Goal: Information Seeking & Learning: Learn about a topic

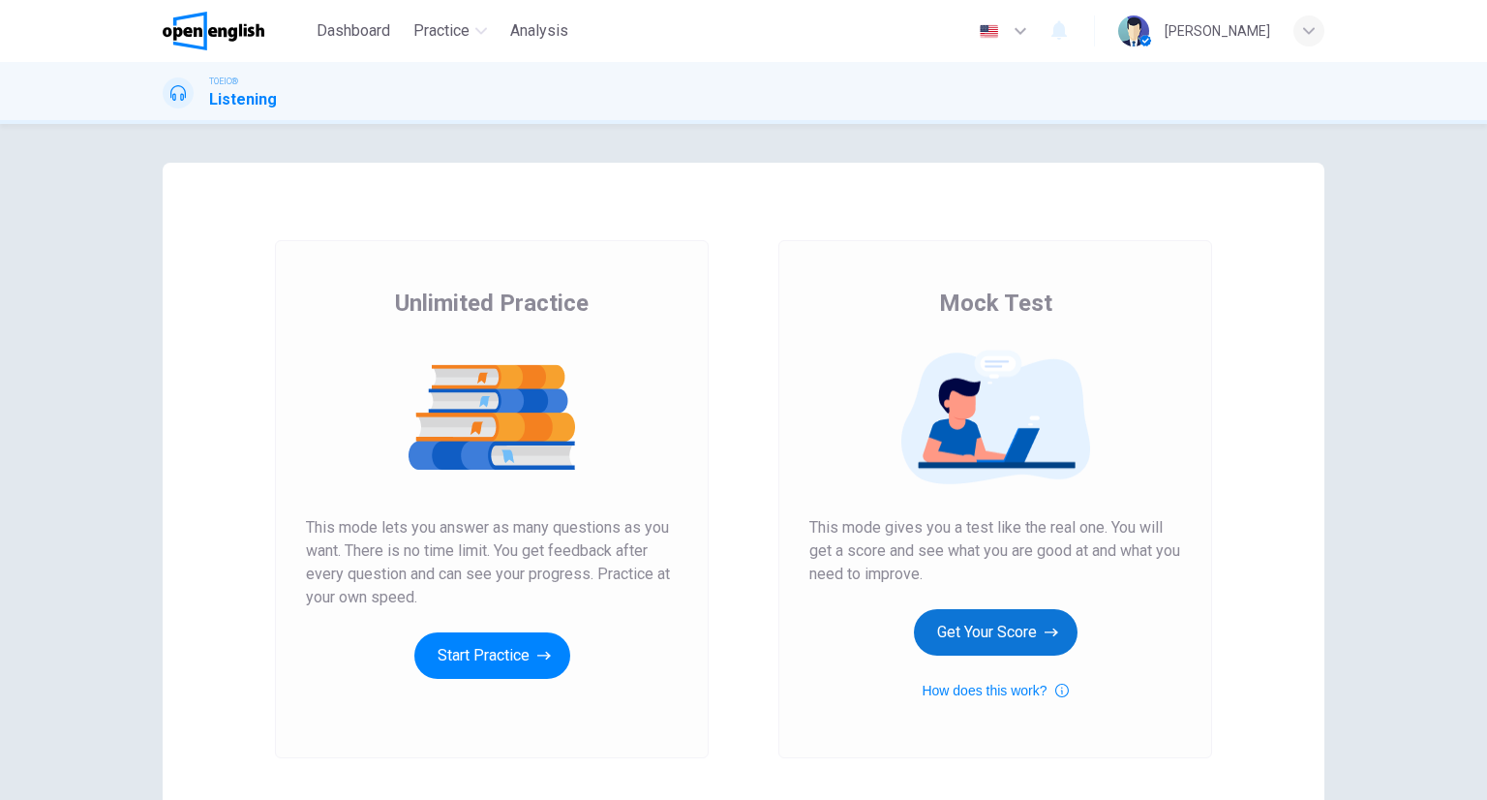
click at [1001, 626] on button "Get Your Score" at bounding box center [996, 632] width 164 height 46
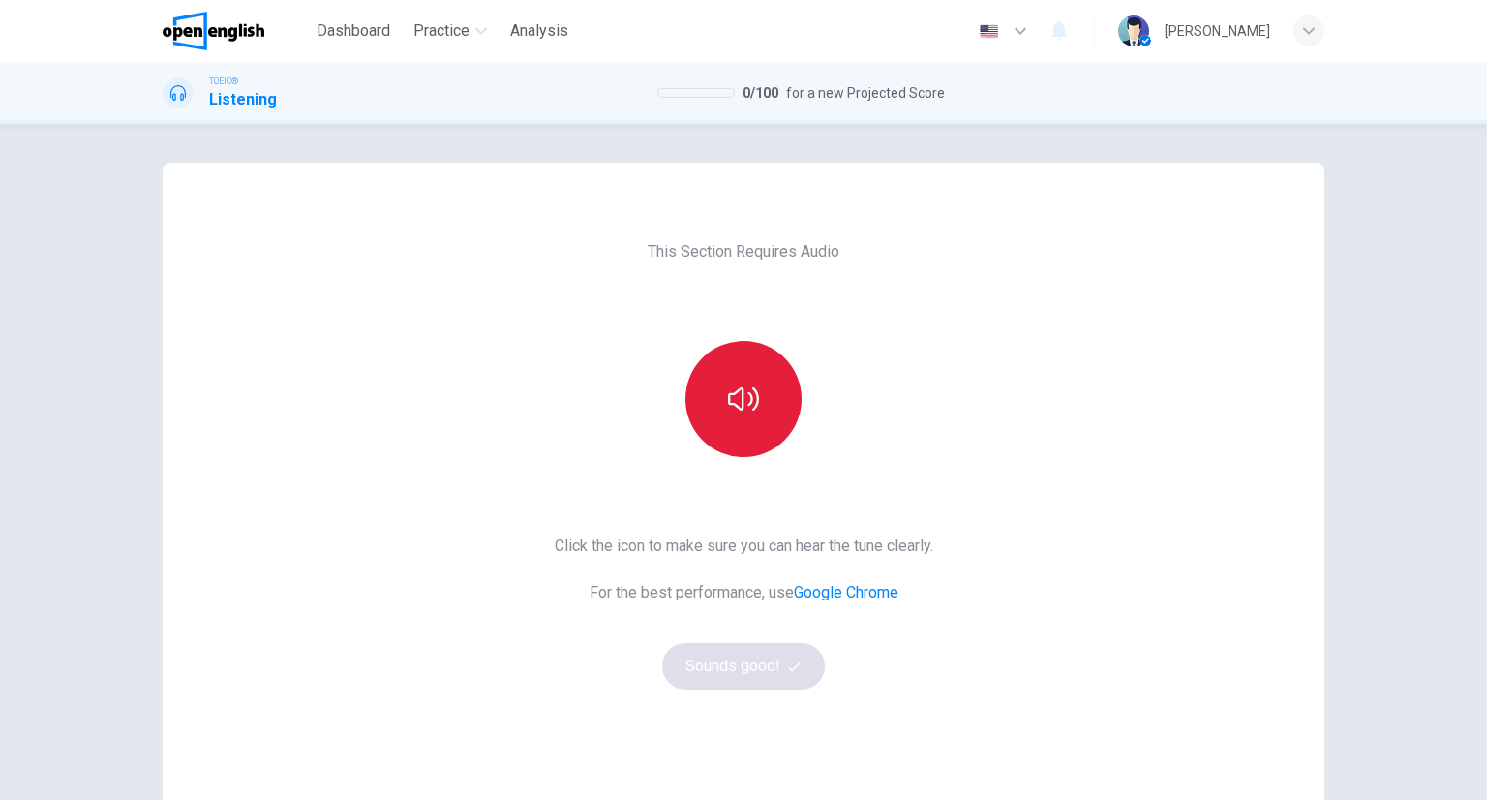
click at [713, 371] on button "button" at bounding box center [743, 399] width 116 height 116
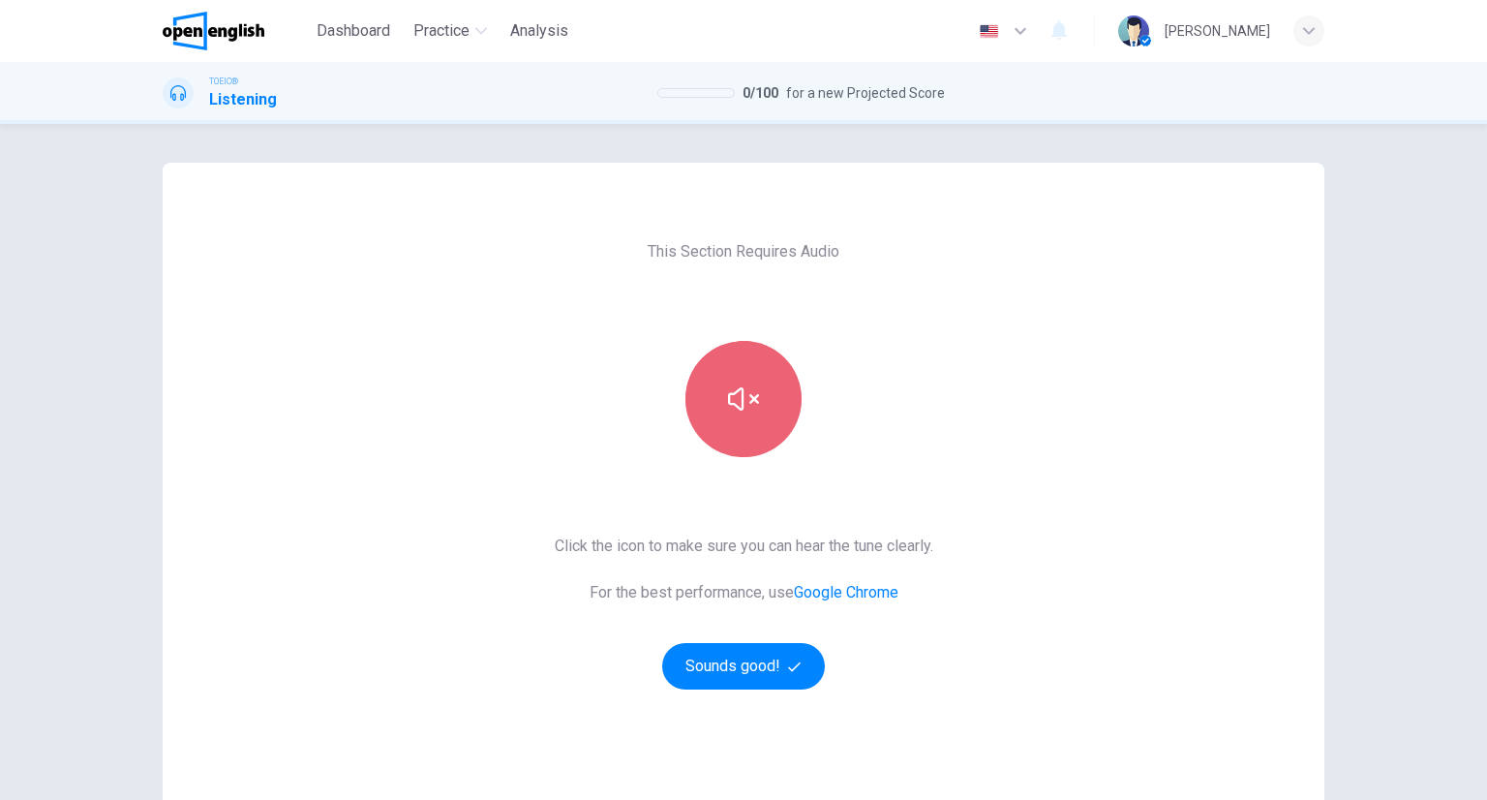
click at [743, 379] on button "button" at bounding box center [743, 399] width 116 height 116
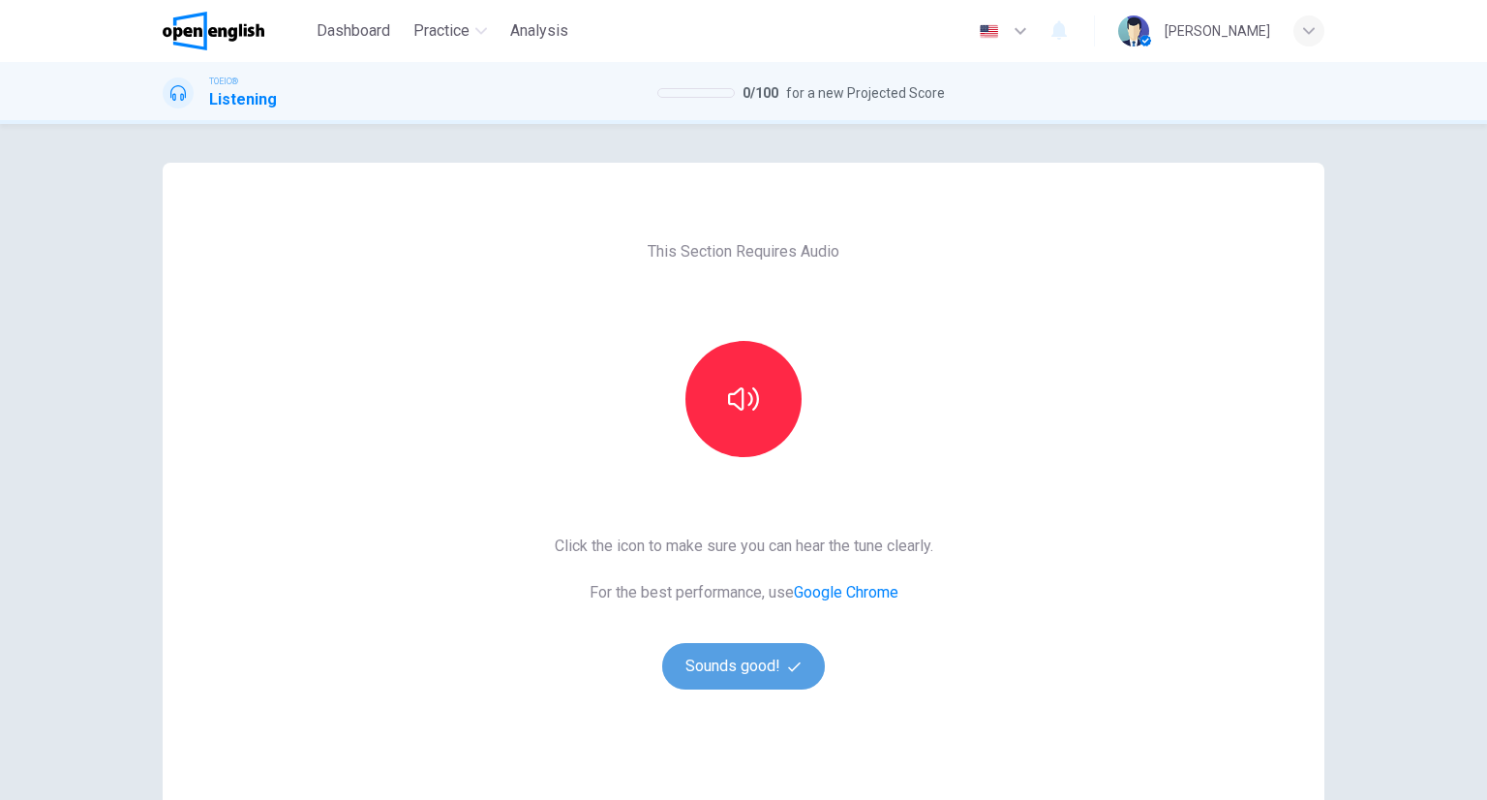
click at [776, 662] on button "Sounds good!" at bounding box center [743, 666] width 163 height 46
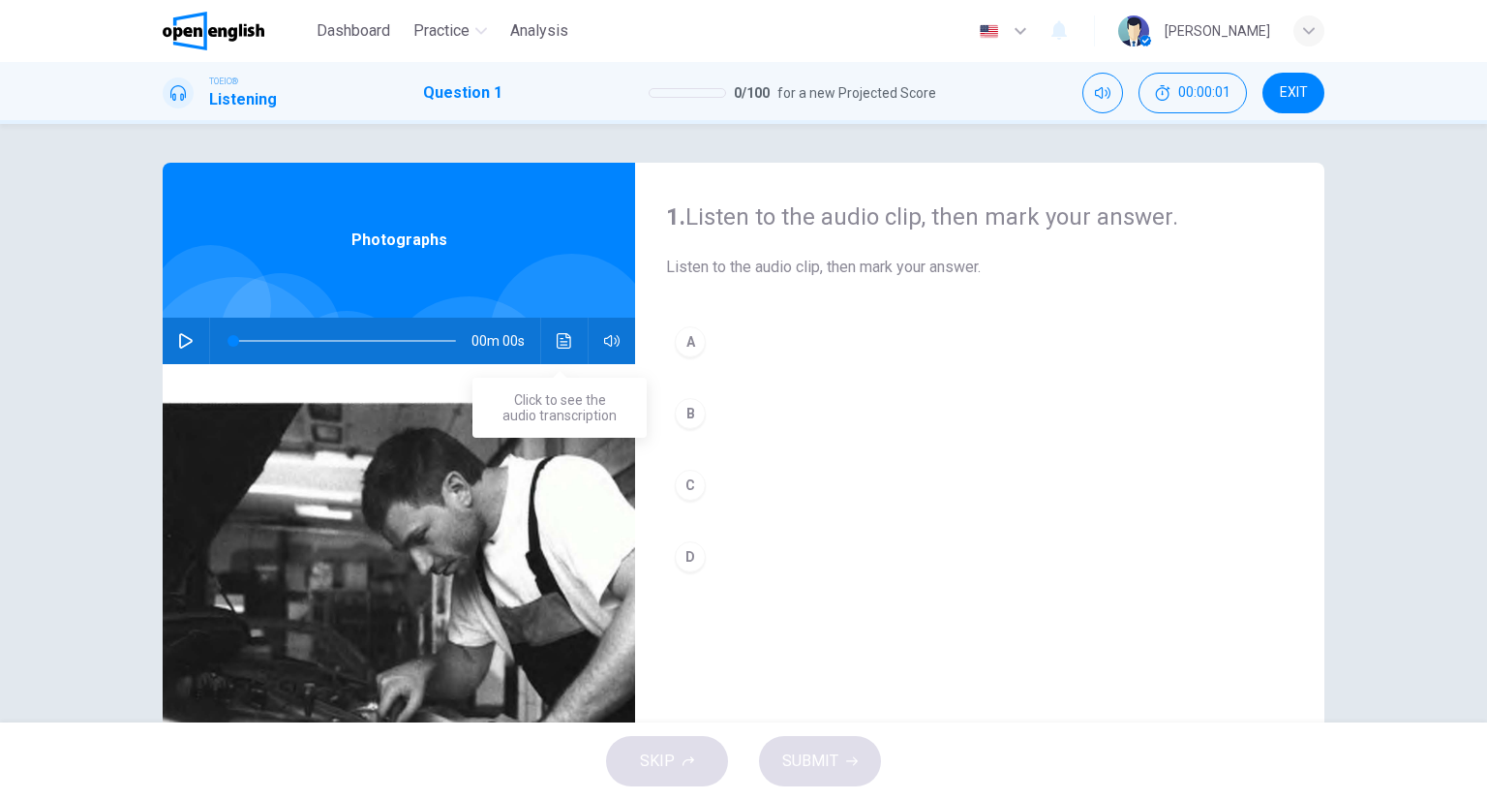
click at [565, 335] on icon "Click to see the audio transcription" at bounding box center [564, 340] width 15 height 15
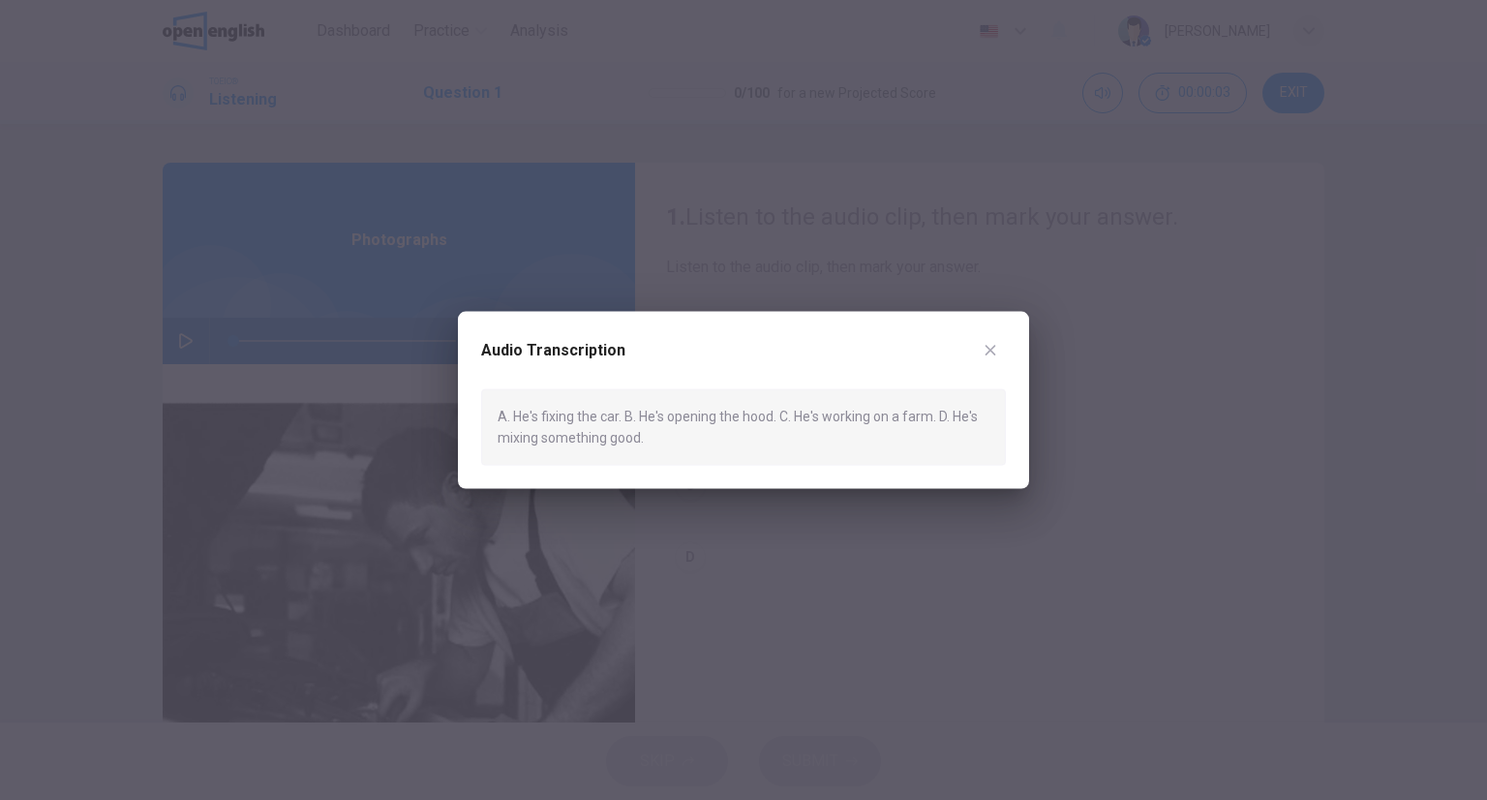
drag, startPoint x: 1013, startPoint y: 345, endPoint x: 993, endPoint y: 351, distance: 20.5
click at [995, 351] on div "Audio Transcription A. He's fixing the car. B. He's opening the hood. C. He's w…" at bounding box center [743, 400] width 571 height 177
click at [991, 351] on icon "button" at bounding box center [991, 350] width 11 height 11
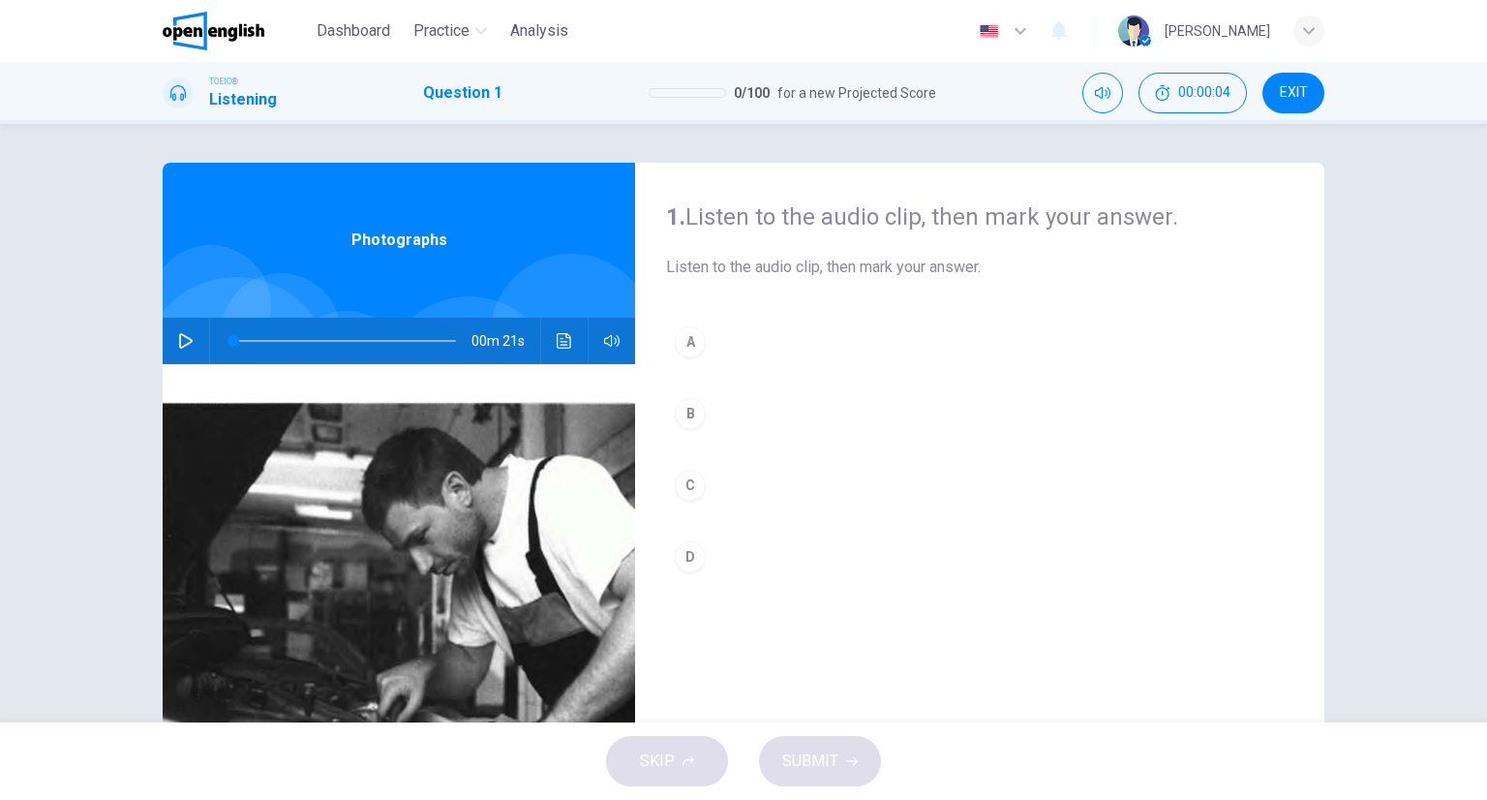
click at [790, 372] on div "A B C D" at bounding box center [979, 469] width 627 height 302
click at [794, 336] on button "A" at bounding box center [979, 342] width 627 height 48
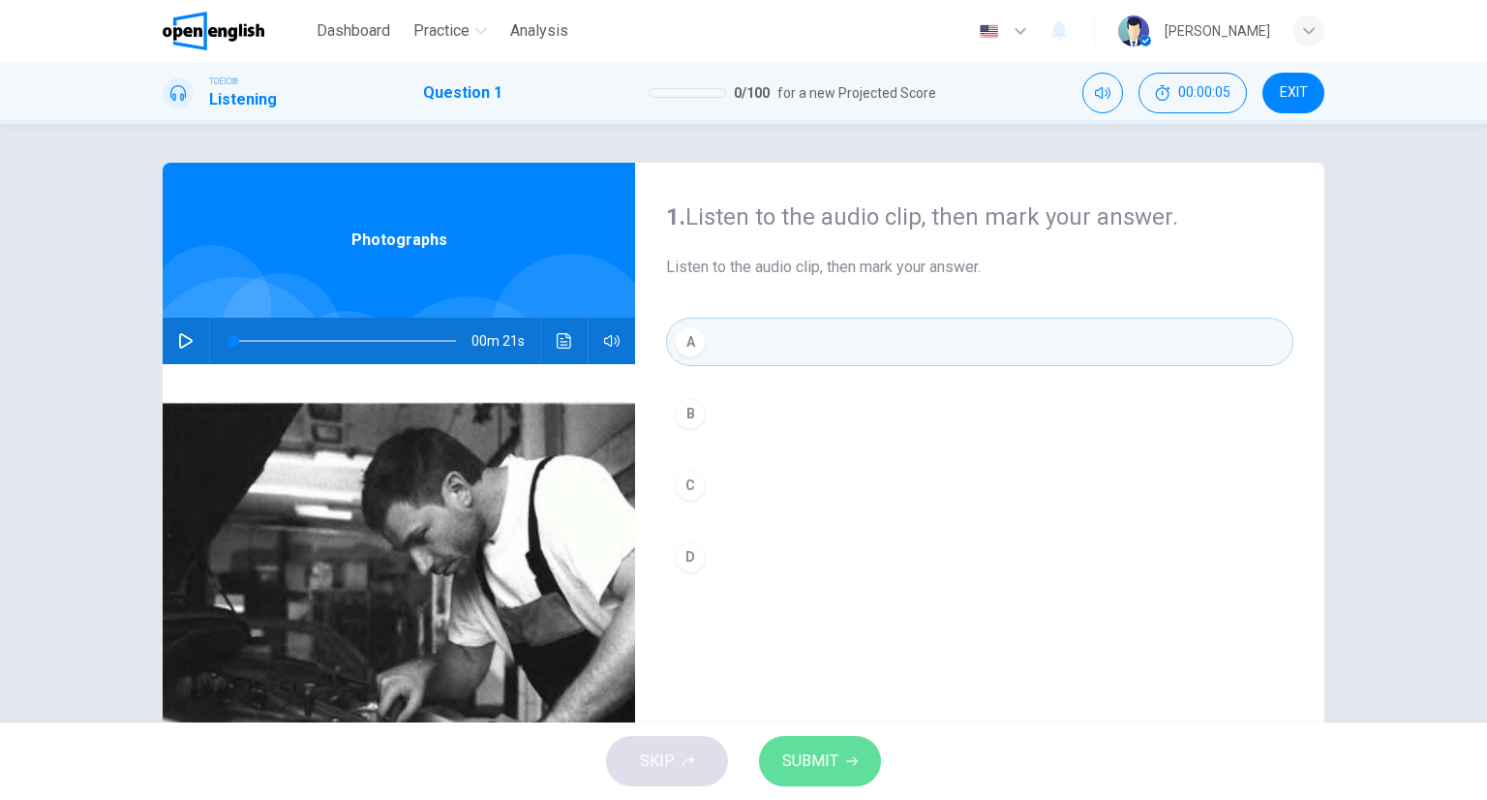
click at [840, 738] on button "SUBMIT" at bounding box center [820, 761] width 122 height 50
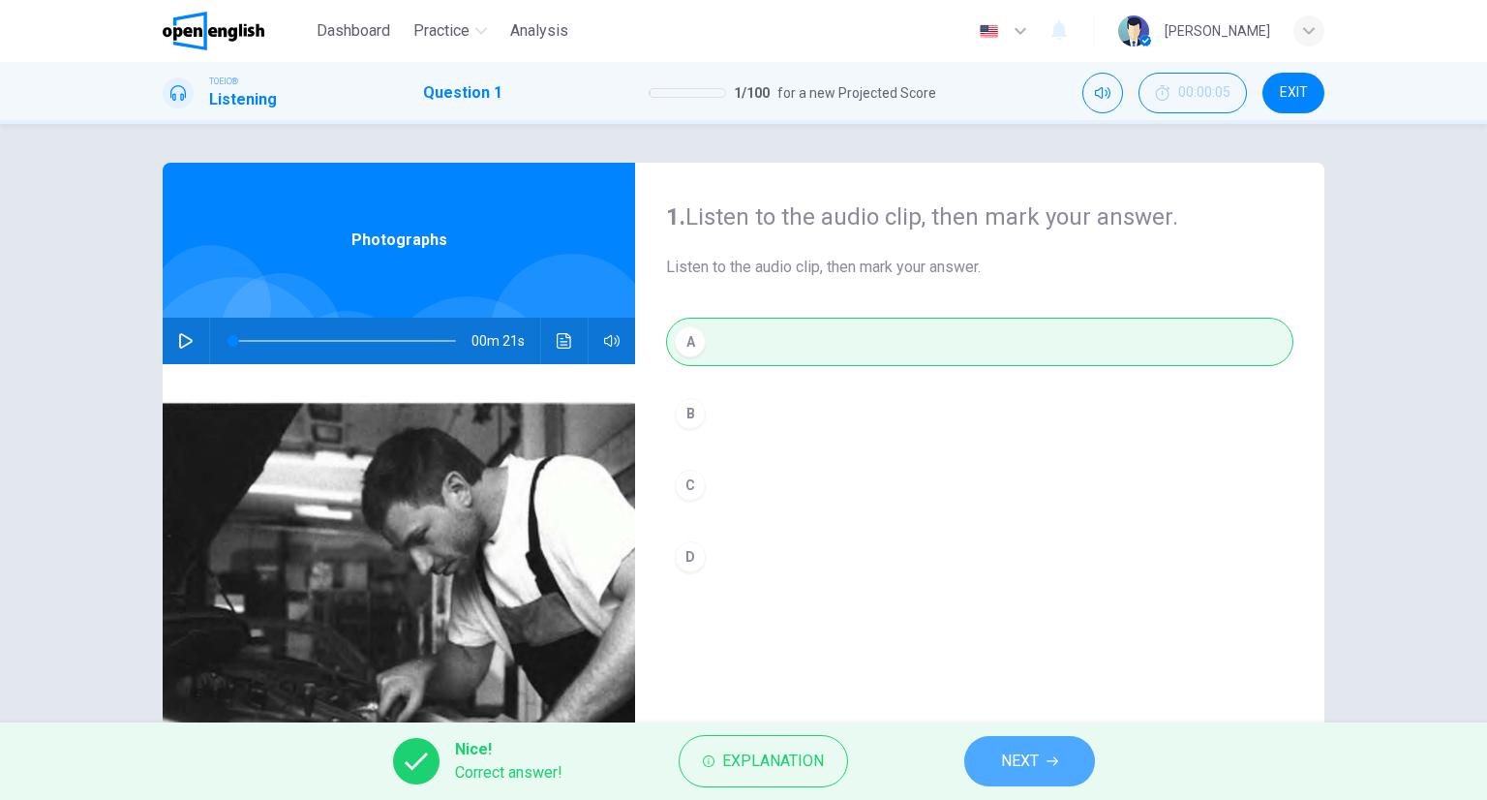
click at [1047, 750] on button "NEXT" at bounding box center [1029, 761] width 131 height 50
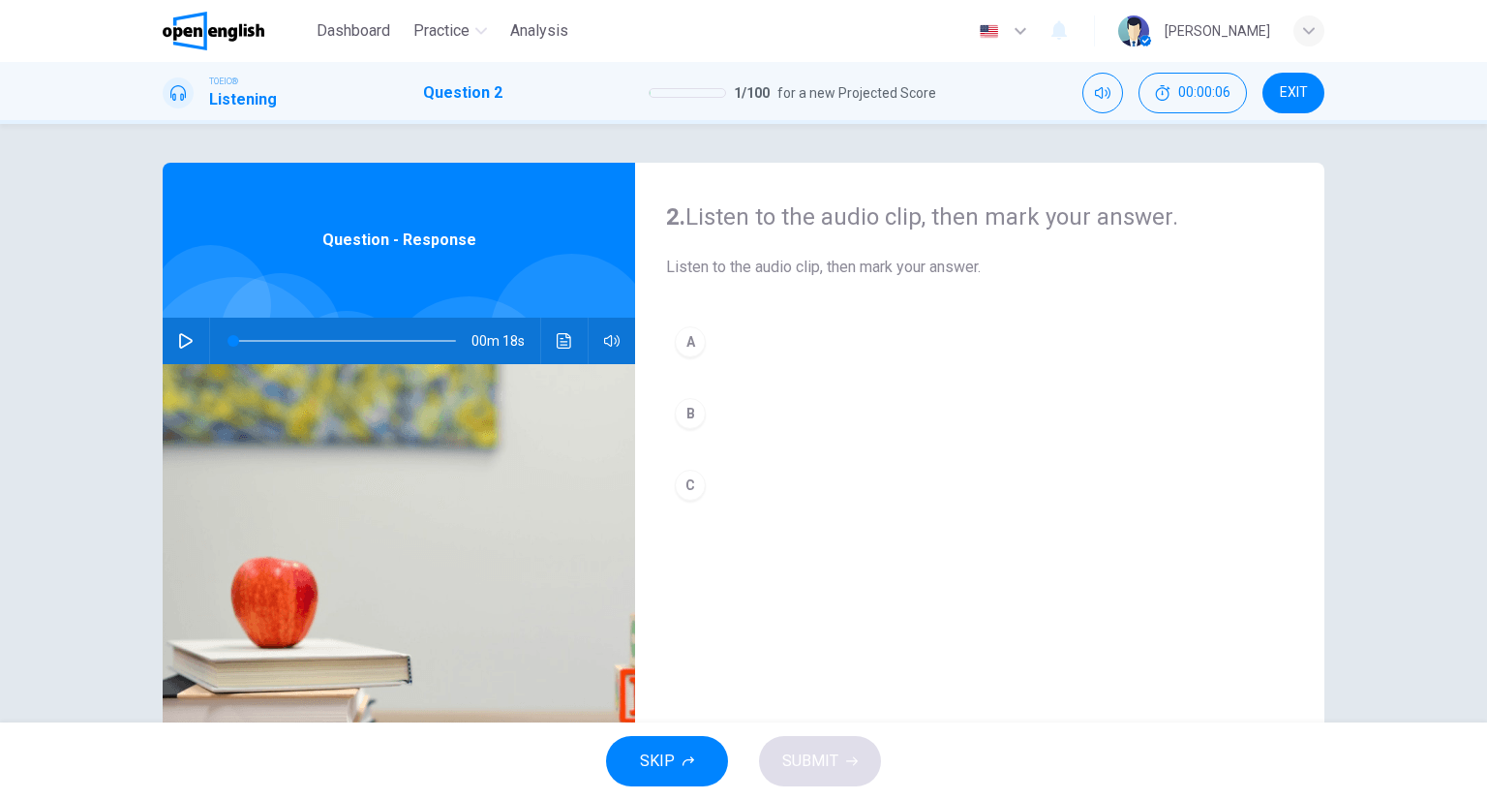
click at [548, 364] on img at bounding box center [399, 599] width 472 height 471
click at [553, 357] on button "Click to see the audio transcription" at bounding box center [564, 341] width 31 height 46
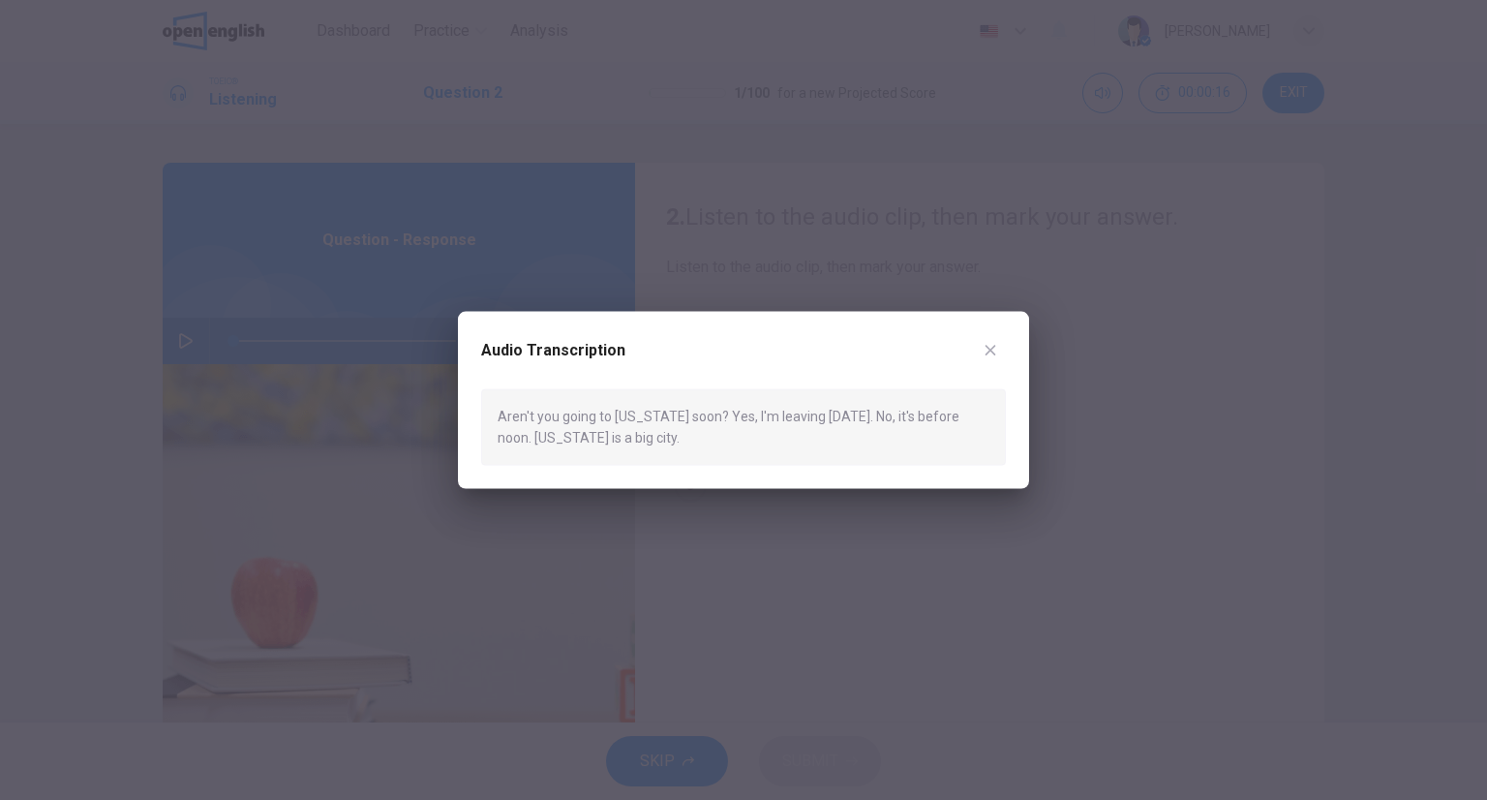
click at [991, 336] on button "button" at bounding box center [990, 350] width 31 height 31
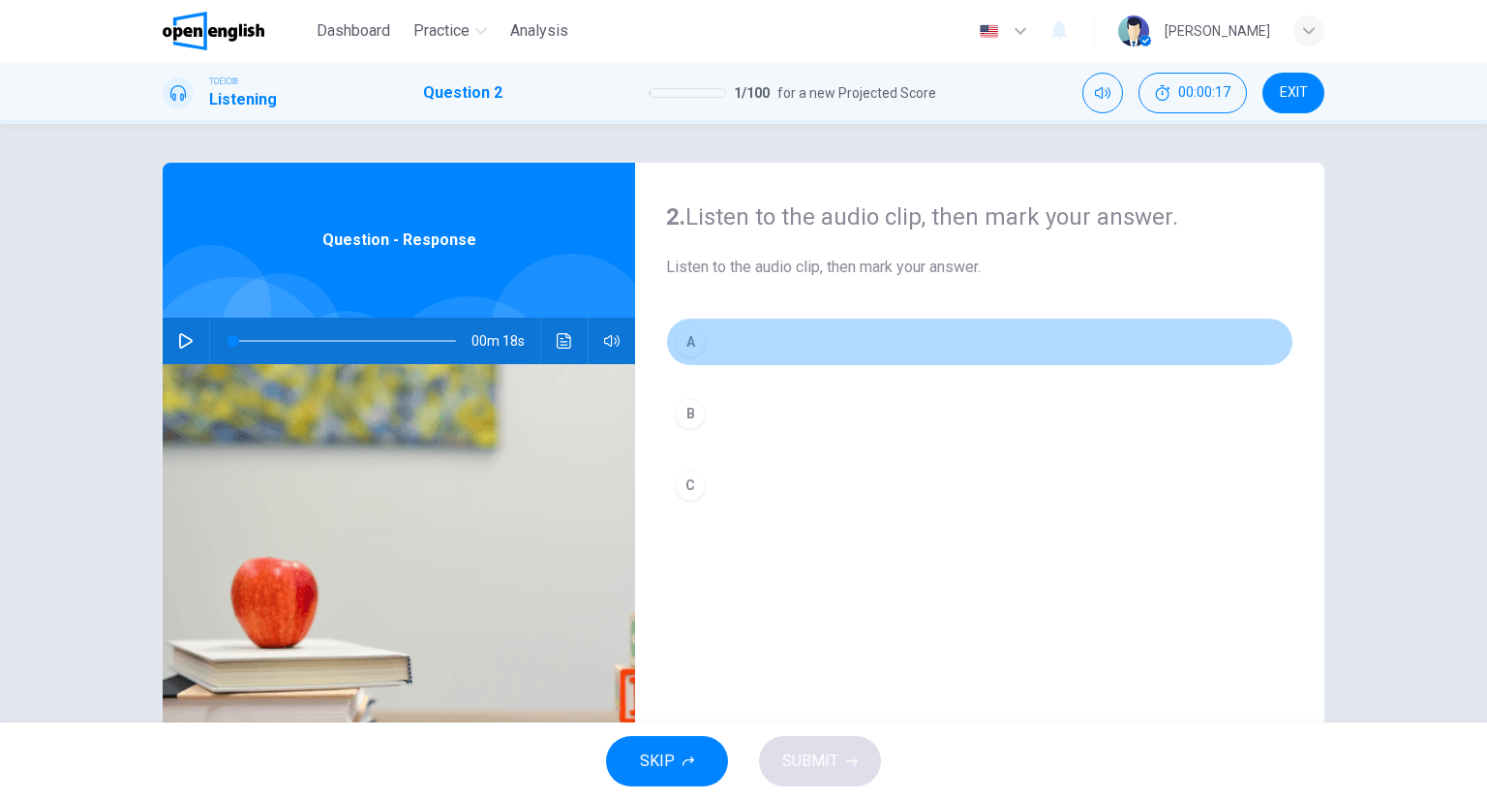
click at [708, 348] on button "A" at bounding box center [979, 342] width 627 height 48
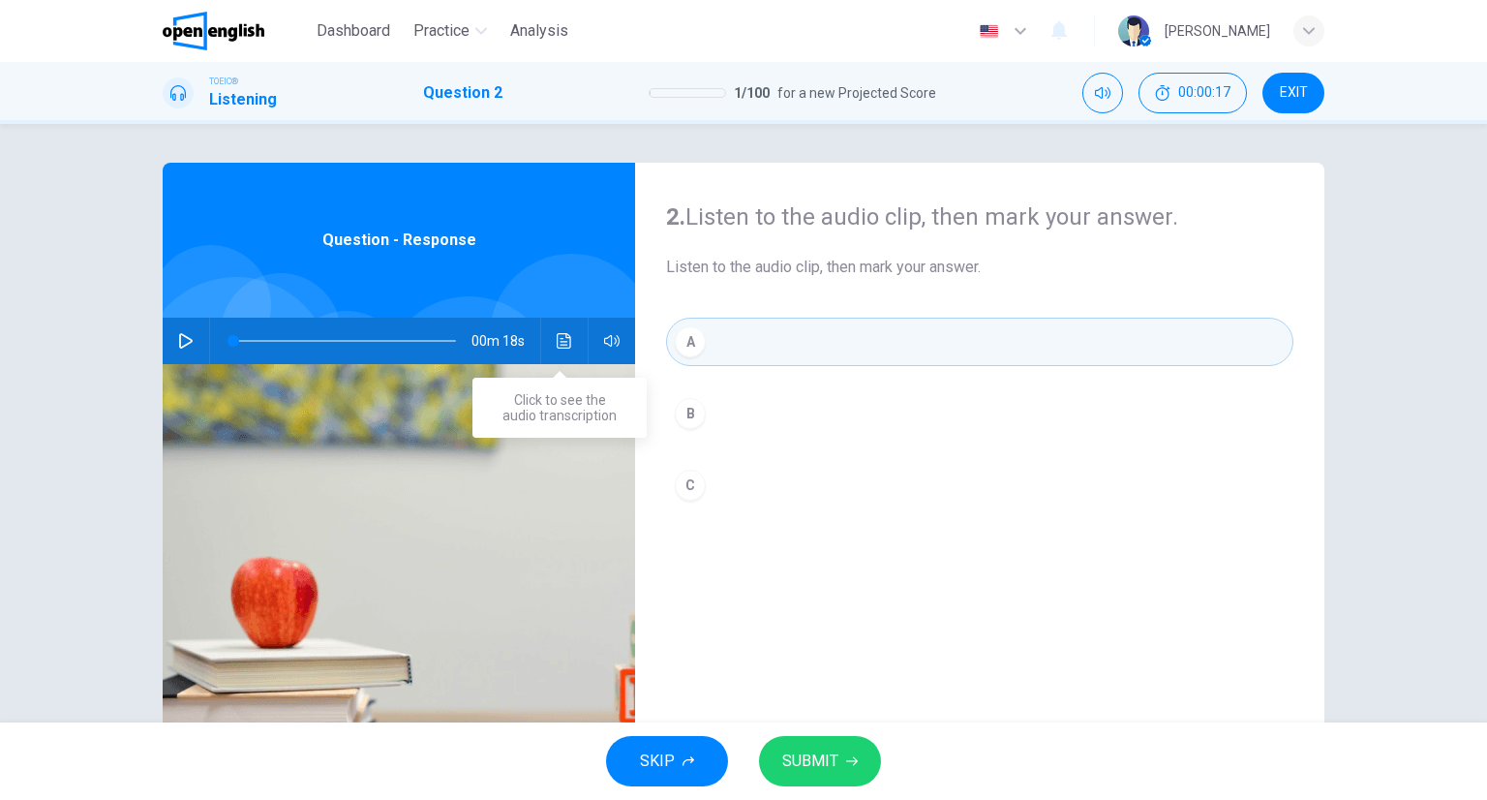
click at [570, 344] on button "Click to see the audio transcription" at bounding box center [564, 341] width 31 height 46
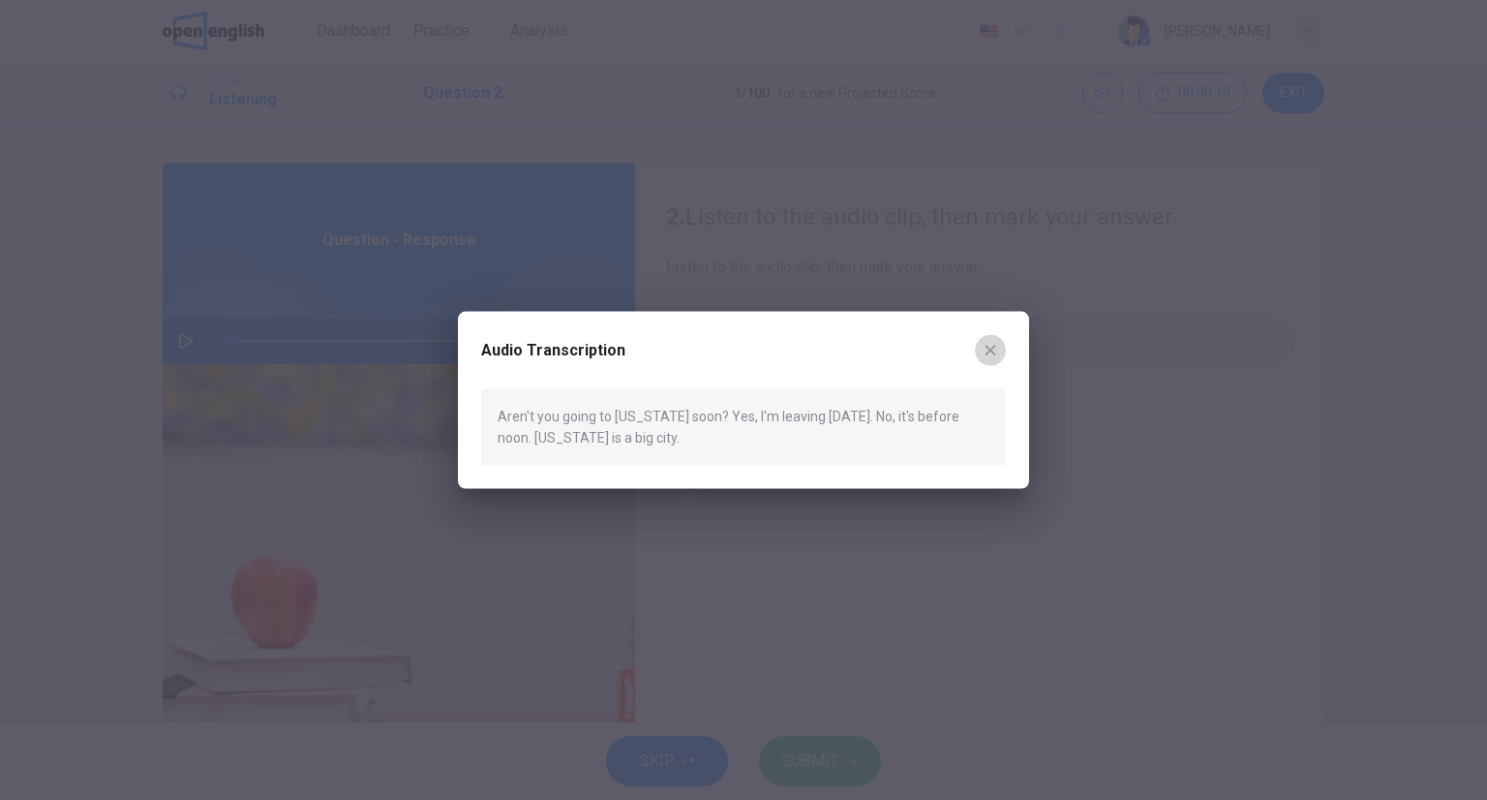
drag, startPoint x: 1003, startPoint y: 341, endPoint x: 908, endPoint y: 528, distance: 209.6
click at [1002, 340] on button "button" at bounding box center [990, 350] width 31 height 31
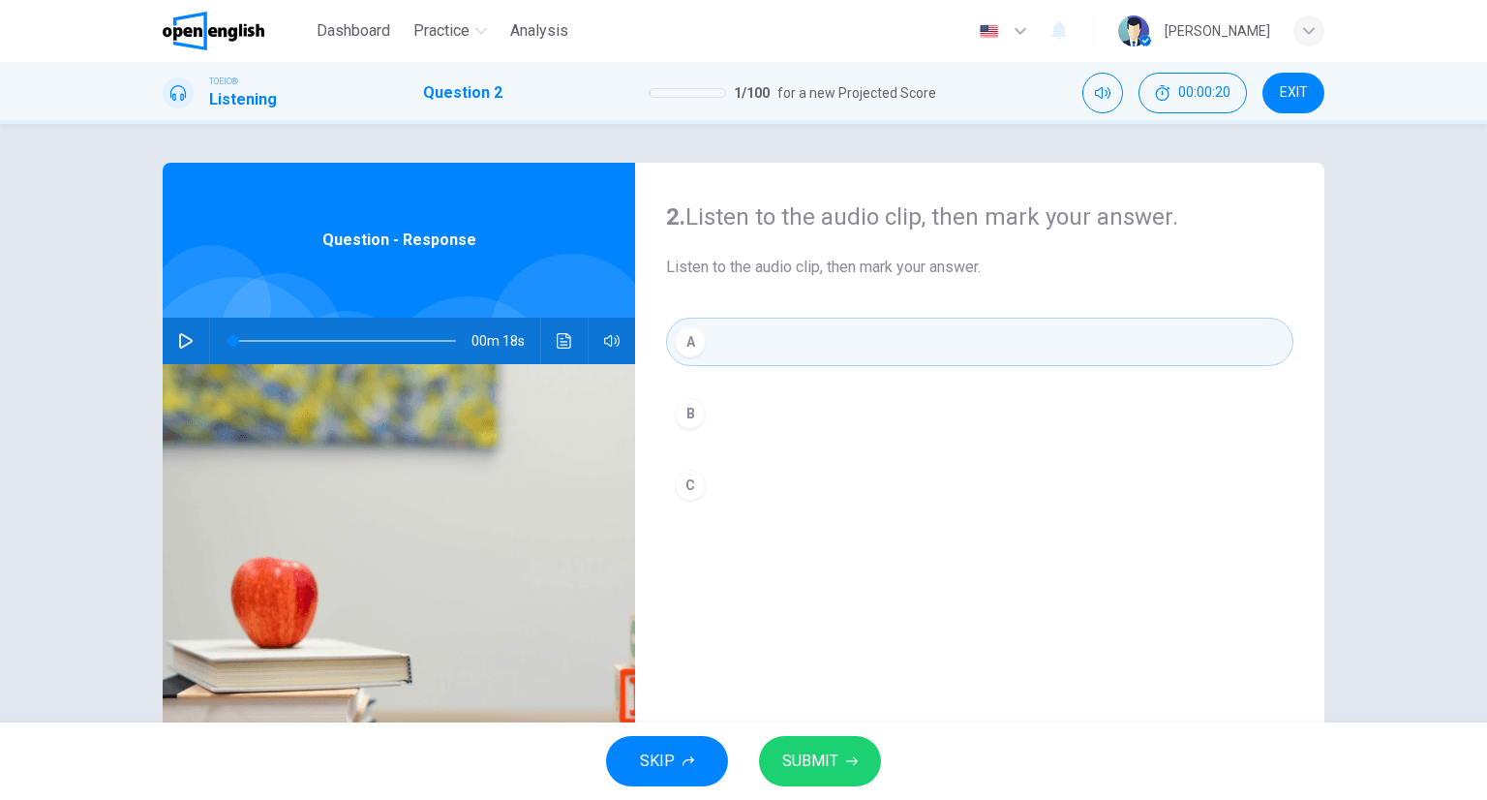
click at [836, 760] on button "SUBMIT" at bounding box center [820, 761] width 122 height 50
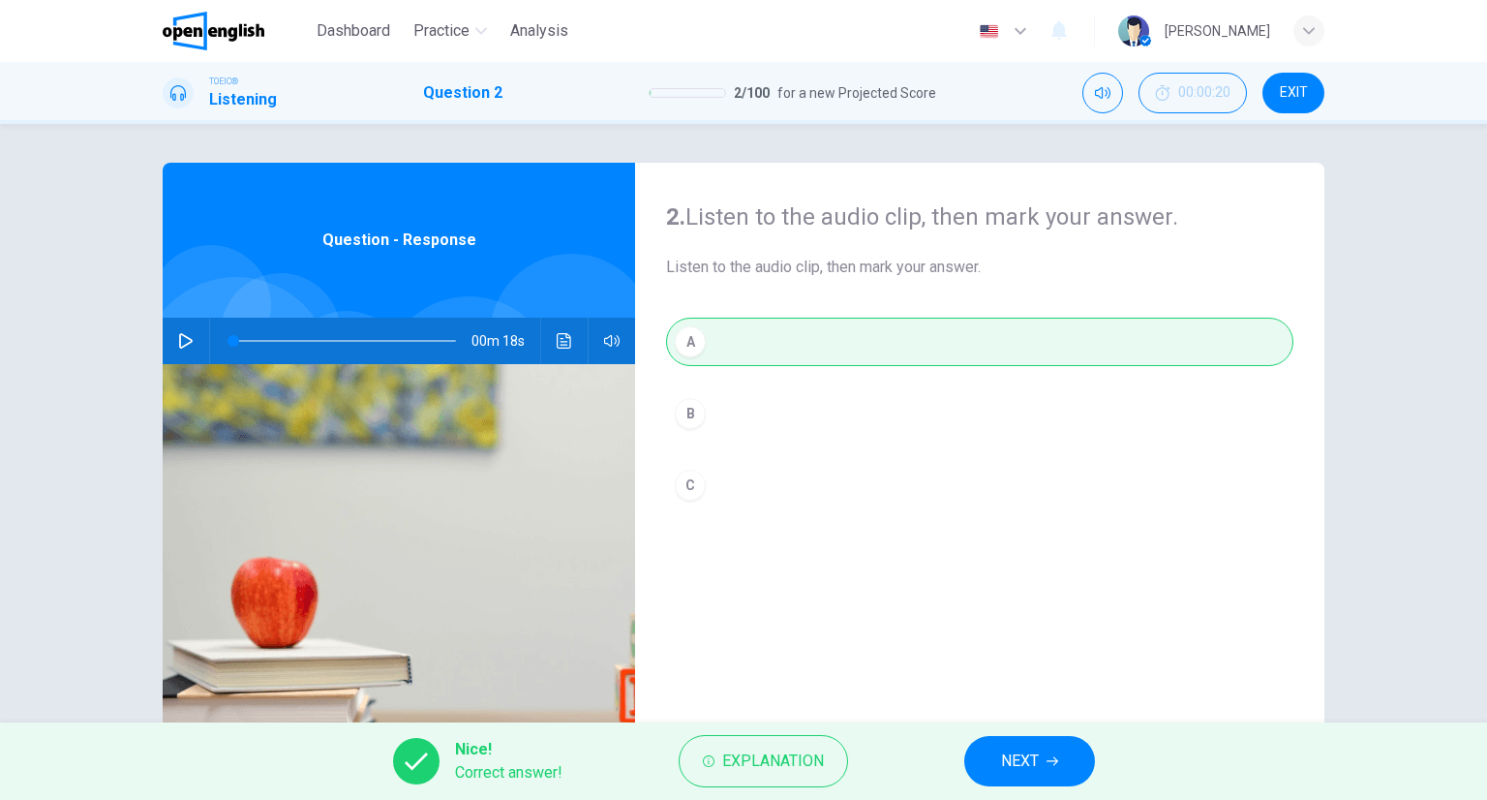
click at [1034, 749] on button "NEXT" at bounding box center [1029, 761] width 131 height 50
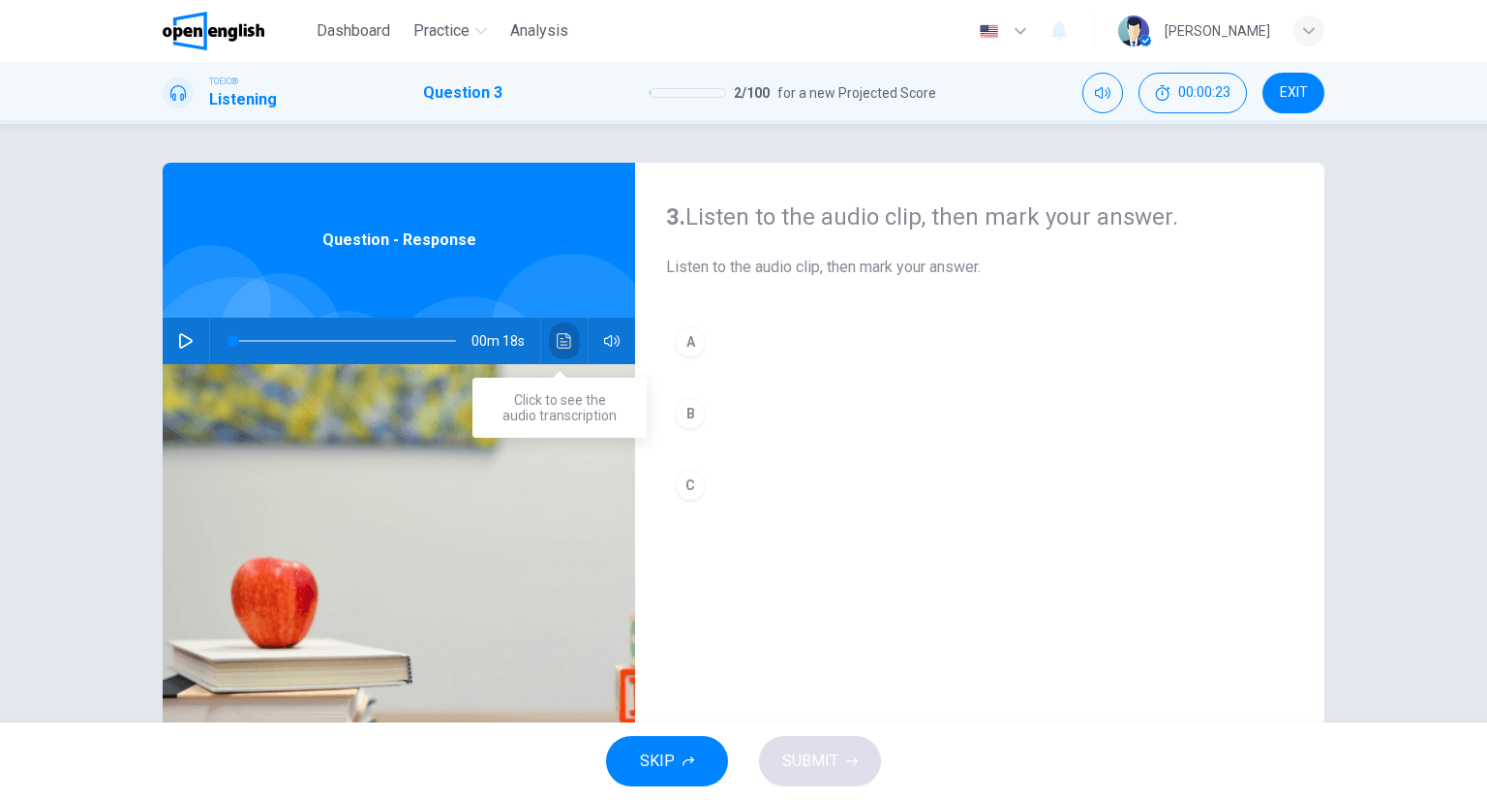
click at [558, 333] on icon "Click to see the audio transcription" at bounding box center [564, 340] width 15 height 15
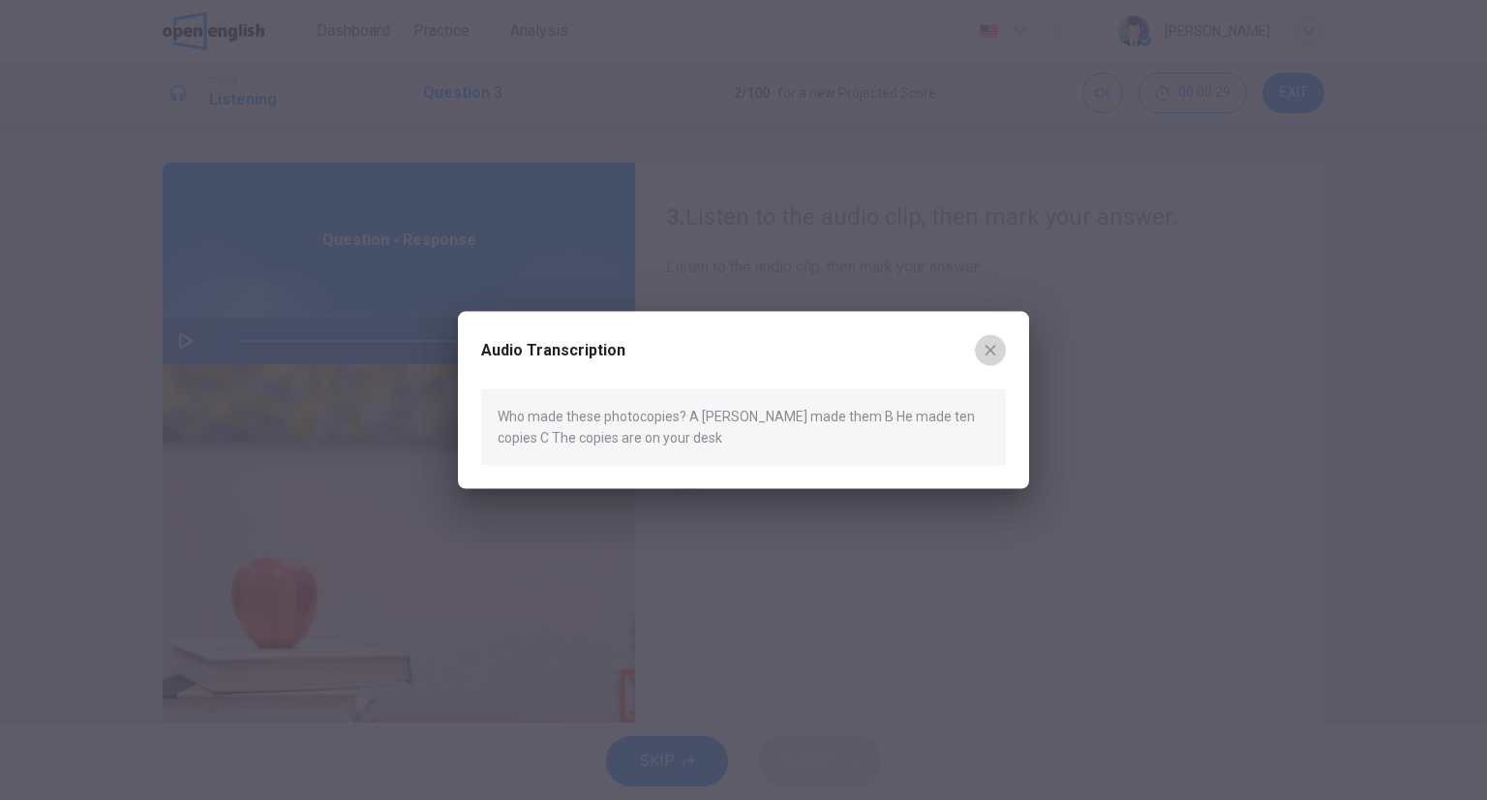
click at [991, 335] on button "button" at bounding box center [990, 350] width 31 height 31
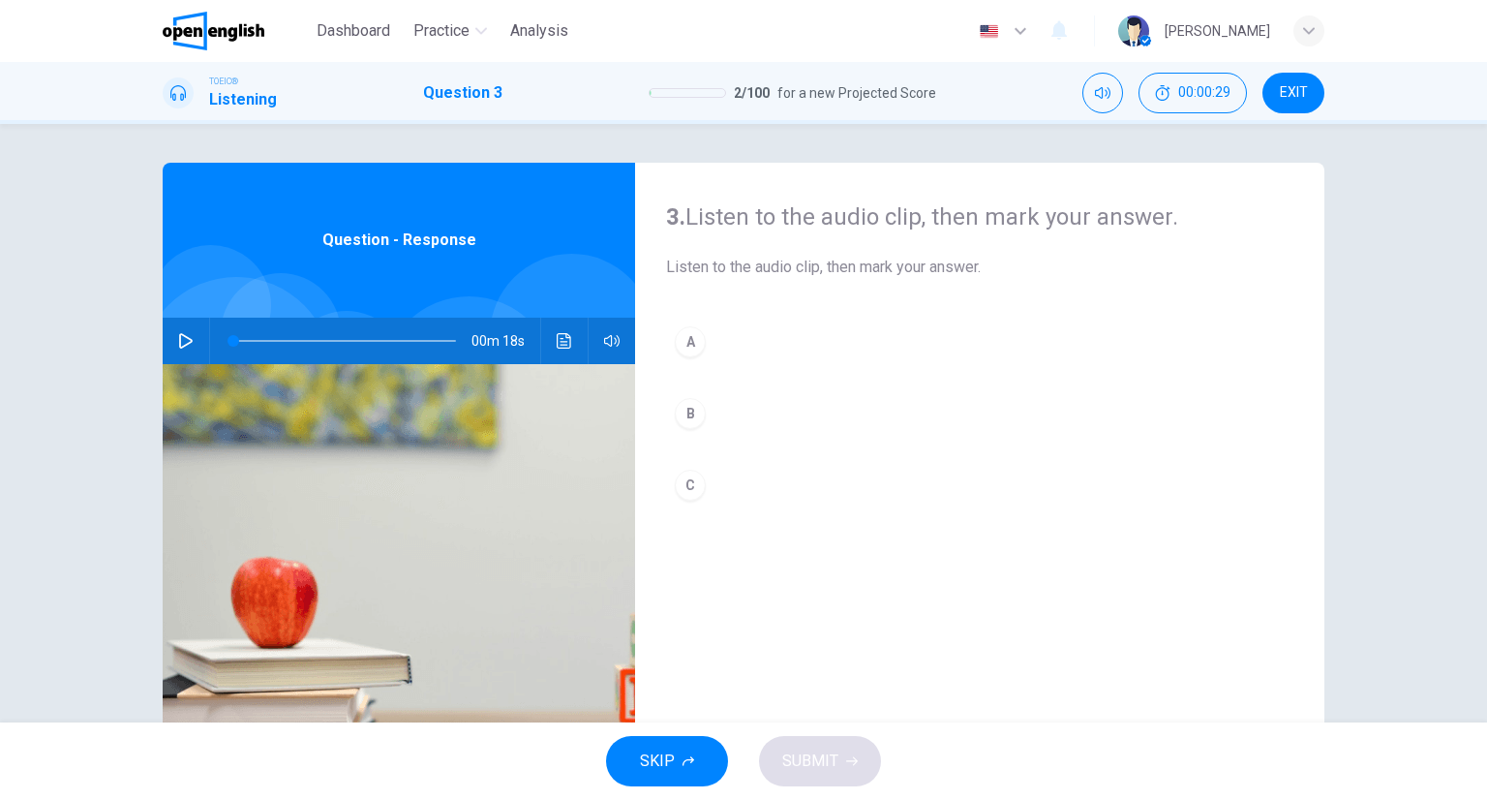
click at [755, 340] on button "A" at bounding box center [979, 342] width 627 height 48
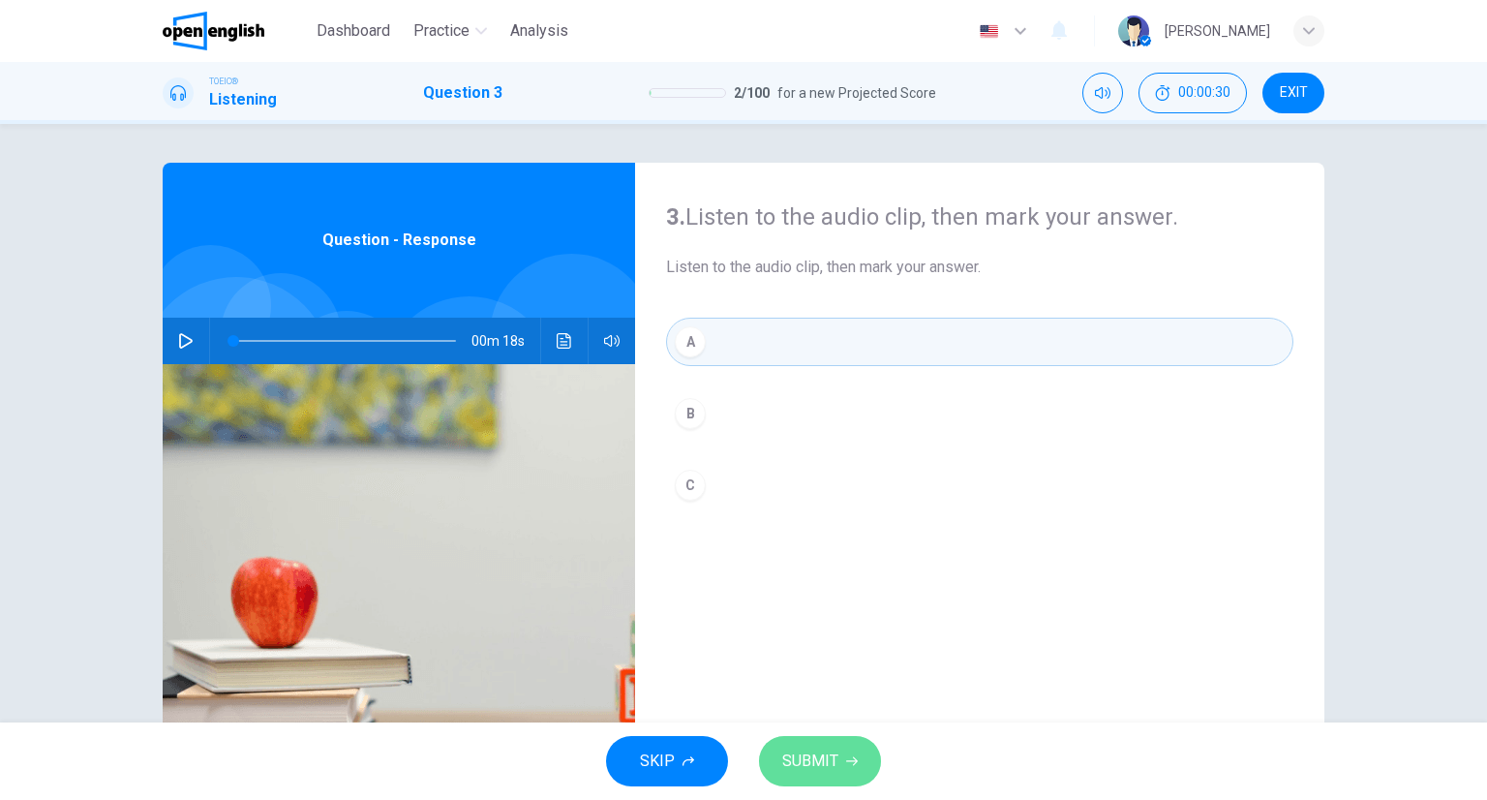
click at [836, 762] on button "SUBMIT" at bounding box center [820, 761] width 122 height 50
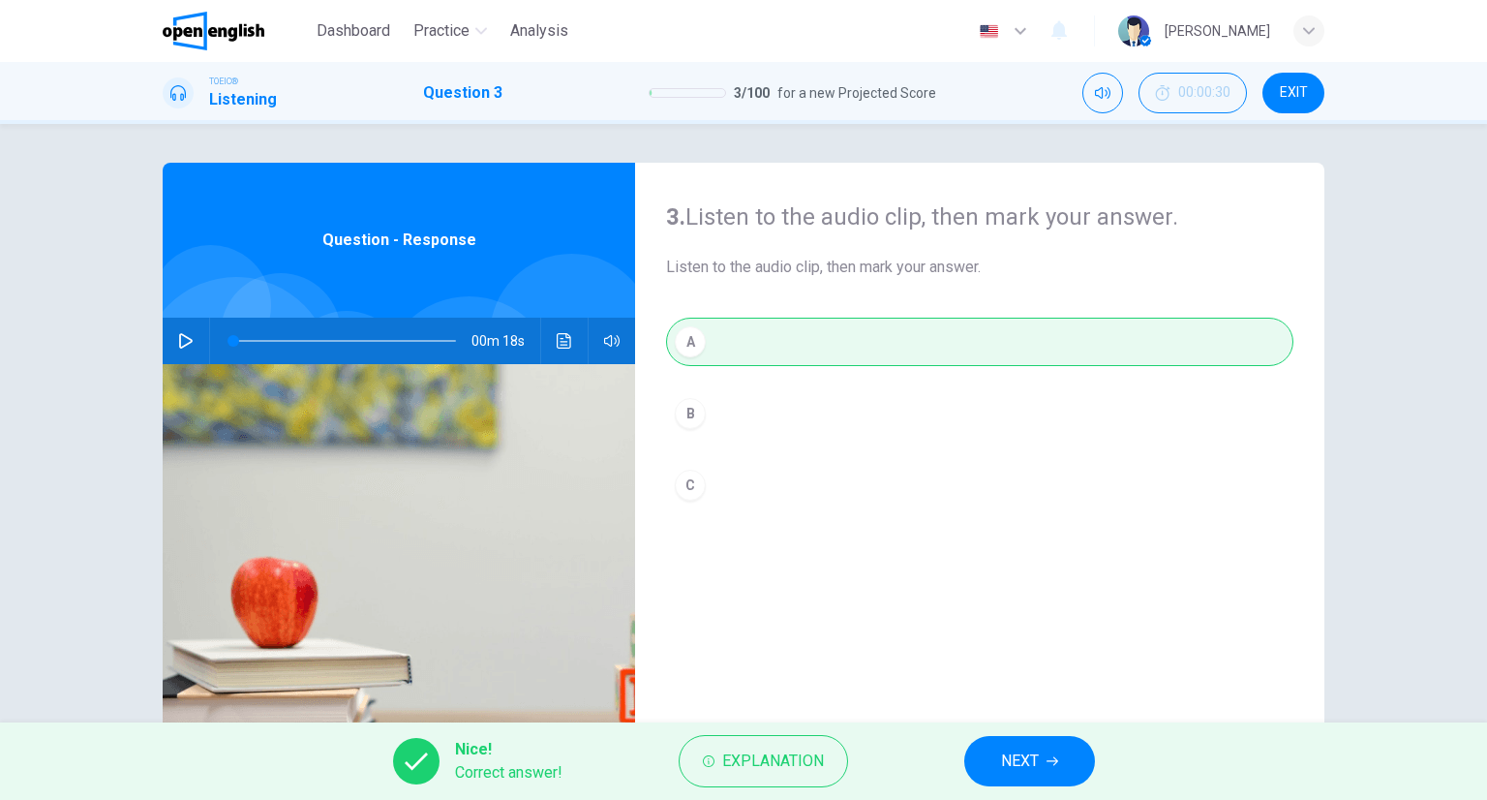
click at [1069, 748] on button "NEXT" at bounding box center [1029, 761] width 131 height 50
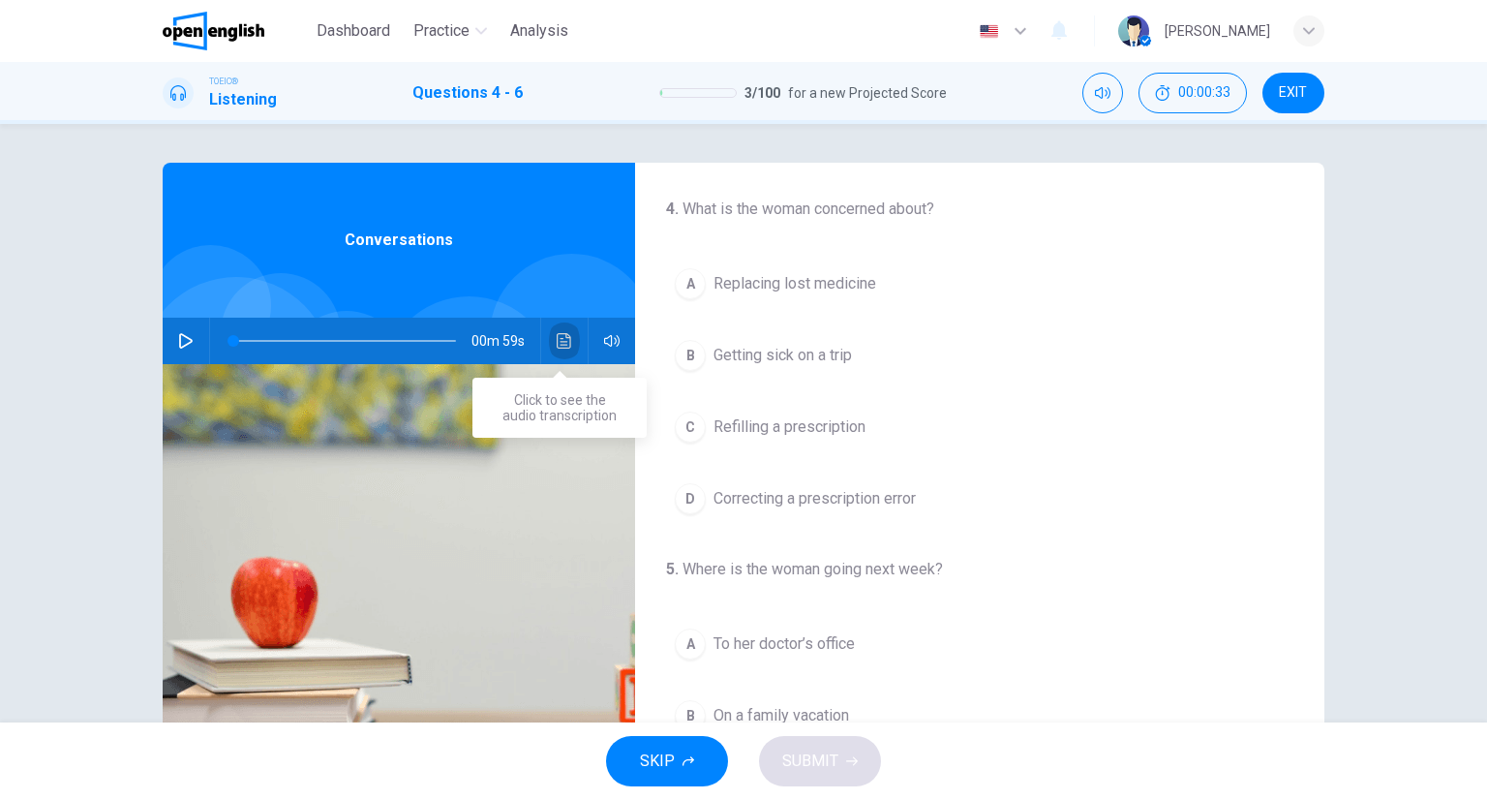
click at [565, 338] on icon "Click to see the audio transcription" at bounding box center [564, 340] width 15 height 15
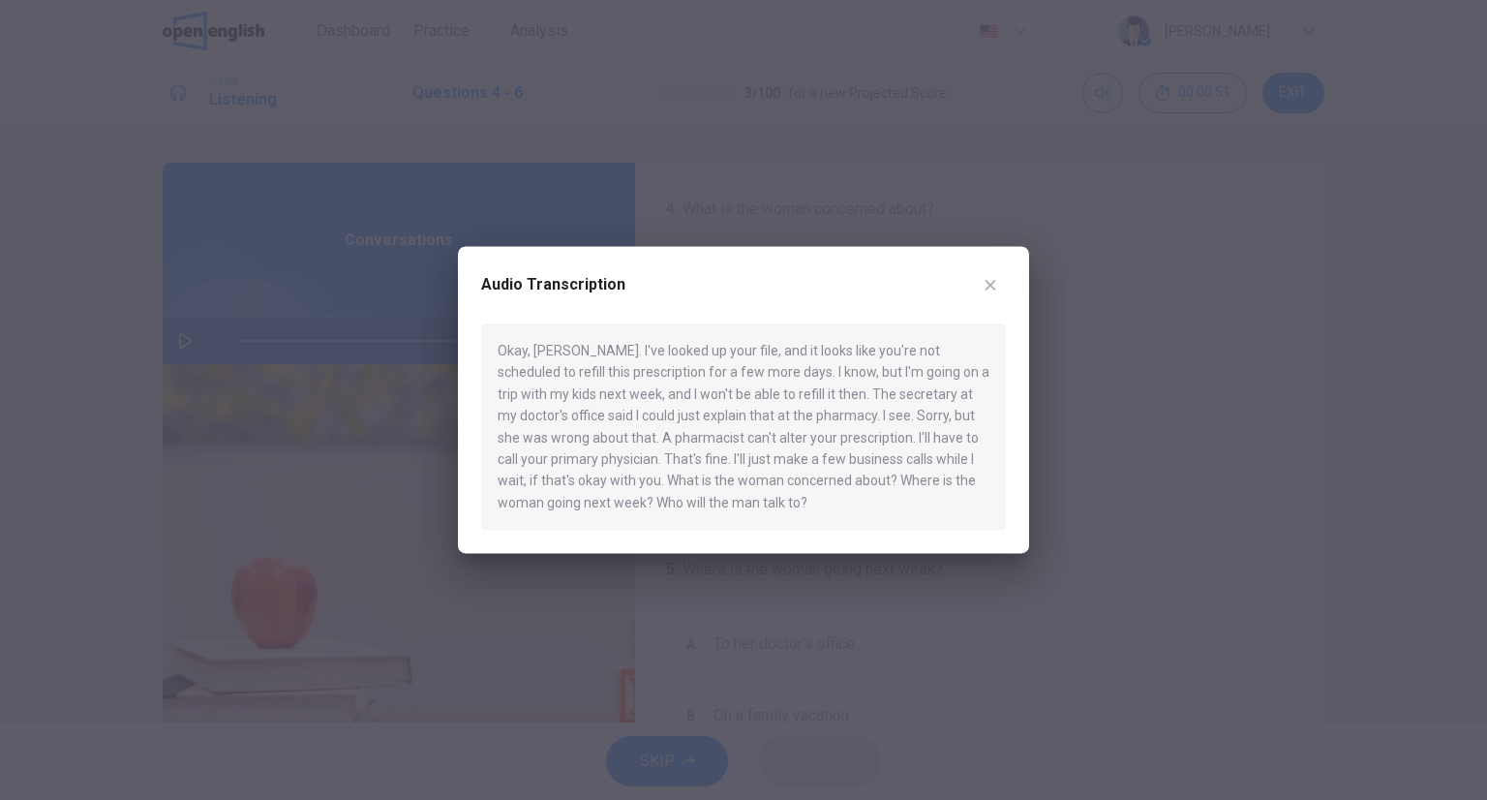
click at [967, 275] on div "Audio Transcription" at bounding box center [743, 296] width 525 height 54
click at [987, 288] on icon "button" at bounding box center [991, 285] width 11 height 11
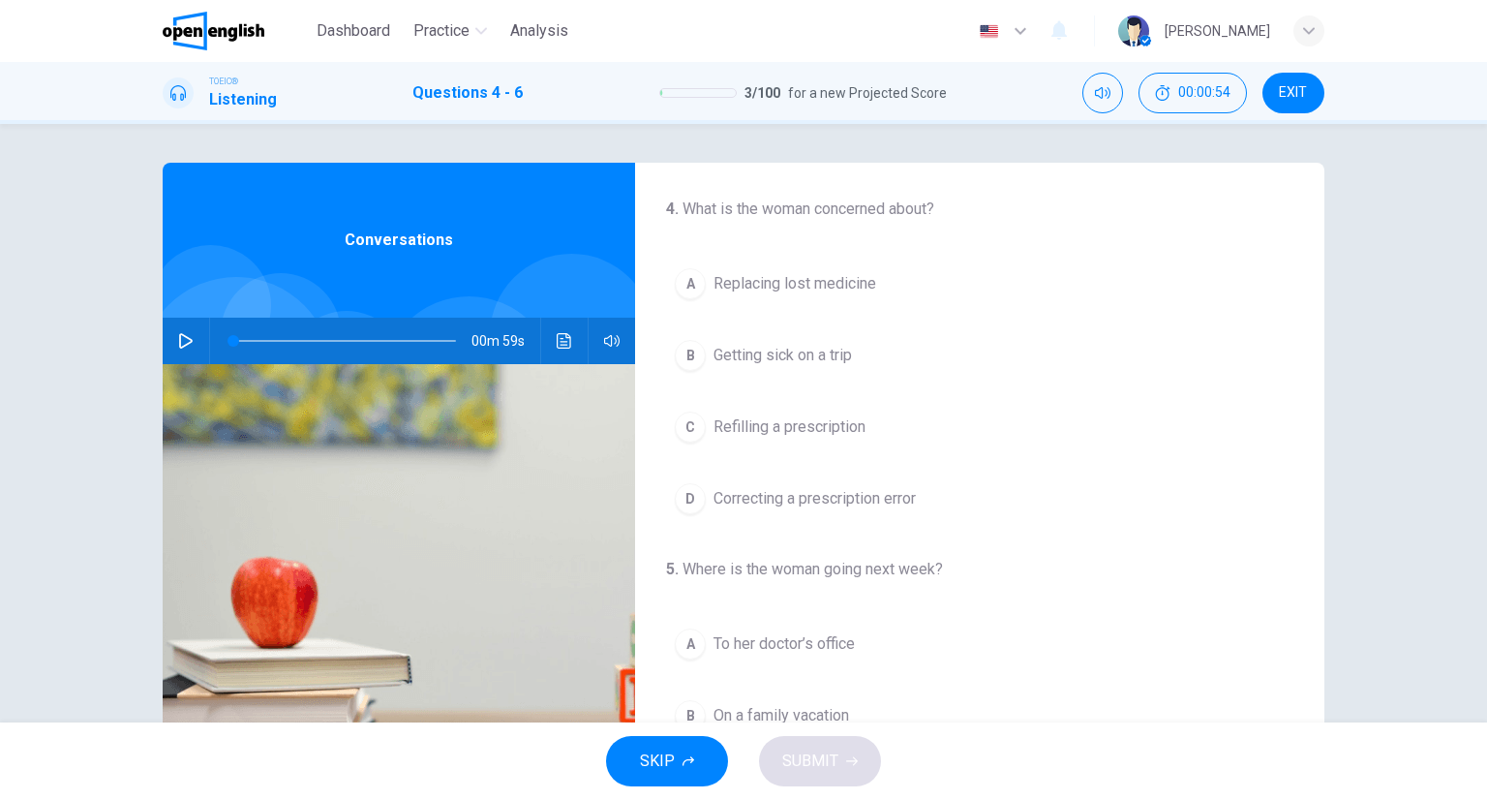
click at [540, 347] on hr at bounding box center [540, 341] width 1 height 46
click at [557, 338] on icon "Click to see the audio transcription" at bounding box center [564, 340] width 15 height 15
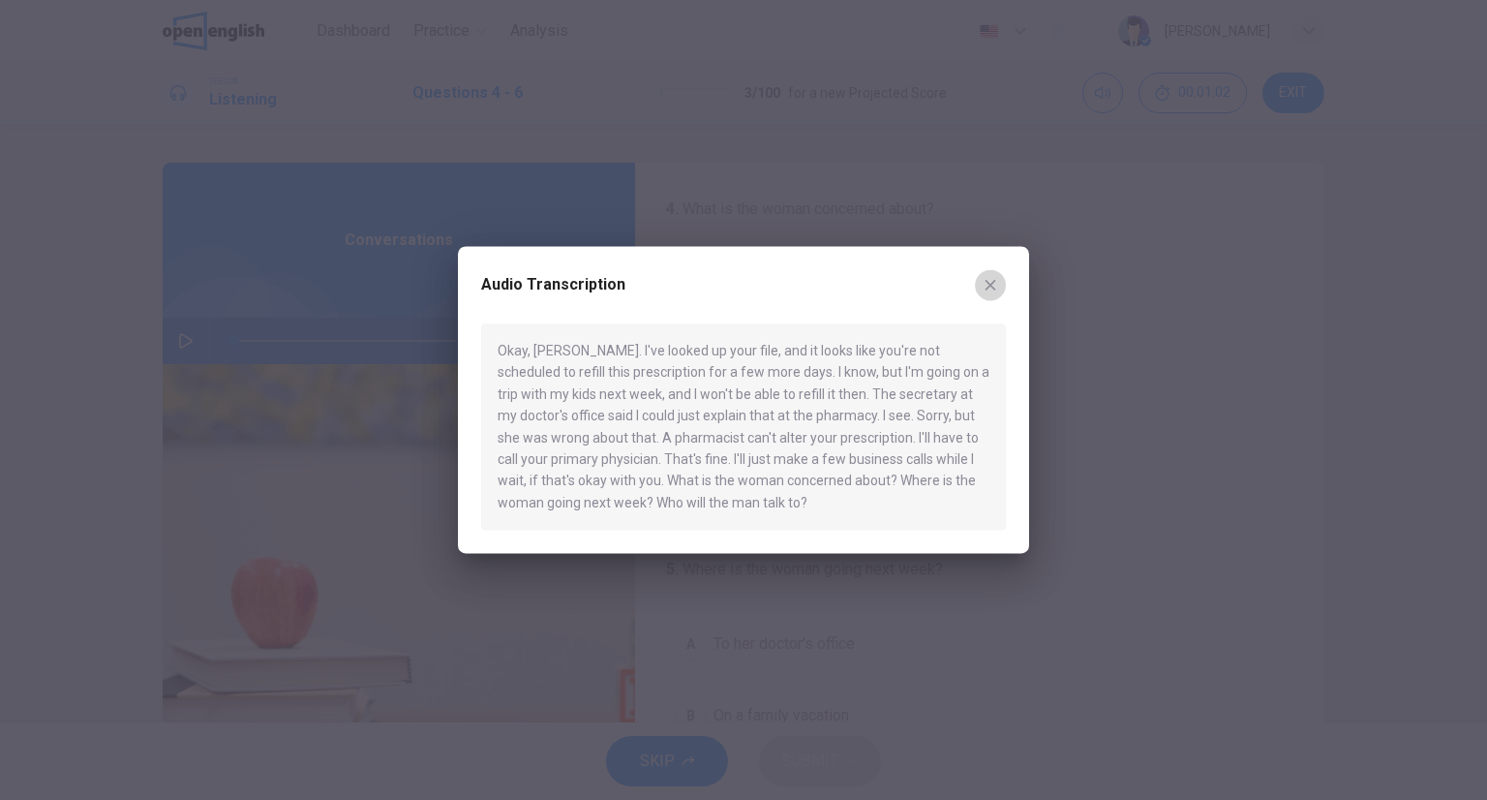
click at [996, 288] on icon "button" at bounding box center [990, 284] width 15 height 15
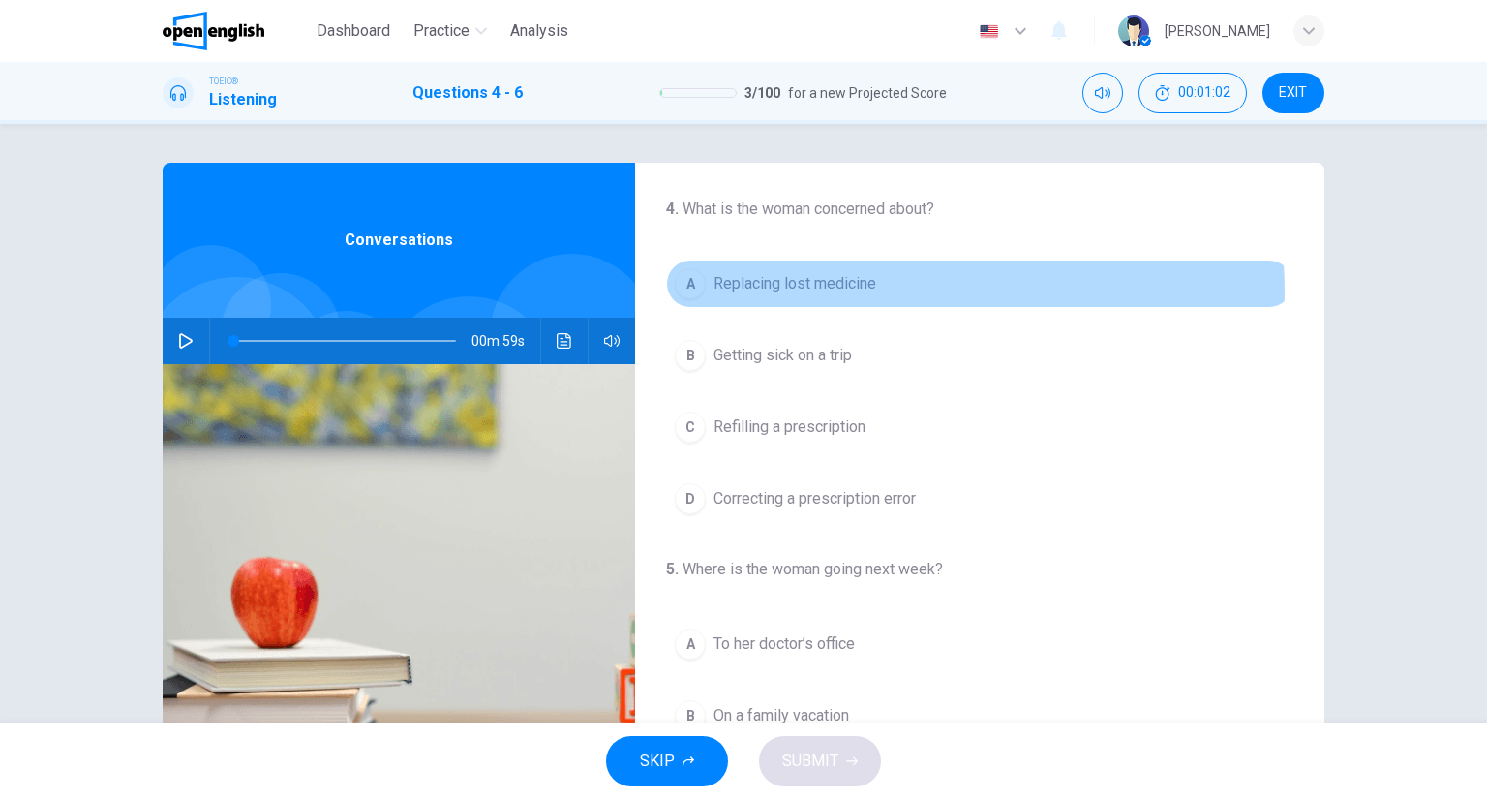
click at [863, 291] on span "Replacing lost medicine" at bounding box center [794, 283] width 163 height 23
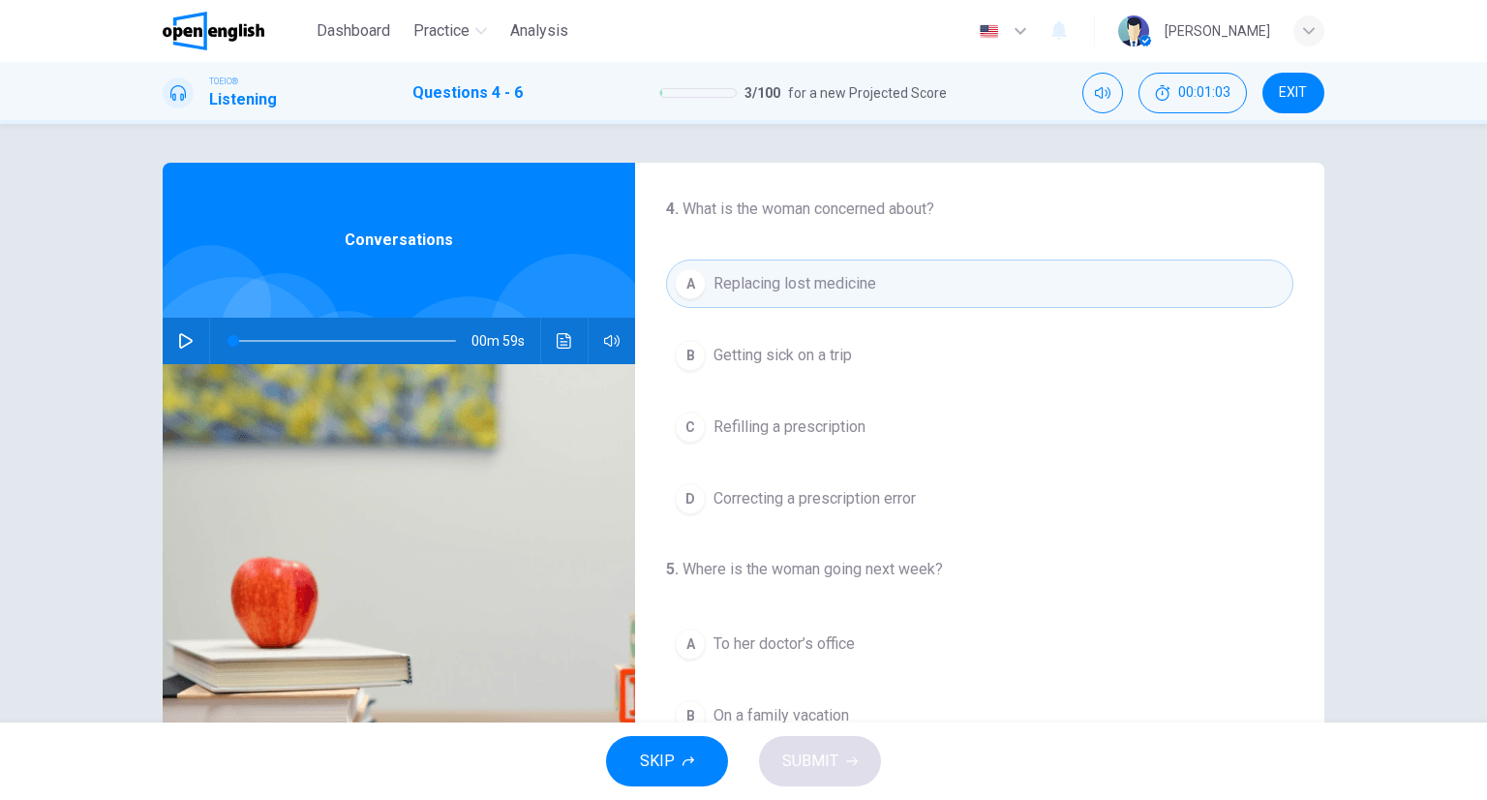
scroll to position [290, 0]
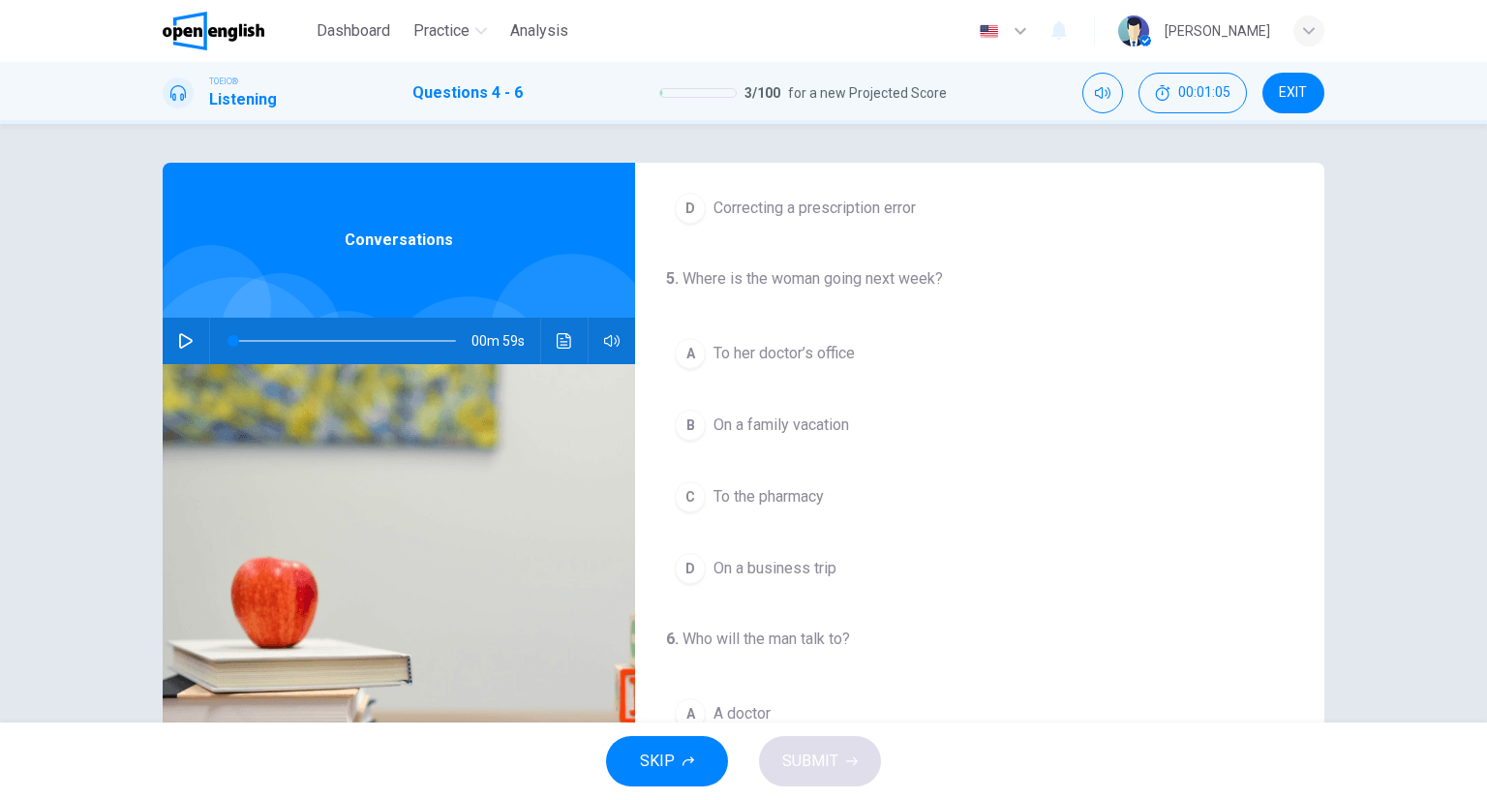
click at [825, 342] on span "To her doctor’s office" at bounding box center [783, 353] width 141 height 23
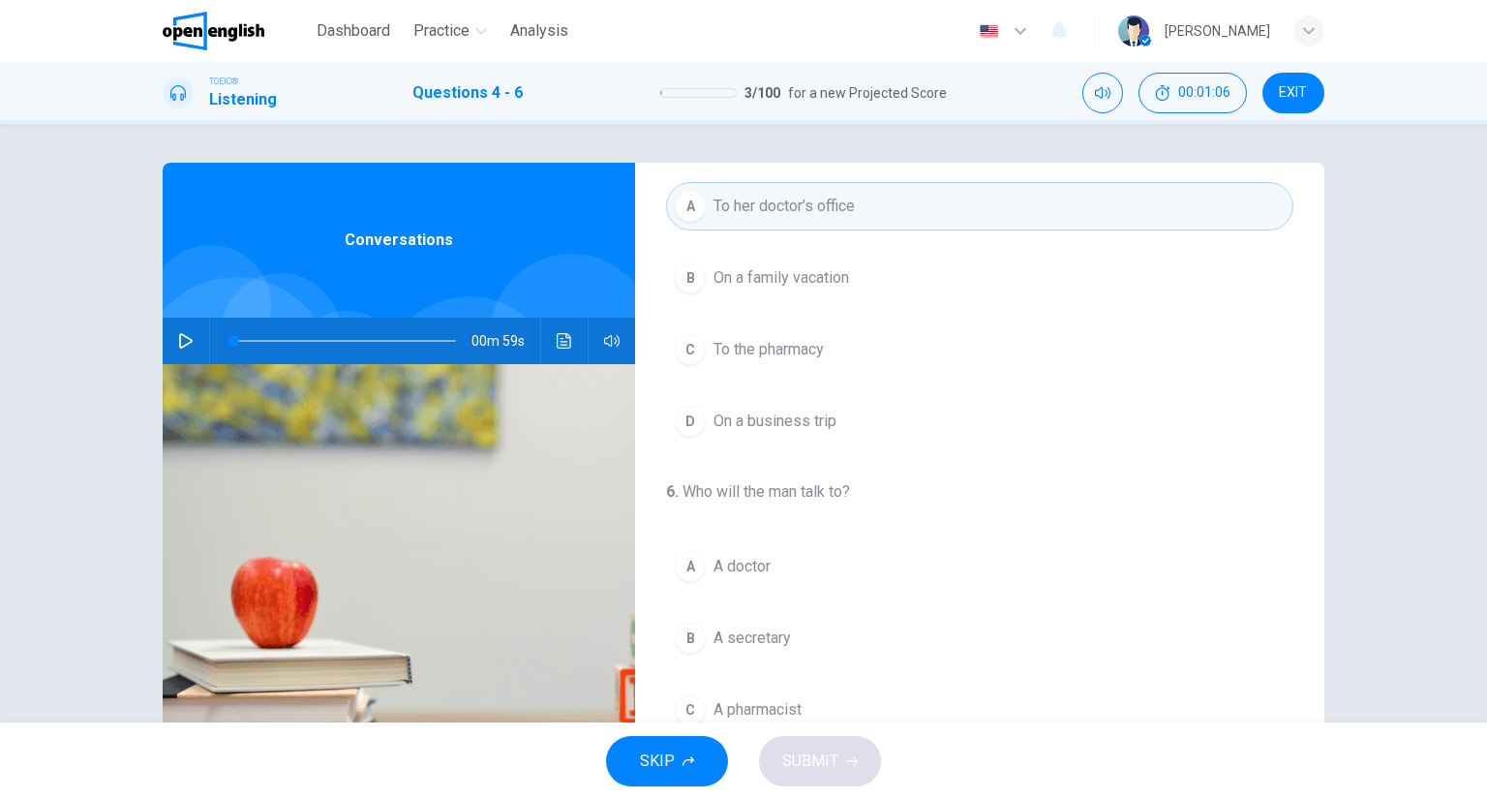
scroll to position [152, 0]
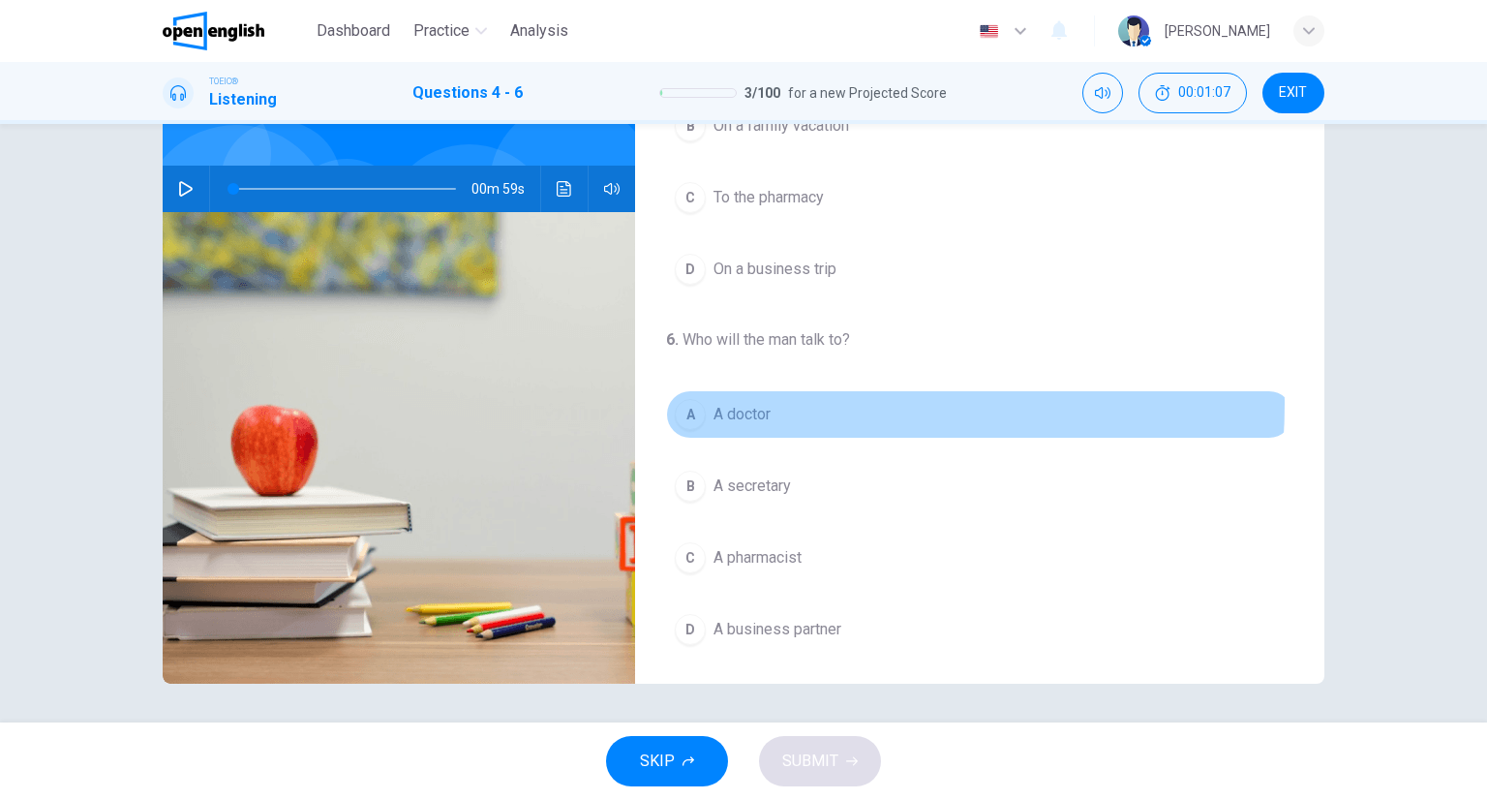
click at [766, 400] on button "A A doctor" at bounding box center [979, 414] width 627 height 48
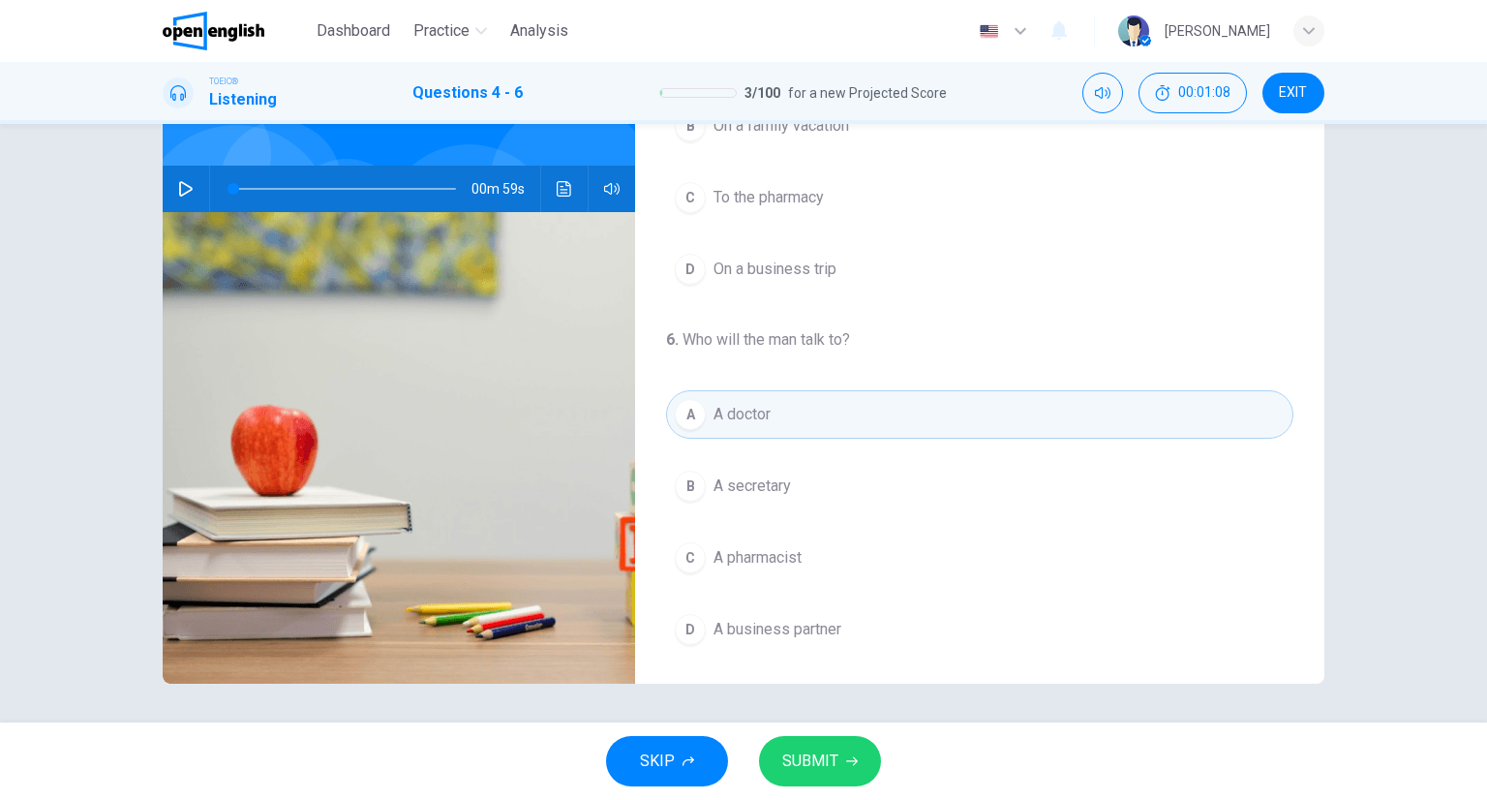
click at [852, 760] on icon "button" at bounding box center [852, 761] width 12 height 9
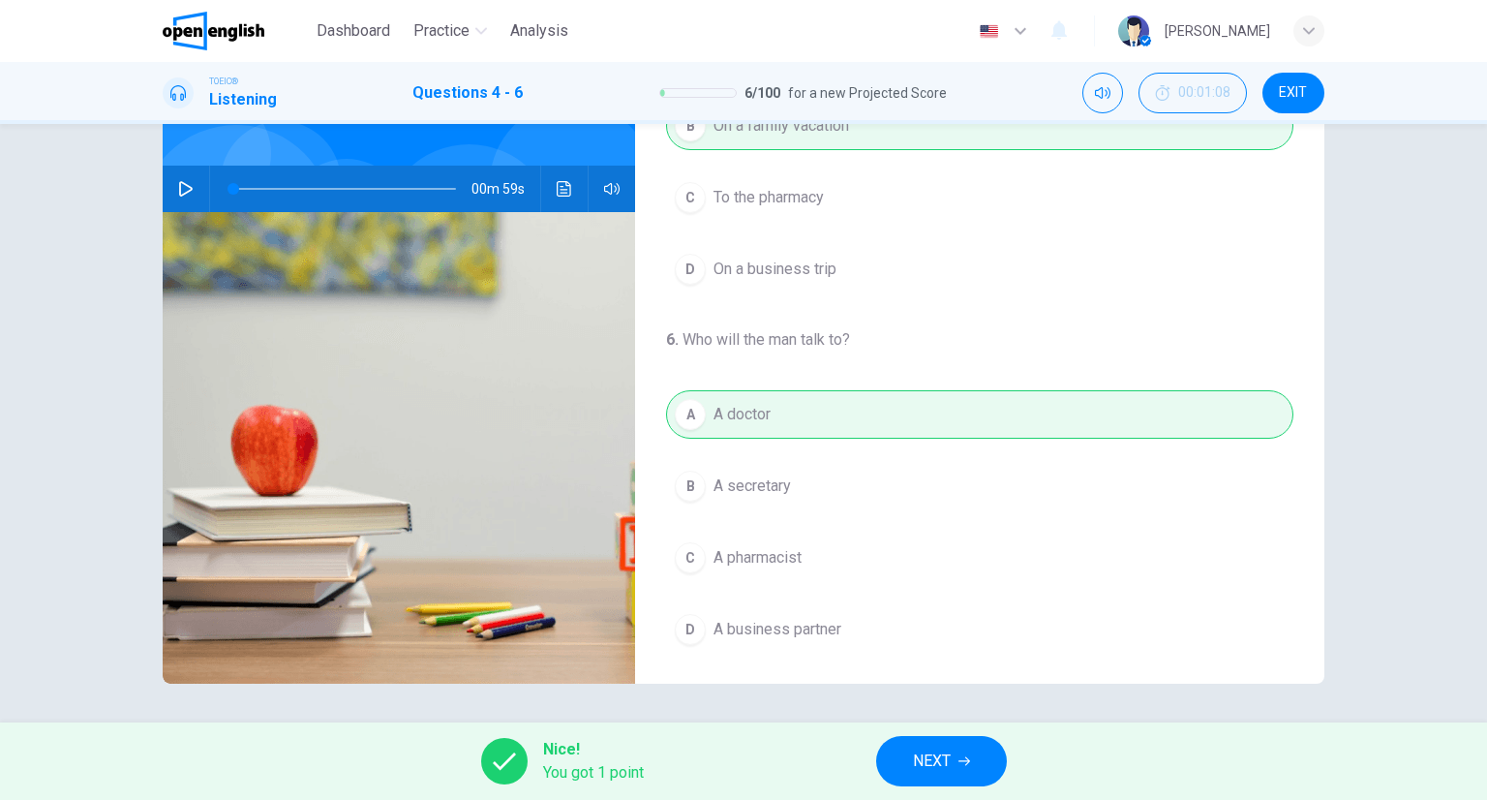
click at [913, 755] on span "NEXT" at bounding box center [932, 760] width 38 height 27
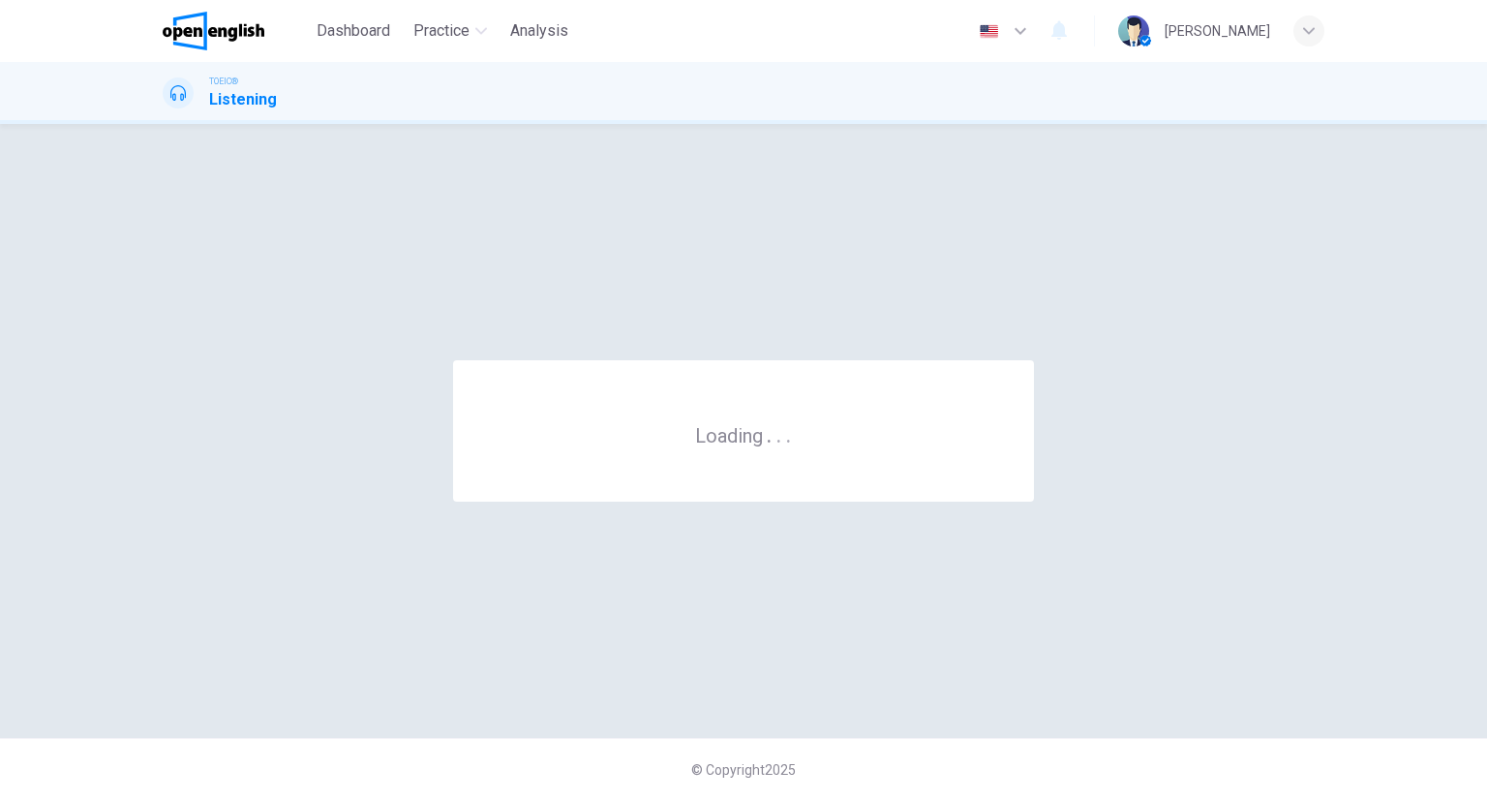
scroll to position [0, 0]
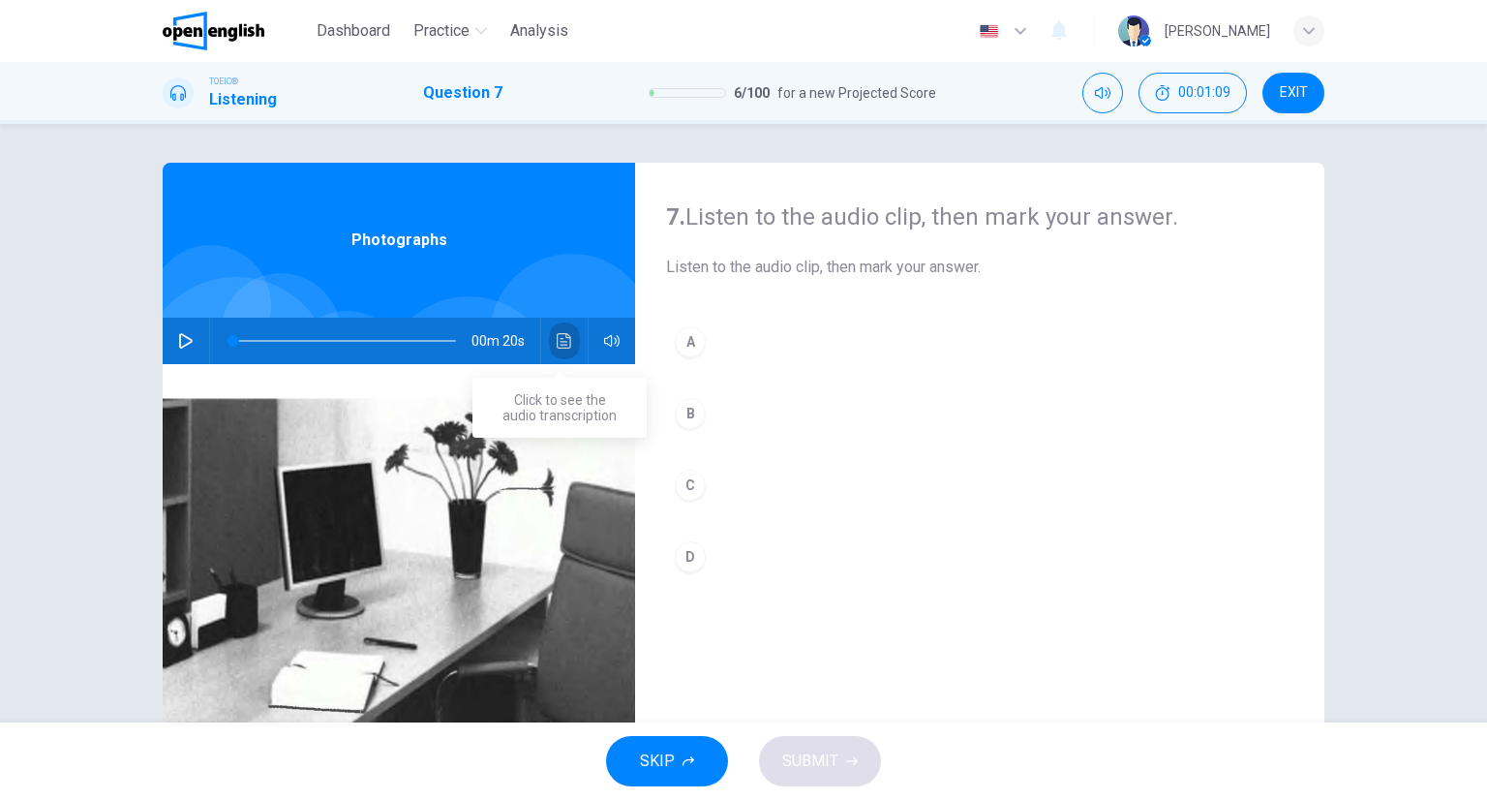
click at [563, 330] on button "Click to see the audio transcription" at bounding box center [564, 341] width 31 height 46
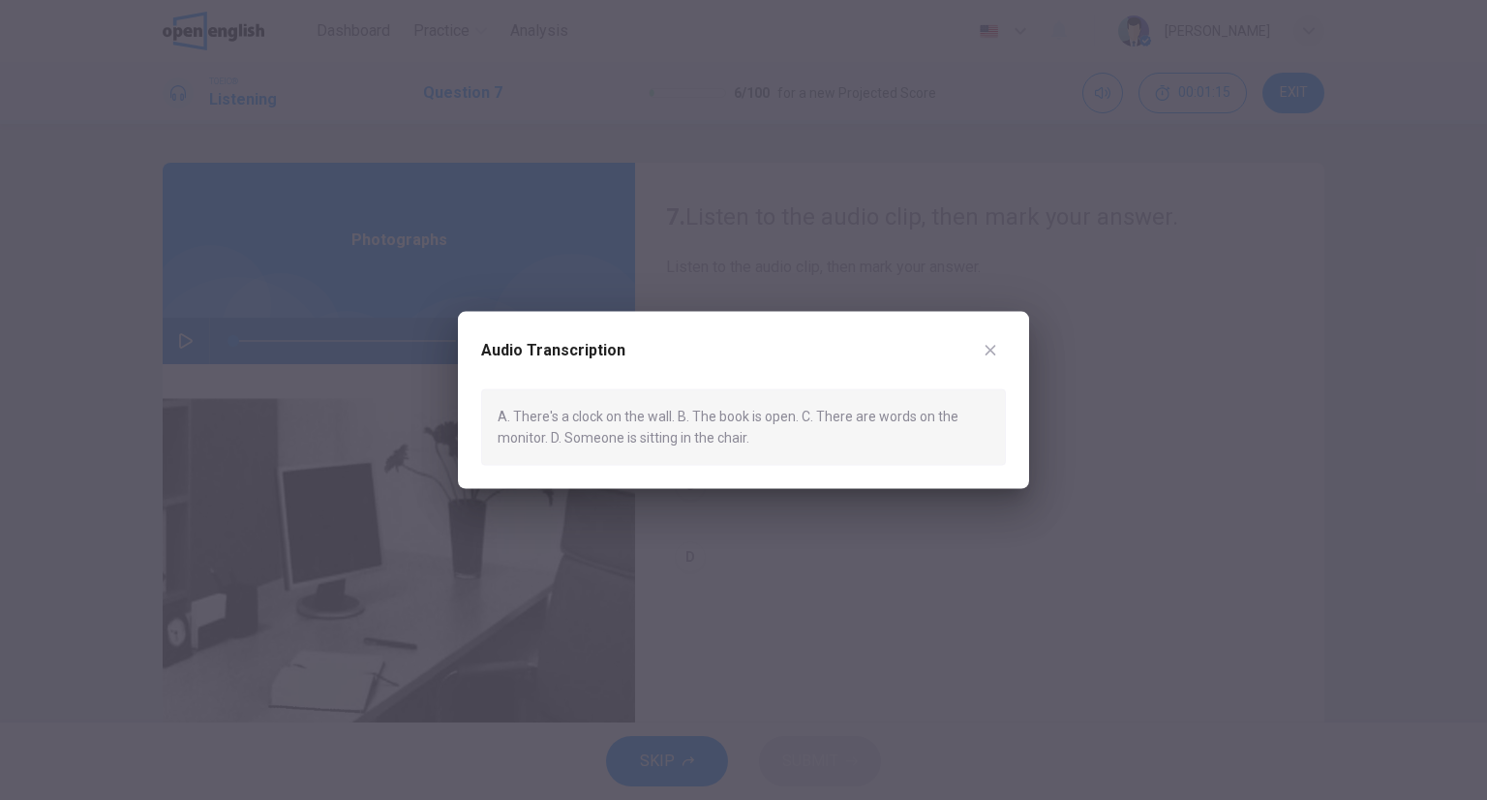
click at [1017, 335] on div "Audio Transcription A. There's a clock on the wall. B. The book is open. C. The…" at bounding box center [743, 400] width 571 height 177
click at [1039, 328] on div at bounding box center [743, 400] width 1487 height 800
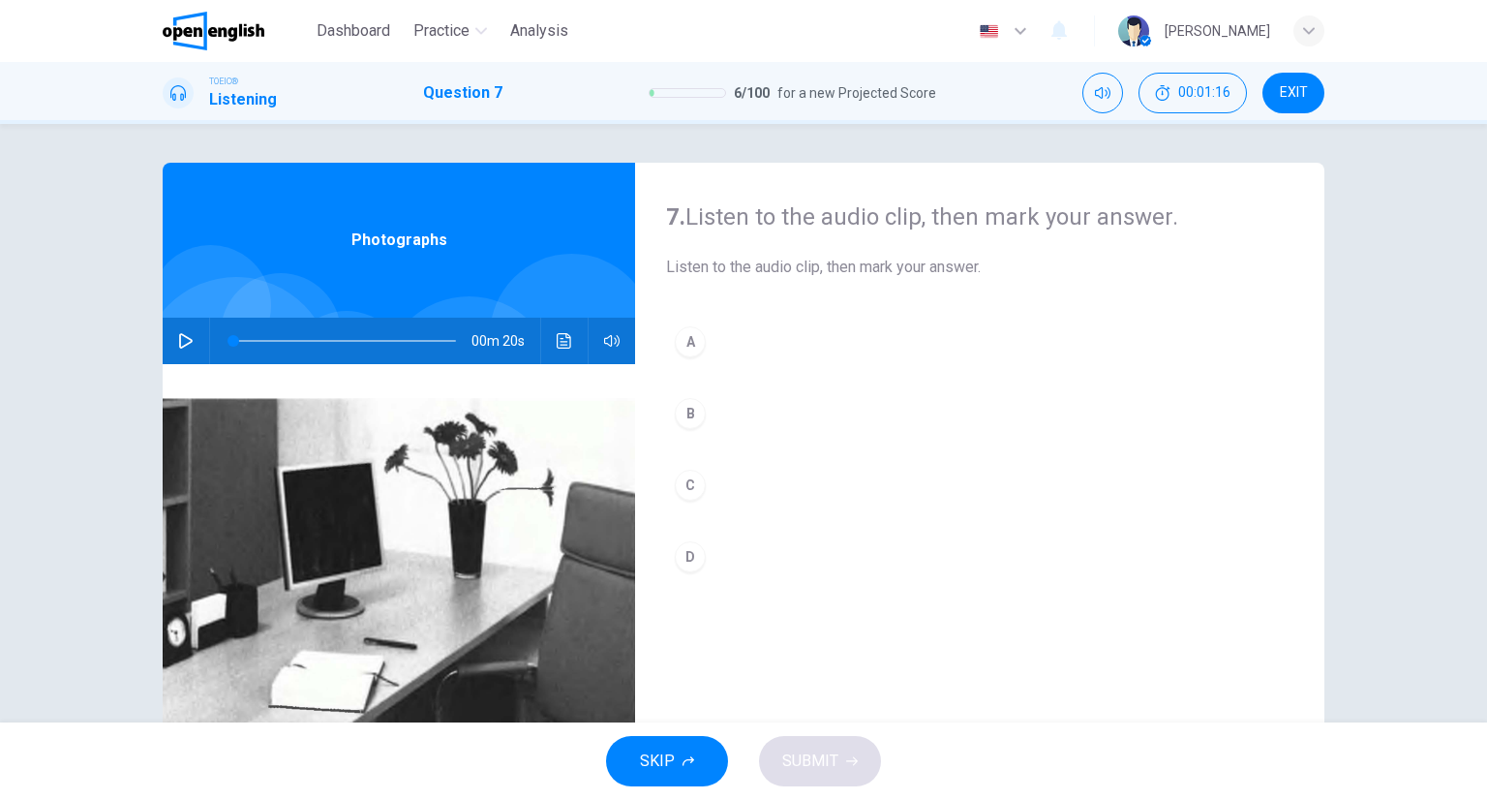
drag, startPoint x: 728, startPoint y: 435, endPoint x: 730, endPoint y: 445, distance: 10.8
click at [731, 432] on button "B" at bounding box center [979, 413] width 627 height 48
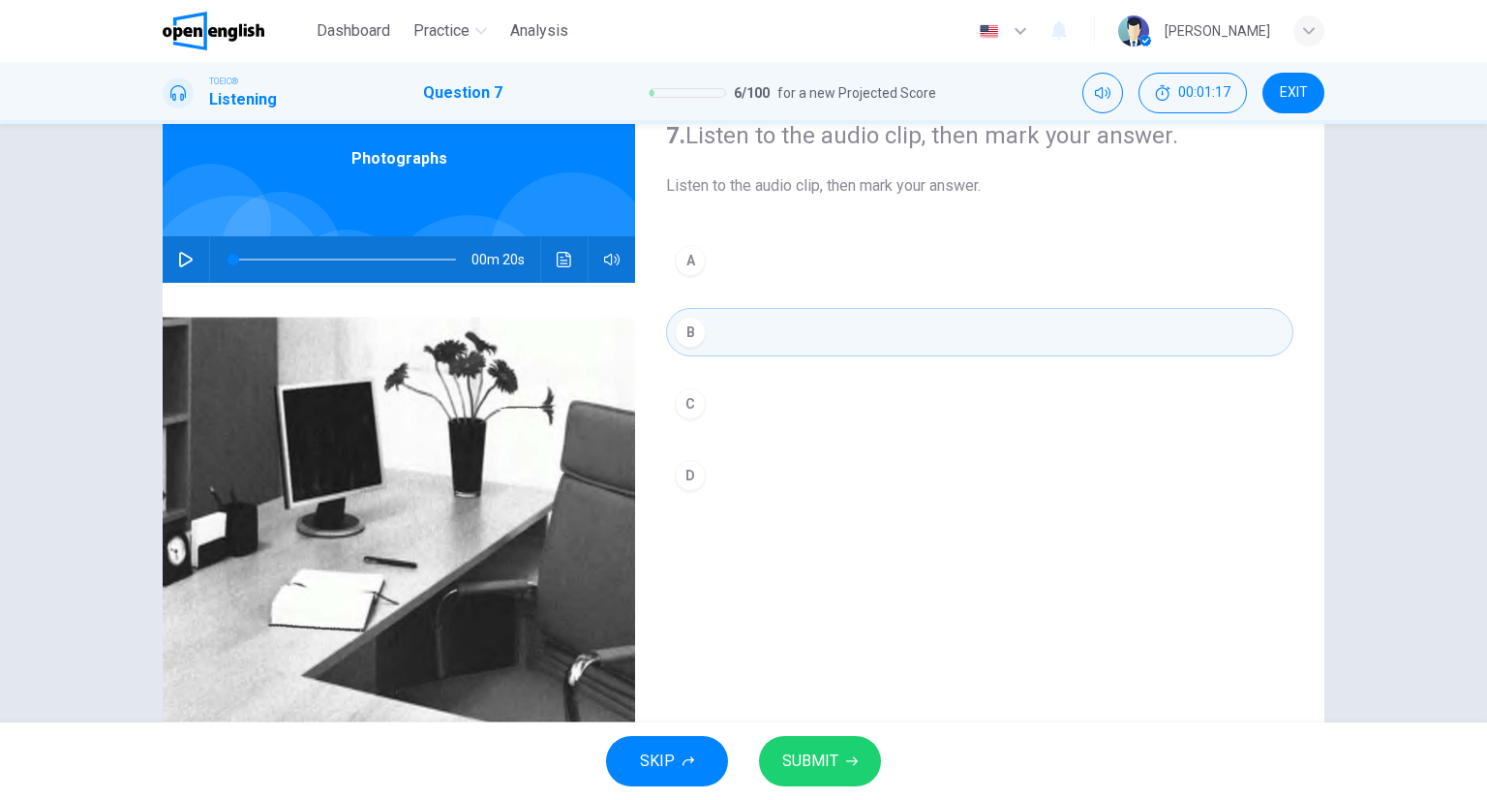
scroll to position [152, 0]
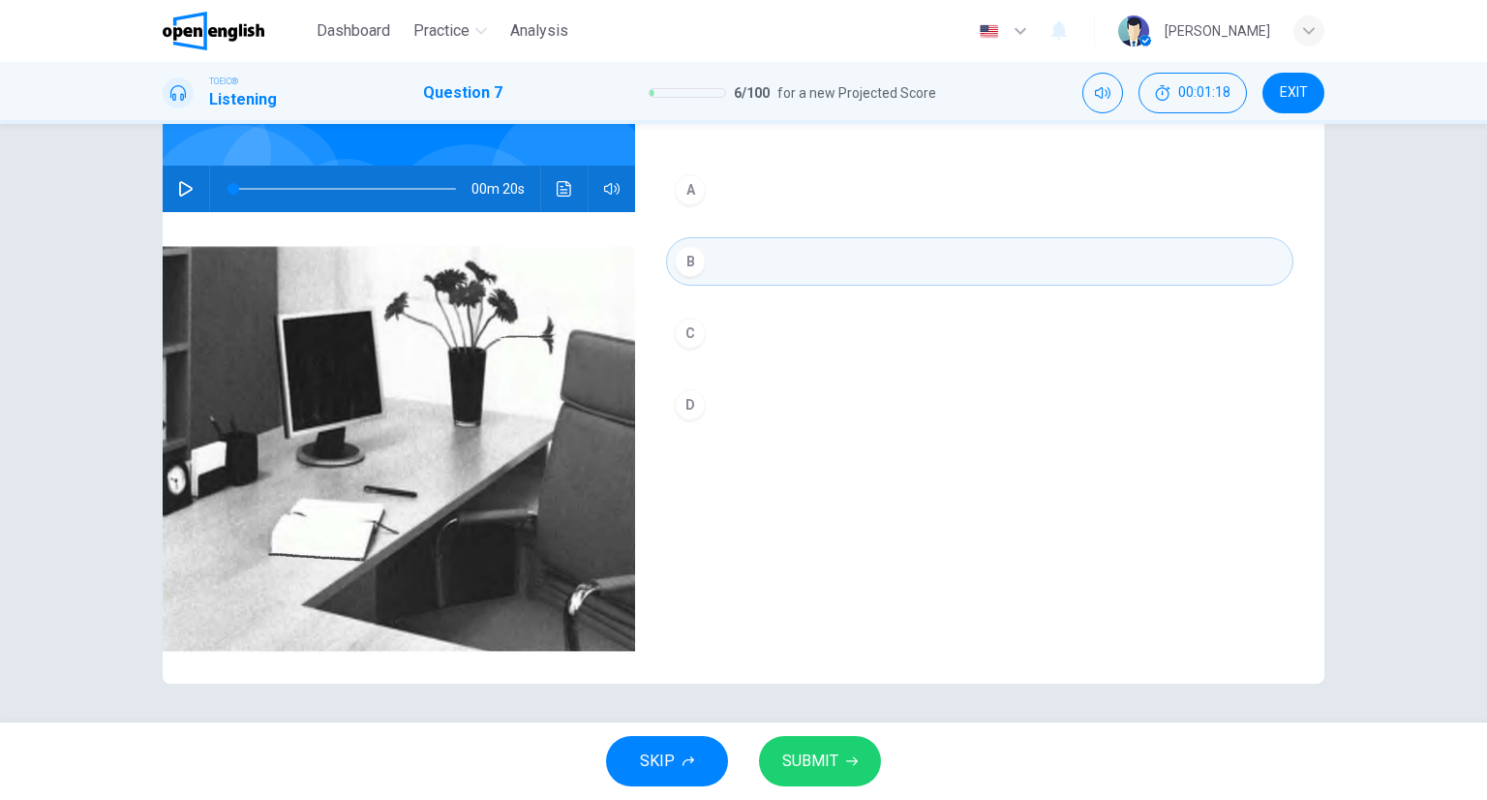
click at [847, 744] on button "SUBMIT" at bounding box center [820, 761] width 122 height 50
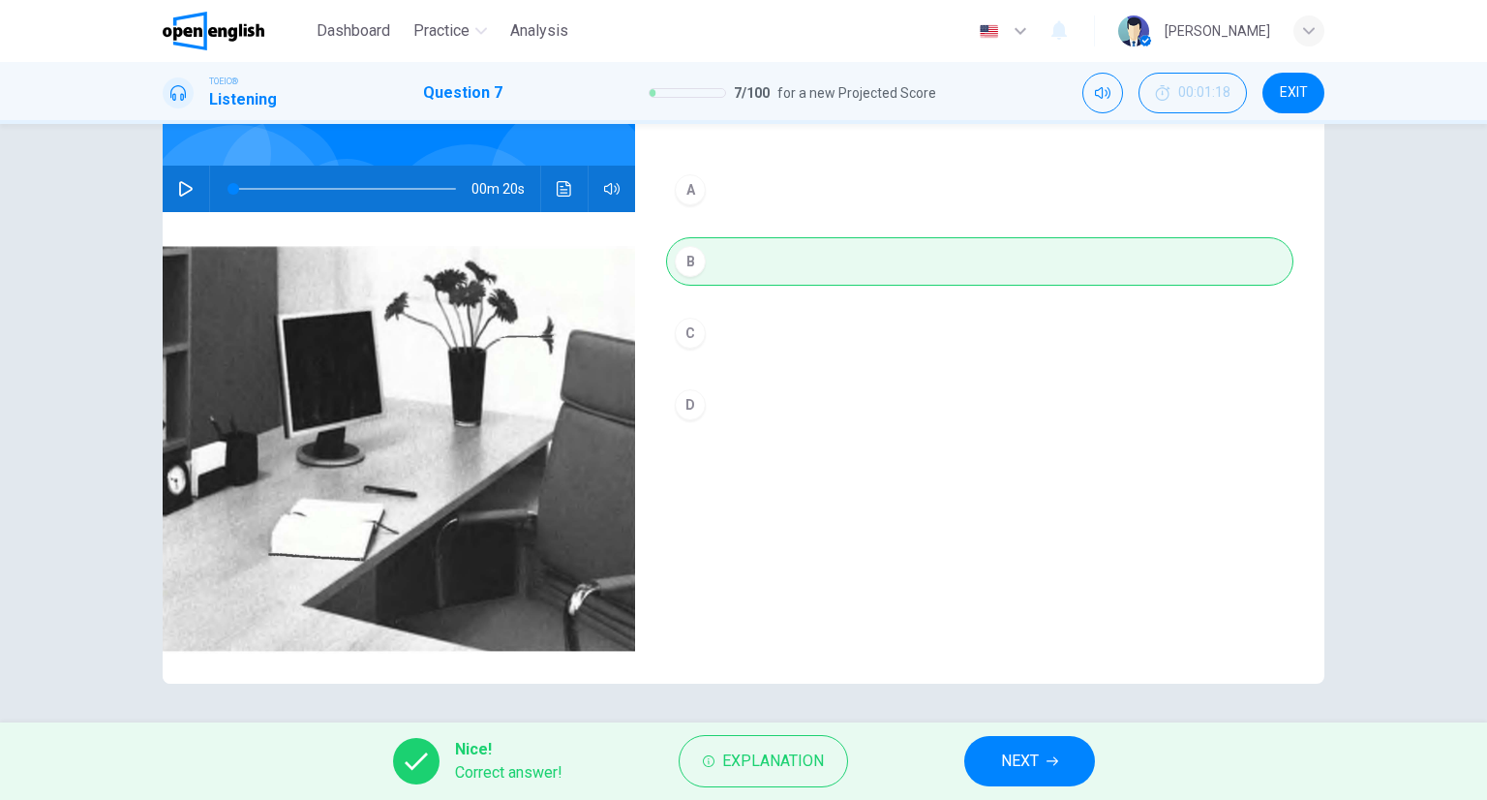
click at [1018, 766] on span "NEXT" at bounding box center [1020, 760] width 38 height 27
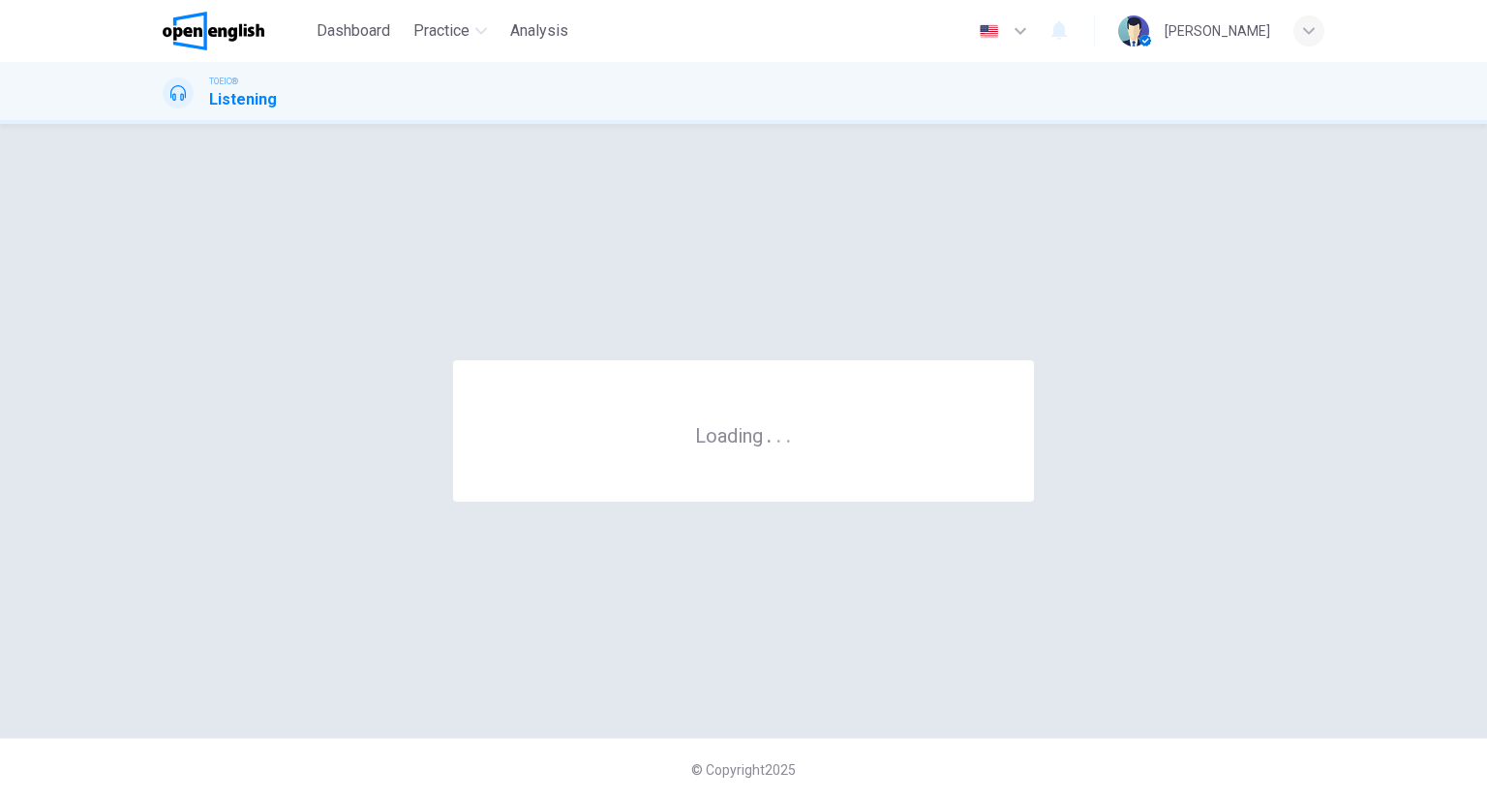
scroll to position [0, 0]
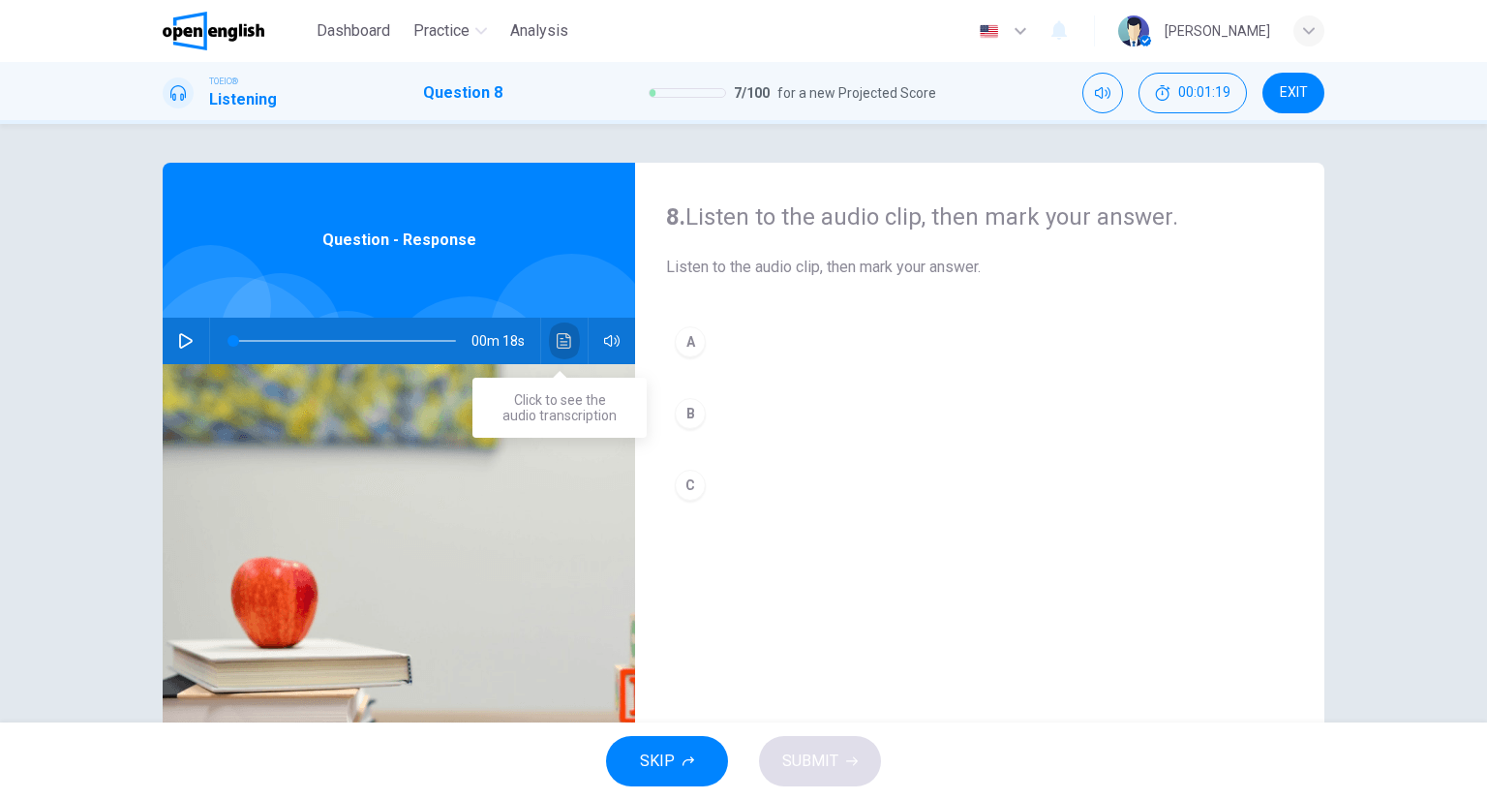
click at [559, 347] on icon "Click to see the audio transcription" at bounding box center [564, 340] width 15 height 15
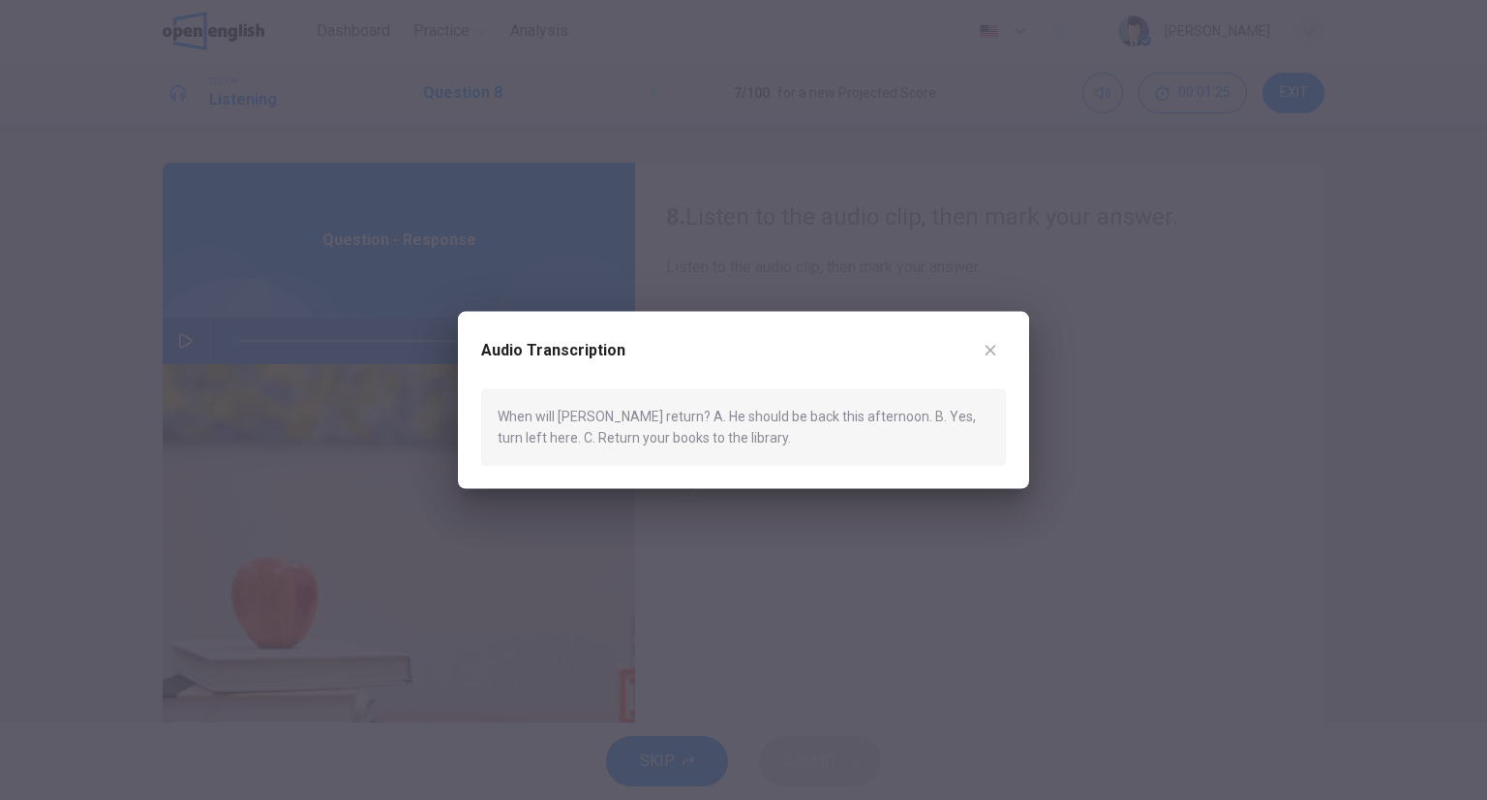
click at [1015, 349] on div "Audio Transcription When will [PERSON_NAME] return? A. He should be back this a…" at bounding box center [743, 400] width 571 height 177
click at [1012, 341] on div "Audio Transcription When will [PERSON_NAME] return? A. He should be back this a…" at bounding box center [743, 400] width 571 height 177
drag, startPoint x: 1012, startPoint y: 334, endPoint x: 1002, endPoint y: 352, distance: 20.8
click at [1004, 351] on div "Audio Transcription When will [PERSON_NAME] return? A. He should be back this a…" at bounding box center [743, 400] width 571 height 177
click at [998, 346] on button "button" at bounding box center [990, 350] width 31 height 31
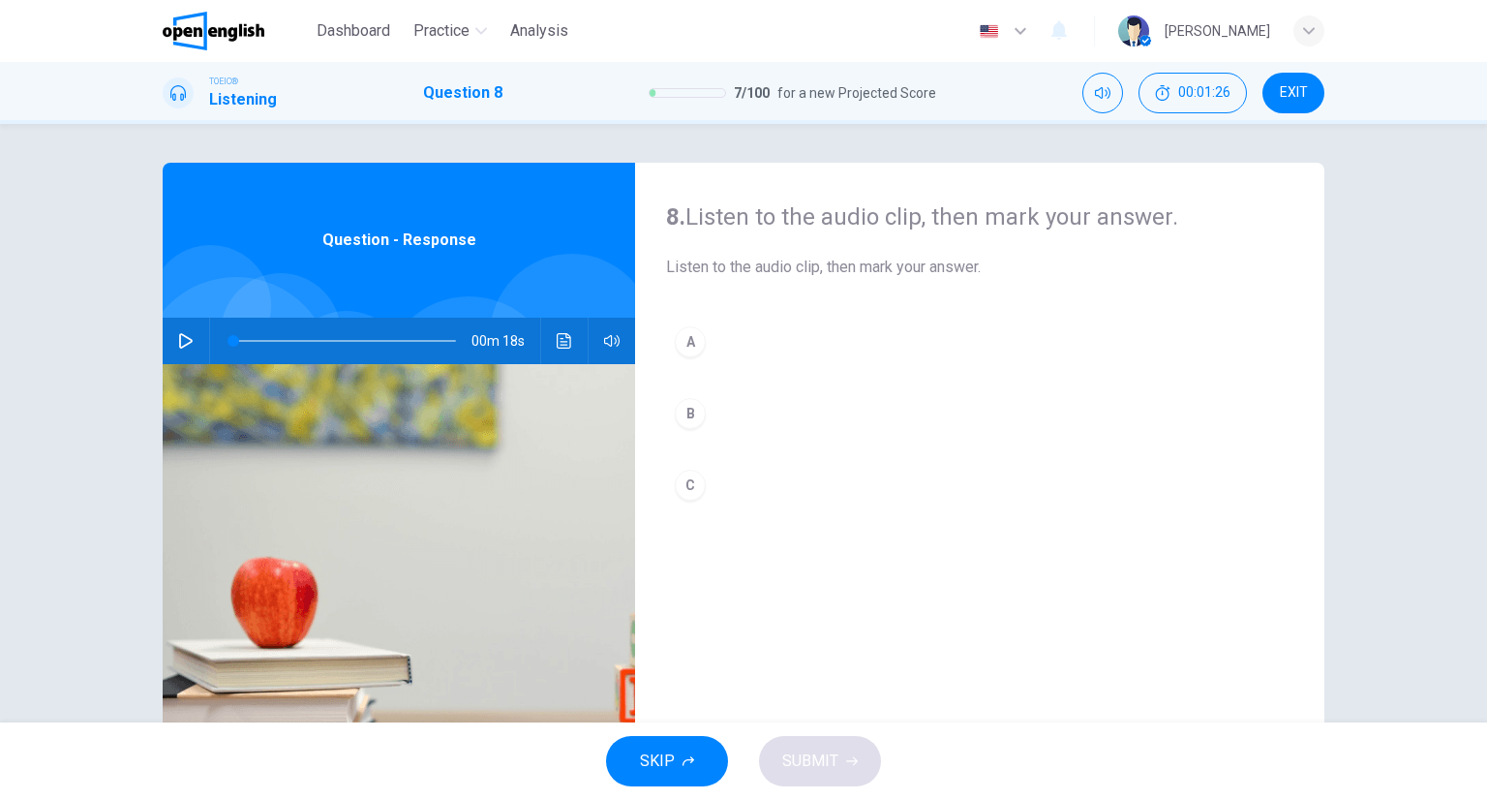
click at [825, 333] on button "A" at bounding box center [979, 342] width 627 height 48
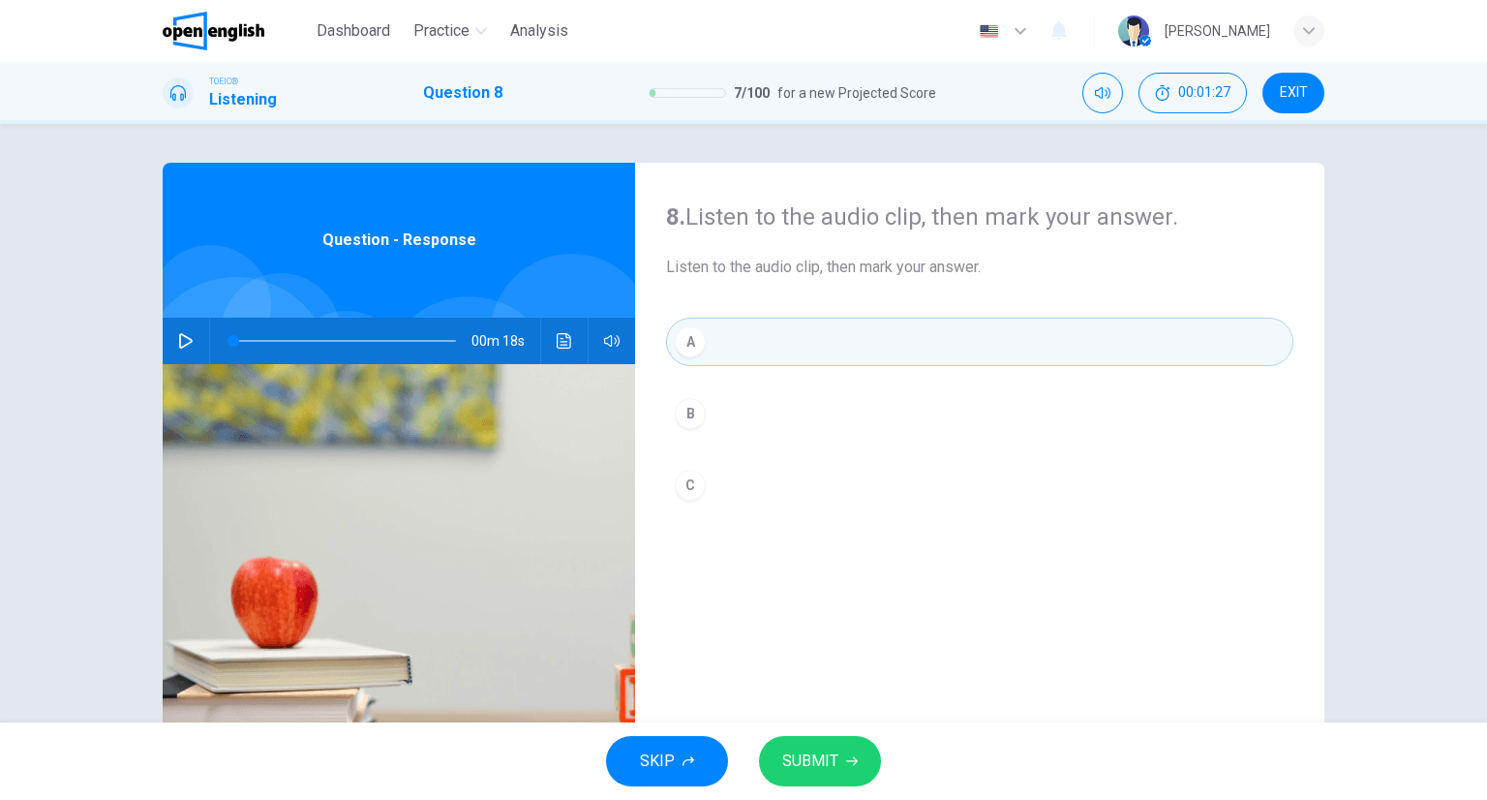
click at [825, 759] on span "SUBMIT" at bounding box center [810, 760] width 56 height 27
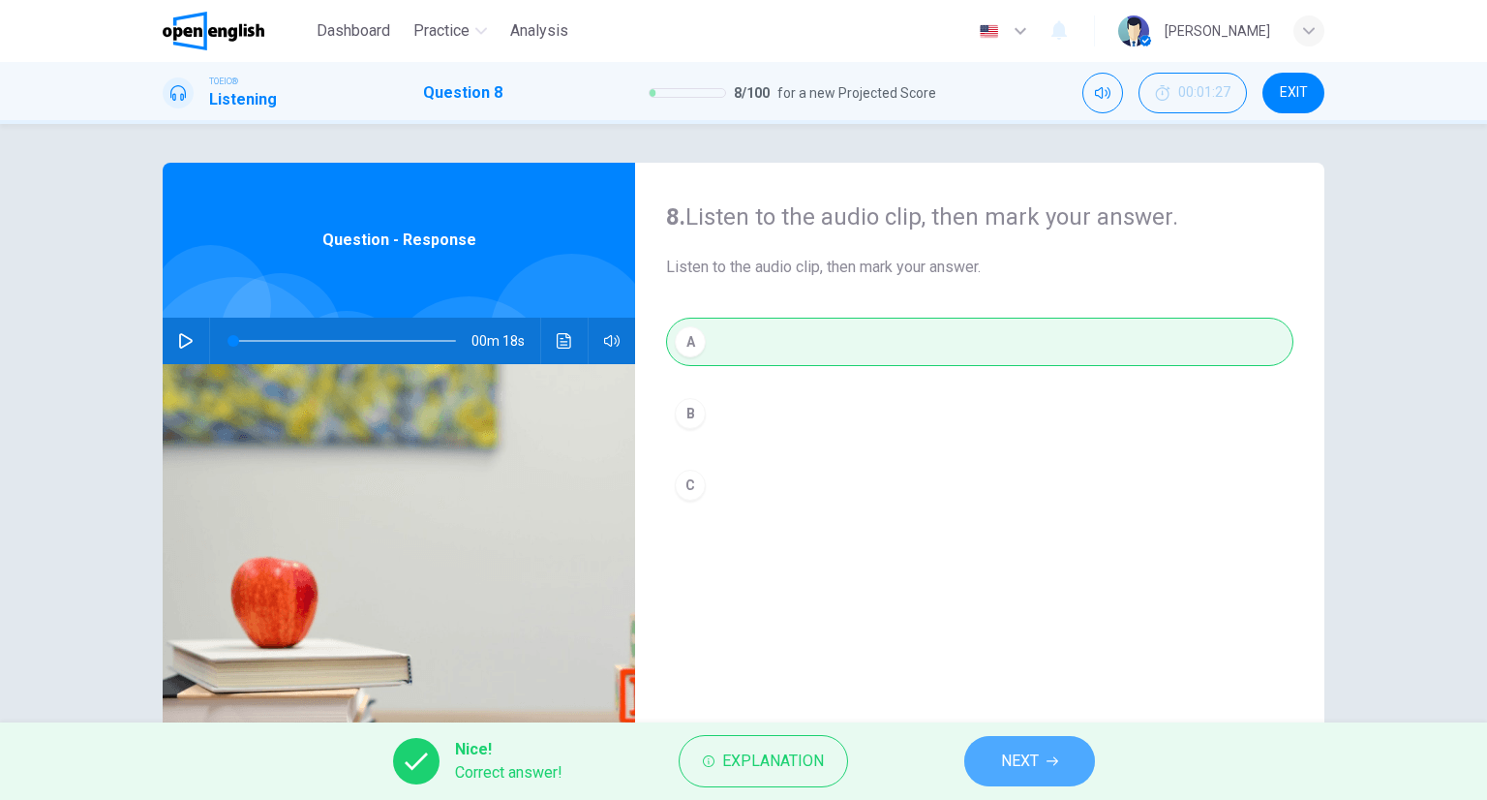
click at [1013, 744] on button "NEXT" at bounding box center [1029, 761] width 131 height 50
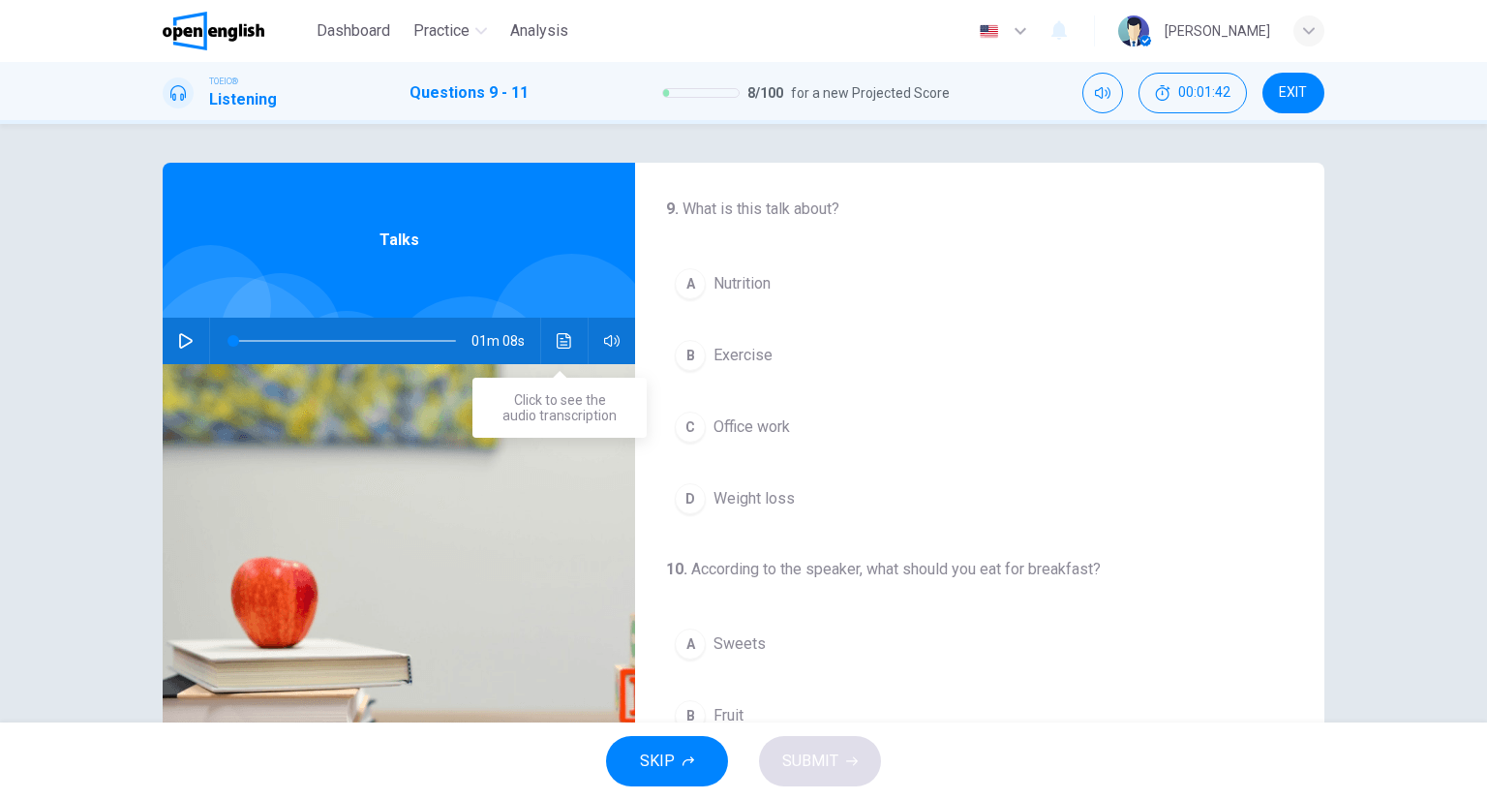
click at [540, 325] on div "01m 08s" at bounding box center [399, 341] width 472 height 46
click at [551, 359] on button "Click to see the audio transcription" at bounding box center [564, 341] width 31 height 46
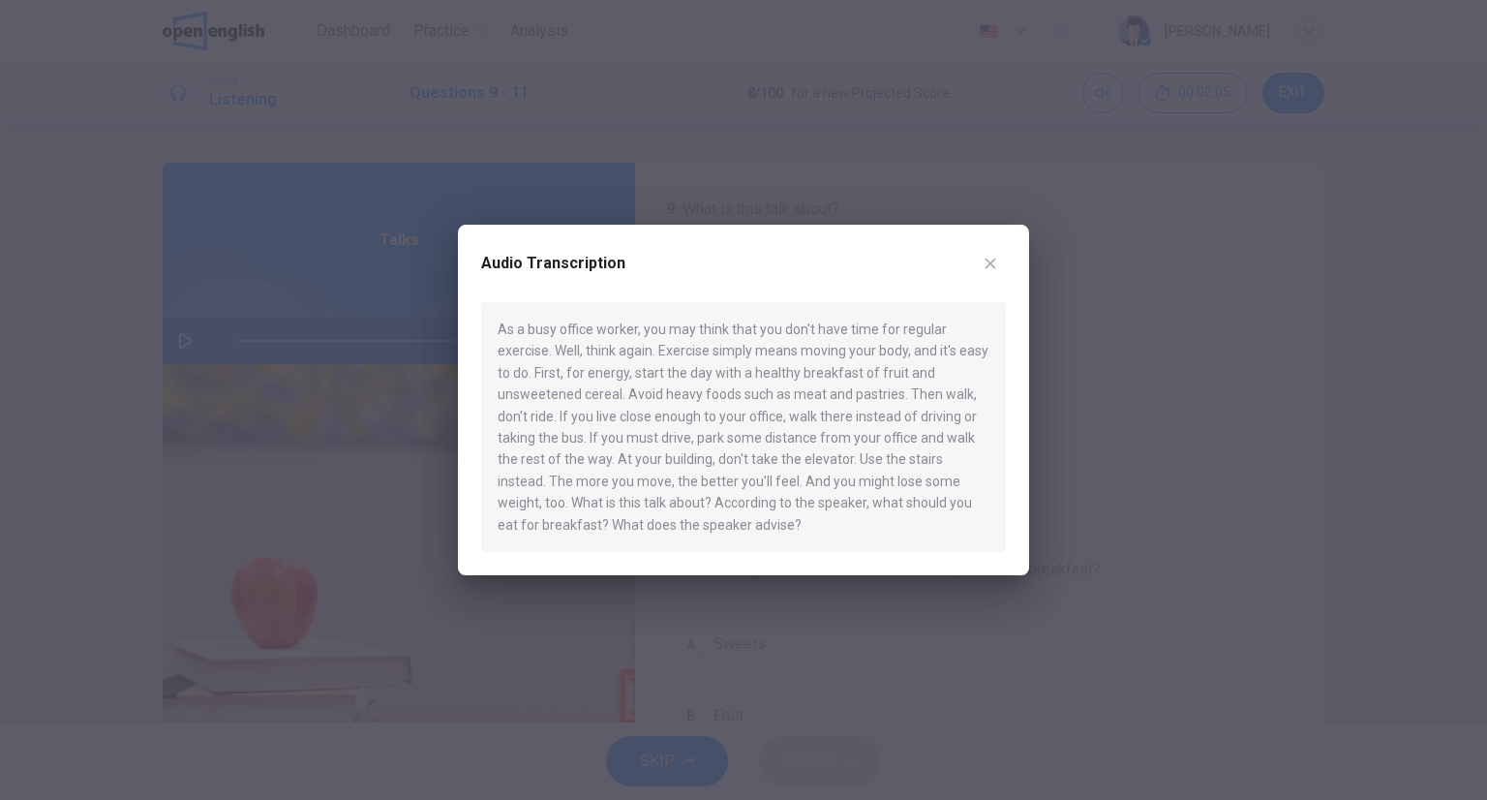
drag, startPoint x: 1011, startPoint y: 256, endPoint x: 990, endPoint y: 273, distance: 26.8
click at [997, 264] on div "Audio Transcription As a busy office worker, you may think that you don't have …" at bounding box center [743, 400] width 571 height 350
click at [990, 272] on button "button" at bounding box center [990, 263] width 31 height 31
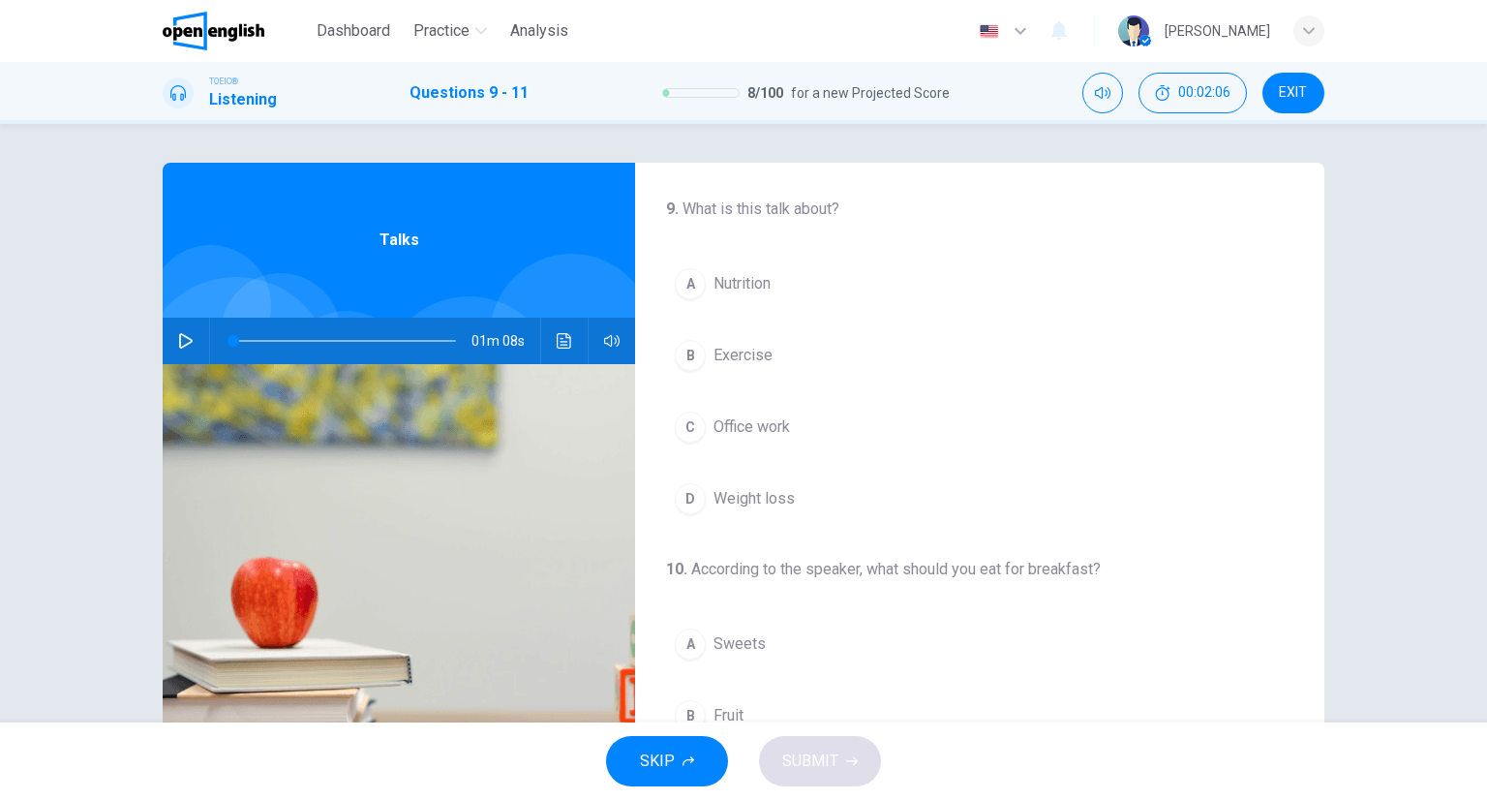
click at [836, 272] on button "A Nutrition" at bounding box center [979, 283] width 627 height 48
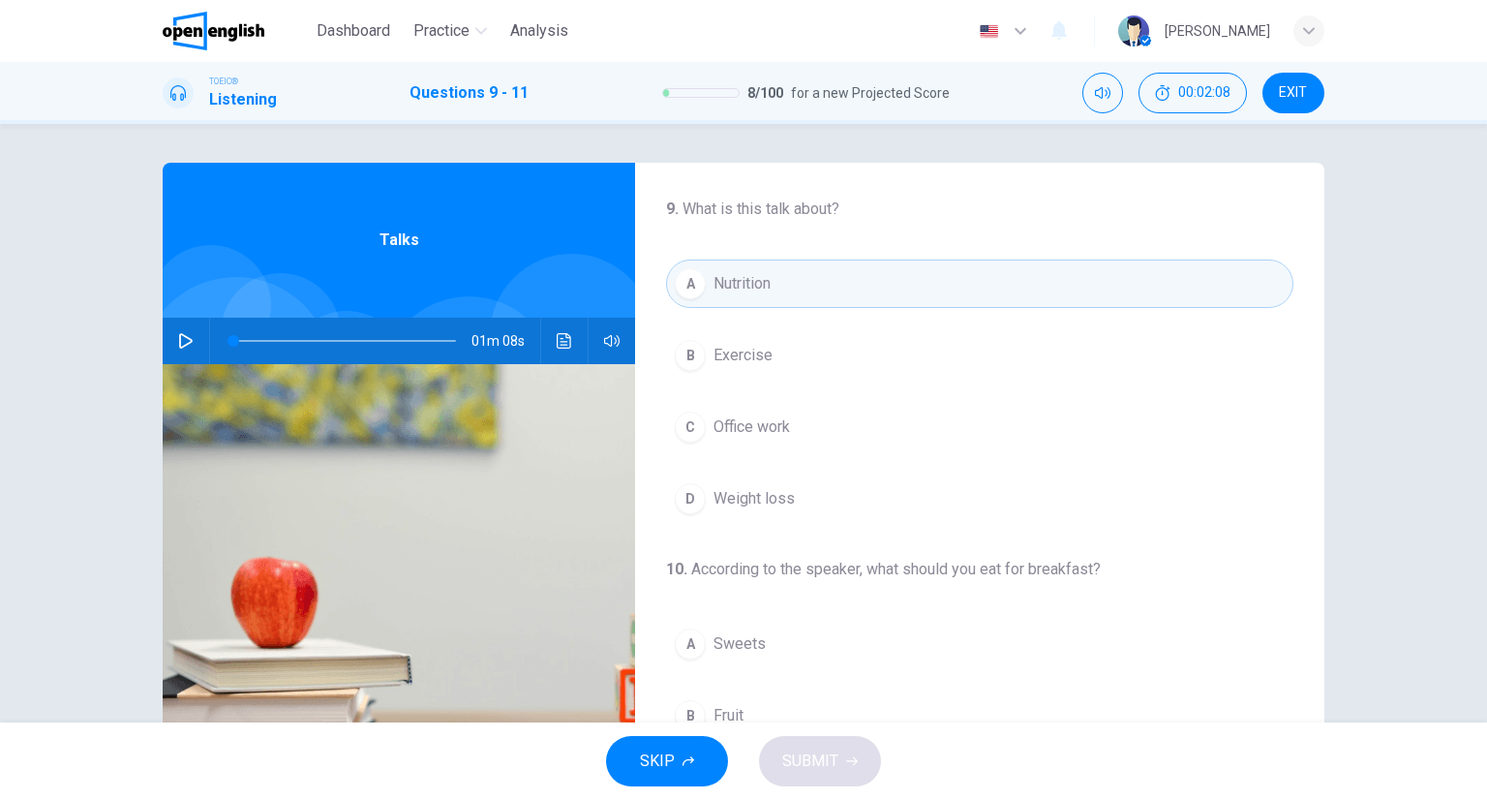
click at [798, 400] on div "A Nutrition B Exercise C Office work D Weight loss" at bounding box center [979, 390] width 627 height 263
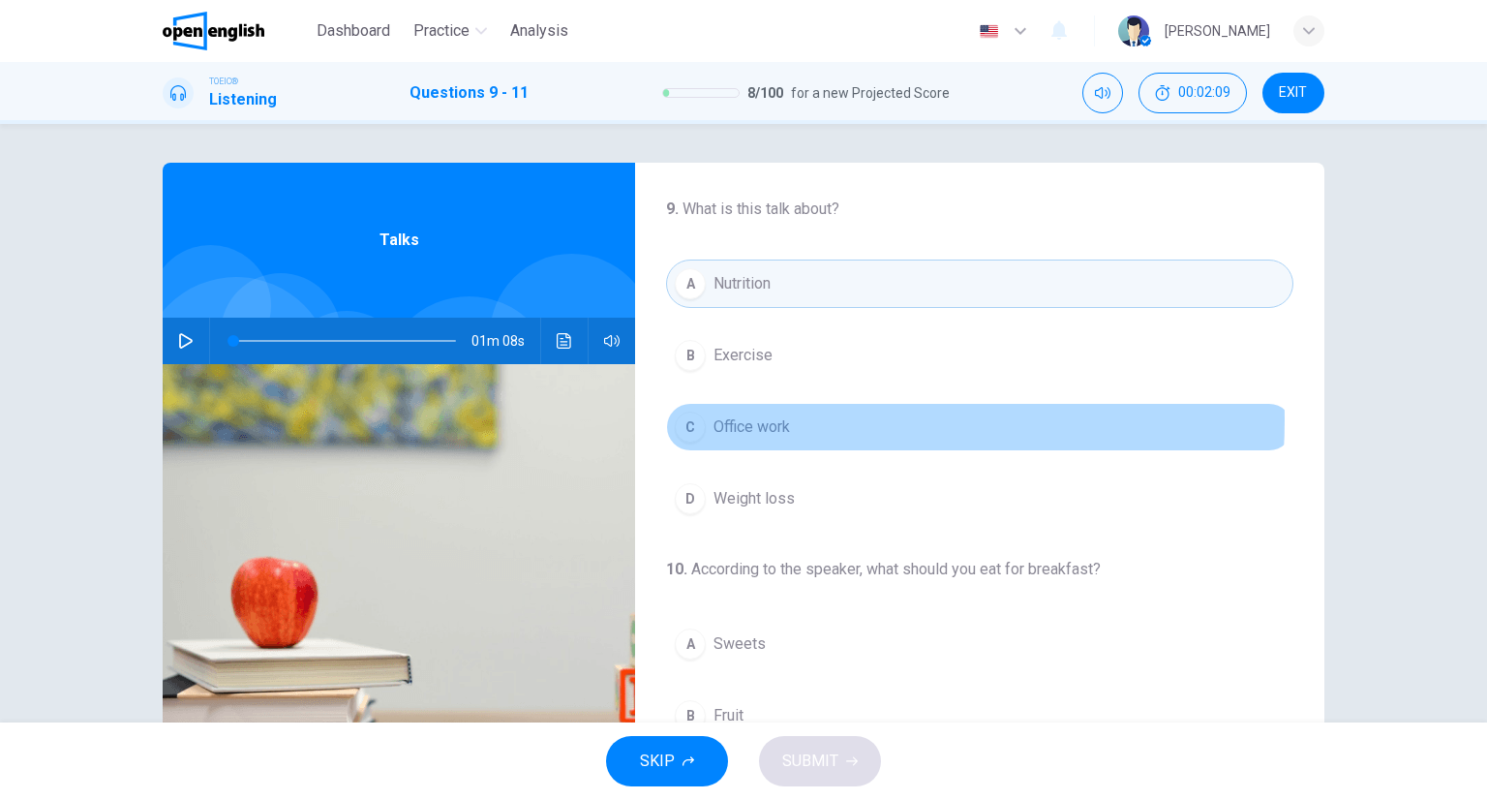
click at [789, 418] on button "C Office work" at bounding box center [979, 427] width 627 height 48
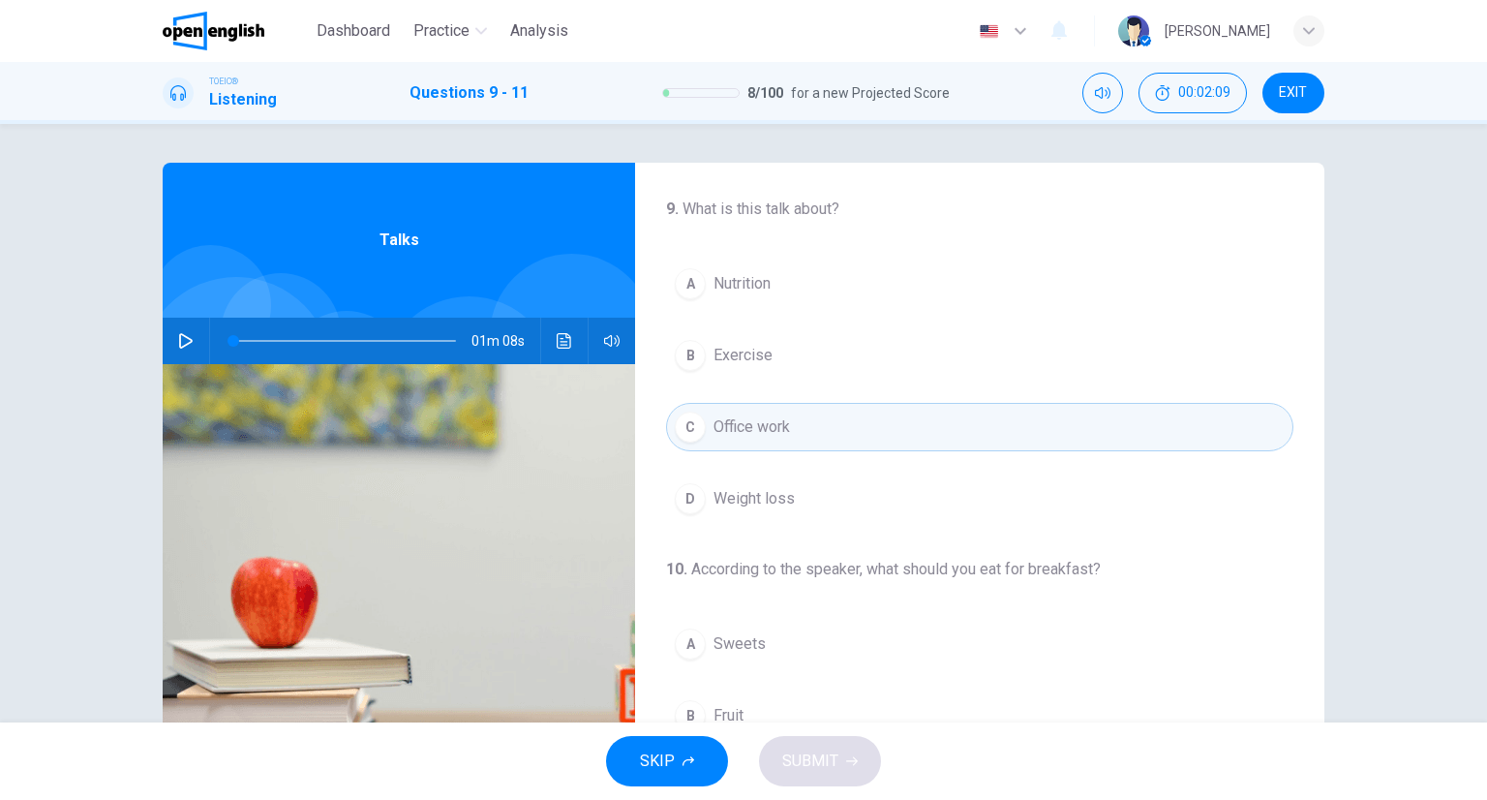
drag, startPoint x: 755, startPoint y: 370, endPoint x: 744, endPoint y: 368, distance: 11.8
click at [744, 369] on button "B Exercise" at bounding box center [979, 355] width 627 height 48
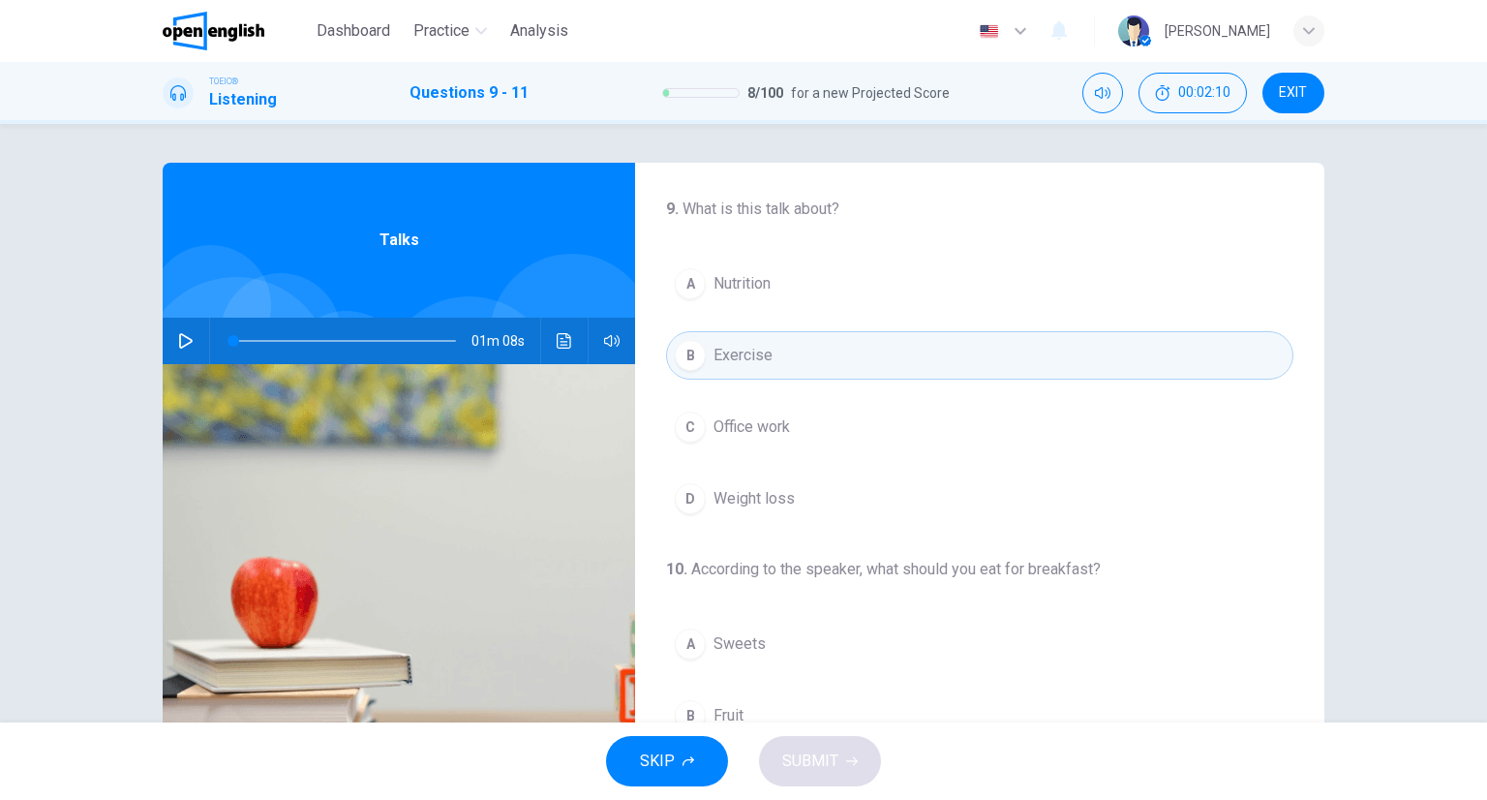
click at [774, 288] on button "A Nutrition" at bounding box center [979, 283] width 627 height 48
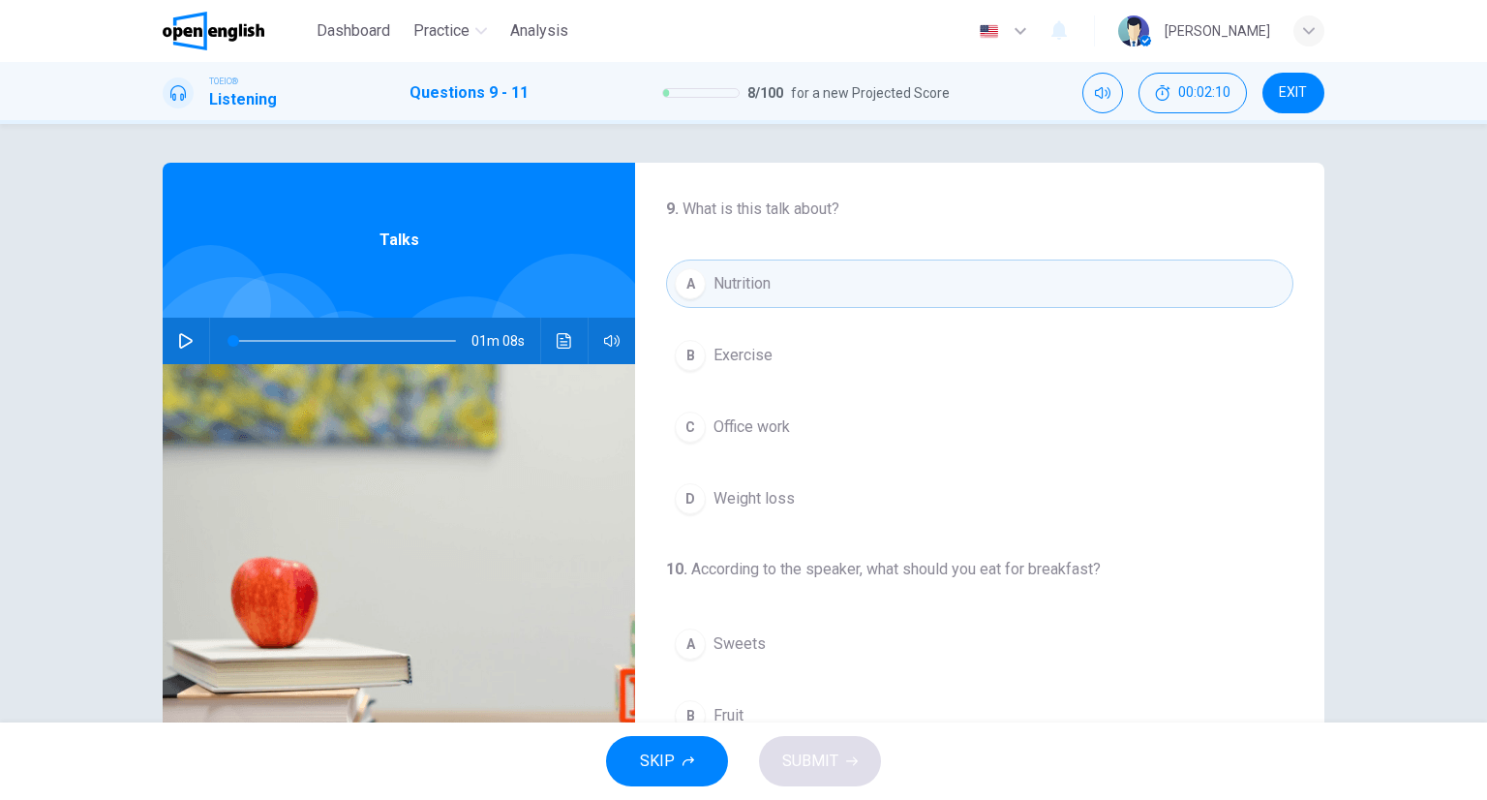
click at [783, 380] on div "A Nutrition B Exercise C Office work D Weight loss" at bounding box center [979, 390] width 627 height 263
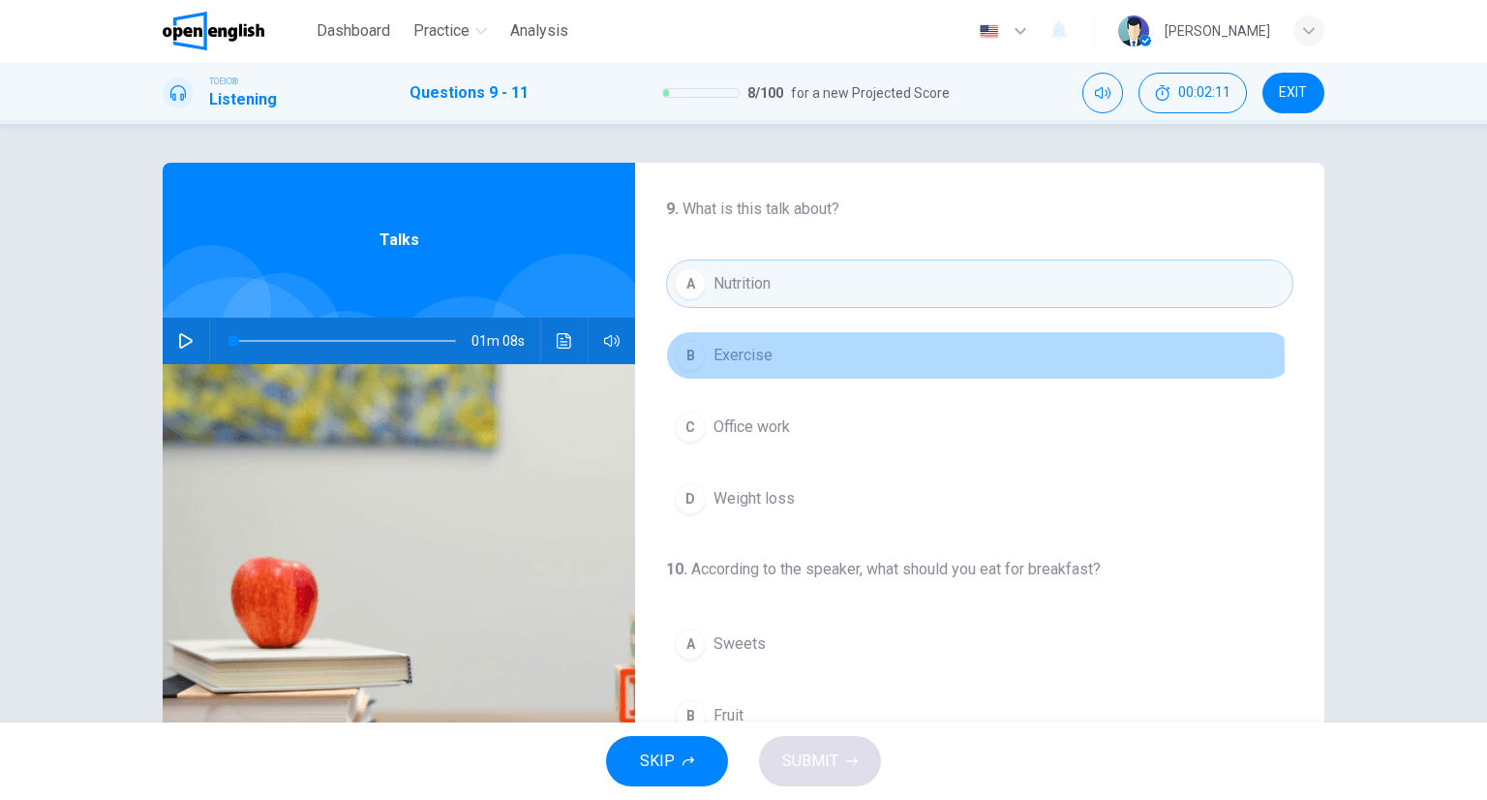
drag, startPoint x: 783, startPoint y: 358, endPoint x: 804, endPoint y: 406, distance: 51.6
click at [782, 359] on button "B Exercise" at bounding box center [979, 355] width 627 height 48
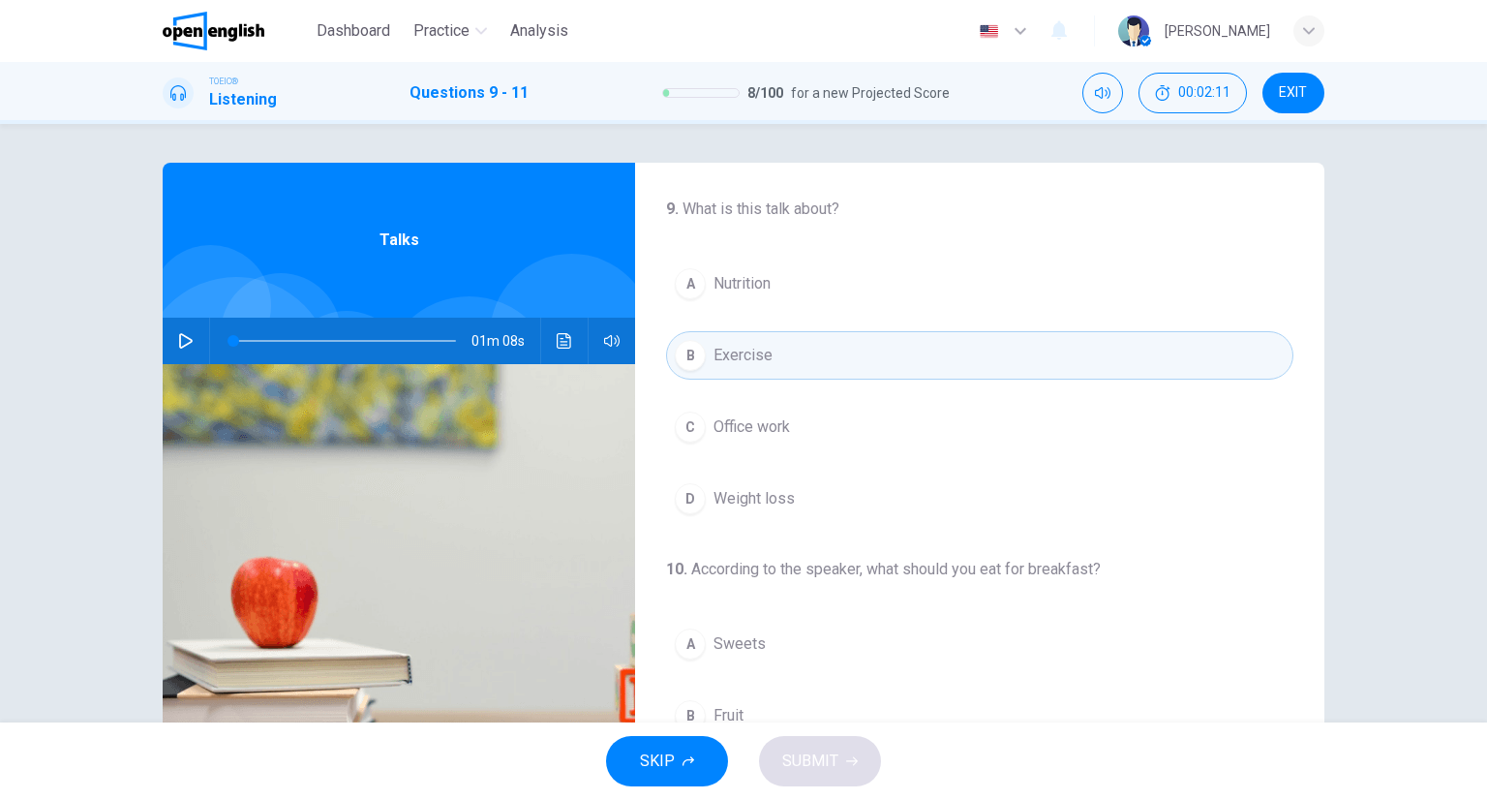
click at [803, 419] on button "C Office work" at bounding box center [979, 427] width 627 height 48
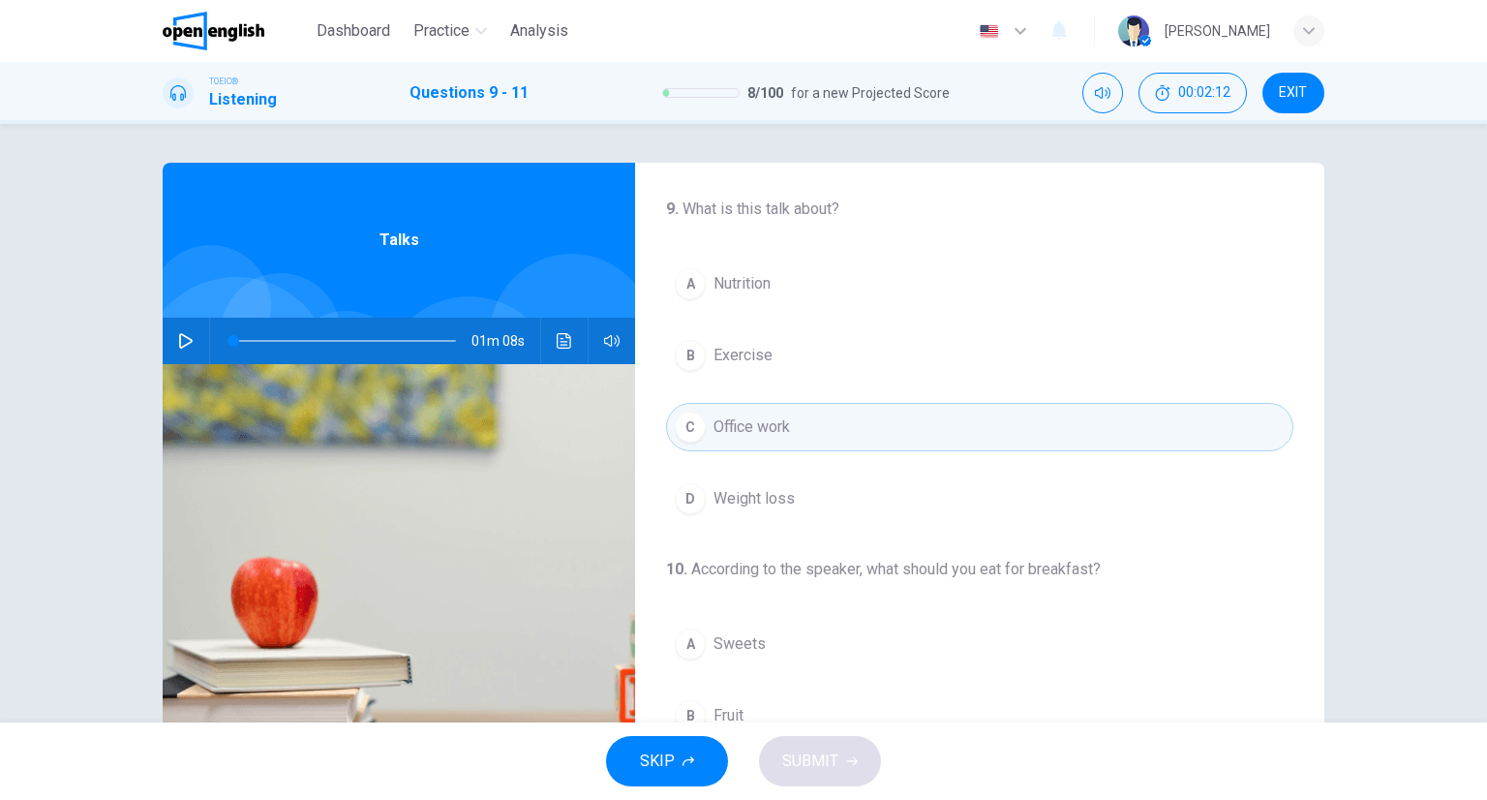
click at [815, 470] on div "A Nutrition B Exercise C Office work D Weight loss" at bounding box center [979, 390] width 627 height 263
click at [818, 508] on button "D Weight loss" at bounding box center [979, 498] width 627 height 48
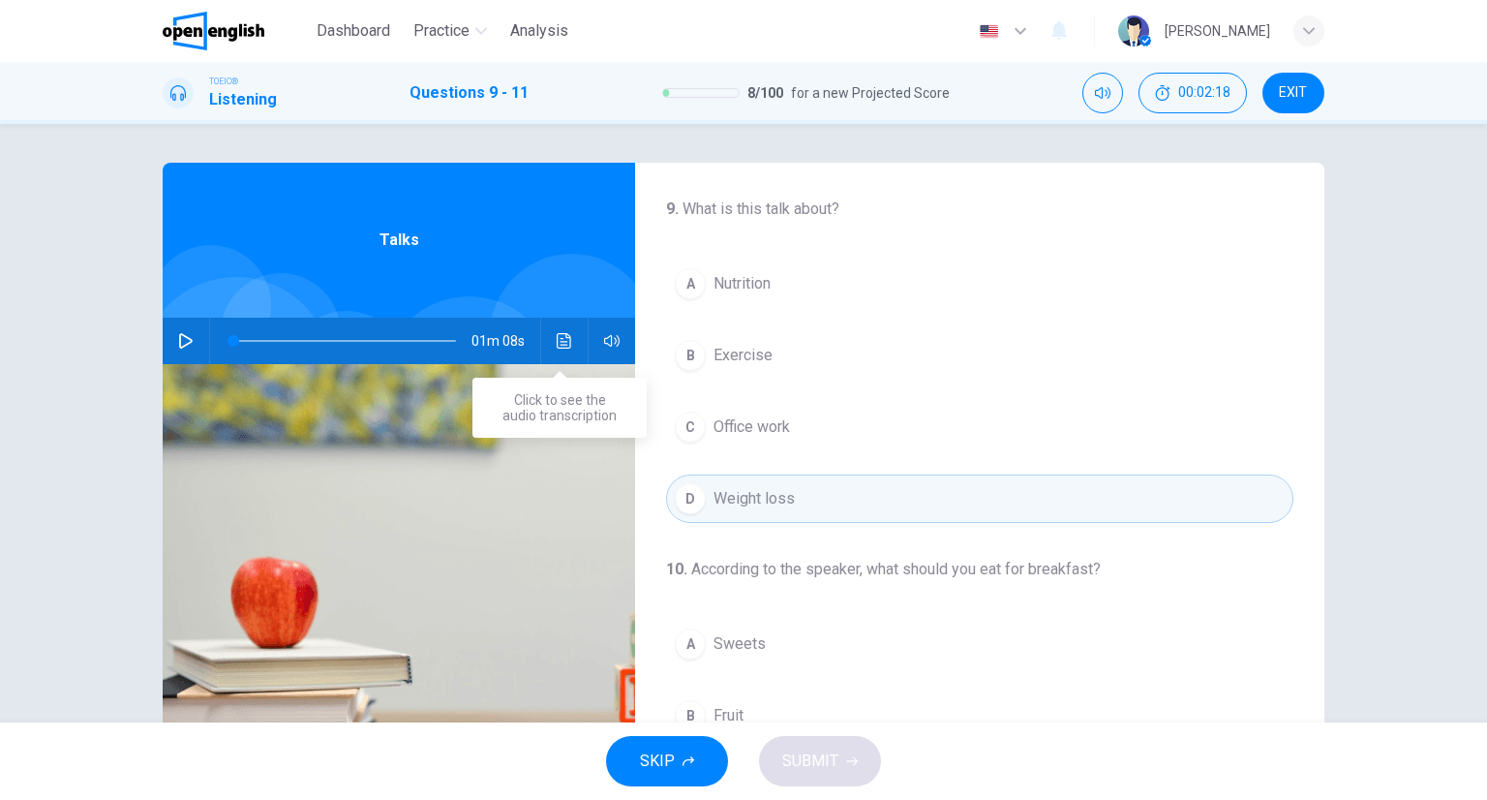
click at [558, 334] on icon "Click to see the audio transcription" at bounding box center [564, 340] width 15 height 15
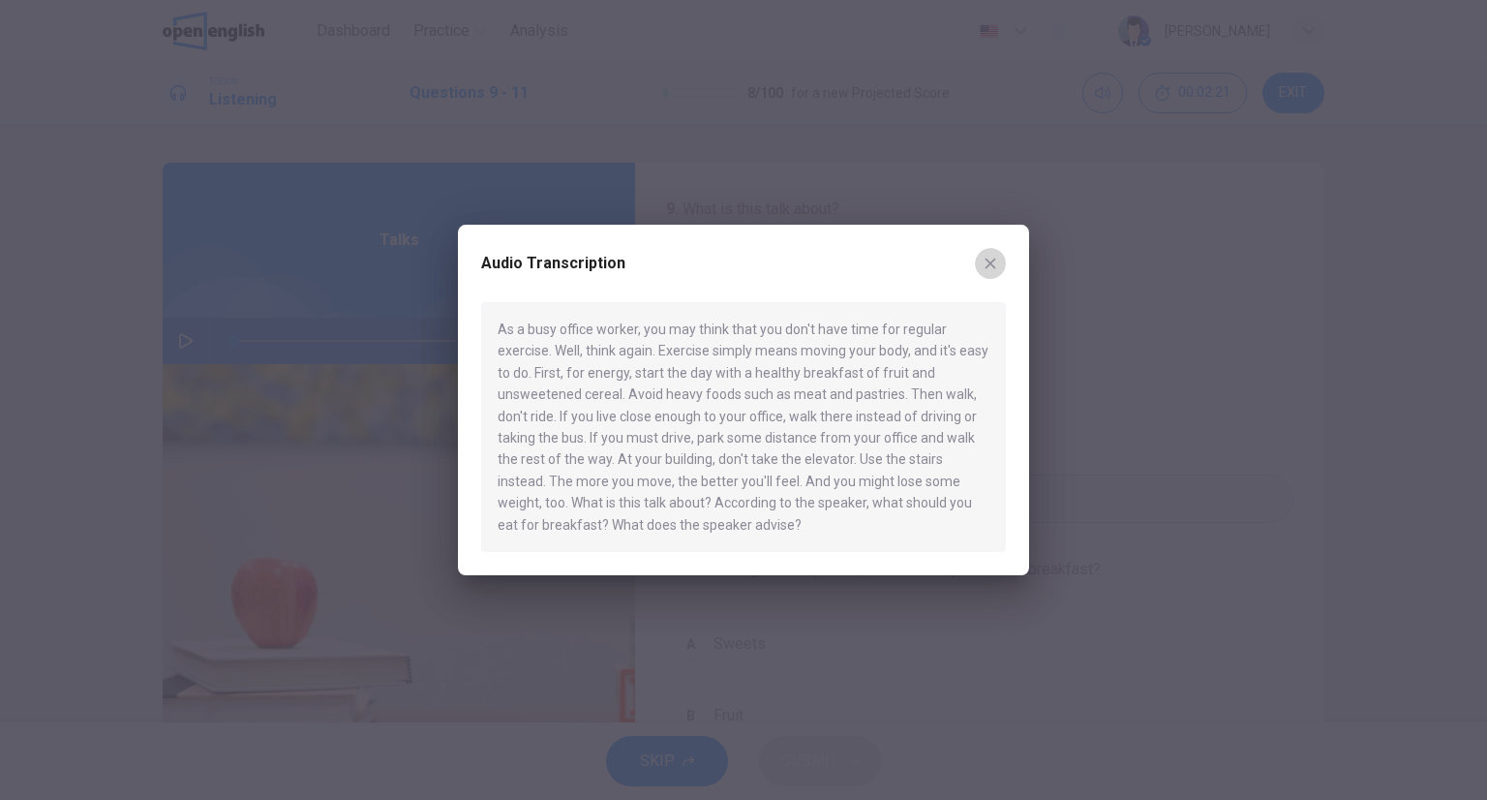
click at [991, 256] on icon "button" at bounding box center [990, 263] width 15 height 15
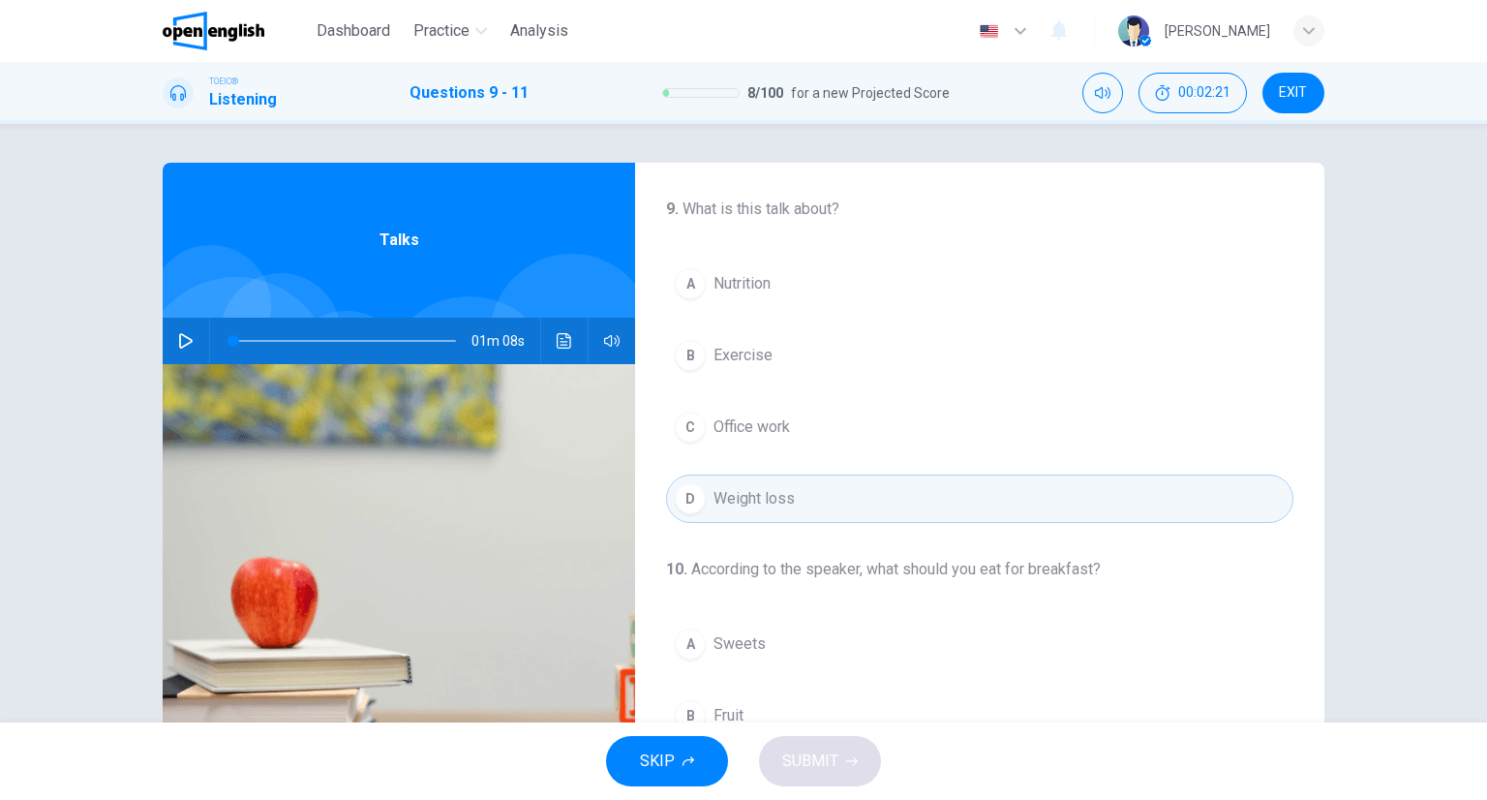
click at [809, 400] on div "A Nutrition B Exercise C Office work D Weight loss" at bounding box center [979, 390] width 627 height 263
click at [802, 408] on button "C Office work" at bounding box center [979, 427] width 627 height 48
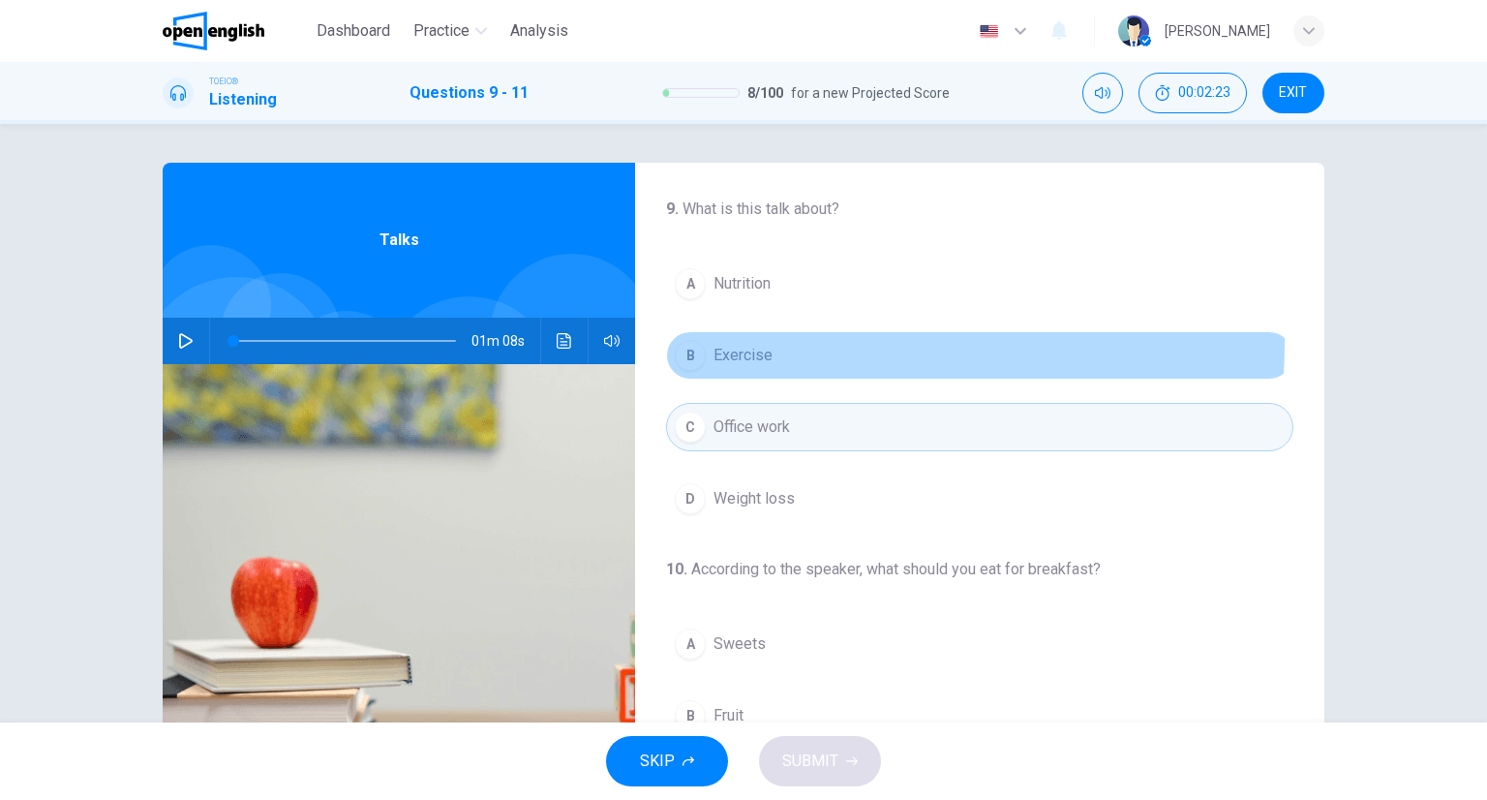
click at [745, 342] on button "B Exercise" at bounding box center [979, 355] width 627 height 48
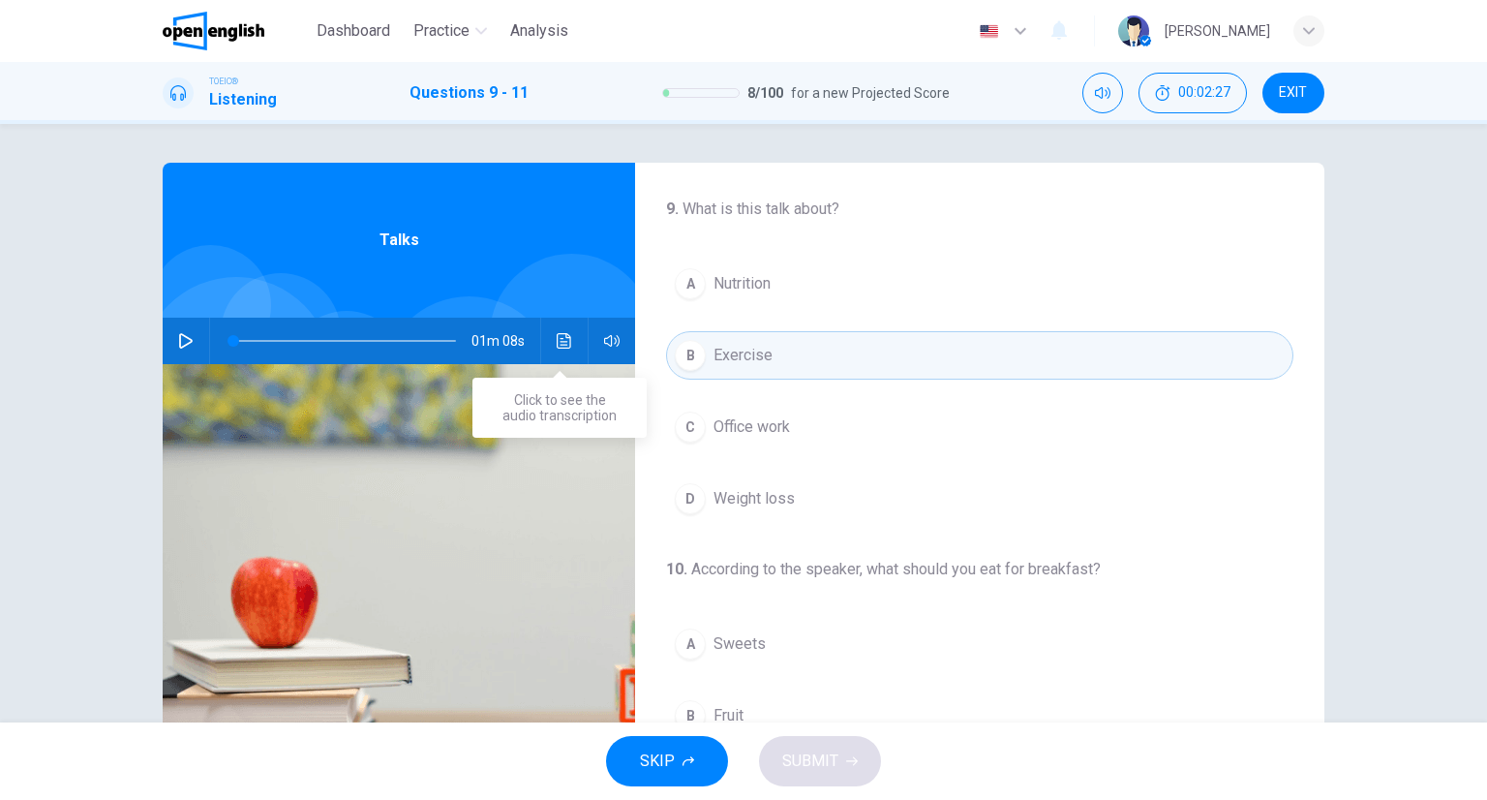
click at [562, 339] on icon "Click to see the audio transcription" at bounding box center [564, 340] width 15 height 15
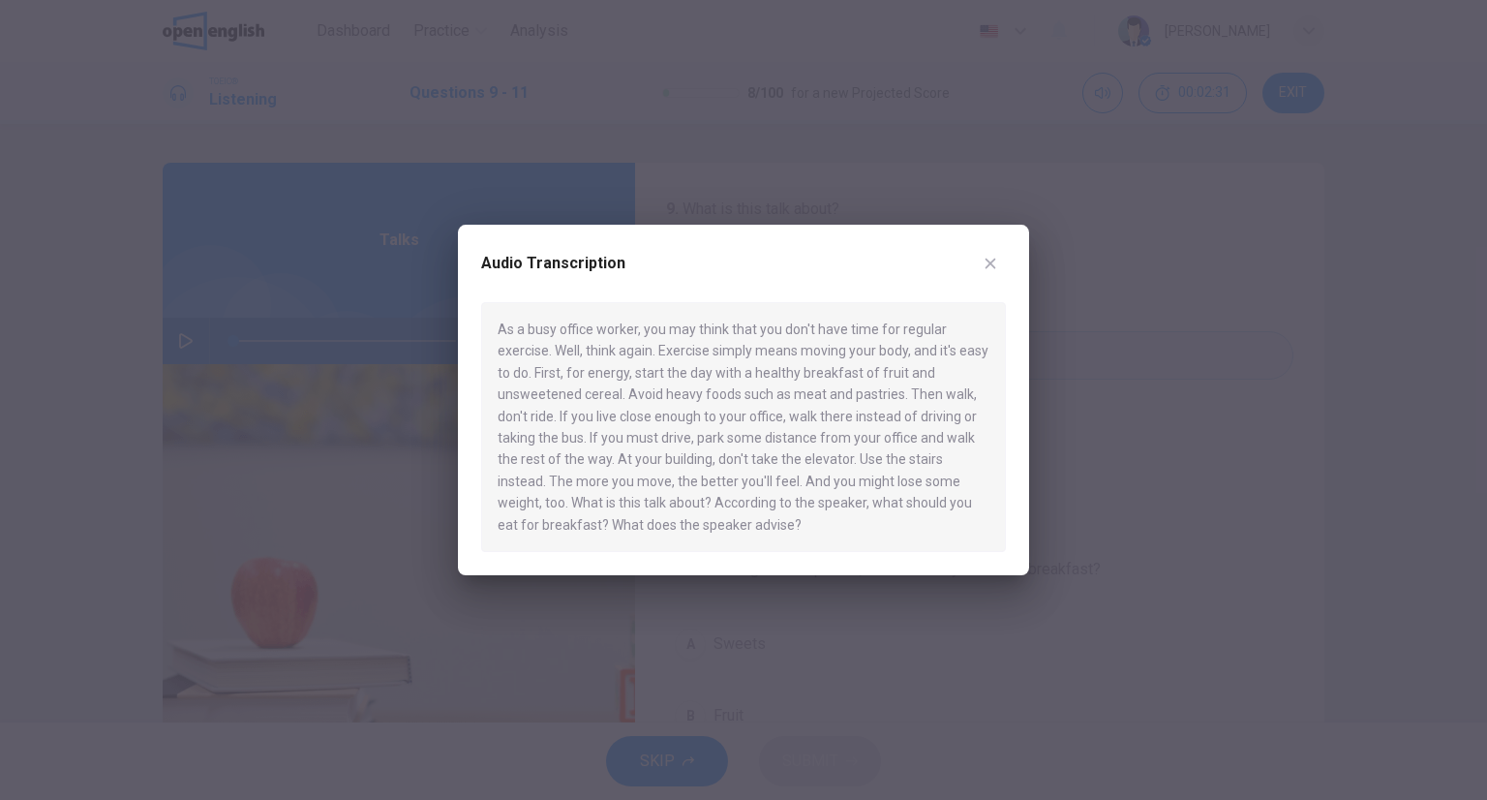
click at [997, 276] on button "button" at bounding box center [990, 263] width 31 height 31
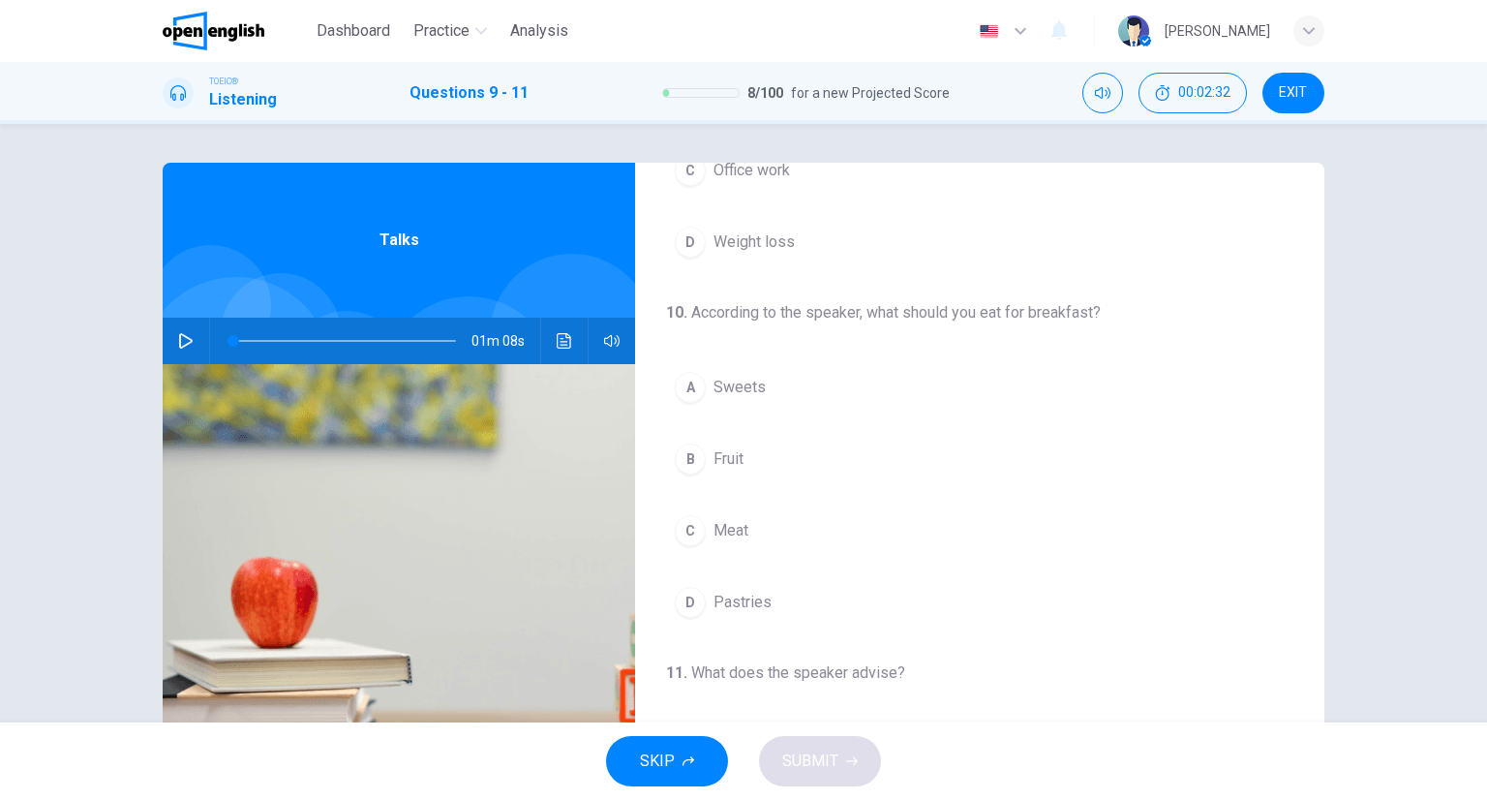
scroll to position [290, 0]
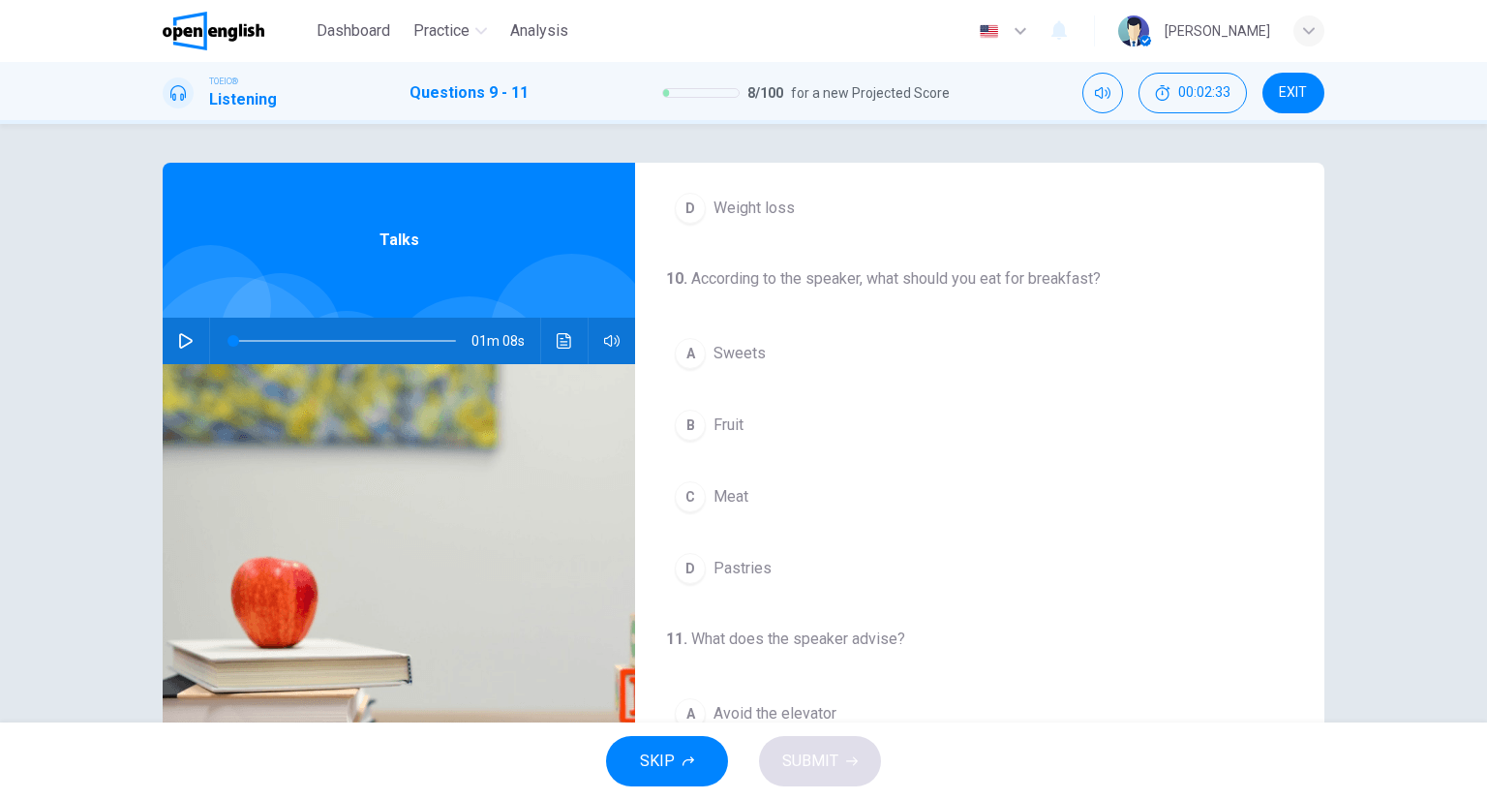
click at [736, 576] on span "Pastries" at bounding box center [742, 568] width 58 height 23
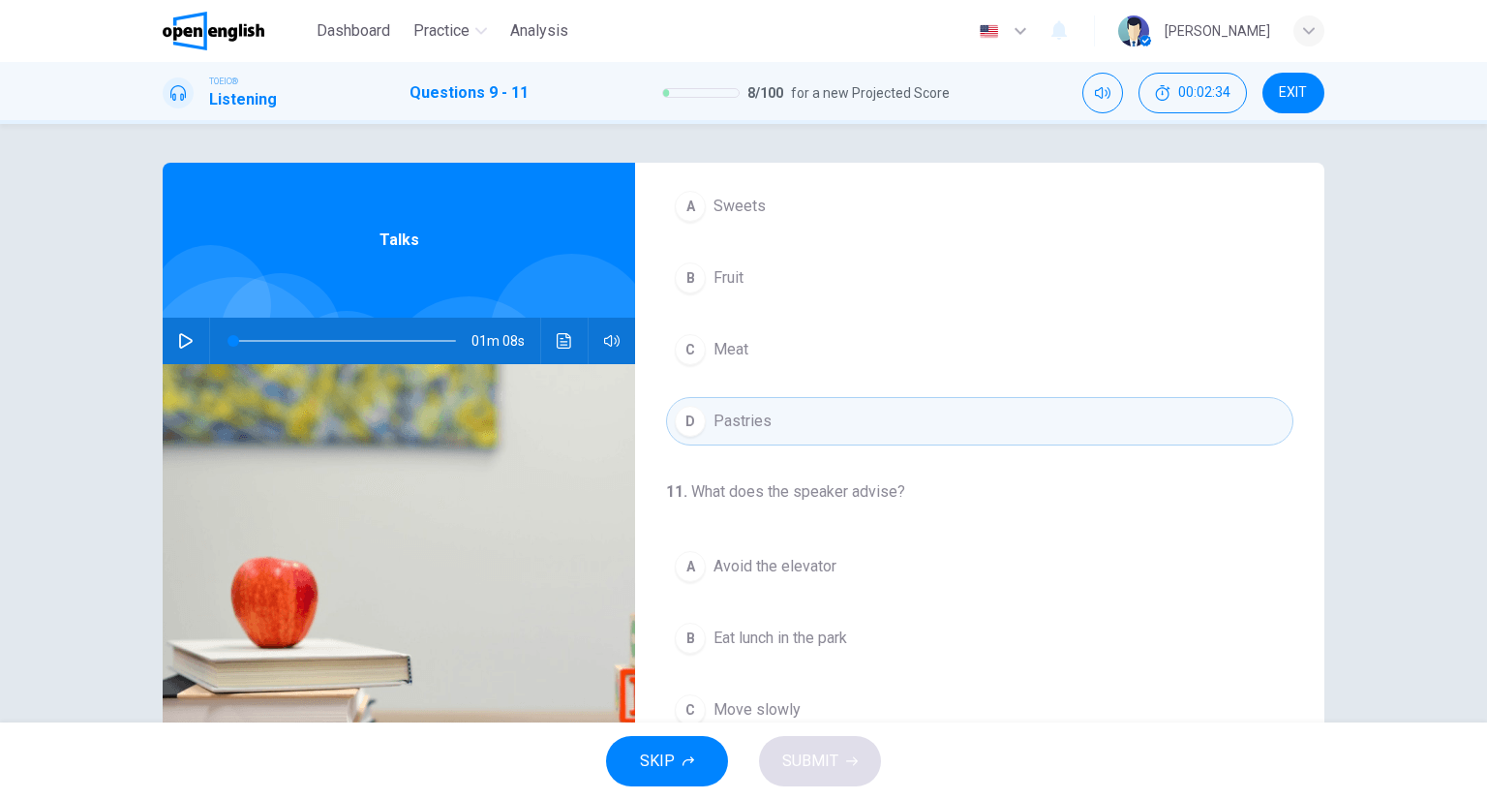
scroll to position [152, 0]
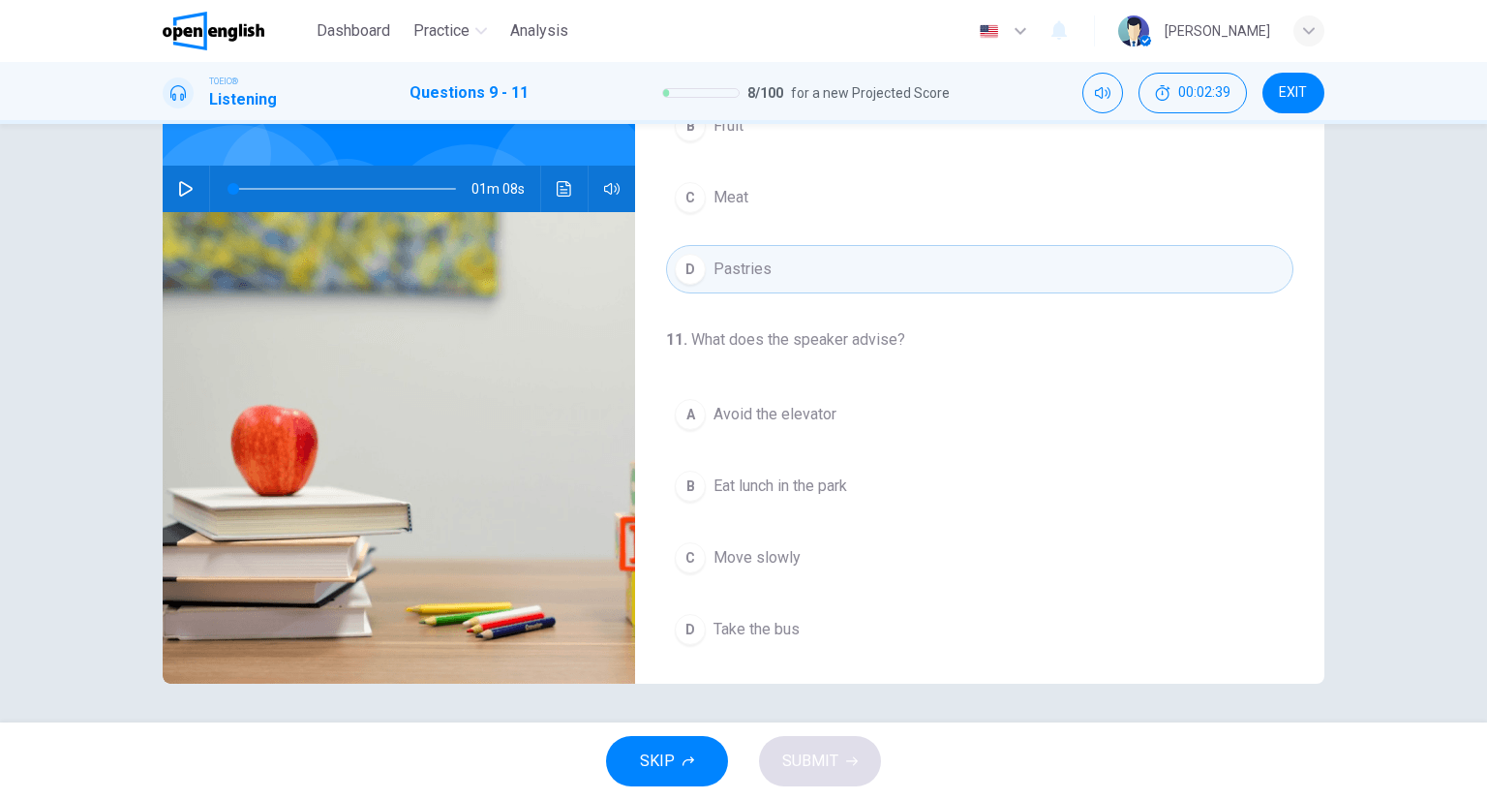
click at [820, 479] on span "Eat lunch in the park" at bounding box center [780, 485] width 134 height 23
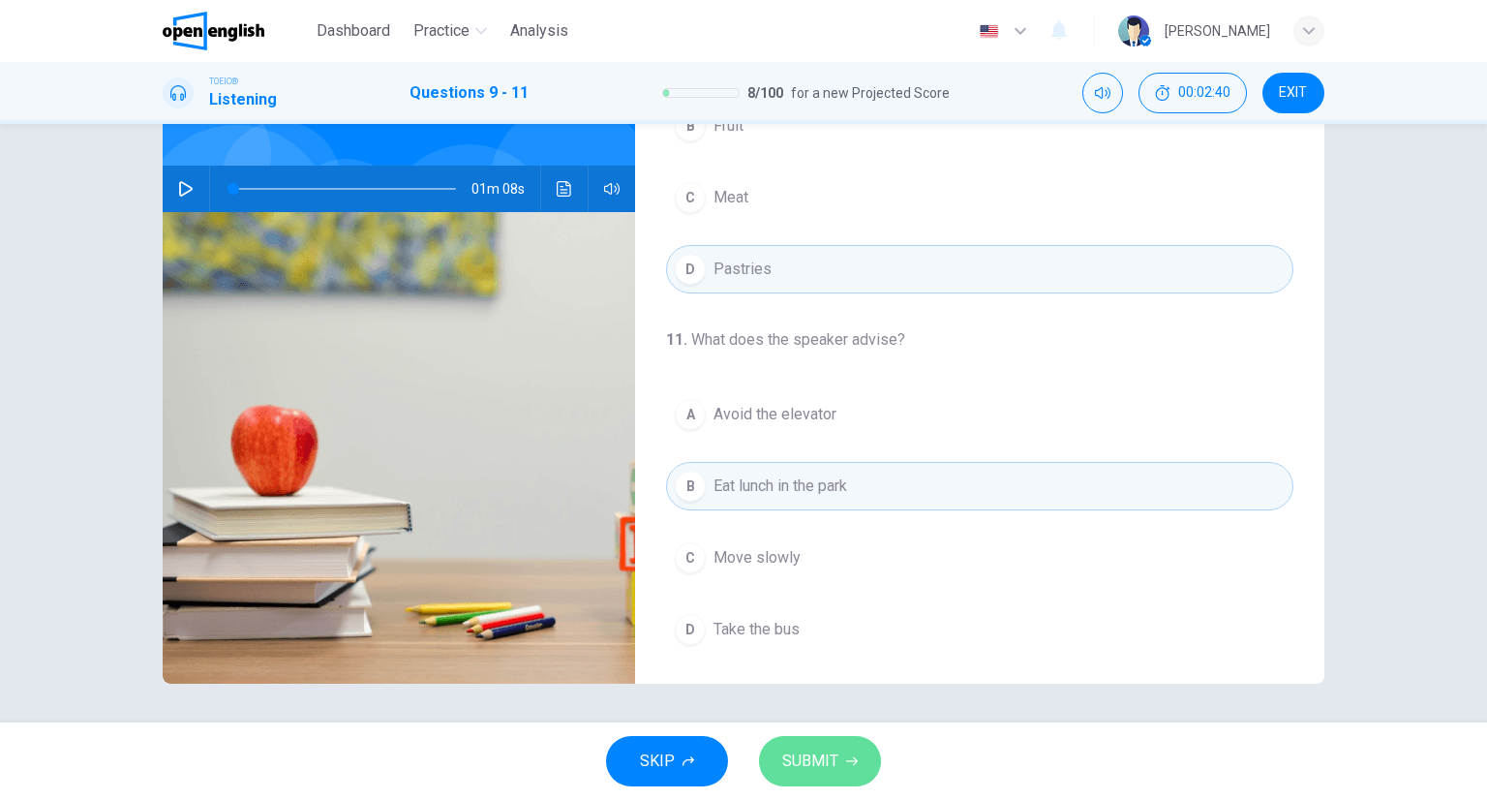
click at [822, 744] on button "SUBMIT" at bounding box center [820, 761] width 122 height 50
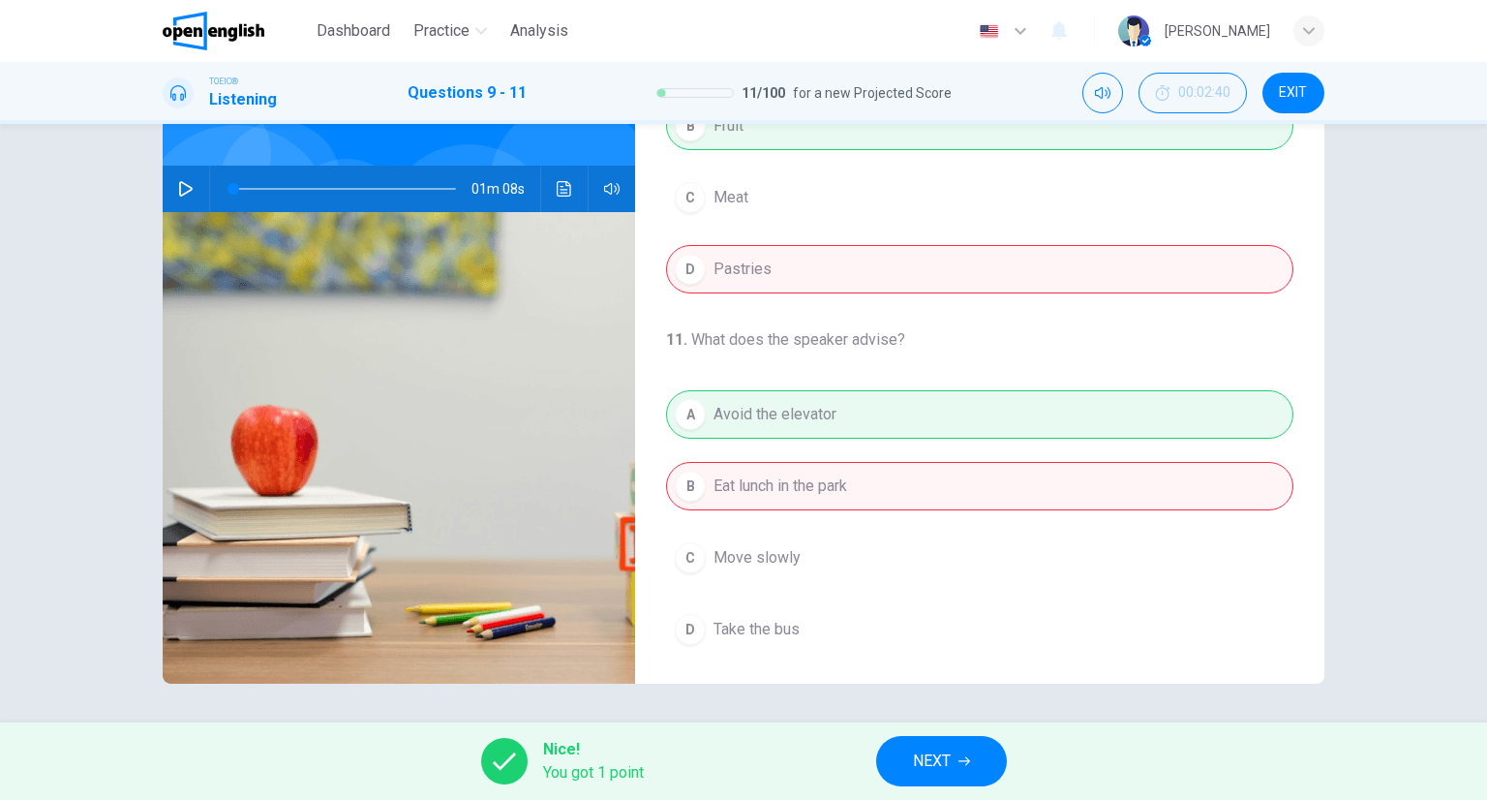
click at [906, 745] on button "NEXT" at bounding box center [941, 761] width 131 height 50
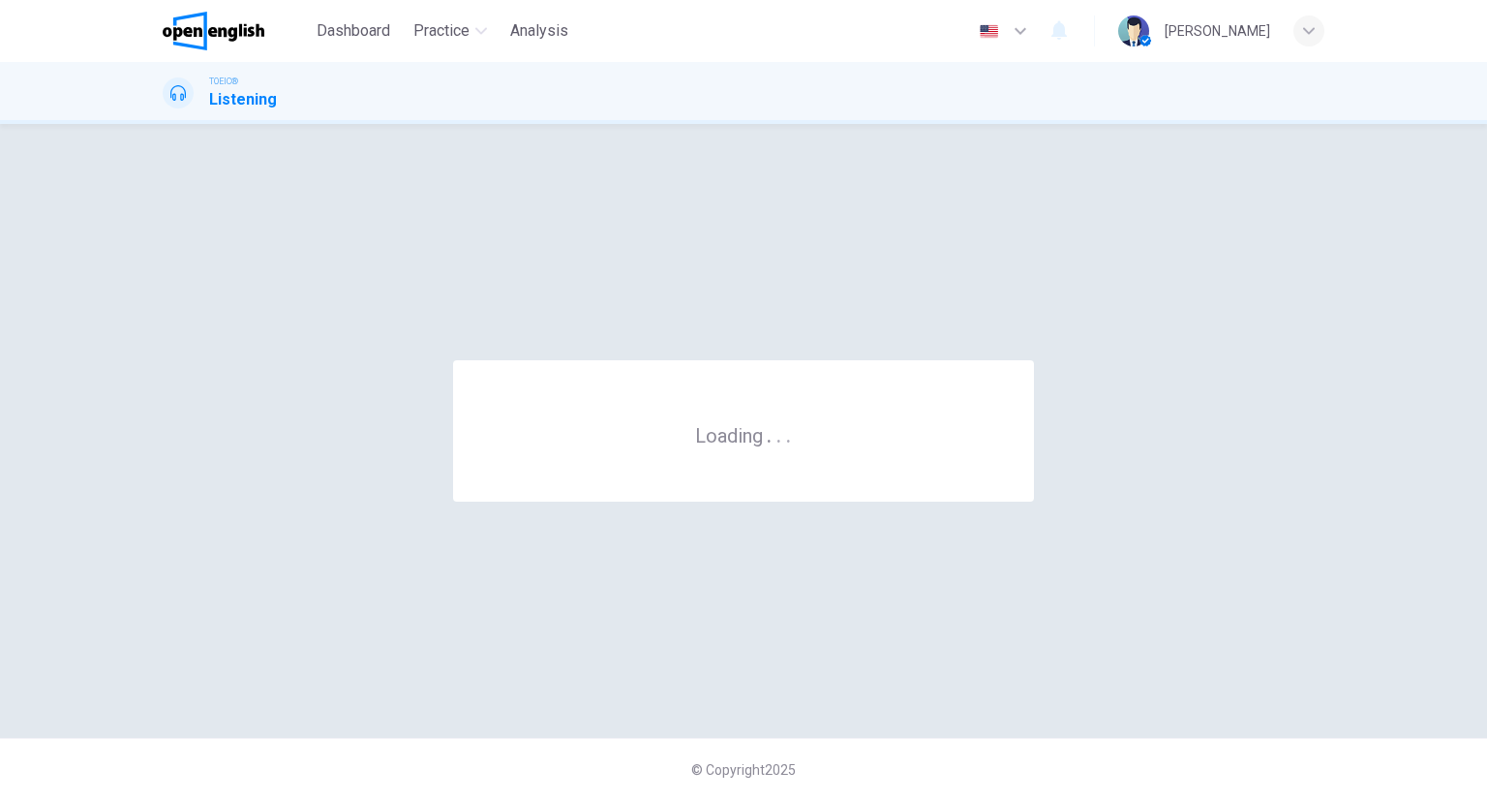
scroll to position [0, 0]
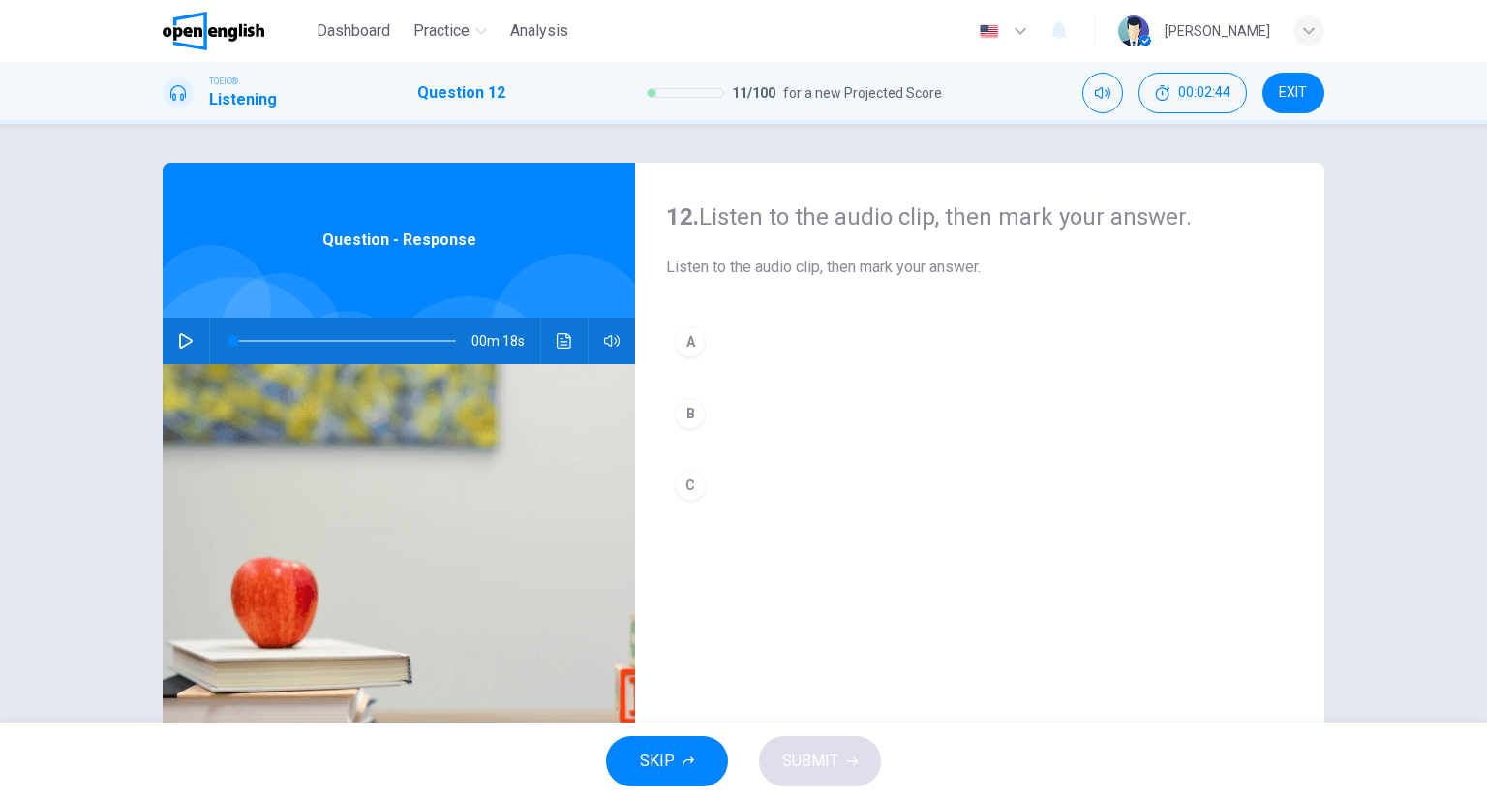
click at [535, 365] on img at bounding box center [399, 599] width 472 height 471
click at [557, 342] on icon "Click to see the audio transcription" at bounding box center [564, 340] width 15 height 15
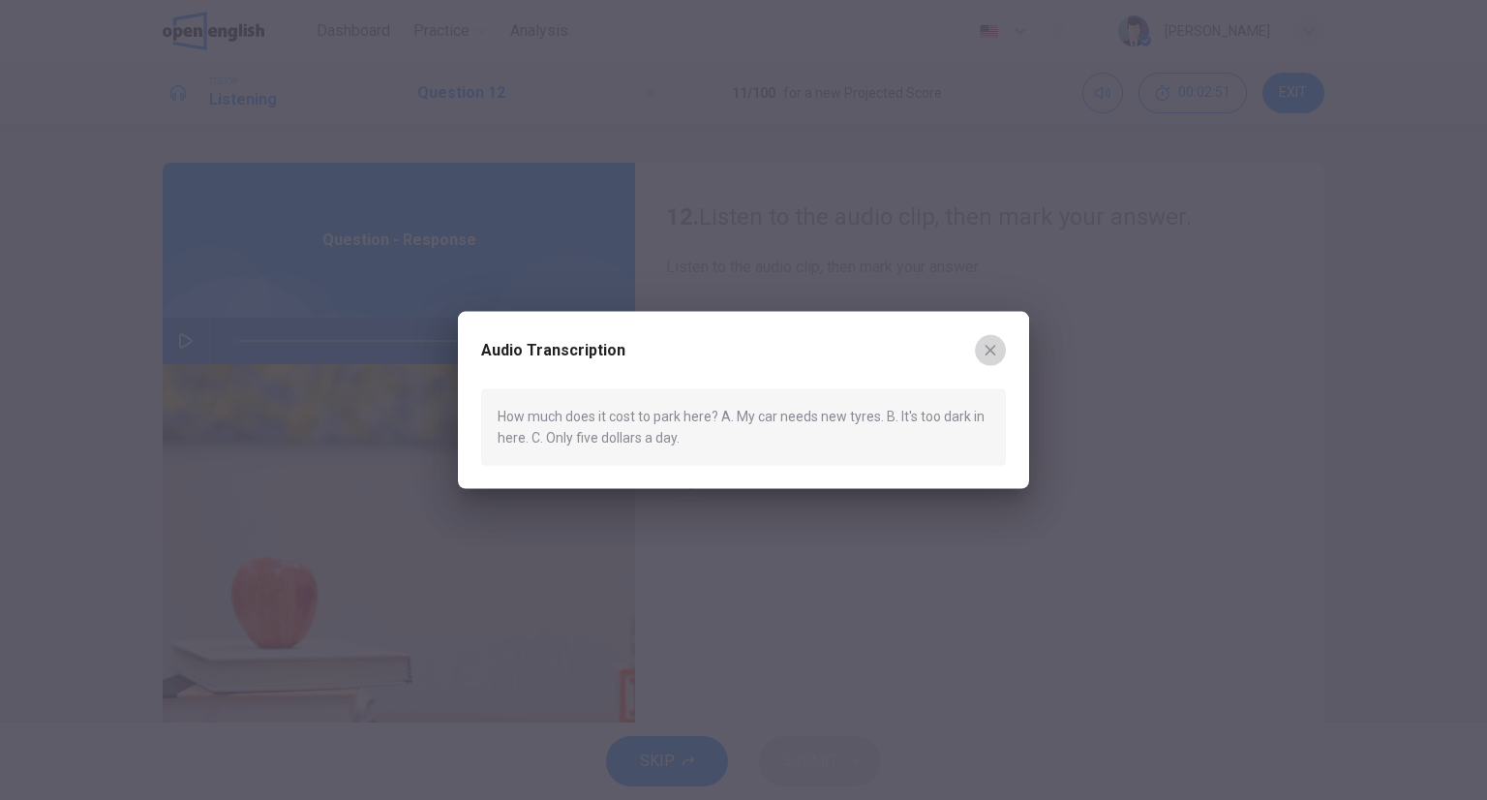
click at [991, 352] on icon "button" at bounding box center [990, 350] width 15 height 15
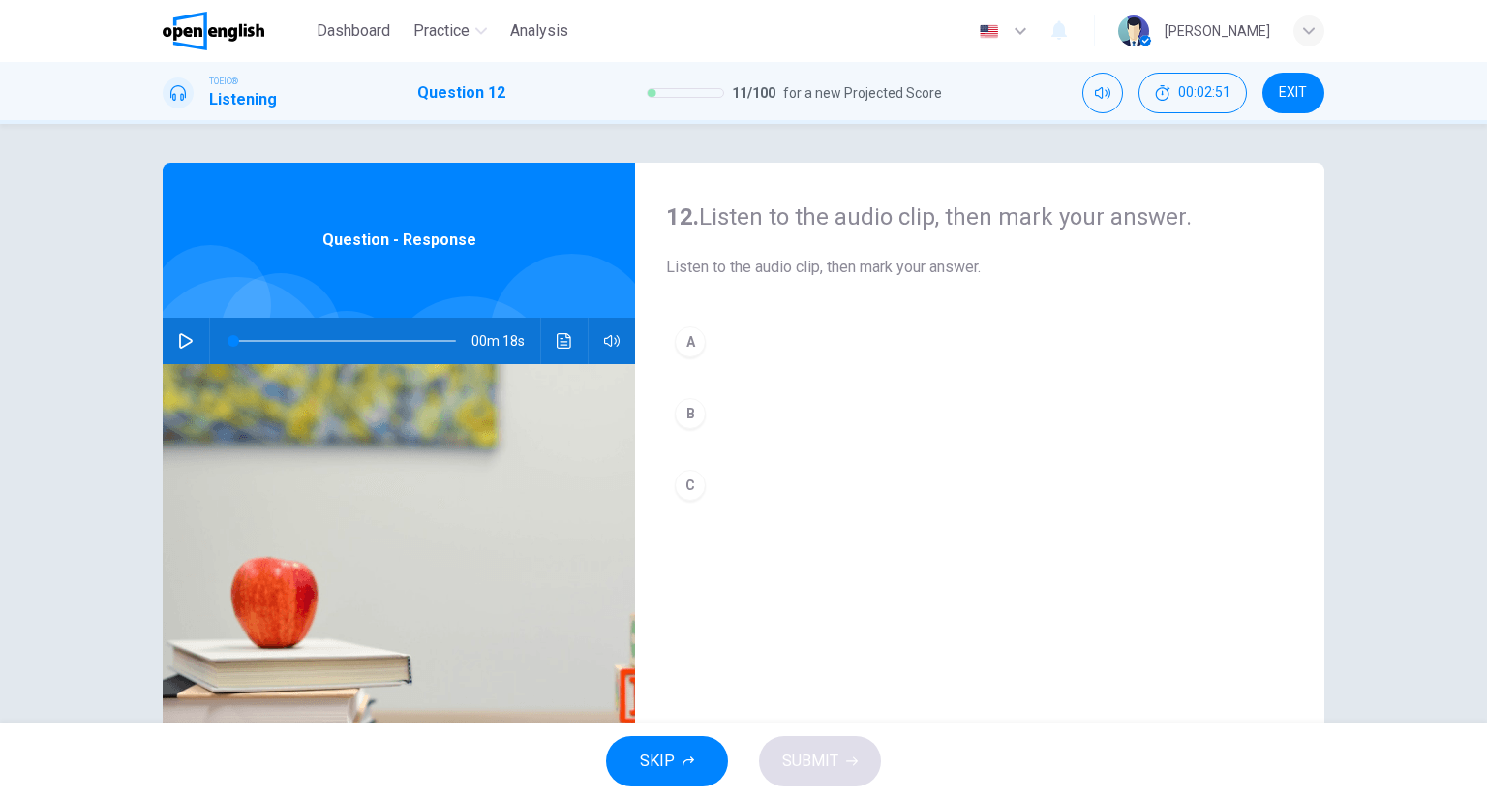
click at [750, 469] on button "C" at bounding box center [979, 485] width 627 height 48
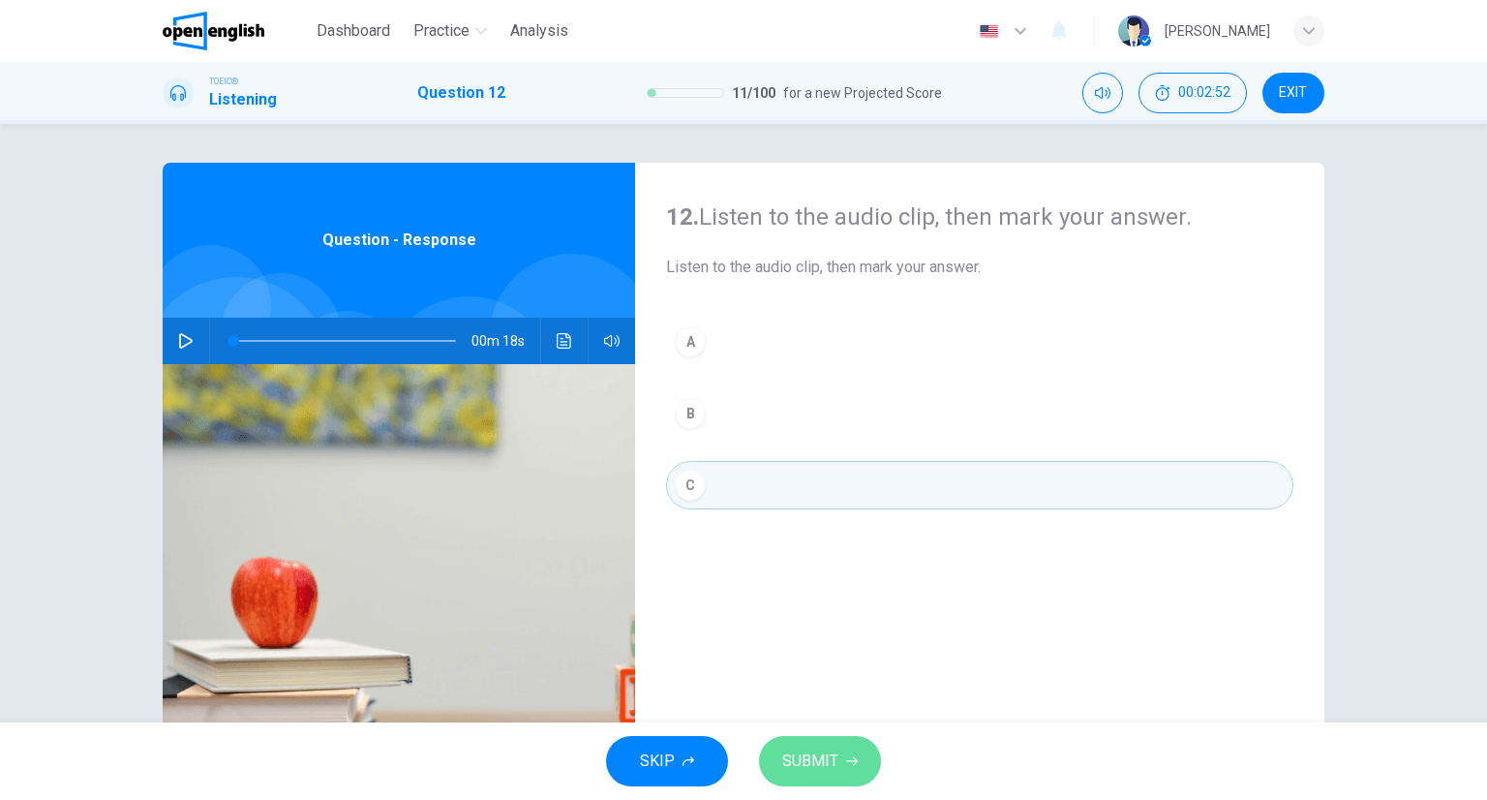
click at [829, 756] on span "SUBMIT" at bounding box center [810, 760] width 56 height 27
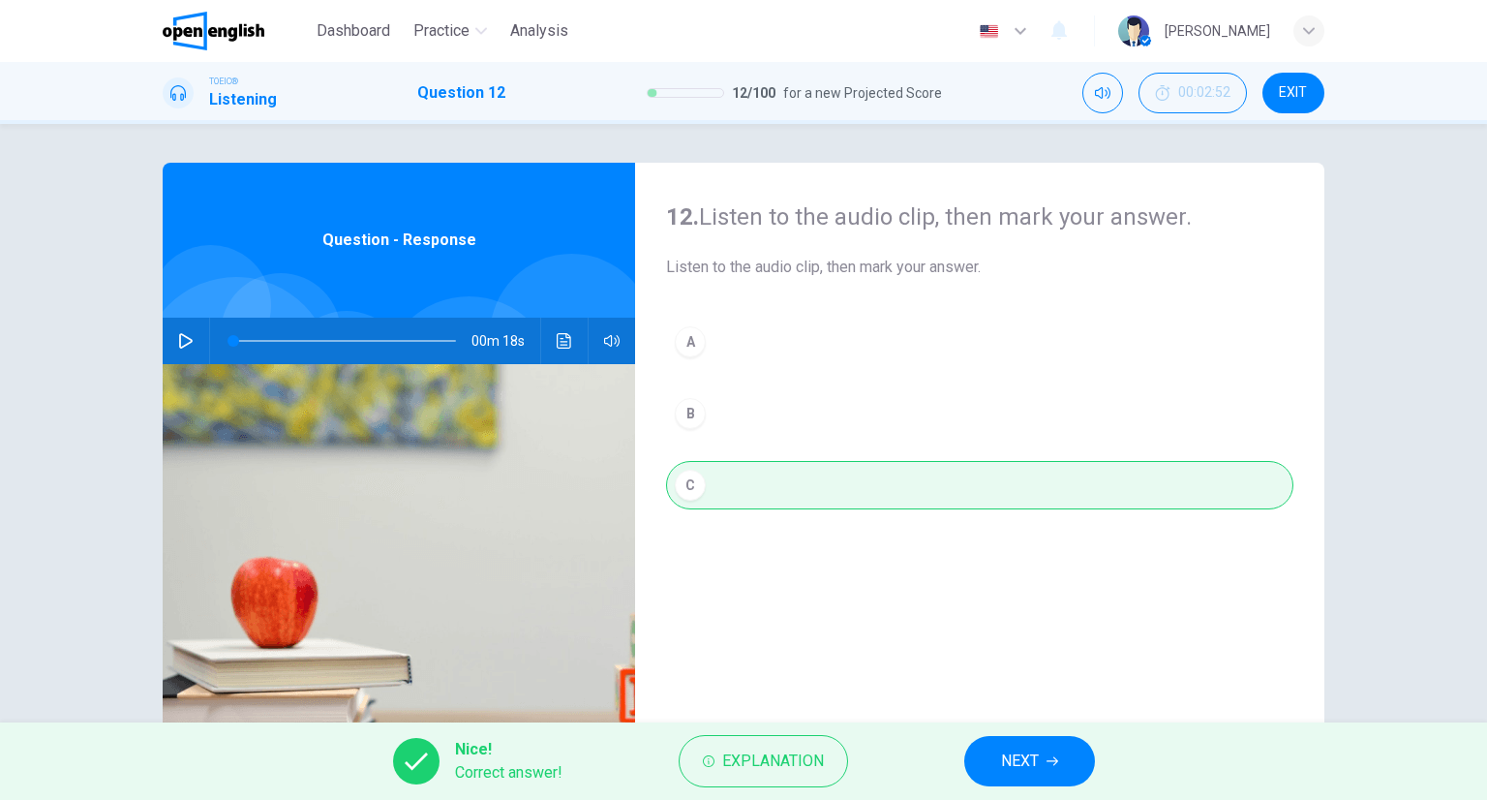
click at [1031, 736] on button "NEXT" at bounding box center [1029, 761] width 131 height 50
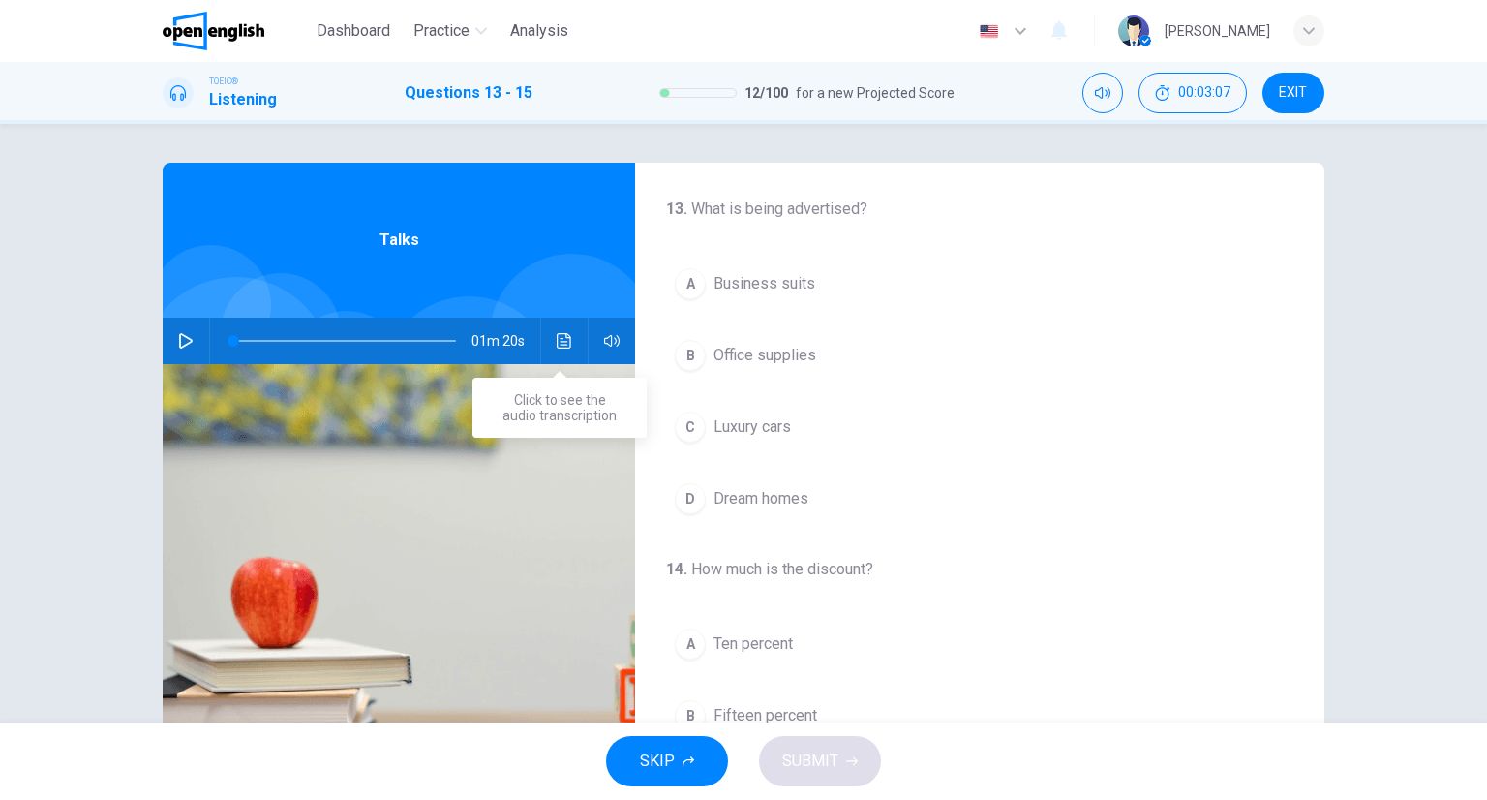
click at [567, 340] on button "Click to see the audio transcription" at bounding box center [564, 341] width 31 height 46
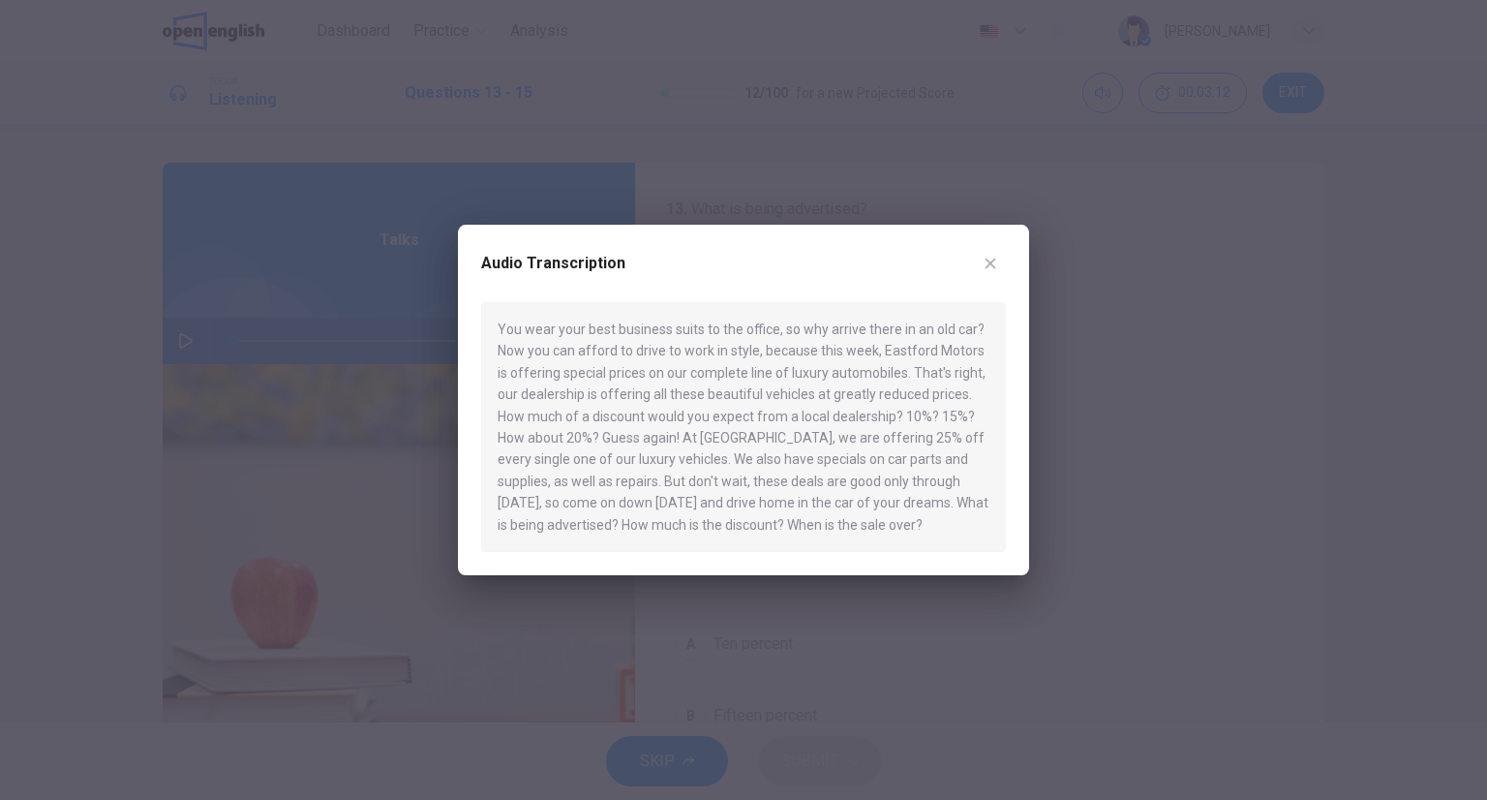
click at [984, 264] on icon "button" at bounding box center [990, 263] width 15 height 15
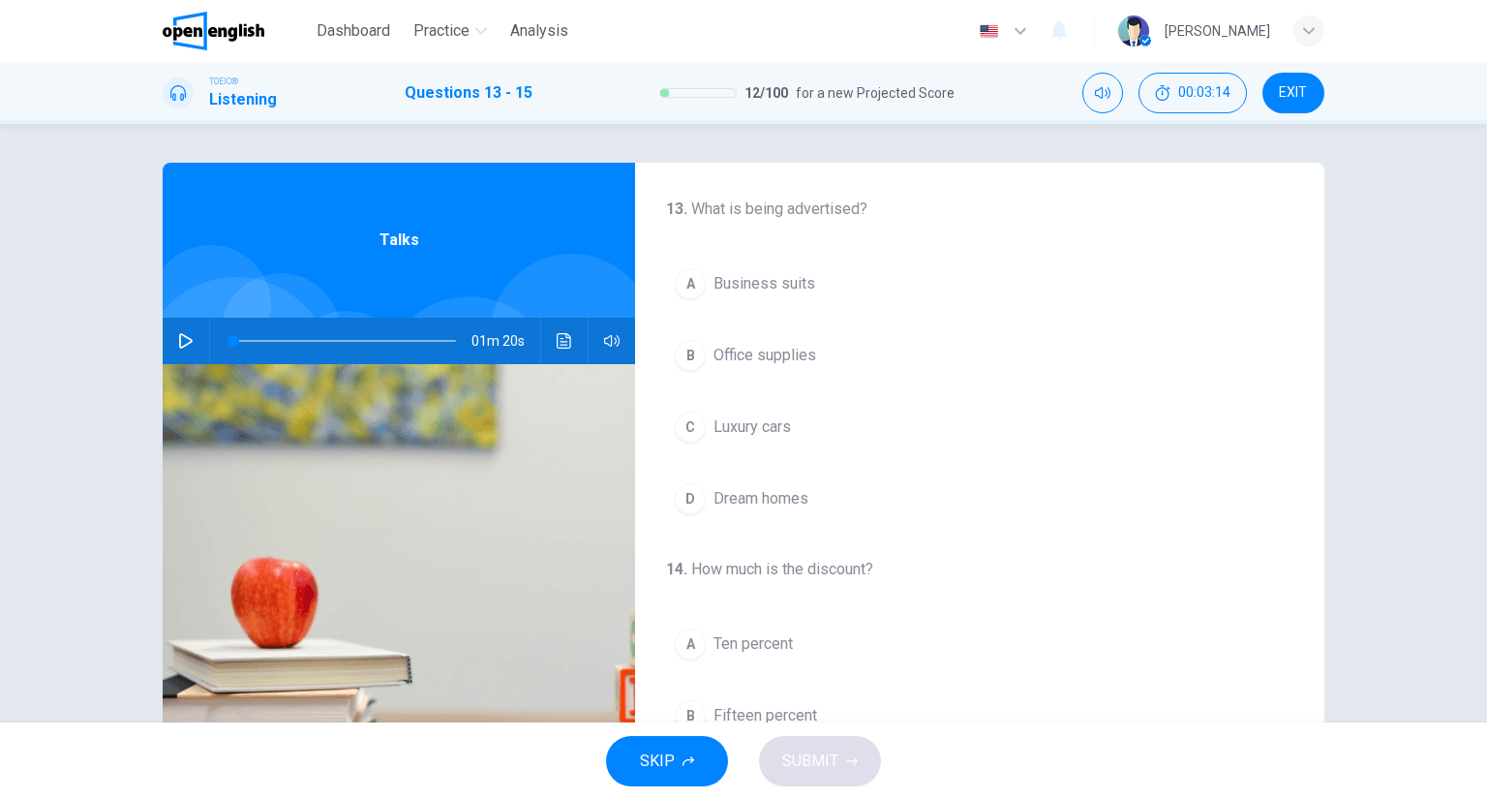
click at [565, 347] on icon "Click to see the audio transcription" at bounding box center [564, 340] width 15 height 15
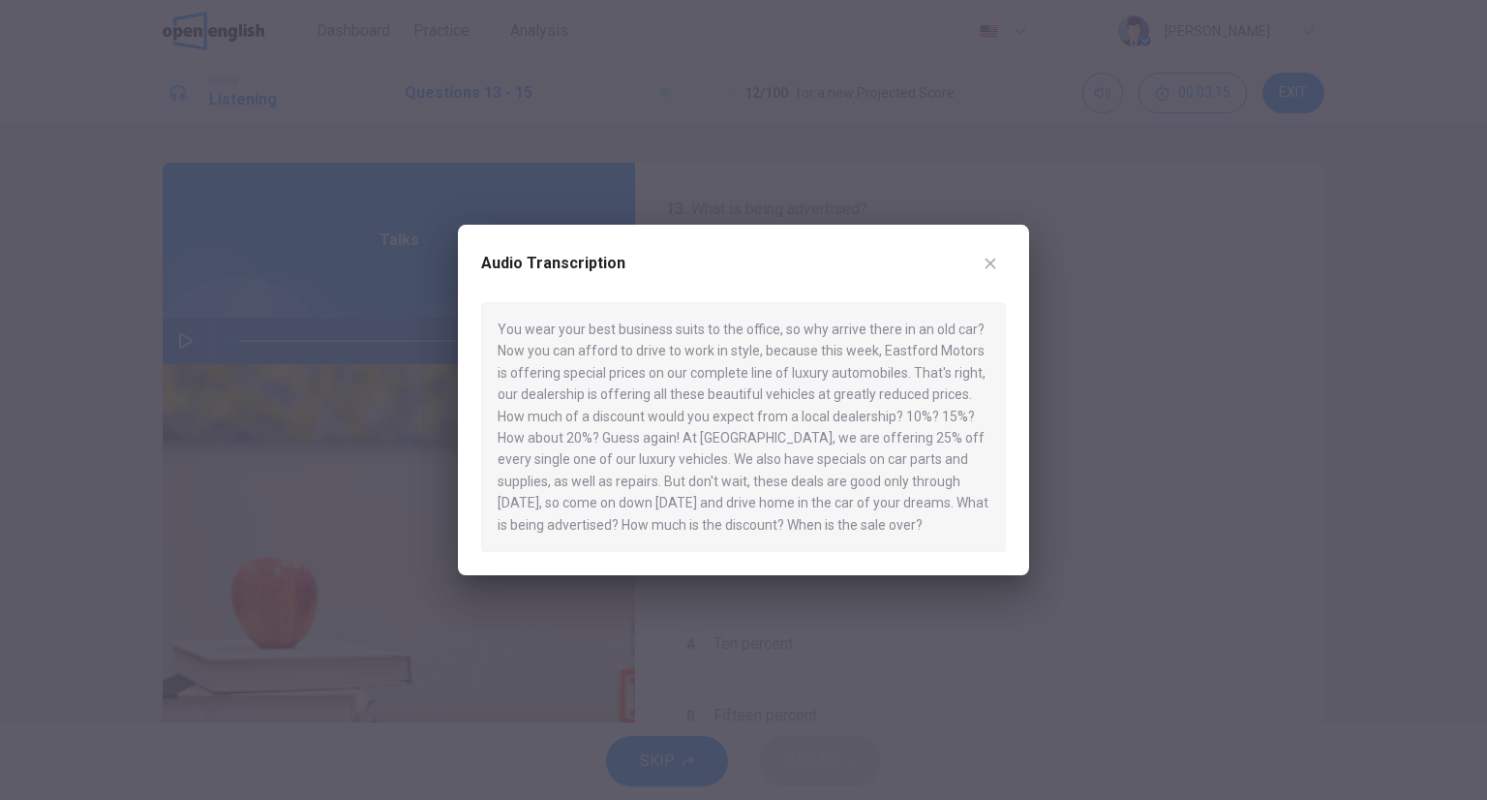
click at [981, 266] on button "button" at bounding box center [990, 263] width 31 height 31
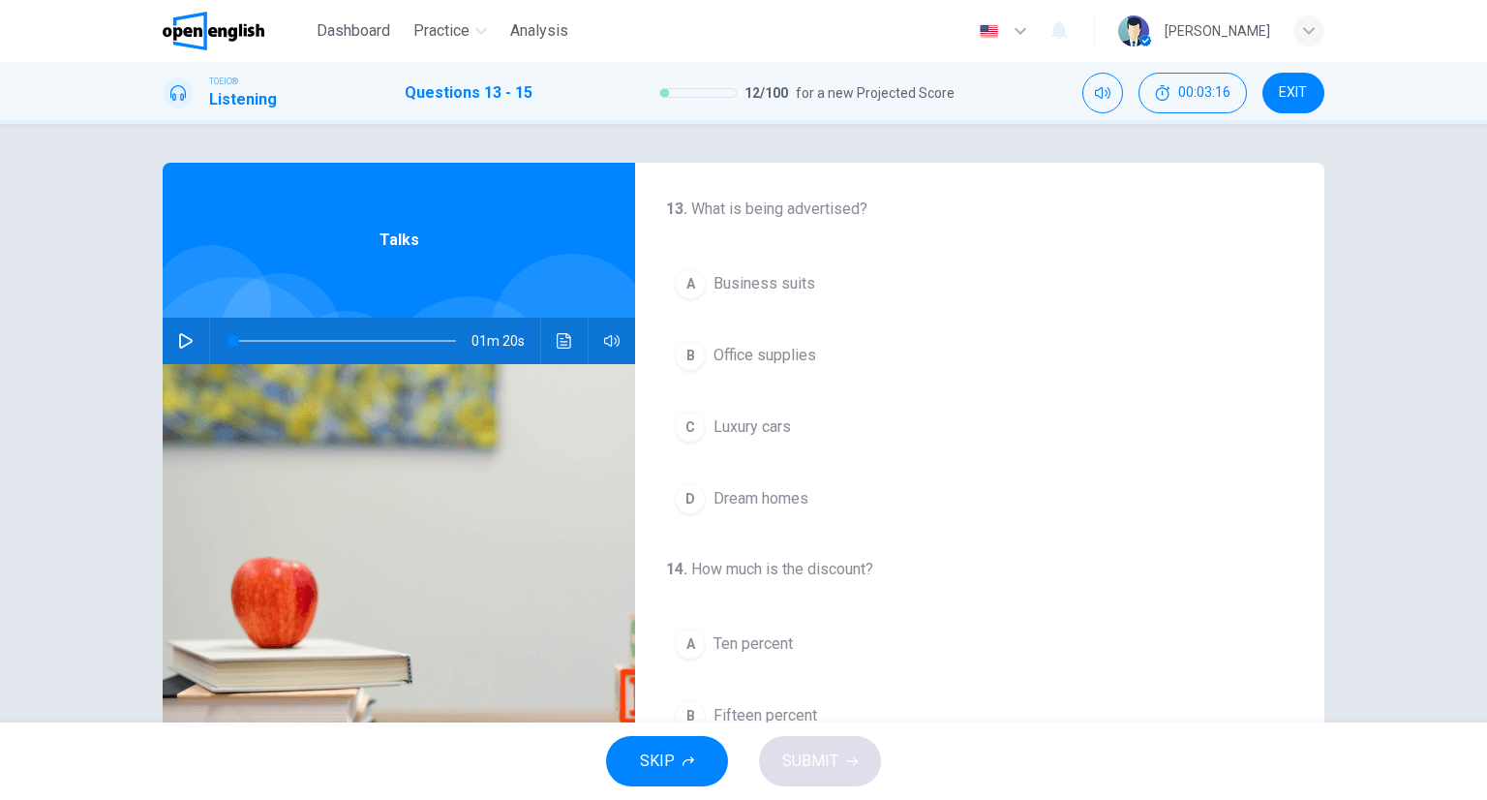
click at [685, 301] on button "A Business suits" at bounding box center [979, 283] width 627 height 48
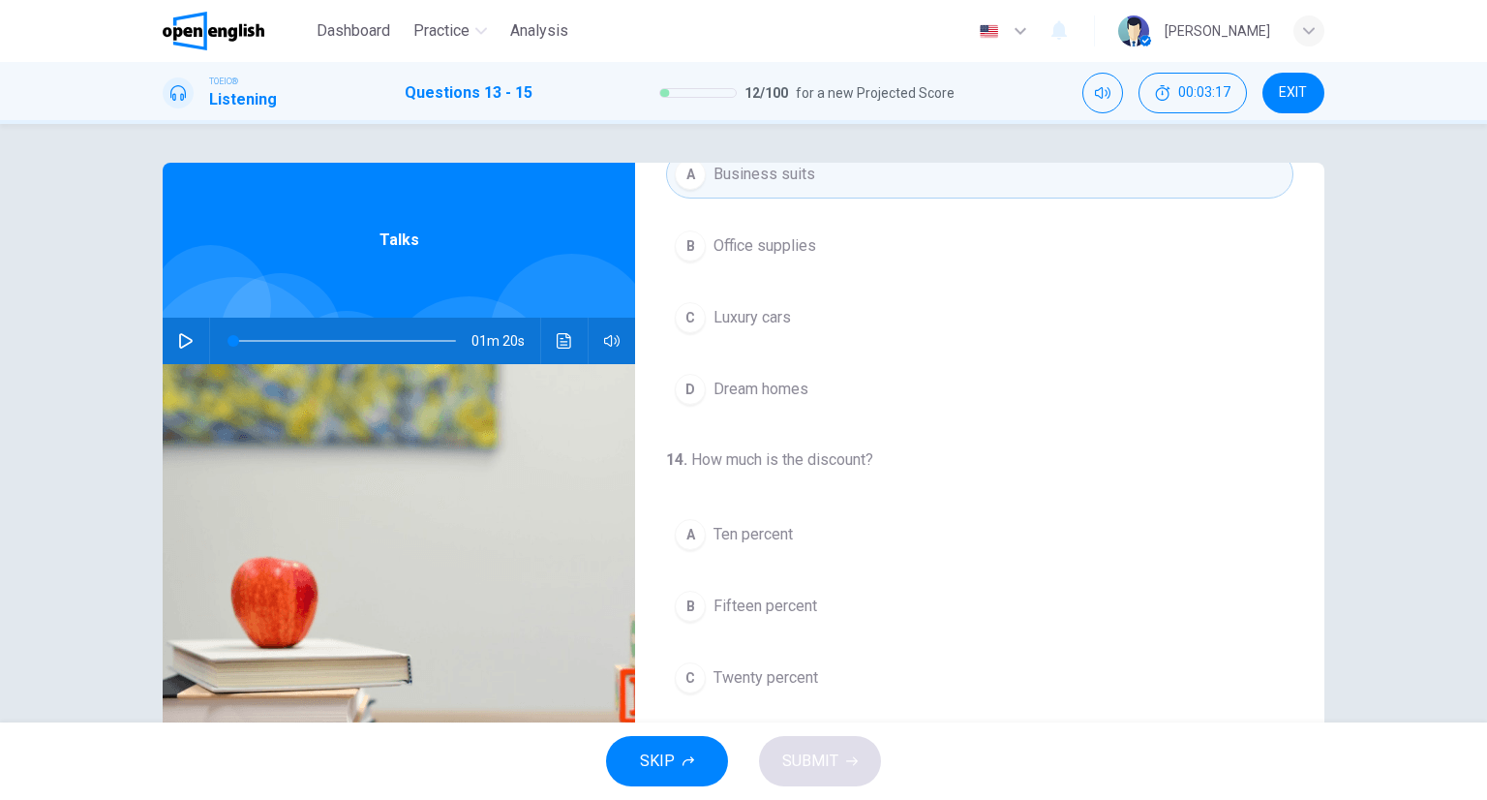
scroll to position [194, 0]
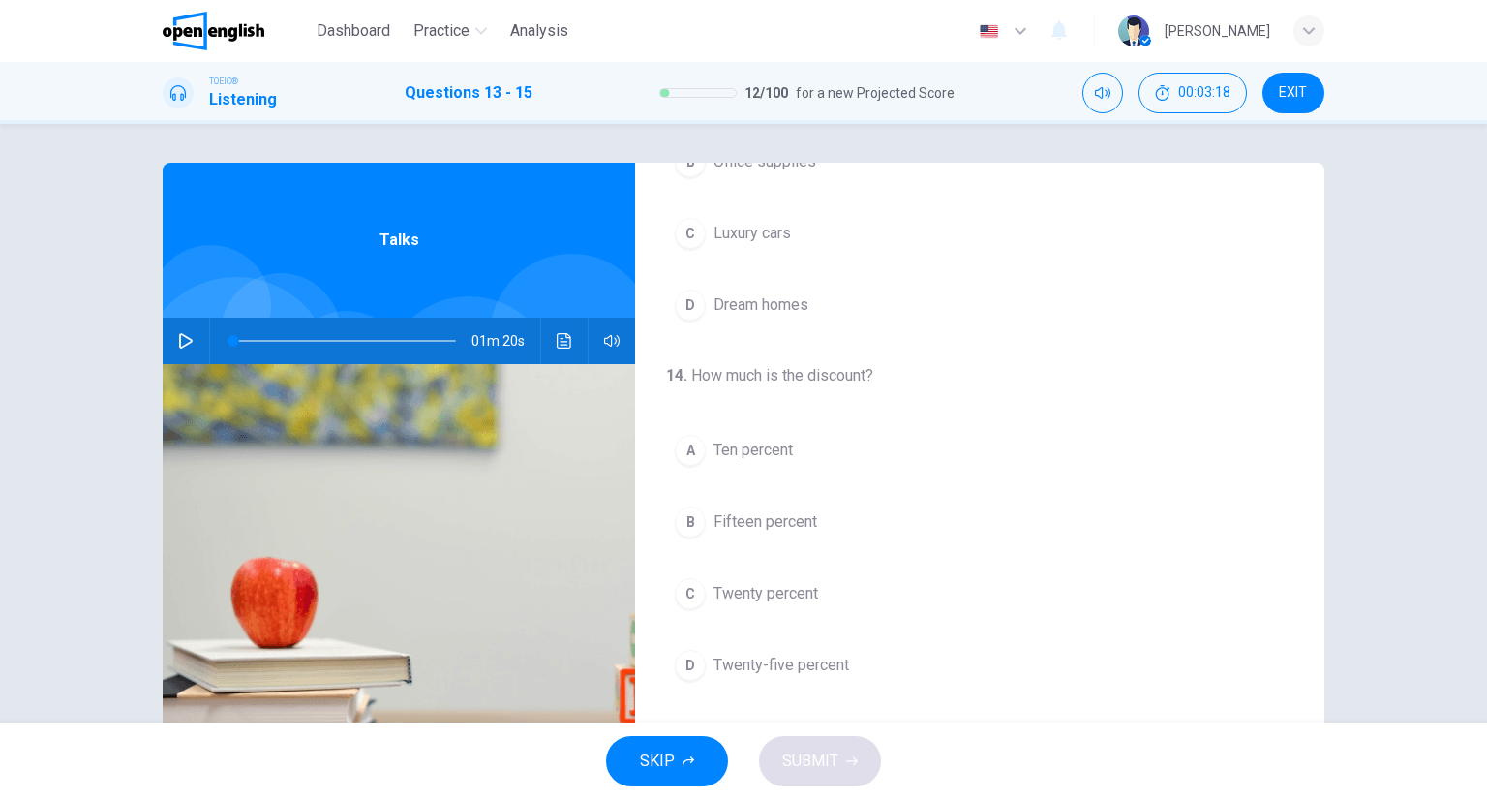
click at [542, 341] on div "01m 20s" at bounding box center [399, 341] width 472 height 46
click at [542, 349] on div "01m 20s" at bounding box center [399, 341] width 472 height 46
click at [562, 353] on button "Click to see the audio transcription" at bounding box center [564, 341] width 31 height 46
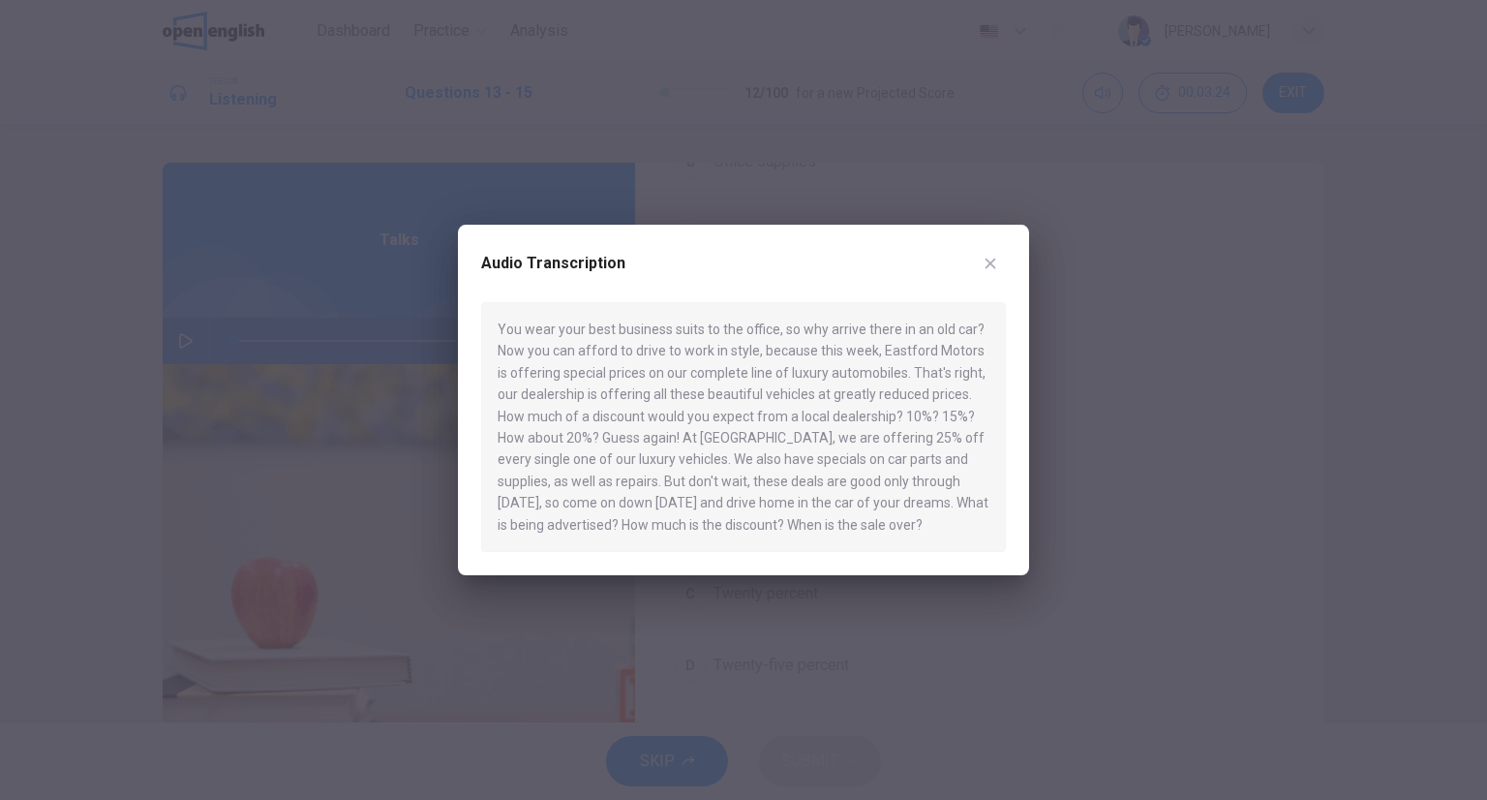
click at [1007, 258] on div "Audio Transcription You wear your best business suits to the office, so why arr…" at bounding box center [743, 400] width 571 height 350
click at [984, 261] on button "button" at bounding box center [990, 263] width 31 height 31
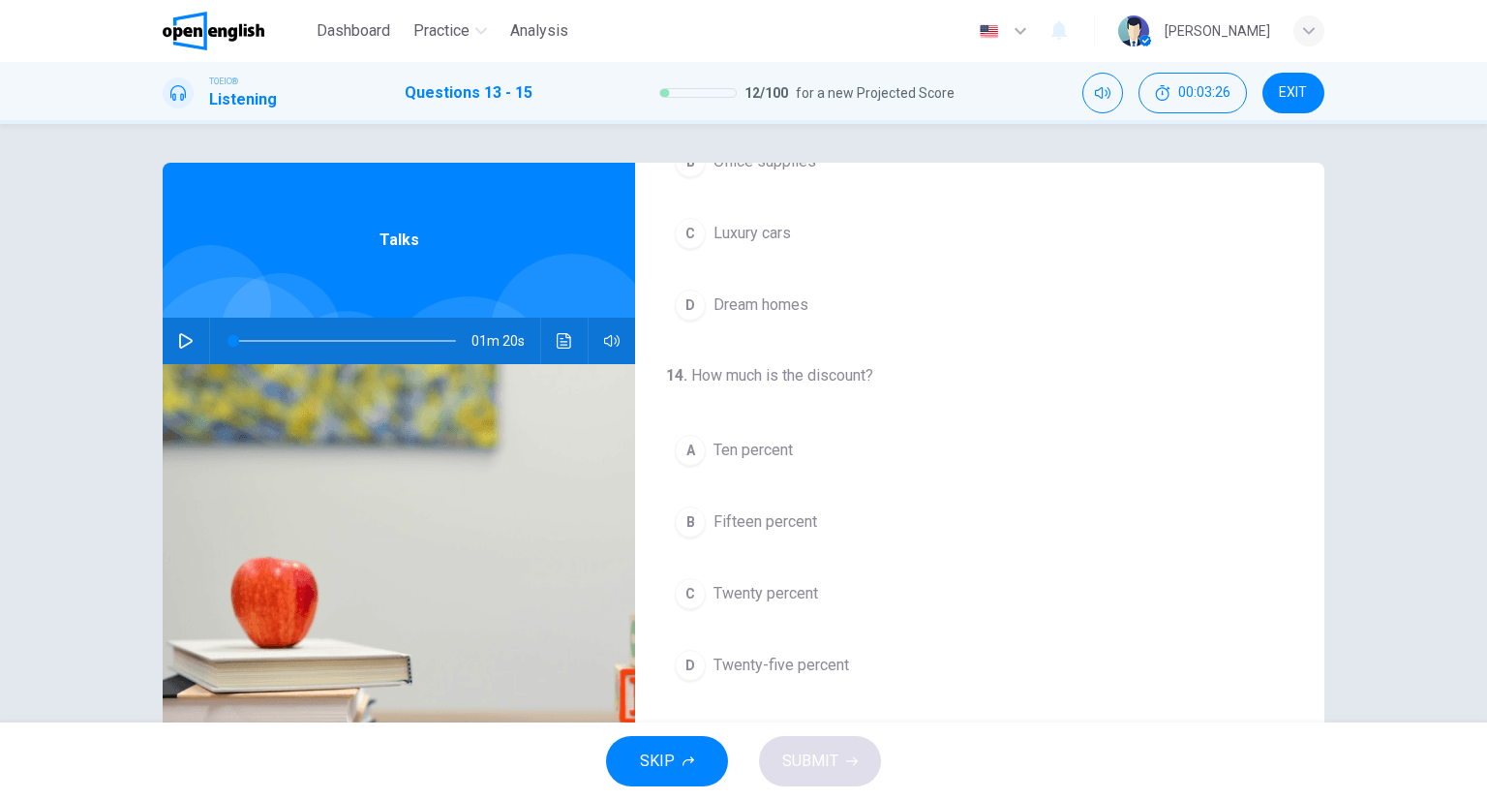
click at [798, 666] on span "Twenty-five percent" at bounding box center [781, 664] width 136 height 23
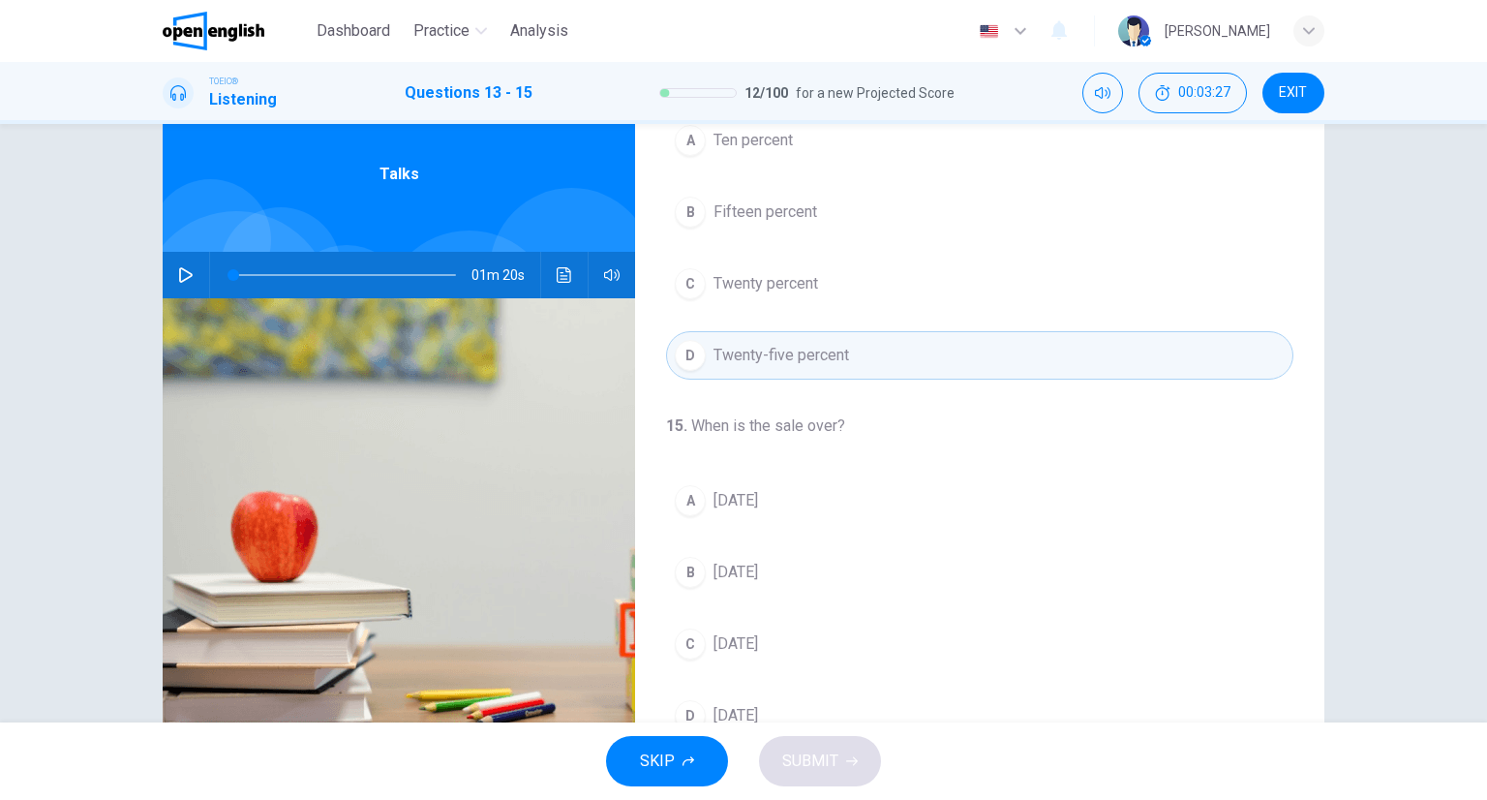
scroll to position [152, 0]
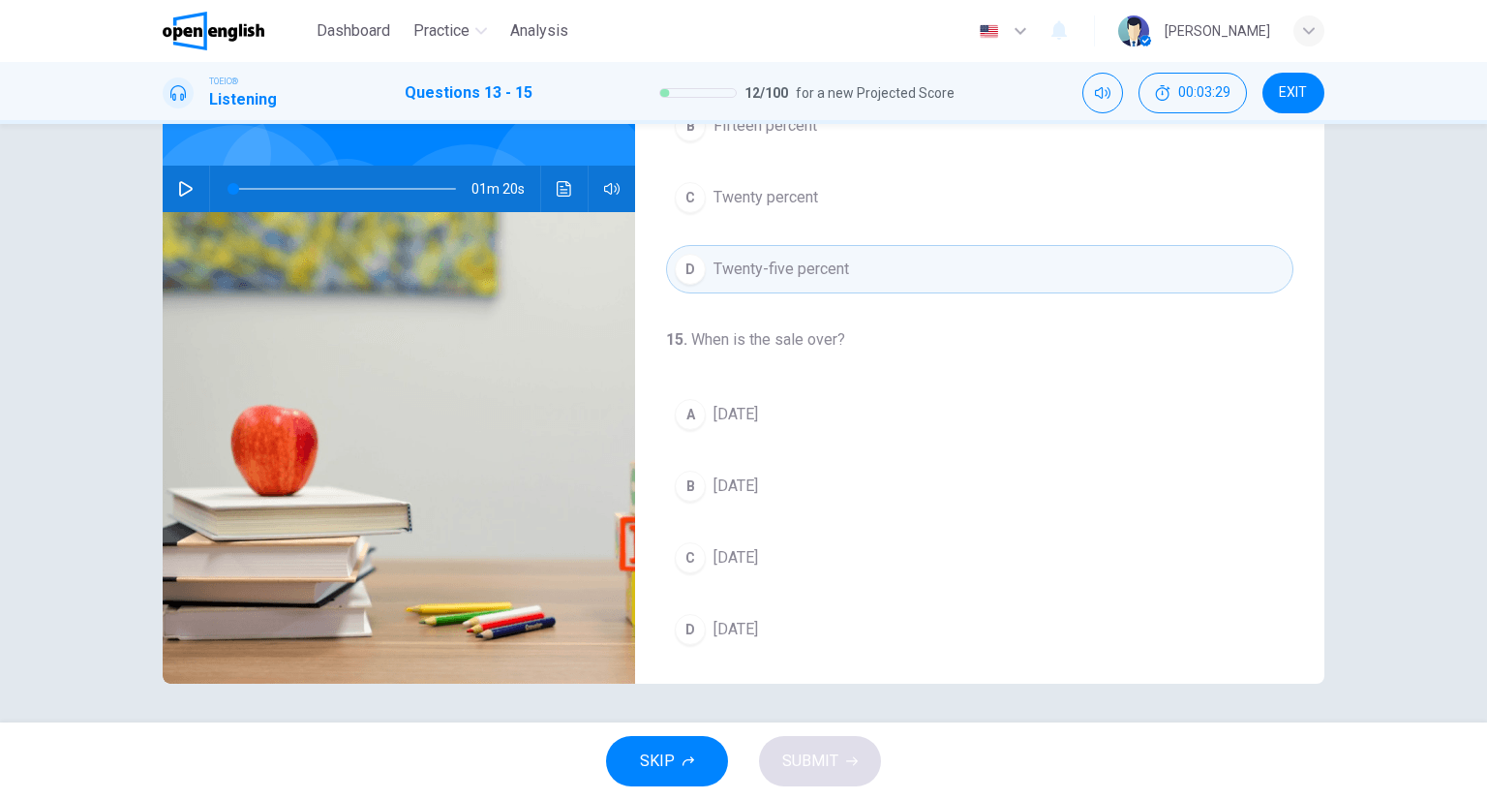
click at [723, 412] on span "[DATE]" at bounding box center [735, 414] width 45 height 23
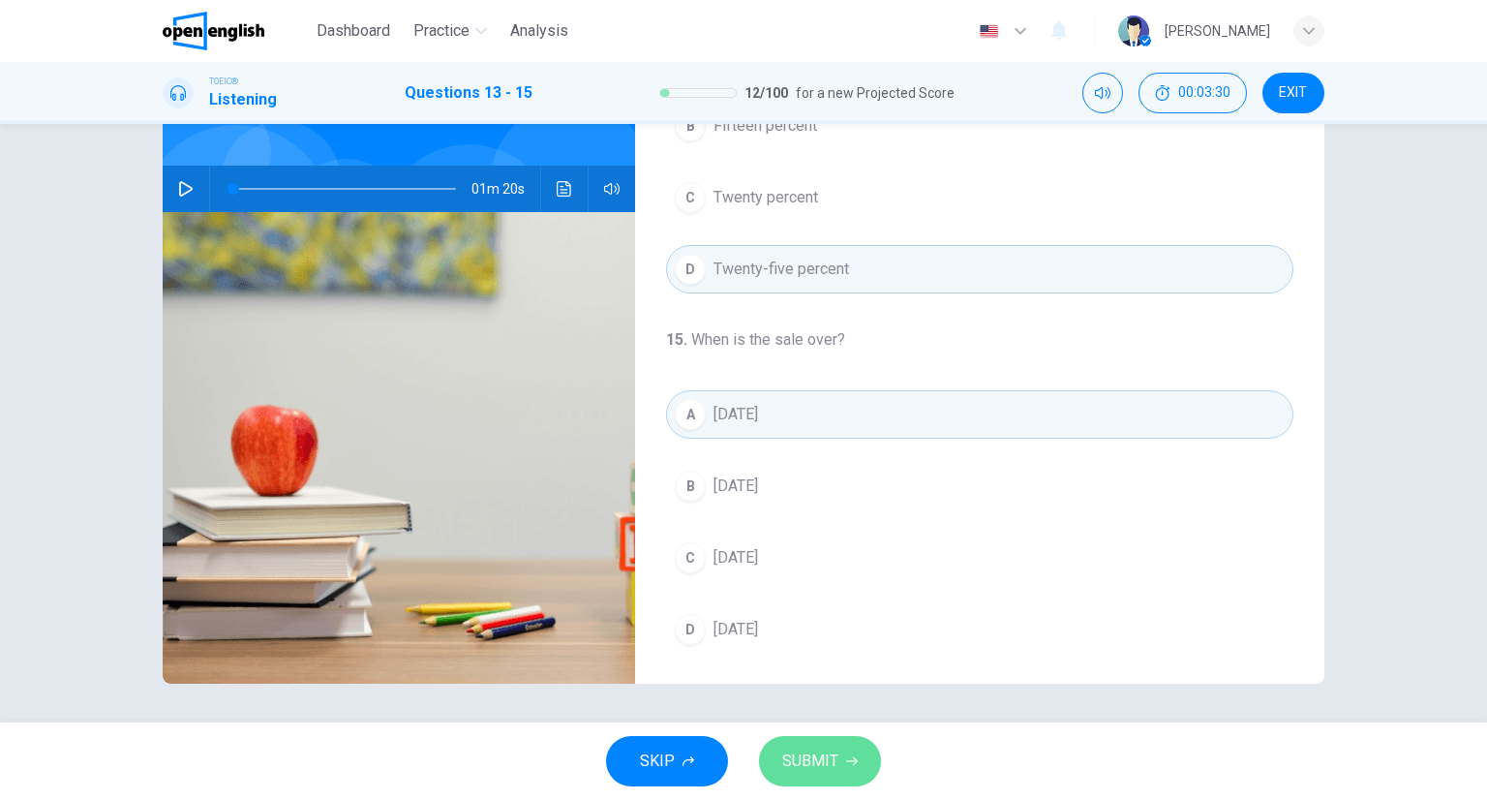
click at [846, 760] on icon "button" at bounding box center [852, 761] width 12 height 12
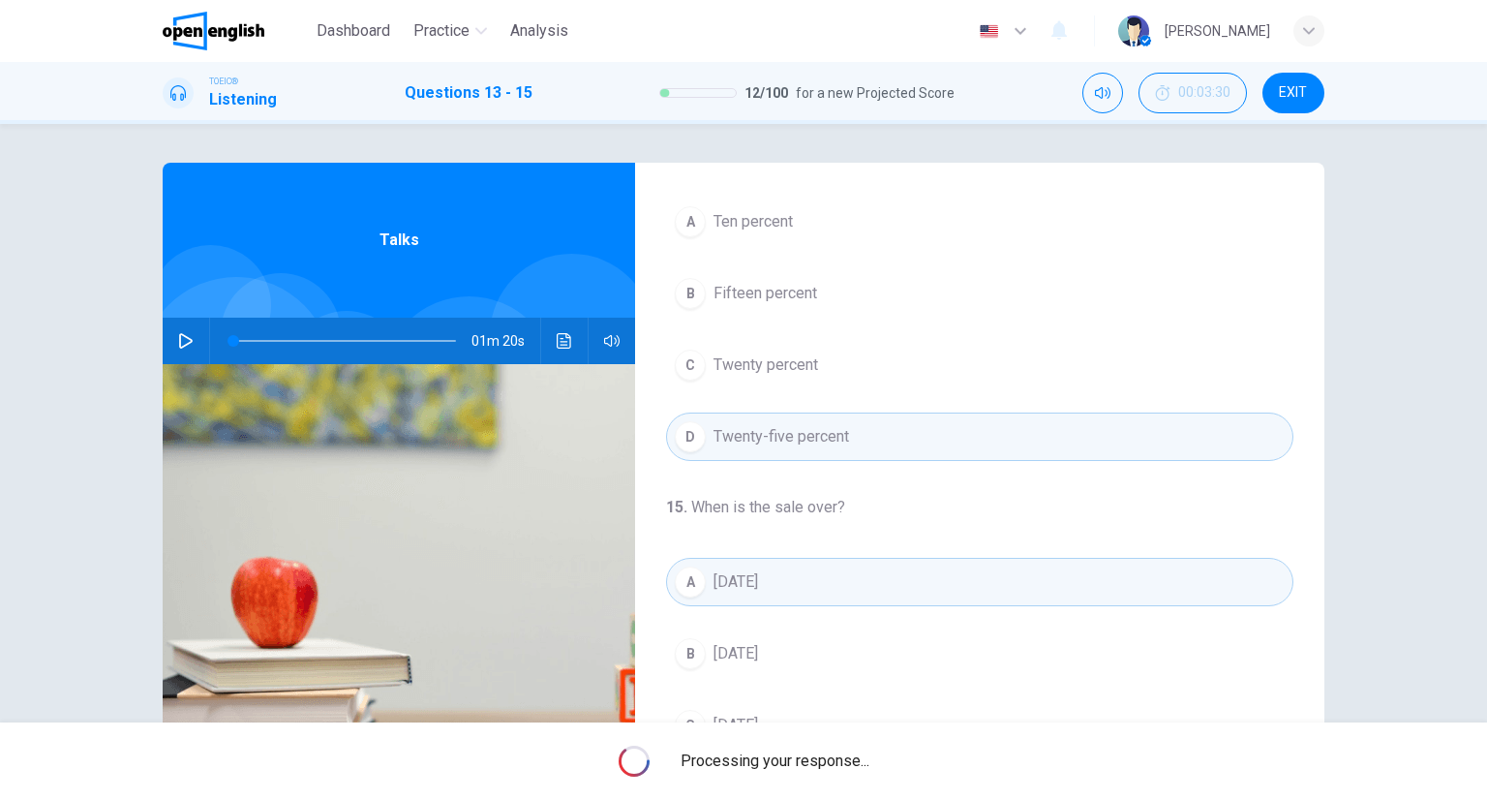
scroll to position [438, 0]
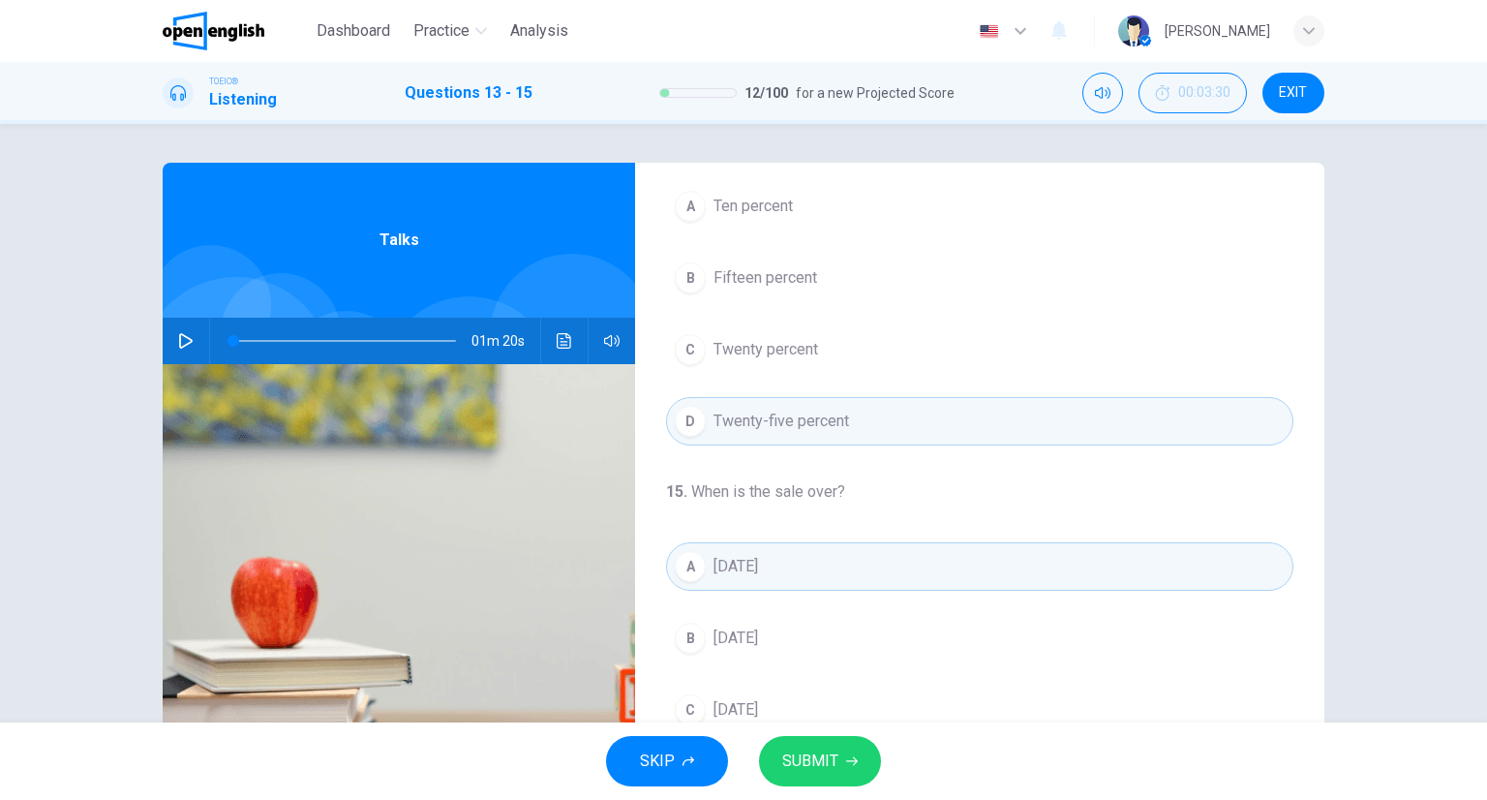
click at [854, 760] on icon "button" at bounding box center [852, 761] width 12 height 9
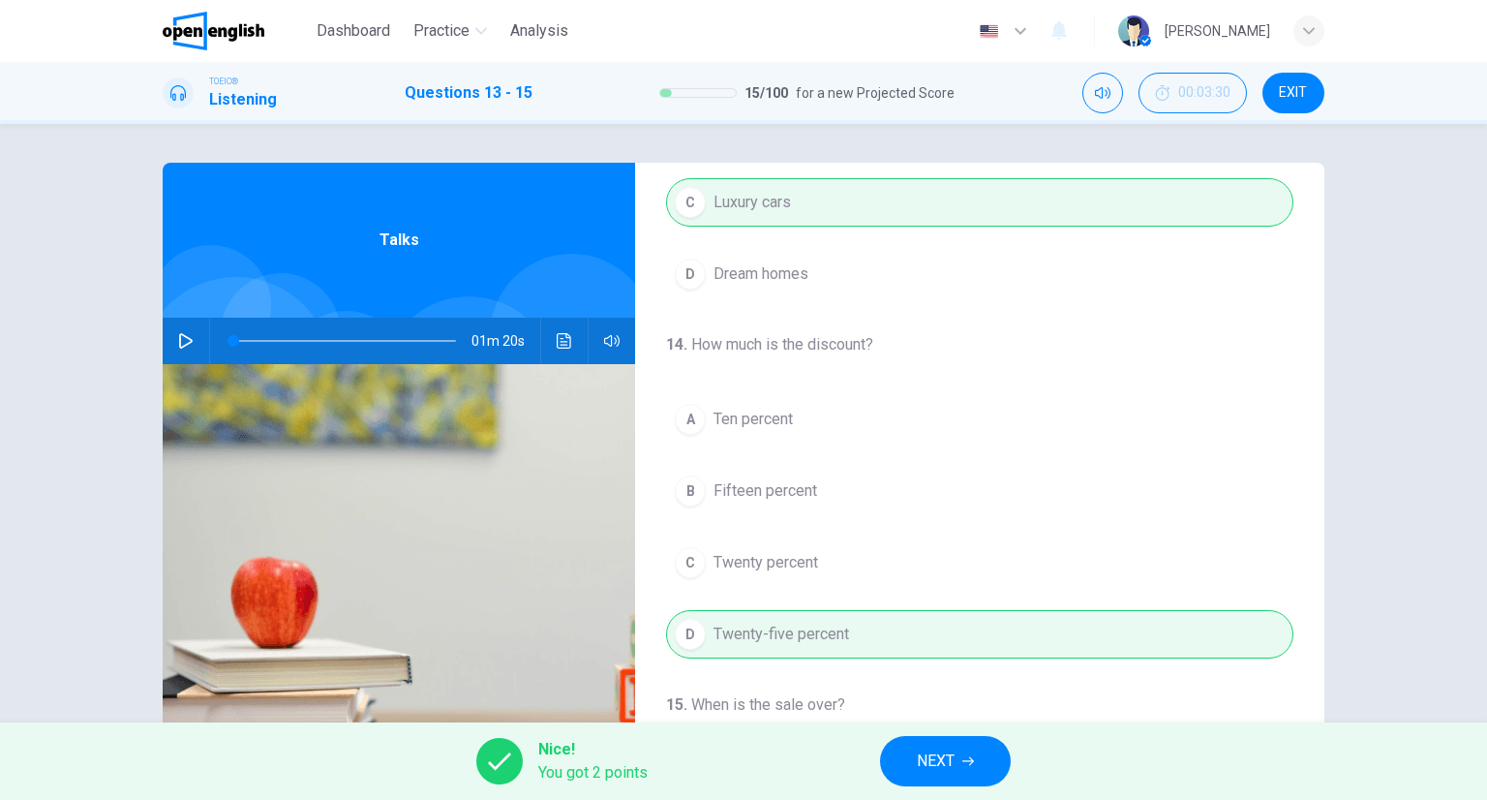
scroll to position [0, 0]
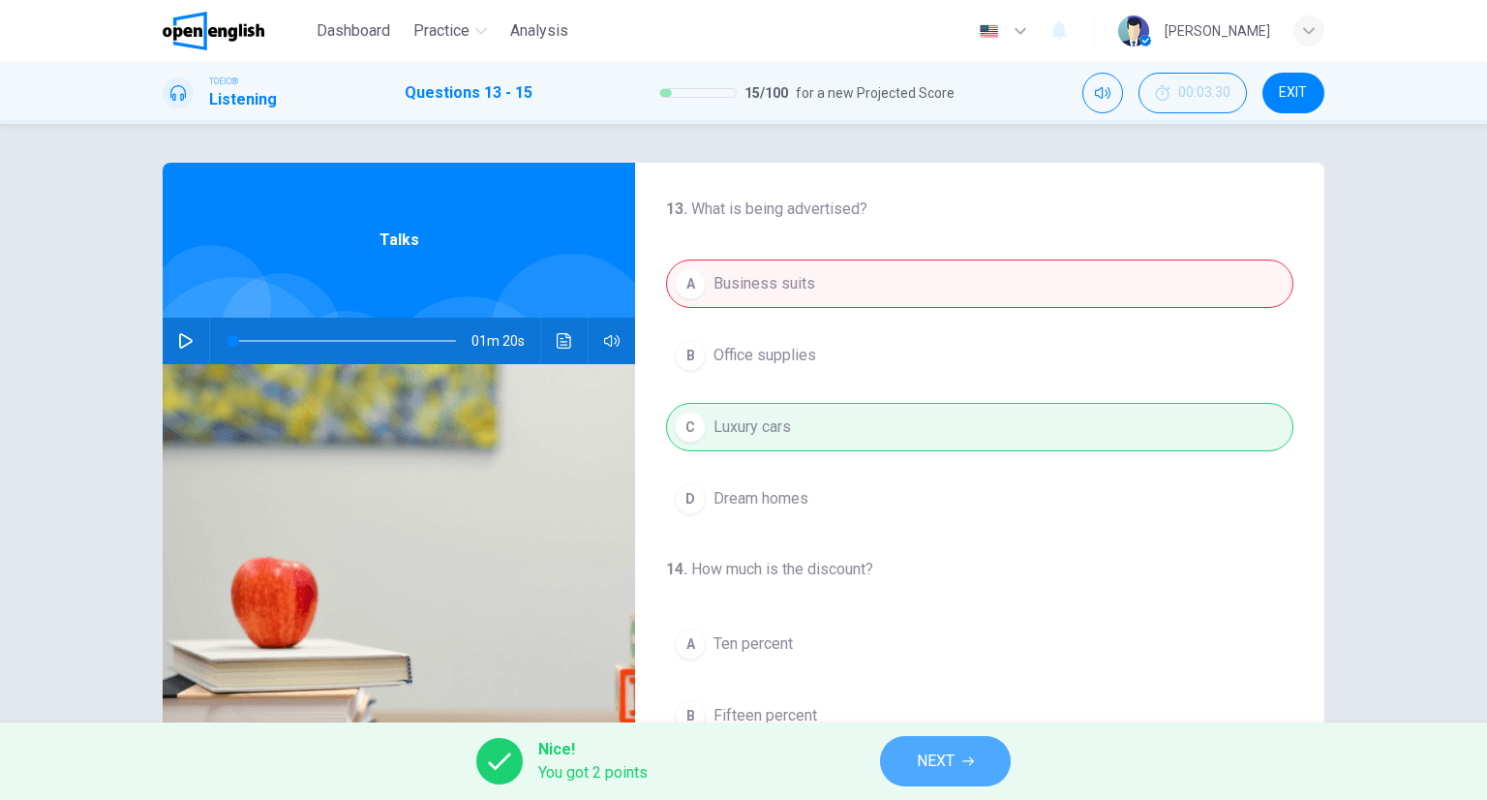
click at [947, 749] on span "NEXT" at bounding box center [936, 760] width 38 height 27
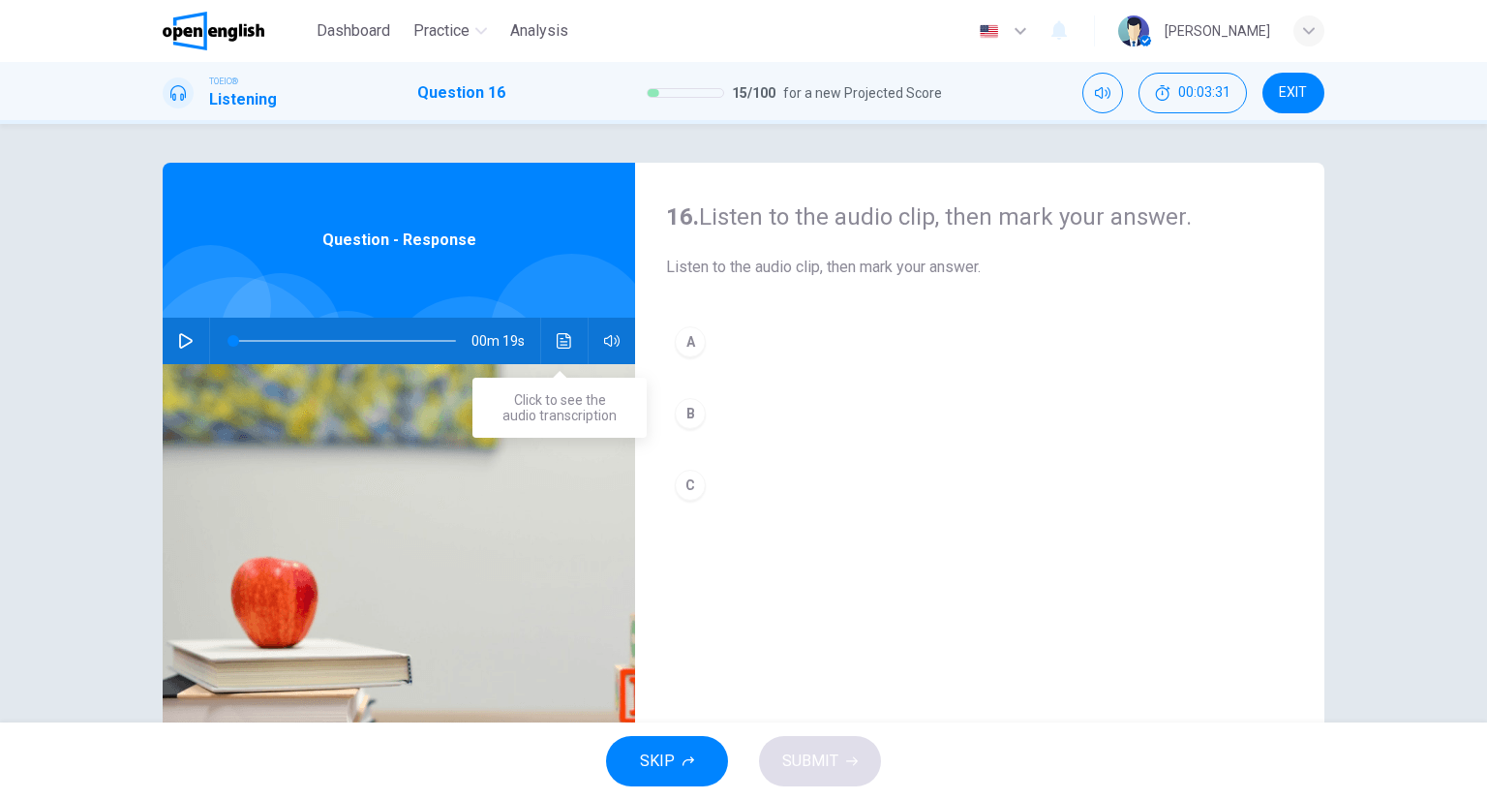
click at [566, 336] on icon "Click to see the audio transcription" at bounding box center [564, 340] width 15 height 15
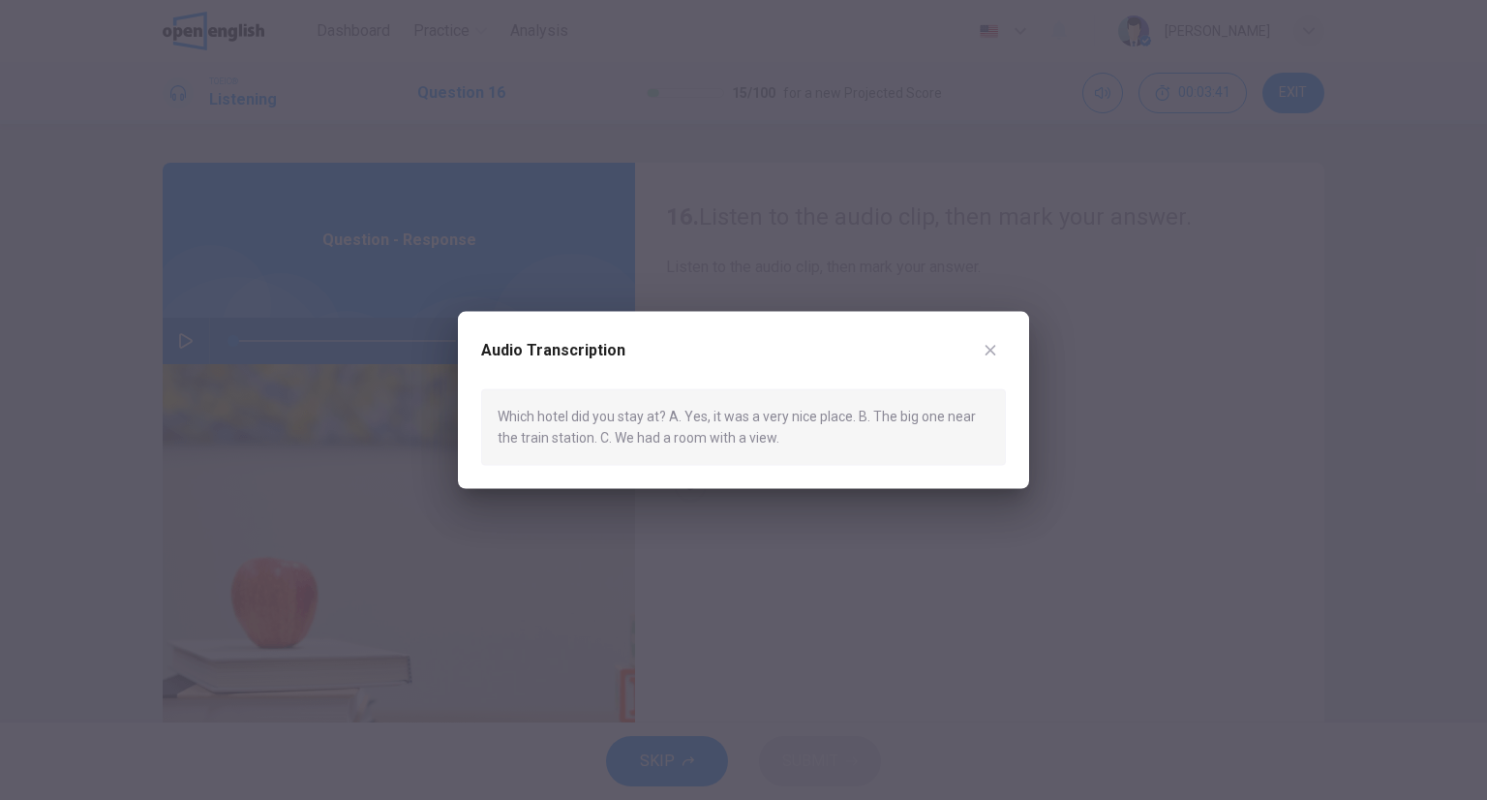
click at [1003, 347] on button "button" at bounding box center [990, 350] width 31 height 31
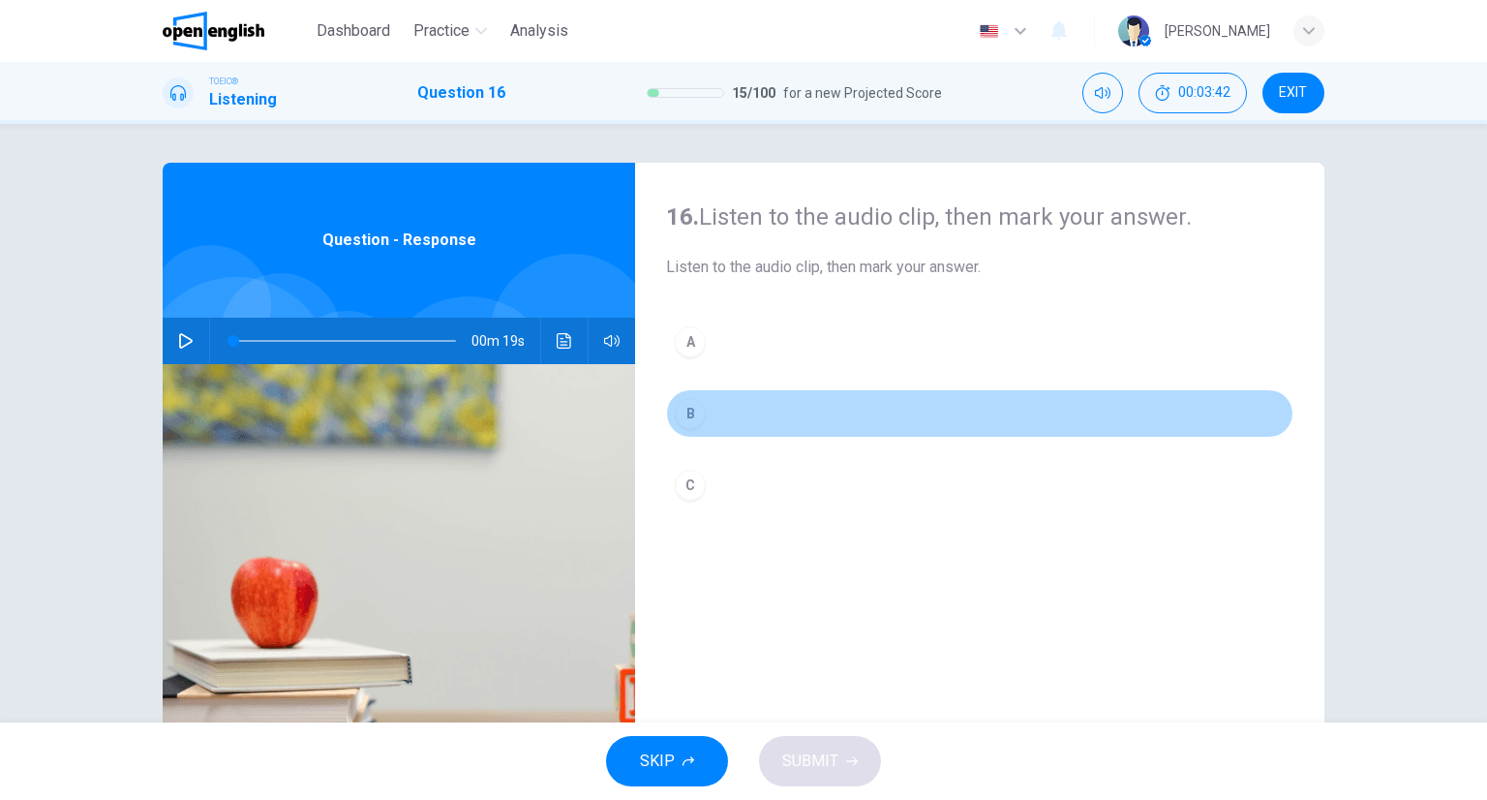
click at [719, 421] on button "B" at bounding box center [979, 413] width 627 height 48
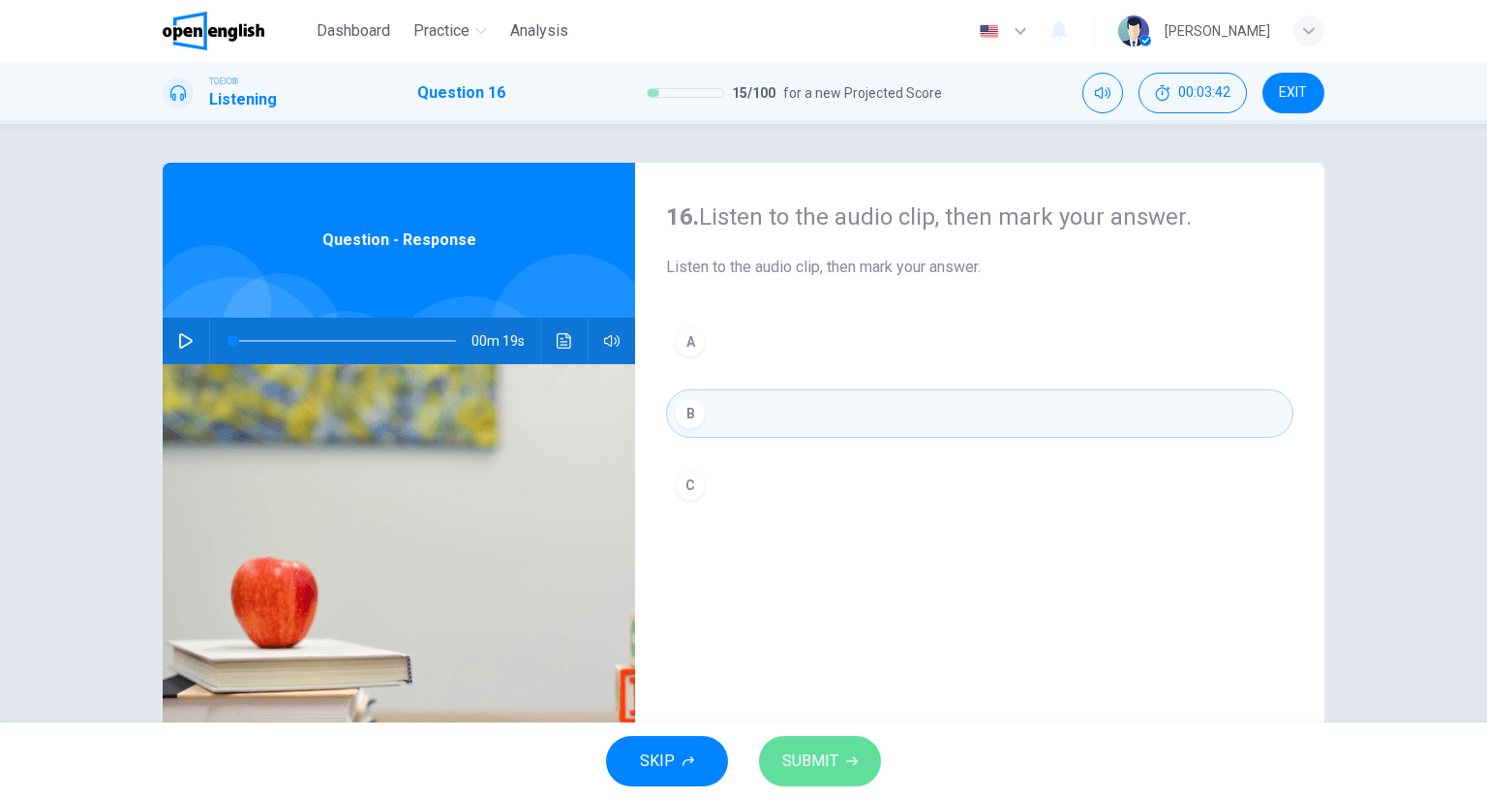
click at [770, 744] on button "SUBMIT" at bounding box center [820, 761] width 122 height 50
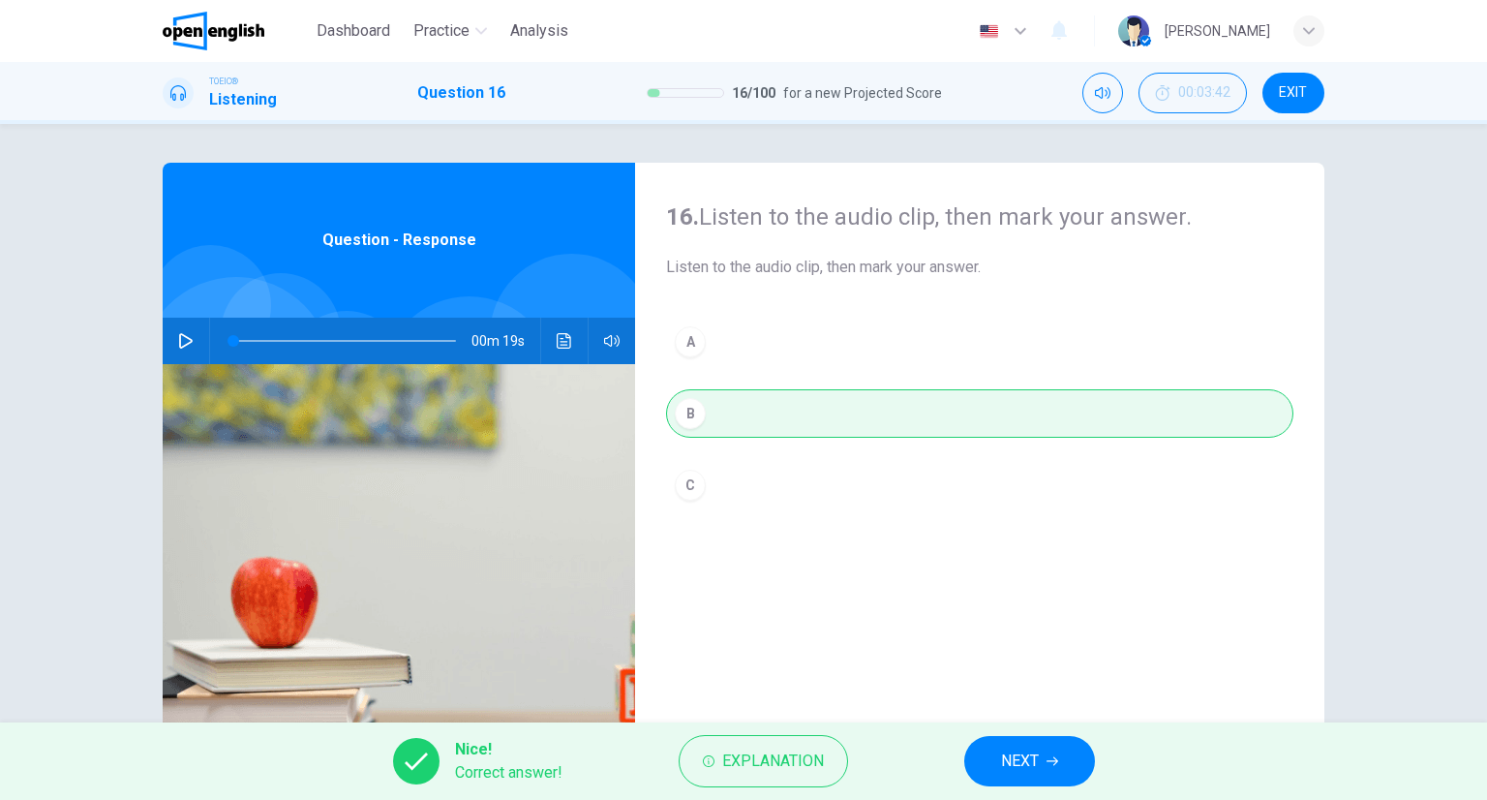
click at [572, 341] on button "Click to see the audio transcription" at bounding box center [564, 341] width 31 height 46
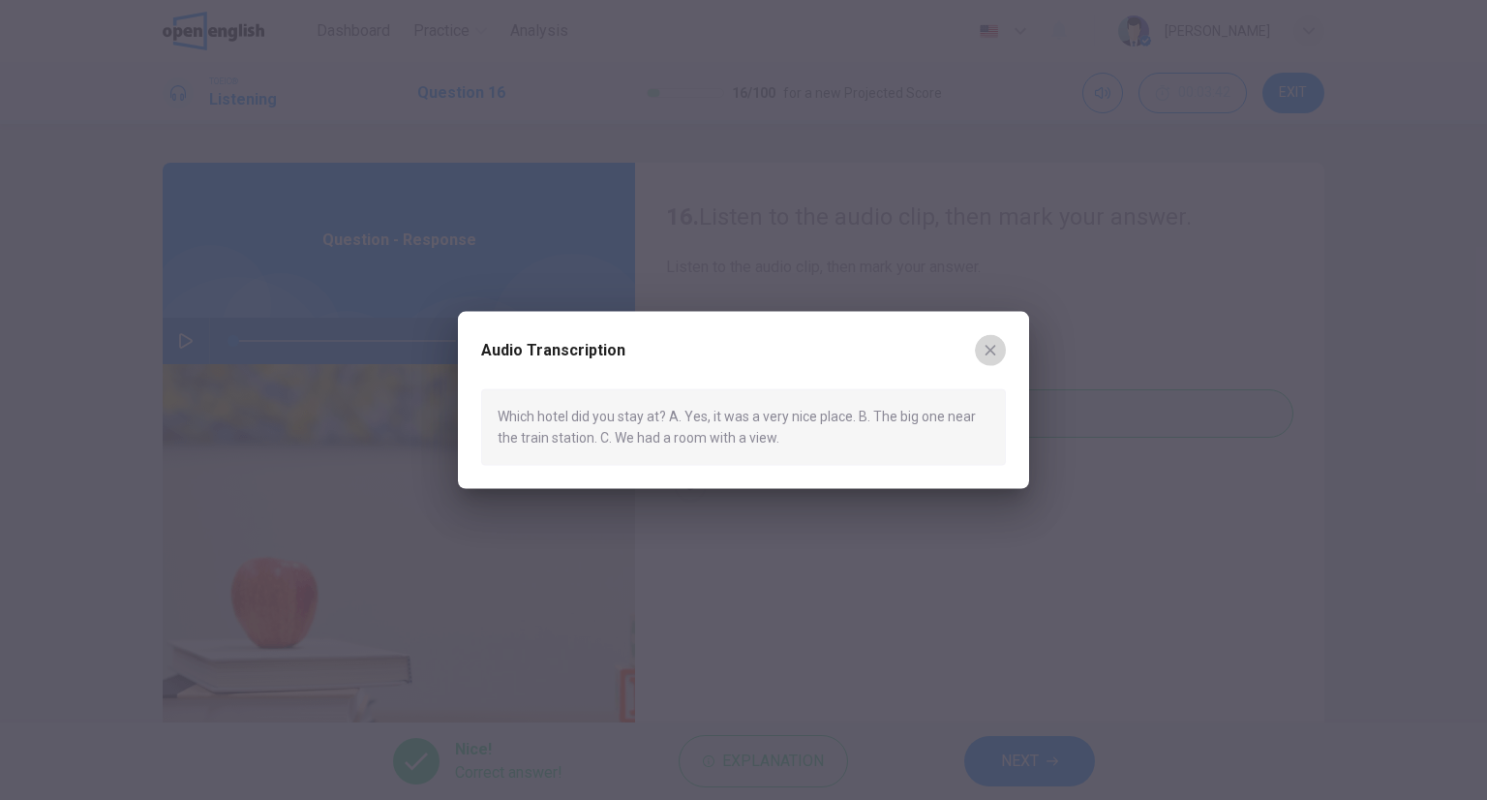
click at [986, 343] on icon "button" at bounding box center [990, 350] width 15 height 15
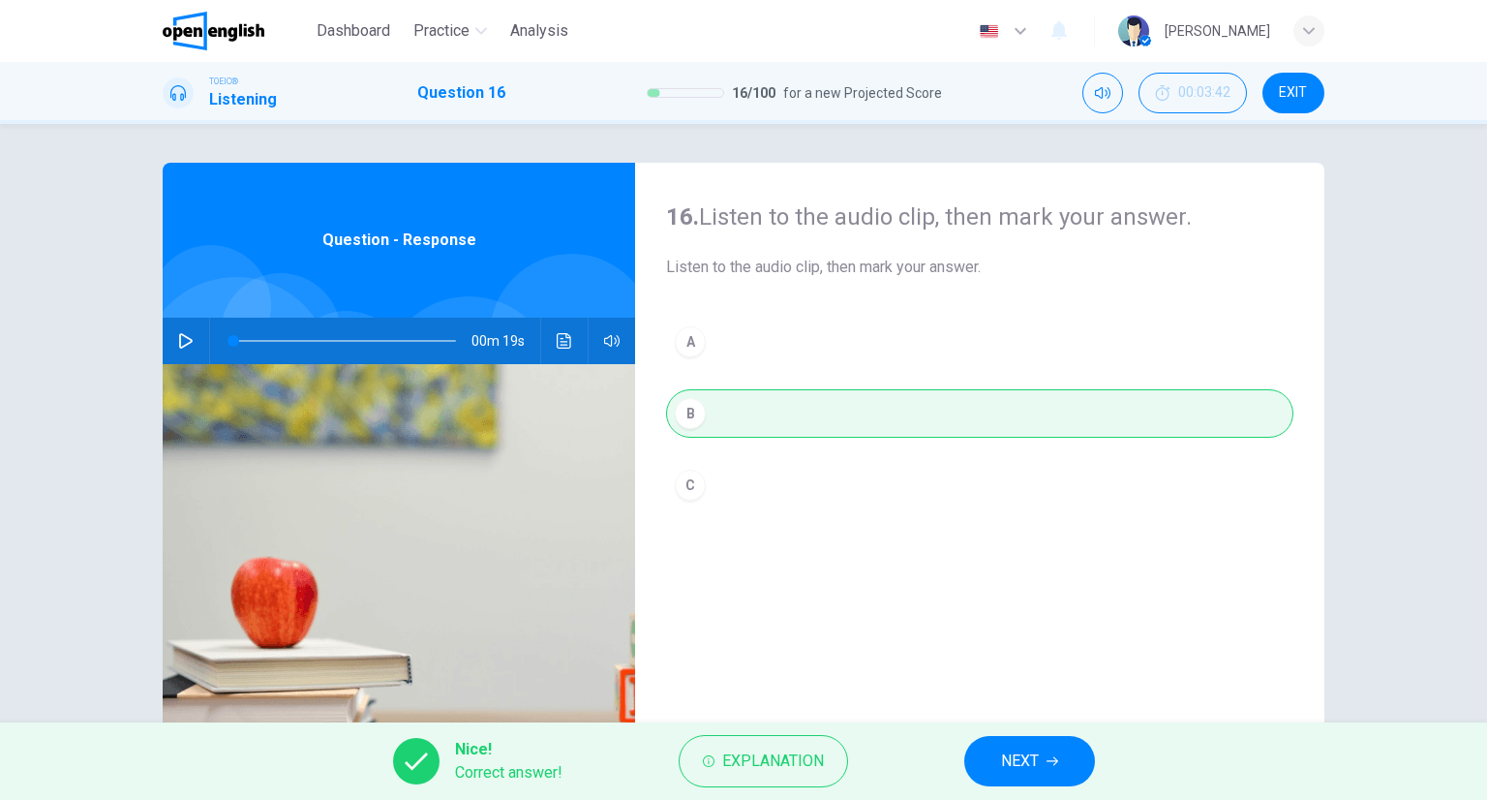
click at [1028, 750] on span "NEXT" at bounding box center [1020, 760] width 38 height 27
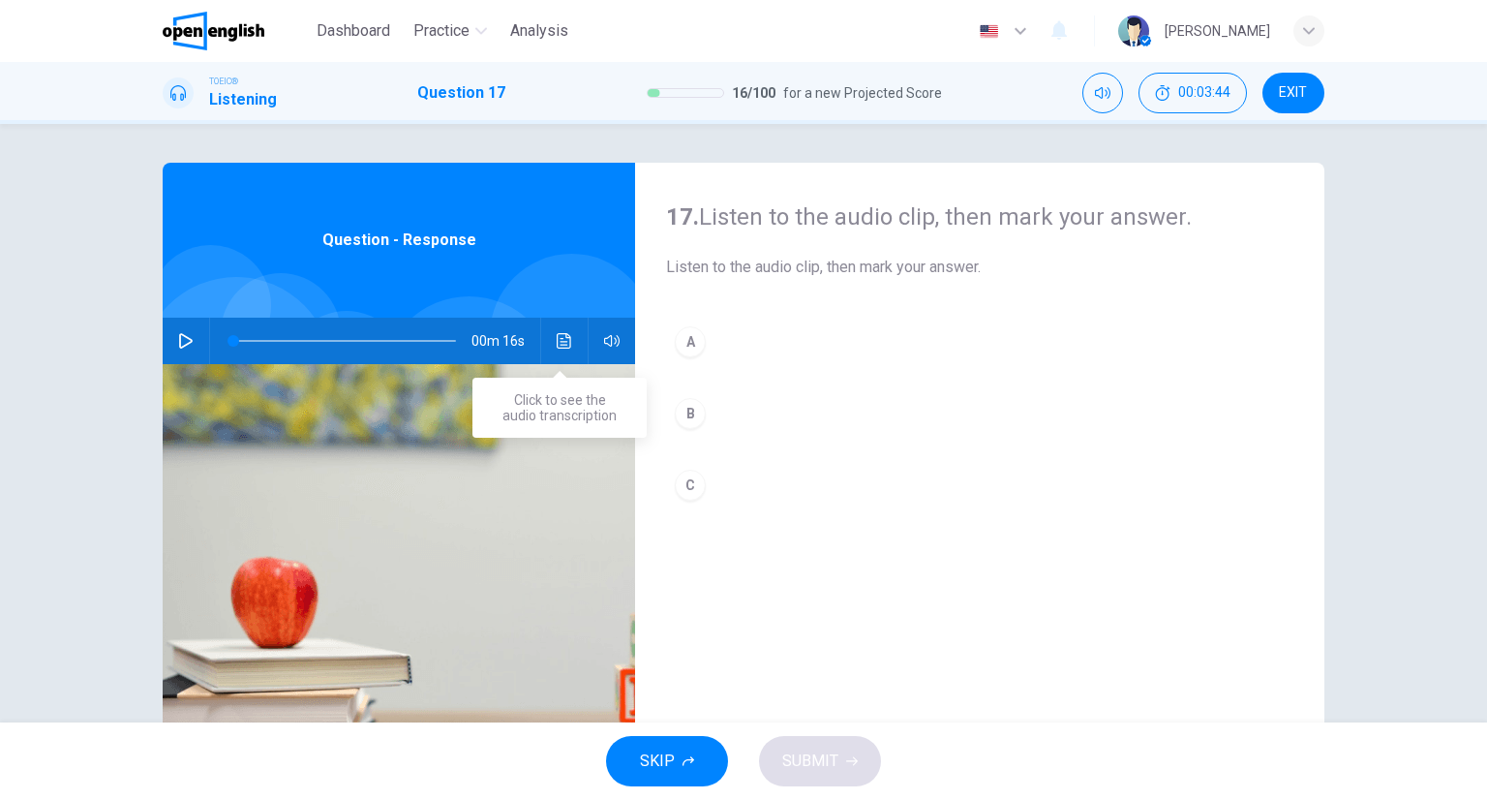
click at [557, 344] on icon "Click to see the audio transcription" at bounding box center [564, 340] width 15 height 15
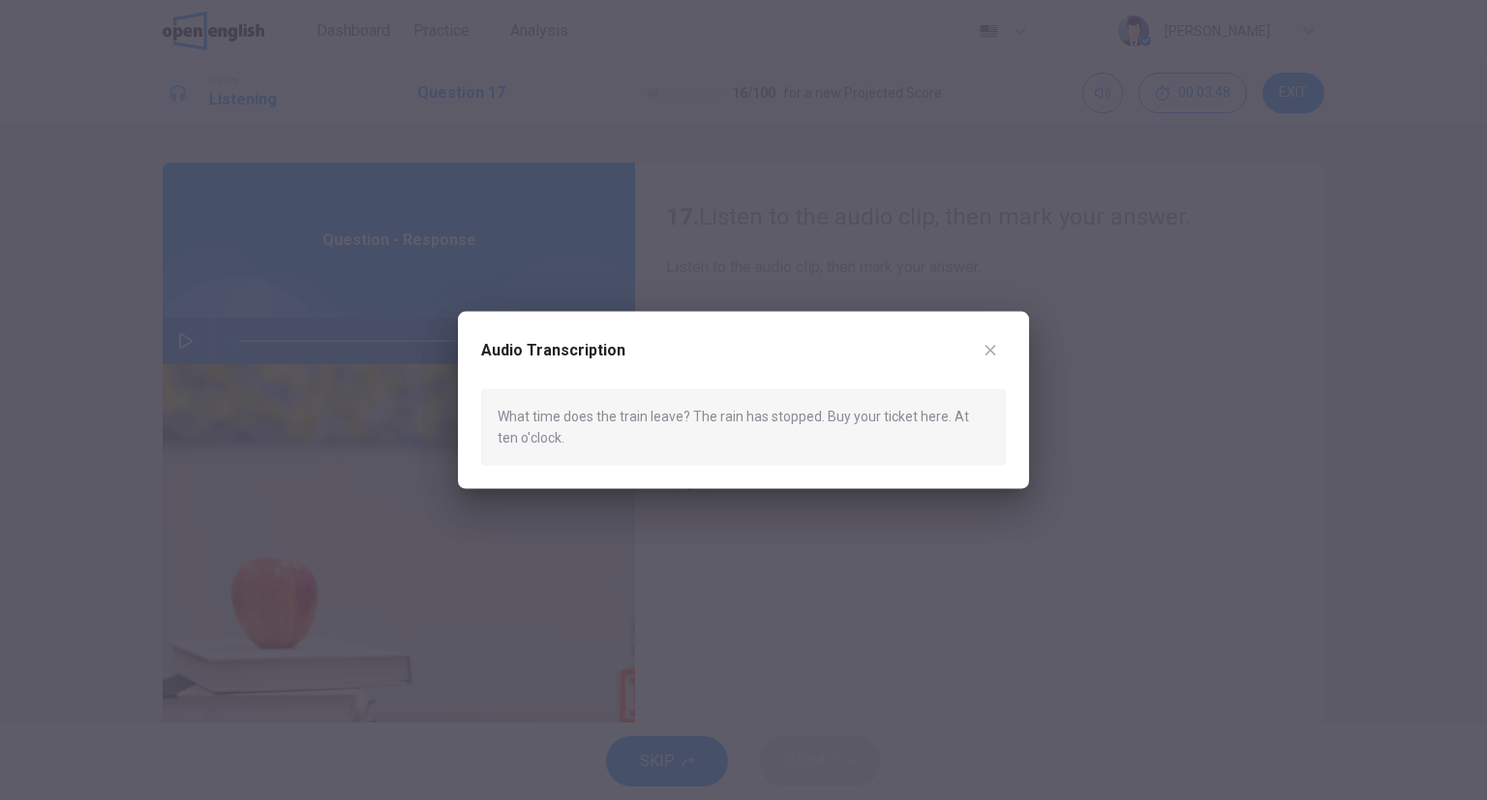
click at [995, 354] on icon "button" at bounding box center [990, 350] width 15 height 15
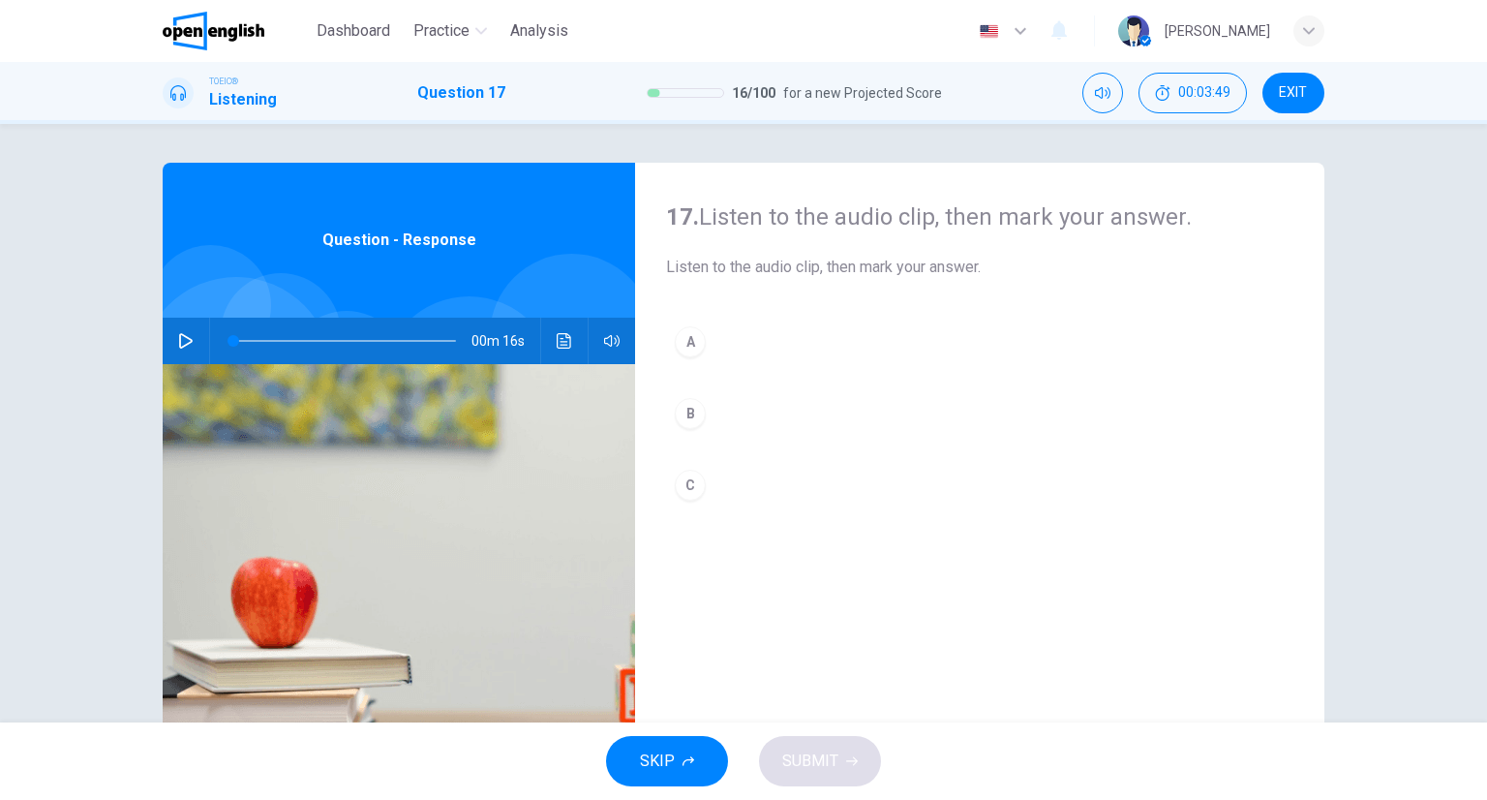
click at [769, 466] on button "C" at bounding box center [979, 485] width 627 height 48
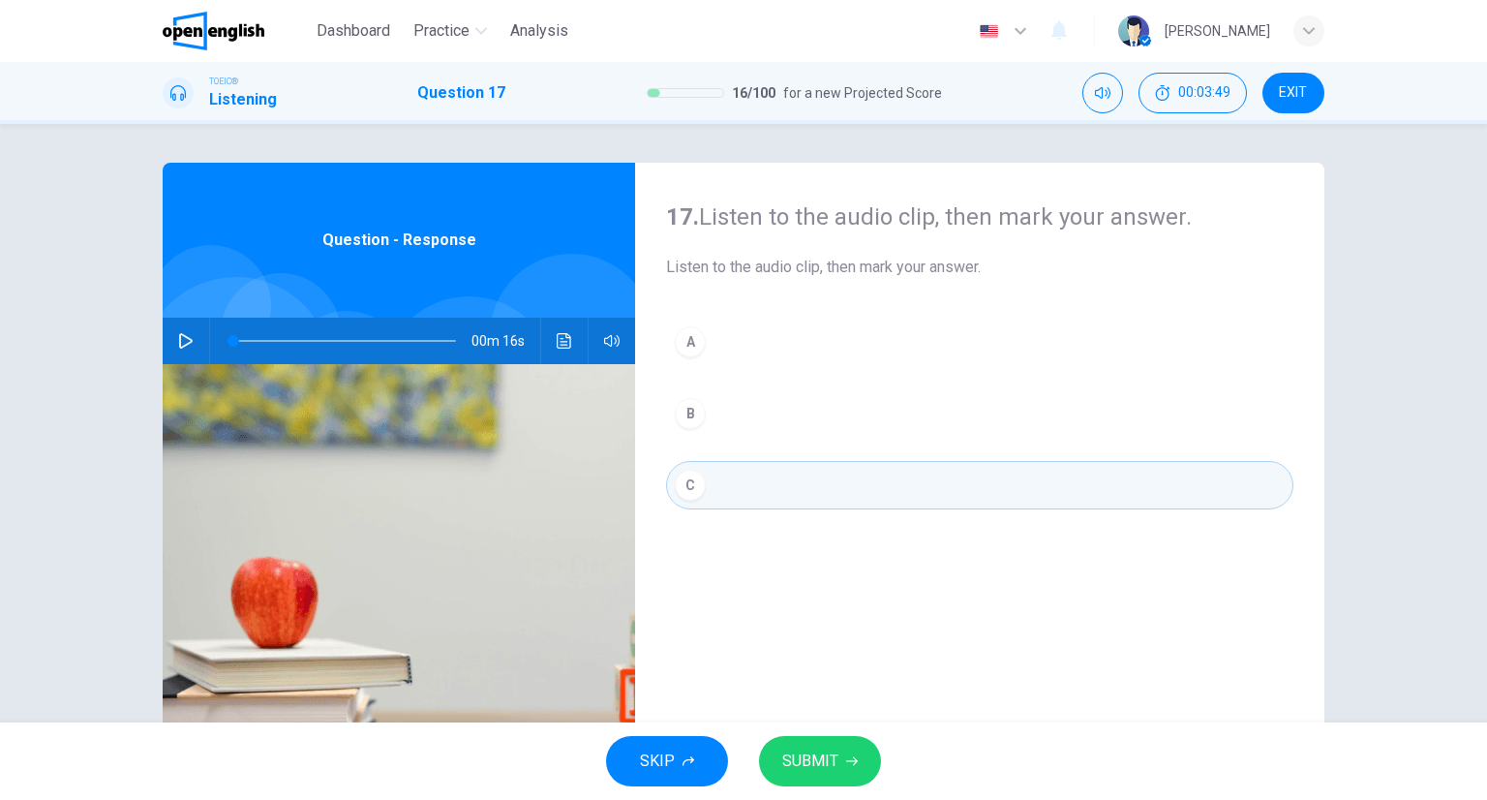
click at [833, 737] on button "SUBMIT" at bounding box center [820, 761] width 122 height 50
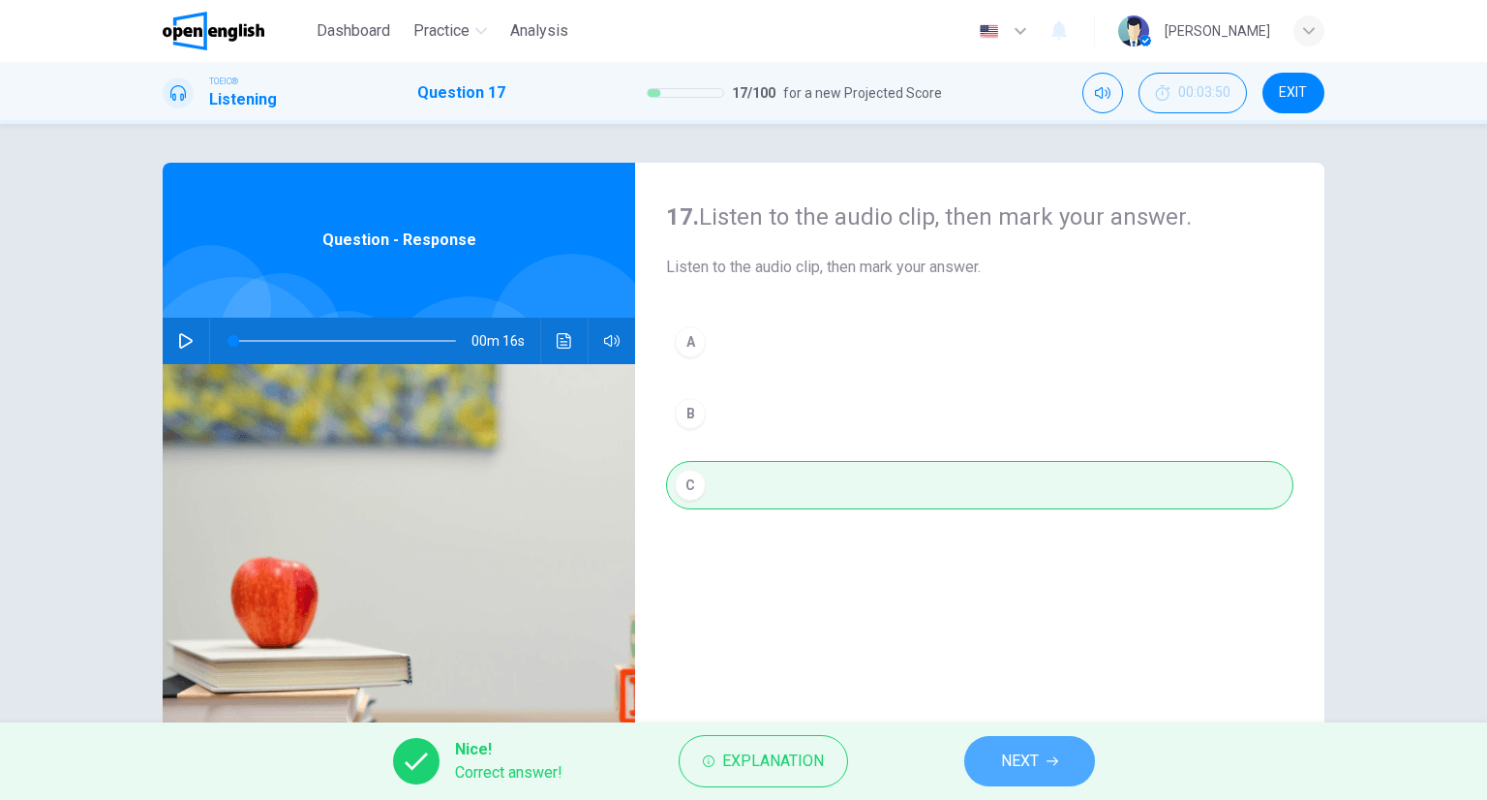
click at [968, 760] on button "NEXT" at bounding box center [1029, 761] width 131 height 50
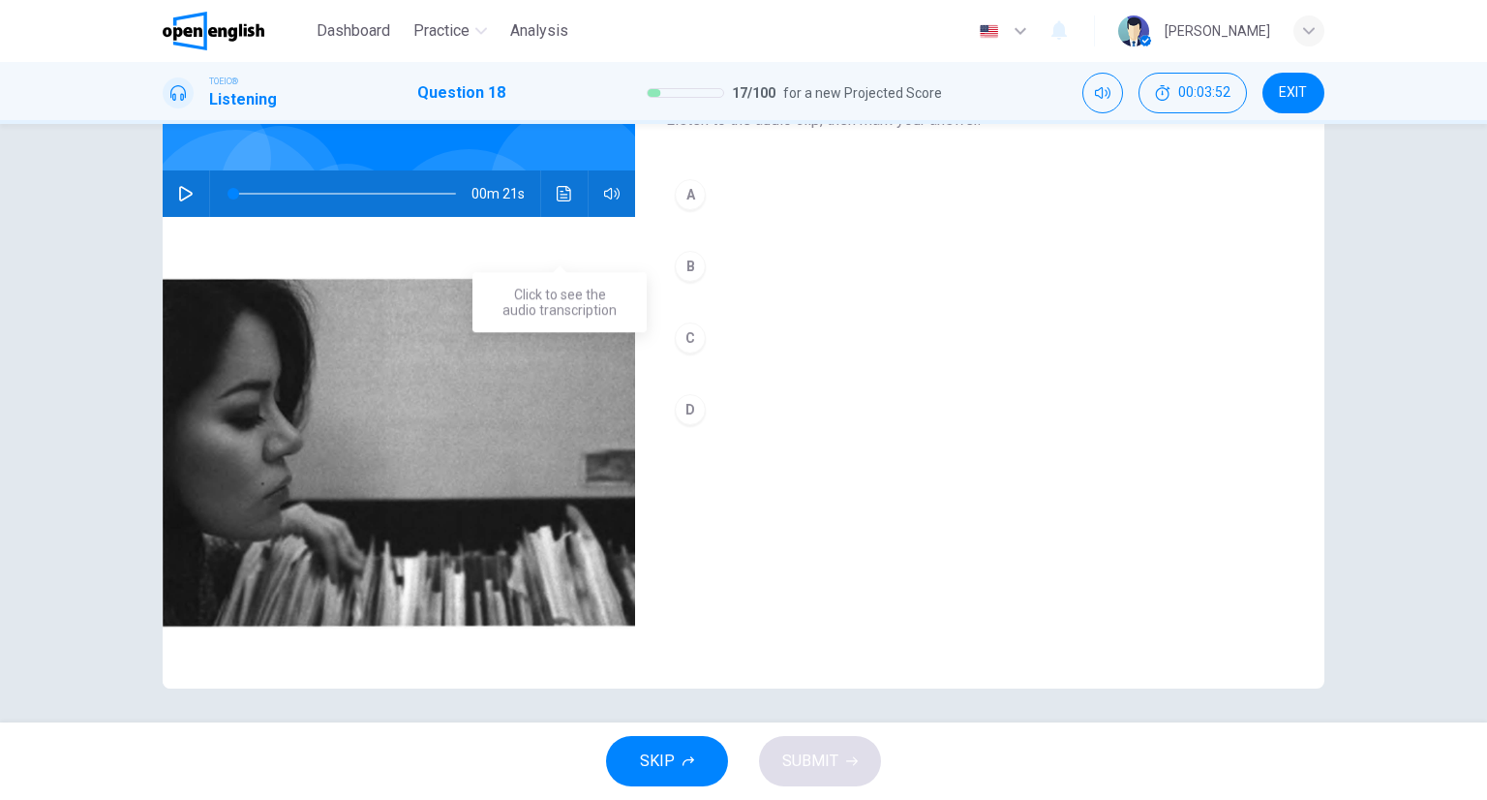
scroll to position [152, 0]
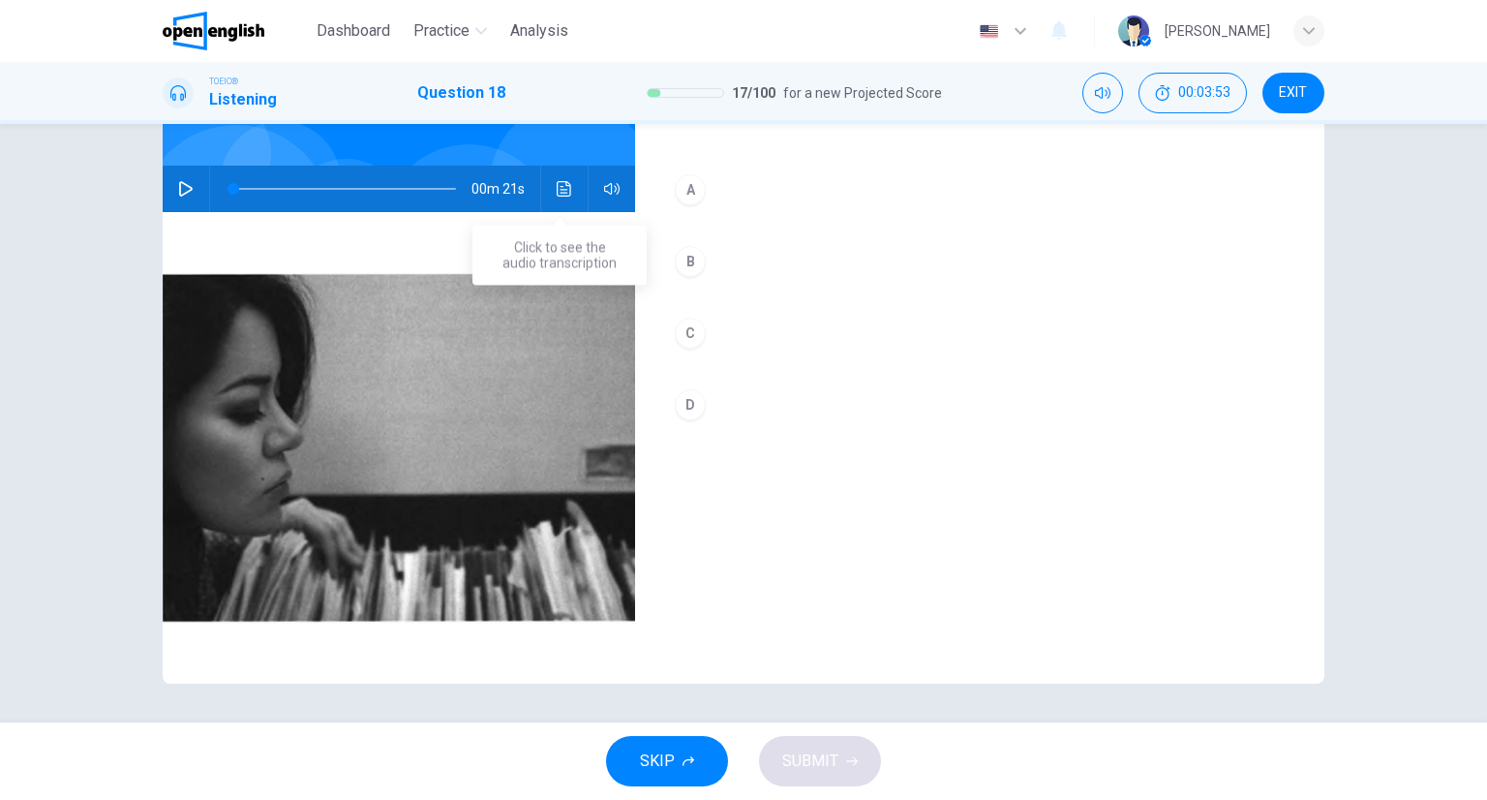
click at [576, 194] on div "00m 21s" at bounding box center [399, 189] width 472 height 46
click at [557, 187] on icon "Click to see the audio transcription" at bounding box center [564, 188] width 15 height 15
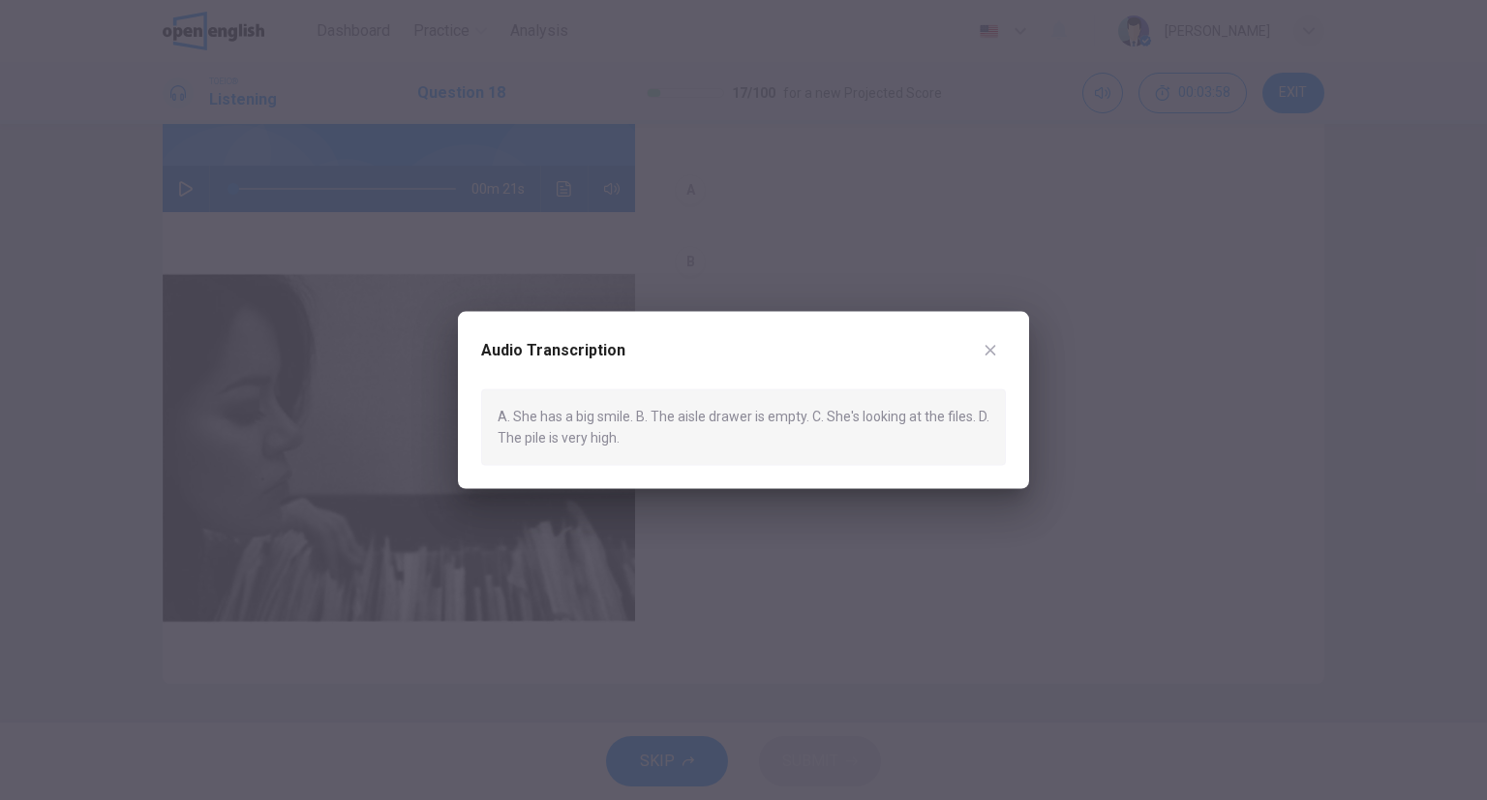
click at [991, 360] on button "button" at bounding box center [990, 350] width 31 height 31
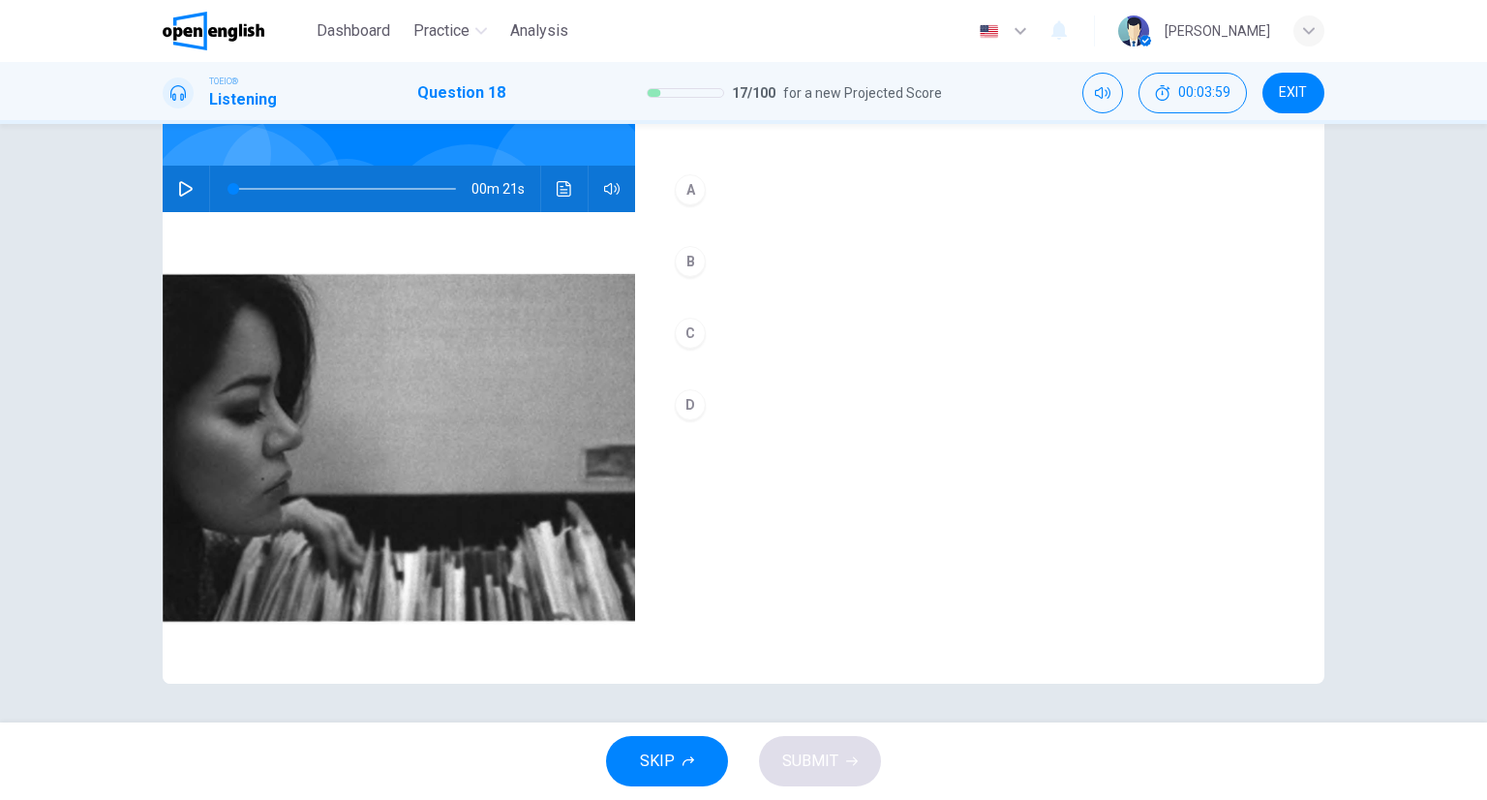
click at [741, 349] on button "C" at bounding box center [979, 333] width 627 height 48
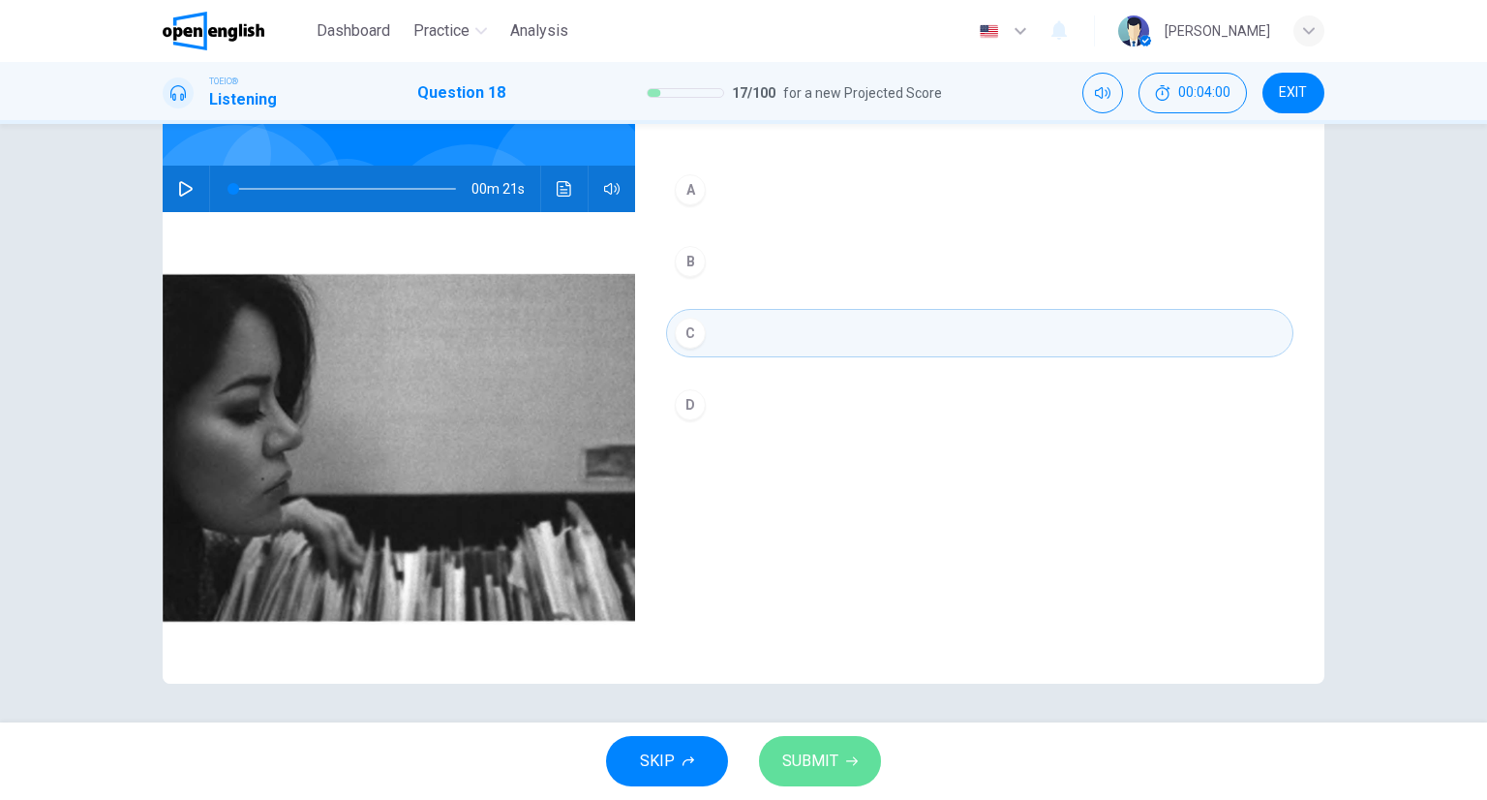
click at [846, 764] on icon "button" at bounding box center [852, 761] width 12 height 12
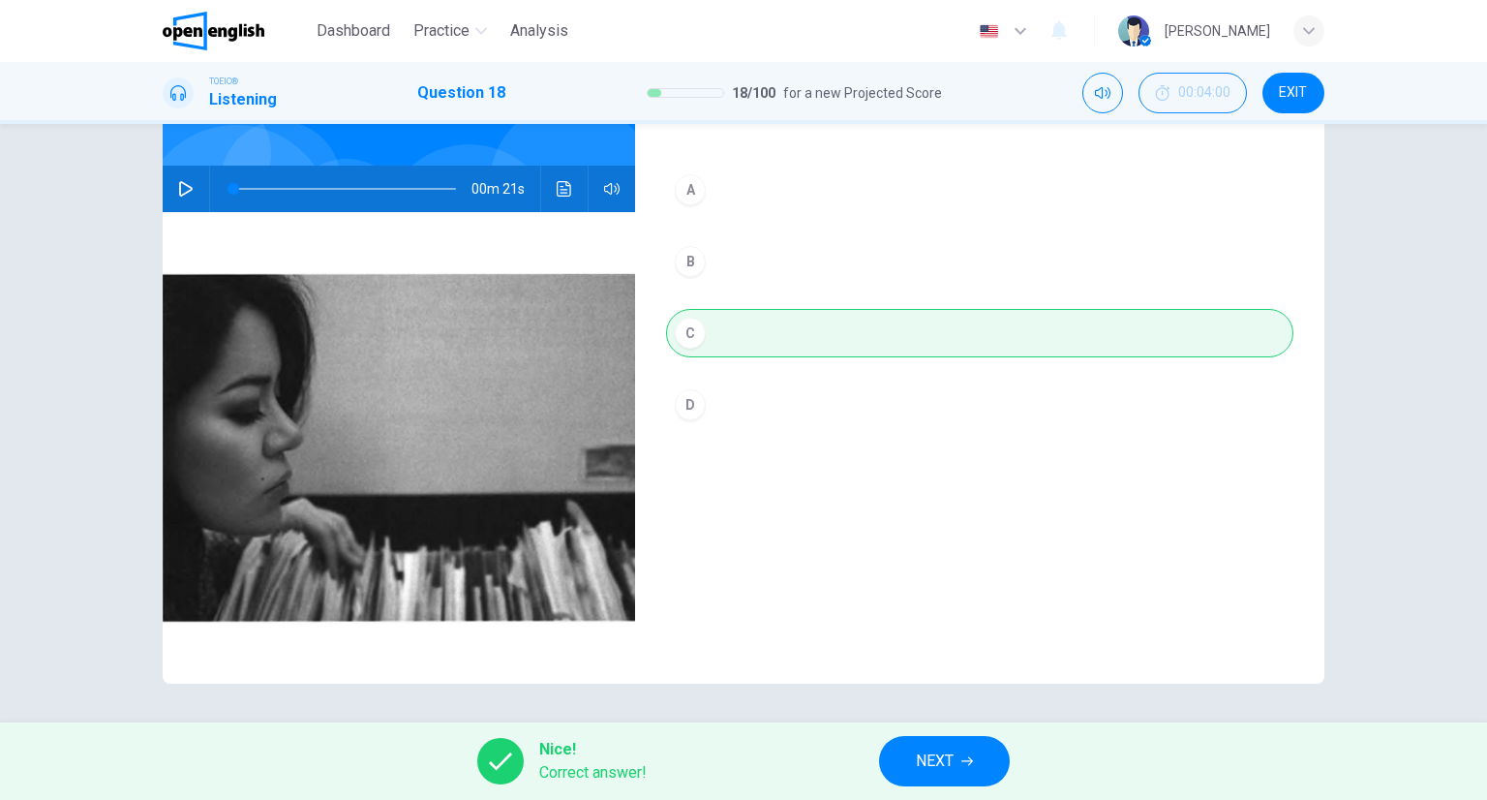
click at [916, 740] on button "NEXT" at bounding box center [944, 761] width 131 height 50
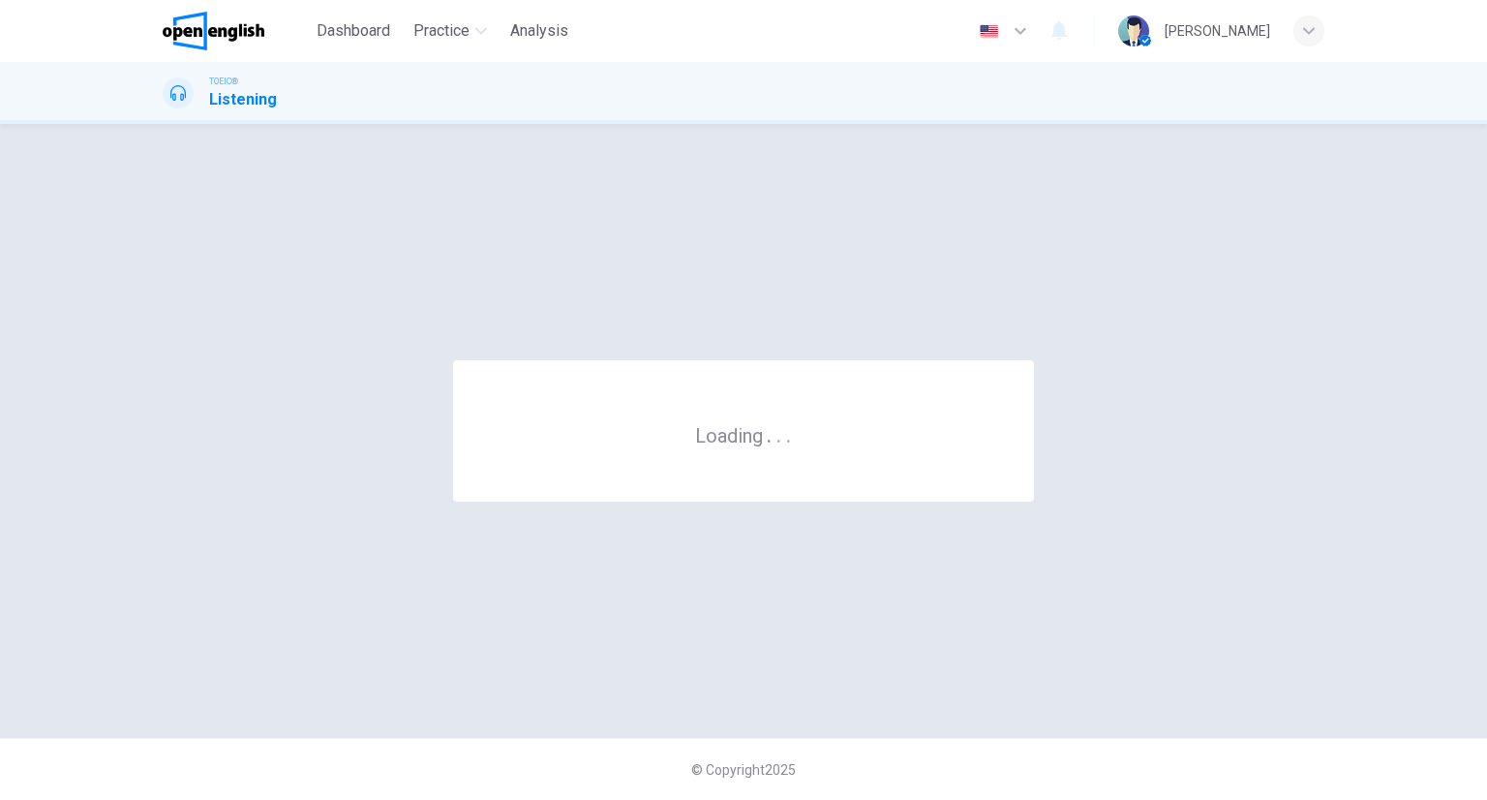
scroll to position [0, 0]
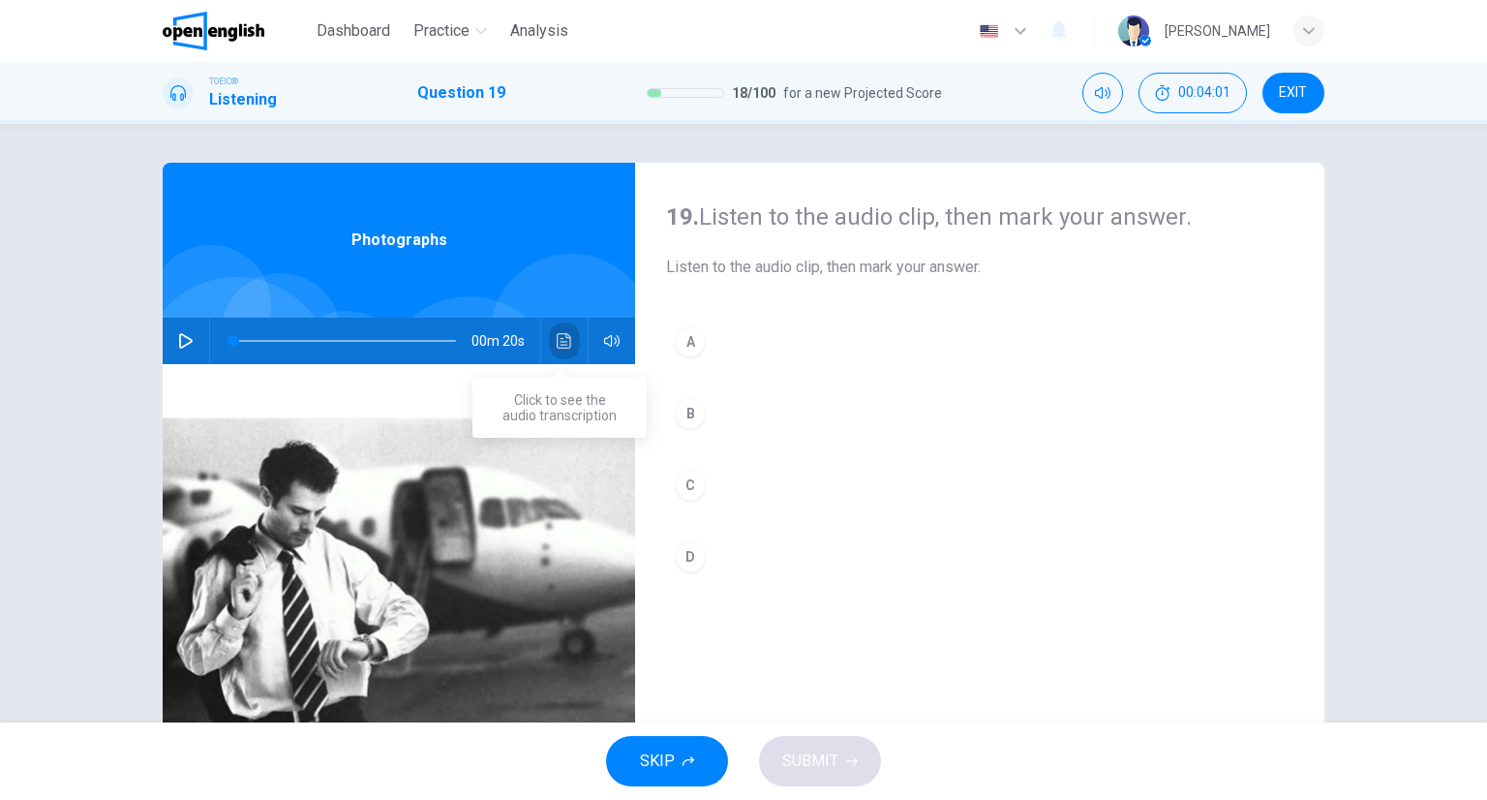
click at [549, 327] on button "Click to see the audio transcription" at bounding box center [564, 341] width 31 height 46
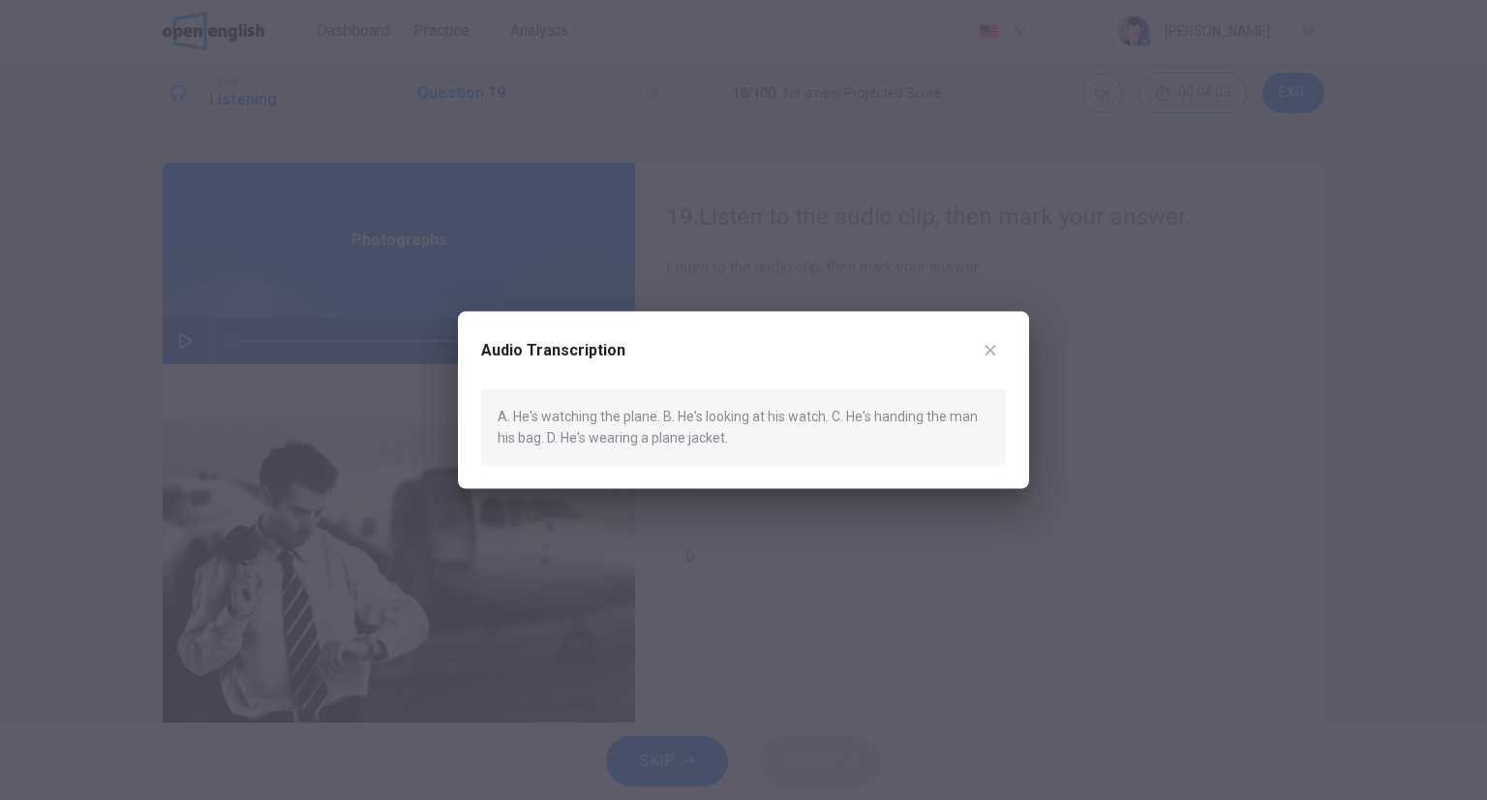
click at [999, 361] on button "button" at bounding box center [990, 350] width 31 height 31
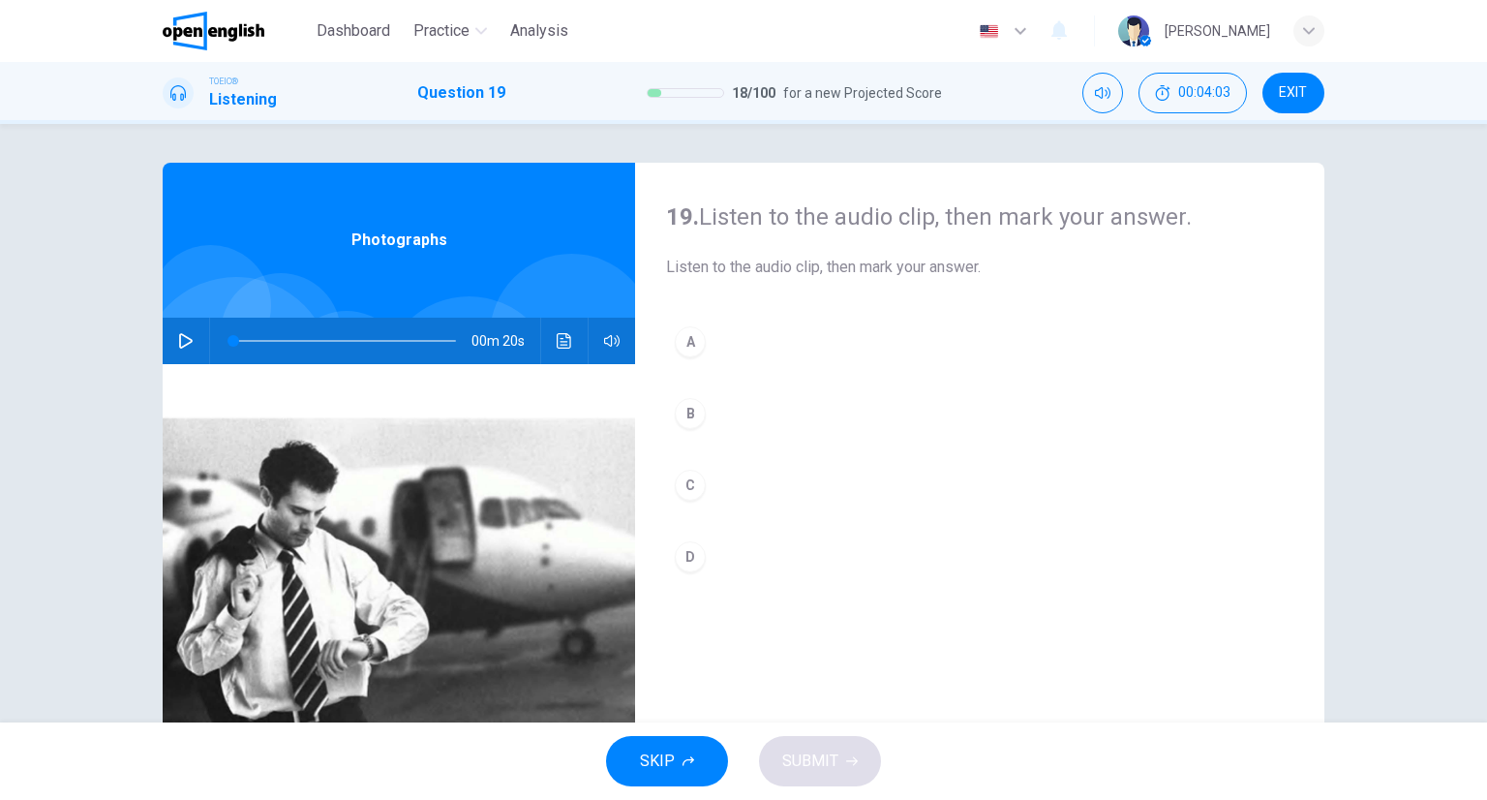
click at [782, 419] on button "B" at bounding box center [979, 413] width 627 height 48
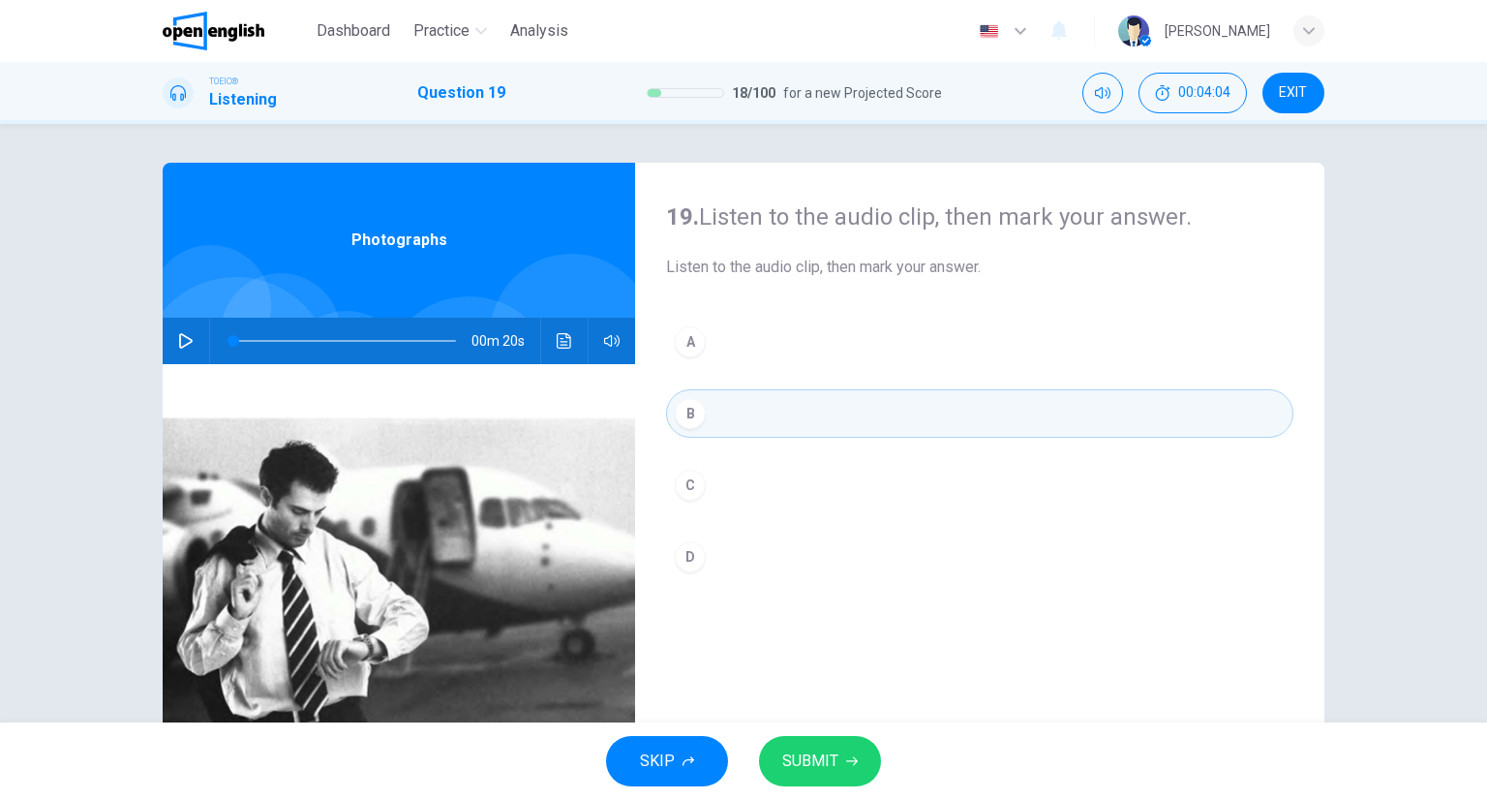
click at [803, 726] on div "SKIP SUBMIT" at bounding box center [743, 760] width 1487 height 77
click at [821, 774] on button "SUBMIT" at bounding box center [820, 761] width 122 height 50
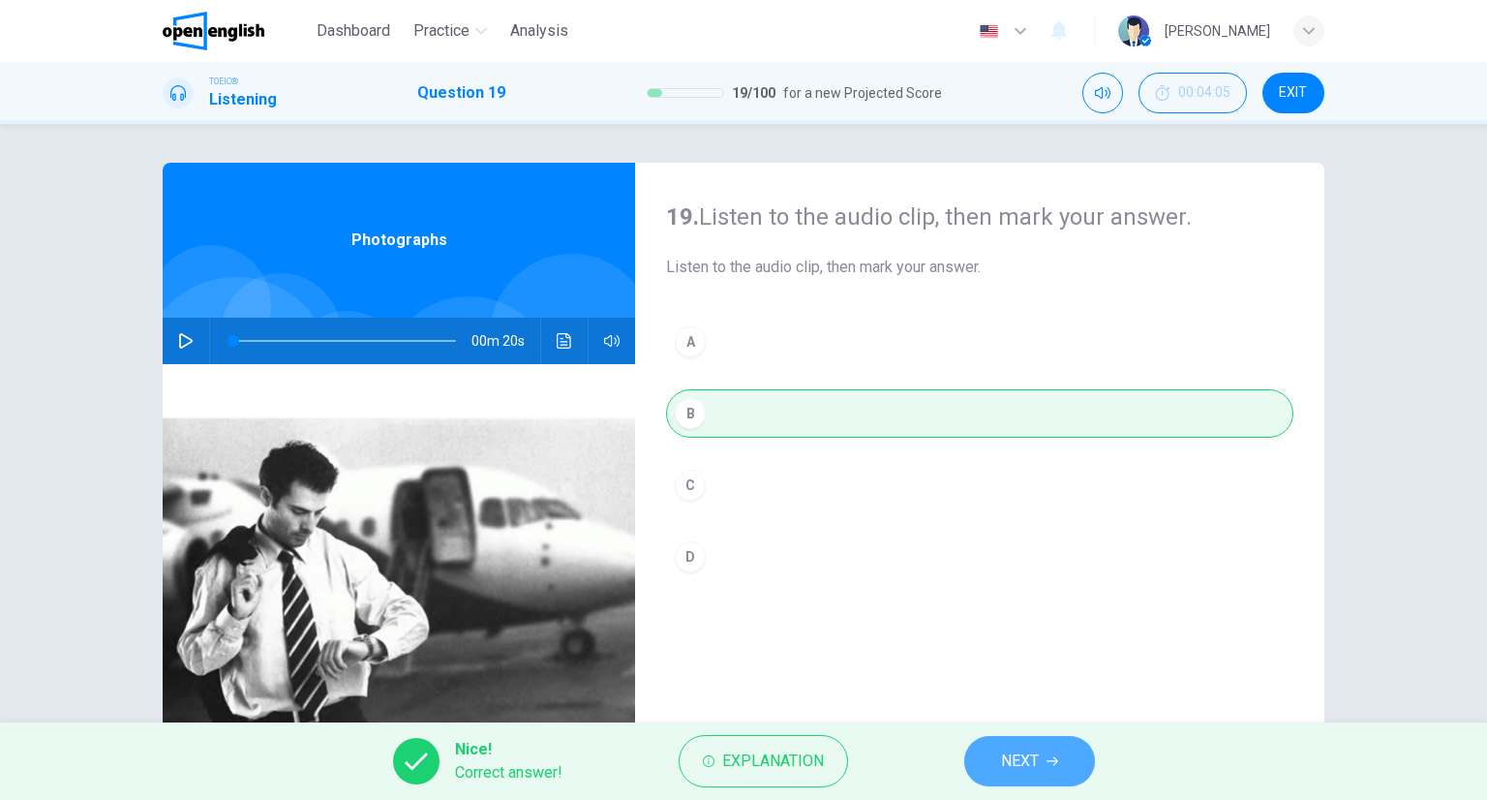
click at [1073, 751] on button "NEXT" at bounding box center [1029, 761] width 131 height 50
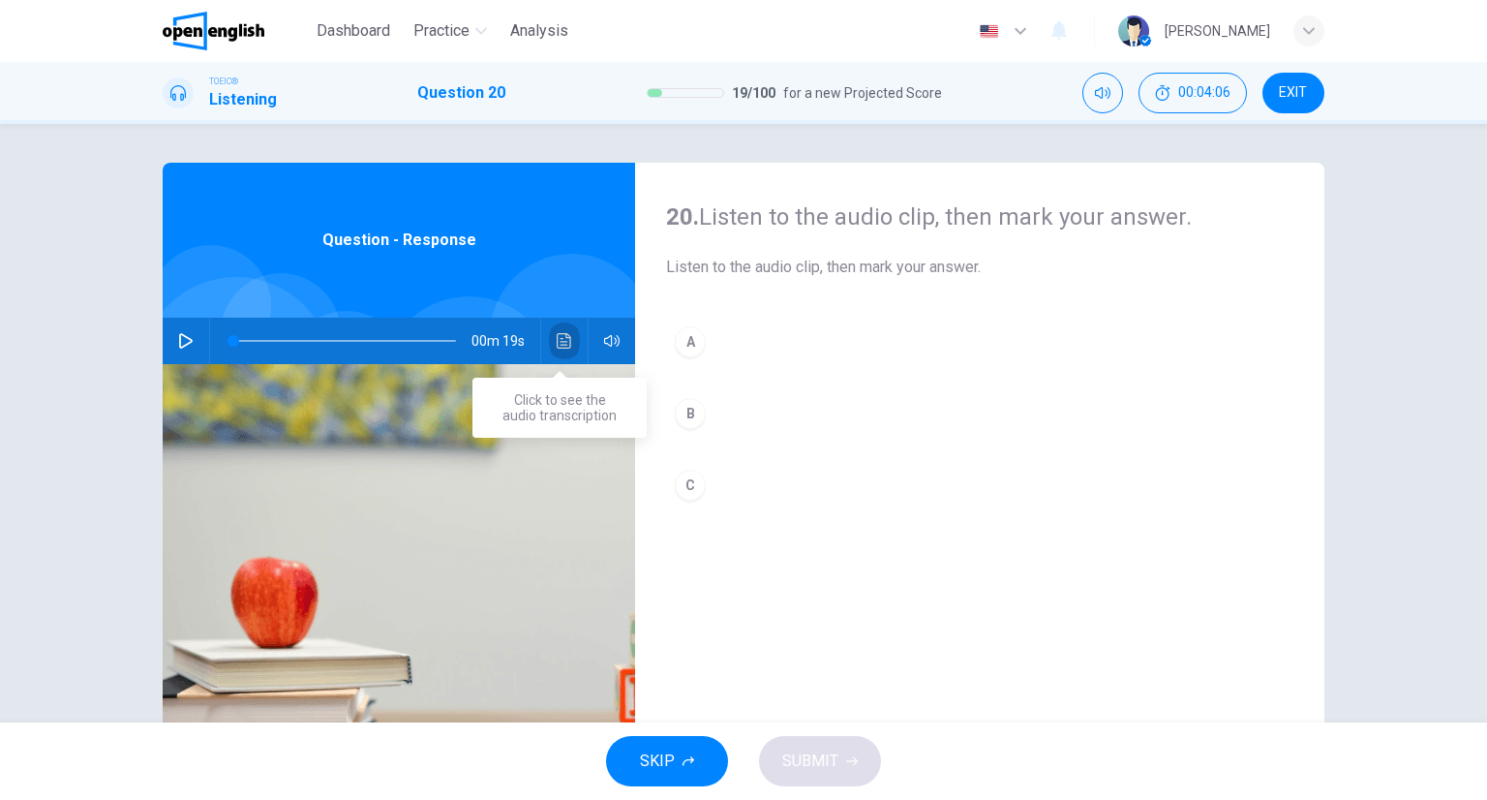
click at [560, 330] on button "Click to see the audio transcription" at bounding box center [564, 341] width 31 height 46
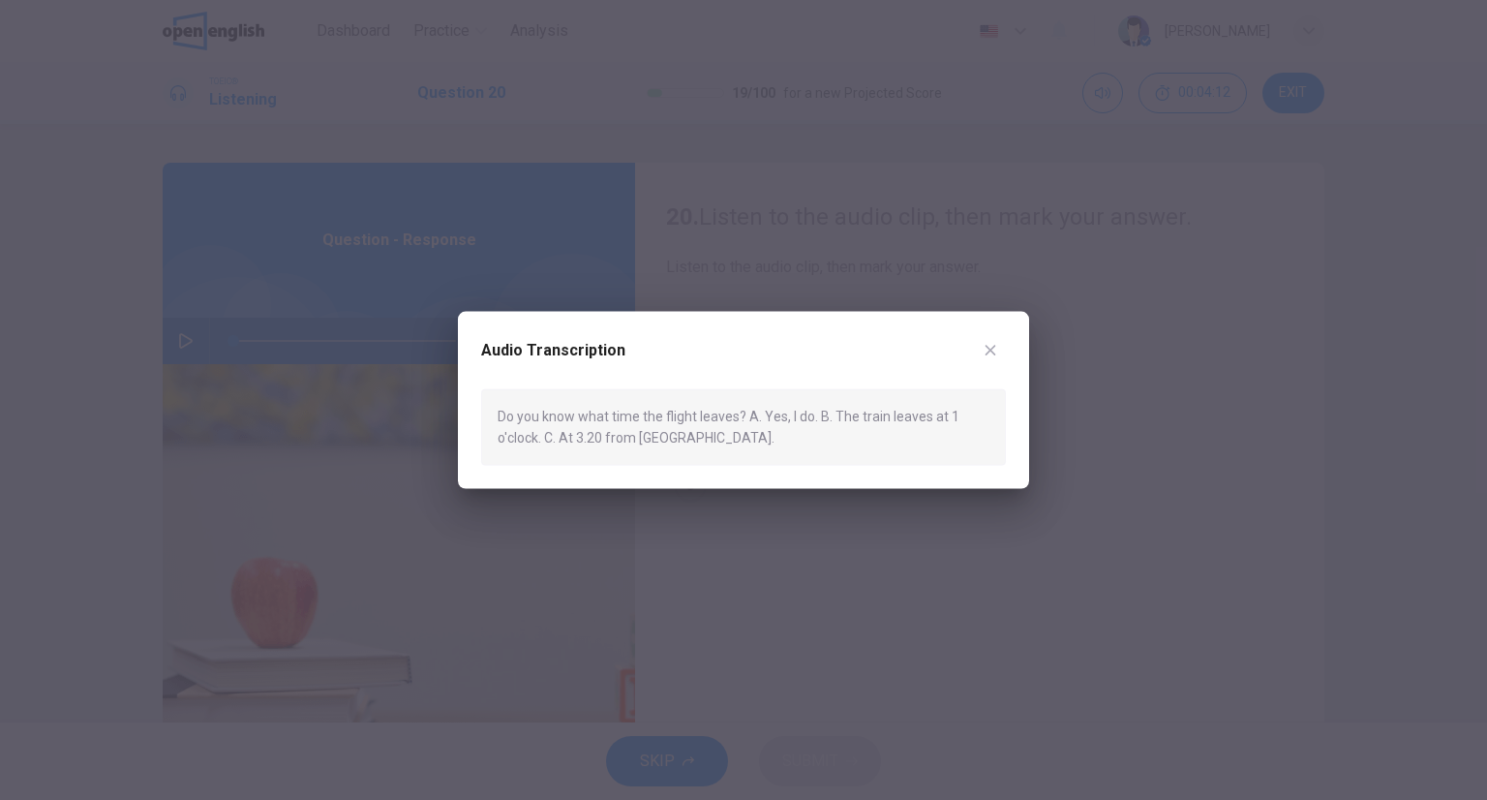
click at [902, 349] on div "Audio Transcription" at bounding box center [743, 362] width 525 height 54
drag, startPoint x: 936, startPoint y: 256, endPoint x: 910, endPoint y: 308, distance: 58.4
click at [934, 254] on div at bounding box center [743, 400] width 1487 height 800
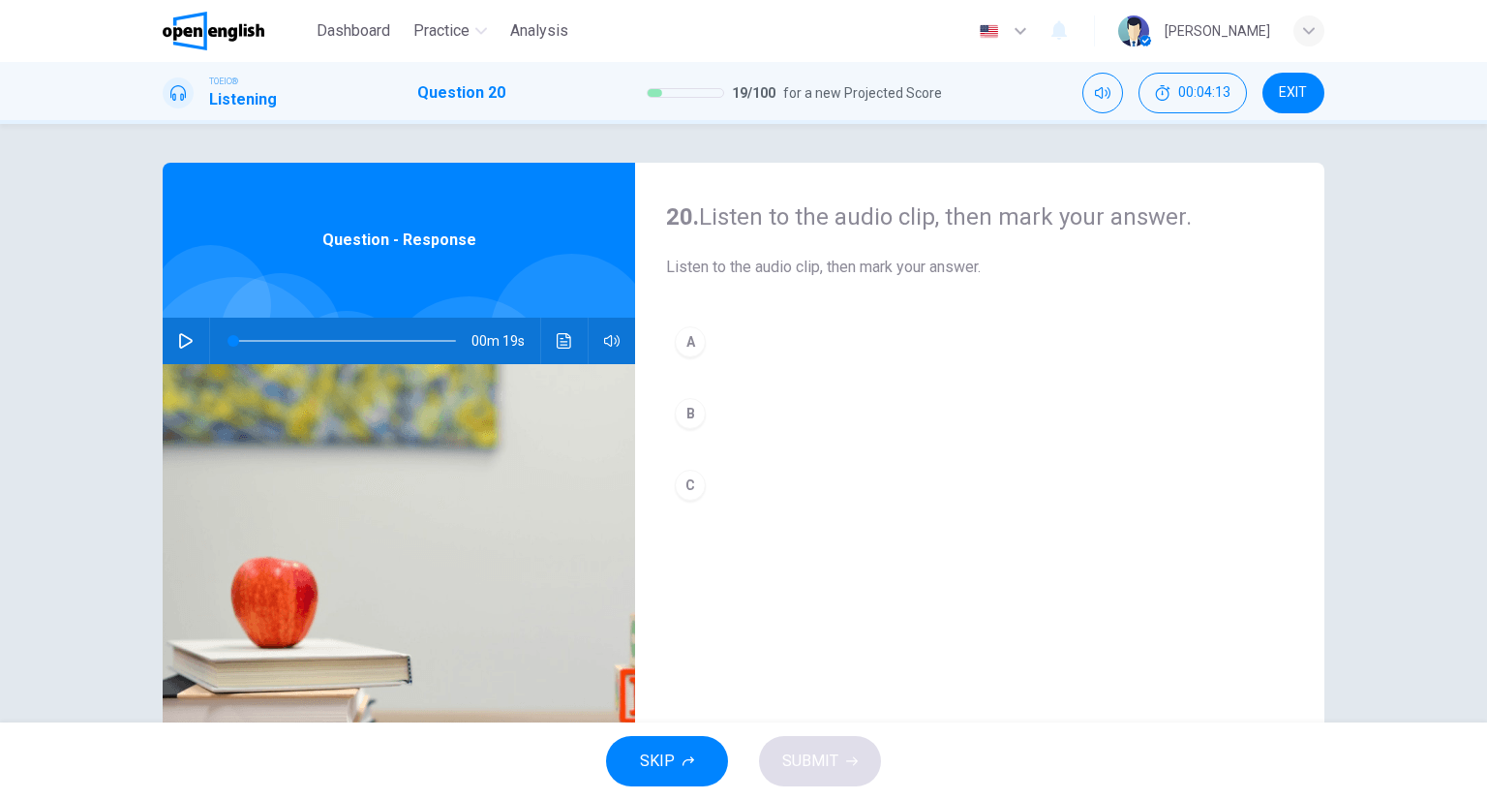
click at [725, 525] on div "A B C" at bounding box center [979, 433] width 627 height 230
drag, startPoint x: 737, startPoint y: 491, endPoint x: 740, endPoint y: 502, distance: 12.0
click at [736, 489] on button "C" at bounding box center [979, 485] width 627 height 48
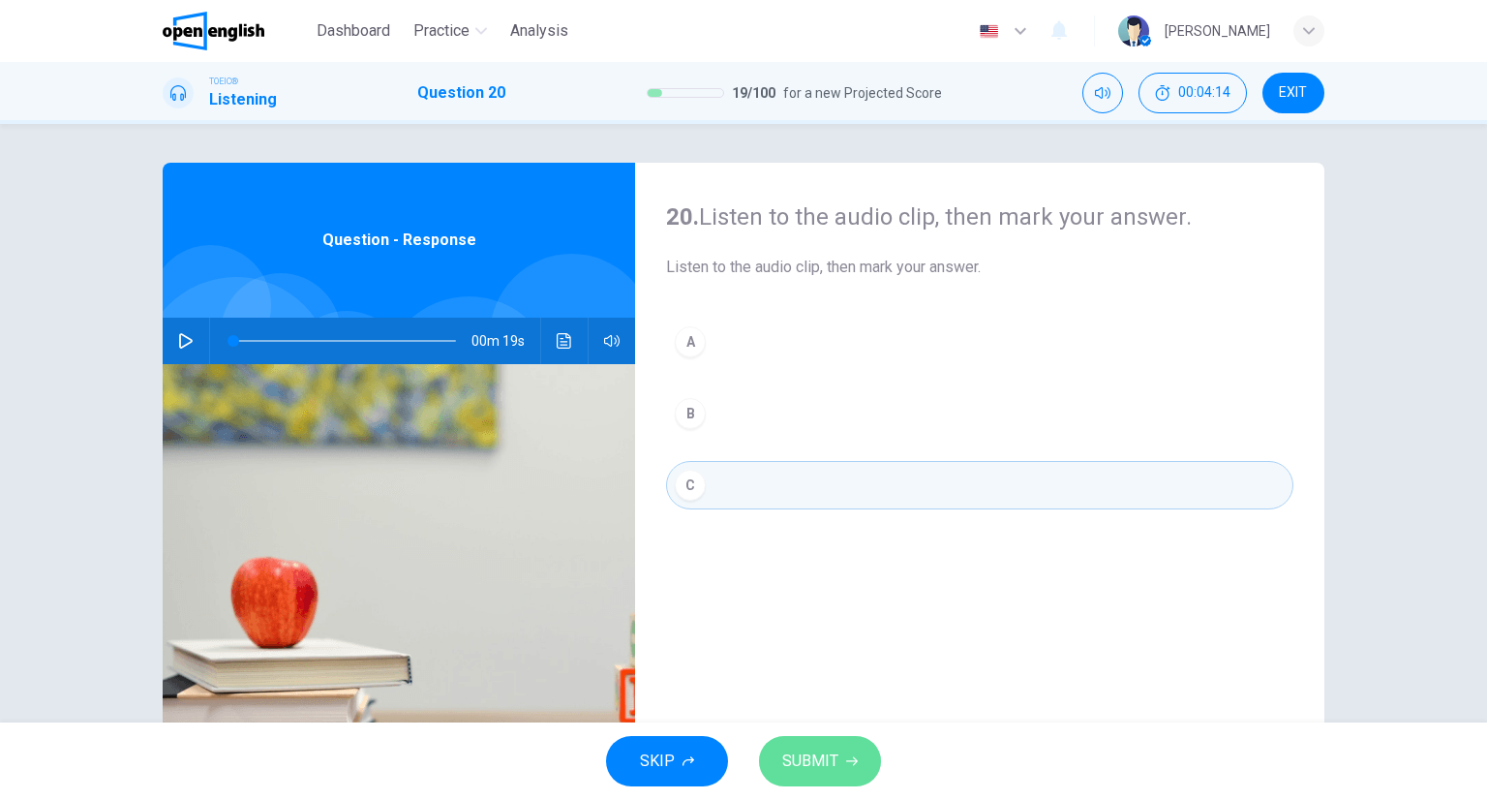
click at [835, 768] on button "SUBMIT" at bounding box center [820, 761] width 122 height 50
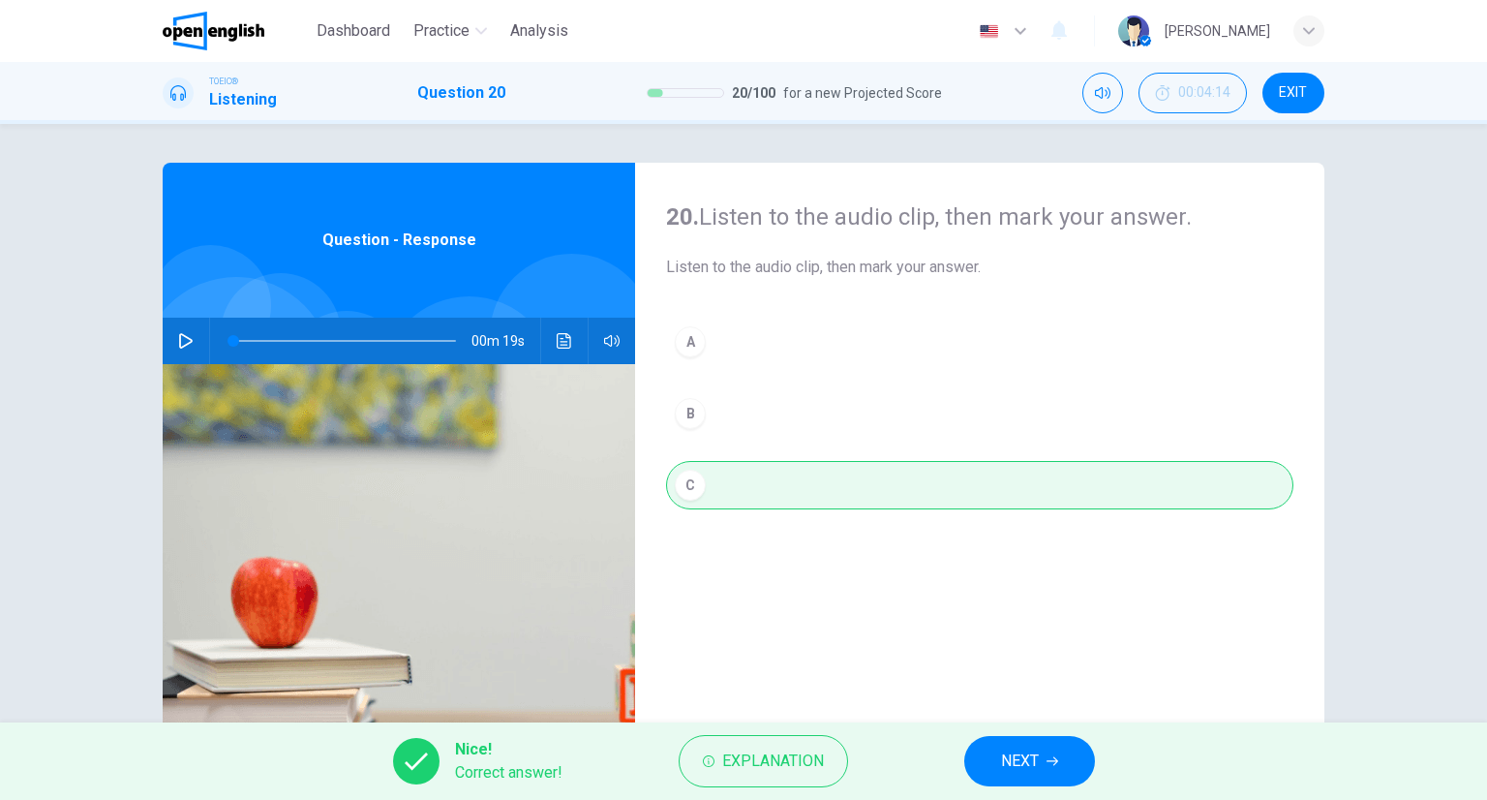
click at [1028, 745] on button "NEXT" at bounding box center [1029, 761] width 131 height 50
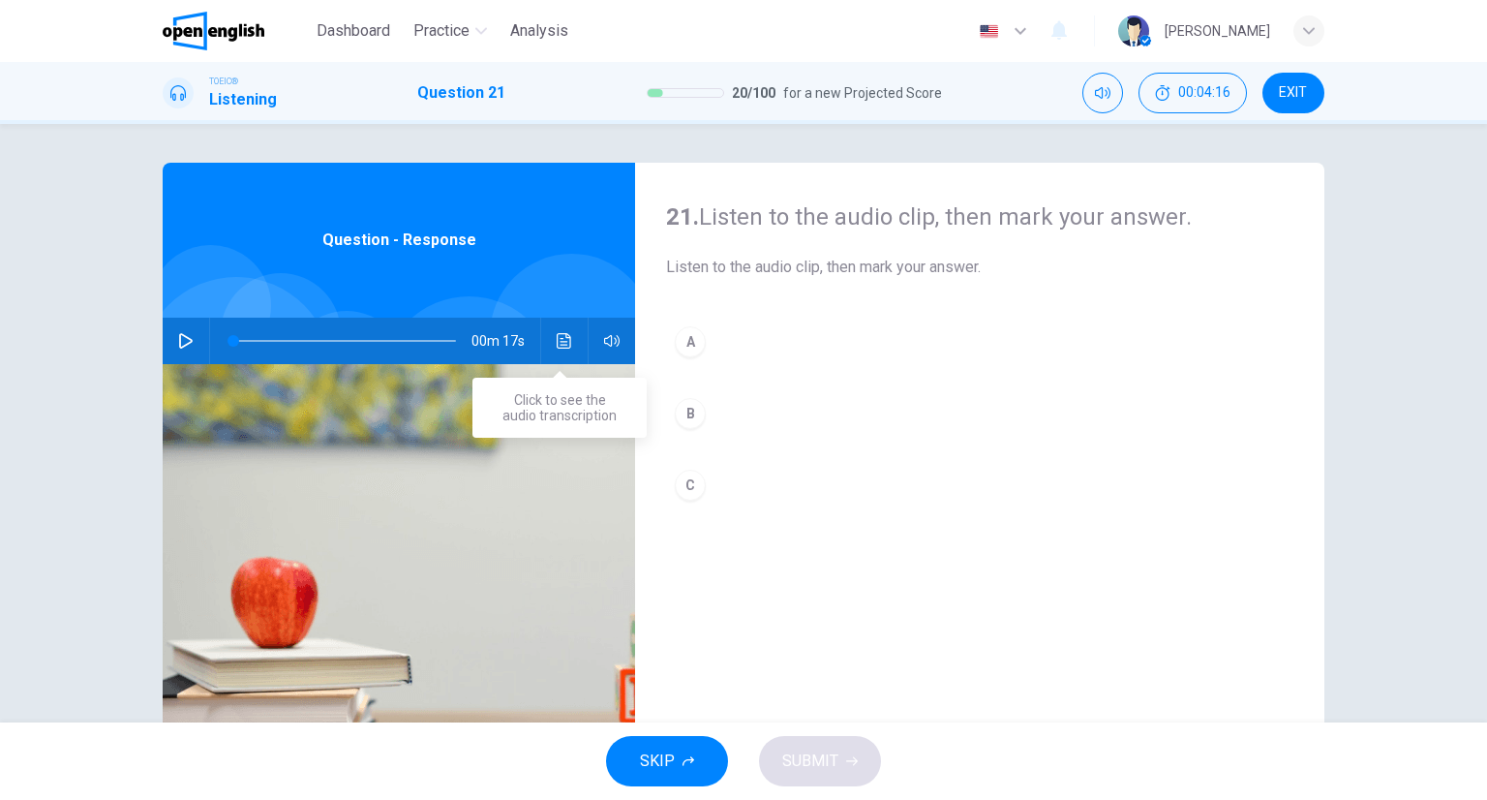
click at [558, 341] on icon "Click to see the audio transcription" at bounding box center [564, 340] width 15 height 15
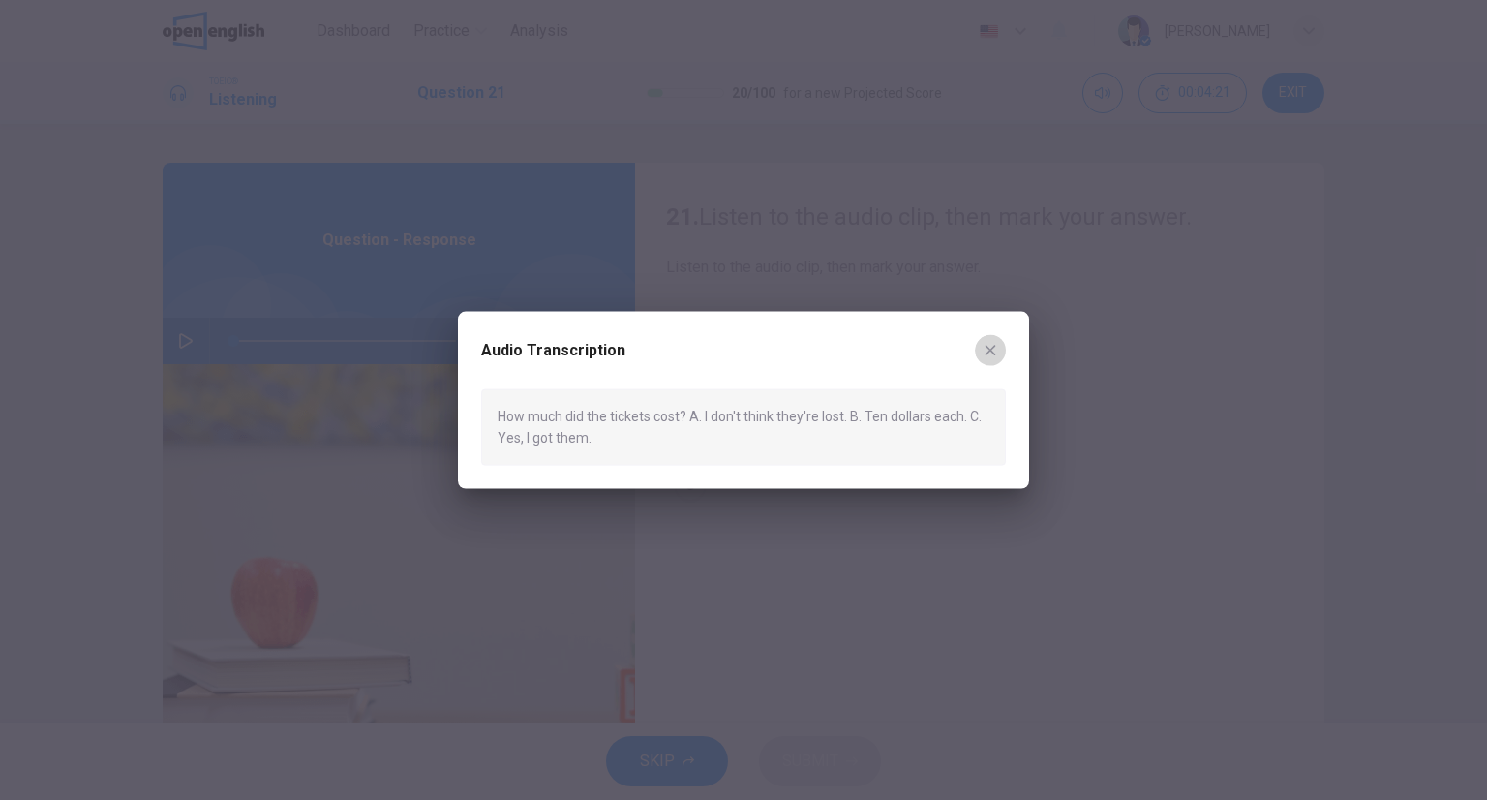
click at [995, 347] on icon "button" at bounding box center [990, 350] width 15 height 15
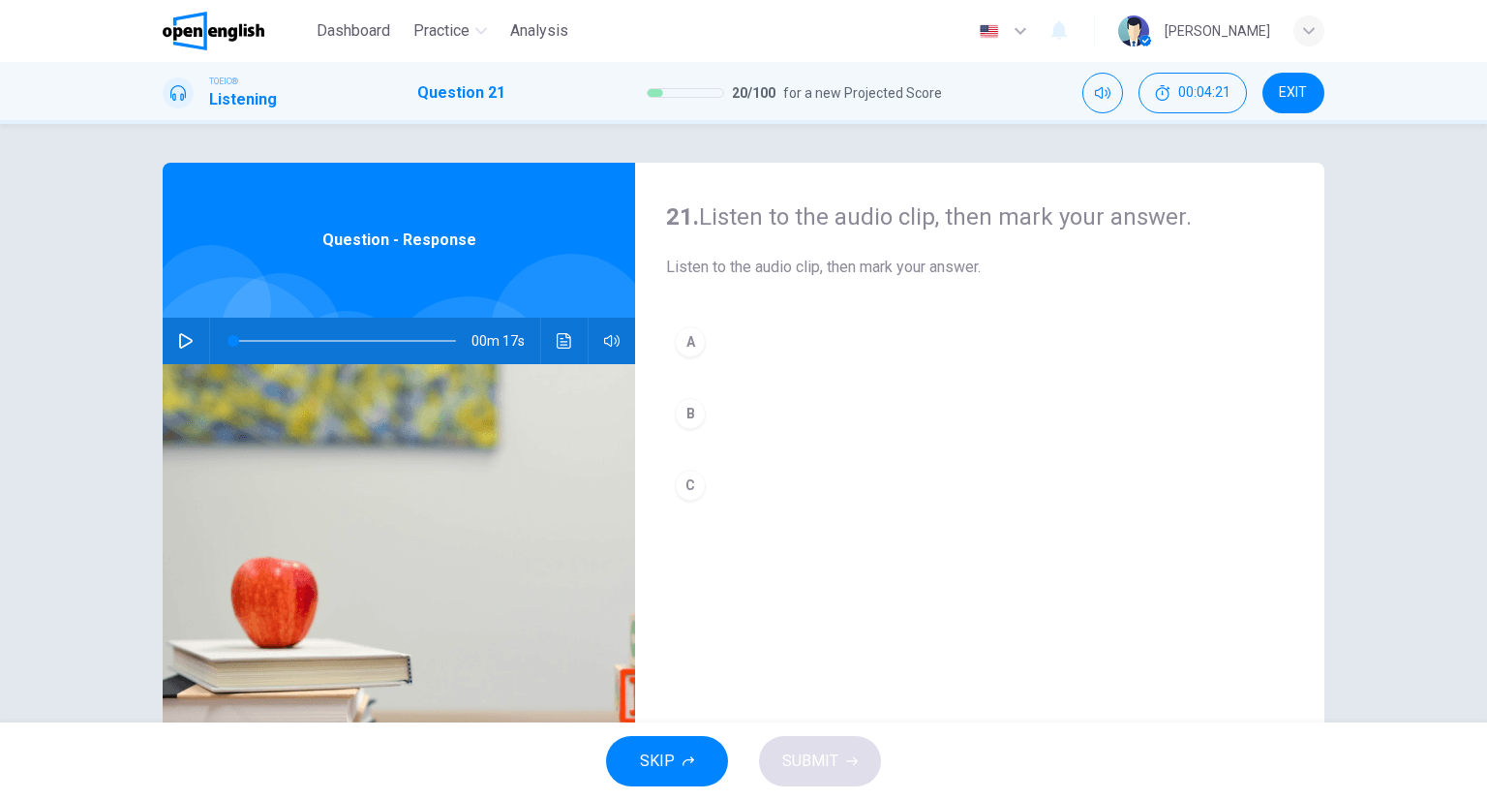
click at [762, 440] on div "A B C" at bounding box center [979, 433] width 627 height 230
click at [756, 435] on div "A B C" at bounding box center [979, 433] width 627 height 230
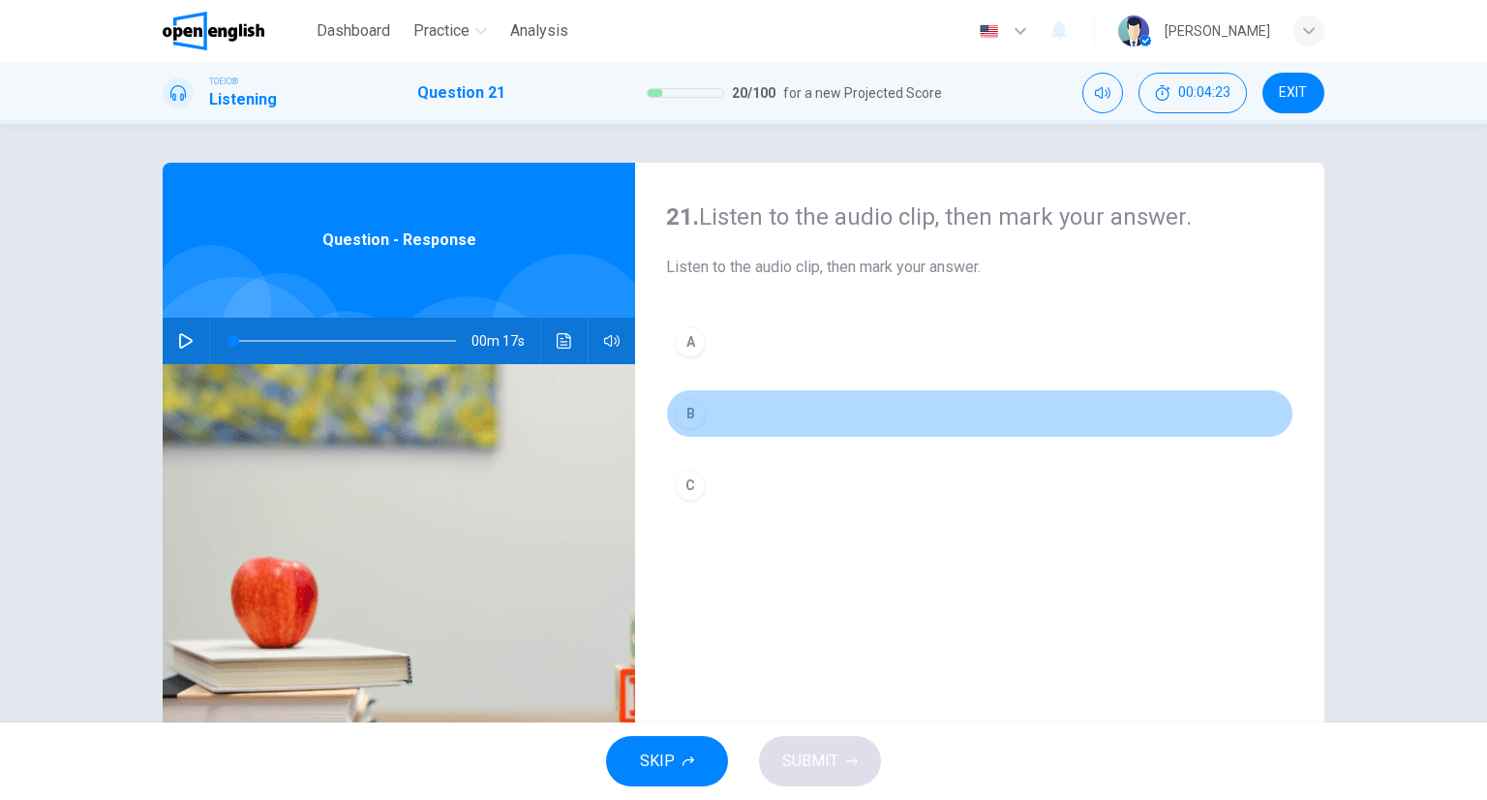
click at [716, 427] on button "B" at bounding box center [979, 413] width 627 height 48
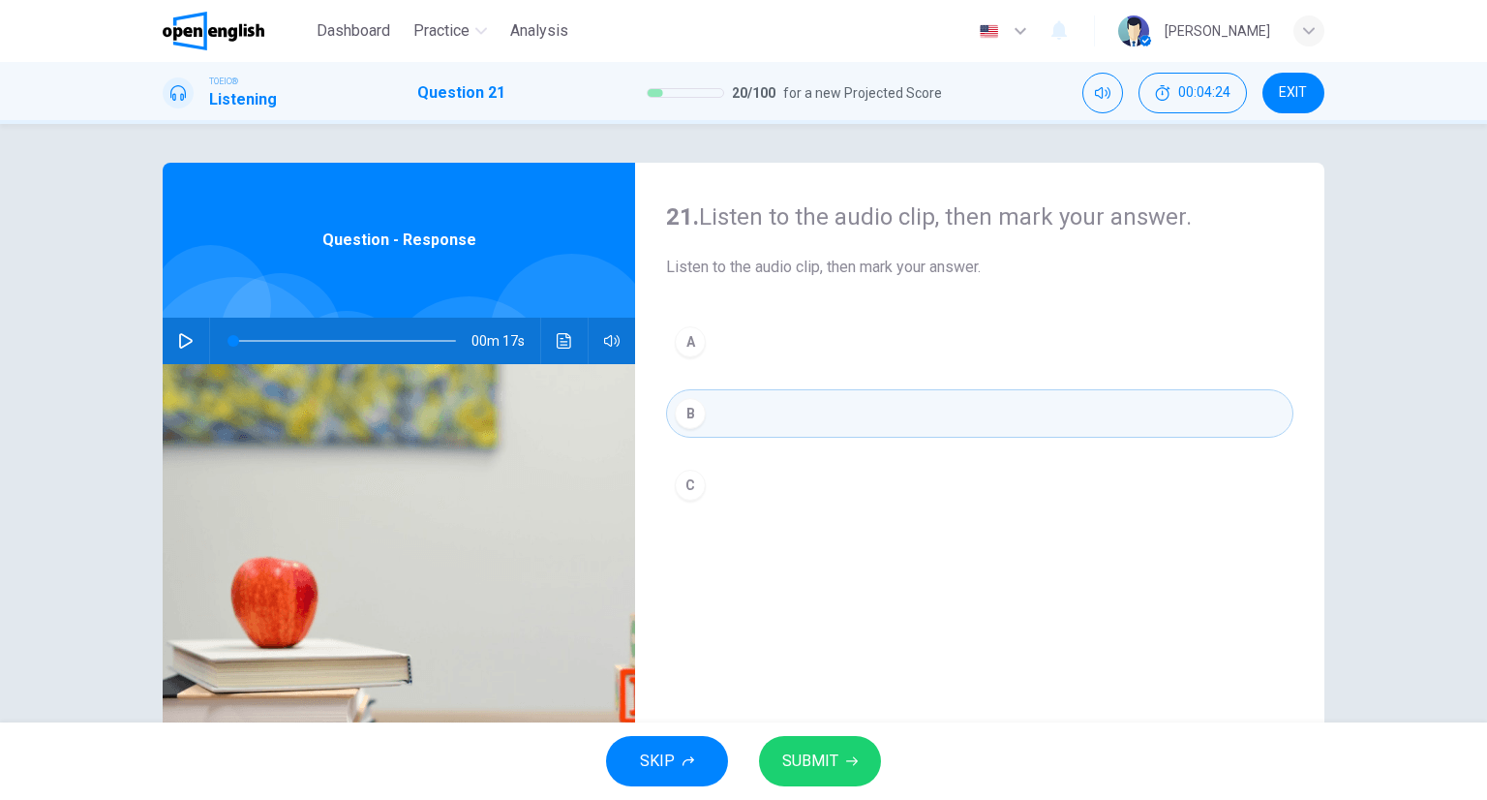
click at [865, 748] on button "SUBMIT" at bounding box center [820, 761] width 122 height 50
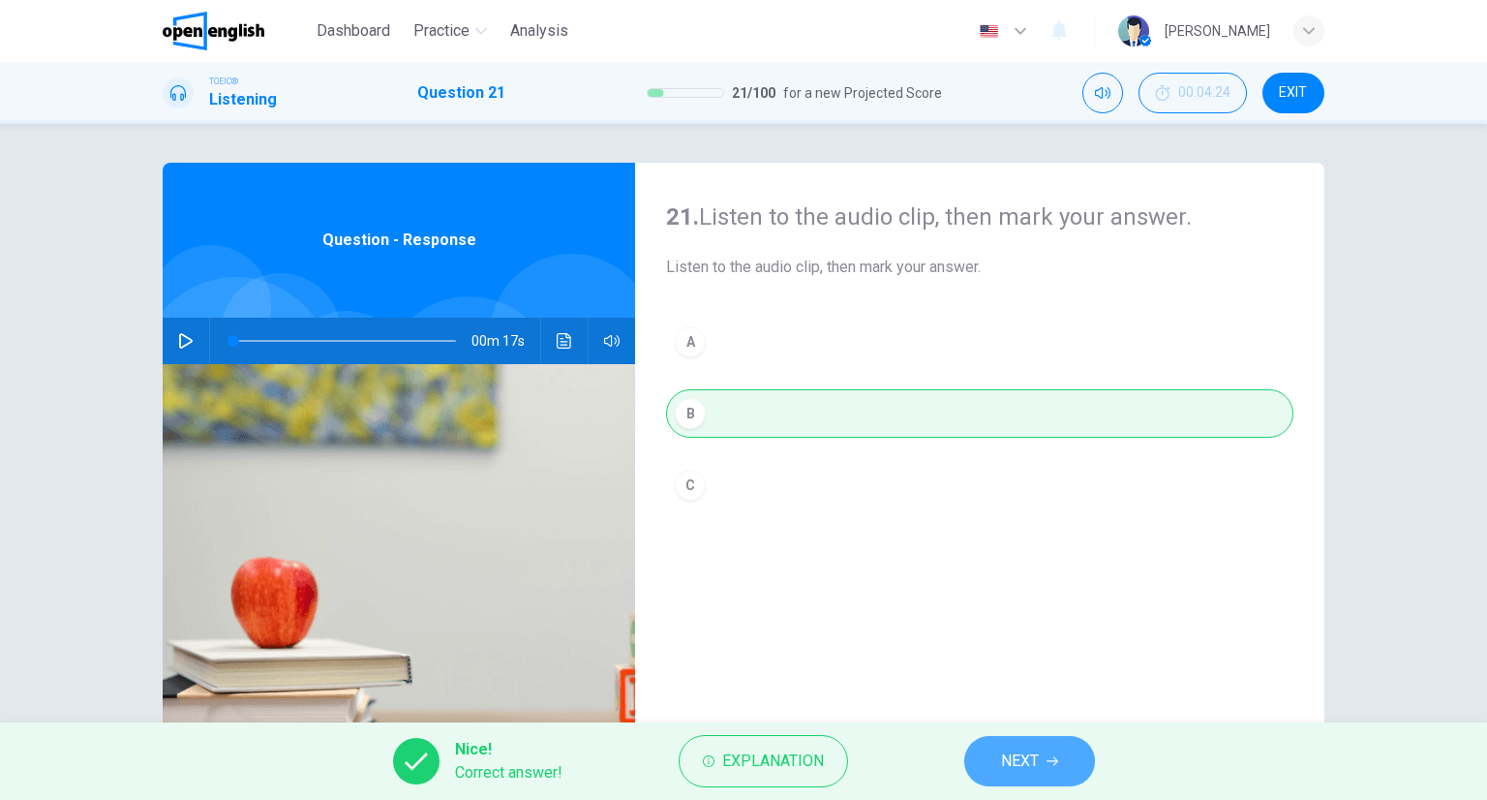
click at [1030, 747] on span "NEXT" at bounding box center [1020, 760] width 38 height 27
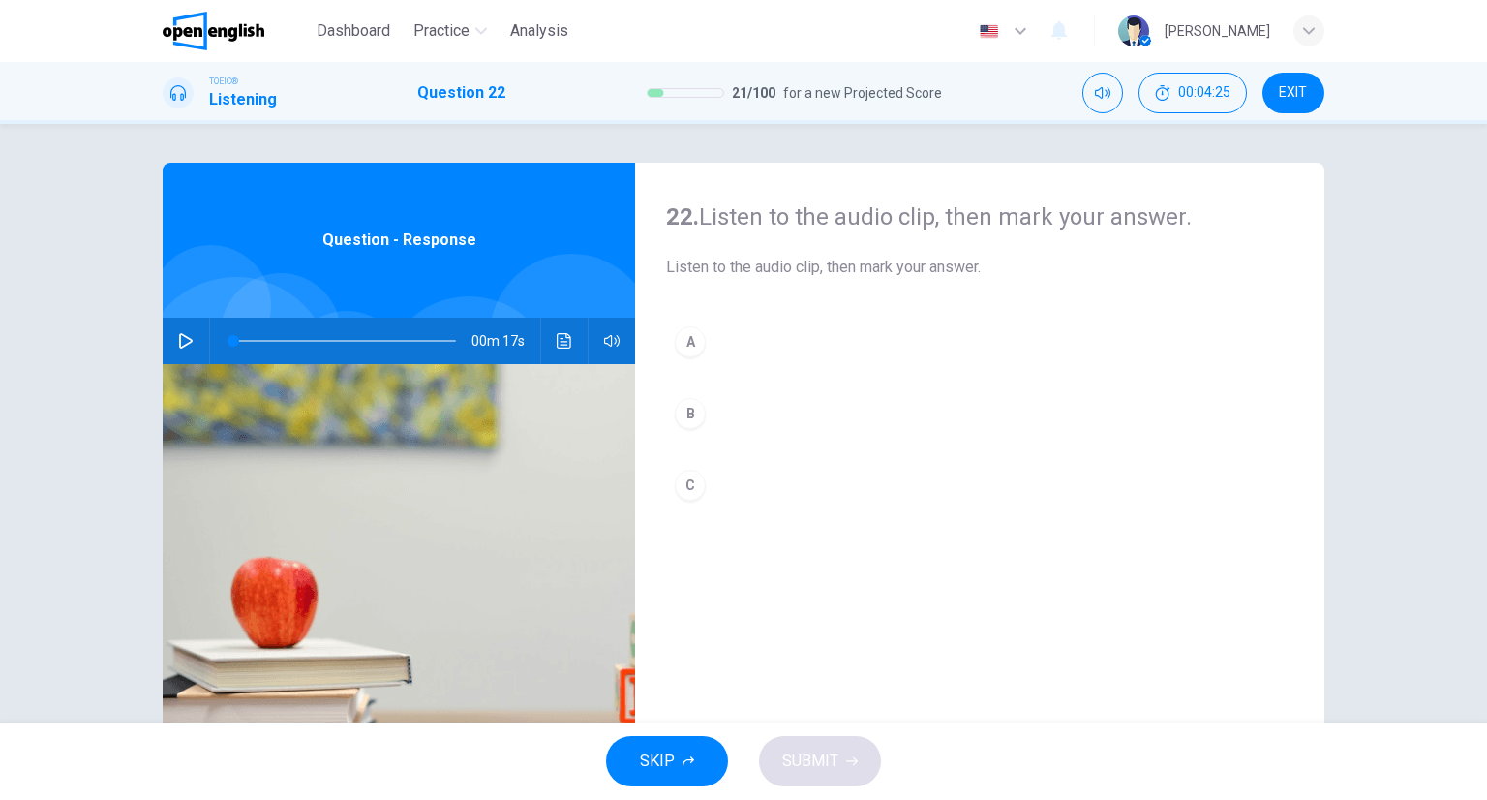
click at [561, 346] on icon "Click to see the audio transcription" at bounding box center [564, 340] width 15 height 15
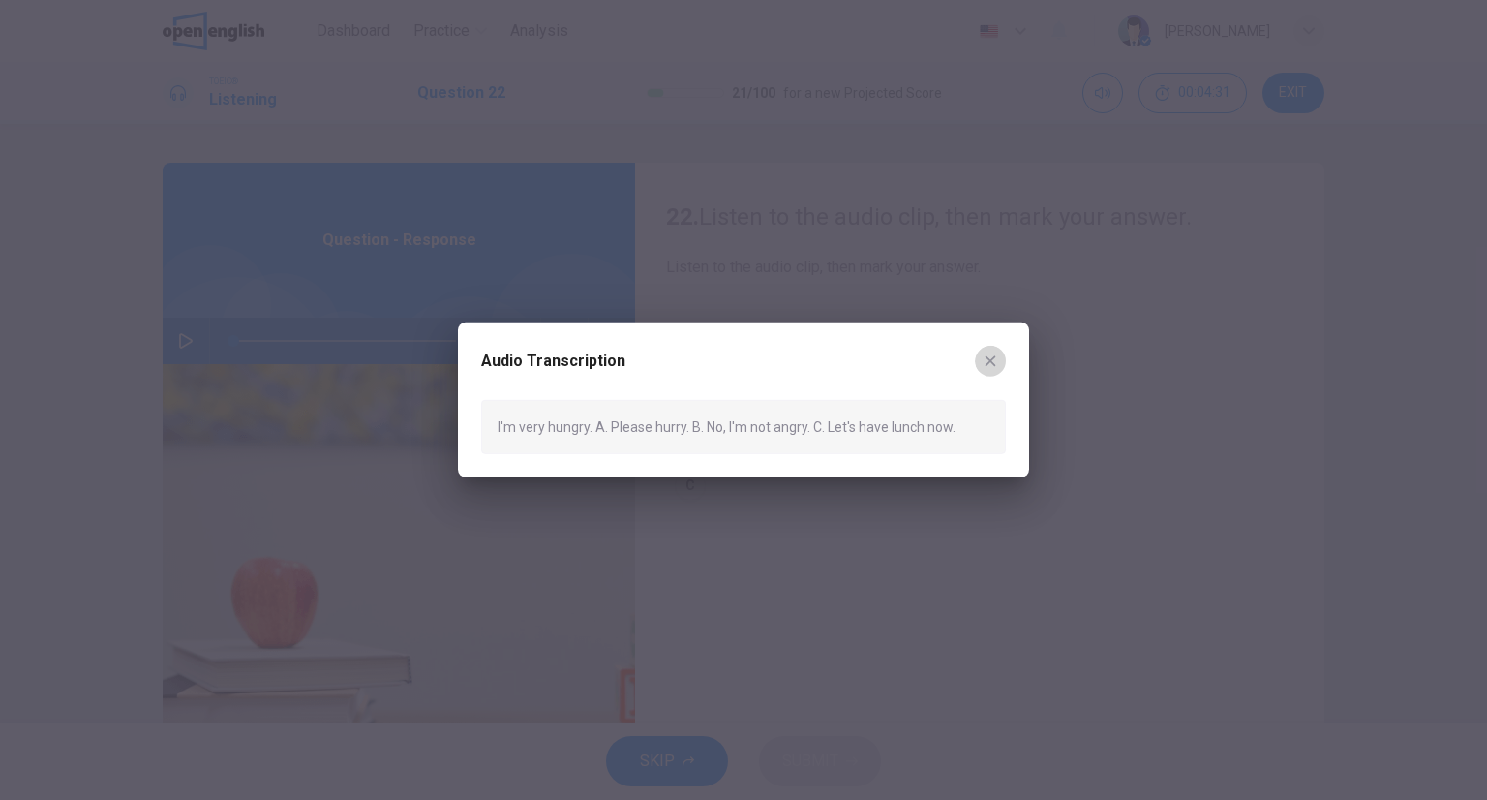
click at [992, 357] on icon "button" at bounding box center [991, 360] width 11 height 11
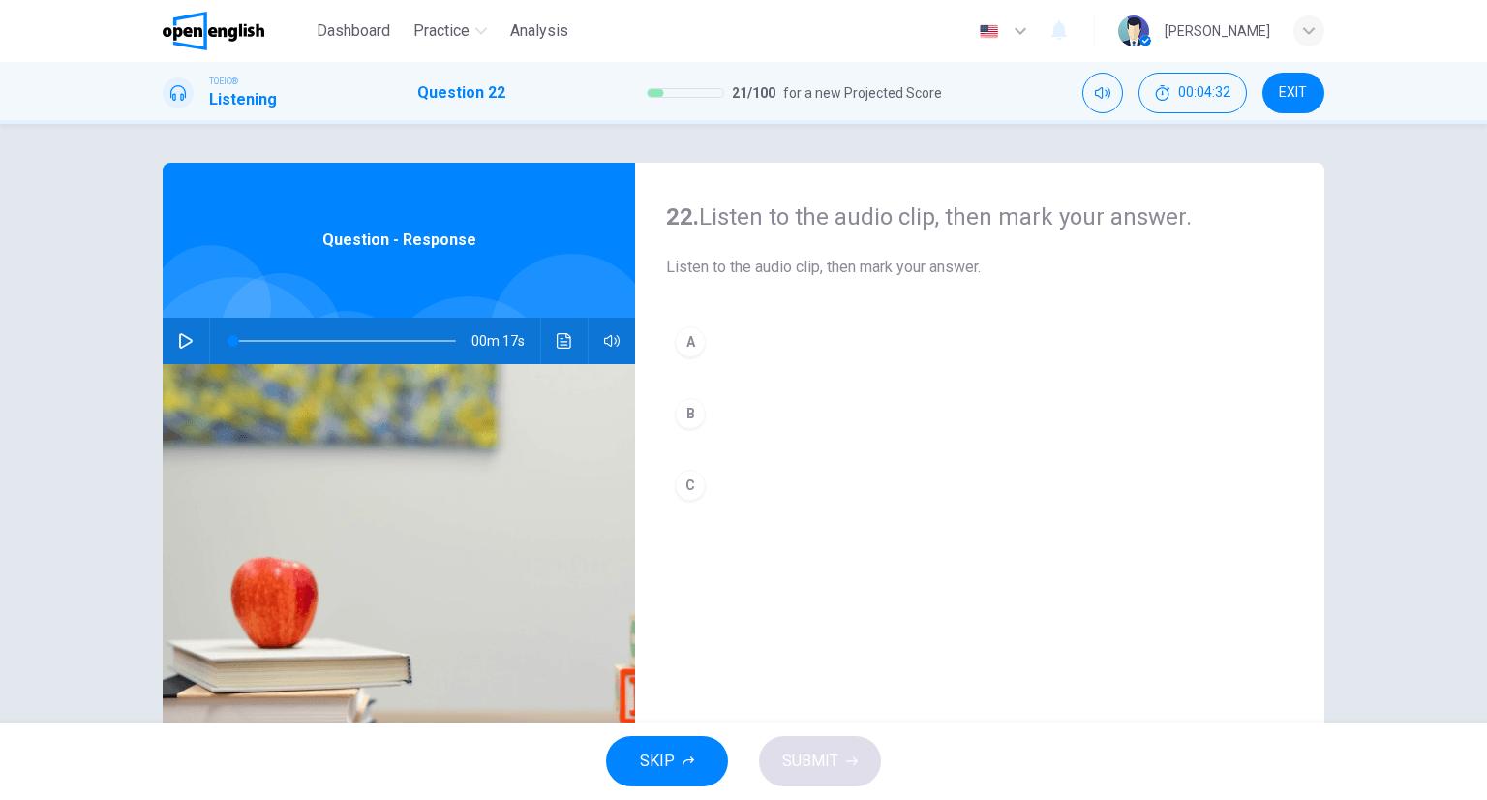
click at [824, 497] on button "C" at bounding box center [979, 485] width 627 height 48
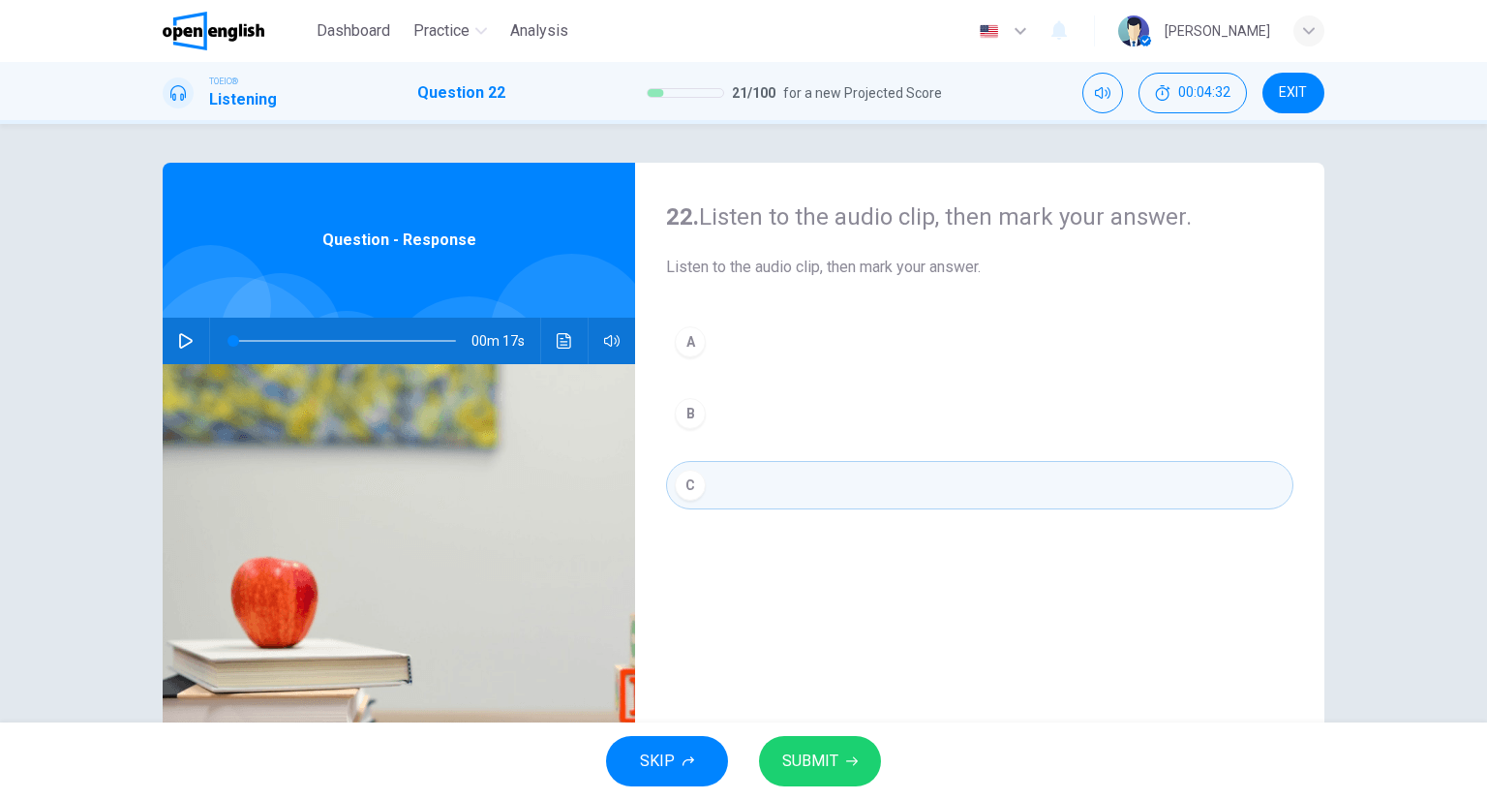
click at [833, 760] on span "SUBMIT" at bounding box center [810, 760] width 56 height 27
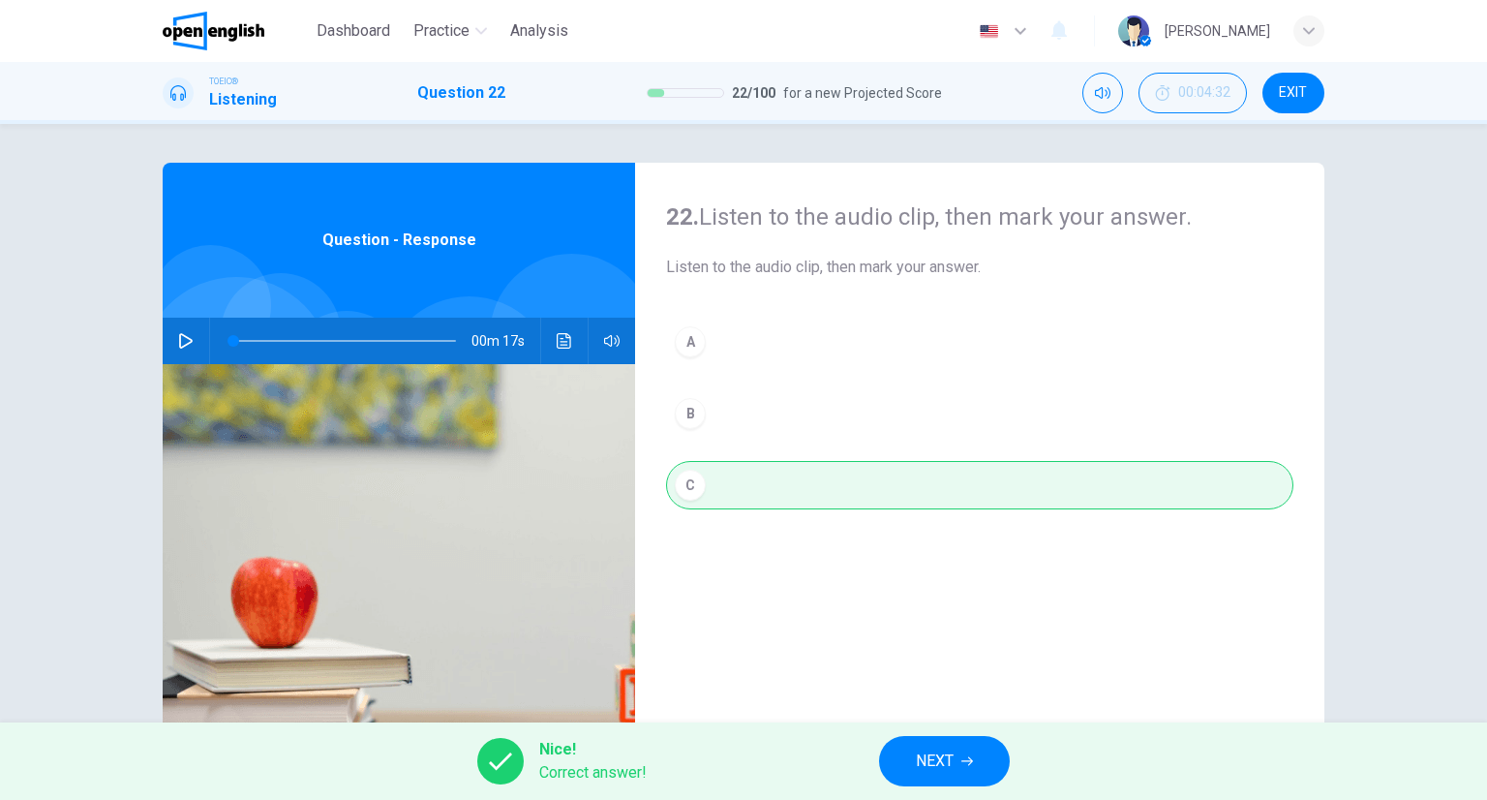
click at [962, 749] on button "NEXT" at bounding box center [944, 761] width 131 height 50
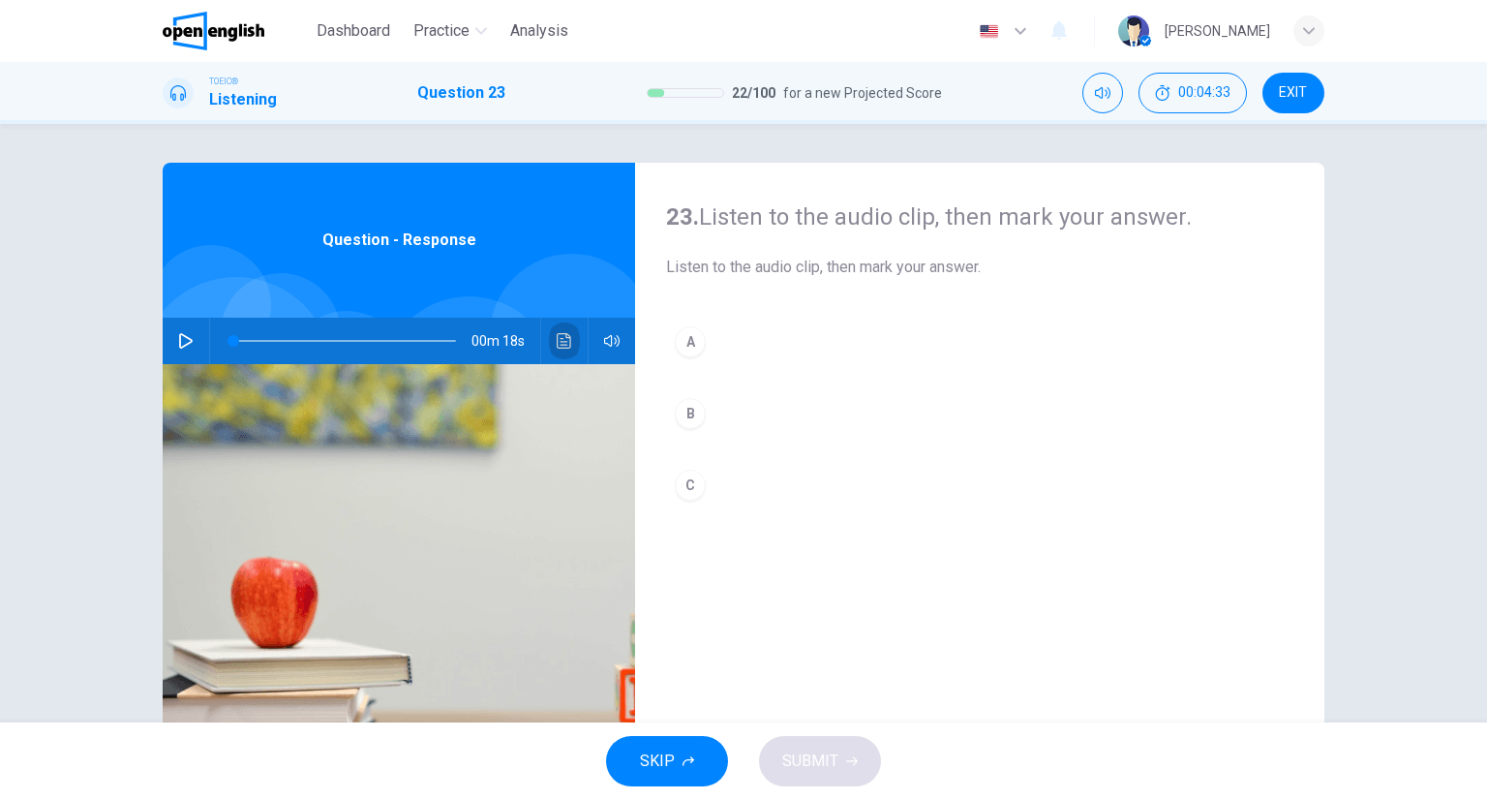
click at [555, 342] on button "Click to see the audio transcription" at bounding box center [564, 341] width 31 height 46
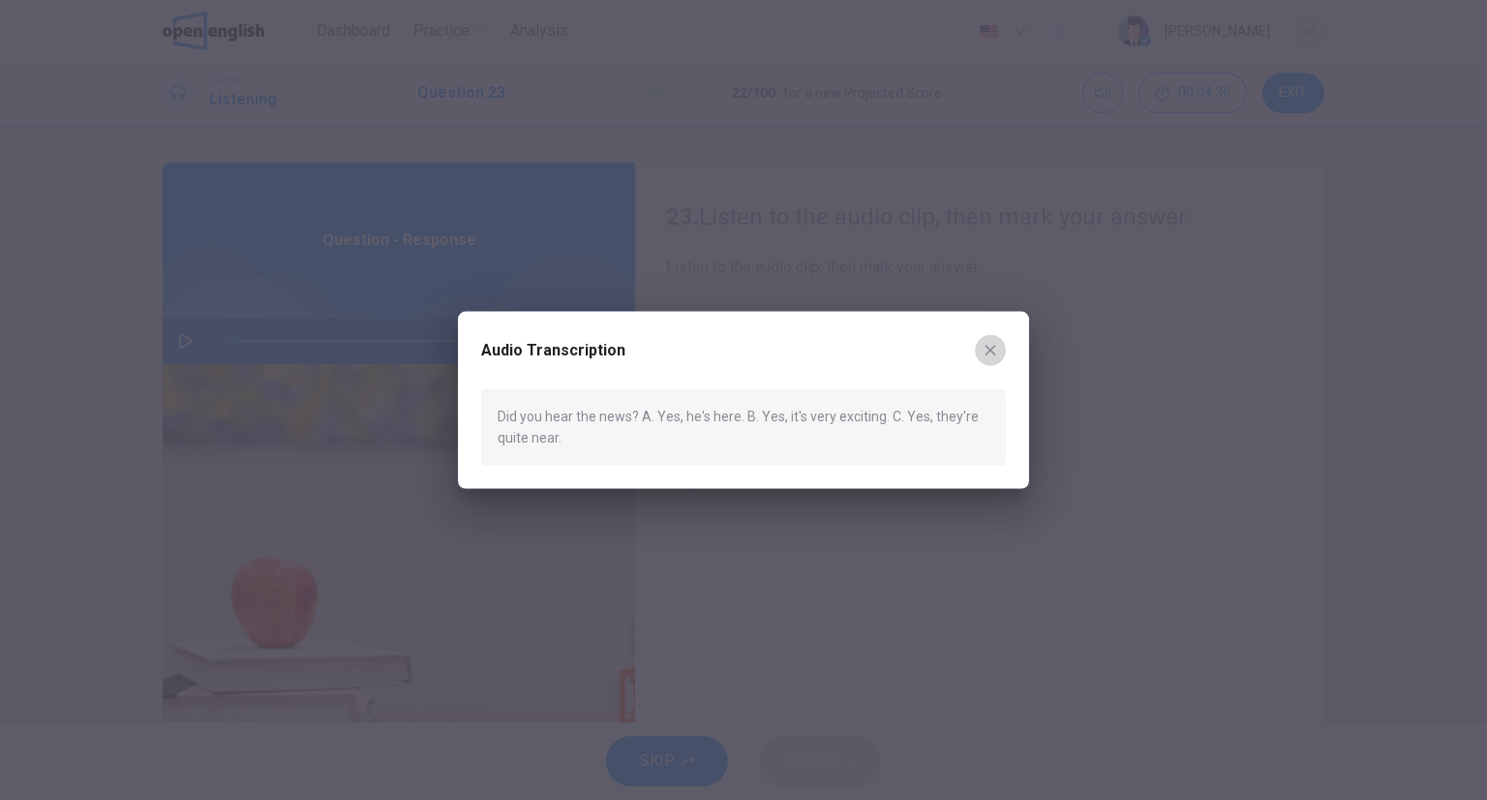
click at [984, 357] on icon "button" at bounding box center [990, 350] width 15 height 15
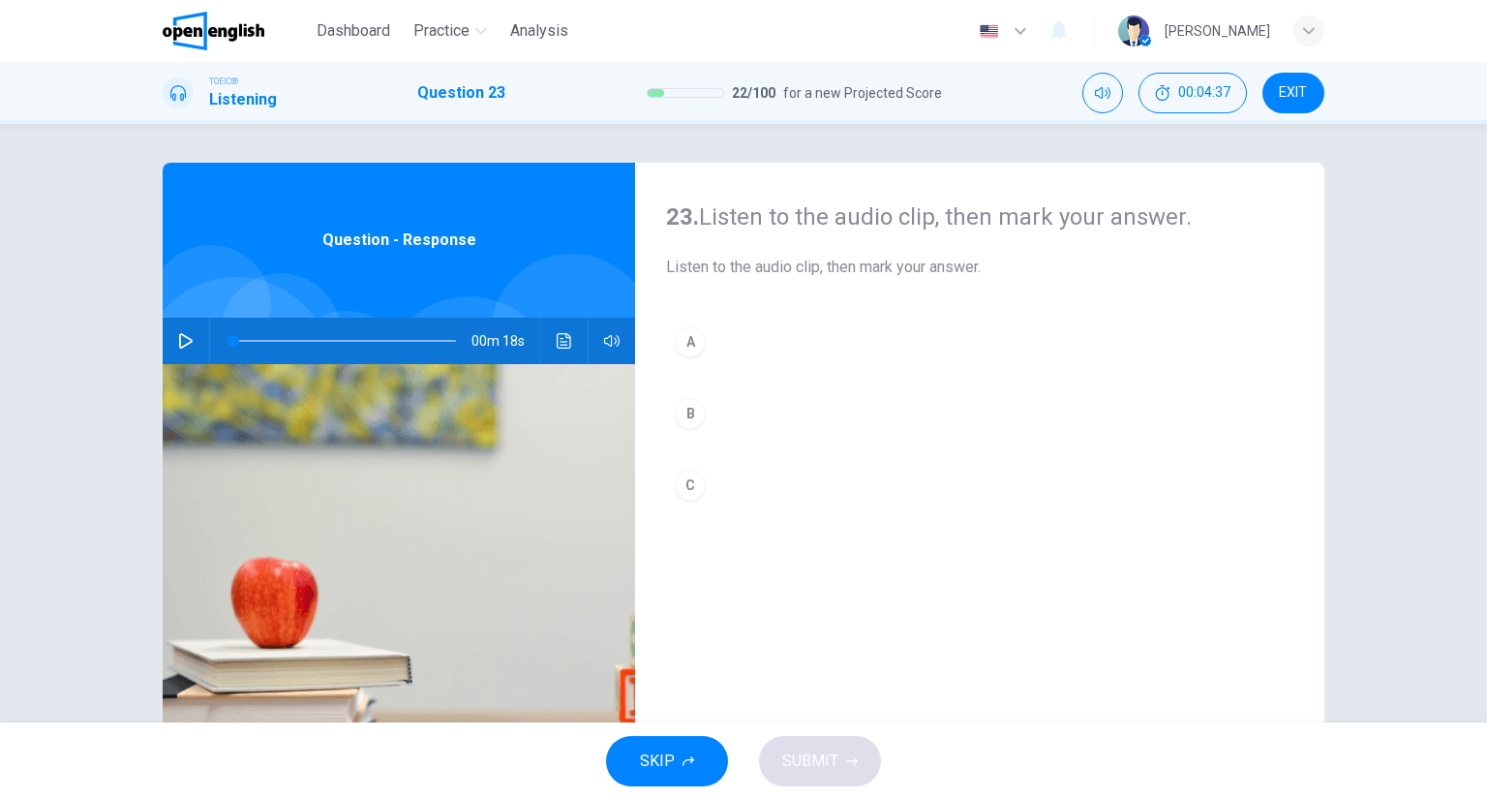
click at [552, 352] on button "Click to see the audio transcription" at bounding box center [564, 341] width 31 height 46
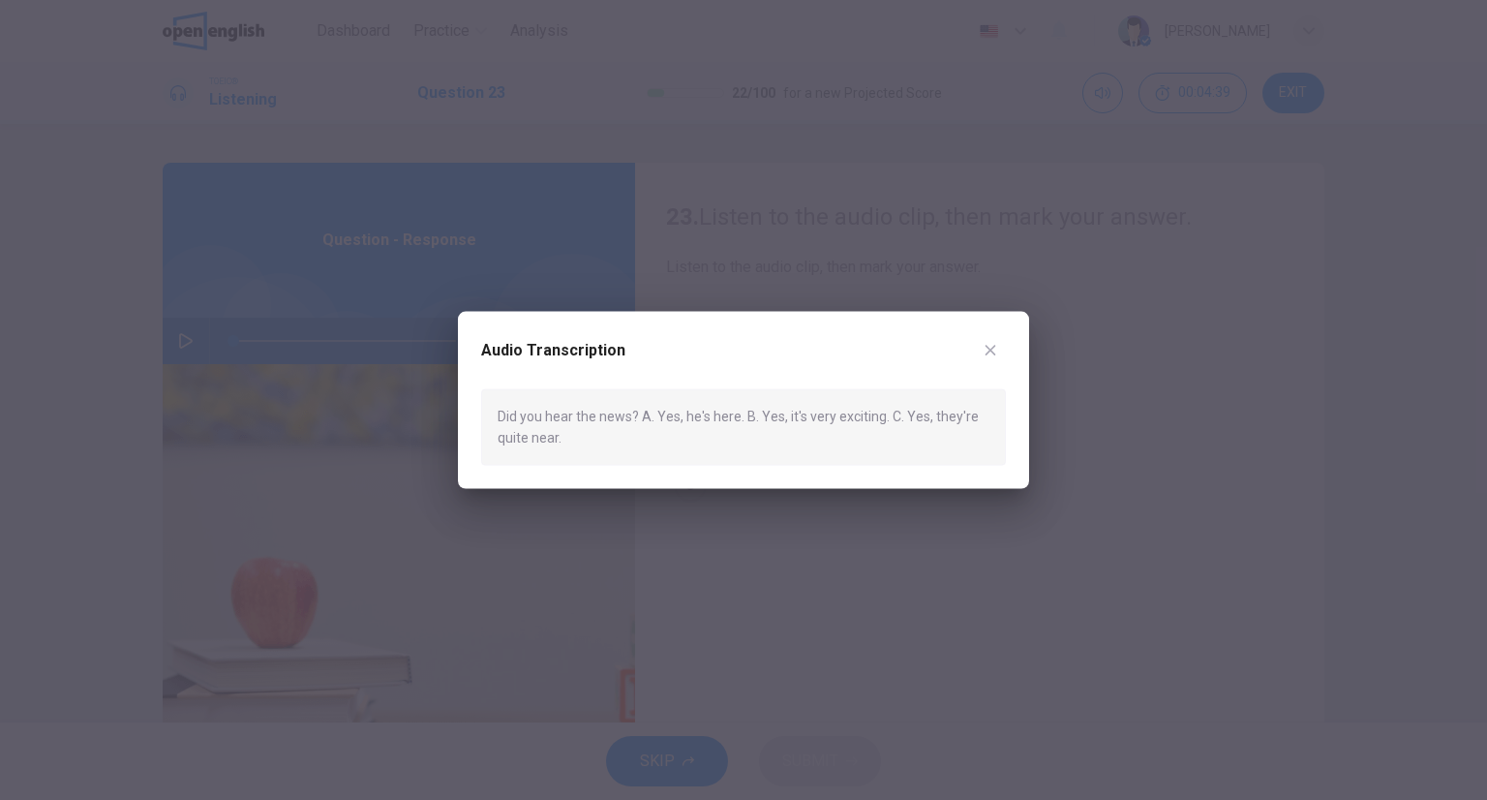
click at [1041, 287] on div at bounding box center [743, 400] width 1487 height 800
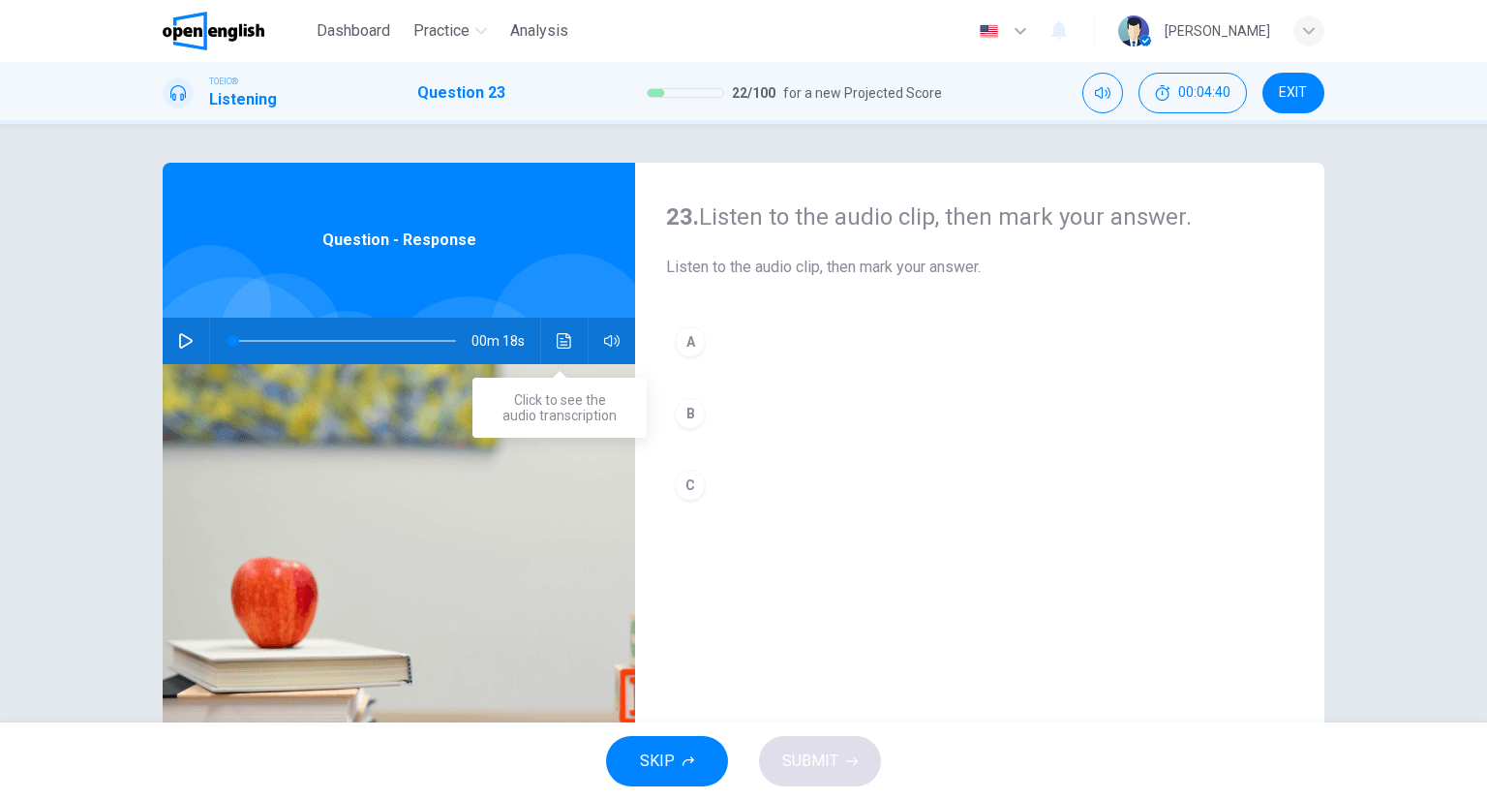
click at [675, 419] on div "B" at bounding box center [690, 413] width 31 height 31
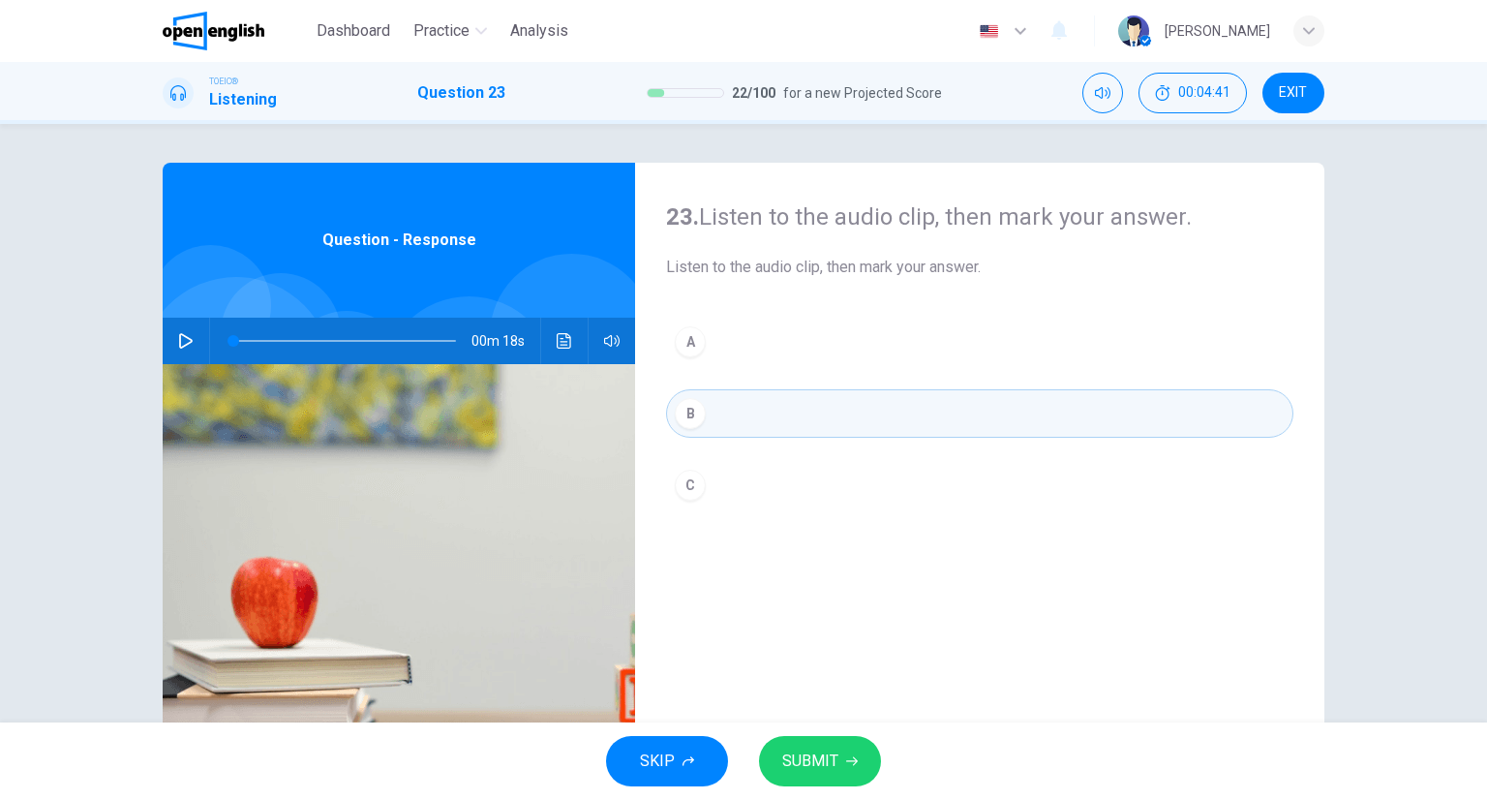
click at [849, 787] on div "SKIP SUBMIT" at bounding box center [743, 760] width 1487 height 77
click at [839, 775] on button "SUBMIT" at bounding box center [820, 761] width 122 height 50
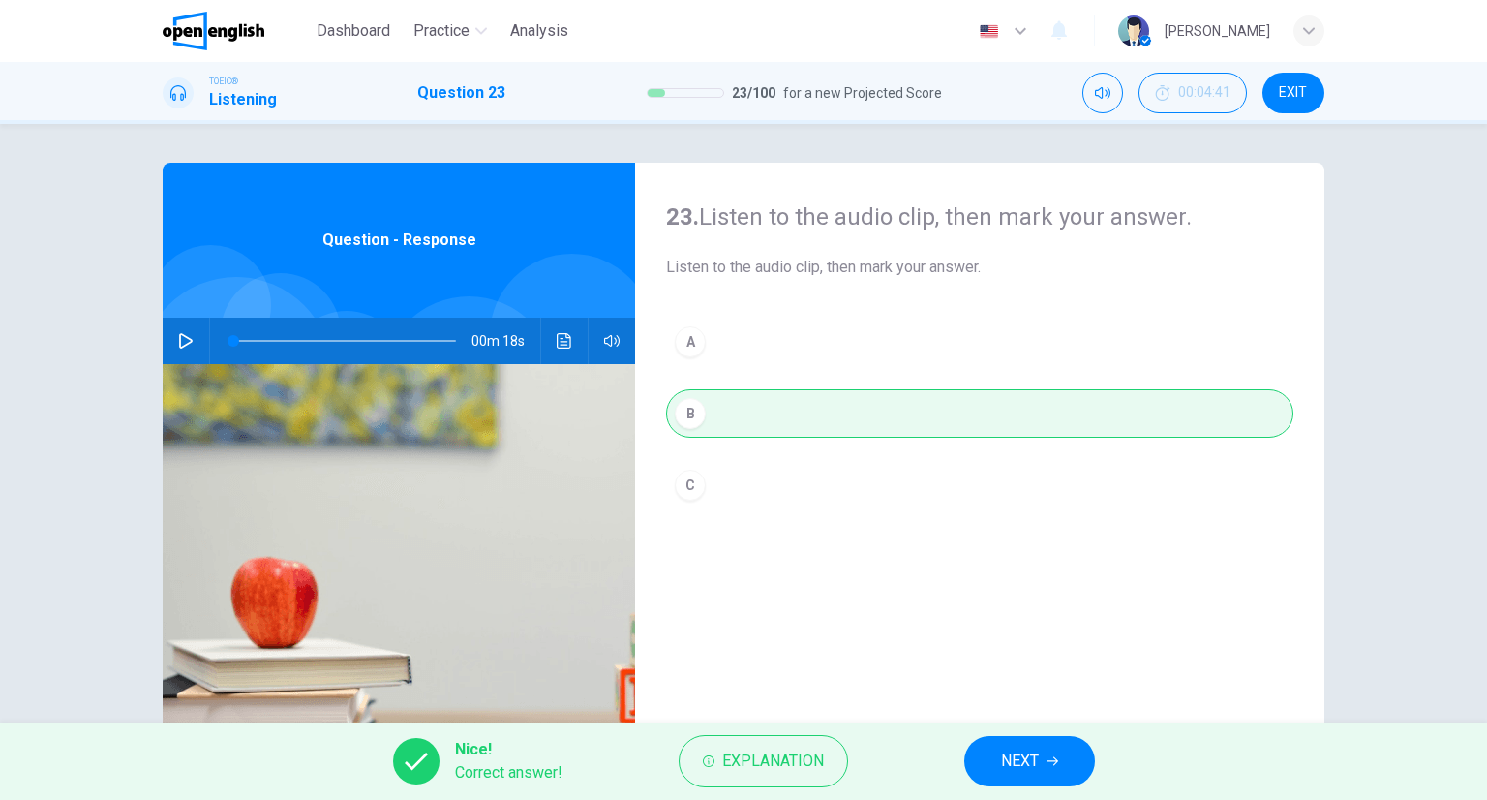
click at [1036, 762] on span "NEXT" at bounding box center [1020, 760] width 38 height 27
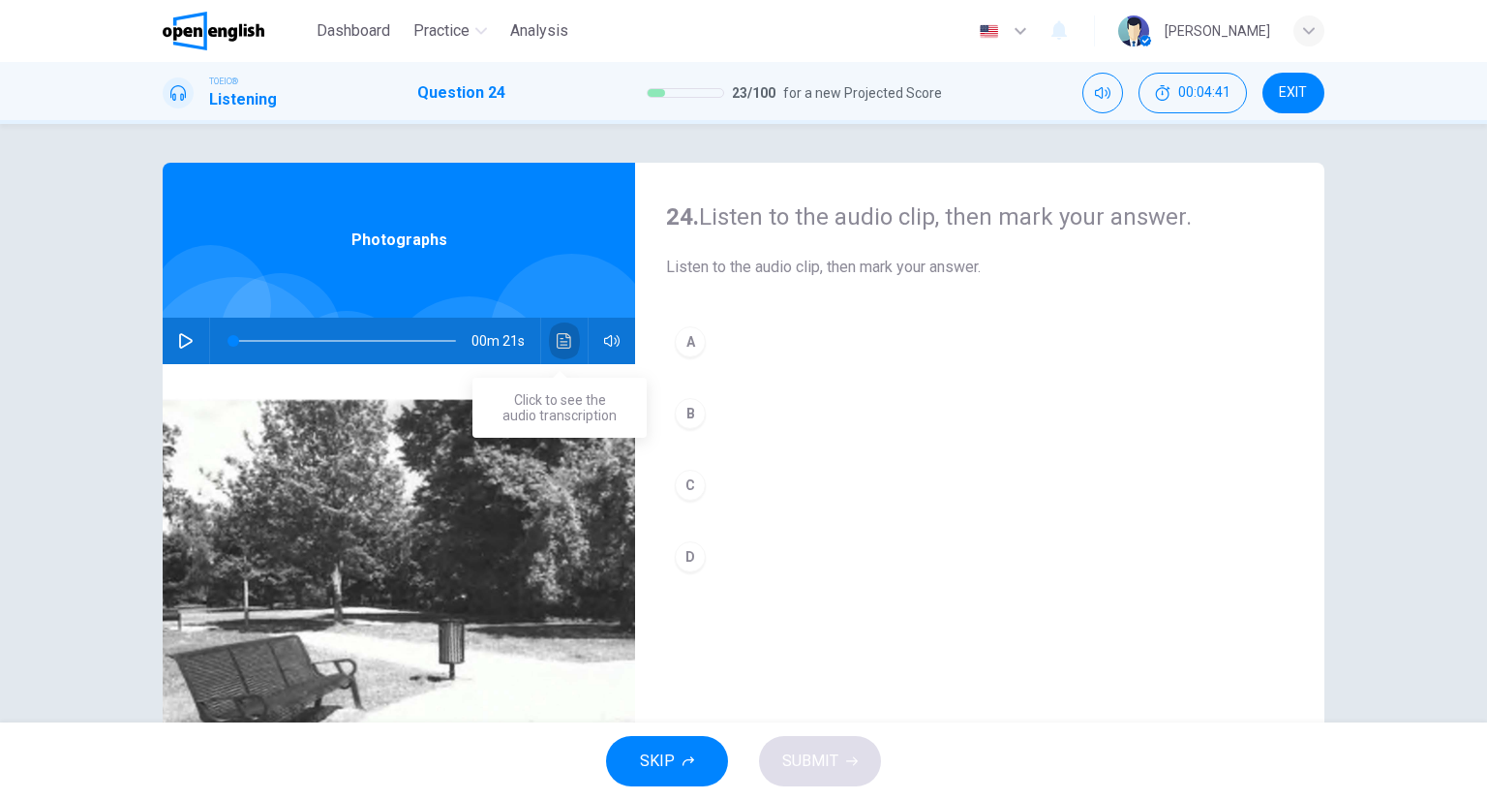
click at [563, 328] on button "Click to see the audio transcription" at bounding box center [564, 341] width 31 height 46
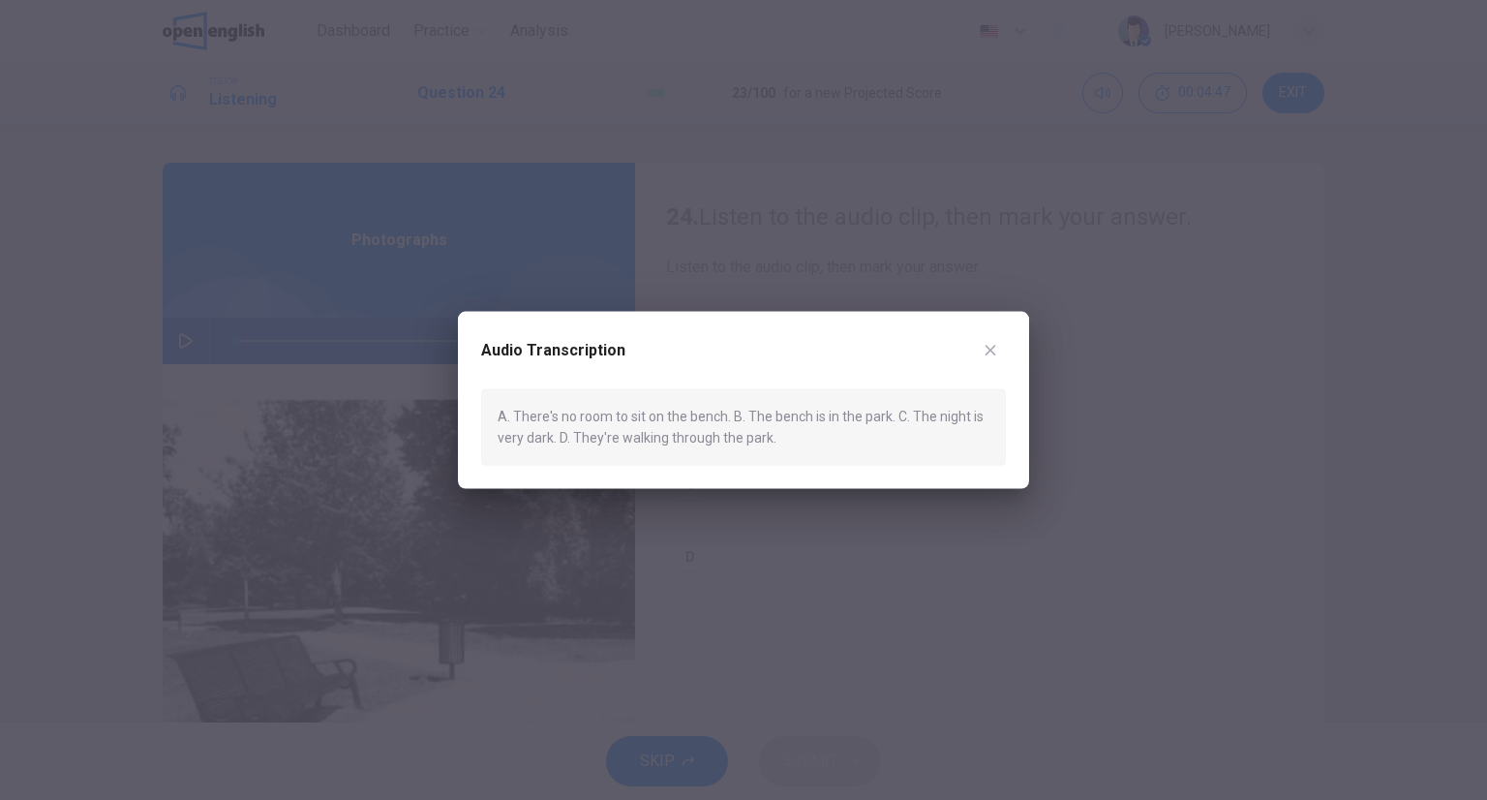
click at [1011, 334] on div "Audio Transcription A. There's no room to sit on the bench. B. The bench is in …" at bounding box center [743, 400] width 571 height 177
click at [960, 379] on div "Audio Transcription" at bounding box center [743, 362] width 525 height 54
click at [980, 364] on div "Audio Transcription" at bounding box center [743, 362] width 525 height 54
click at [1004, 349] on div "Audio Transcription A. There's no room to sit on the bench. B. The bench is in …" at bounding box center [743, 400] width 571 height 177
click at [996, 353] on icon "button" at bounding box center [990, 350] width 15 height 15
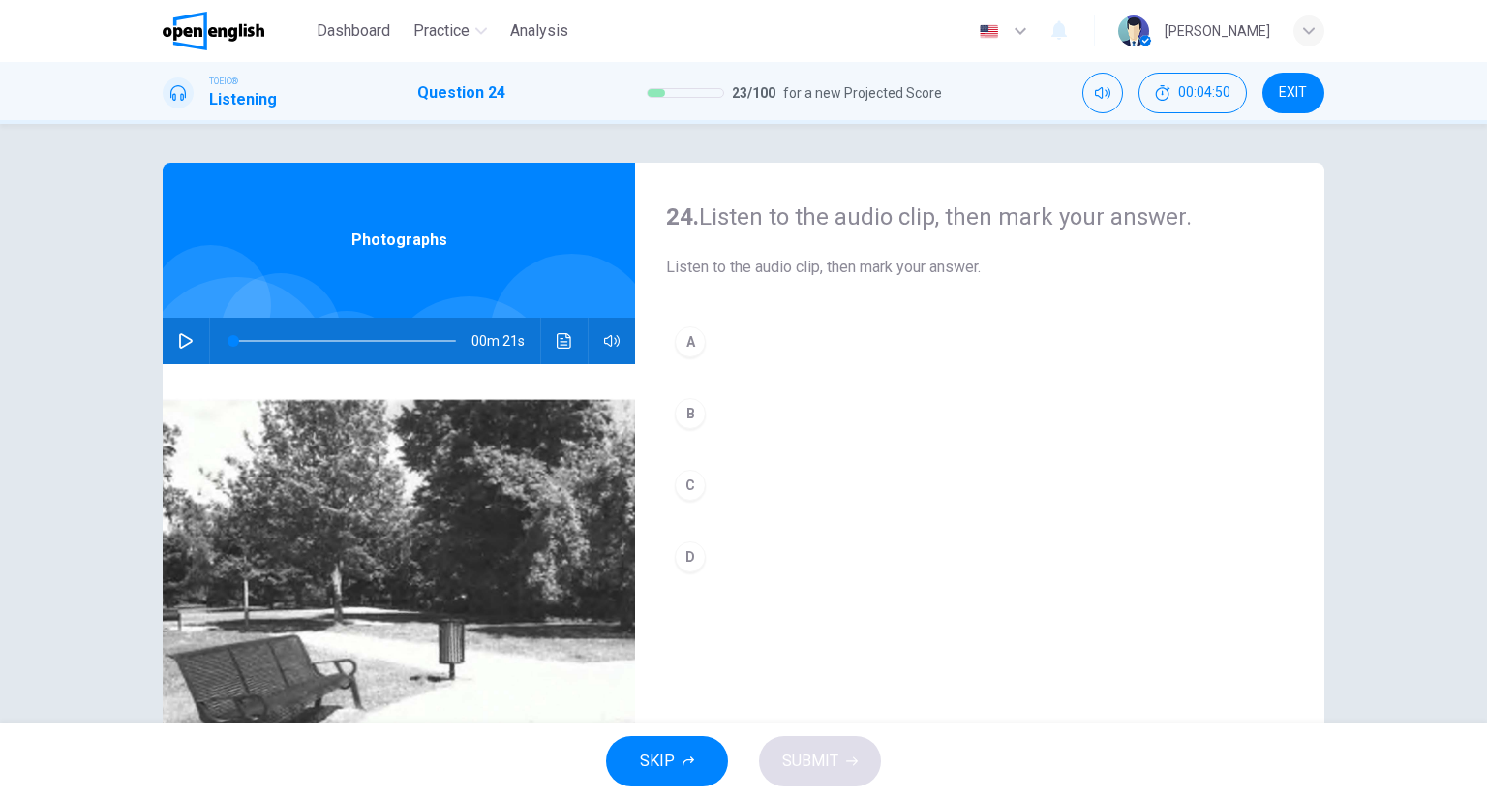
click at [675, 414] on div "B" at bounding box center [690, 413] width 31 height 31
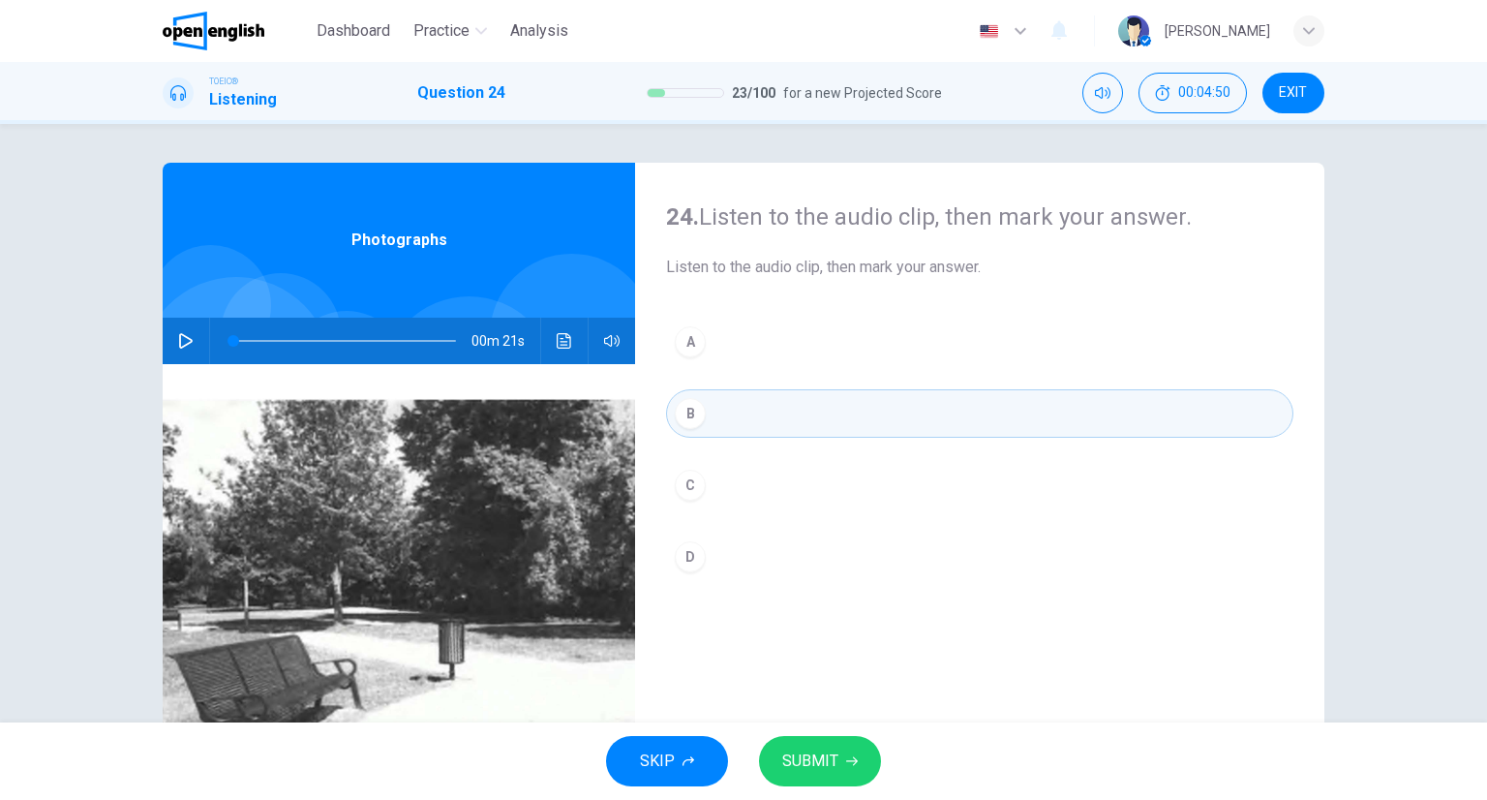
click at [837, 744] on button "SUBMIT" at bounding box center [820, 761] width 122 height 50
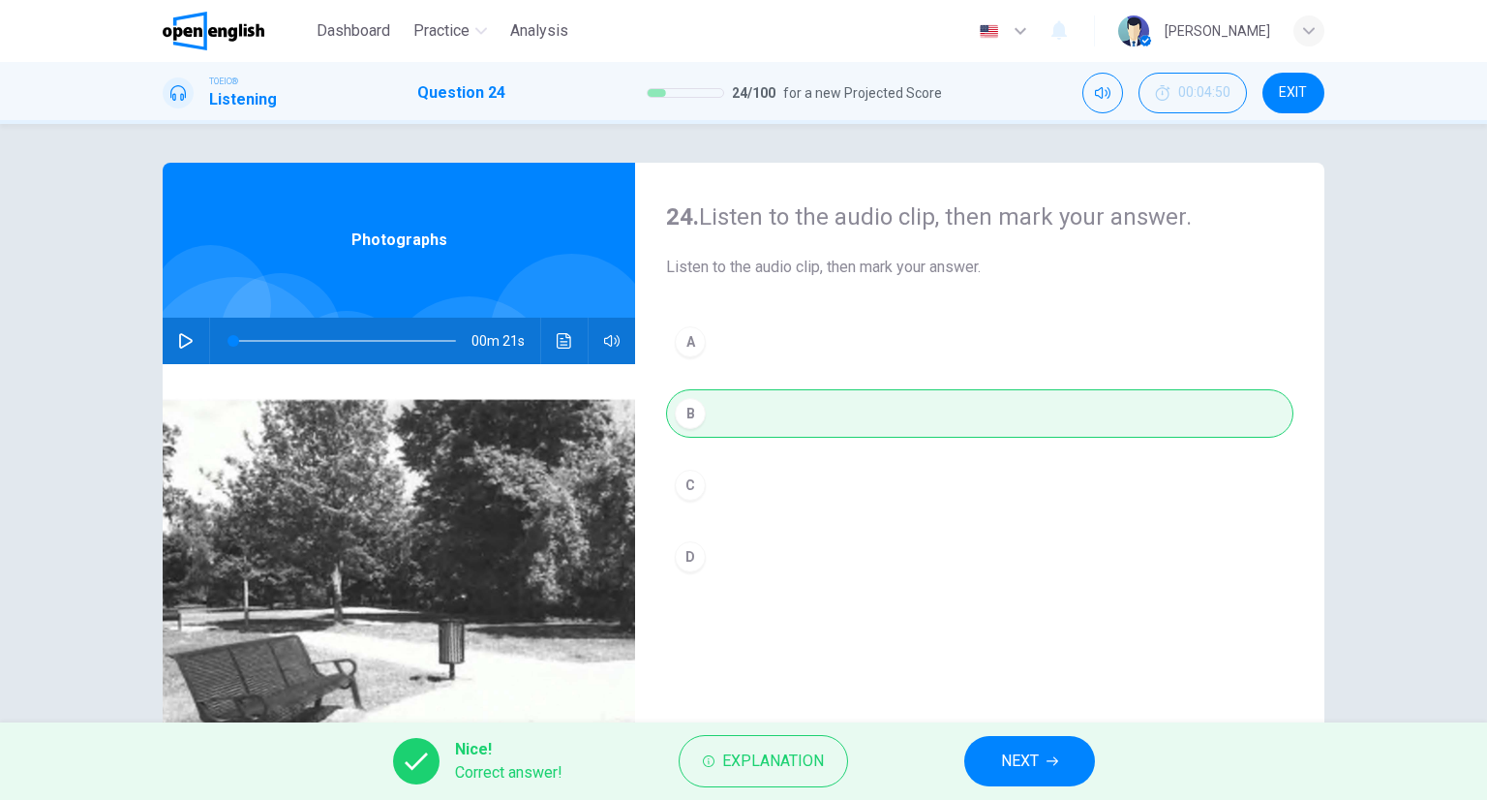
click at [1007, 731] on div "Nice! Correct answer! Explanation NEXT" at bounding box center [743, 760] width 1487 height 77
click at [1015, 756] on span "NEXT" at bounding box center [1020, 760] width 38 height 27
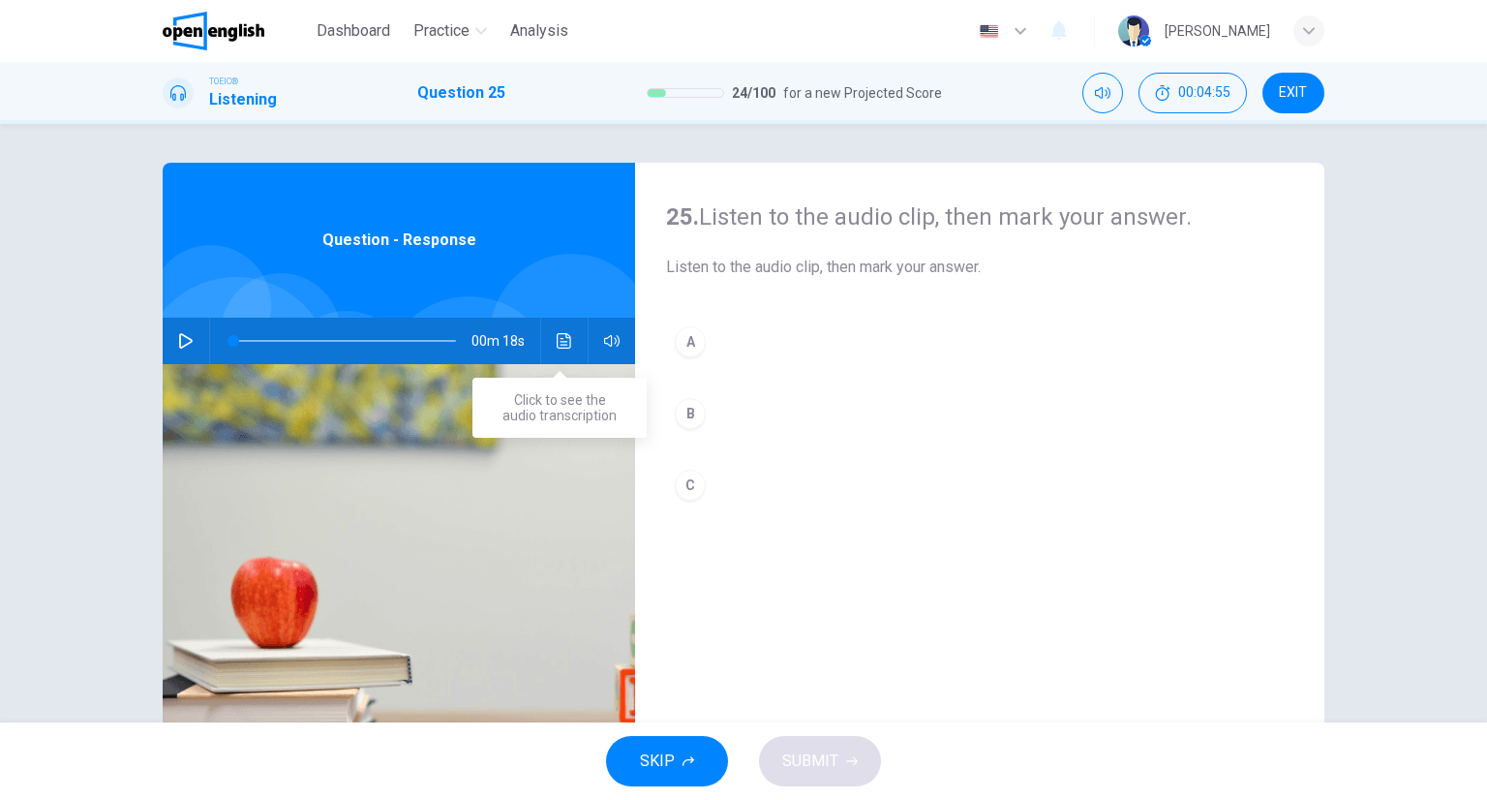
click at [557, 336] on icon "Click to see the audio transcription" at bounding box center [564, 340] width 15 height 15
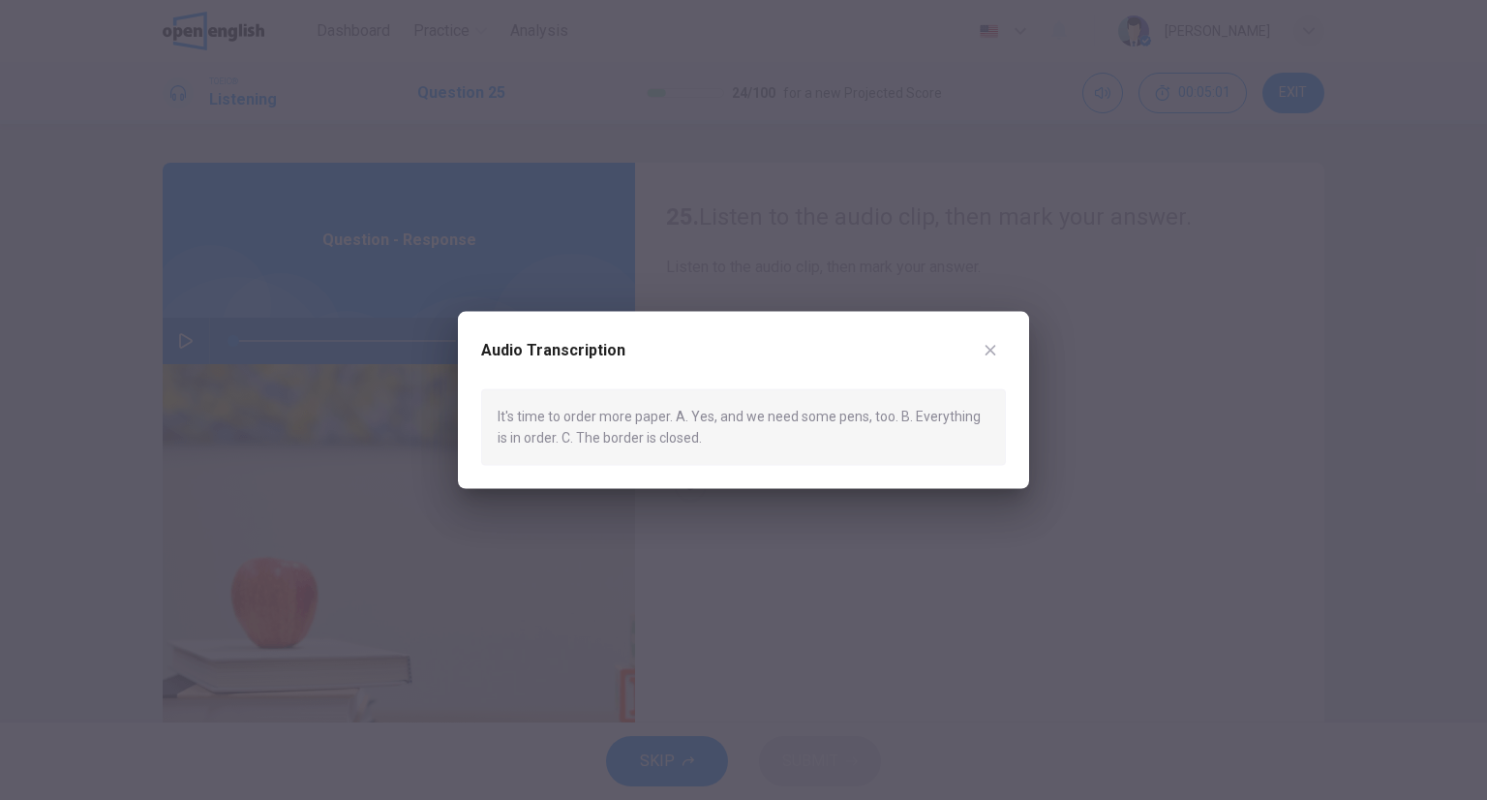
click at [1003, 337] on div "Audio Transcription" at bounding box center [743, 362] width 525 height 54
drag, startPoint x: 943, startPoint y: 362, endPoint x: 959, endPoint y: 365, distance: 16.7
click at [944, 362] on div "Audio Transcription" at bounding box center [743, 362] width 525 height 54
click at [978, 357] on button "button" at bounding box center [990, 350] width 31 height 31
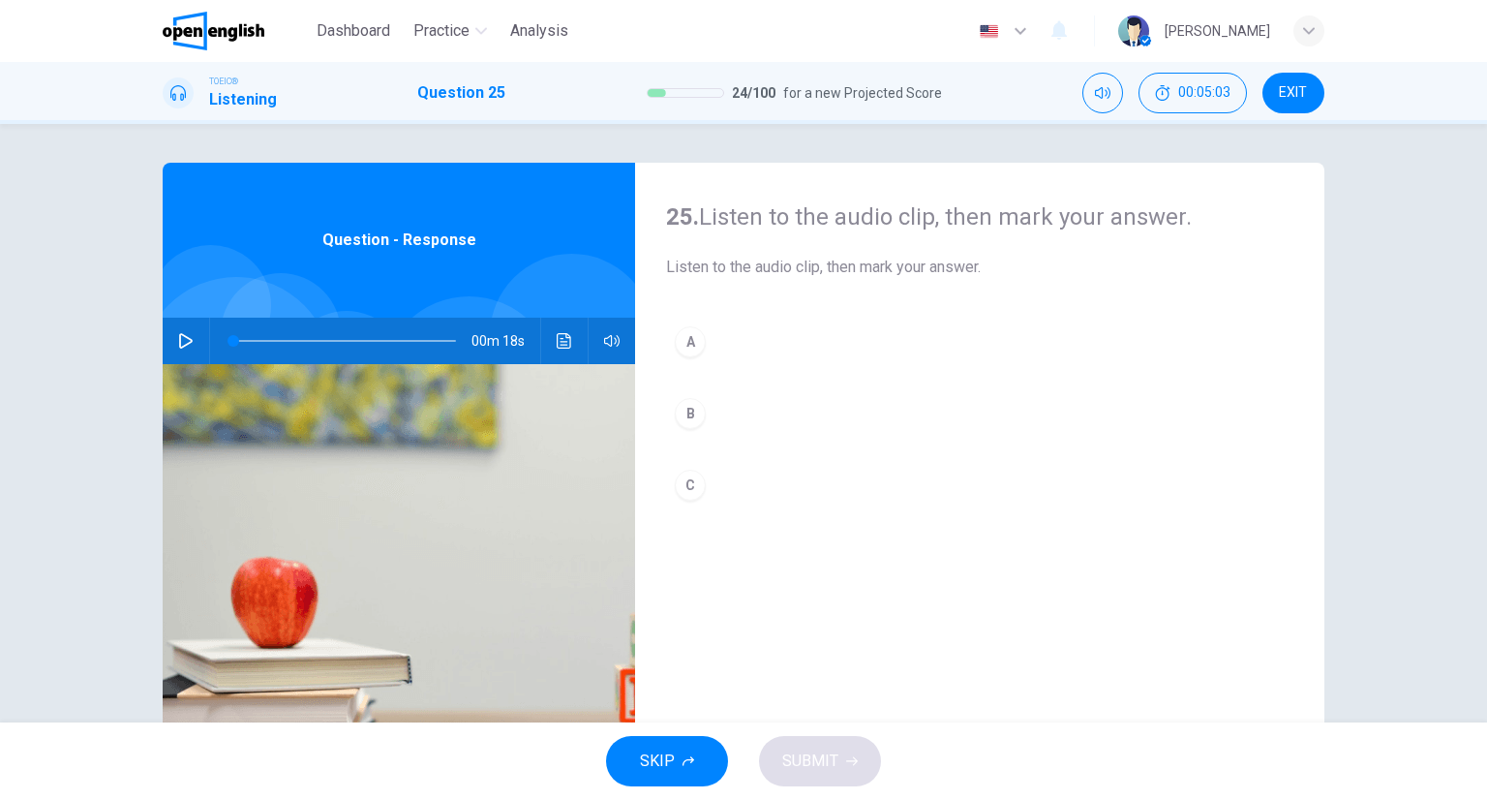
drag, startPoint x: 740, startPoint y: 353, endPoint x: 734, endPoint y: 419, distance: 66.1
click at [740, 354] on button "A" at bounding box center [979, 342] width 627 height 48
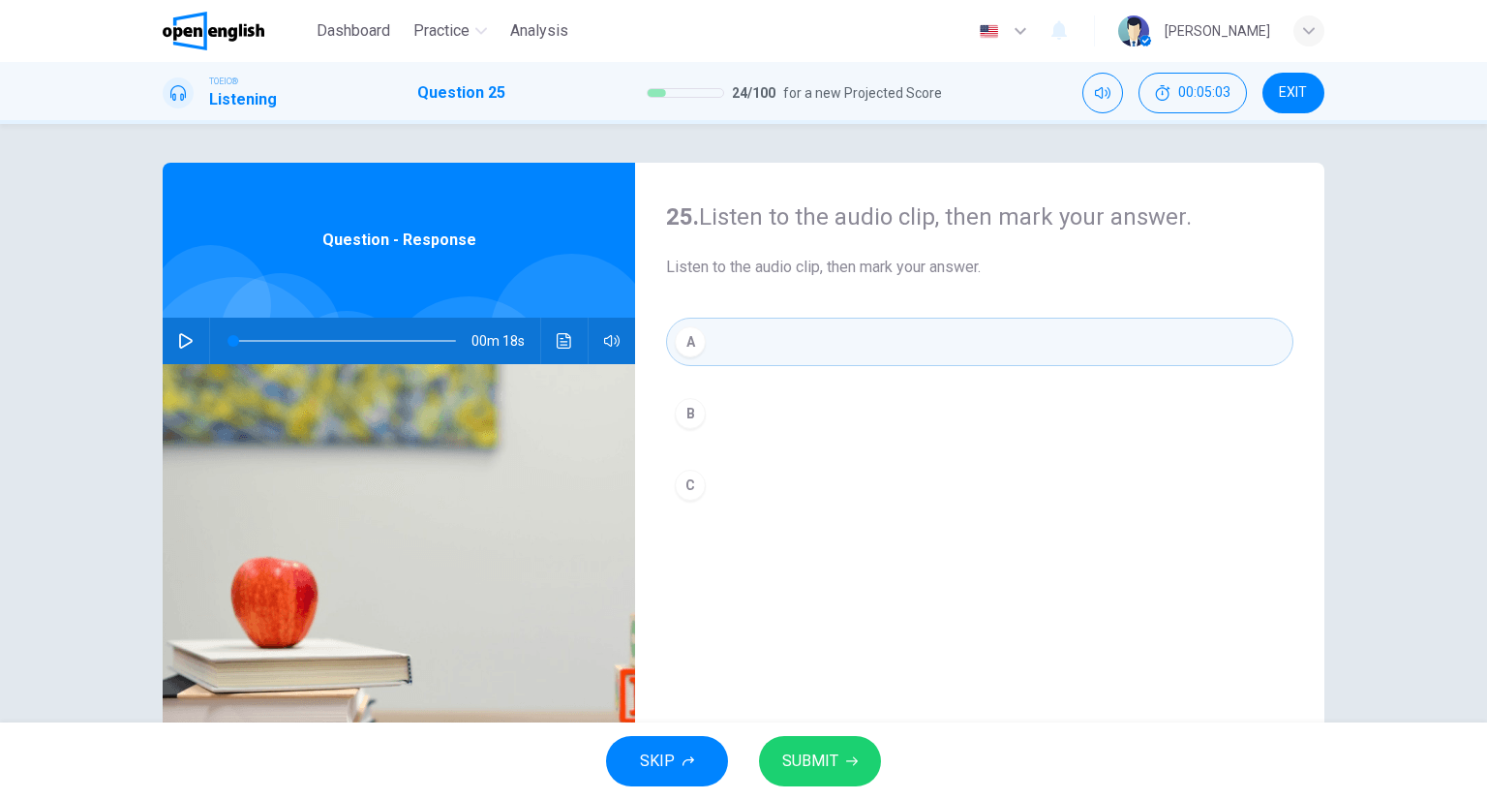
click at [817, 755] on span "SUBMIT" at bounding box center [810, 760] width 56 height 27
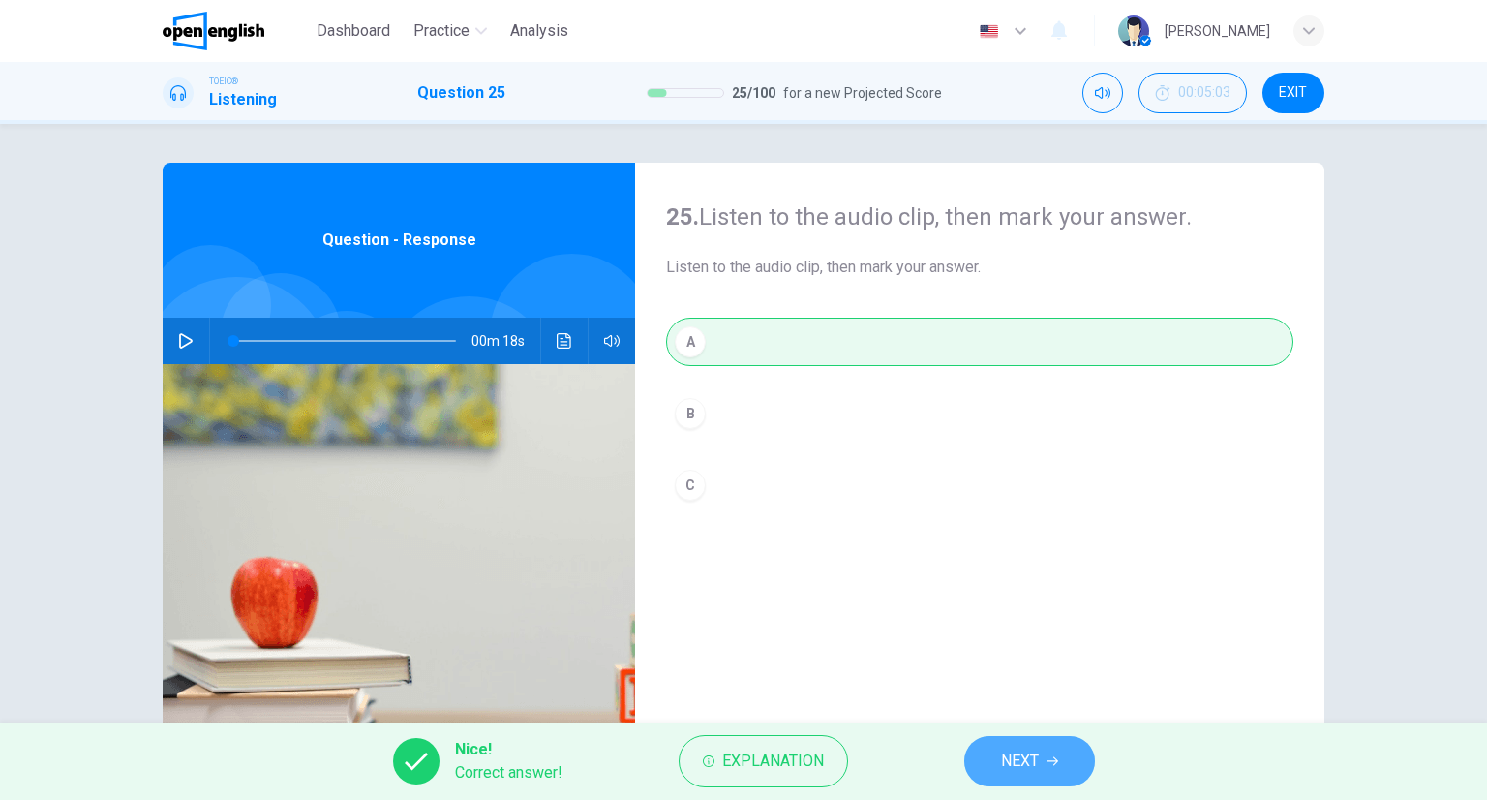
click at [1028, 763] on span "NEXT" at bounding box center [1020, 760] width 38 height 27
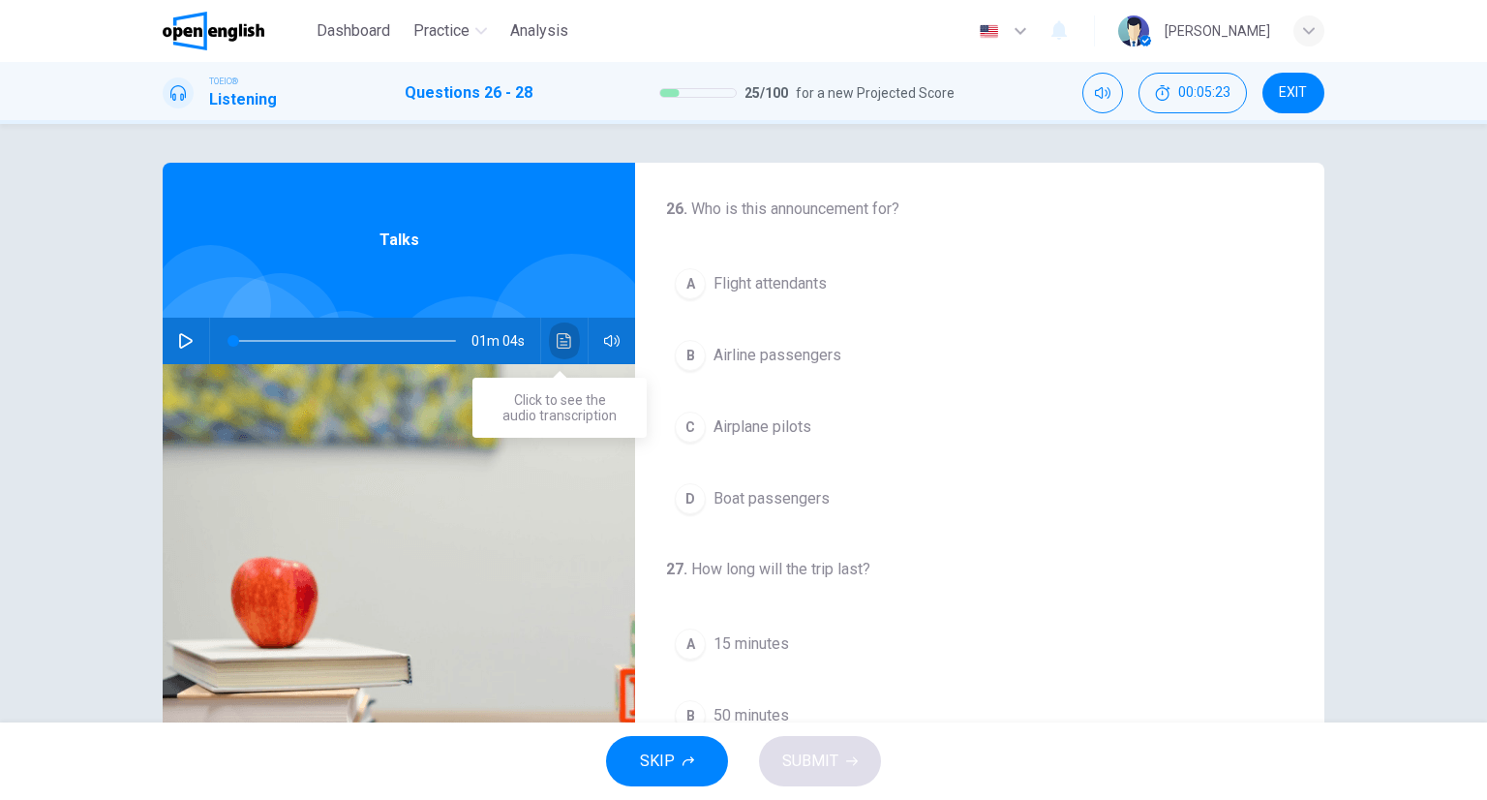
click at [550, 334] on button "Click to see the audio transcription" at bounding box center [564, 341] width 31 height 46
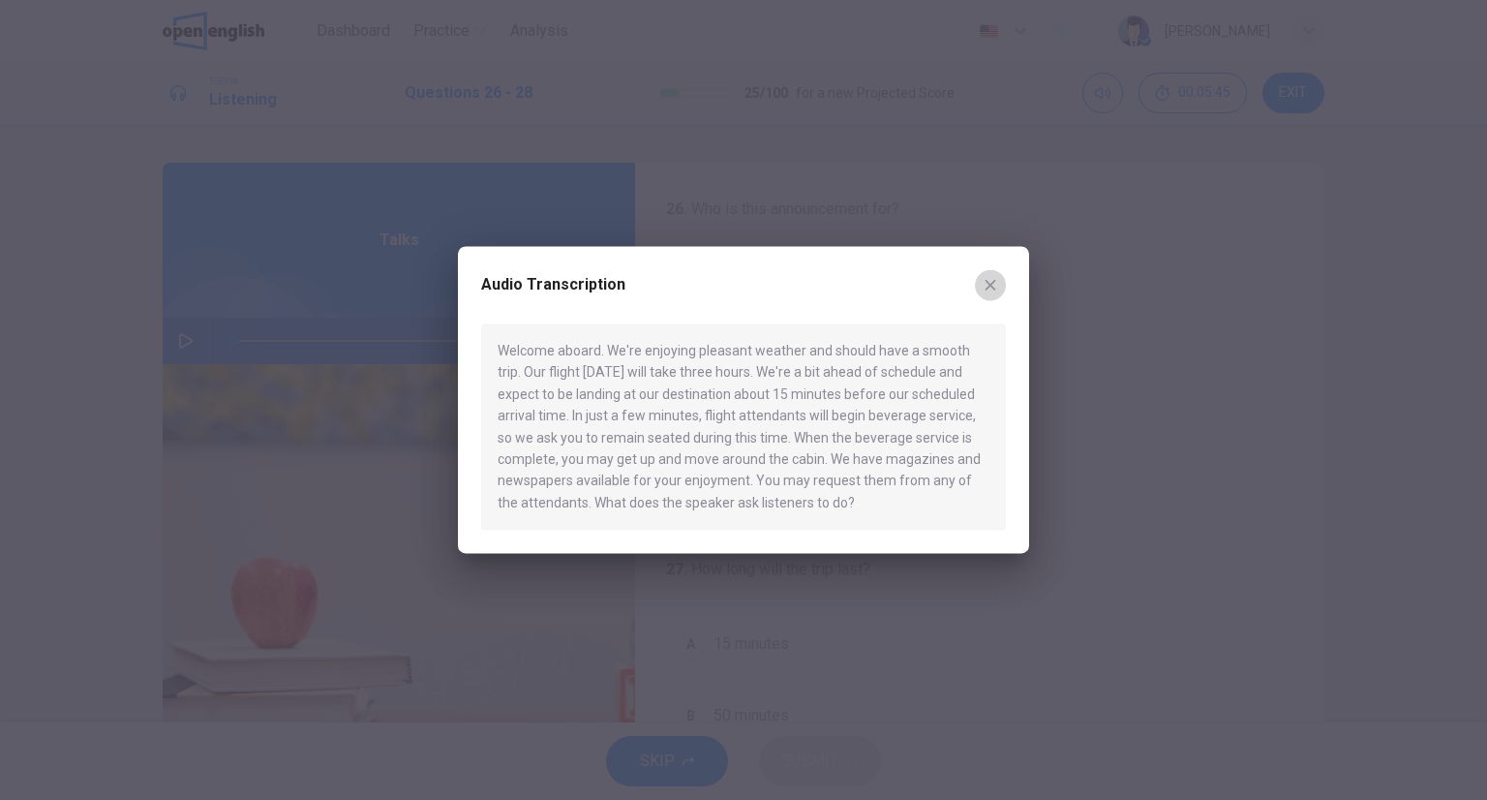
drag, startPoint x: 995, startPoint y: 297, endPoint x: 994, endPoint y: 288, distance: 9.7
click at [994, 288] on button "button" at bounding box center [990, 284] width 31 height 31
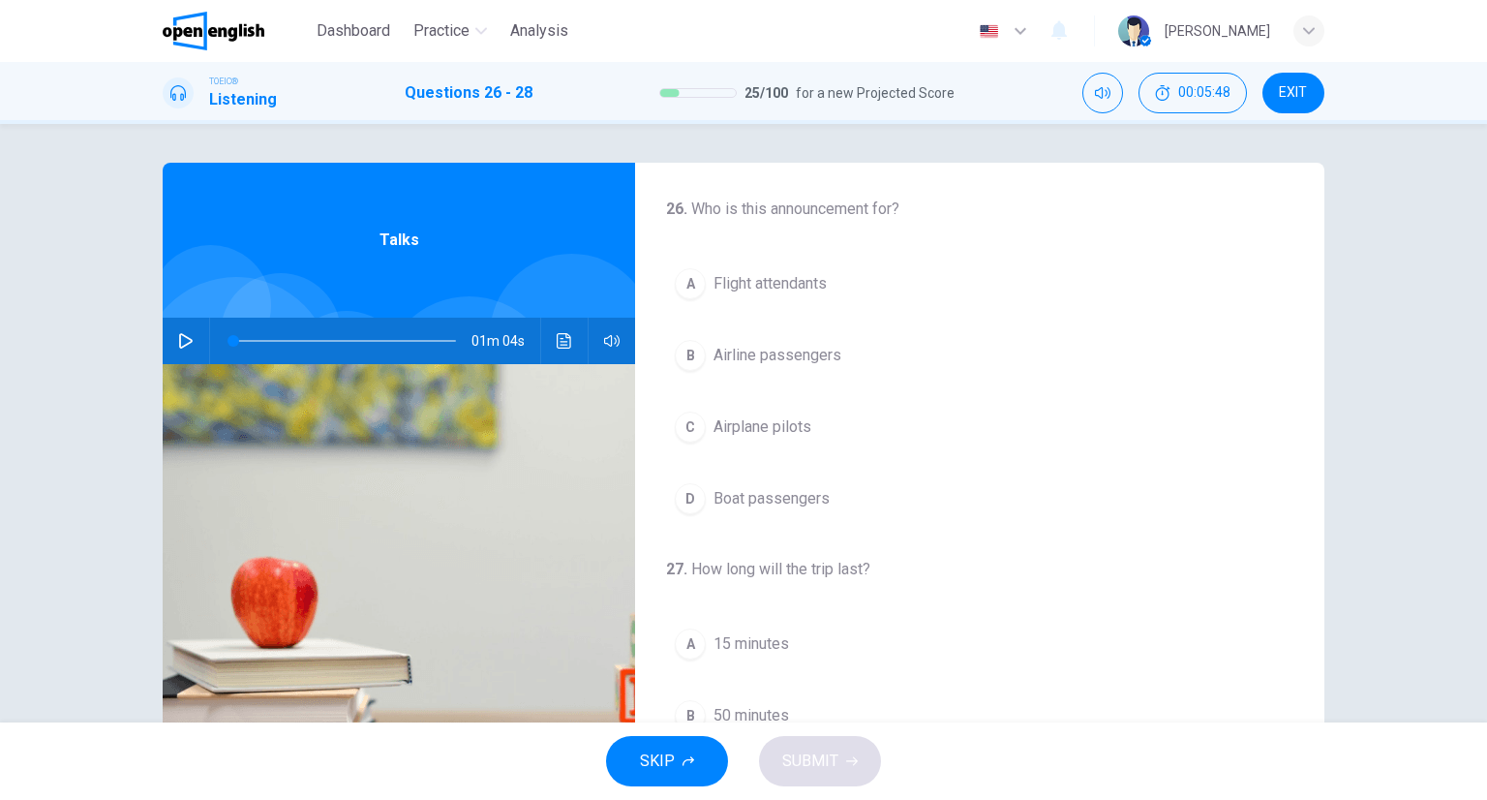
click at [557, 348] on icon "Click to see the audio transcription" at bounding box center [564, 340] width 15 height 15
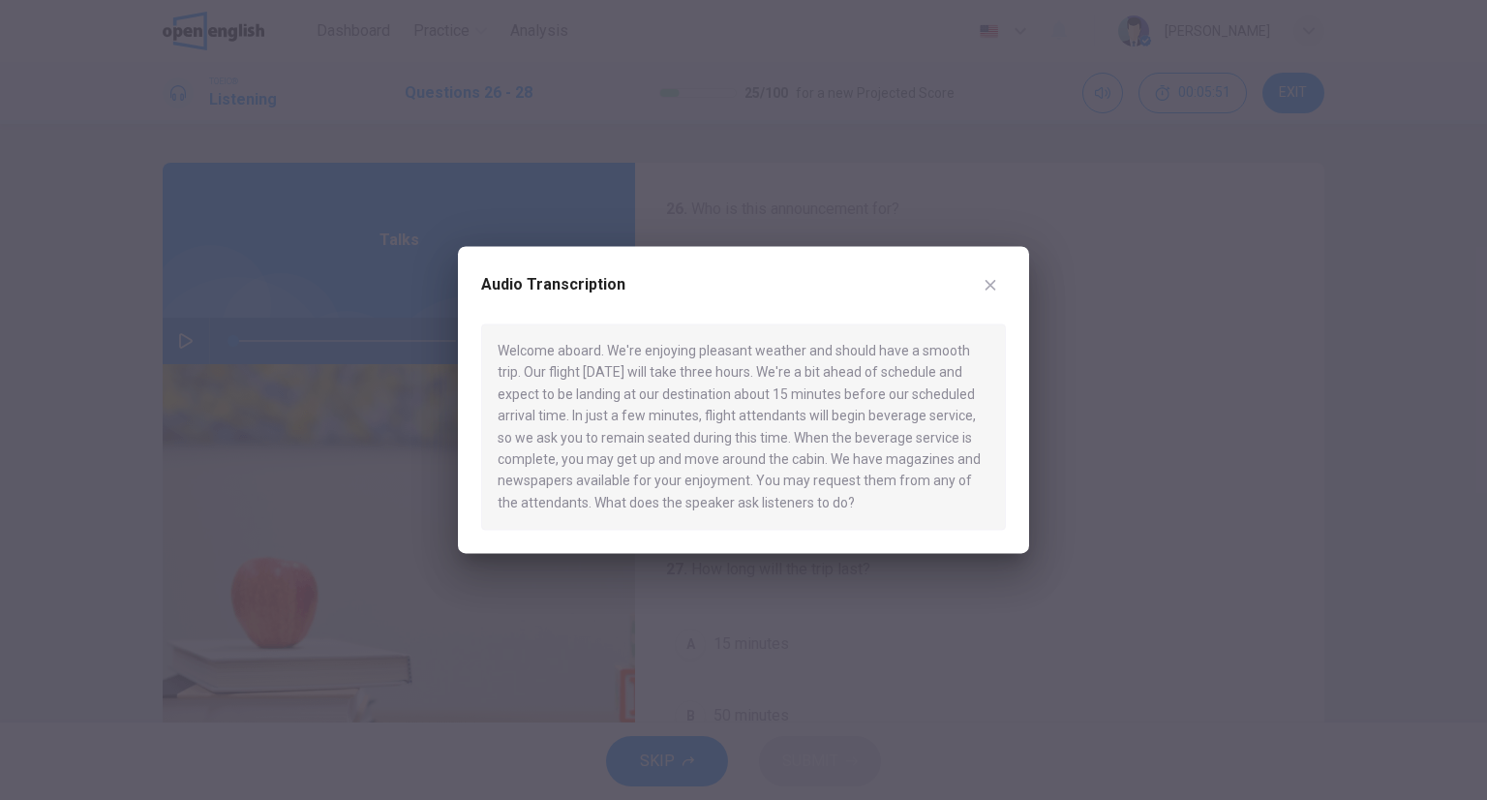
drag, startPoint x: 969, startPoint y: 294, endPoint x: 1013, endPoint y: 282, distance: 45.3
click at [972, 294] on div "Audio Transcription" at bounding box center [743, 296] width 525 height 54
click at [1018, 278] on div "Audio Transcription Welcome aboard. We're enjoying pleasant weather and should …" at bounding box center [743, 399] width 571 height 307
click at [995, 272] on button "button" at bounding box center [990, 284] width 31 height 31
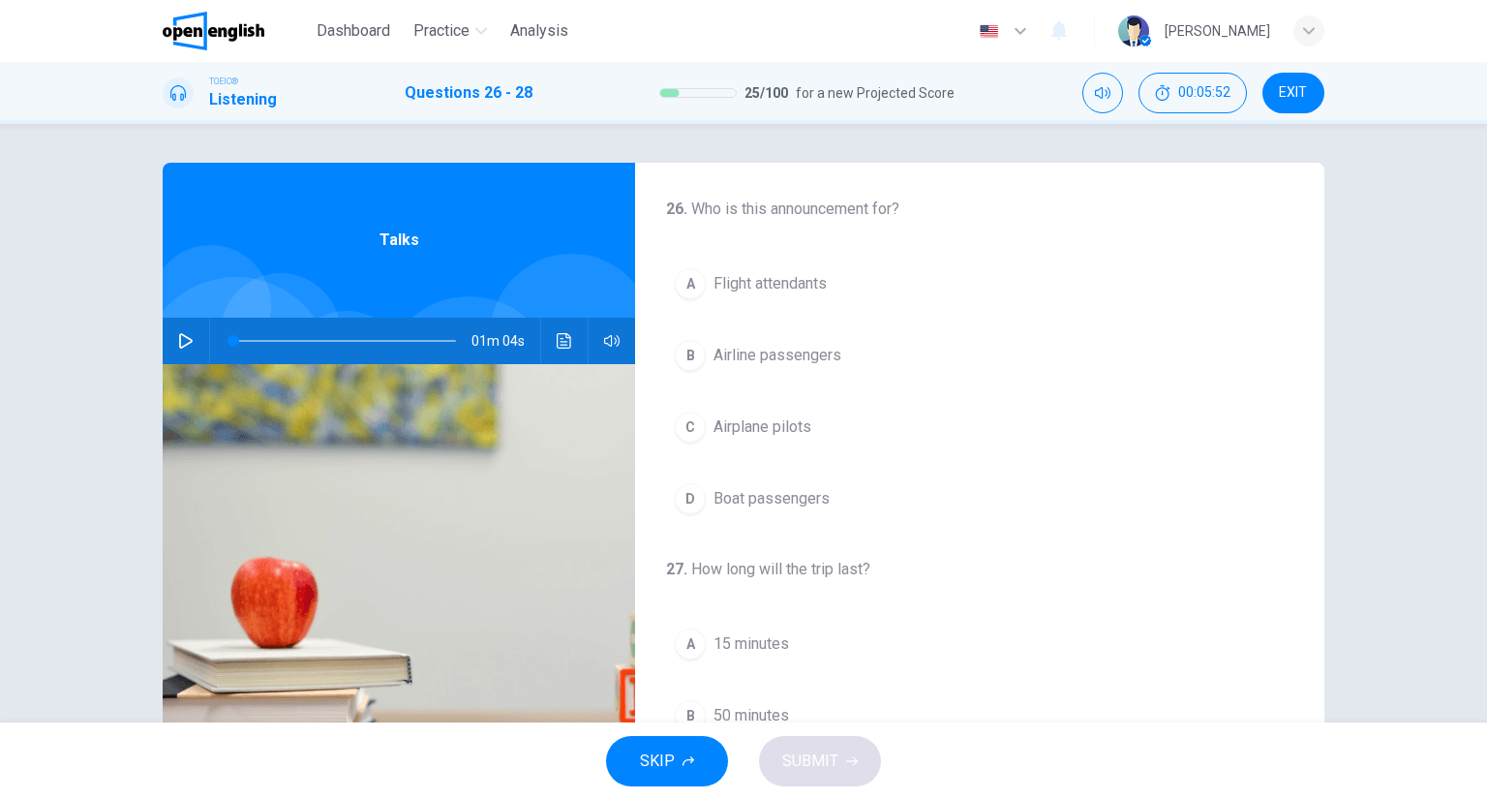
click at [759, 285] on span "Flight attendants" at bounding box center [769, 283] width 113 height 23
click at [550, 348] on button "Click to see the audio transcription" at bounding box center [564, 341] width 31 height 46
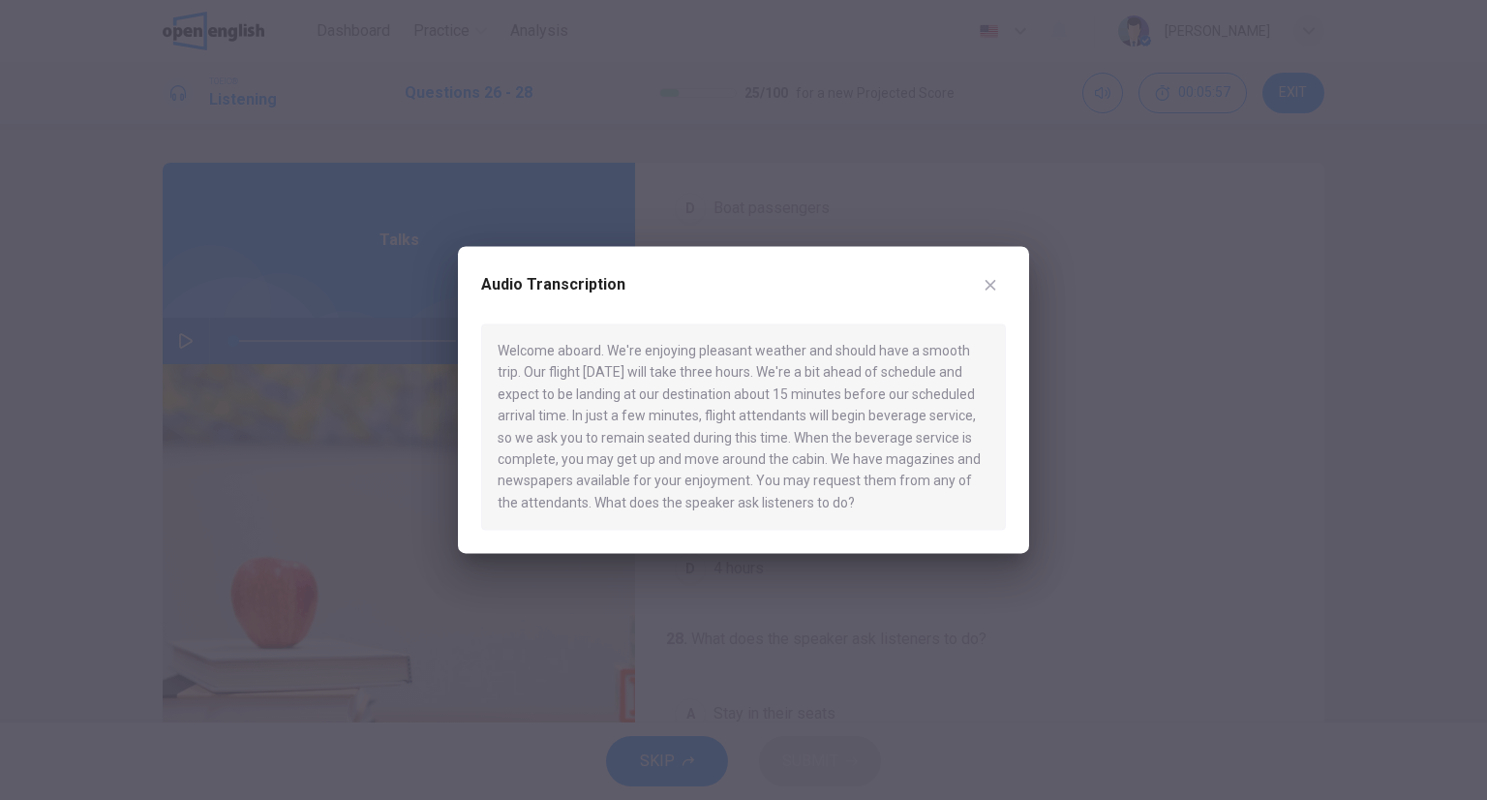
click at [739, 182] on div at bounding box center [743, 400] width 1487 height 800
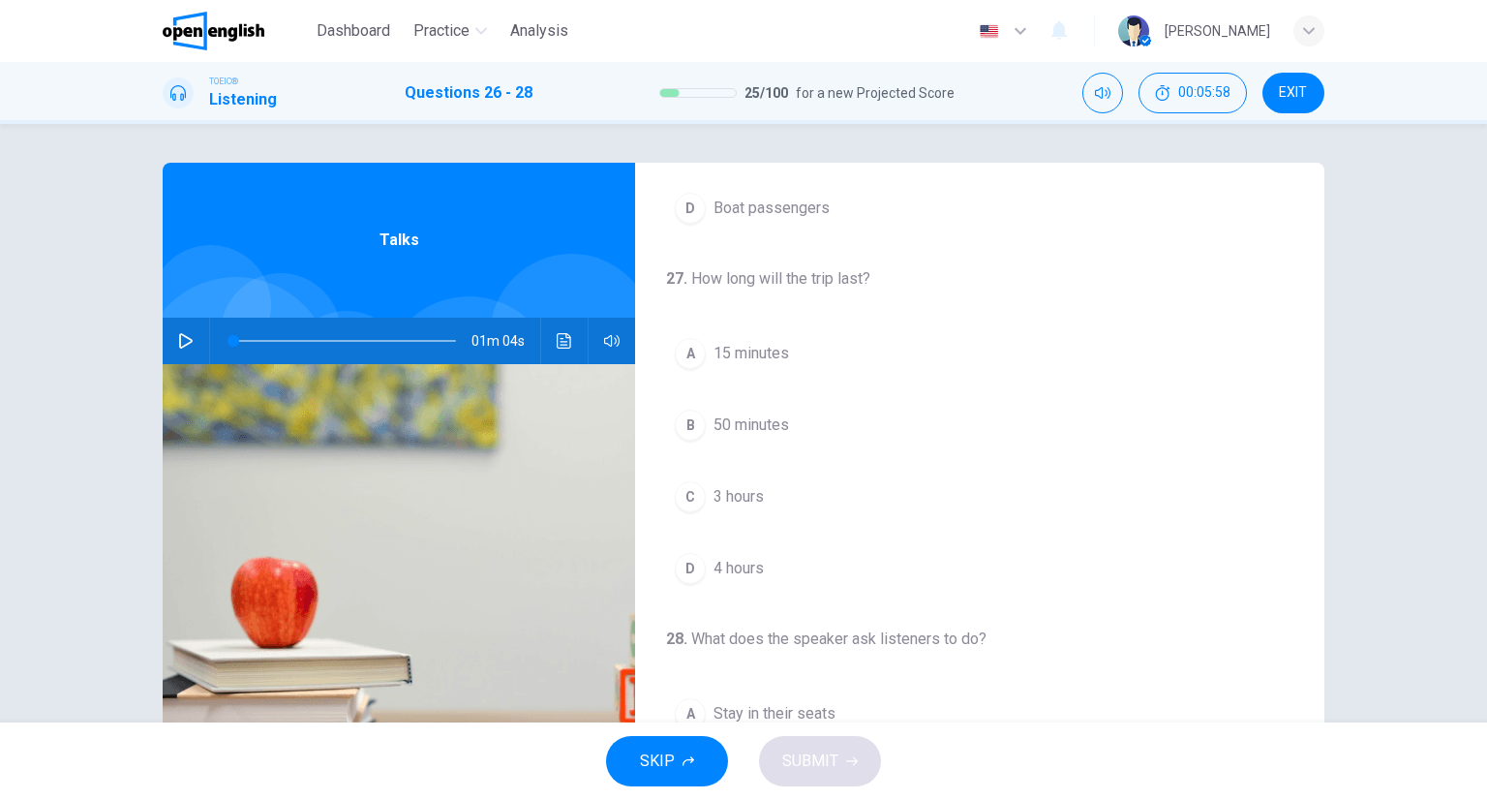
click at [762, 378] on div "A 15 minutes B 50 minutes C 3 hours D 4 hours" at bounding box center [979, 460] width 627 height 263
click at [771, 361] on span "15 minutes" at bounding box center [751, 353] width 76 height 23
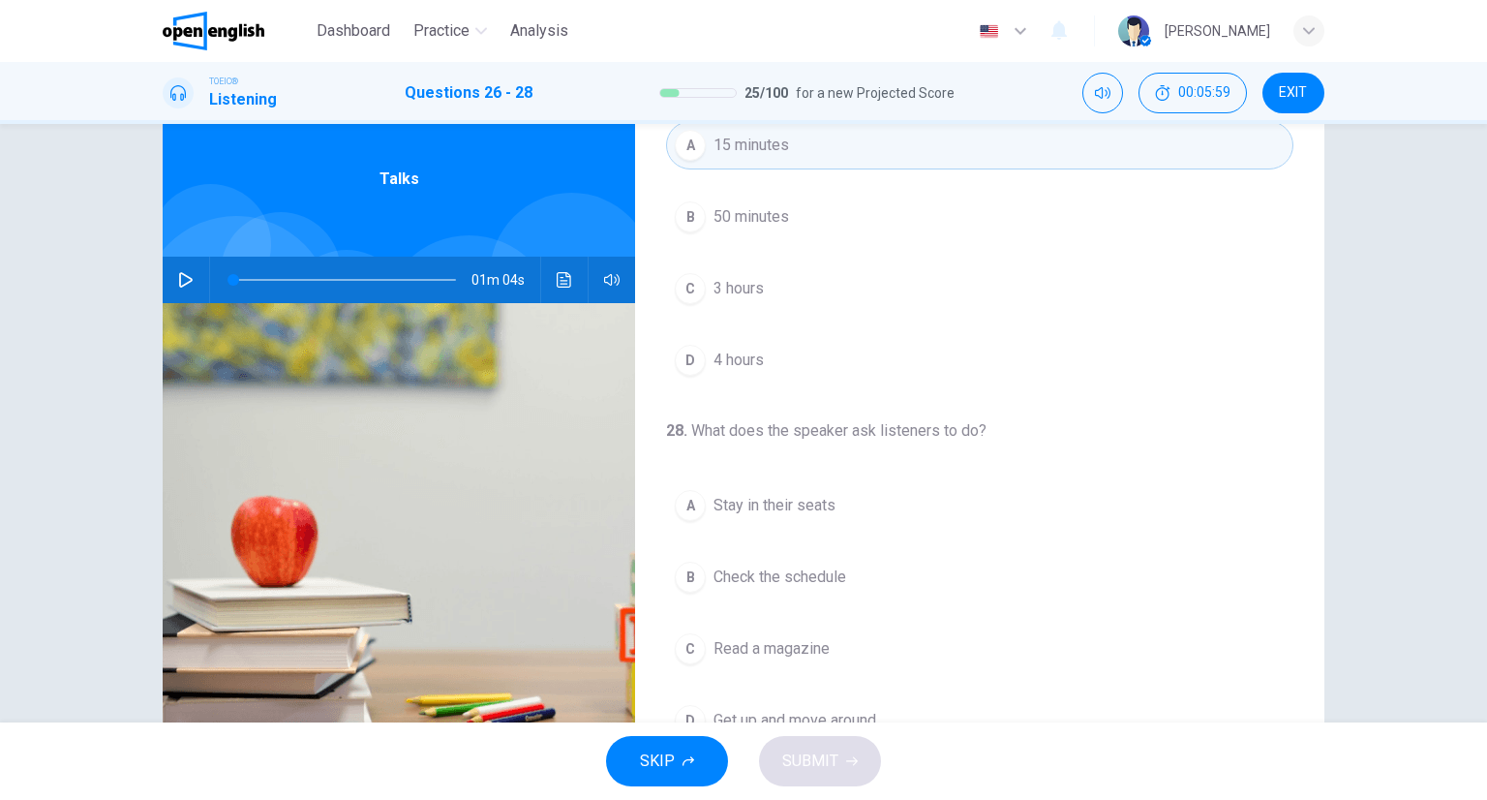
scroll to position [152, 0]
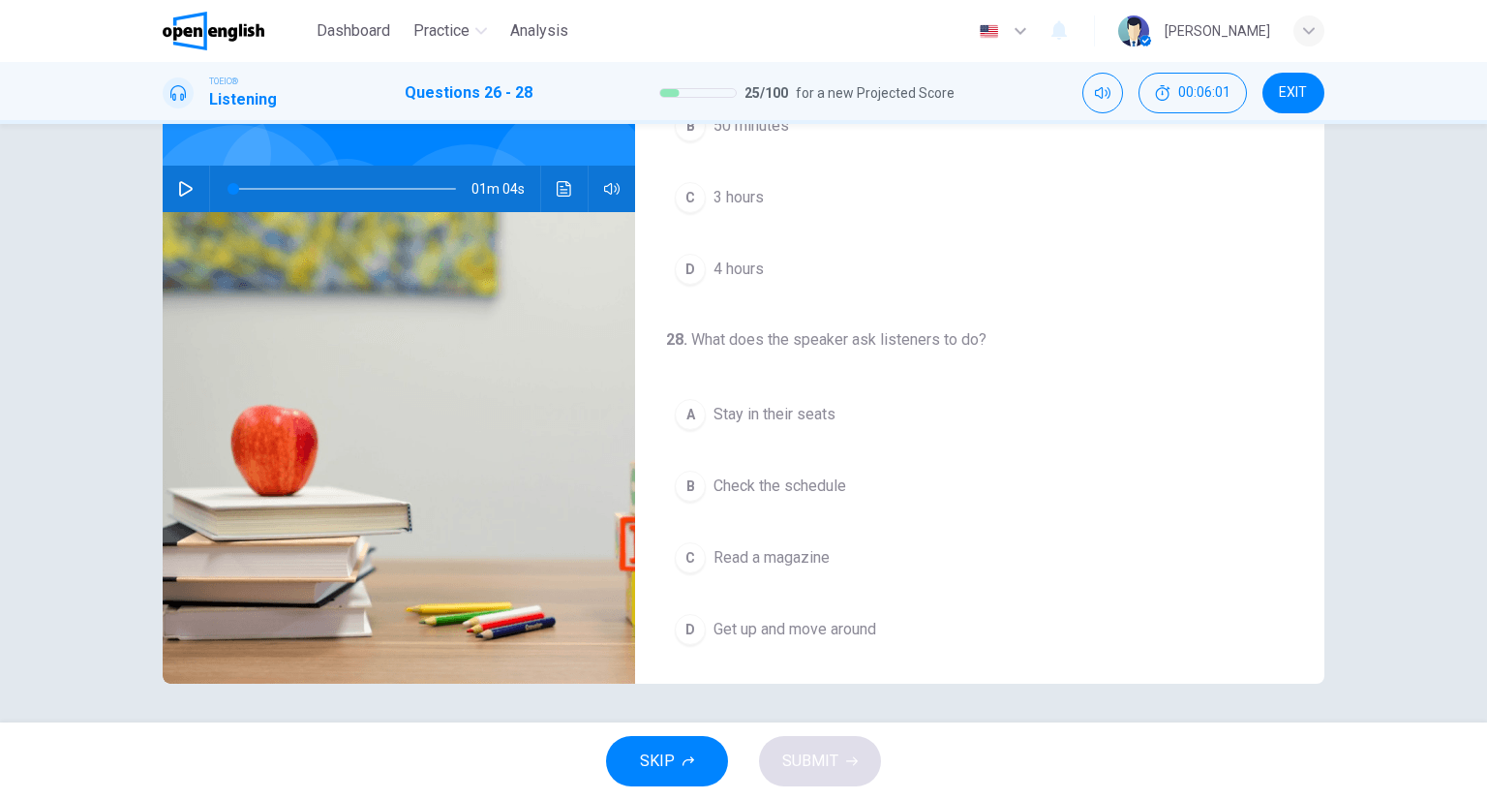
click at [790, 392] on button "A Stay in their seats" at bounding box center [979, 414] width 627 height 48
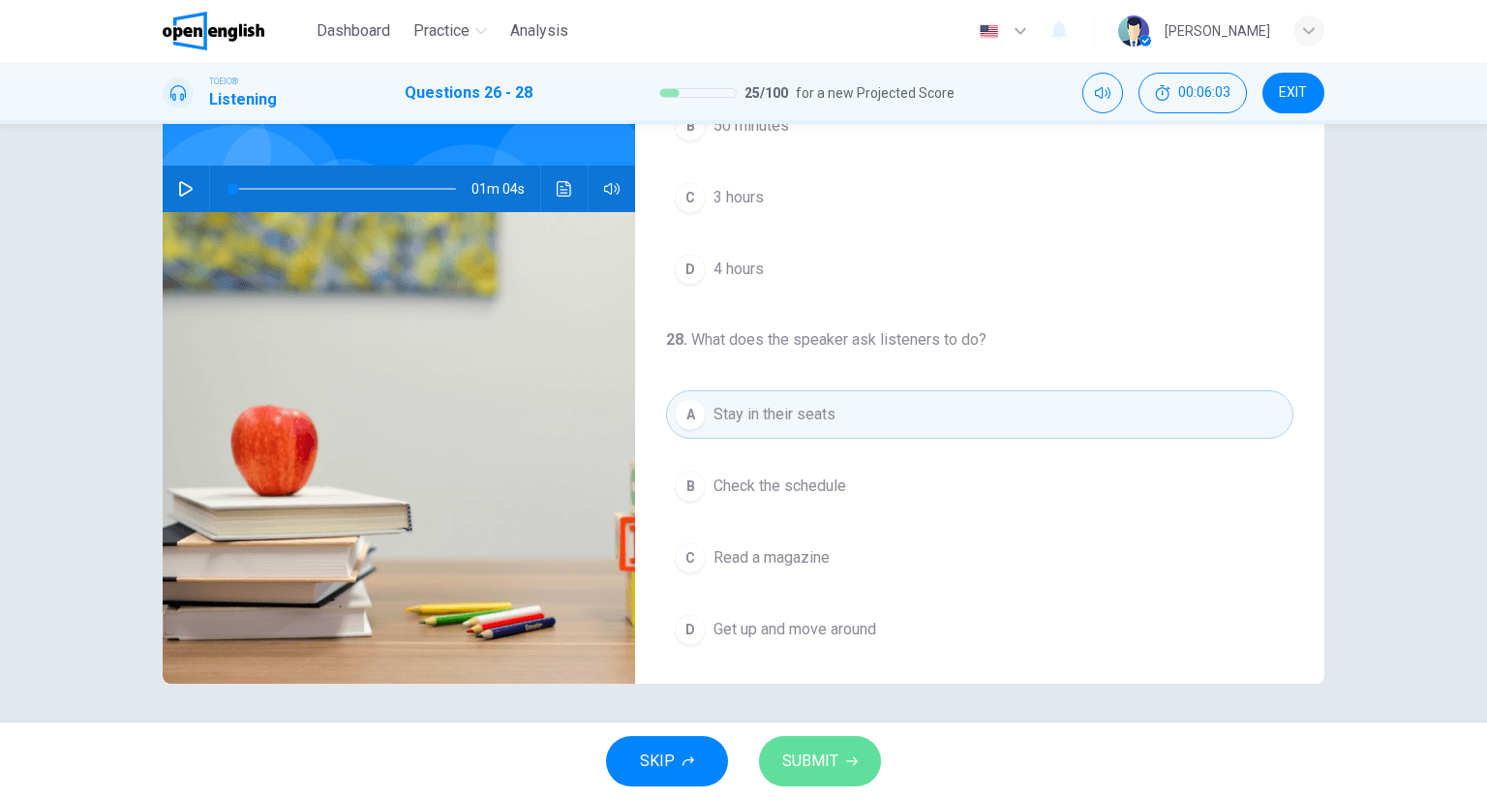
click at [817, 757] on span "SUBMIT" at bounding box center [810, 760] width 56 height 27
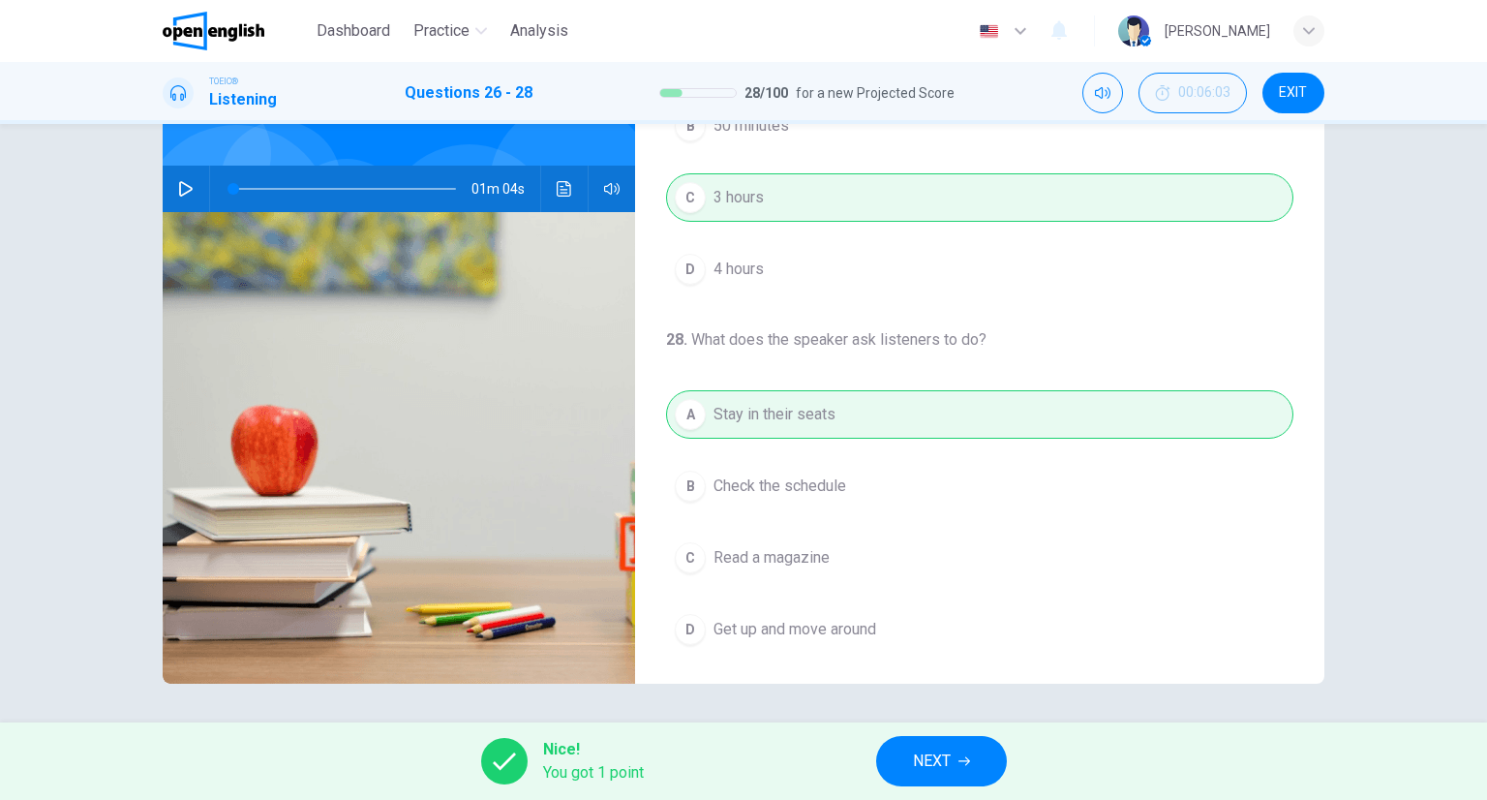
click at [896, 766] on button "NEXT" at bounding box center [941, 761] width 131 height 50
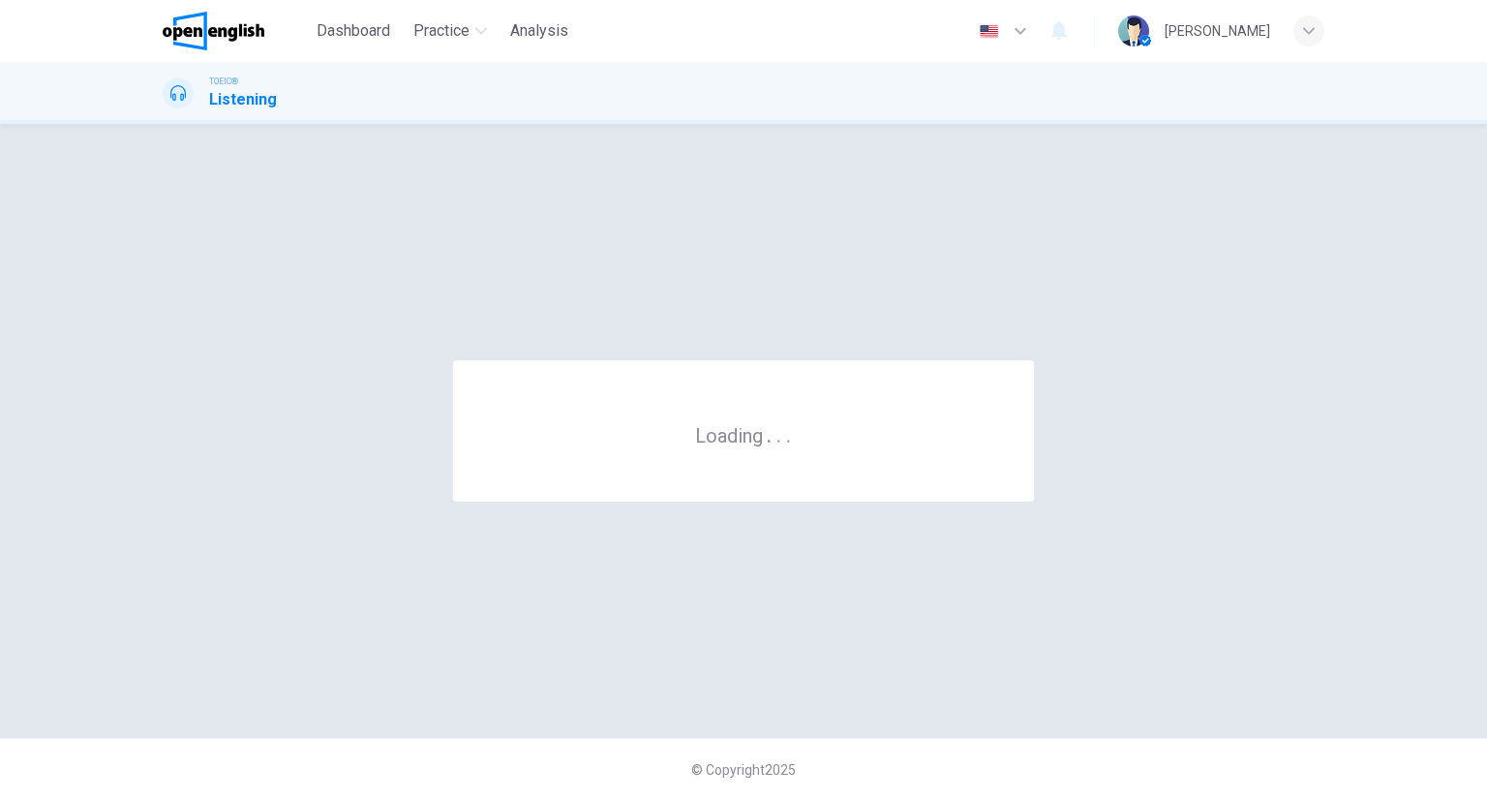
scroll to position [0, 0]
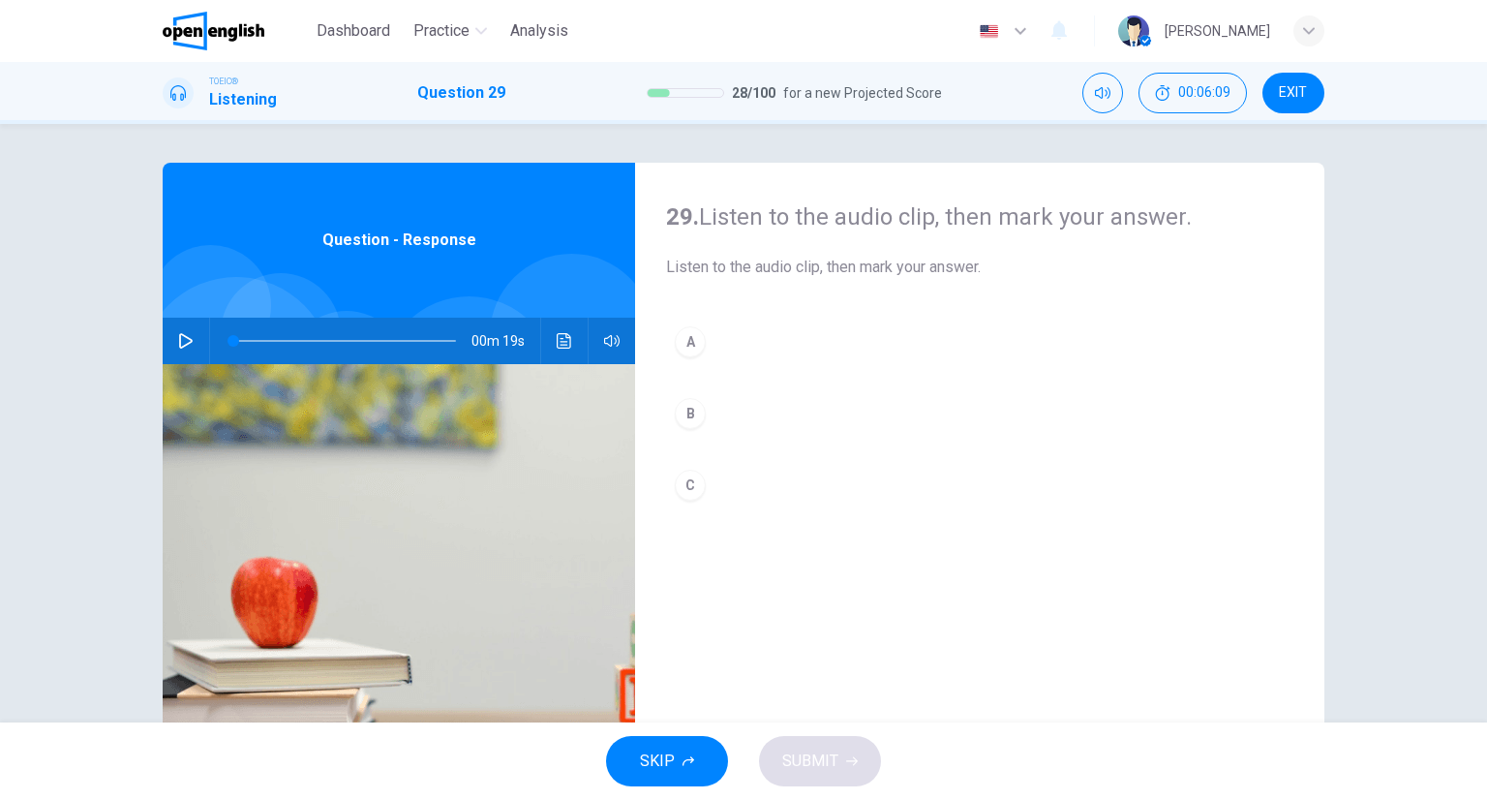
click at [549, 346] on button "Click to see the audio transcription" at bounding box center [564, 341] width 31 height 46
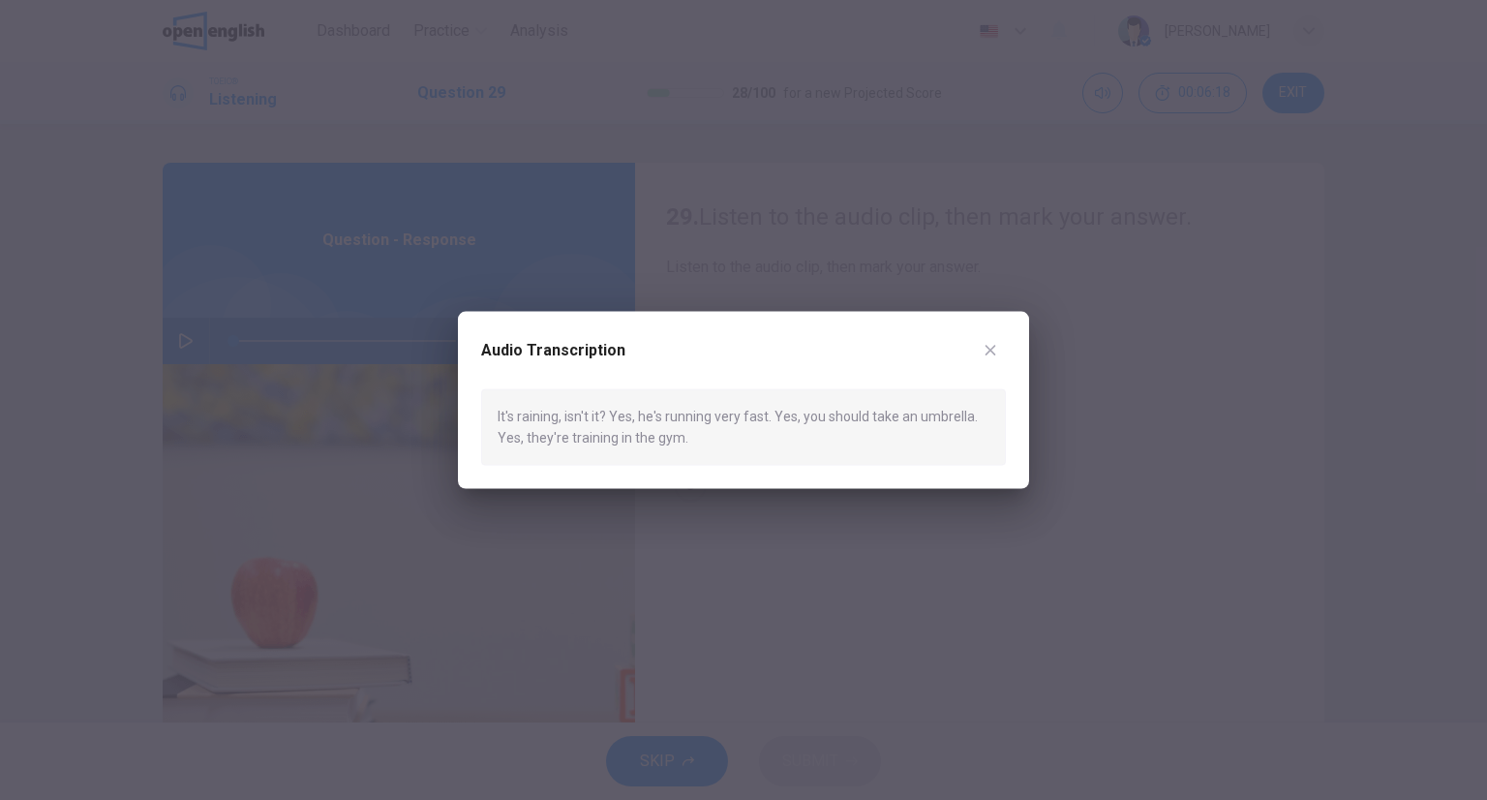
click at [995, 343] on icon "button" at bounding box center [990, 350] width 15 height 15
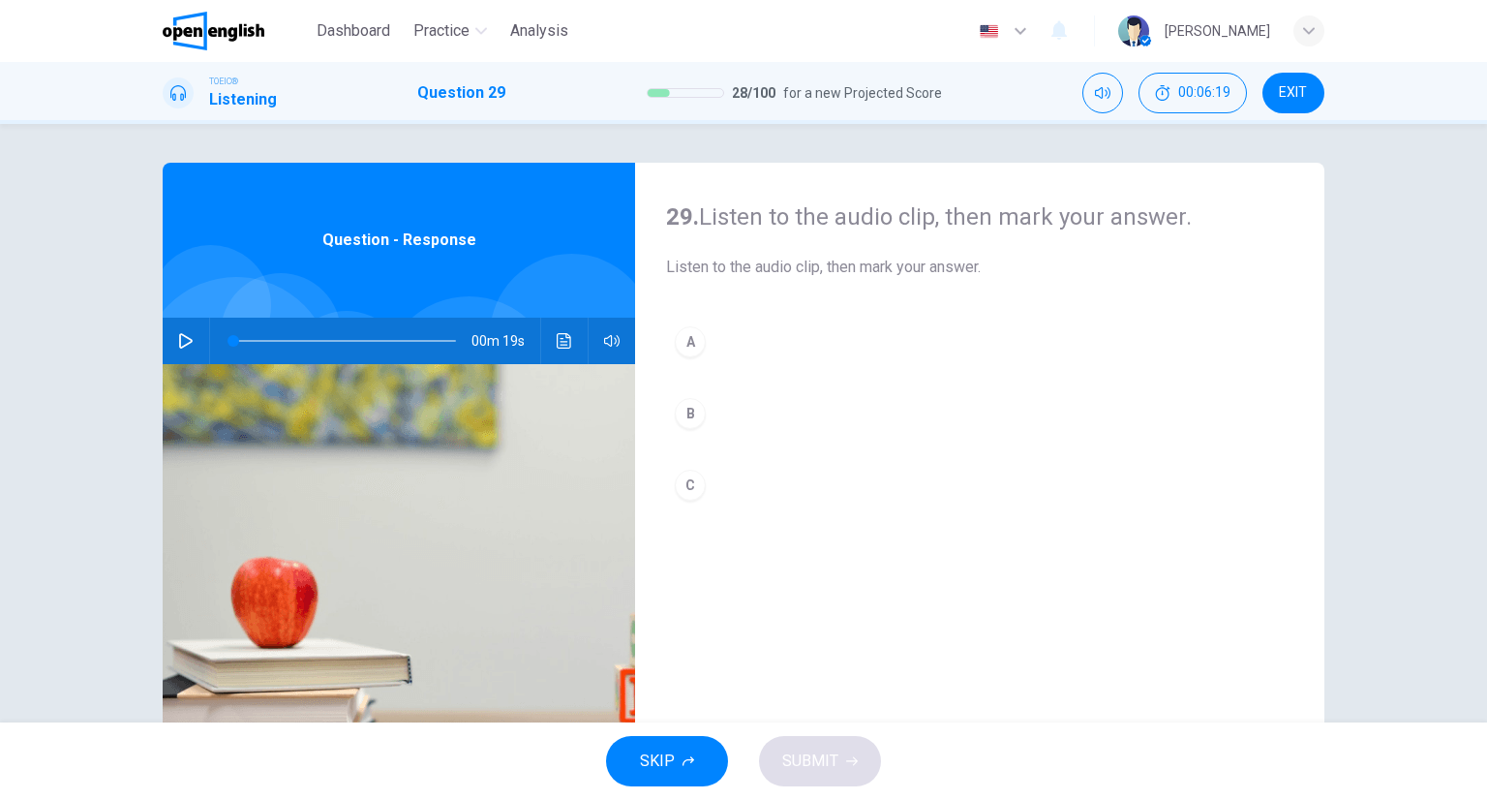
click at [752, 427] on button "B" at bounding box center [979, 413] width 627 height 48
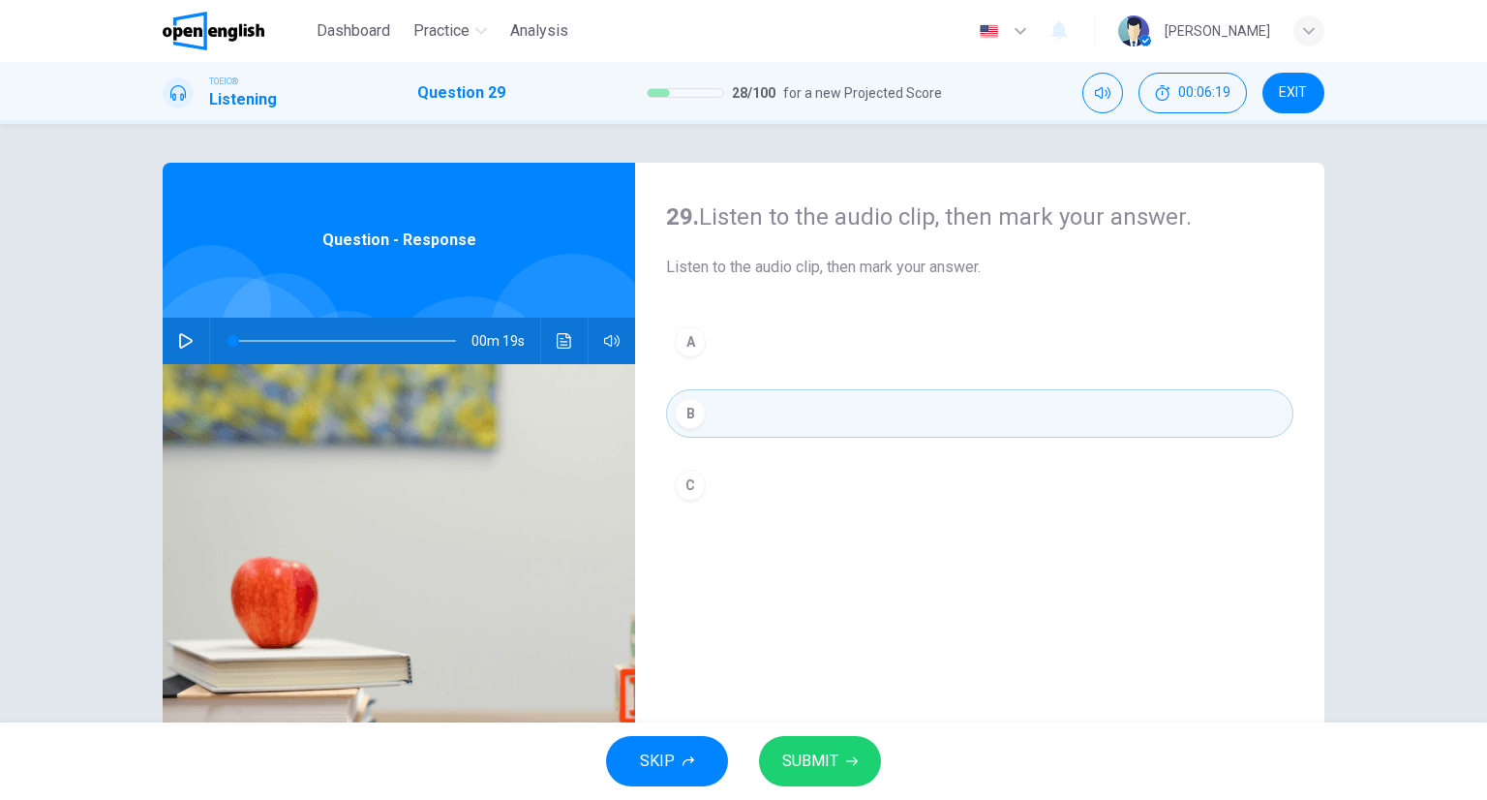
click at [848, 757] on icon "button" at bounding box center [852, 761] width 12 height 12
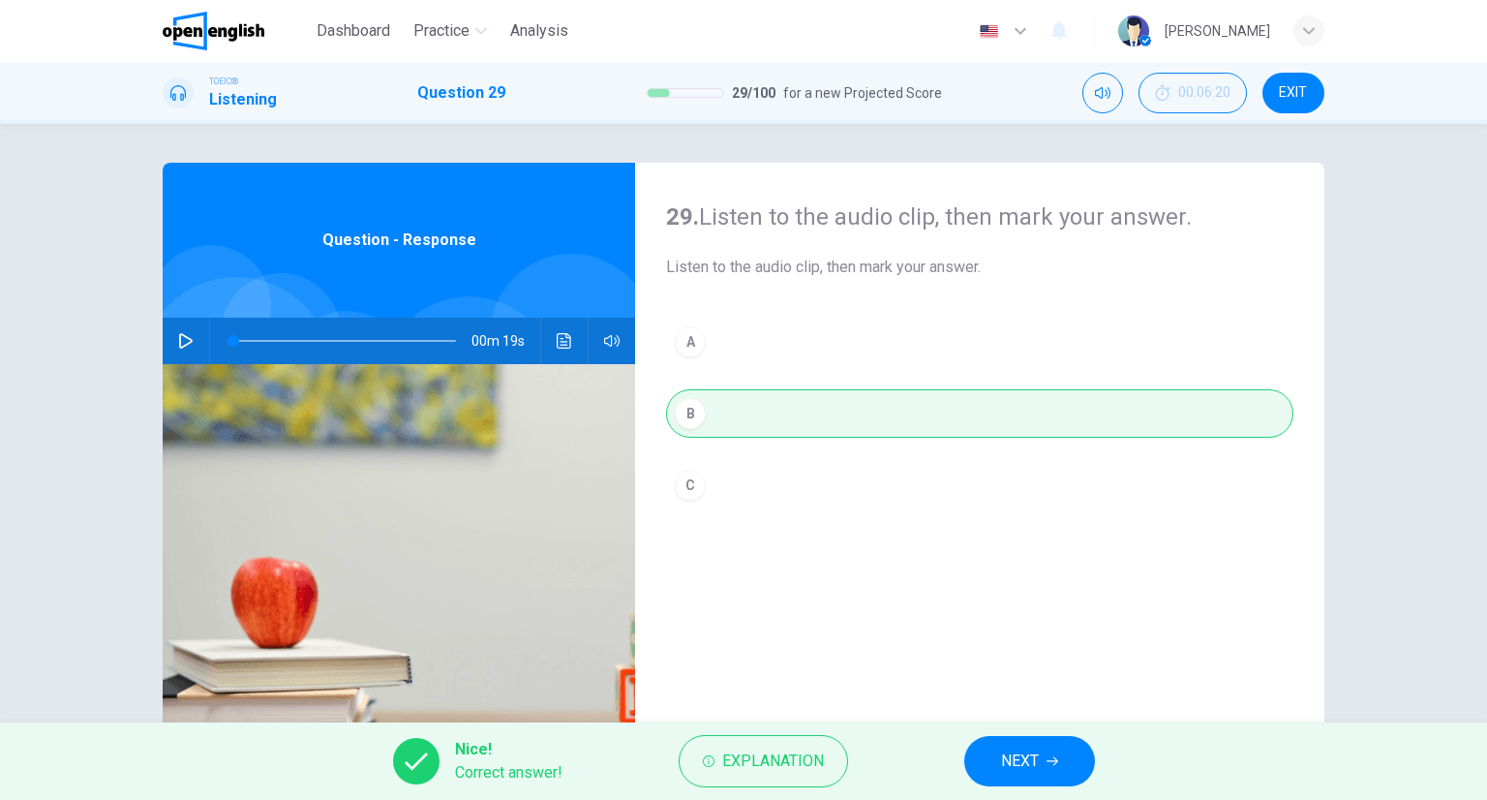
click at [1011, 756] on span "NEXT" at bounding box center [1020, 760] width 38 height 27
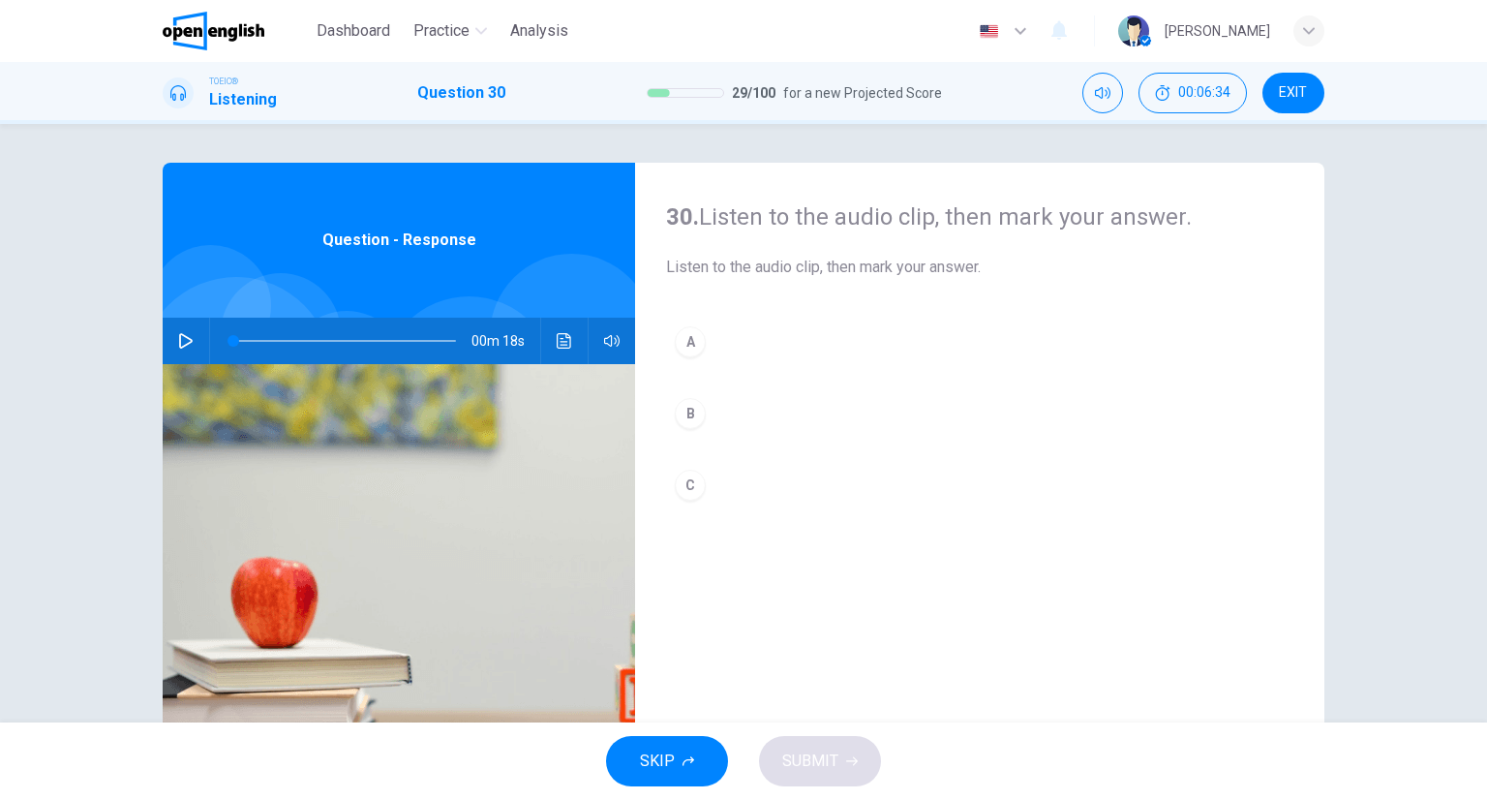
click at [1282, 243] on div "30. Listen to the audio clip, then [PERSON_NAME] your answer. Listen to the aud…" at bounding box center [979, 239] width 627 height 77
click at [541, 346] on div "00m 18s" at bounding box center [399, 341] width 472 height 46
click at [562, 345] on icon "Click to see the audio transcription" at bounding box center [564, 340] width 15 height 15
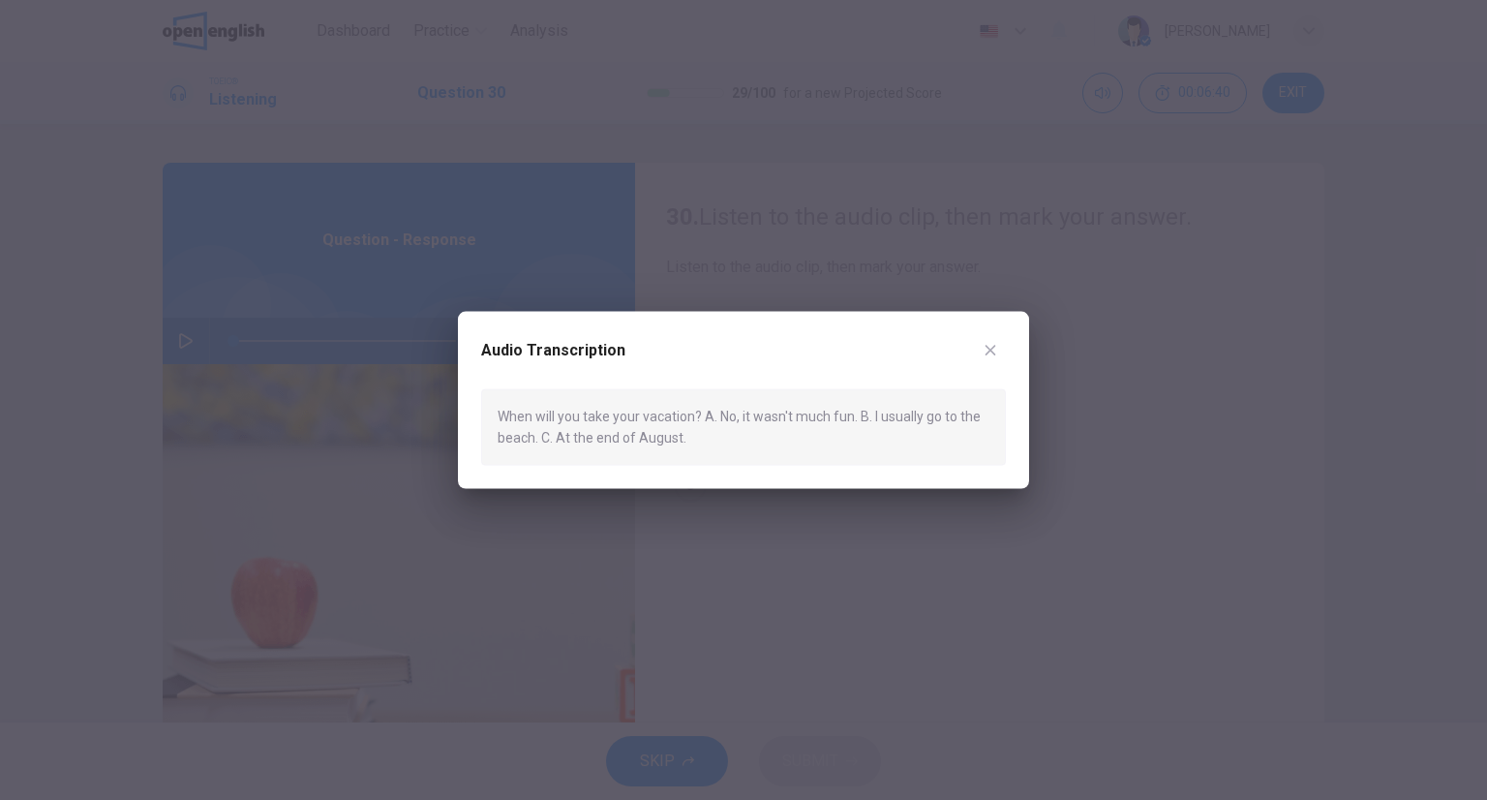
click at [973, 319] on div "Audio Transcription When will you take your vacation? A. No, it wasn't much fun…" at bounding box center [743, 400] width 571 height 177
click at [990, 338] on button "button" at bounding box center [990, 350] width 31 height 31
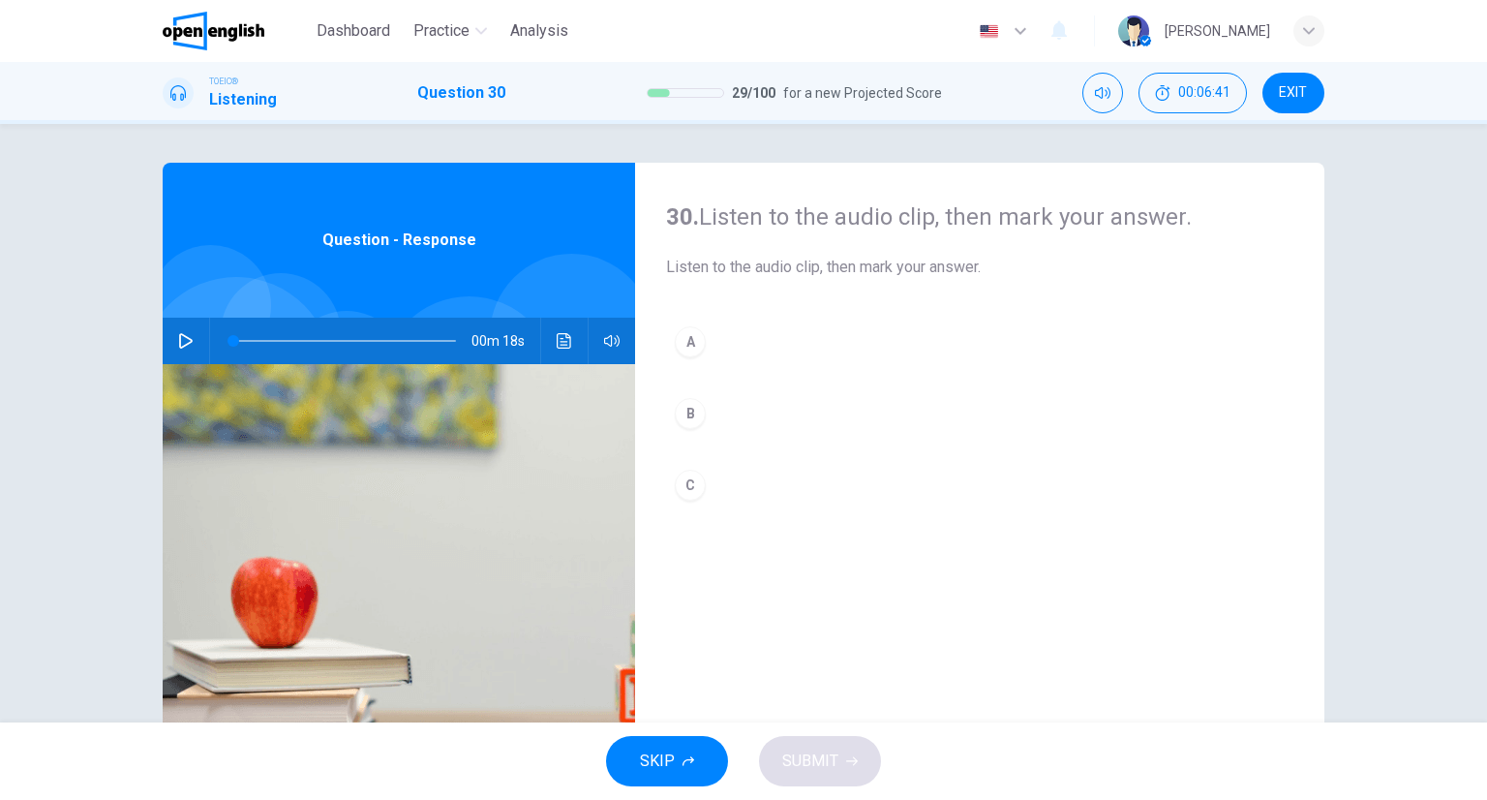
click at [689, 458] on div "A B C" at bounding box center [979, 433] width 627 height 230
click at [738, 513] on div "A B C" at bounding box center [979, 433] width 627 height 230
click at [736, 493] on button "C" at bounding box center [979, 485] width 627 height 48
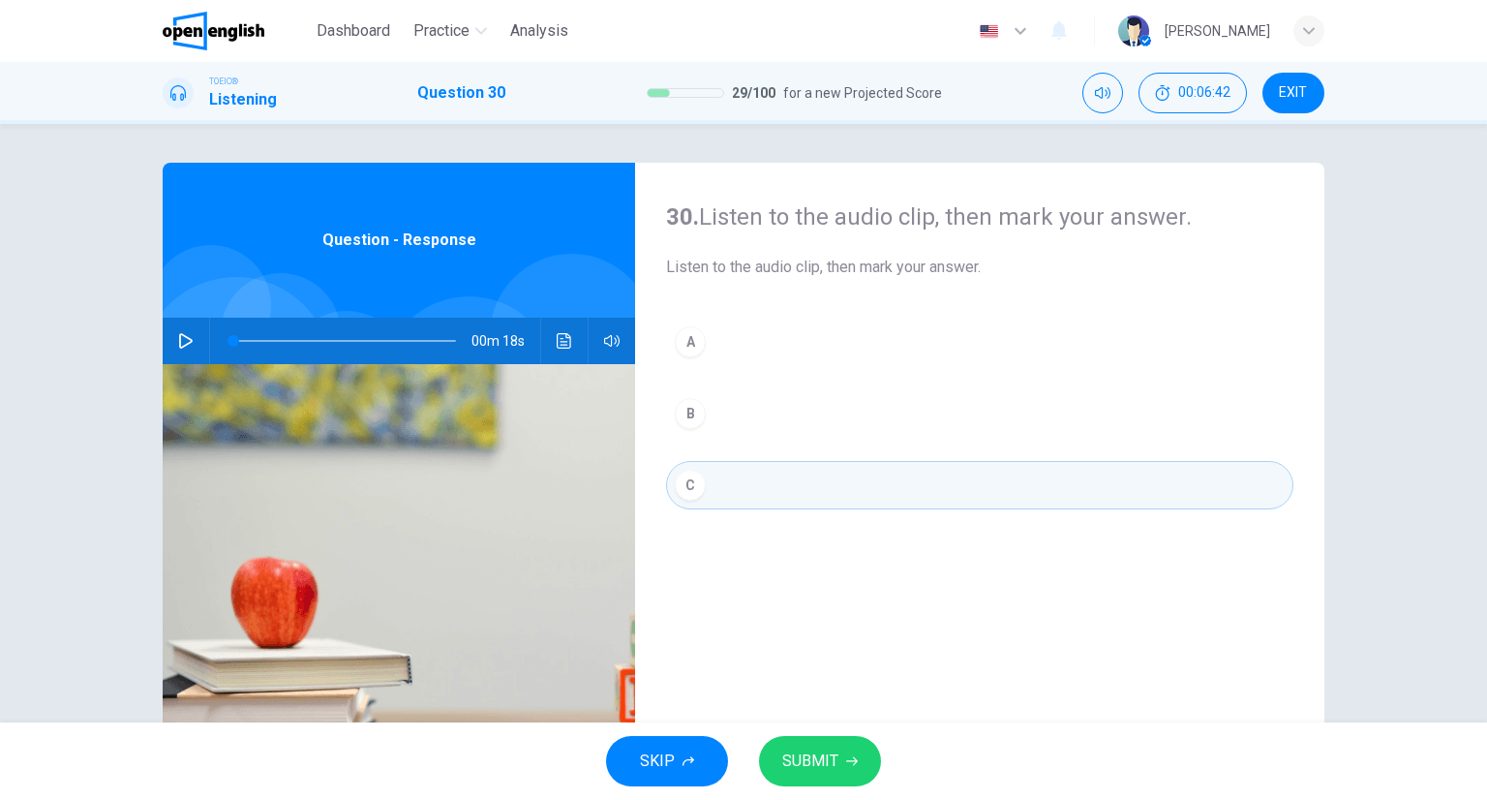
click at [786, 776] on button "SUBMIT" at bounding box center [820, 761] width 122 height 50
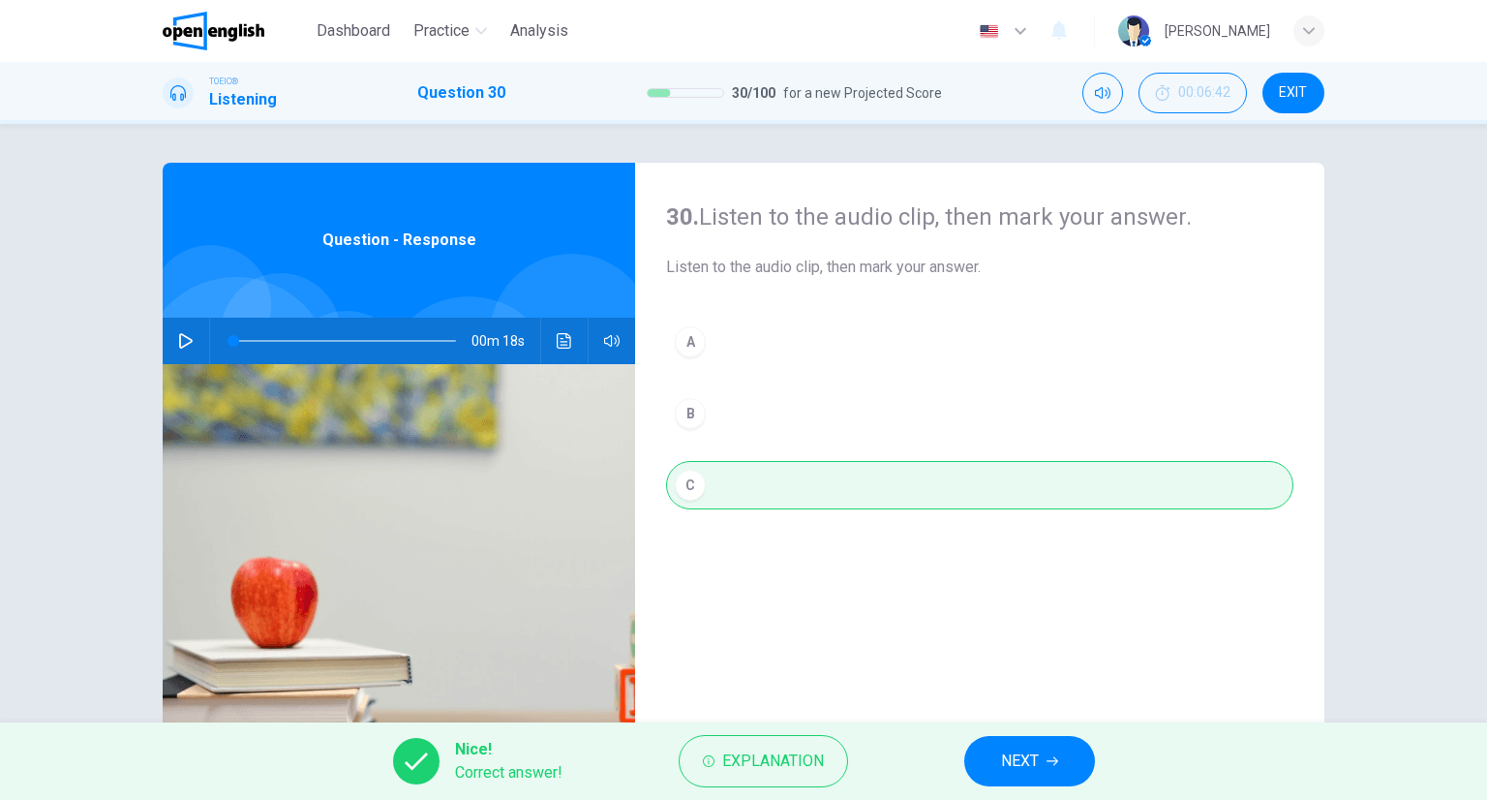
click at [1006, 732] on div "Nice! Correct answer! Explanation NEXT" at bounding box center [743, 760] width 1487 height 77
click at [1004, 763] on span "NEXT" at bounding box center [1020, 760] width 38 height 27
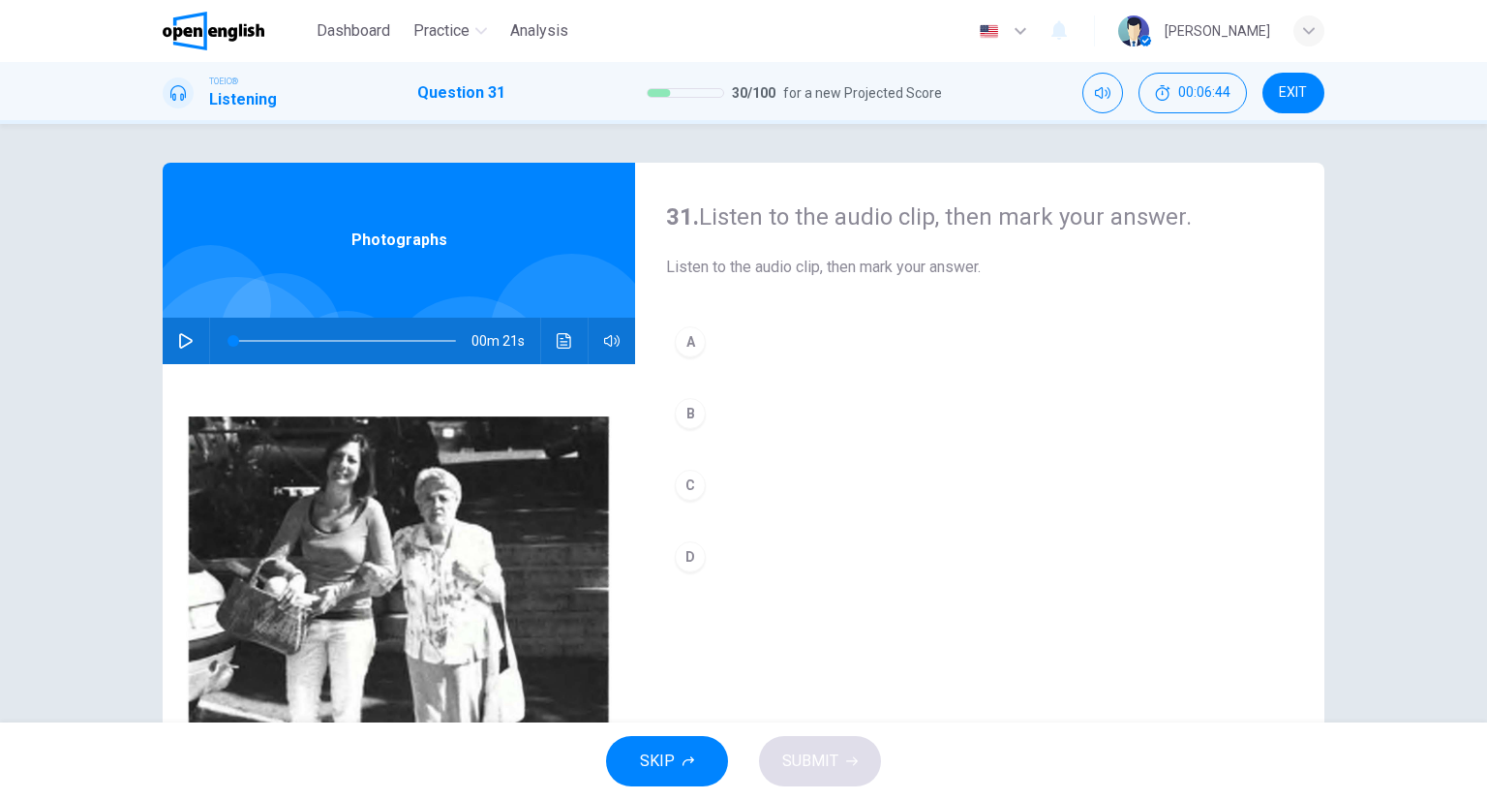
scroll to position [97, 0]
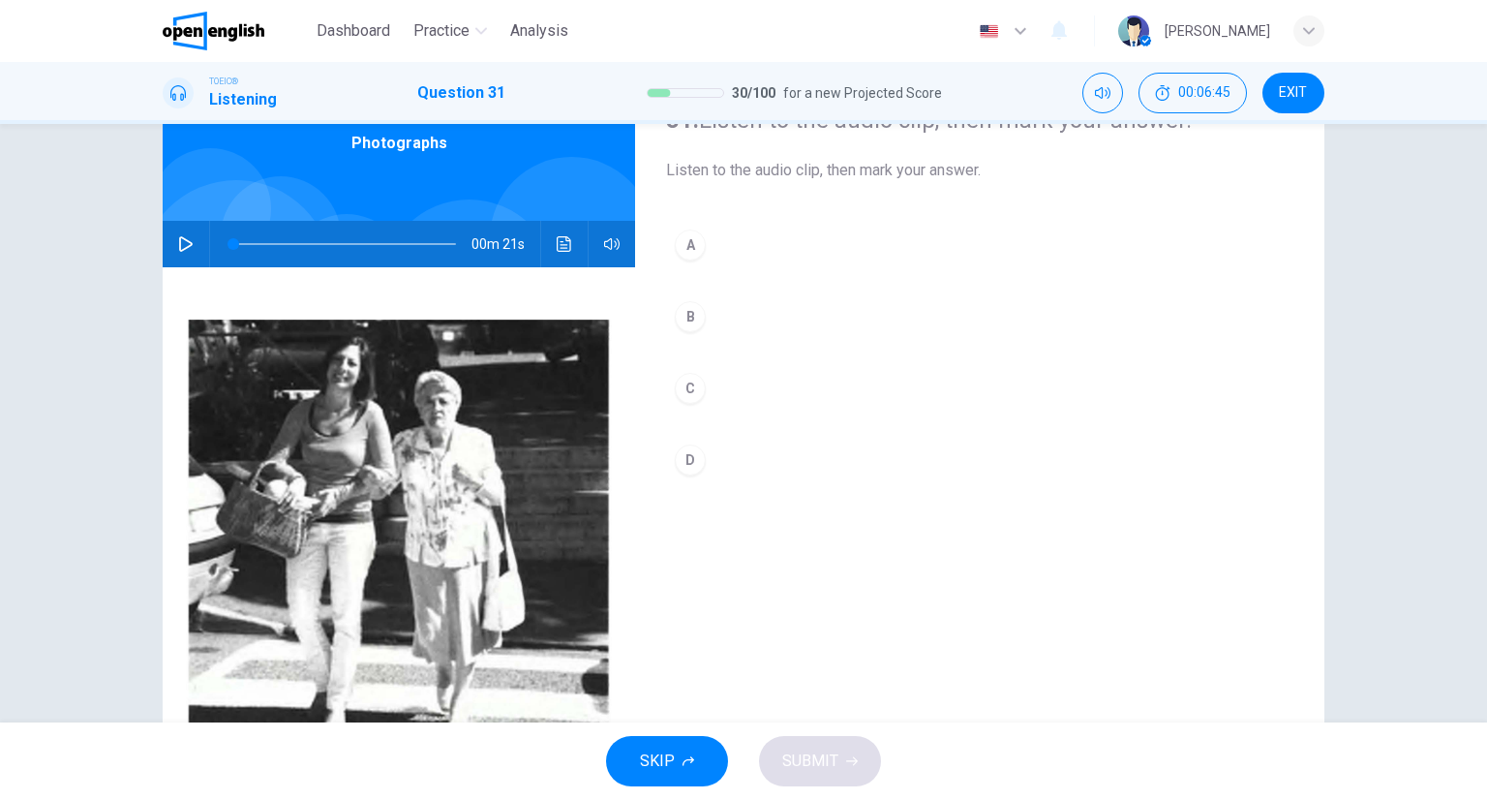
click at [550, 260] on button "Click to see the audio transcription" at bounding box center [564, 244] width 31 height 46
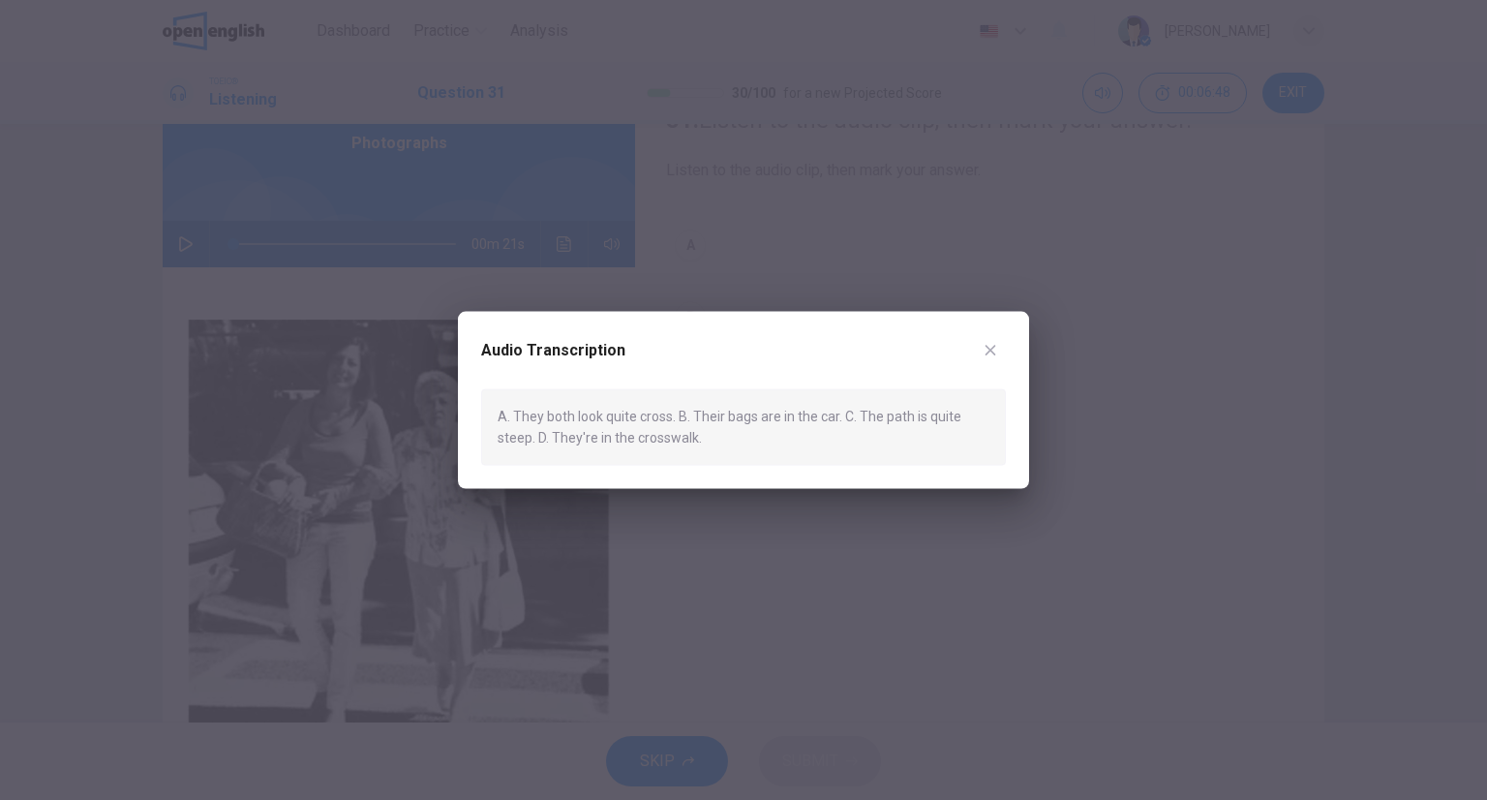
click at [992, 354] on icon "button" at bounding box center [990, 350] width 15 height 15
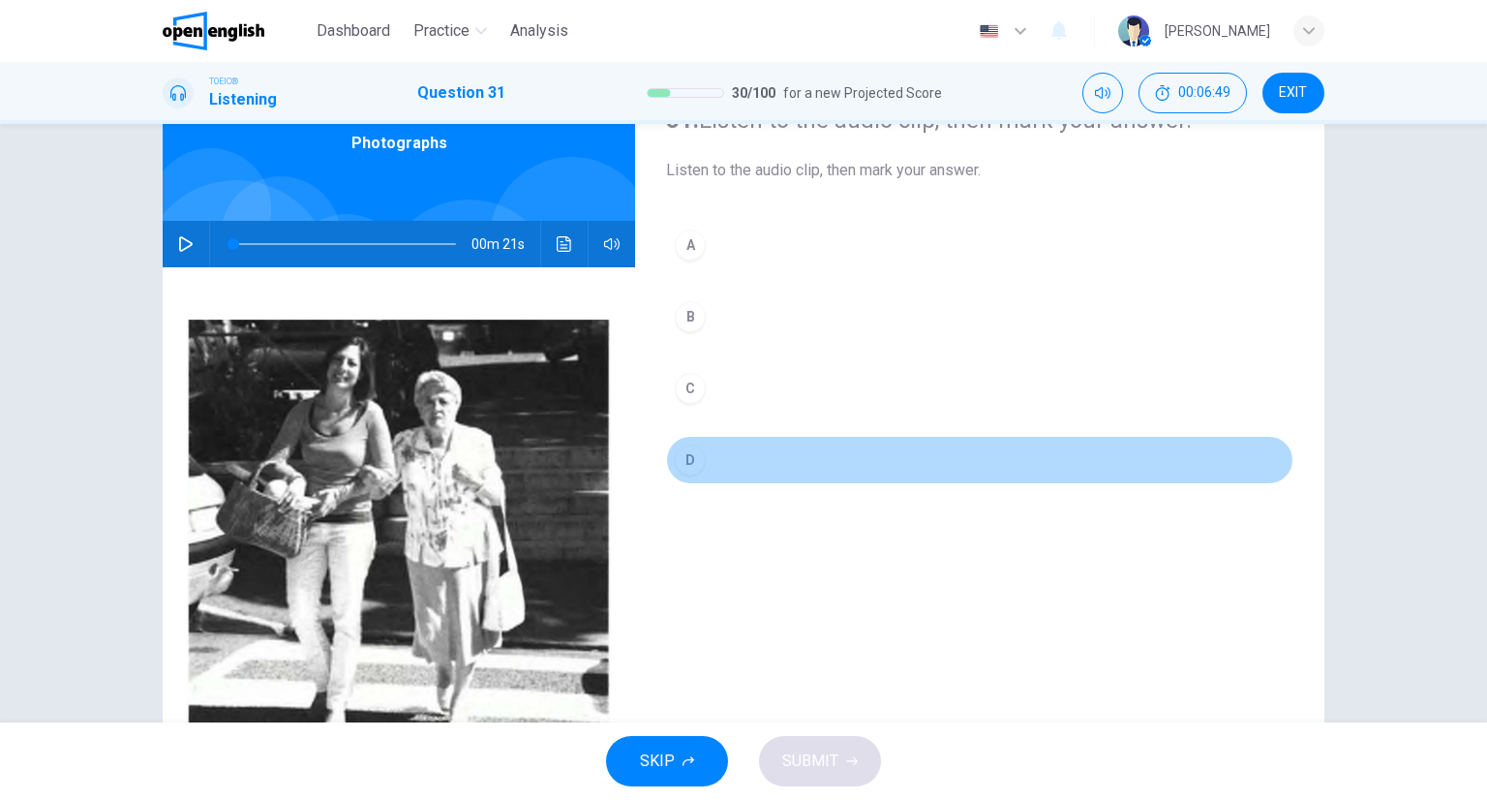
click at [682, 470] on div "D" at bounding box center [690, 459] width 31 height 31
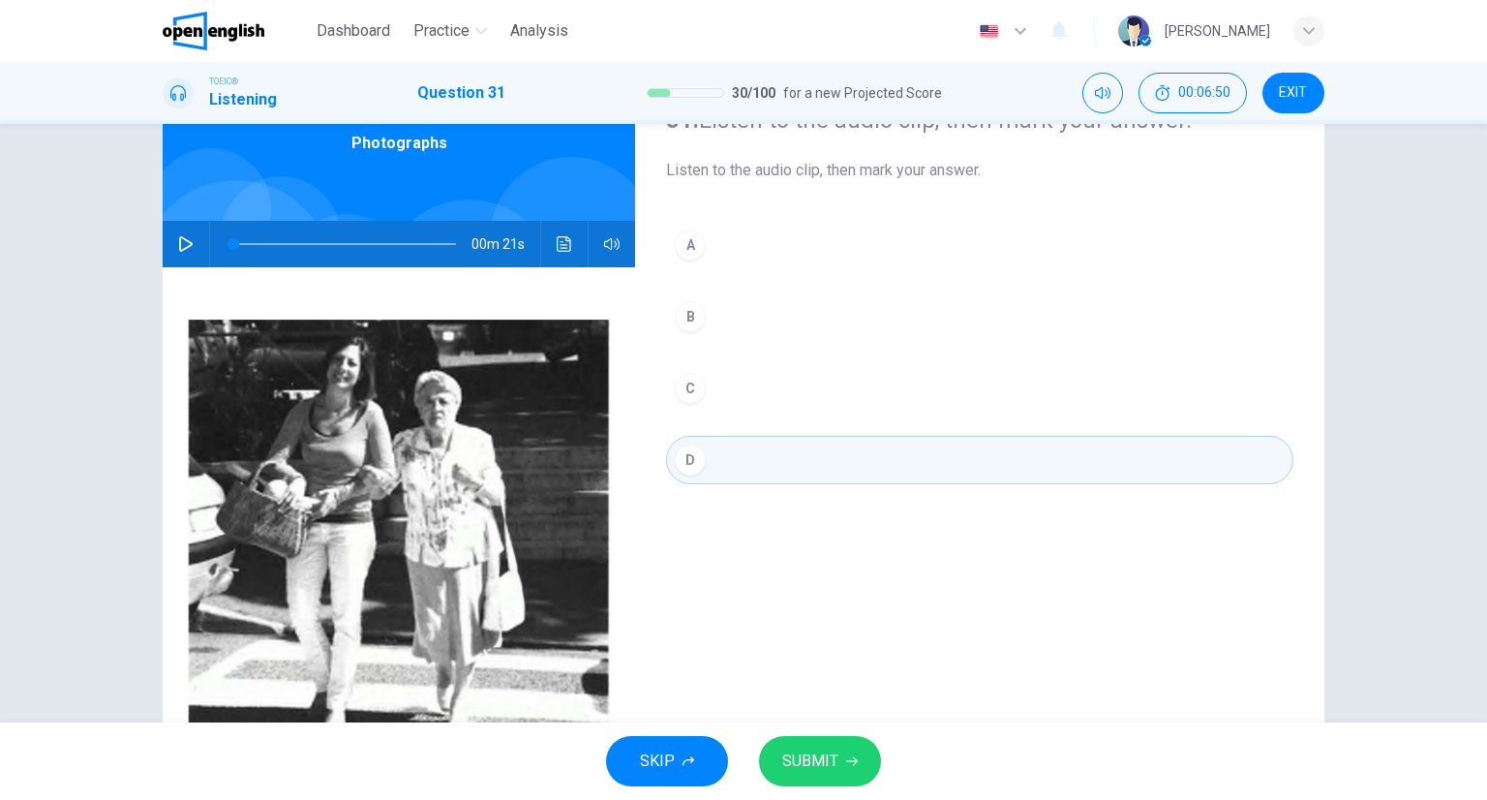
click at [801, 772] on span "SUBMIT" at bounding box center [810, 760] width 56 height 27
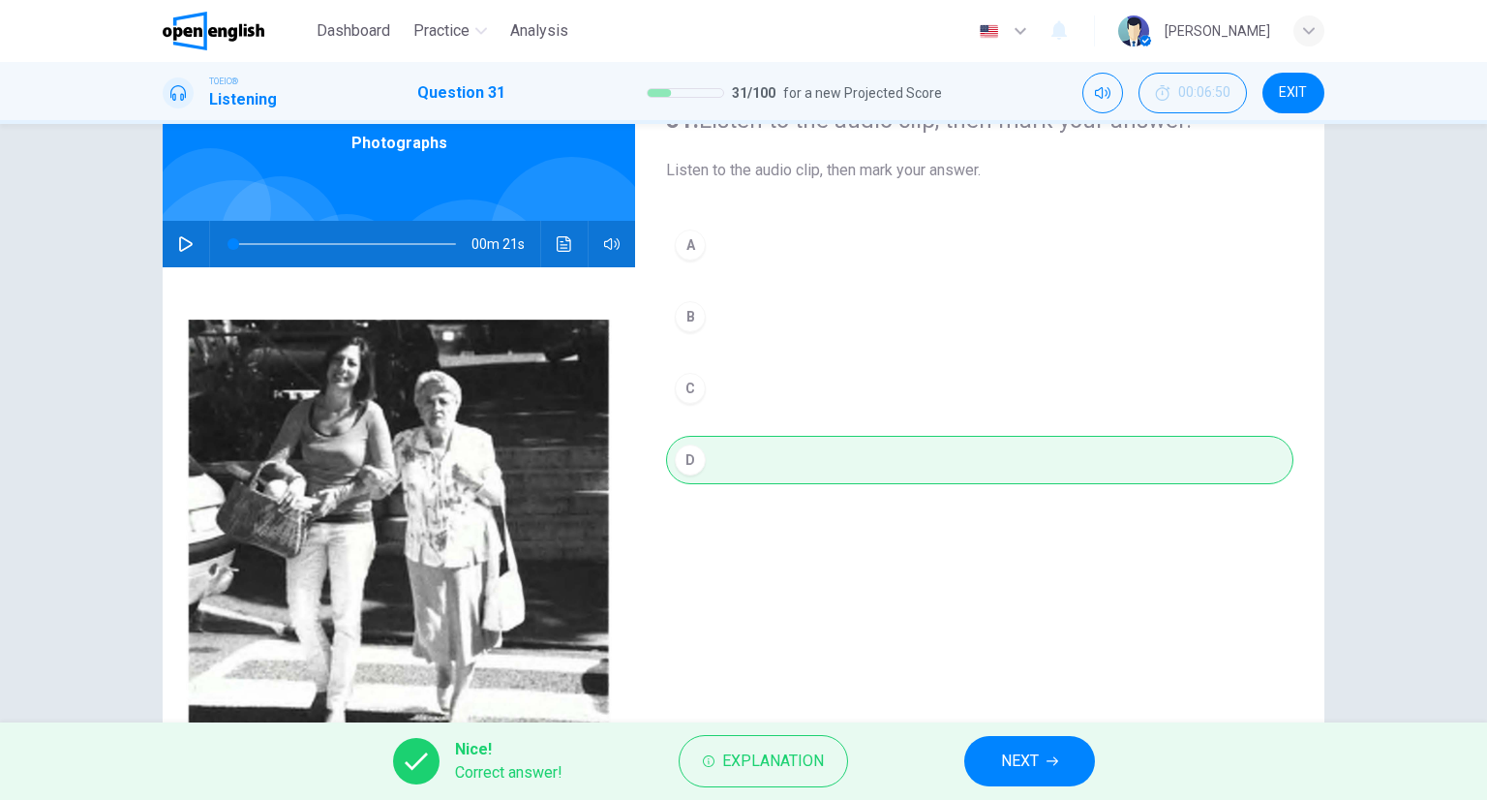
click at [1039, 745] on button "NEXT" at bounding box center [1029, 761] width 131 height 50
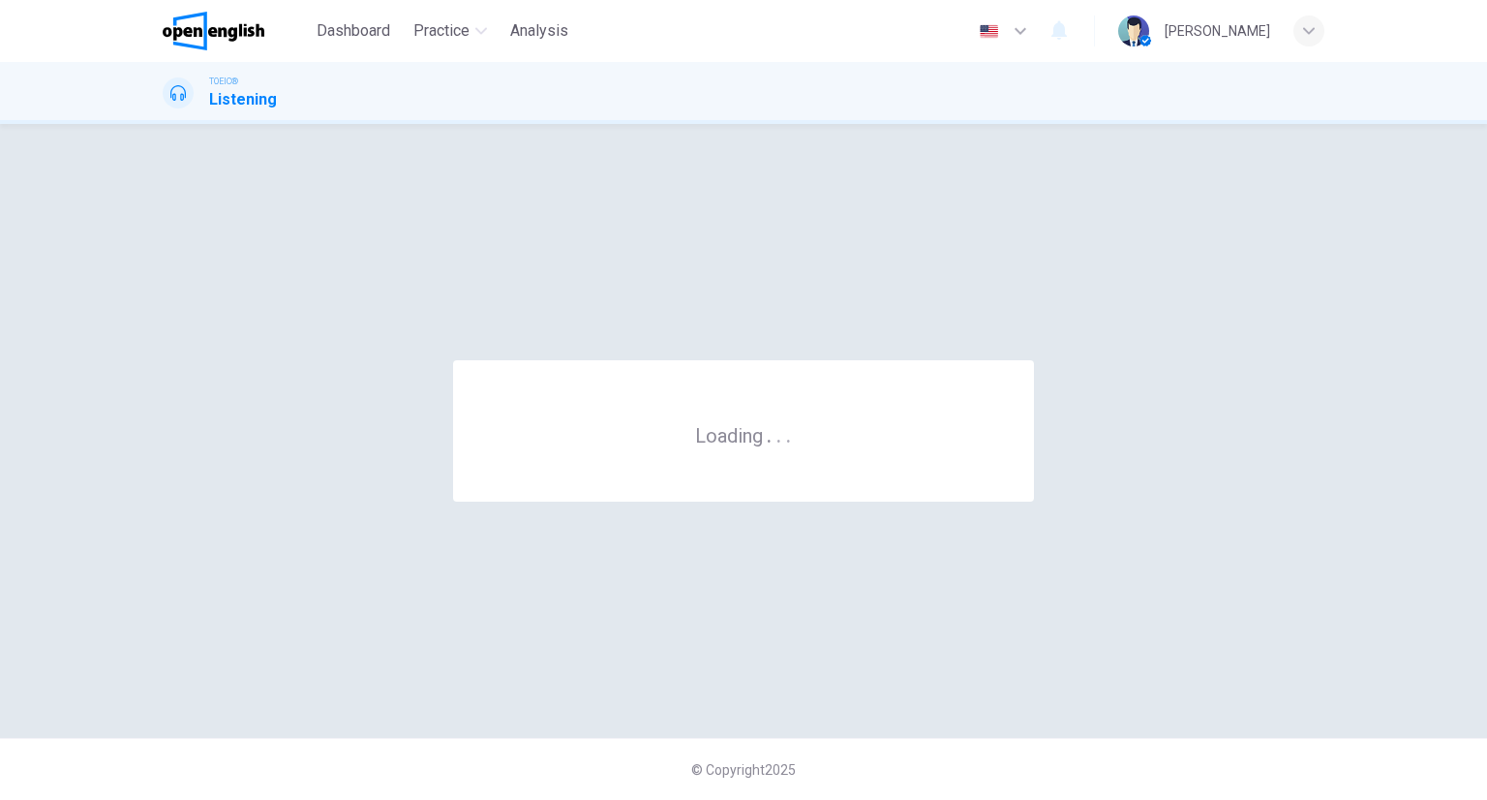
scroll to position [0, 0]
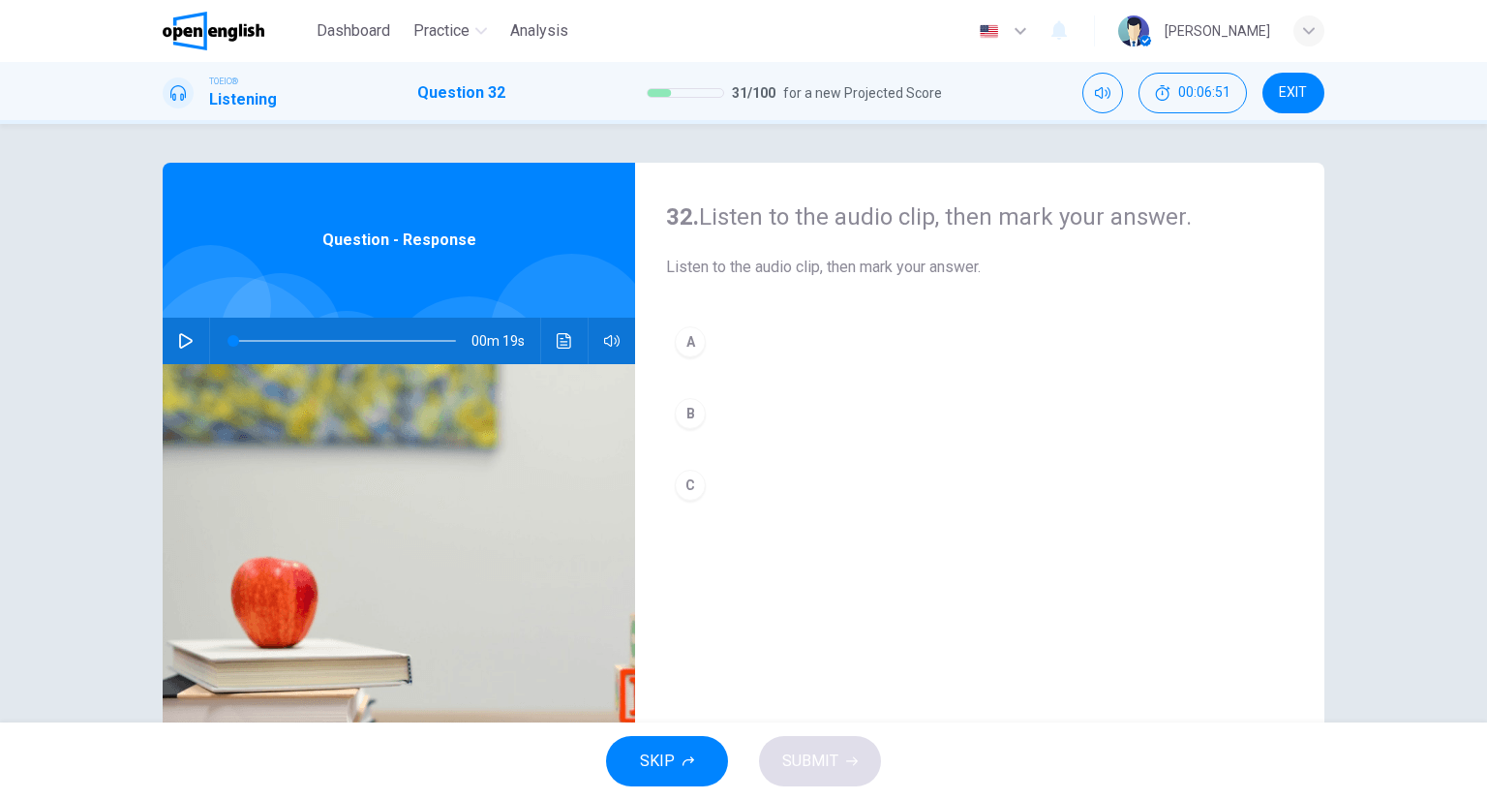
click at [554, 350] on button "Click to see the audio transcription" at bounding box center [564, 341] width 31 height 46
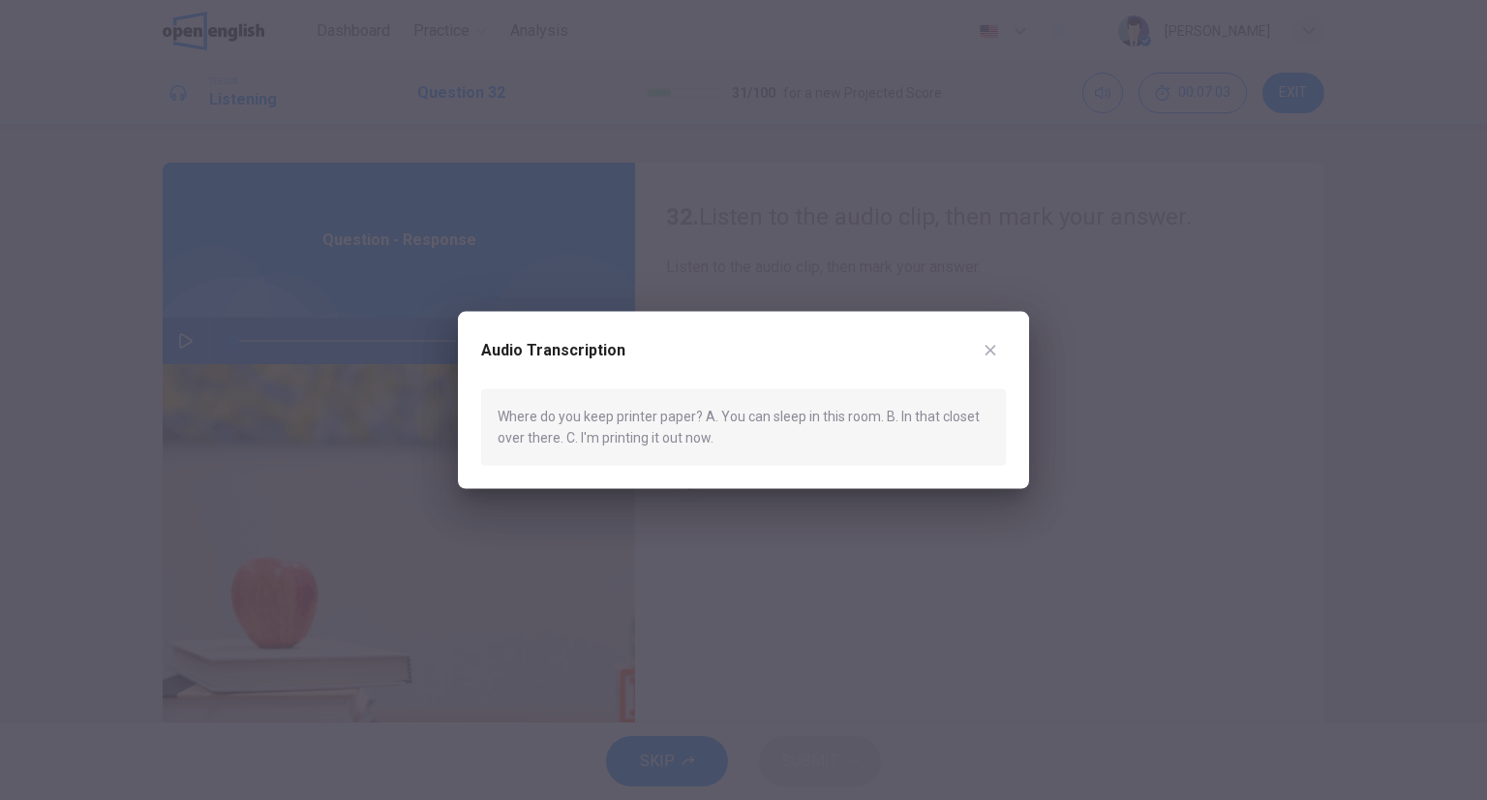
click at [1000, 353] on button "button" at bounding box center [990, 350] width 31 height 31
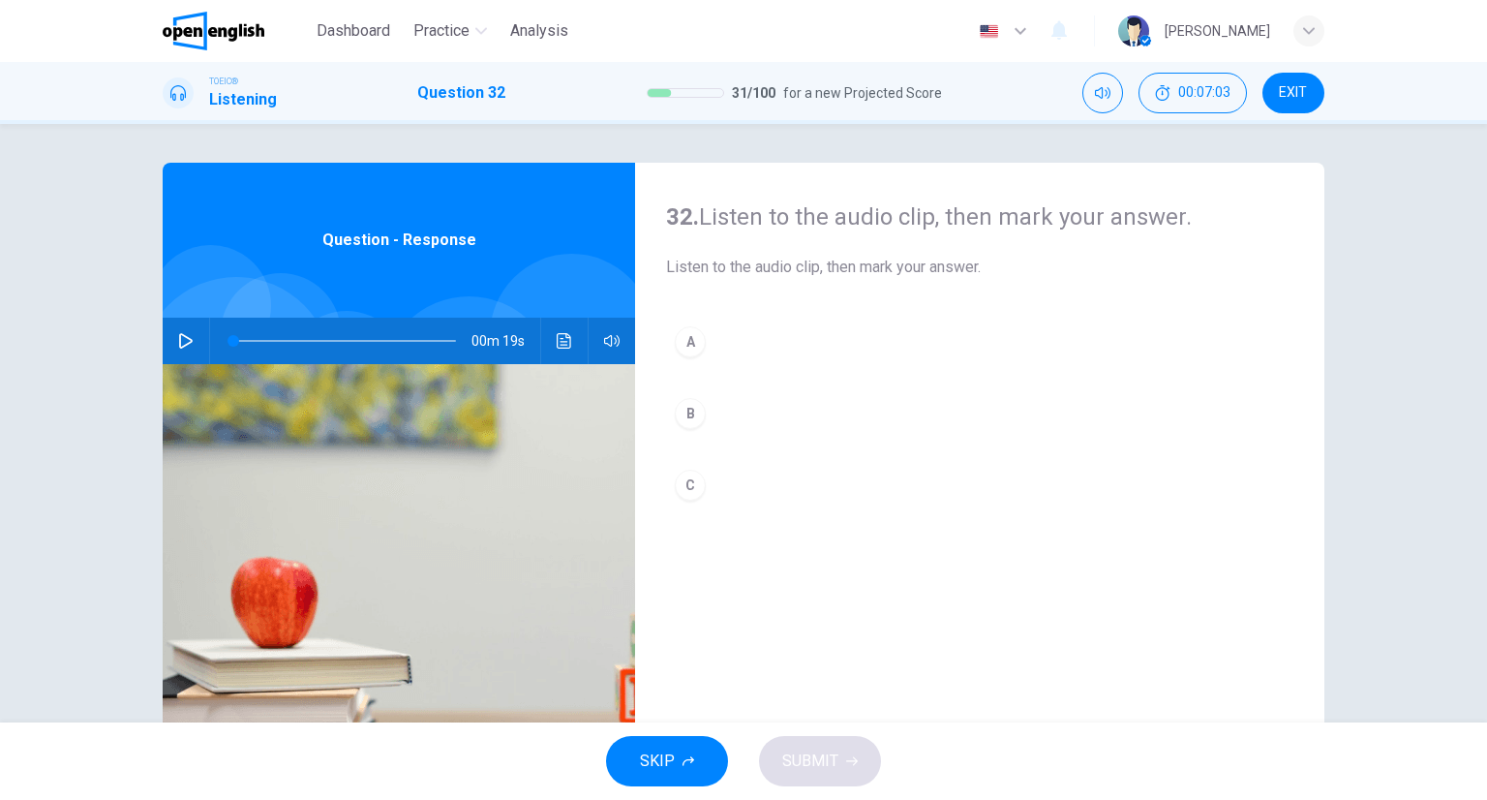
drag, startPoint x: 714, startPoint y: 406, endPoint x: 793, endPoint y: 432, distance: 82.7
click at [713, 407] on button "B" at bounding box center [979, 413] width 627 height 48
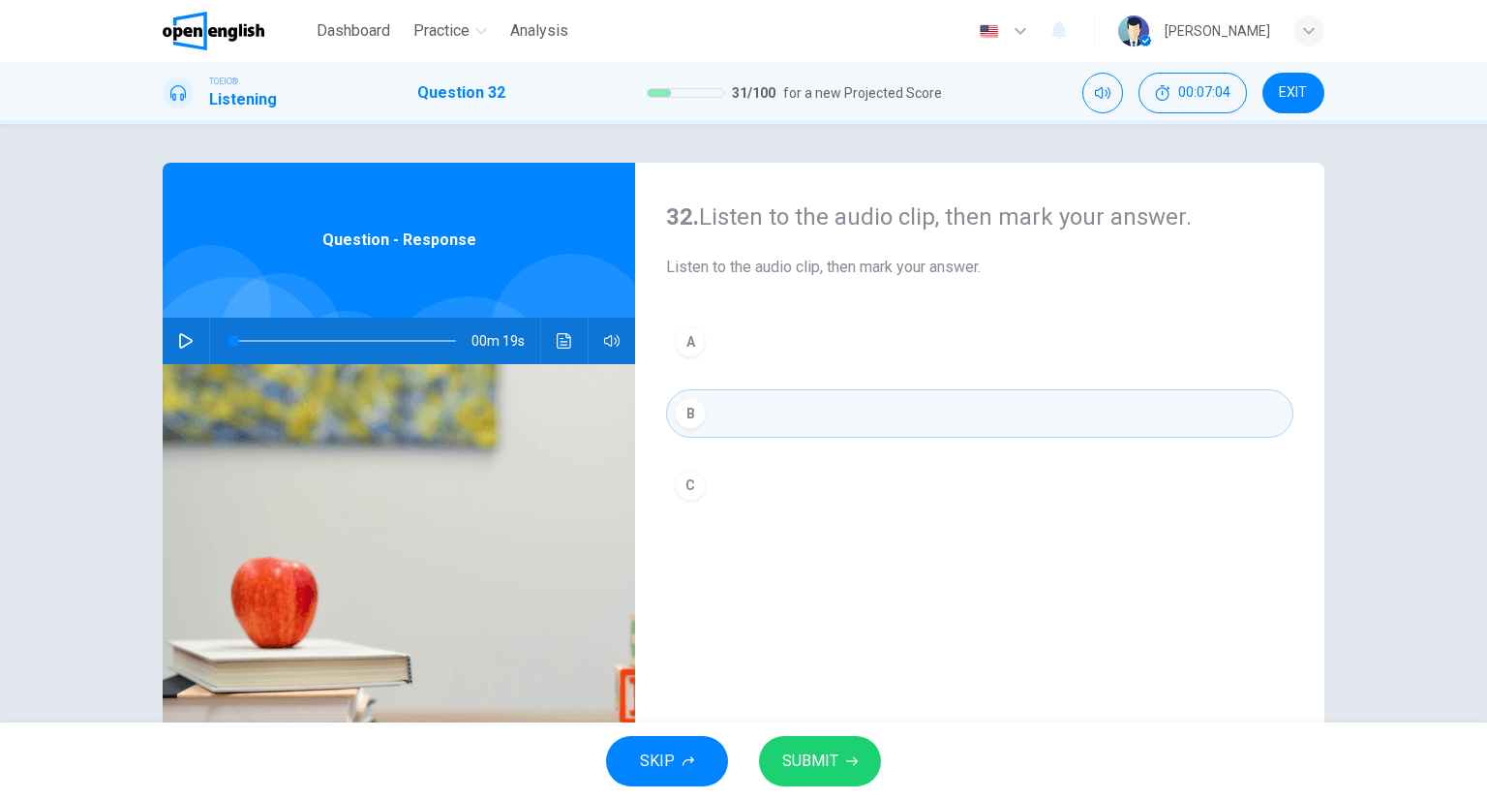
click at [824, 754] on span "SUBMIT" at bounding box center [810, 760] width 56 height 27
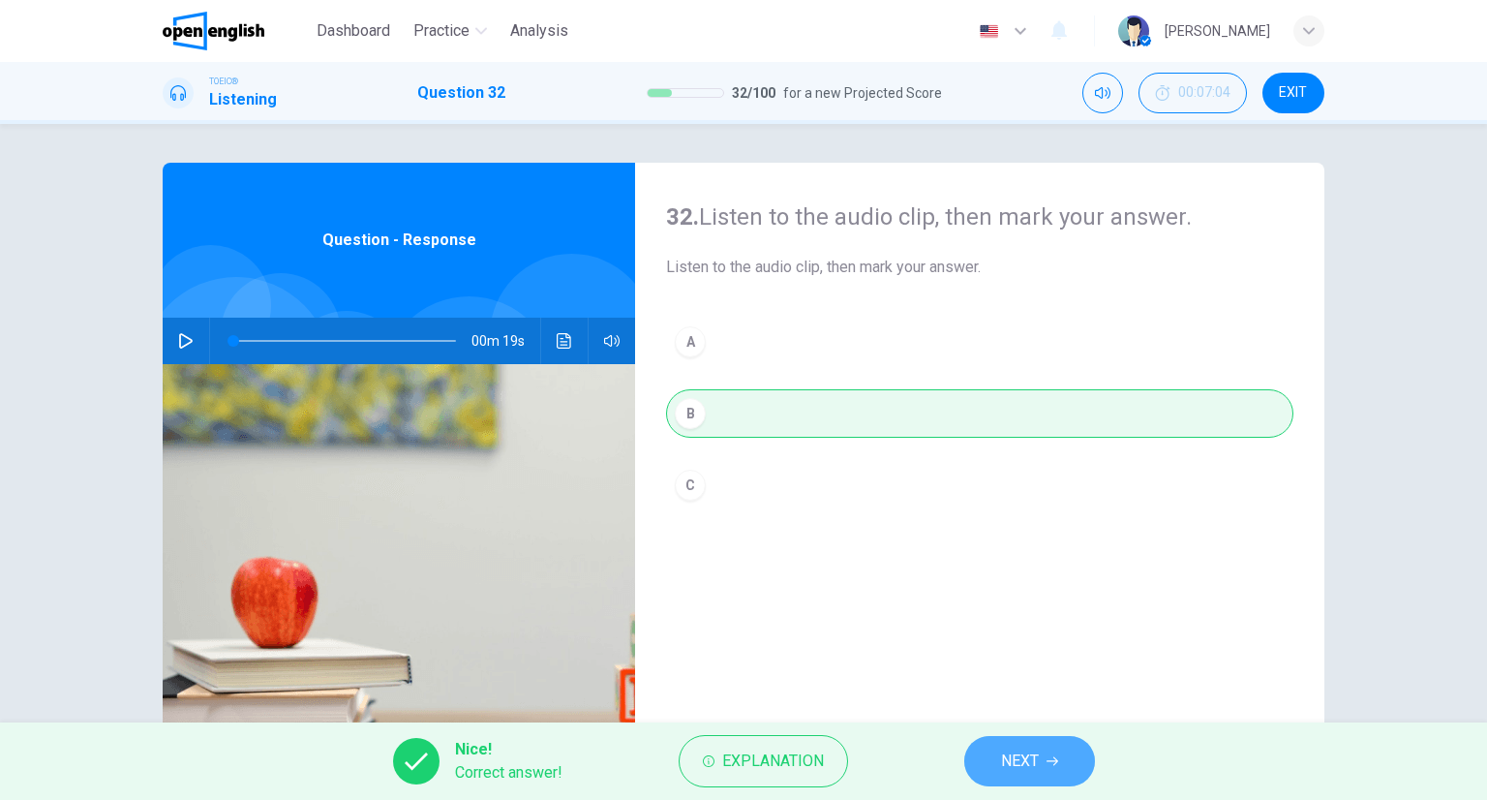
click at [1047, 755] on icon "button" at bounding box center [1053, 761] width 12 height 12
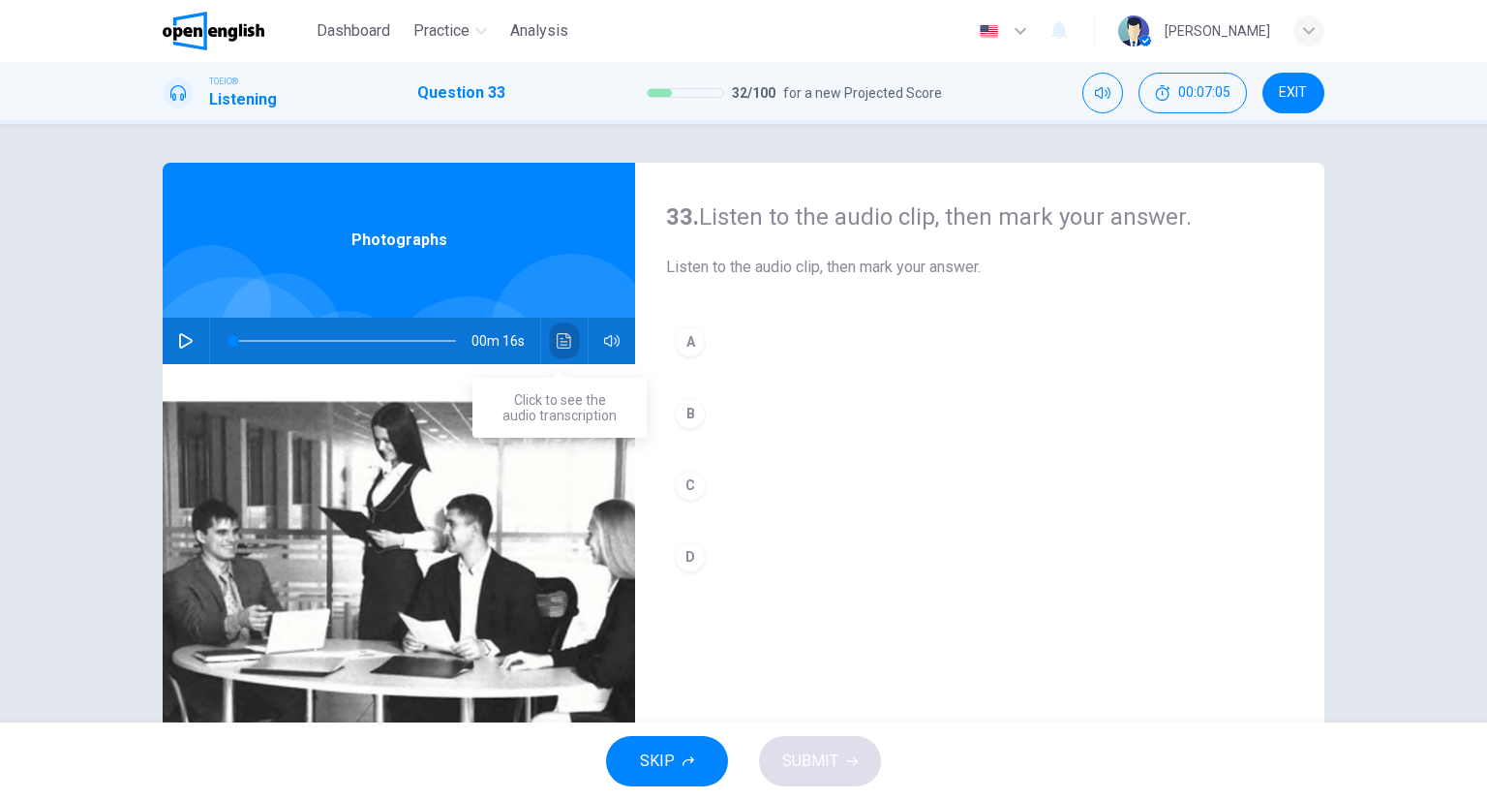
click at [561, 333] on icon "Click to see the audio transcription" at bounding box center [564, 340] width 15 height 15
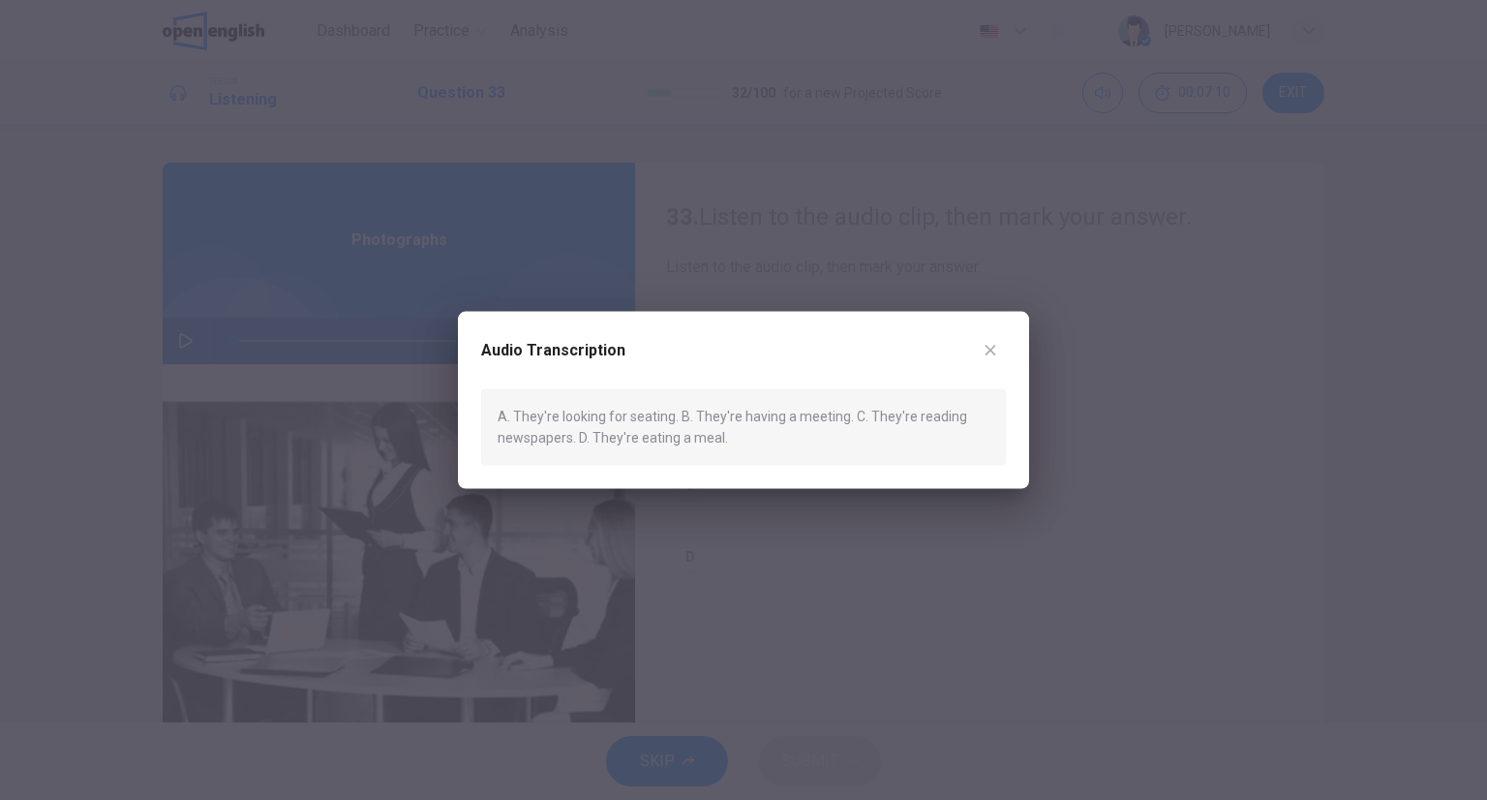
click at [1003, 326] on div "Audio Transcription A. They're looking for seating. B. They're having a meeting…" at bounding box center [743, 400] width 571 height 177
click at [990, 322] on div "Audio Transcription A. They're looking for seating. B. They're having a meeting…" at bounding box center [743, 400] width 571 height 177
click at [1002, 345] on button "button" at bounding box center [990, 350] width 31 height 31
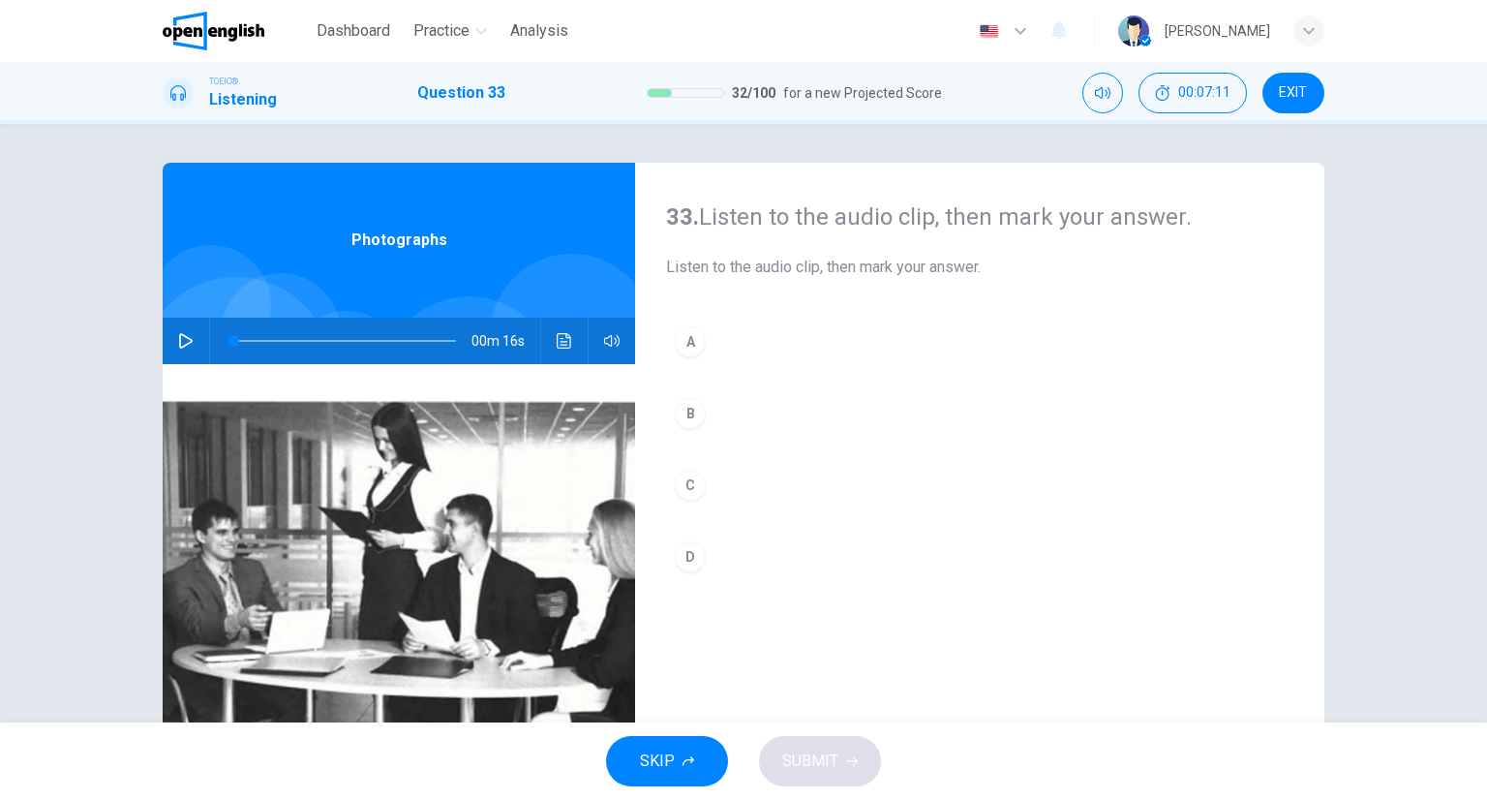
click at [744, 401] on button "B" at bounding box center [979, 413] width 627 height 48
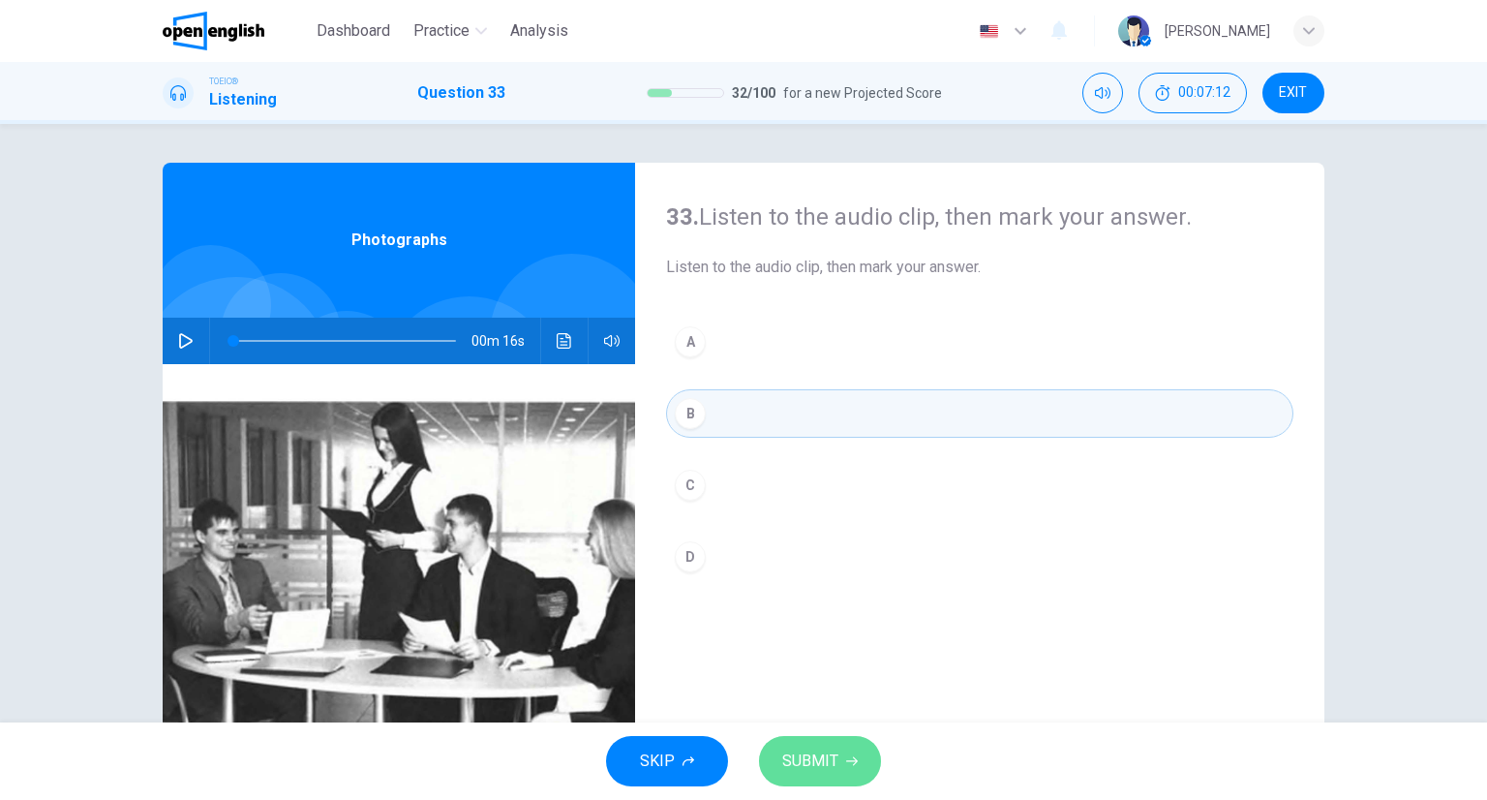
click at [836, 746] on button "SUBMIT" at bounding box center [820, 761] width 122 height 50
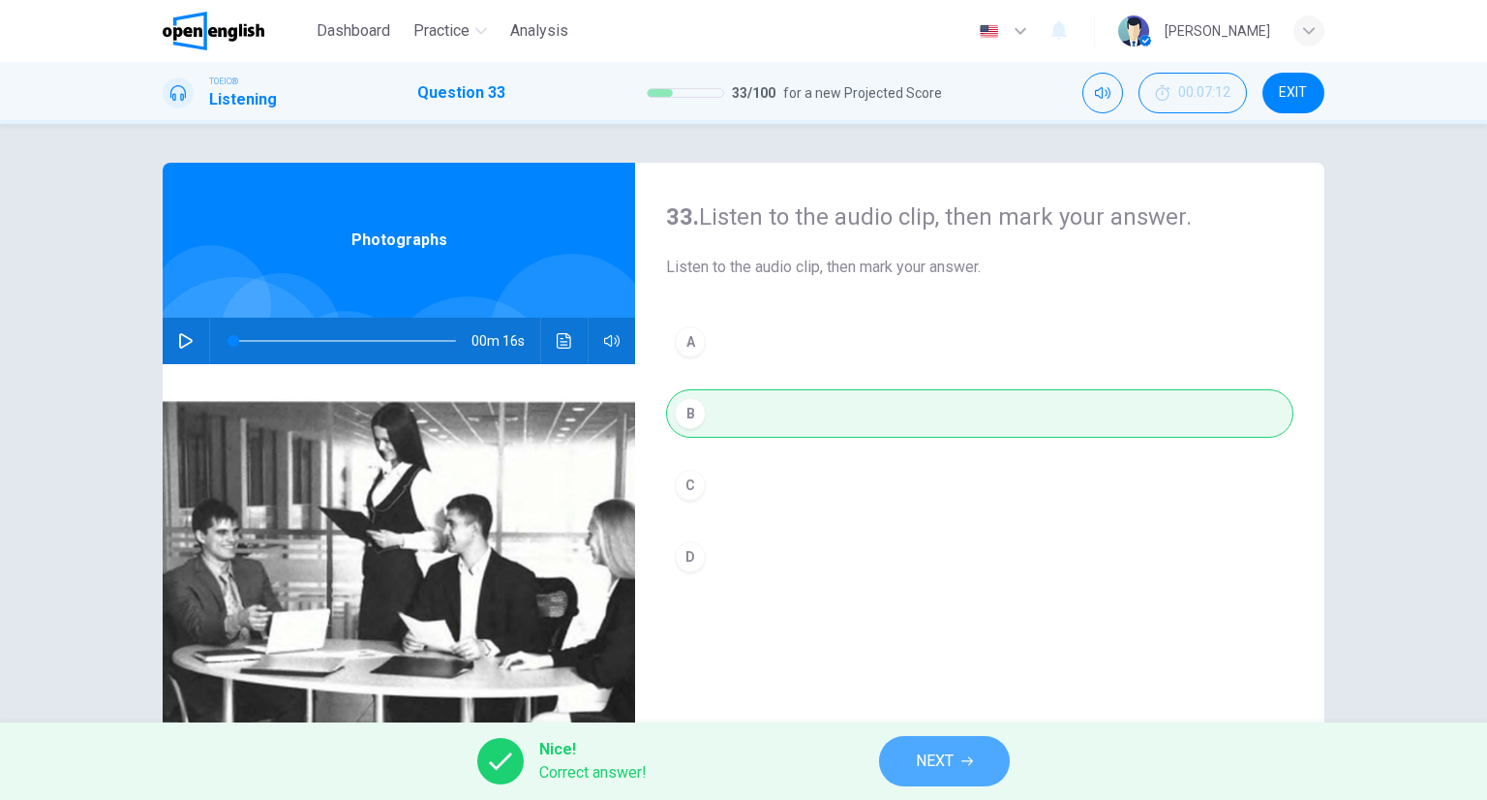
click at [914, 744] on button "NEXT" at bounding box center [944, 761] width 131 height 50
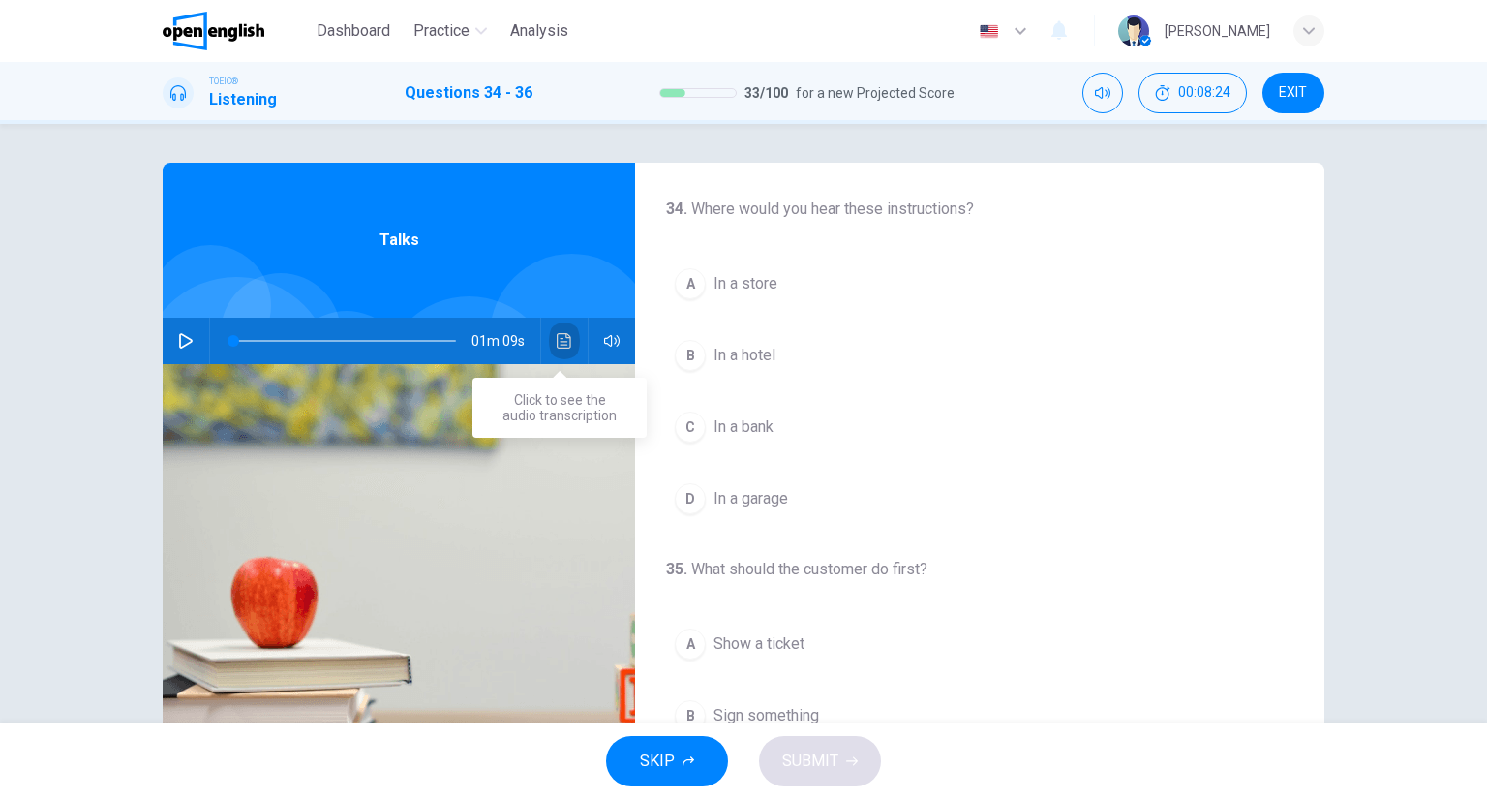
click at [567, 331] on button "Click to see the audio transcription" at bounding box center [564, 341] width 31 height 46
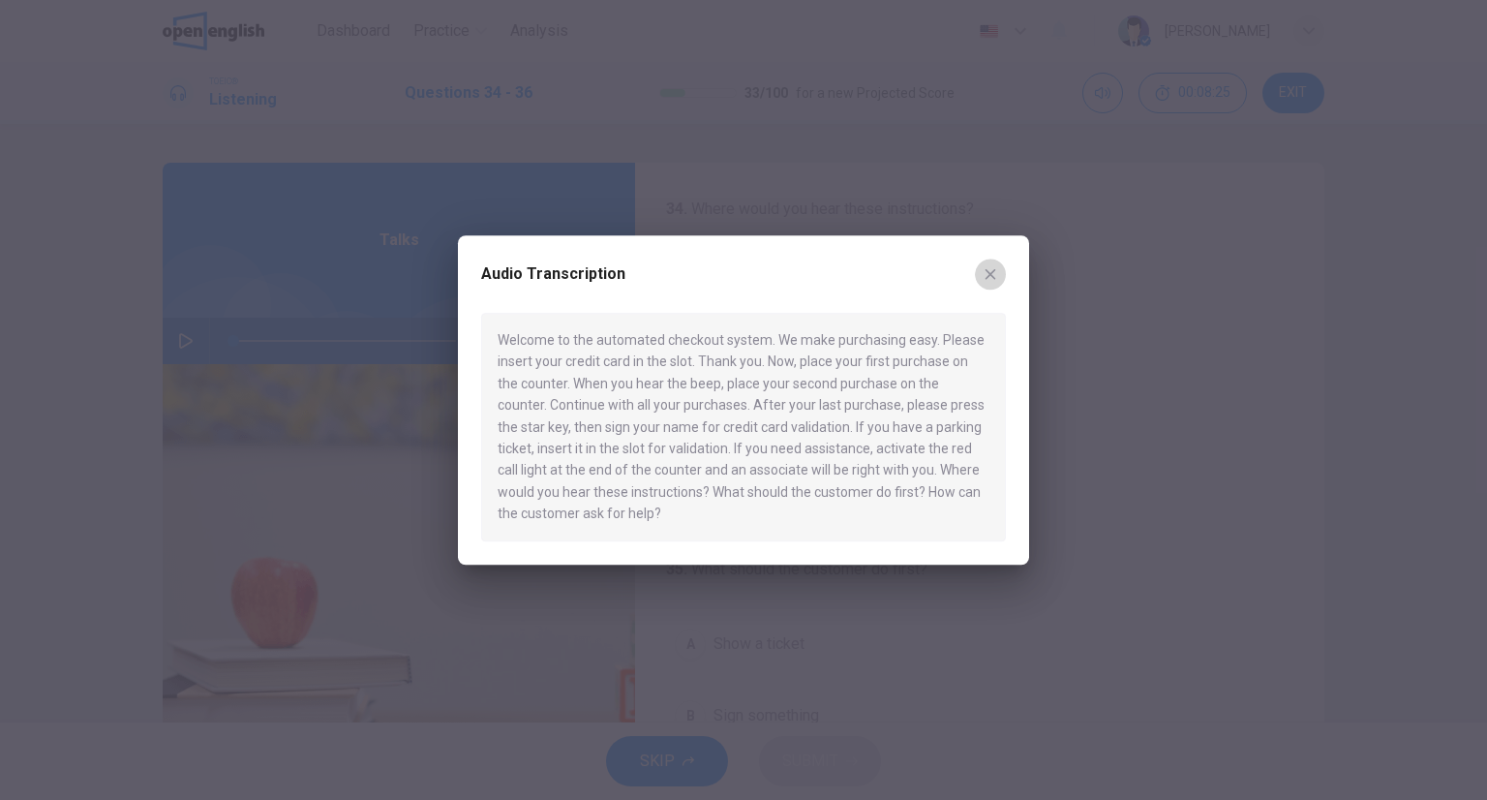
click at [991, 274] on icon "button" at bounding box center [991, 274] width 11 height 11
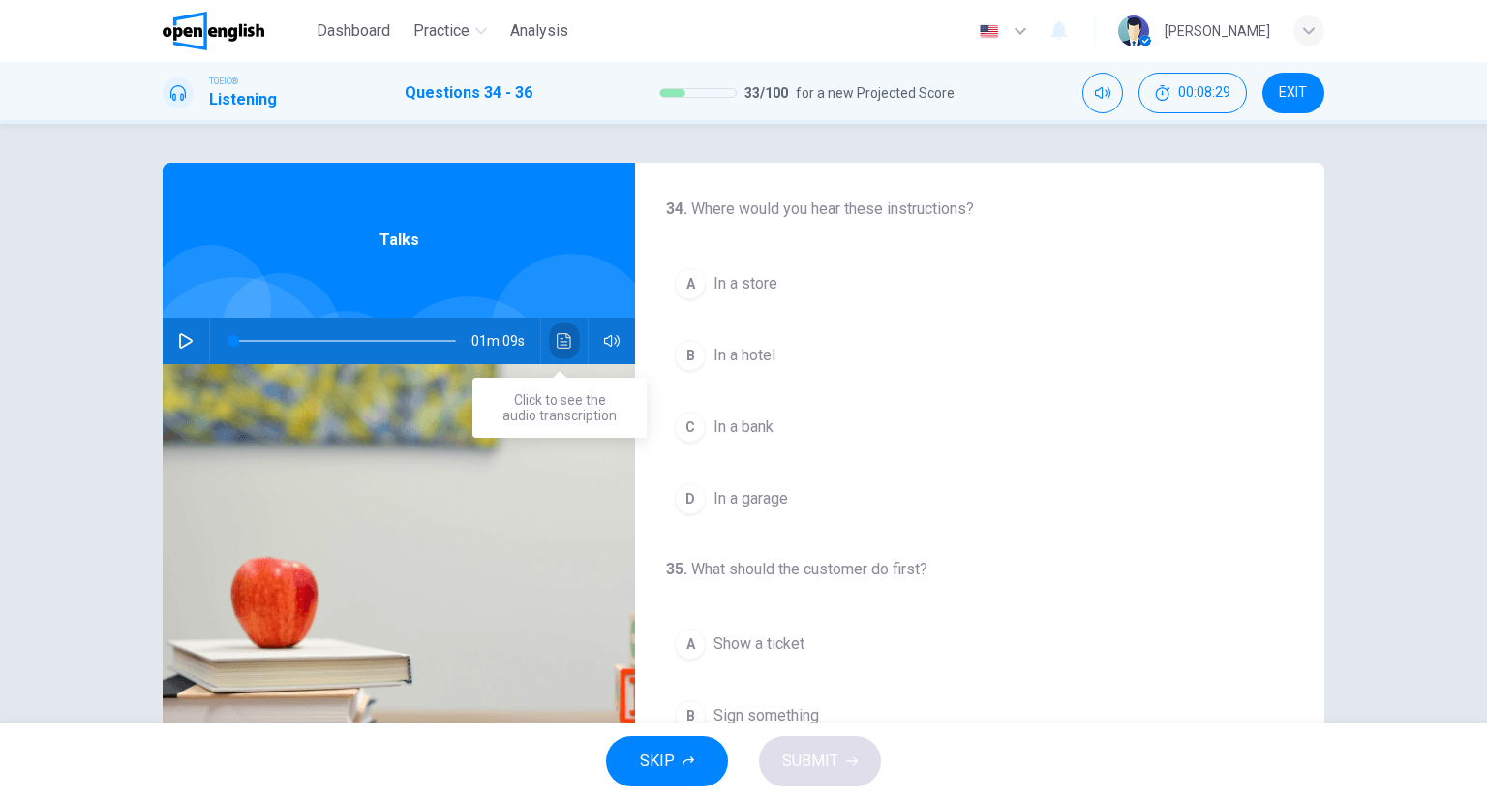
click at [557, 339] on icon "Click to see the audio transcription" at bounding box center [564, 340] width 15 height 15
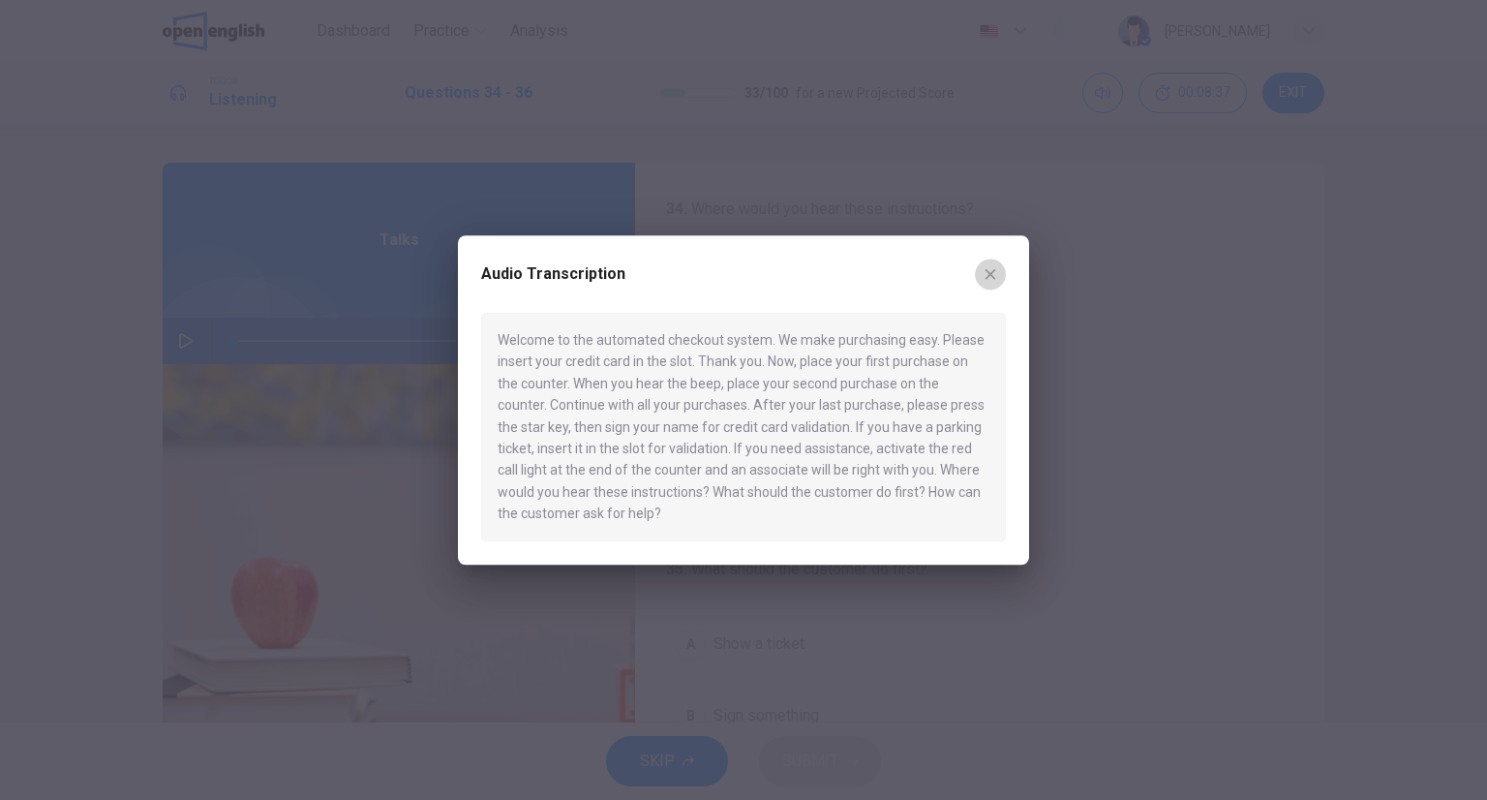
drag, startPoint x: 984, startPoint y: 279, endPoint x: 891, endPoint y: 304, distance: 96.3
click at [984, 279] on icon "button" at bounding box center [990, 273] width 15 height 15
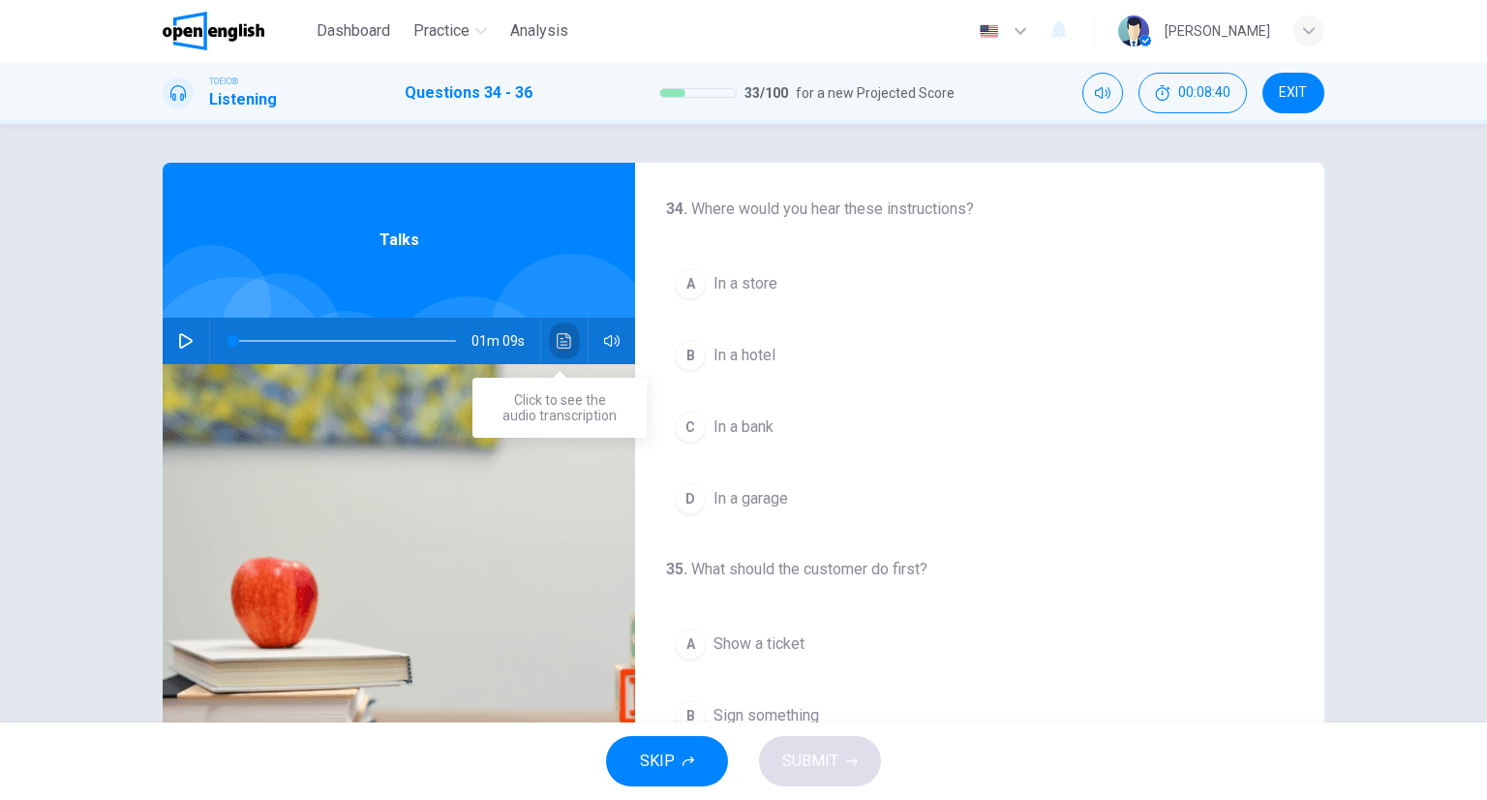
click at [554, 330] on button "Click to see the audio transcription" at bounding box center [564, 341] width 31 height 46
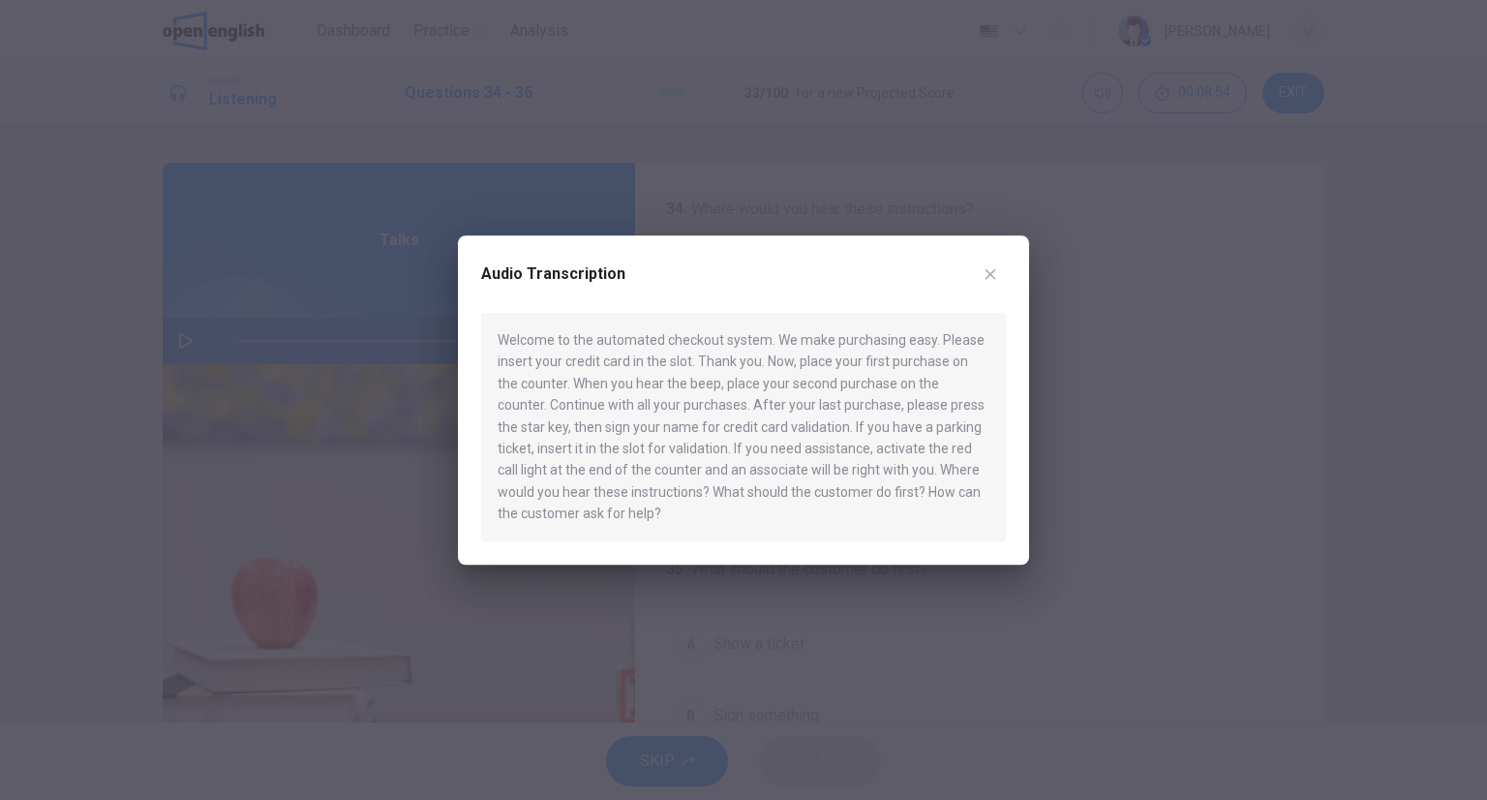
click at [998, 259] on div "Audio Transcription Welcome to the automated checkout system. We make purchasin…" at bounding box center [743, 399] width 571 height 329
click at [981, 268] on button "button" at bounding box center [990, 273] width 31 height 31
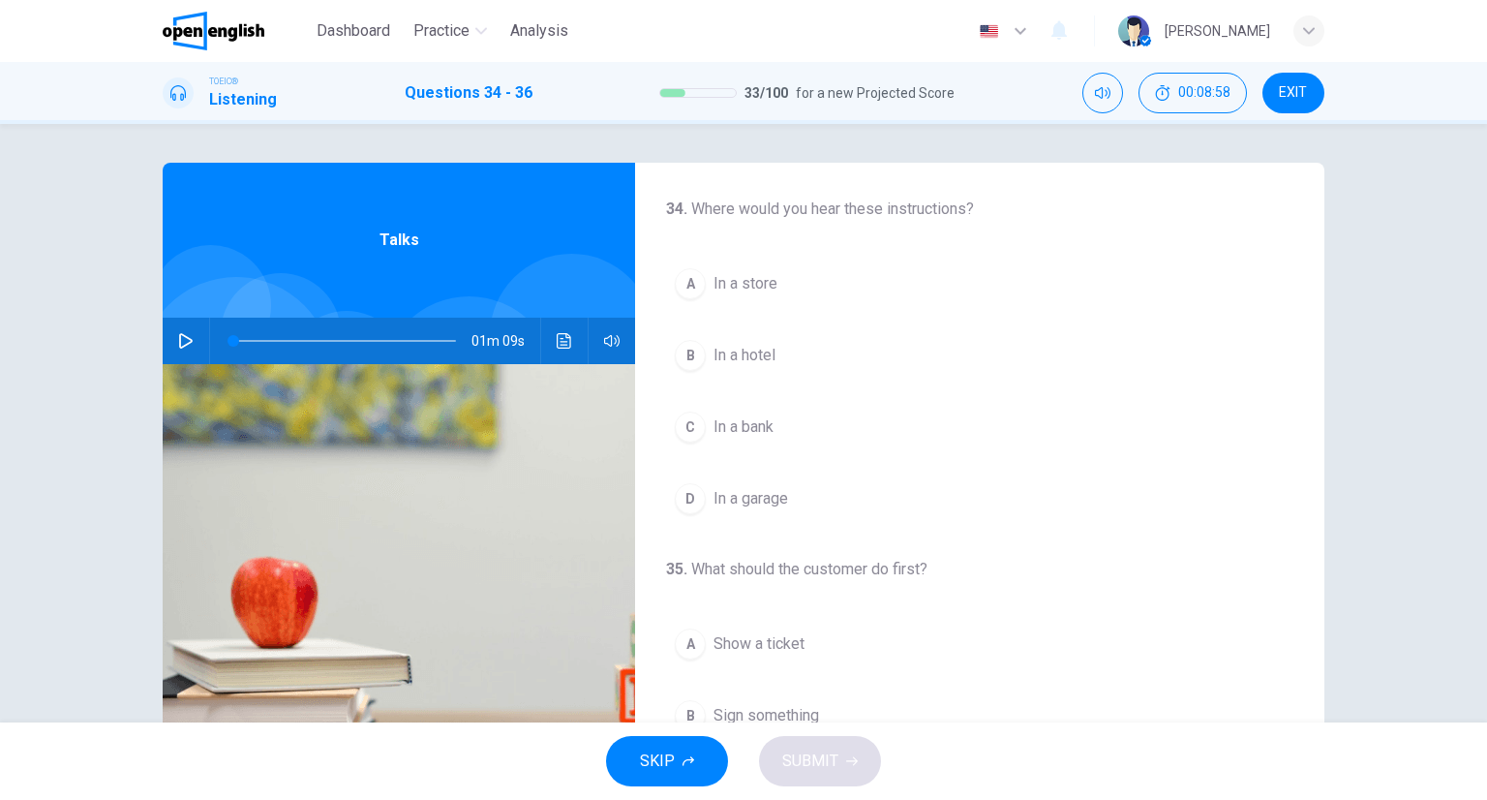
click at [751, 298] on button "A In a store" at bounding box center [979, 283] width 627 height 48
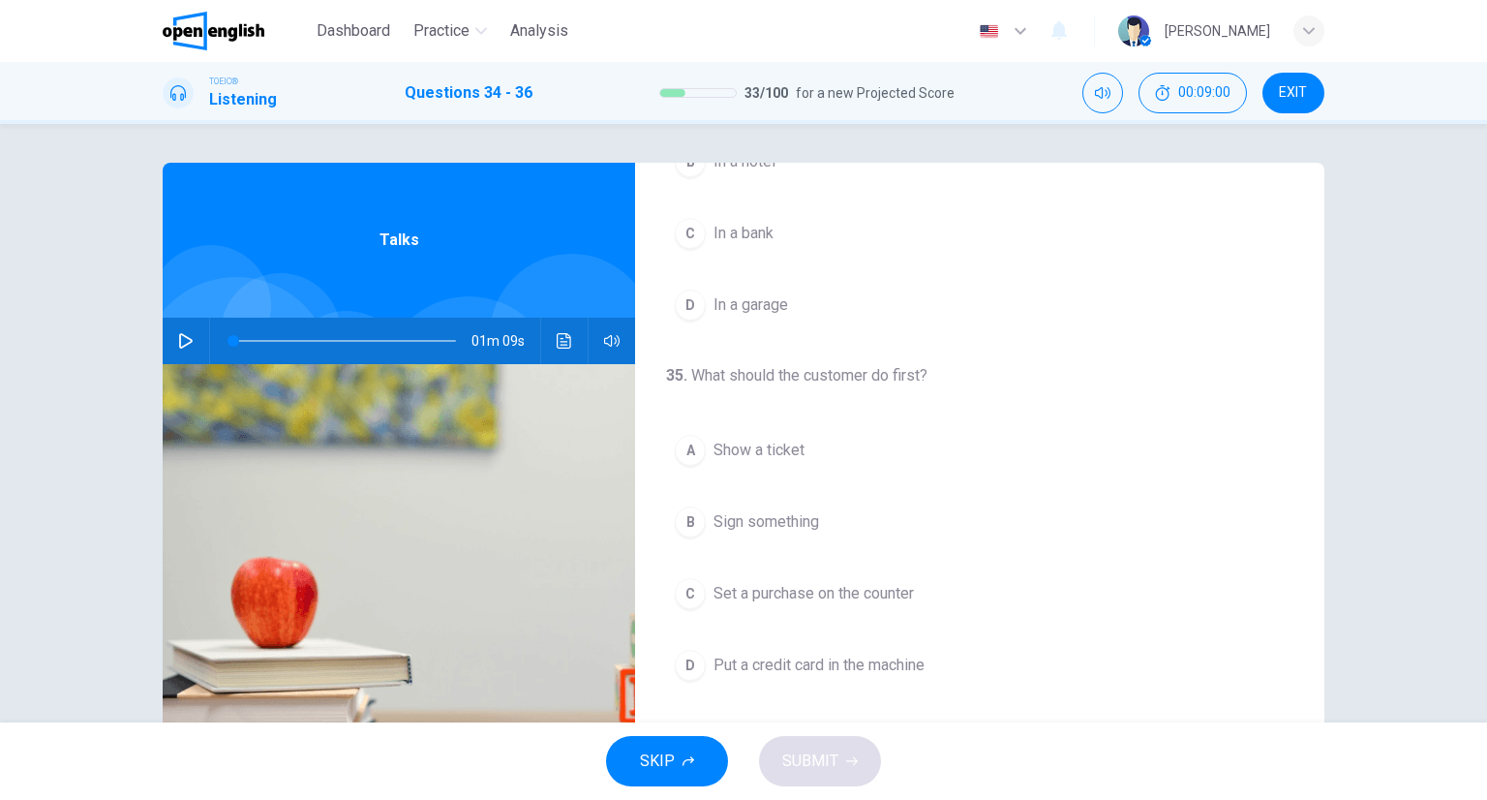
click at [819, 442] on button "A Show a ticket" at bounding box center [979, 450] width 627 height 48
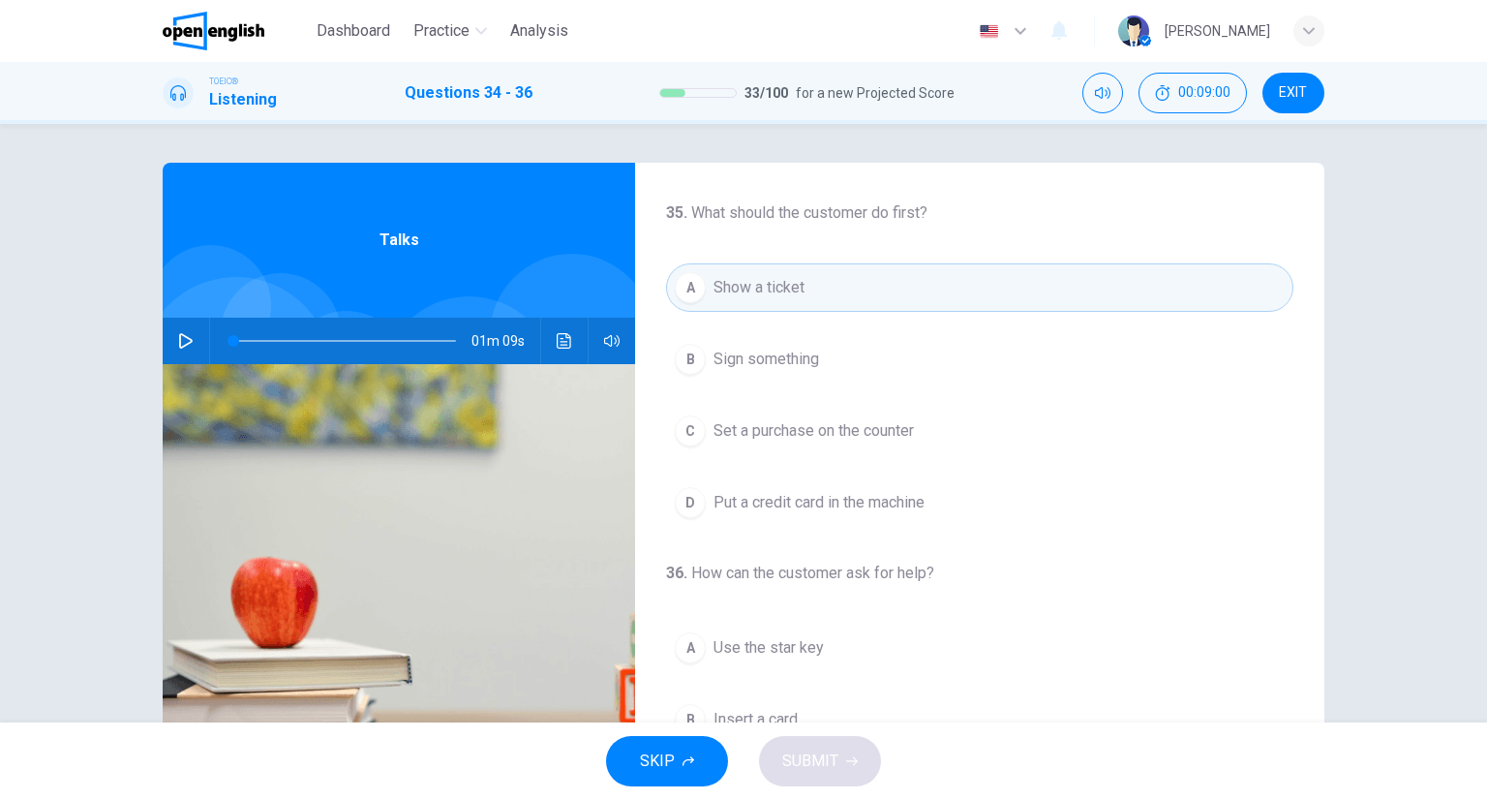
scroll to position [438, 0]
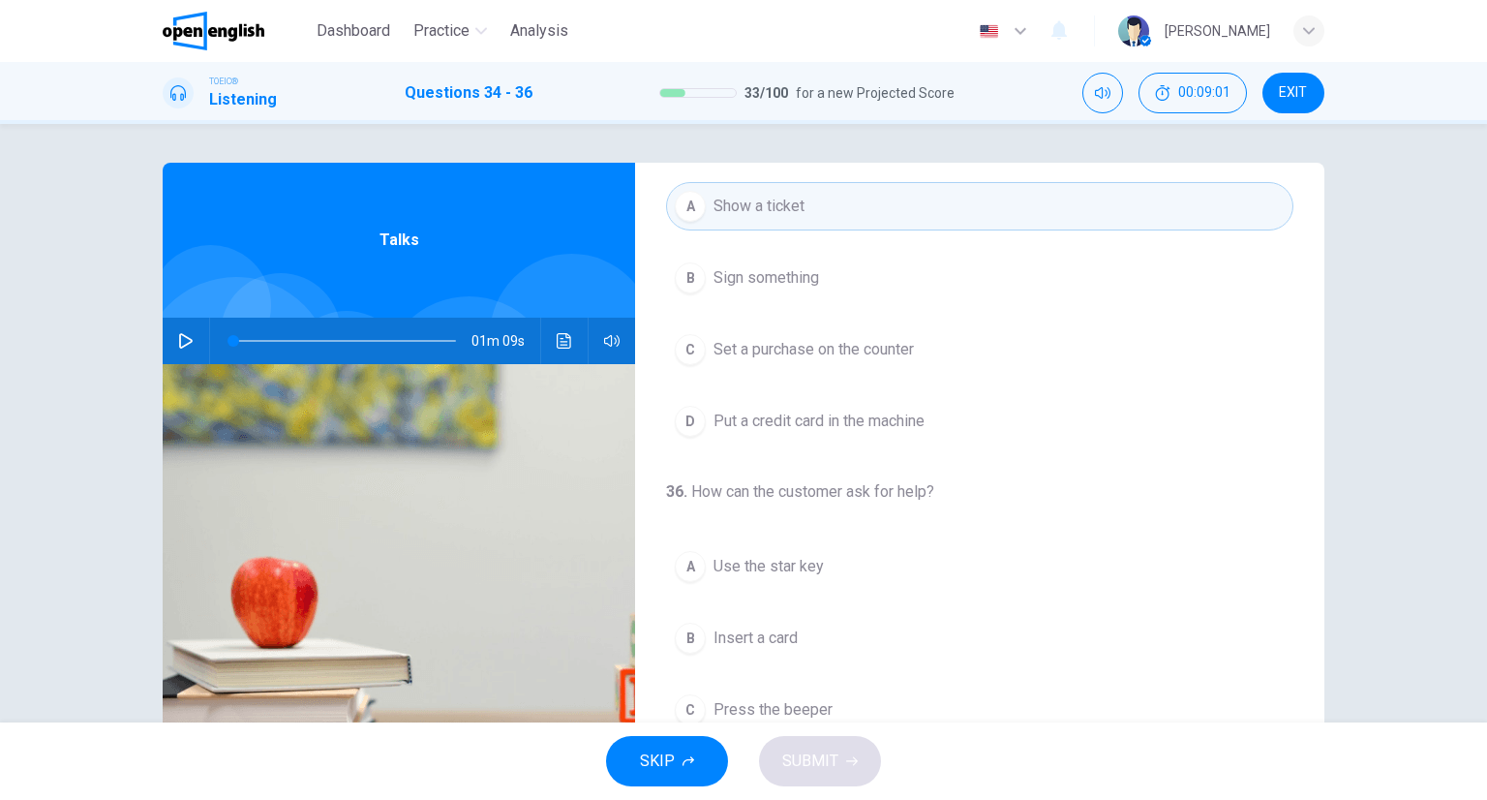
click at [786, 571] on span "Use the star key" at bounding box center [768, 566] width 110 height 23
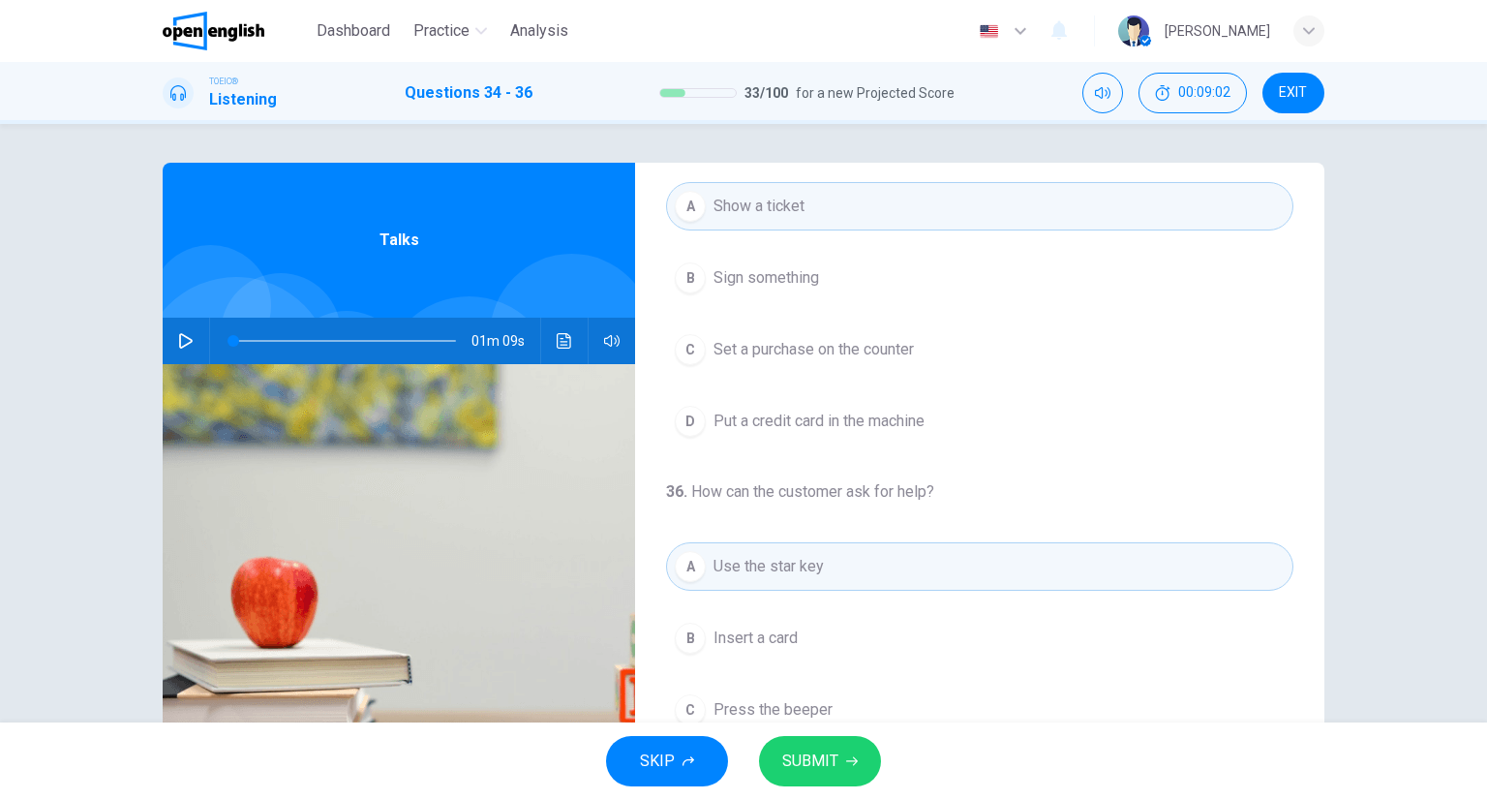
click at [823, 760] on span "SUBMIT" at bounding box center [810, 760] width 56 height 27
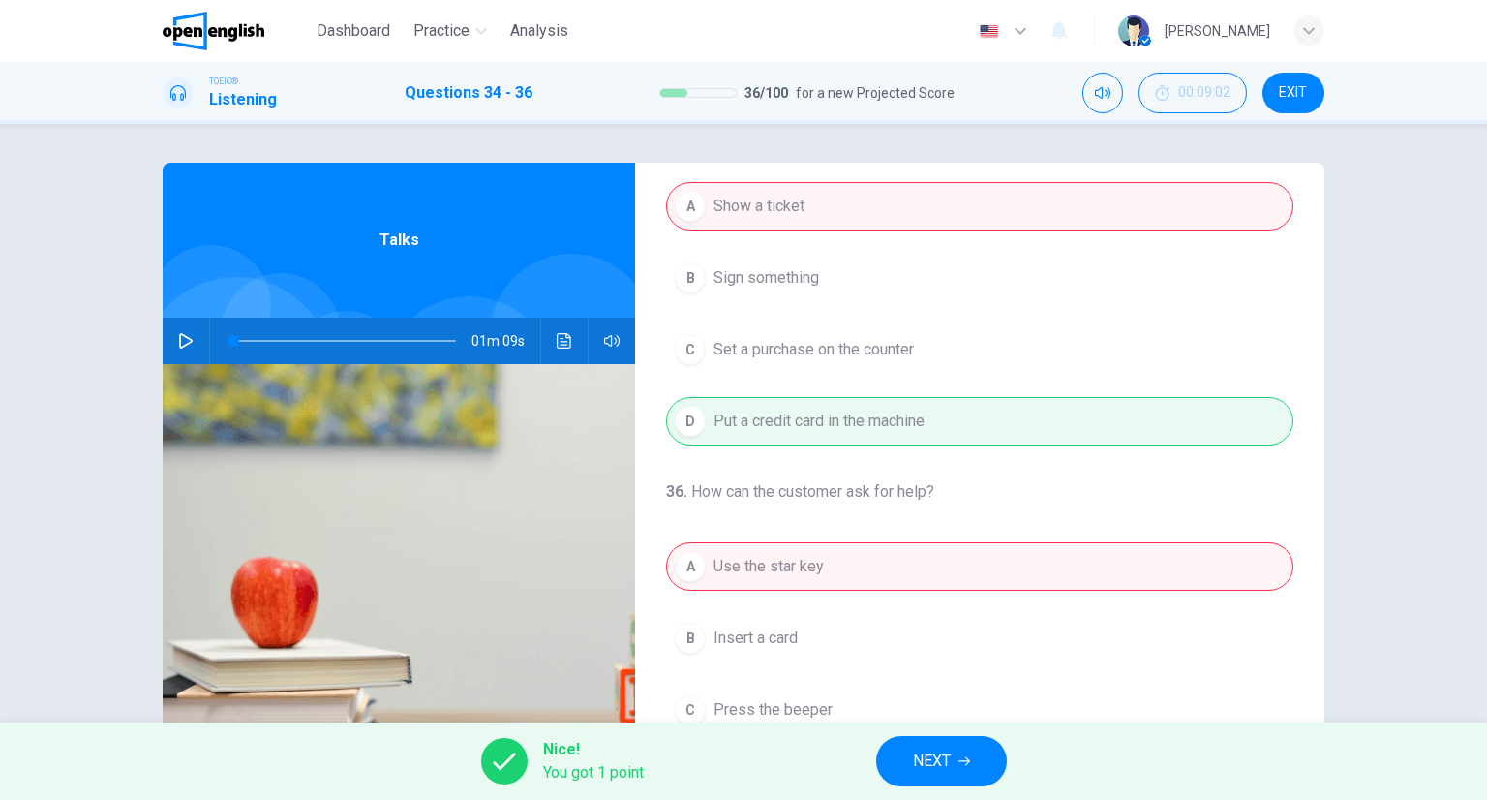
click at [910, 756] on button "NEXT" at bounding box center [941, 761] width 131 height 50
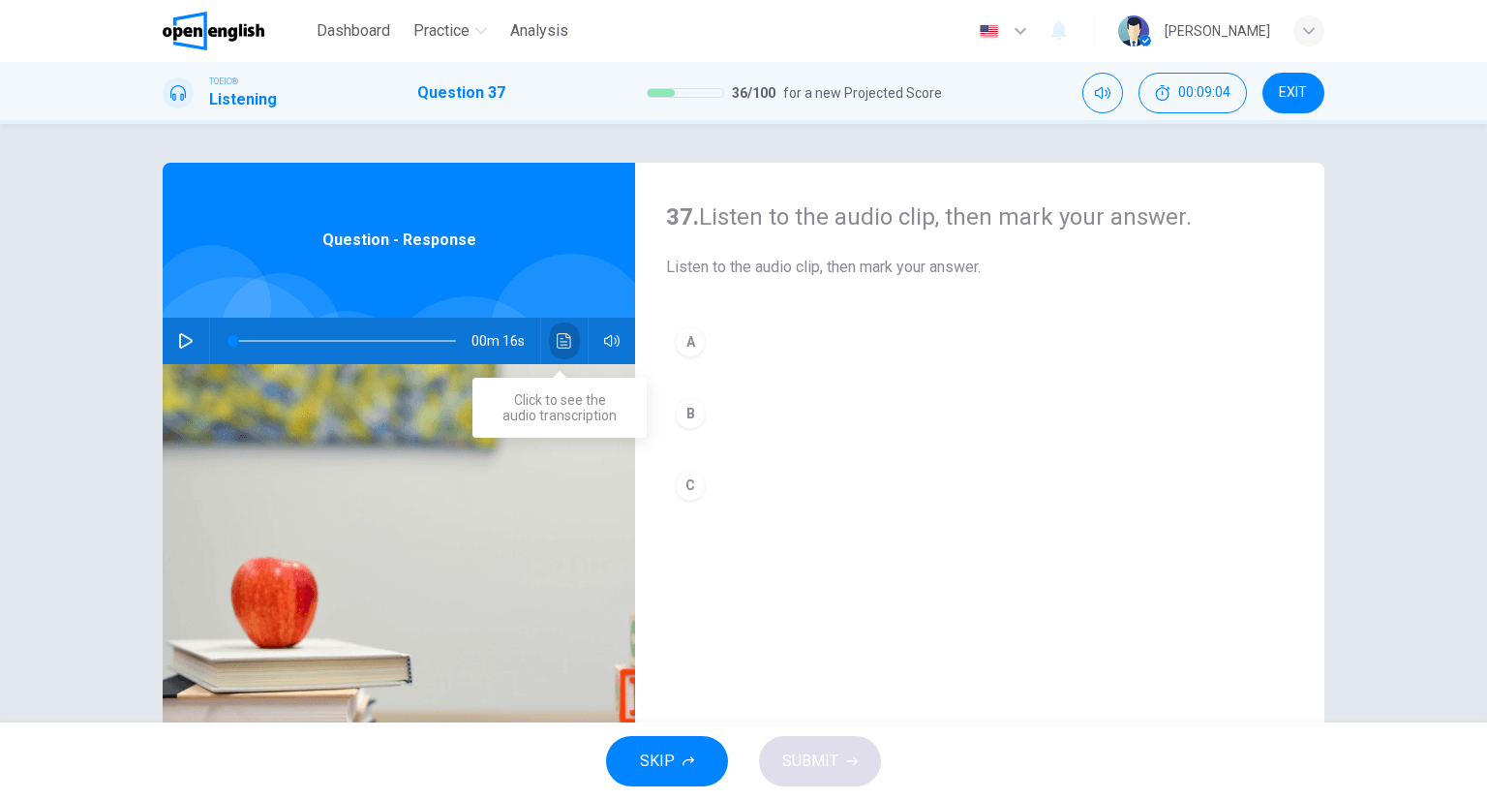
click at [564, 334] on icon "Click to see the audio transcription" at bounding box center [564, 340] width 15 height 15
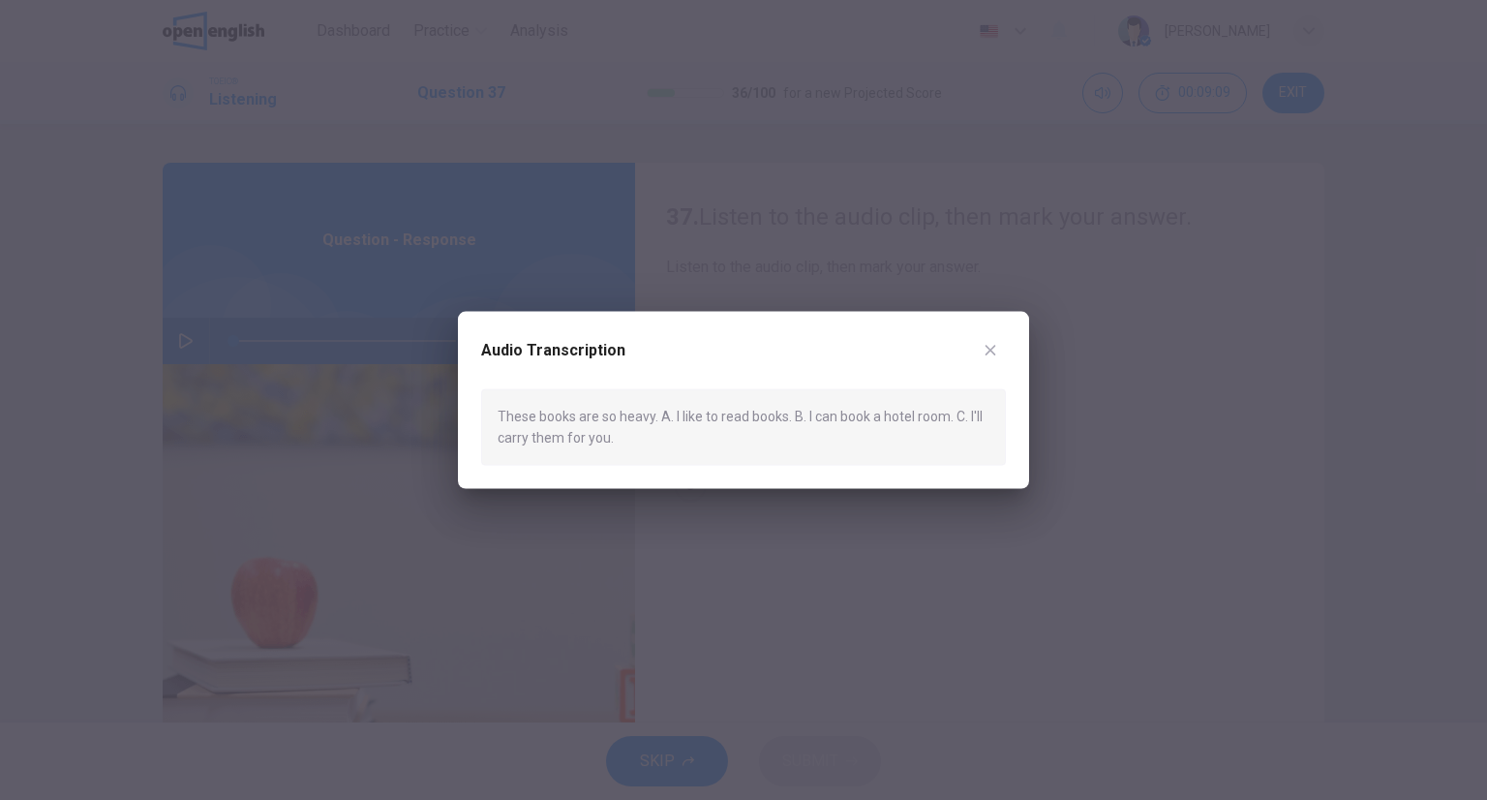
click at [1003, 351] on button "button" at bounding box center [990, 350] width 31 height 31
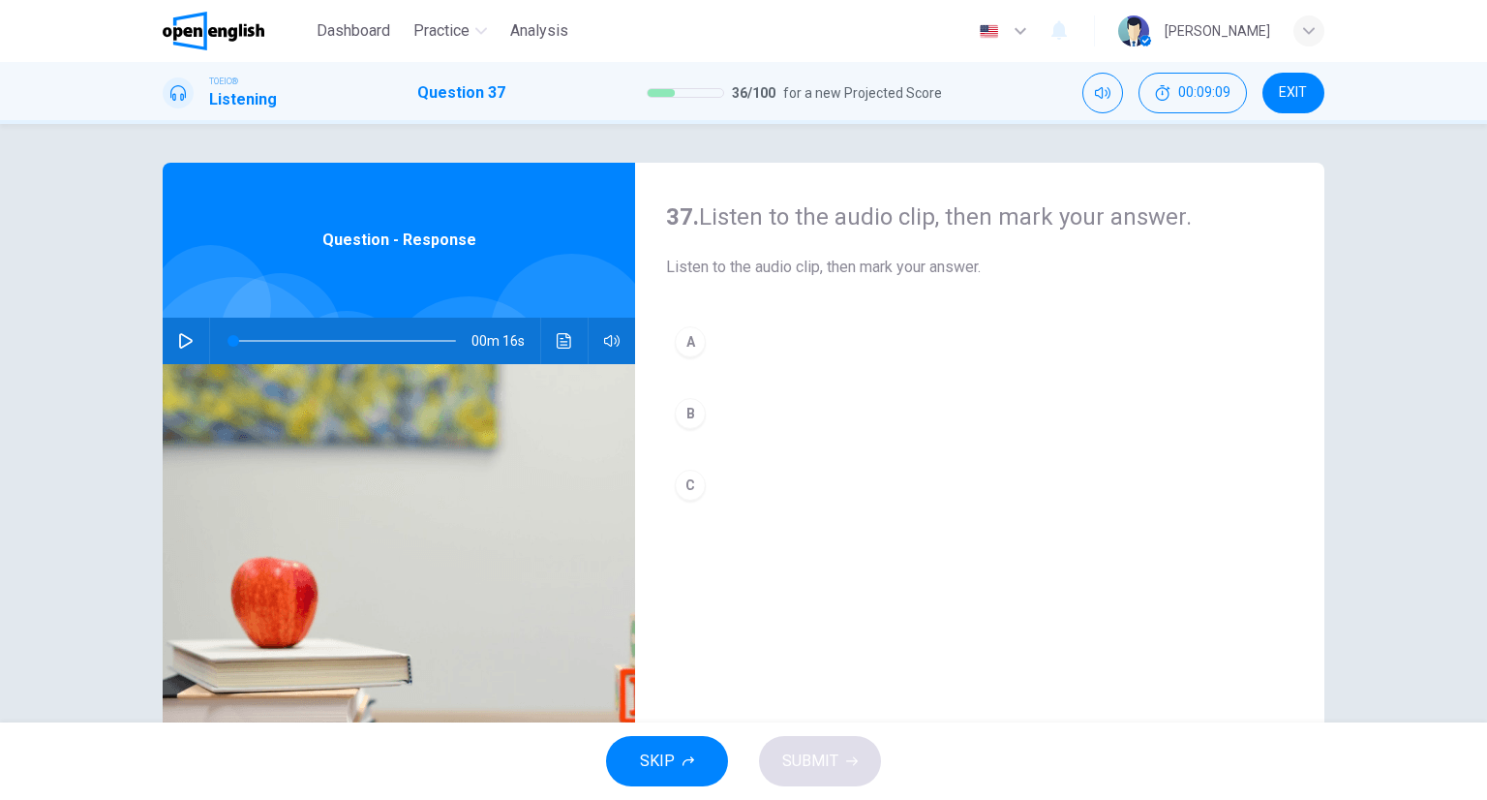
click at [717, 481] on button "C" at bounding box center [979, 485] width 627 height 48
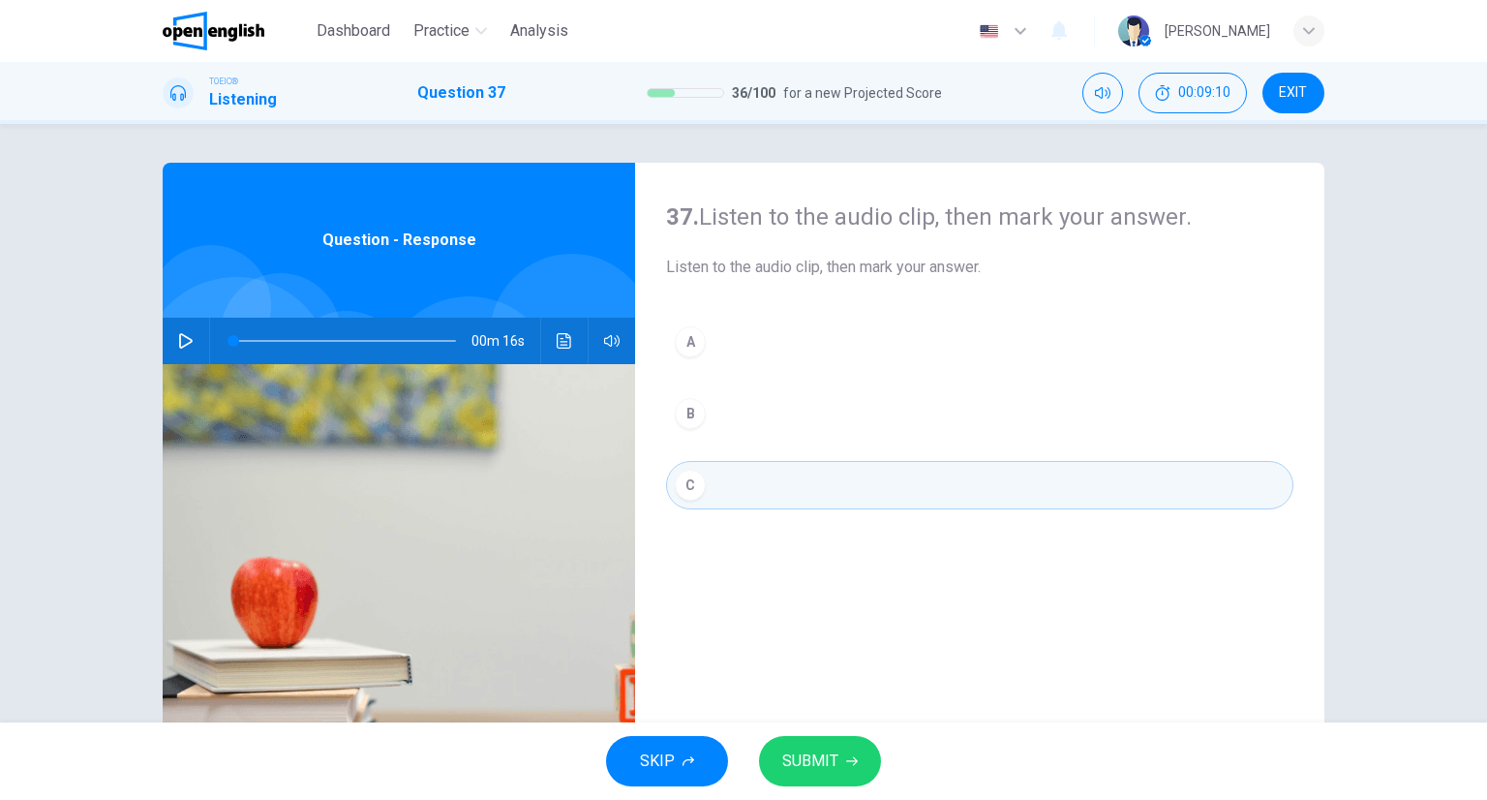
click at [792, 733] on div "SKIP SUBMIT" at bounding box center [743, 760] width 1487 height 77
click at [771, 795] on div "SKIP SUBMIT" at bounding box center [743, 760] width 1487 height 77
click at [779, 774] on button "SUBMIT" at bounding box center [820, 761] width 122 height 50
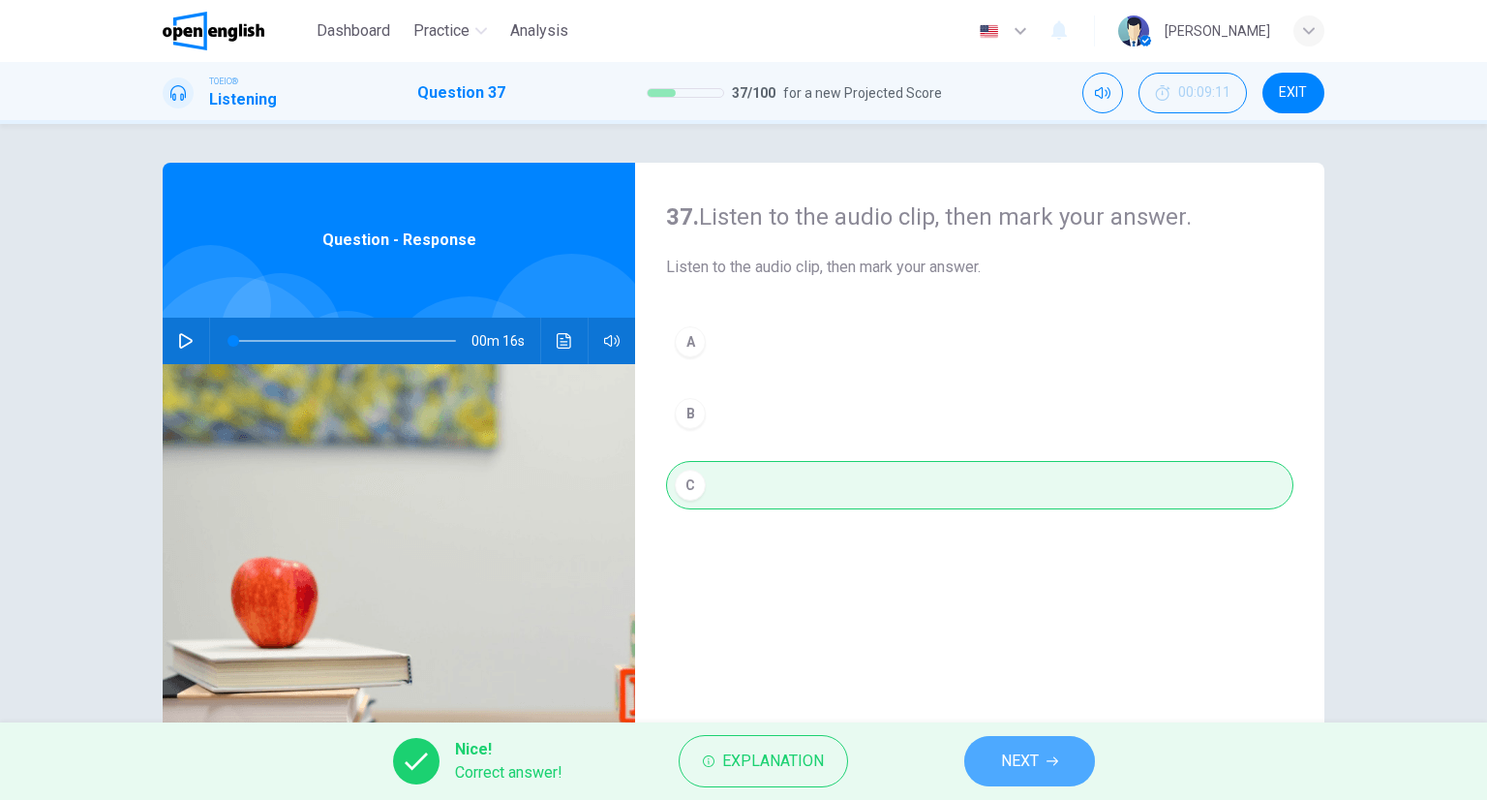
click at [981, 747] on button "NEXT" at bounding box center [1029, 761] width 131 height 50
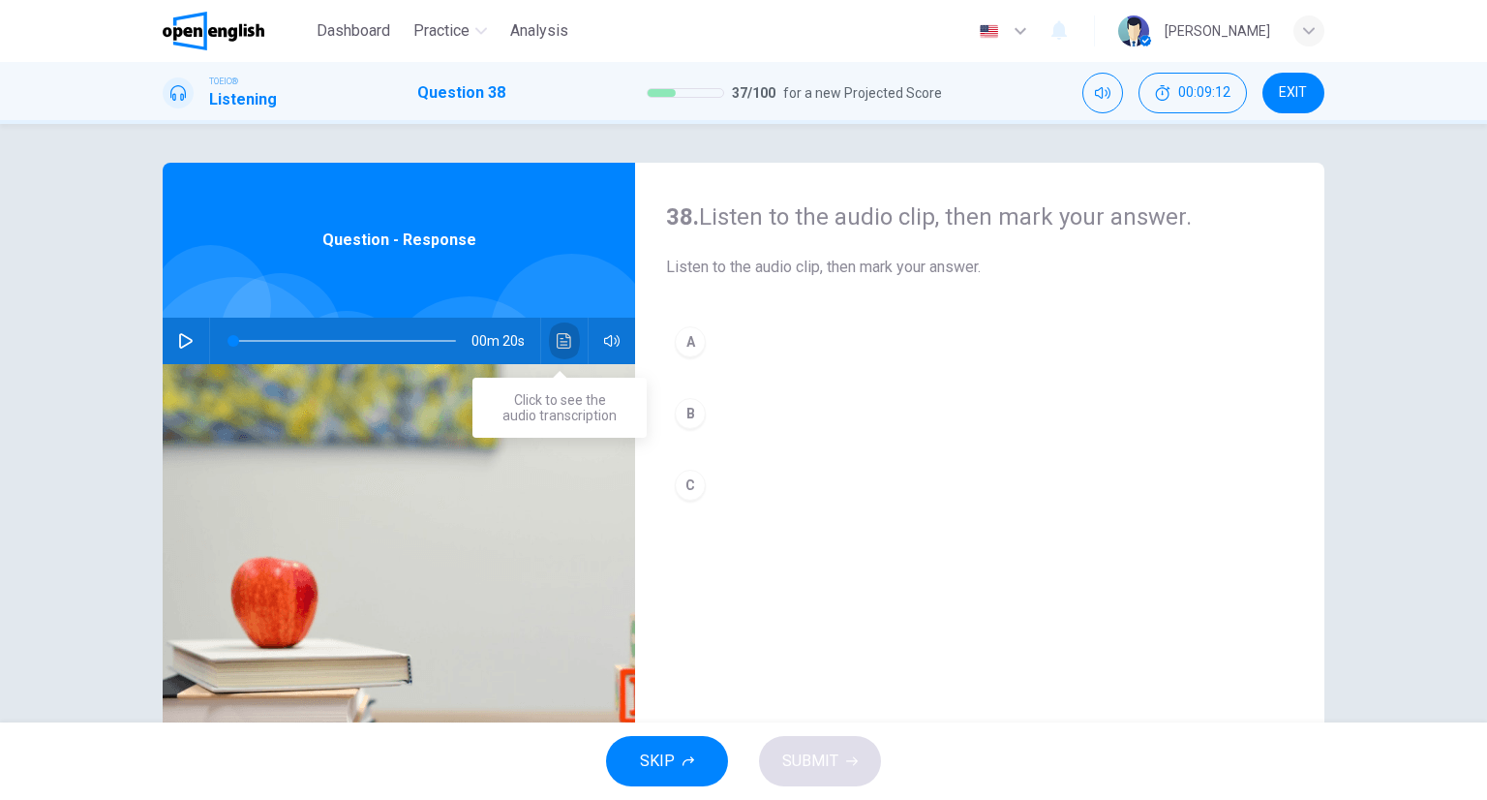
click at [567, 322] on button "Click to see the audio transcription" at bounding box center [564, 341] width 31 height 46
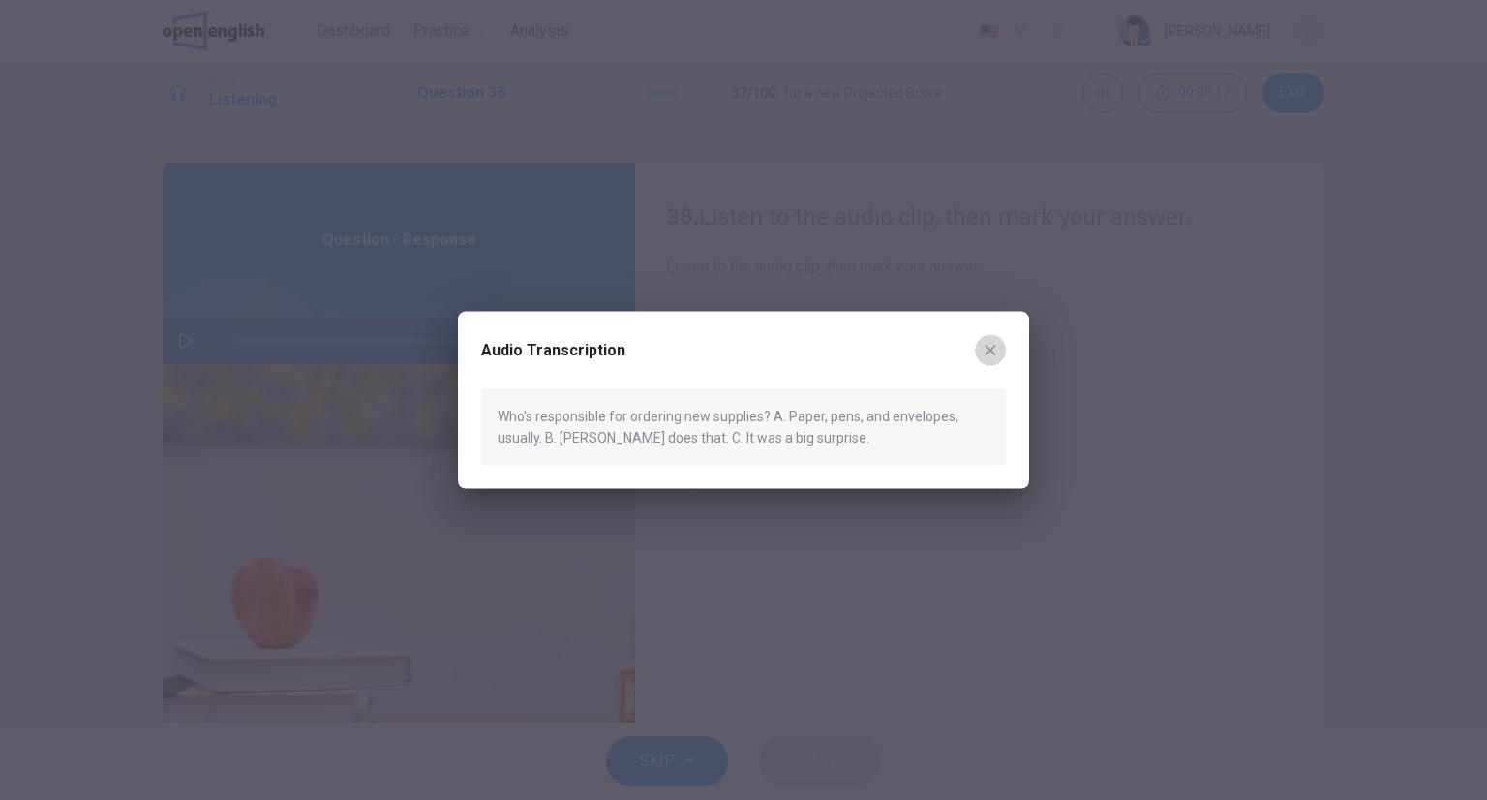
click at [983, 343] on icon "button" at bounding box center [990, 350] width 15 height 15
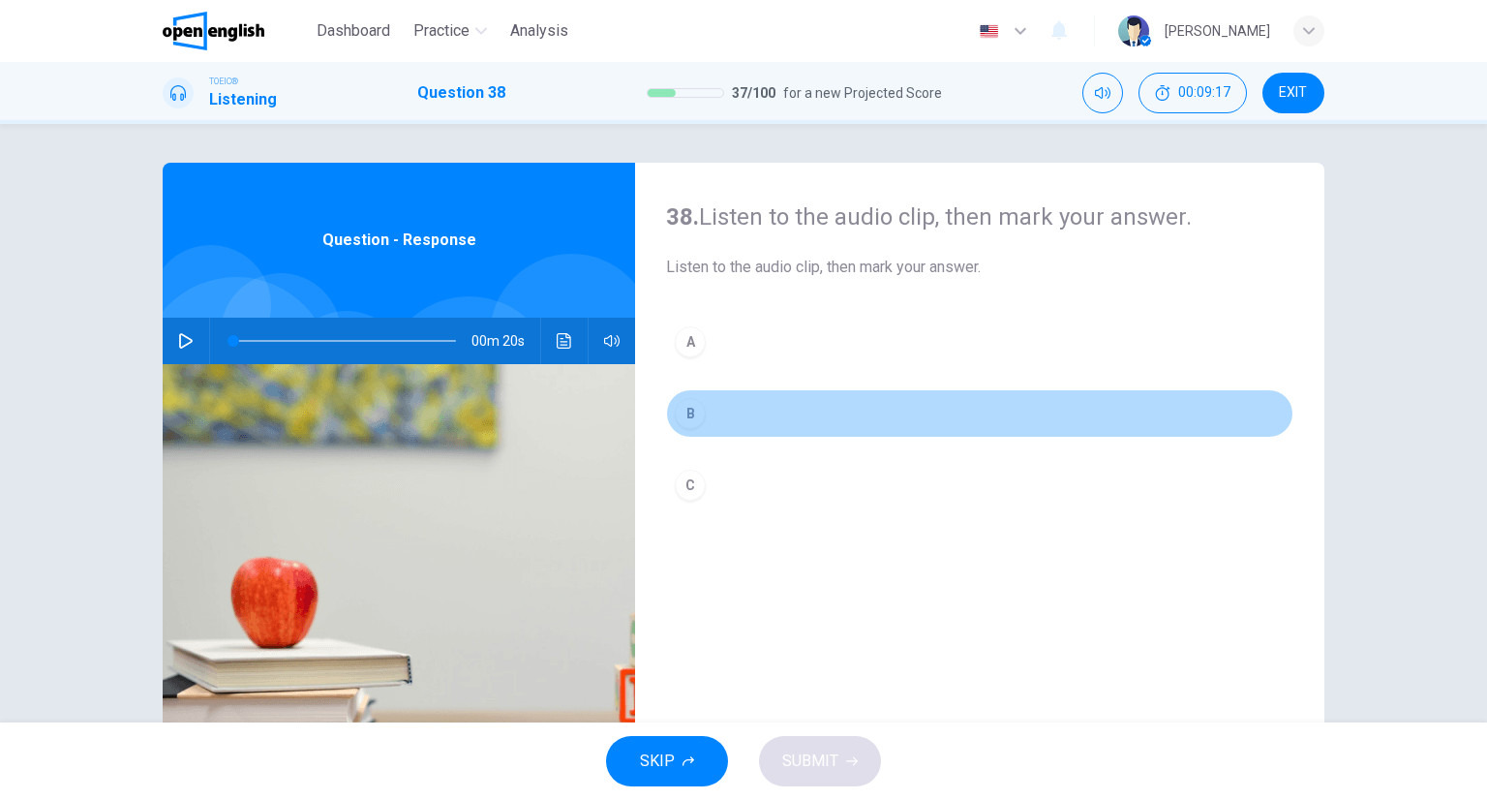
click at [728, 415] on button "B" at bounding box center [979, 413] width 627 height 48
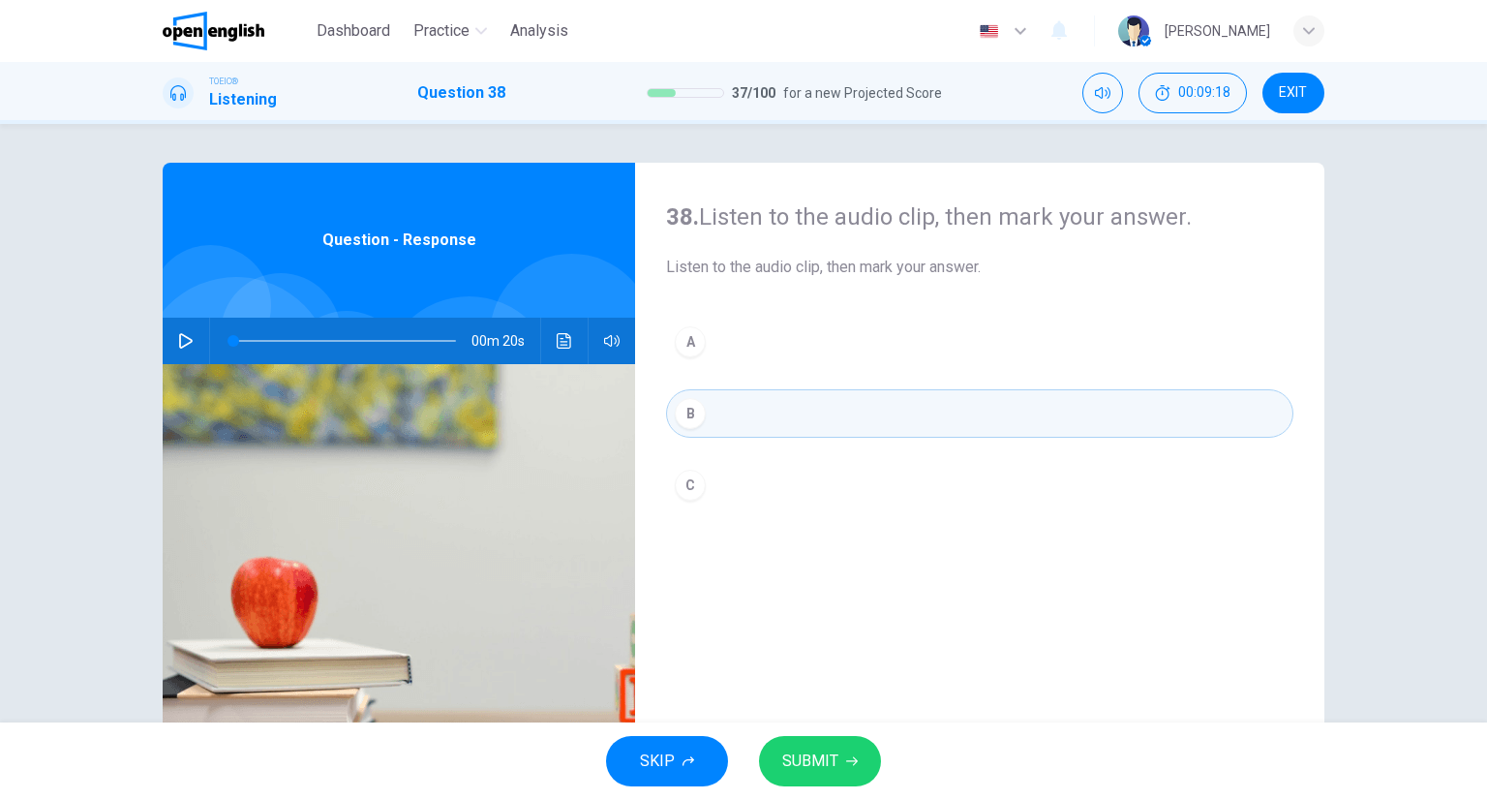
click at [815, 772] on span "SUBMIT" at bounding box center [810, 760] width 56 height 27
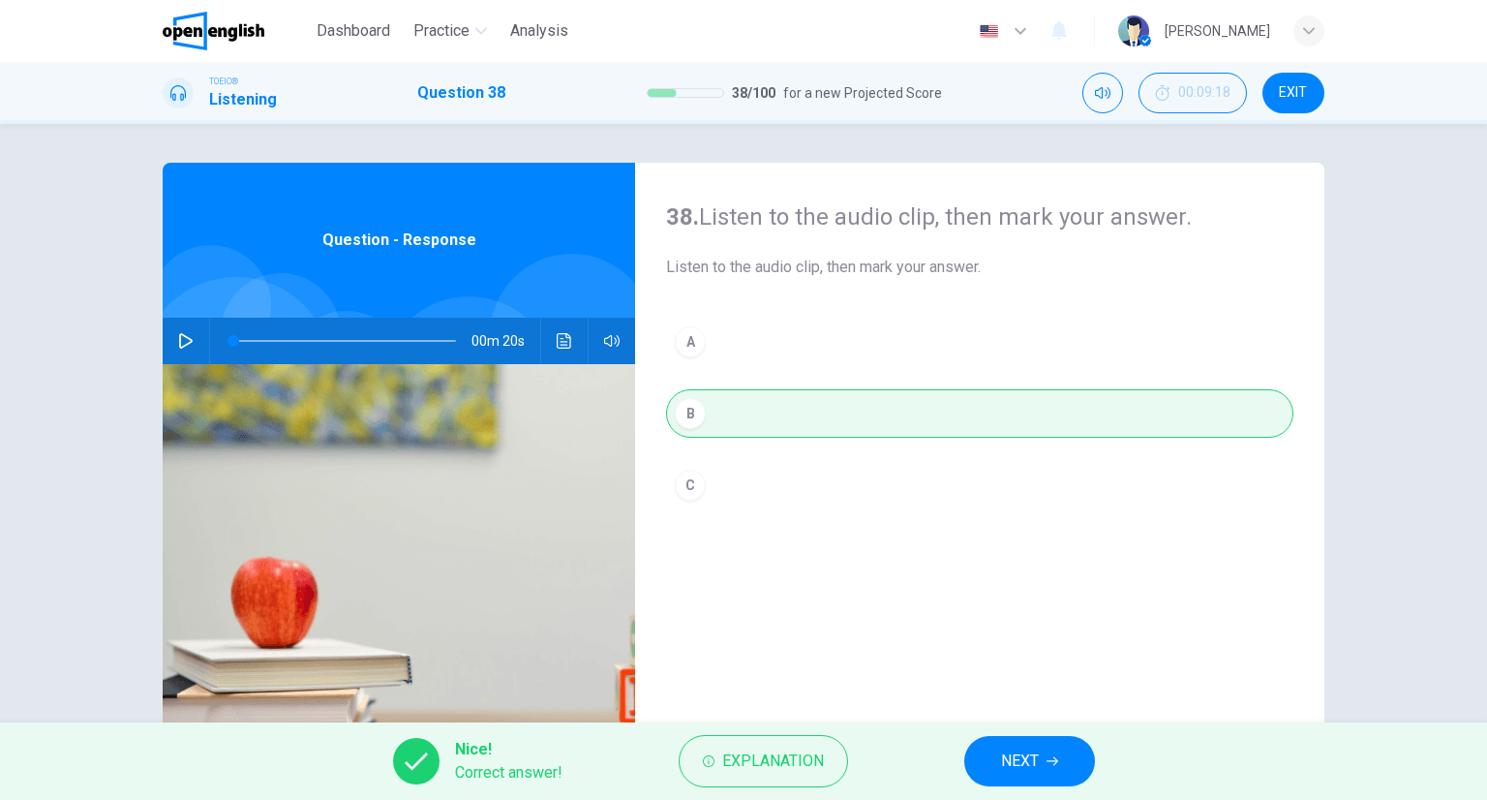
click at [569, 336] on button "Click to see the audio transcription" at bounding box center [564, 341] width 31 height 46
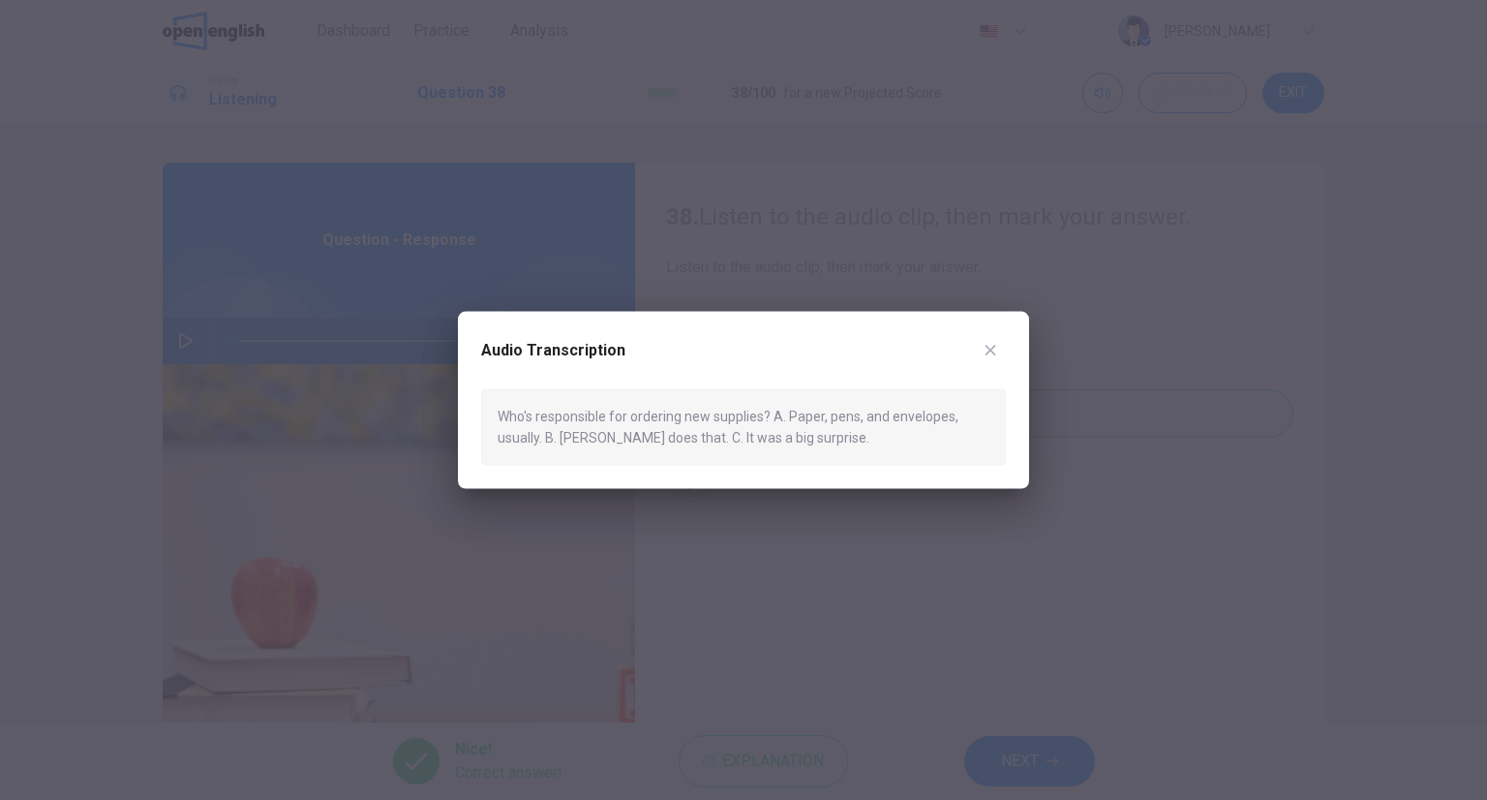
click at [999, 350] on button "button" at bounding box center [990, 350] width 31 height 31
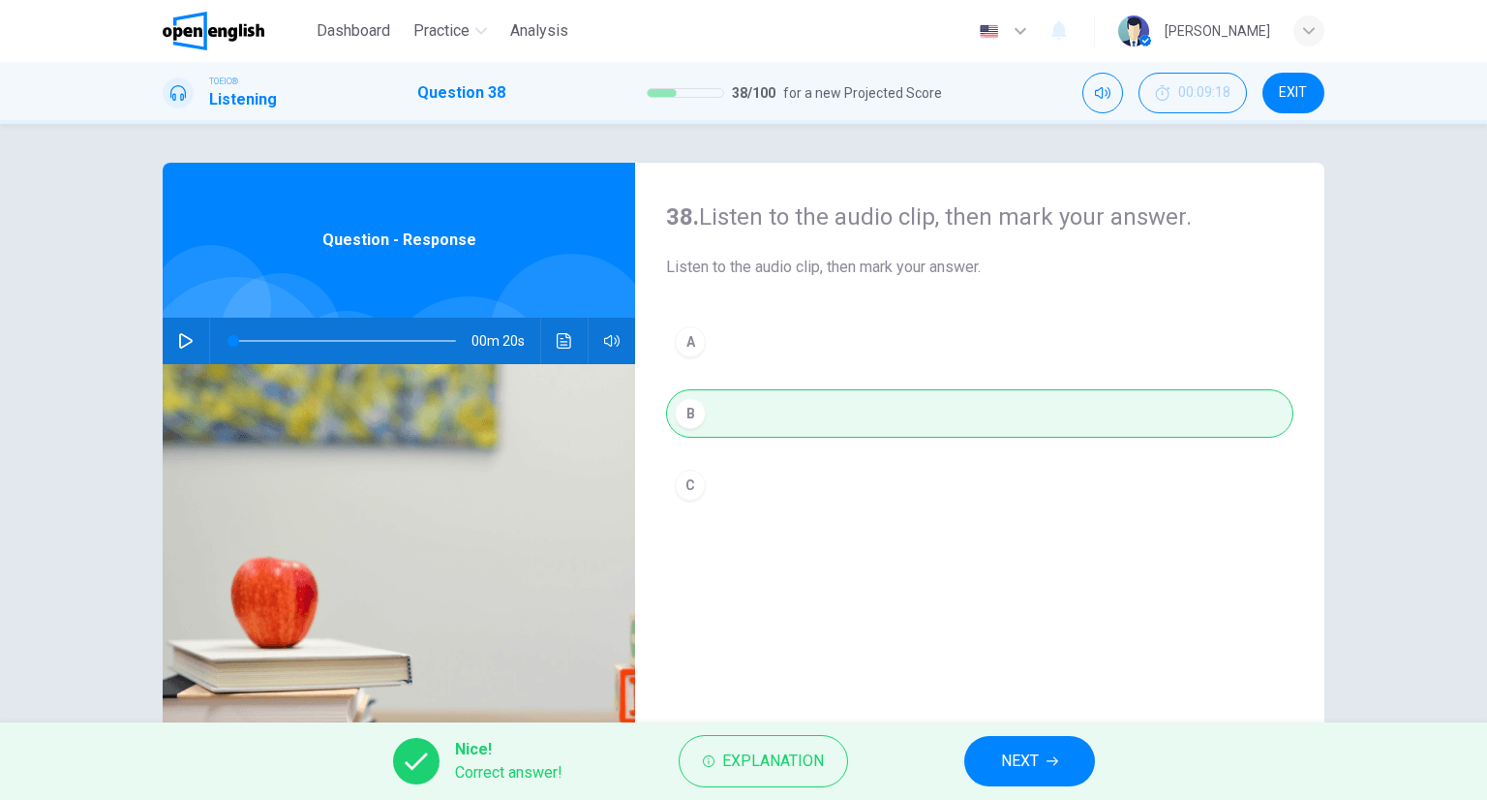
click at [1021, 743] on button "NEXT" at bounding box center [1029, 761] width 131 height 50
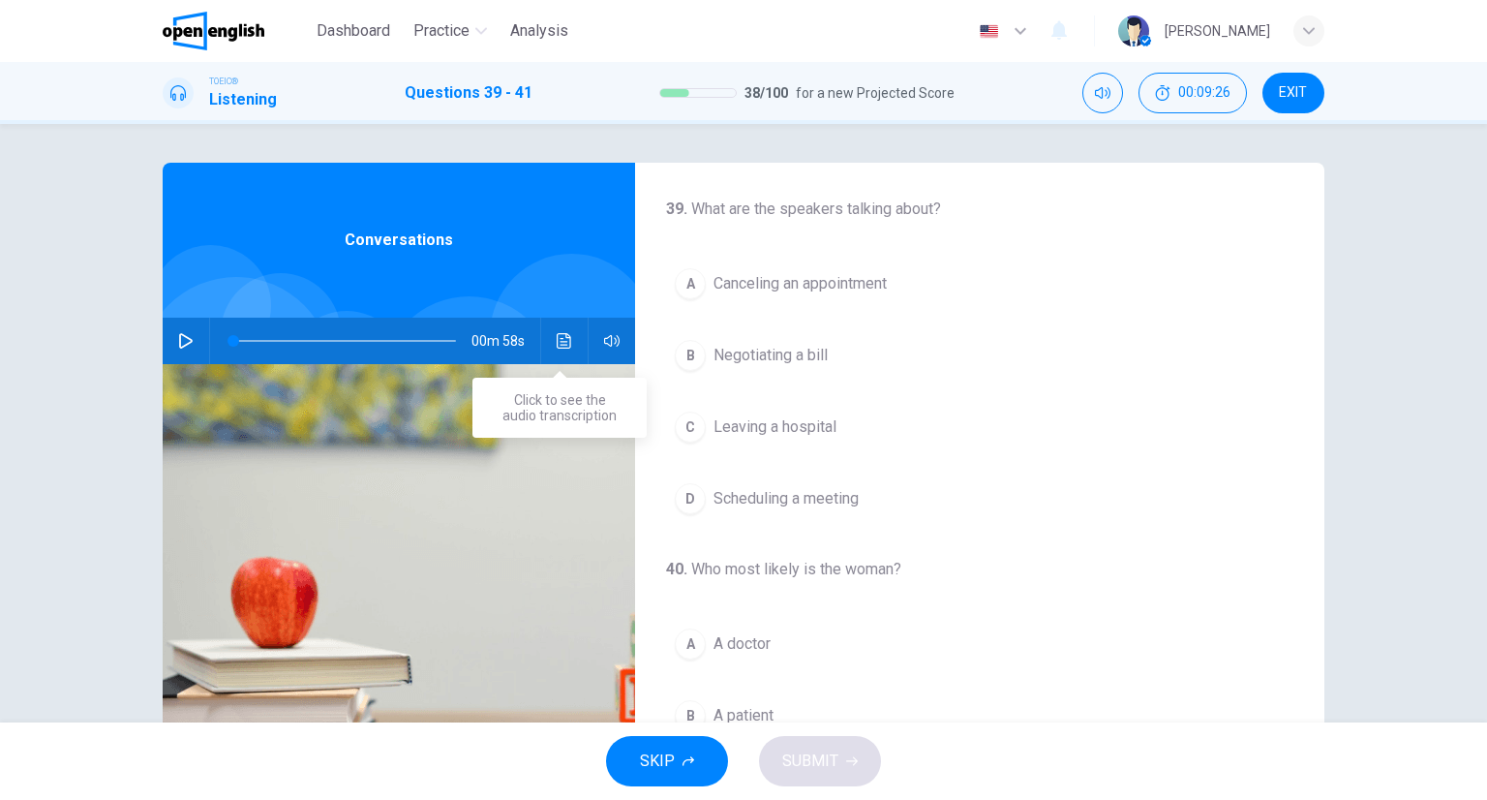
click at [549, 338] on button "Click to see the audio transcription" at bounding box center [564, 341] width 31 height 46
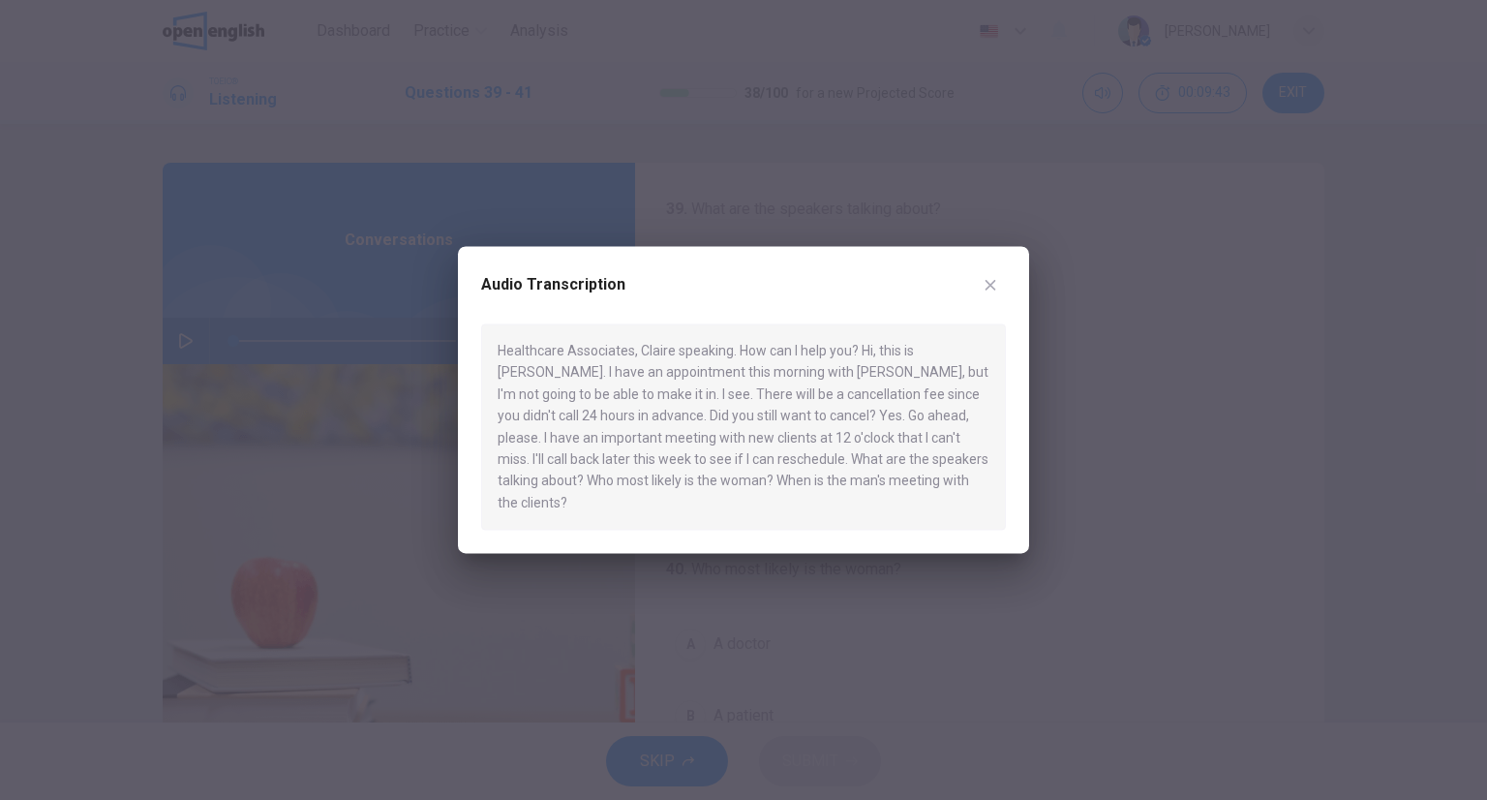
click at [982, 300] on button "button" at bounding box center [990, 284] width 31 height 31
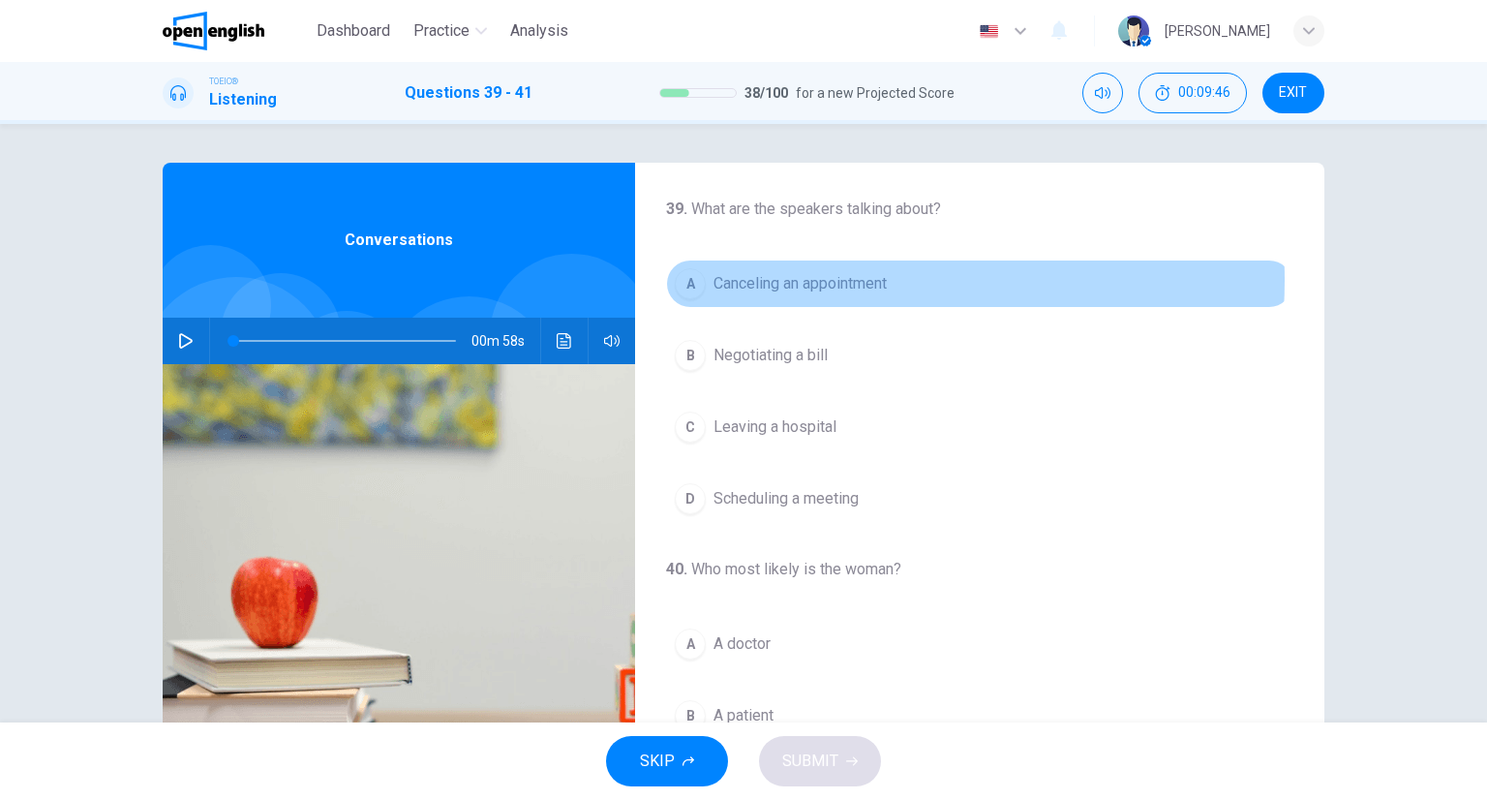
click at [788, 280] on span "Canceling an appointment" at bounding box center [799, 283] width 173 height 23
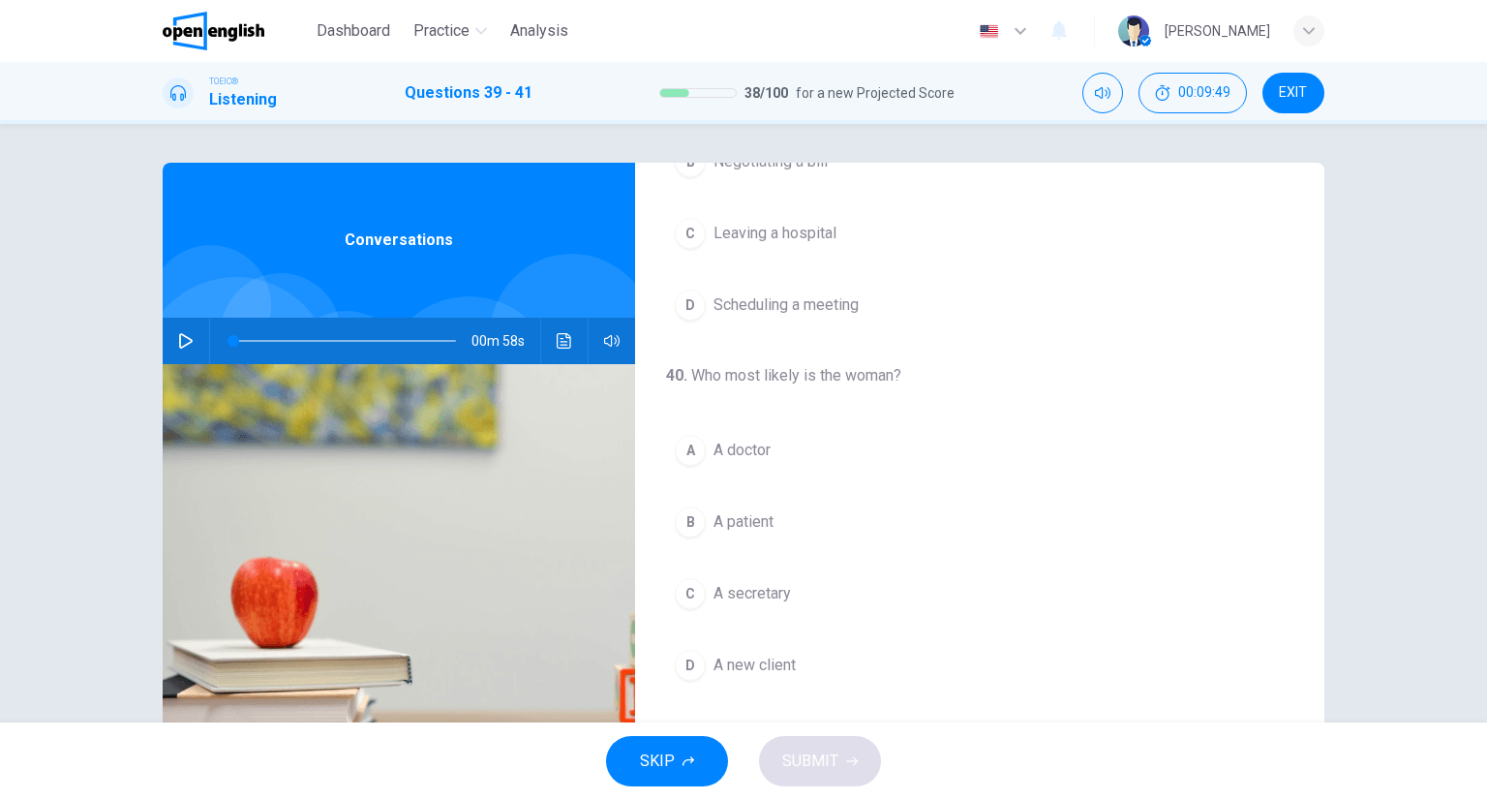
scroll to position [290, 0]
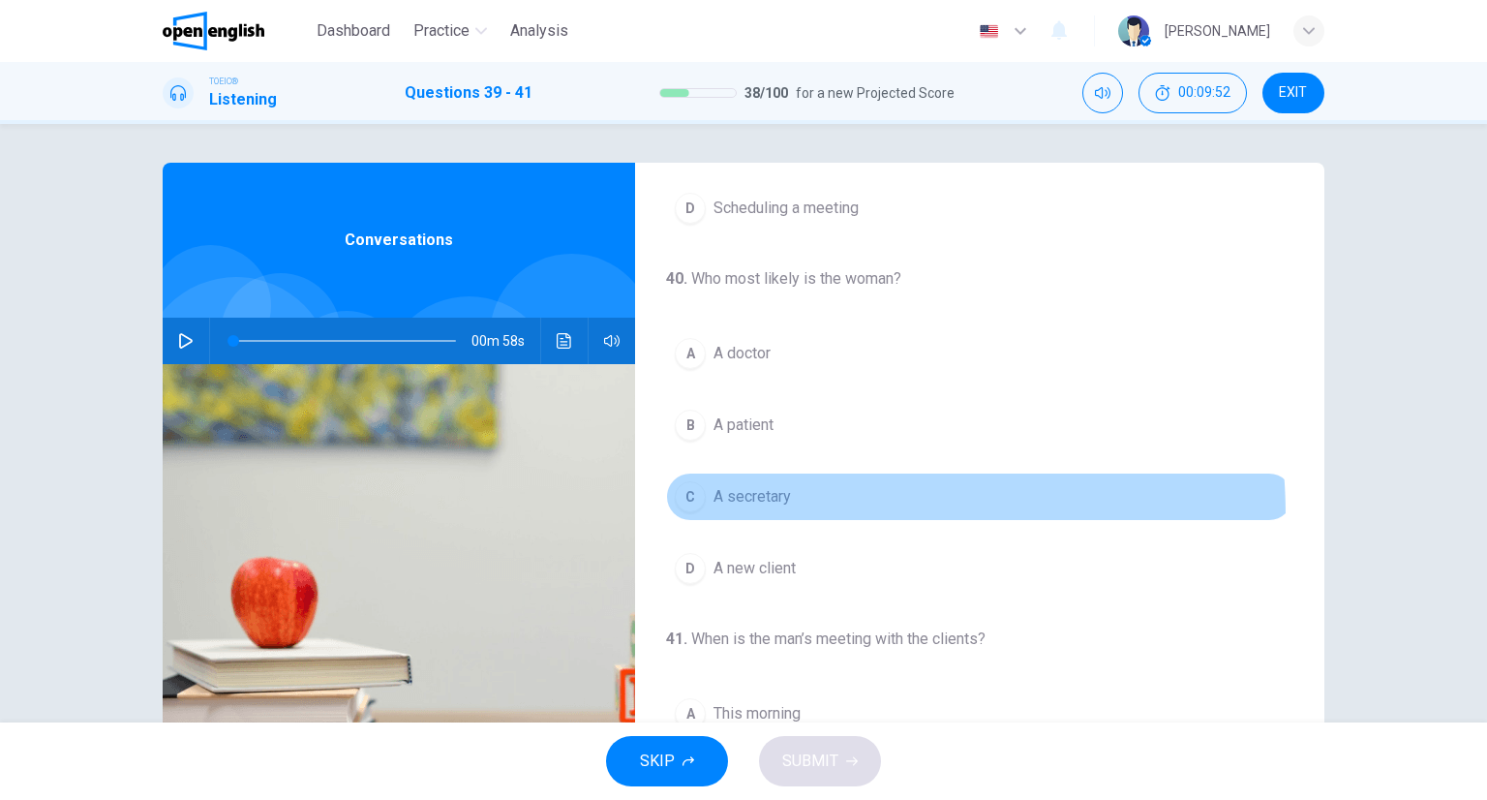
drag, startPoint x: 767, startPoint y: 512, endPoint x: 774, endPoint y: 571, distance: 59.6
click at [765, 512] on button "C A secretary" at bounding box center [979, 496] width 627 height 48
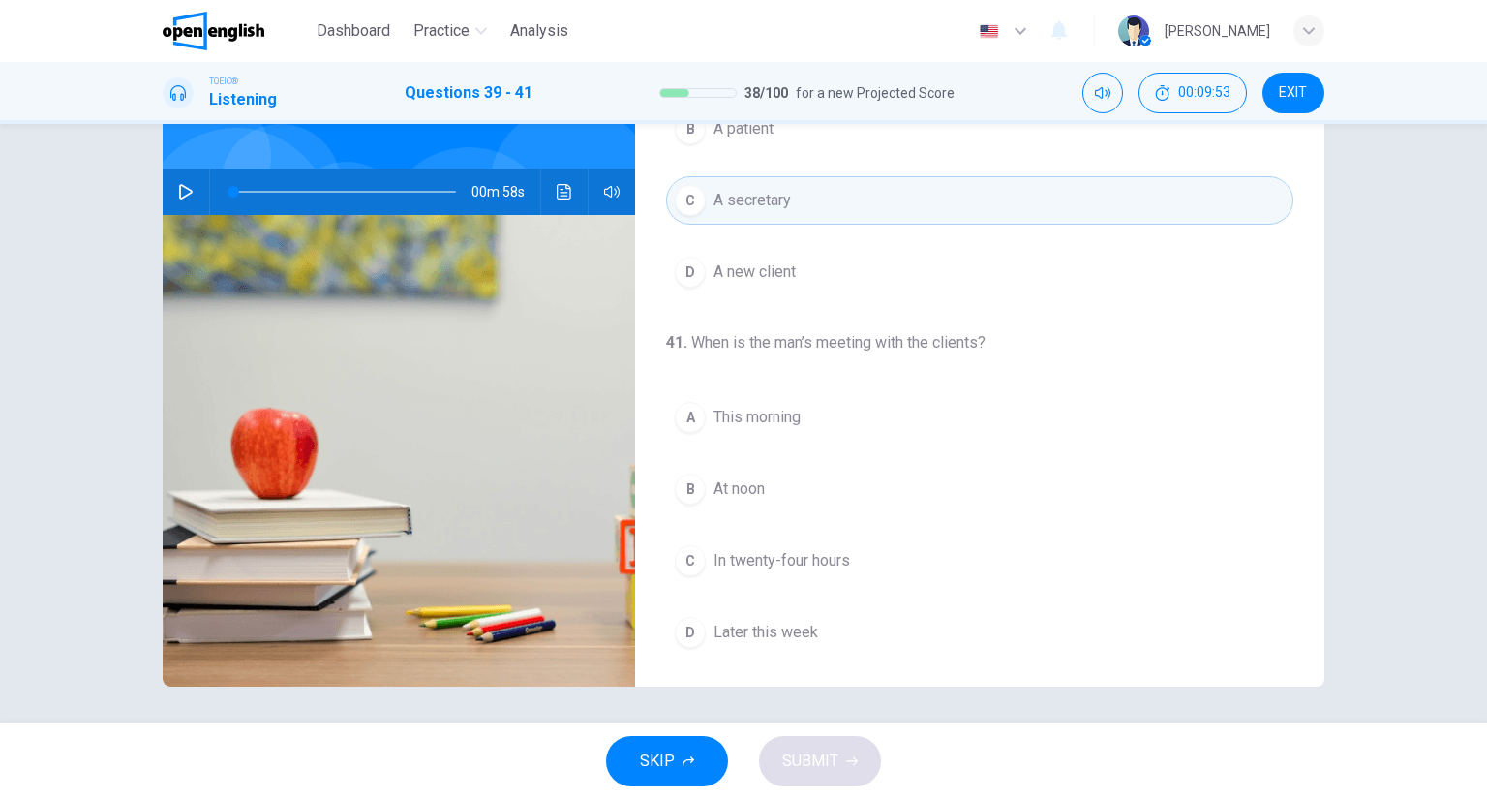
scroll to position [152, 0]
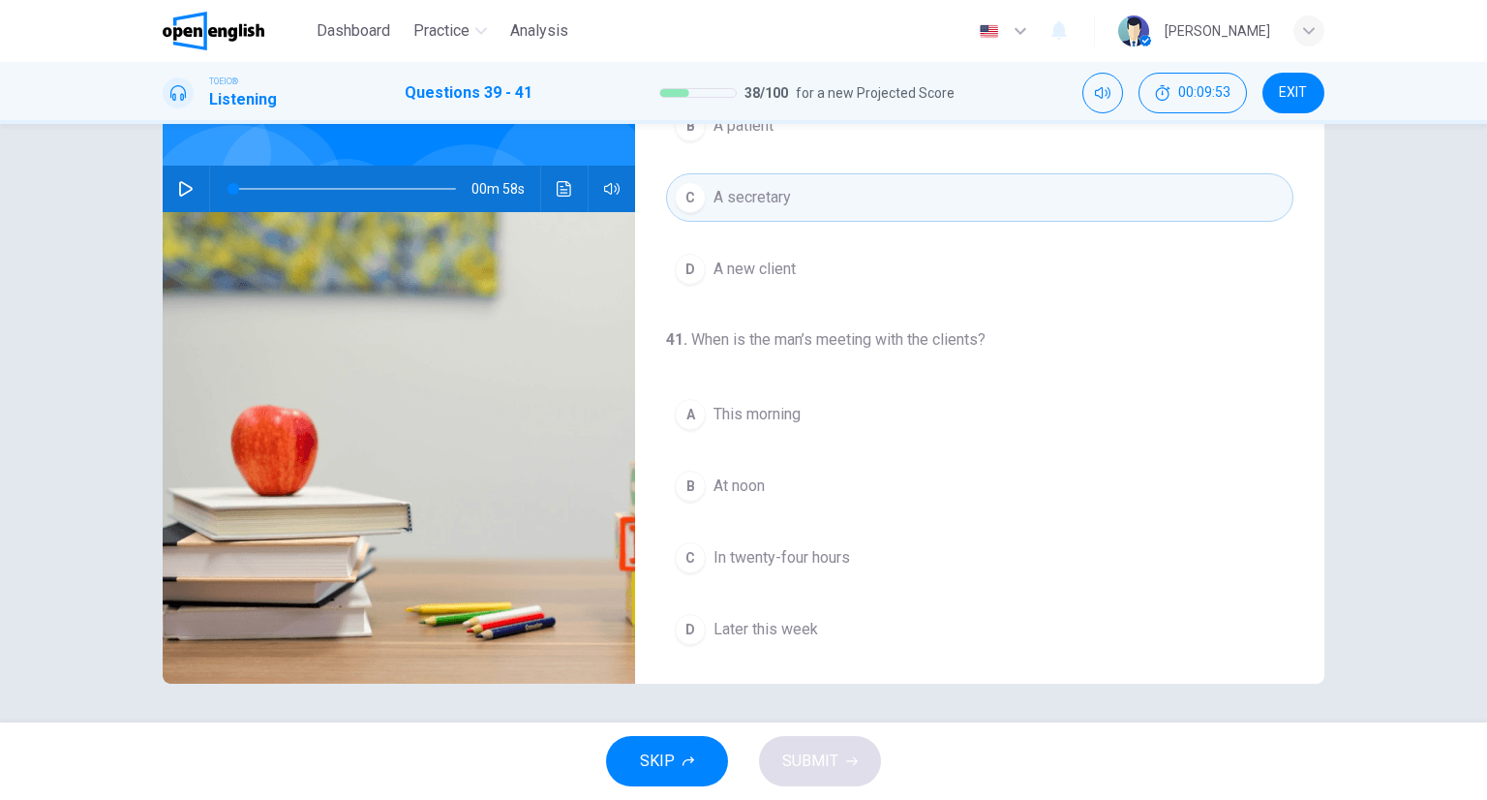
click at [778, 472] on button "B At noon" at bounding box center [979, 486] width 627 height 48
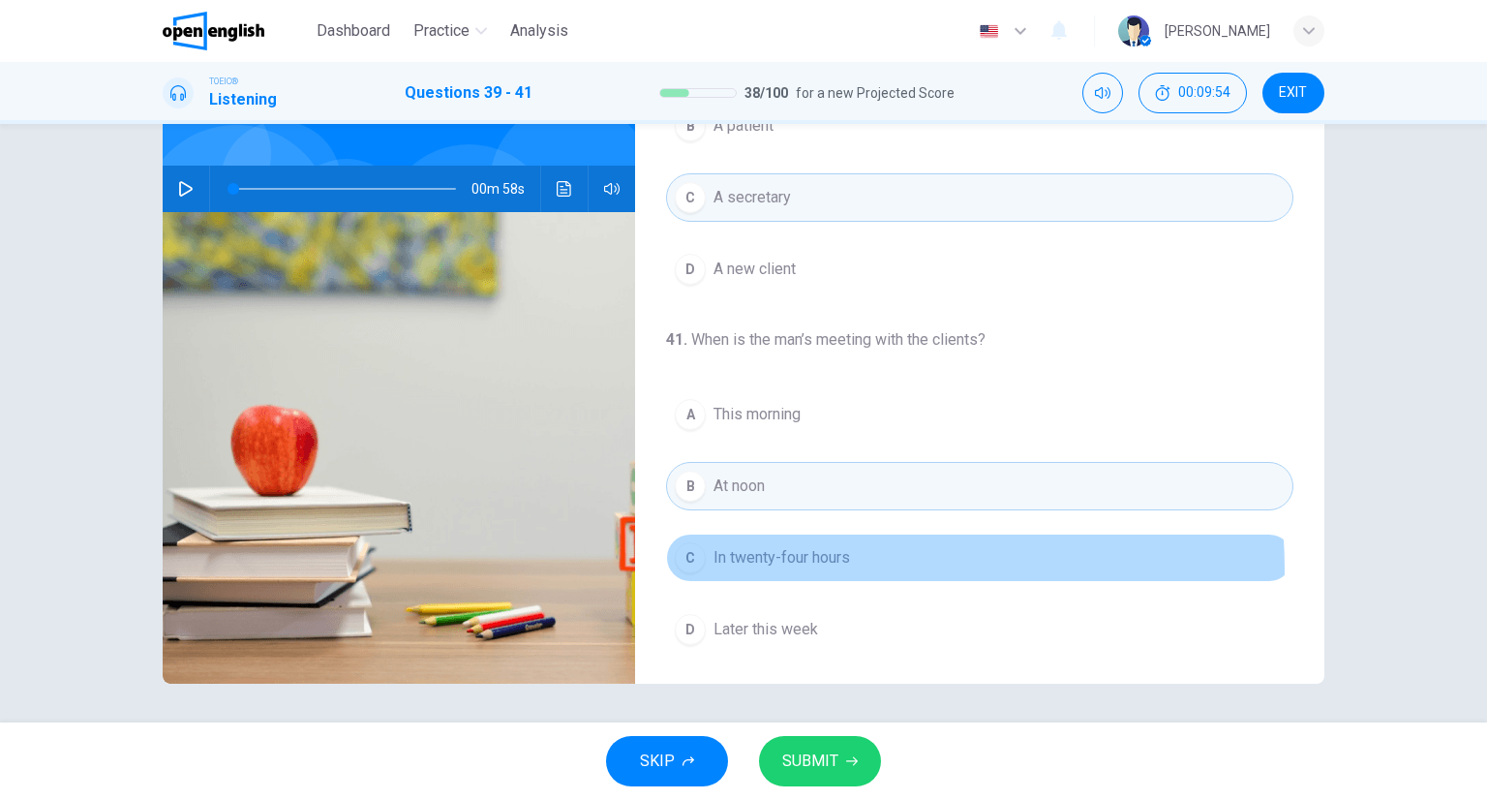
drag, startPoint x: 799, startPoint y: 565, endPoint x: 790, endPoint y: 636, distance: 71.2
click at [798, 564] on button "C In twenty-four hours" at bounding box center [979, 557] width 627 height 48
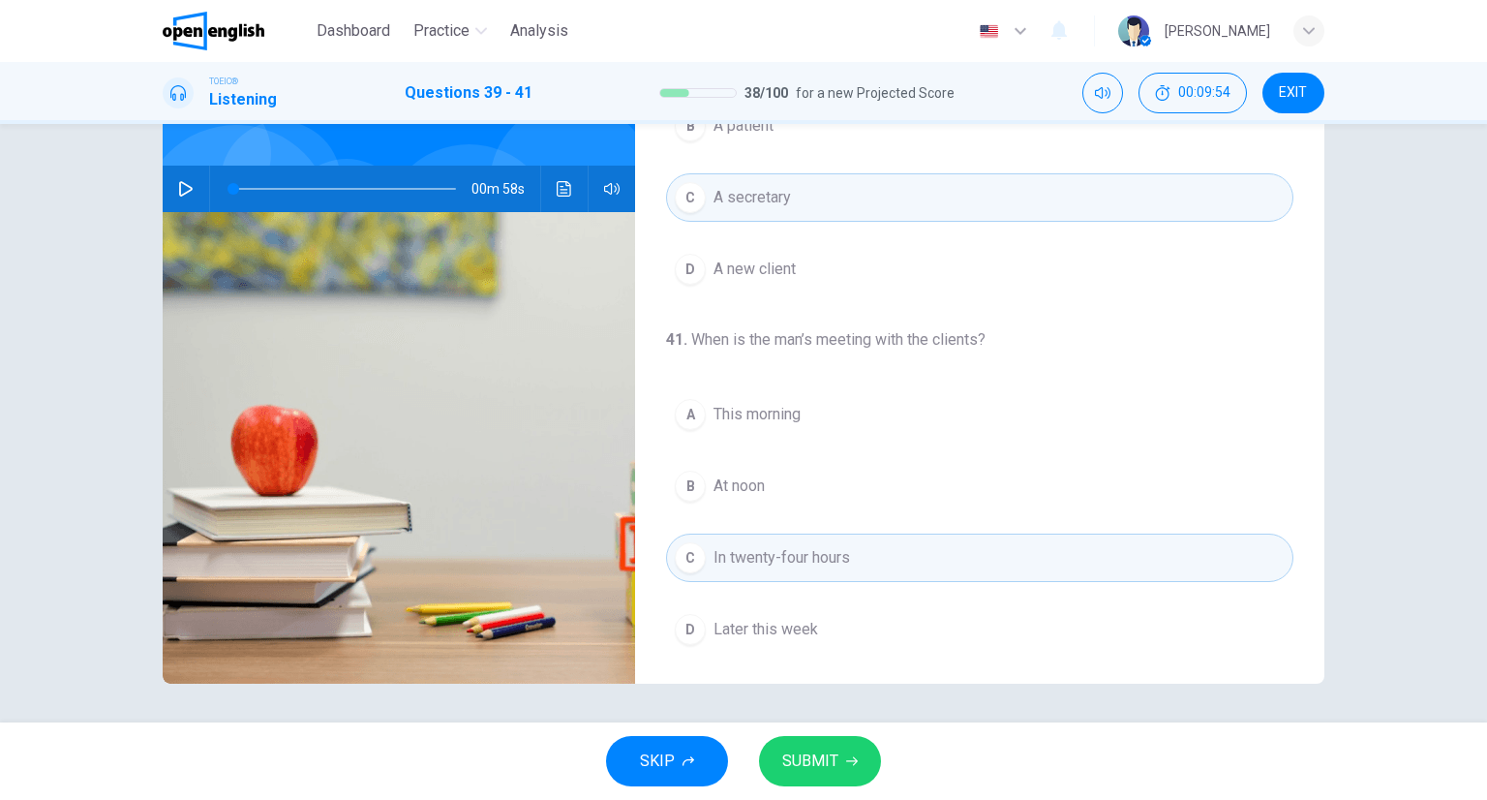
click at [823, 745] on button "SUBMIT" at bounding box center [820, 761] width 122 height 50
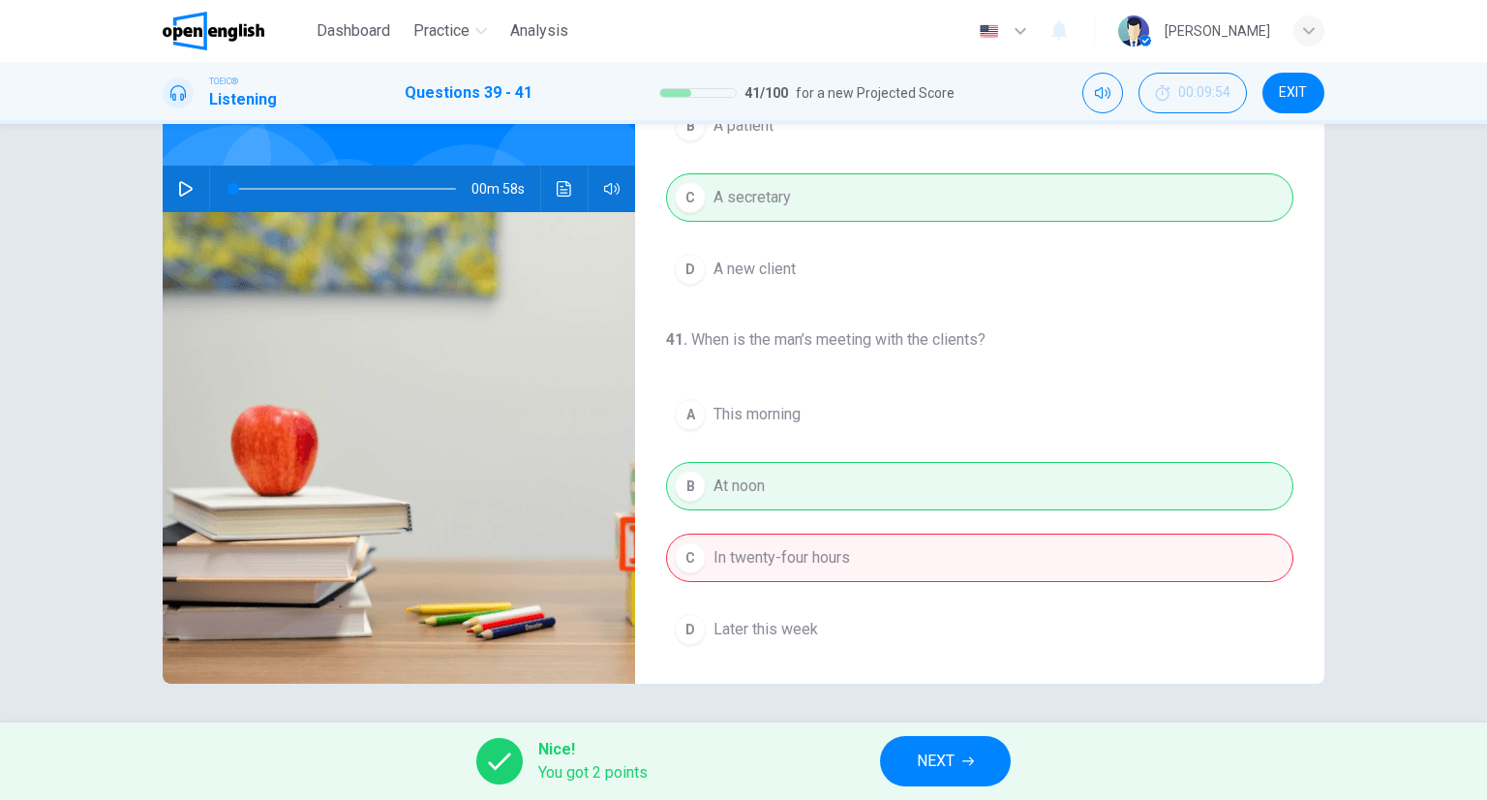
click at [1007, 744] on div "Nice! You got 2 points NEXT" at bounding box center [743, 760] width 1487 height 77
click at [965, 758] on icon "button" at bounding box center [968, 761] width 12 height 12
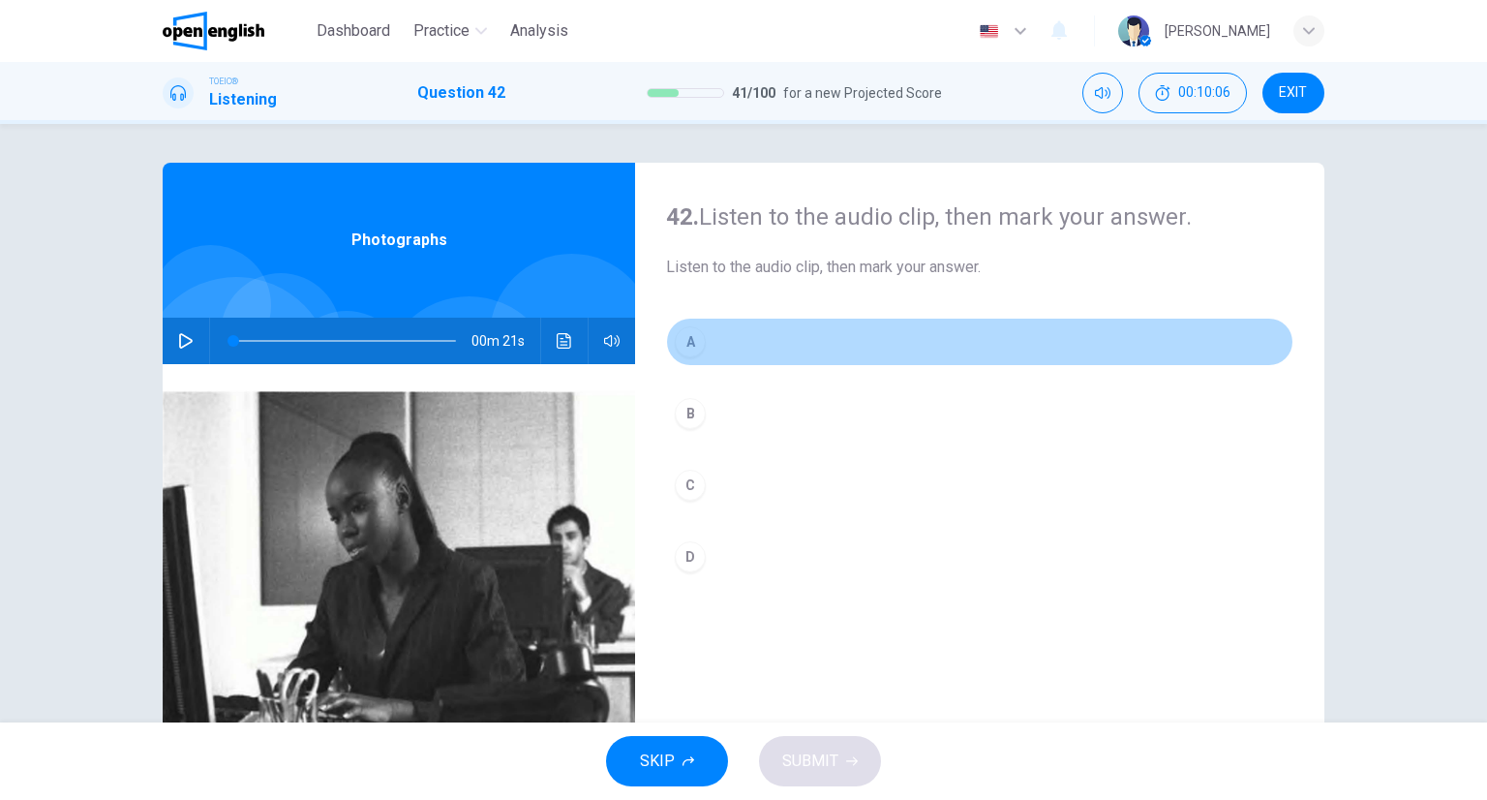
click at [666, 350] on button "A" at bounding box center [979, 342] width 627 height 48
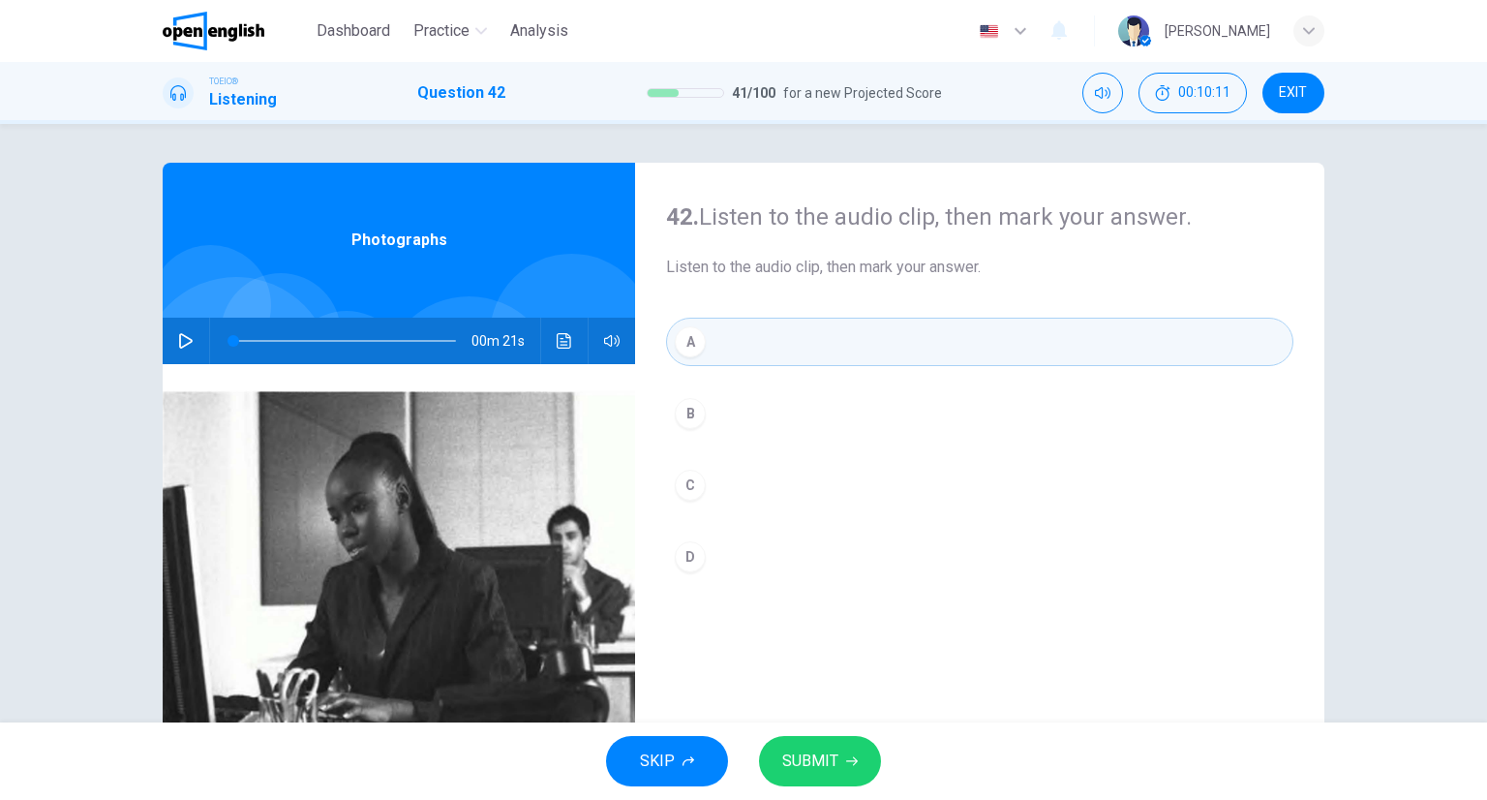
click at [541, 347] on div "00m 21s" at bounding box center [399, 341] width 472 height 46
click at [545, 346] on div "00m 21s" at bounding box center [399, 341] width 472 height 46
click at [549, 346] on button "Click to see the audio transcription" at bounding box center [564, 341] width 31 height 46
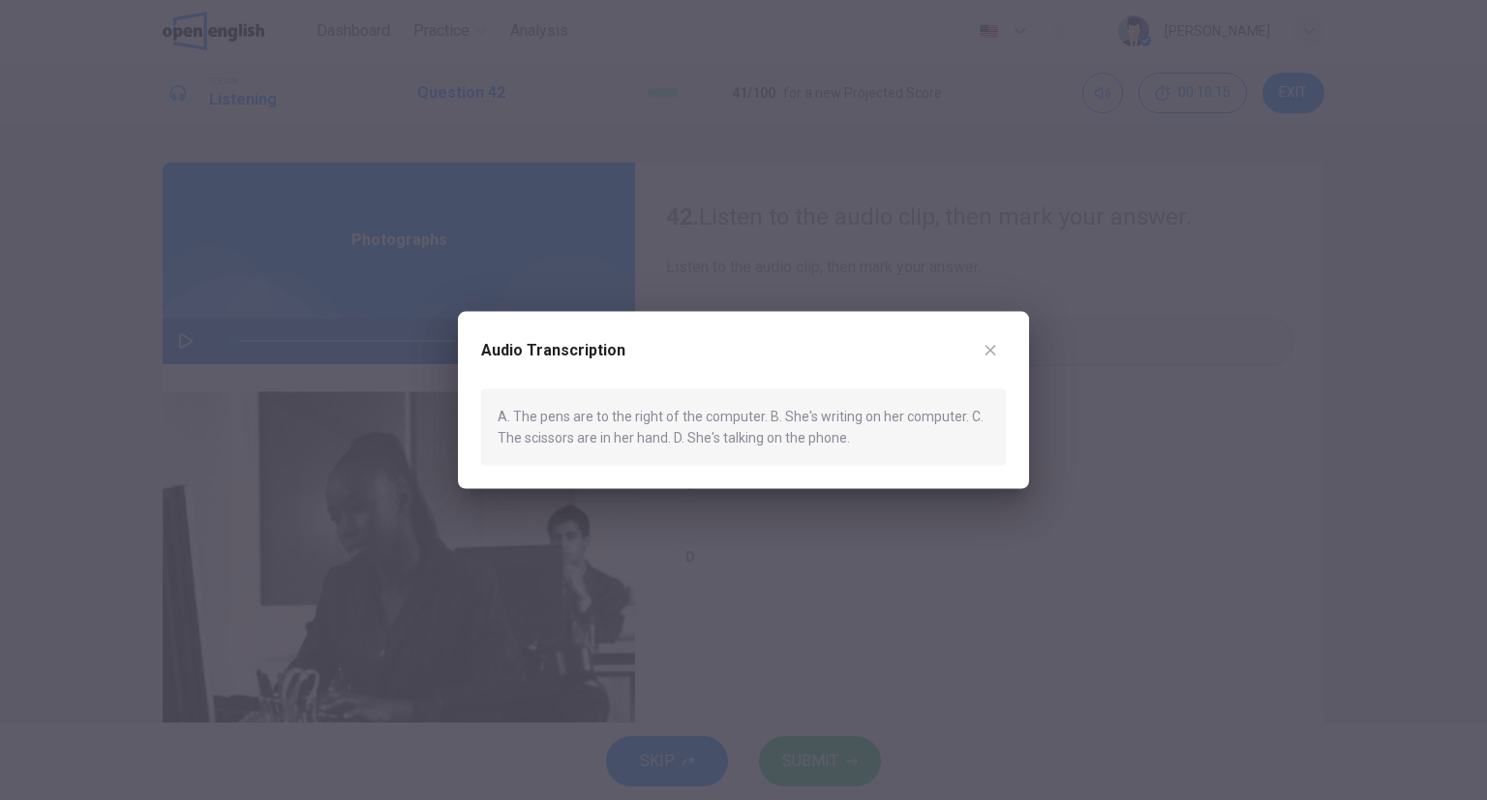
click at [1027, 331] on div "Audio Transcription A. The pens are to the right of the computer. B. She's writ…" at bounding box center [743, 400] width 1487 height 800
click at [1007, 334] on div "Audio Transcription A. The pens are to the right of the computer. B. She's writ…" at bounding box center [743, 400] width 571 height 177
drag, startPoint x: 982, startPoint y: 355, endPoint x: 974, endPoint y: 365, distance: 12.4
click at [983, 356] on icon "button" at bounding box center [990, 350] width 15 height 15
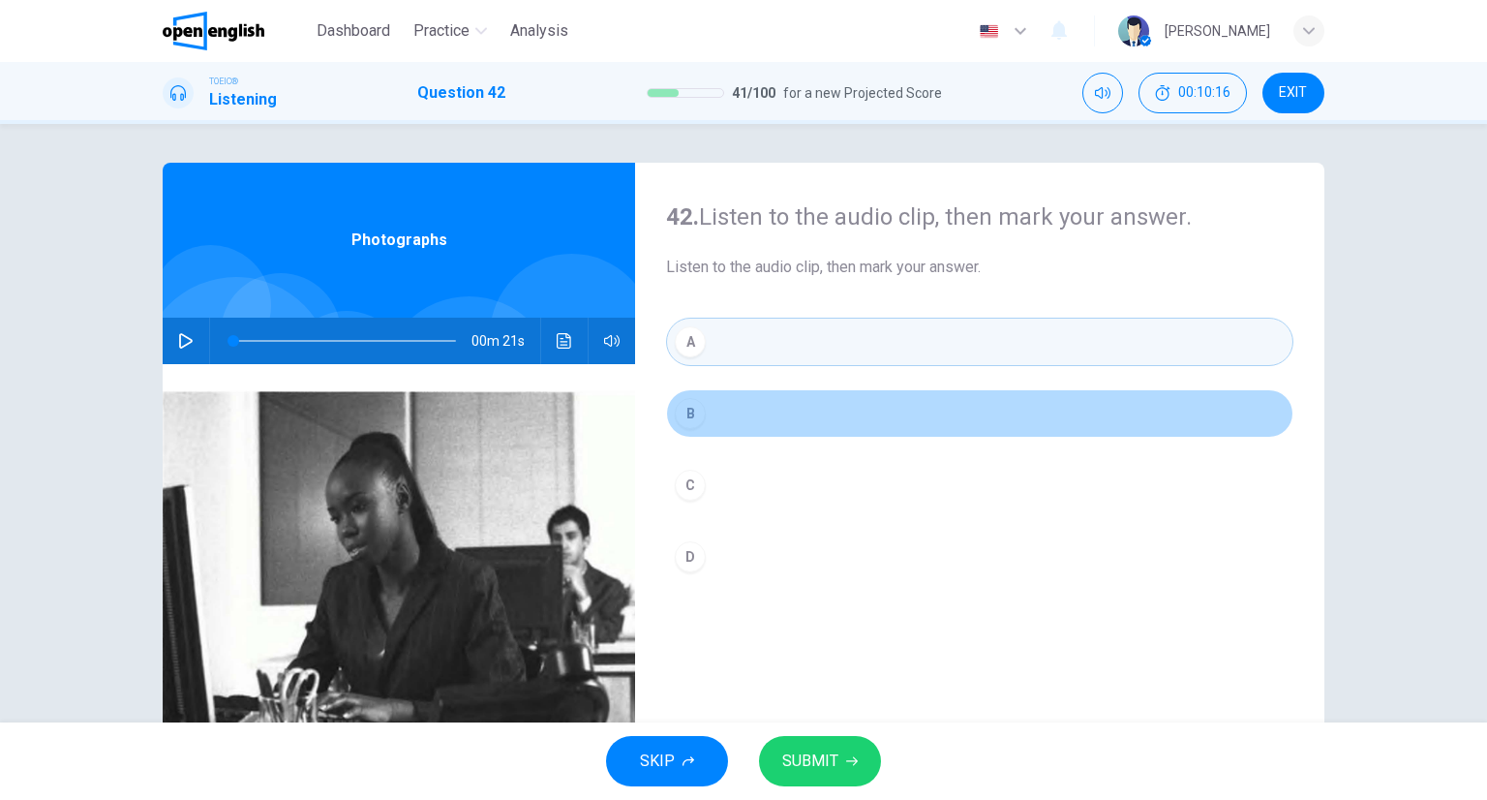
drag, startPoint x: 844, startPoint y: 419, endPoint x: 812, endPoint y: 435, distance: 35.5
click at [843, 417] on button "B" at bounding box center [979, 413] width 627 height 48
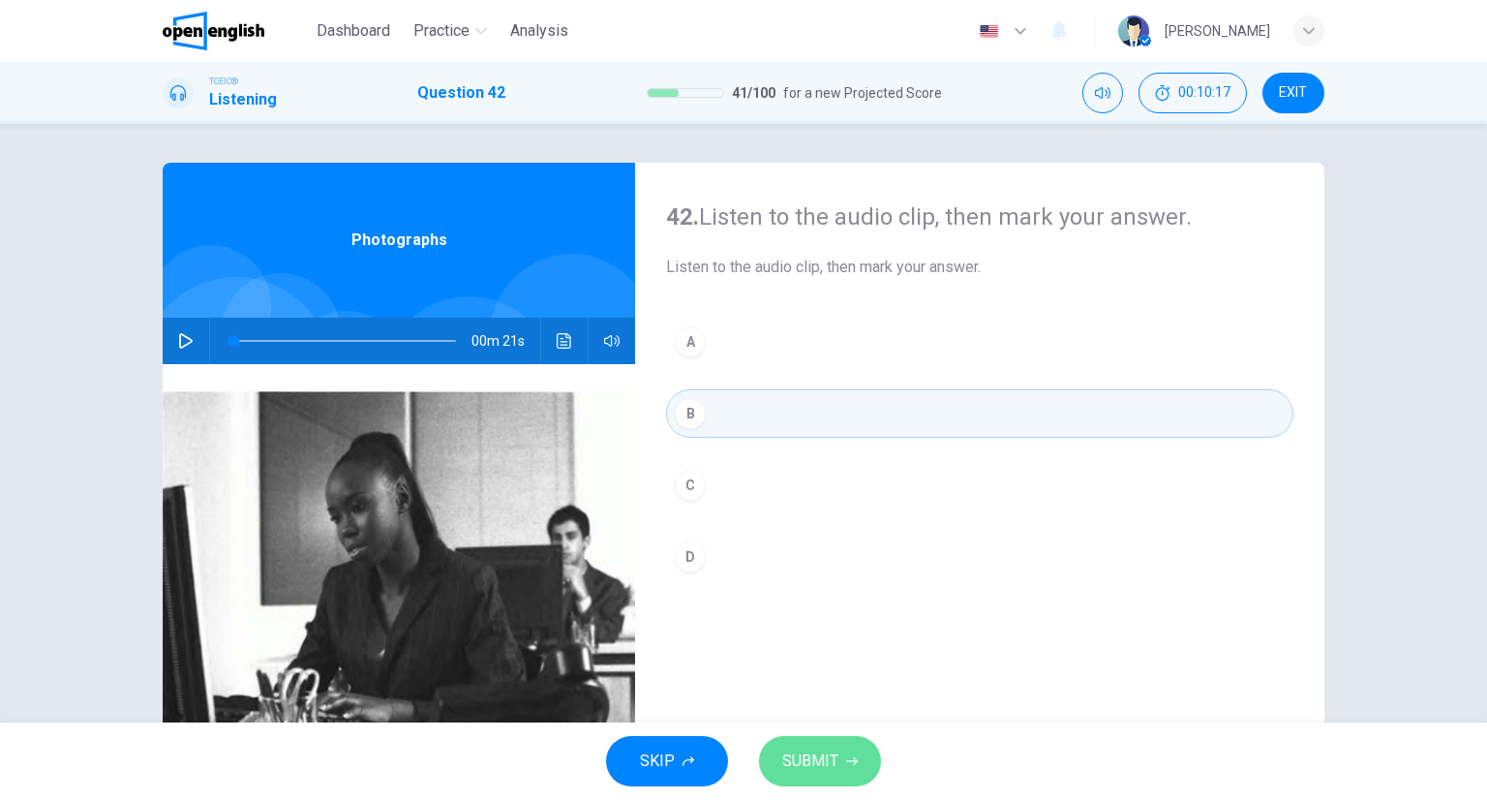
click at [859, 762] on button "SUBMIT" at bounding box center [820, 761] width 122 height 50
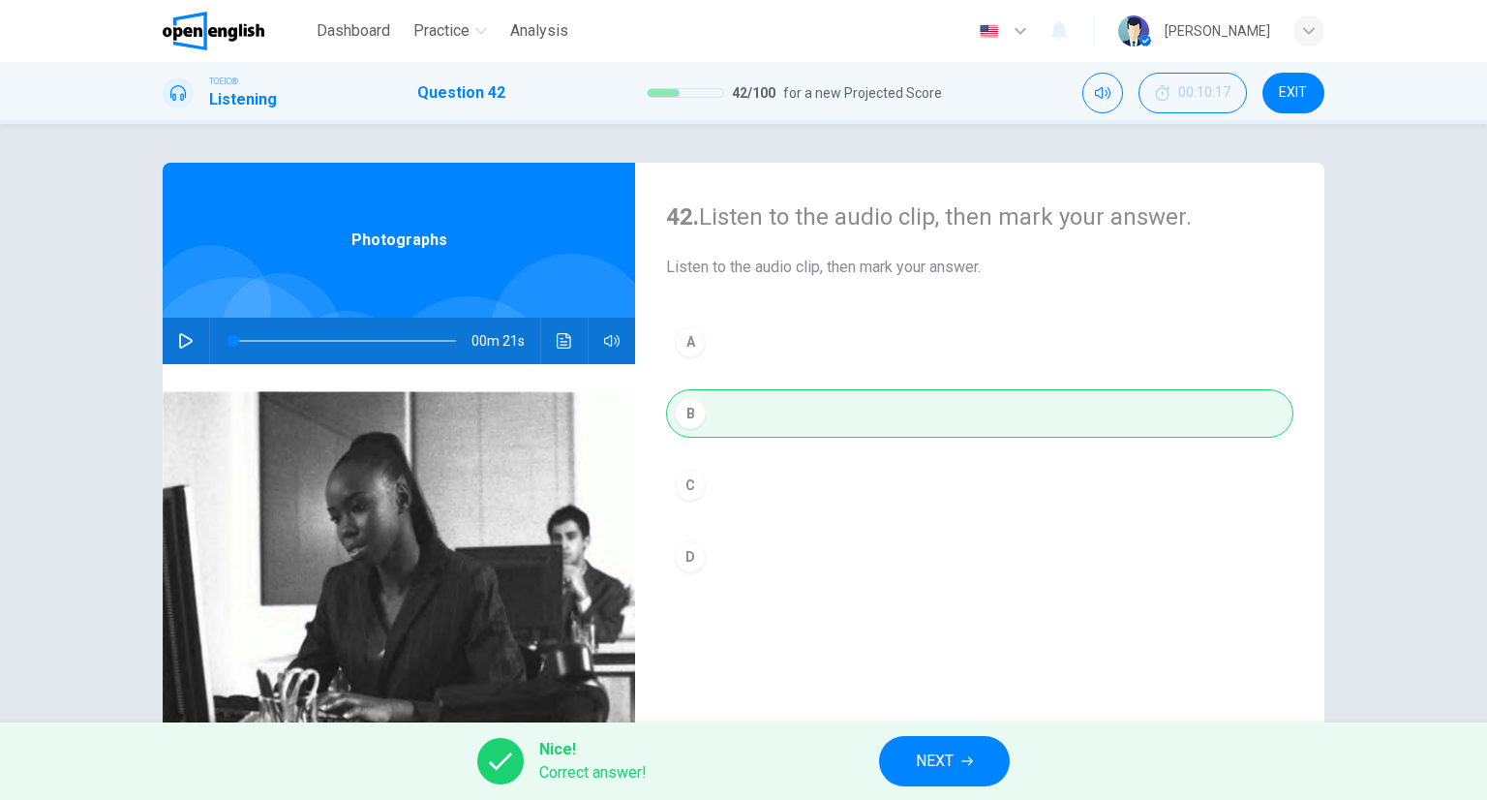
drag, startPoint x: 941, startPoint y: 759, endPoint x: 932, endPoint y: 748, distance: 13.8
click at [932, 748] on span "NEXT" at bounding box center [935, 760] width 38 height 27
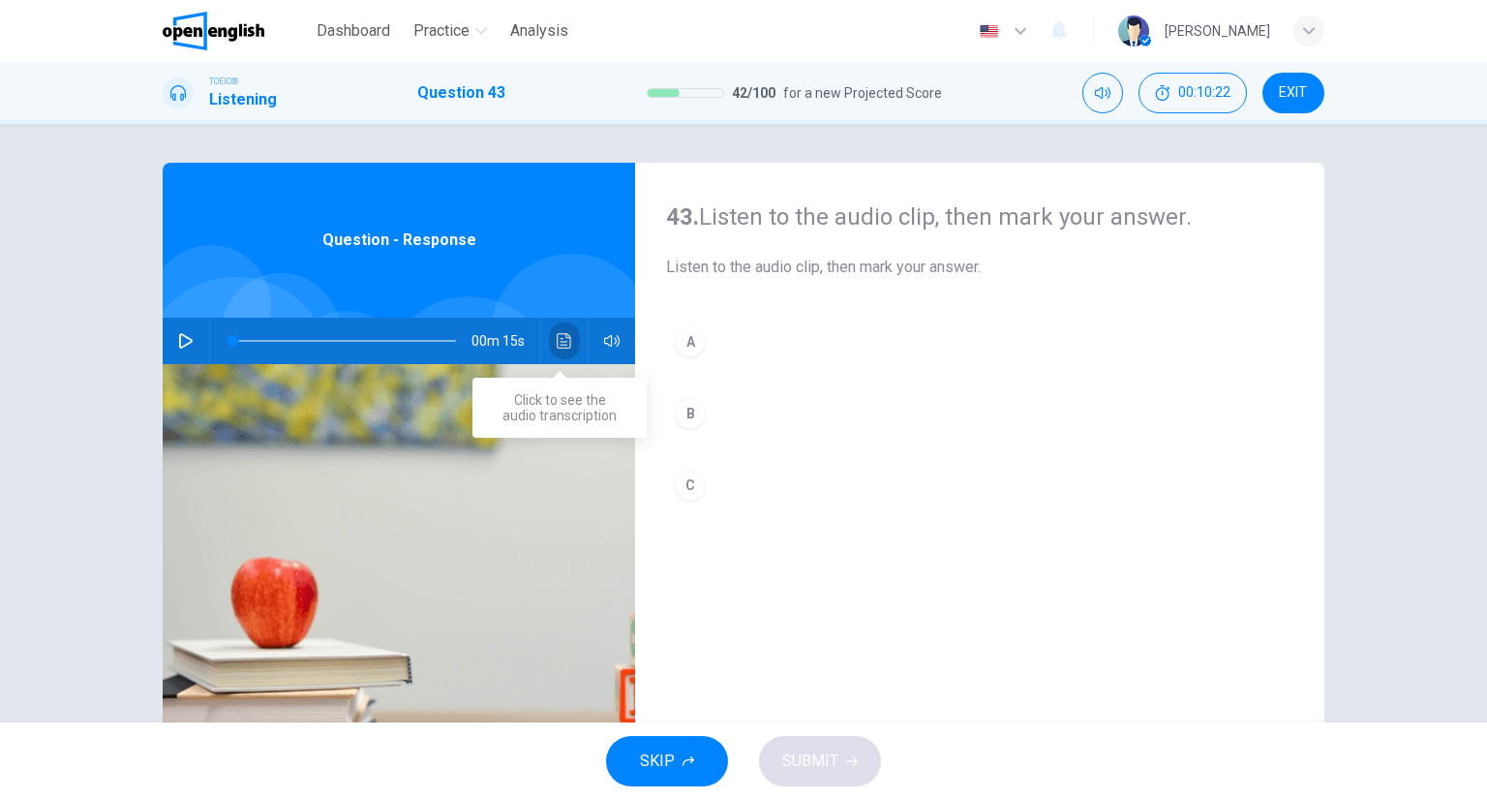
click at [557, 334] on icon "Click to see the audio transcription" at bounding box center [564, 340] width 15 height 15
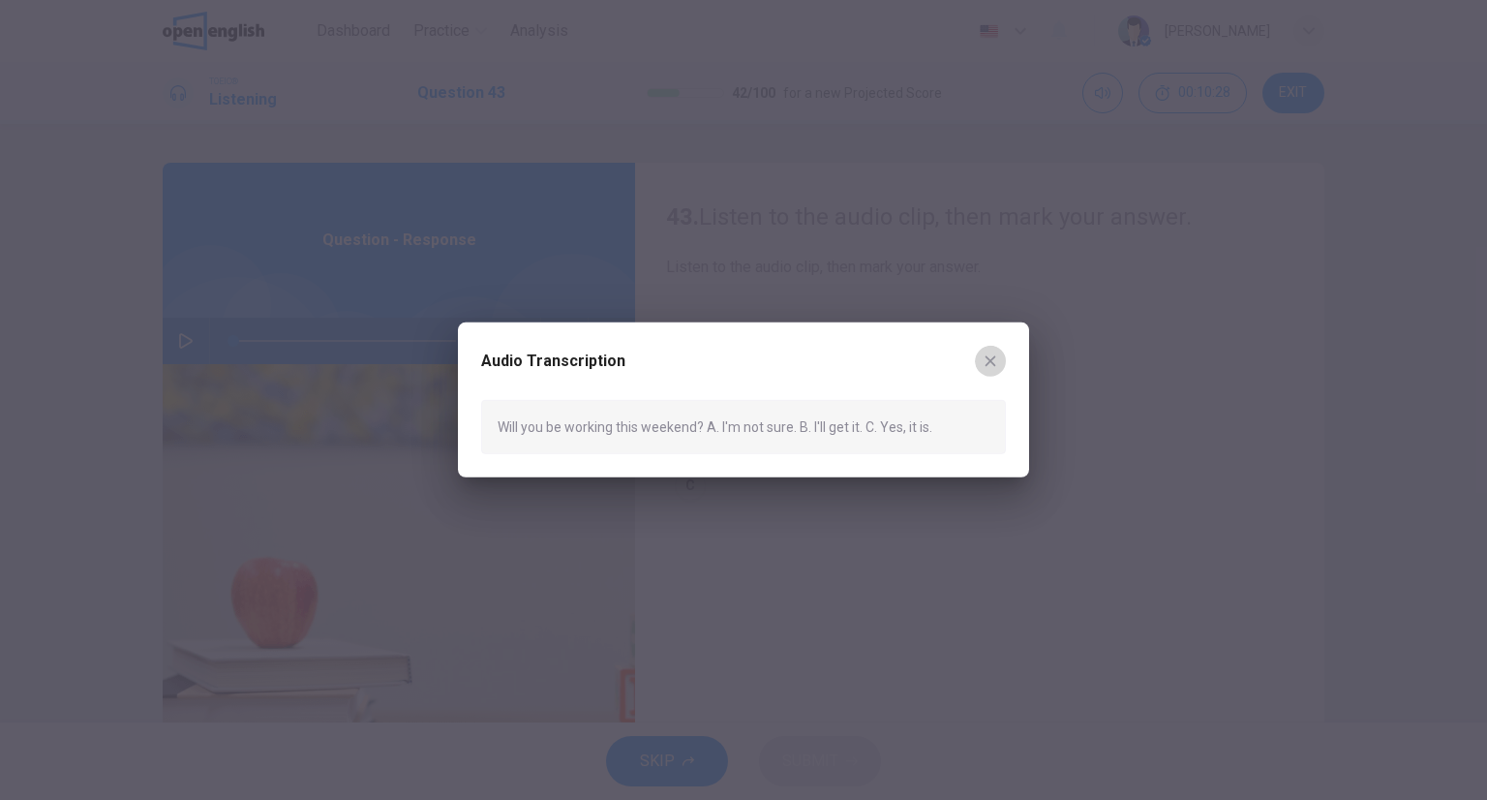
click at [995, 353] on icon "button" at bounding box center [990, 360] width 15 height 15
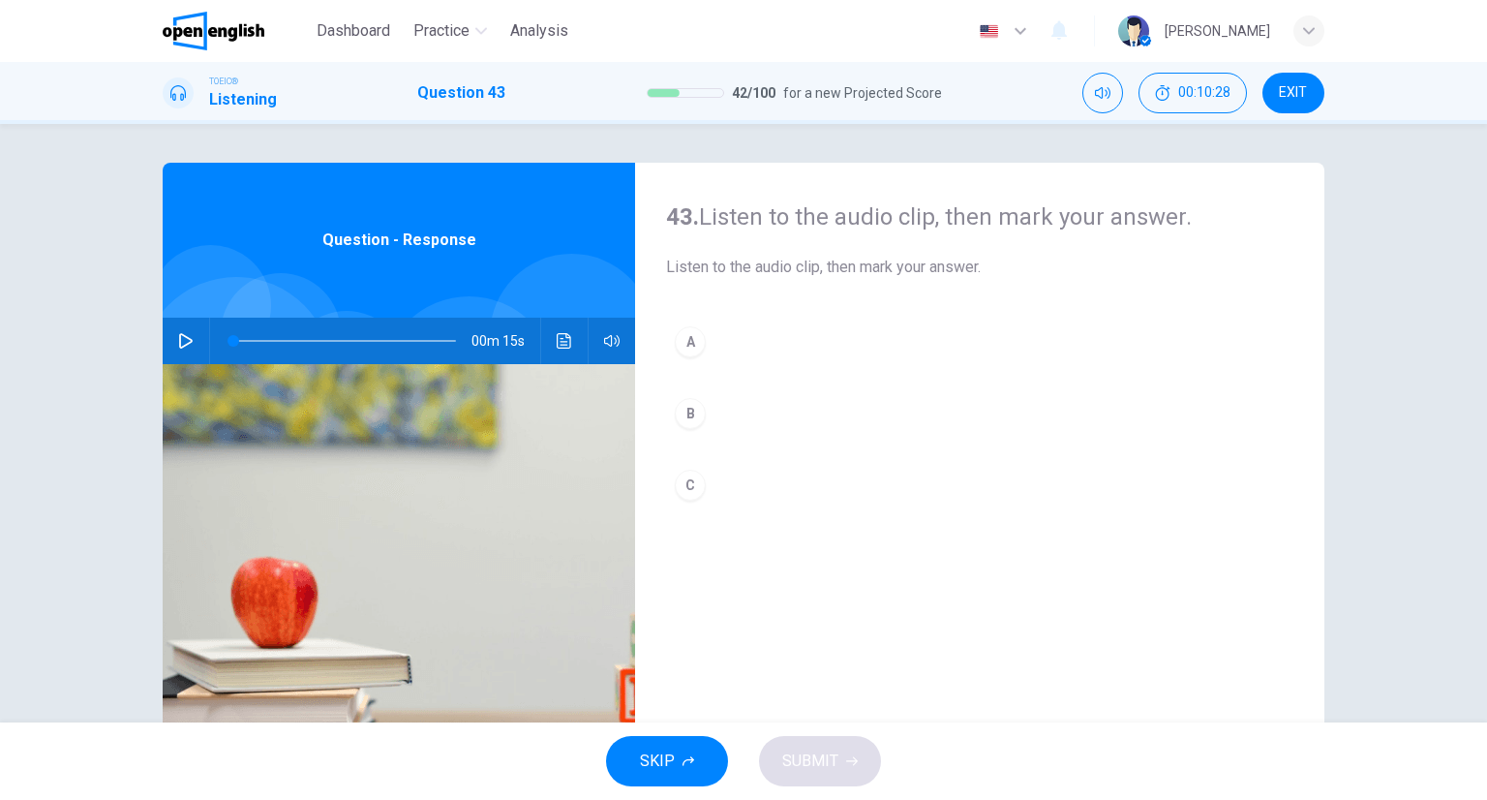
click at [814, 496] on button "C" at bounding box center [979, 485] width 627 height 48
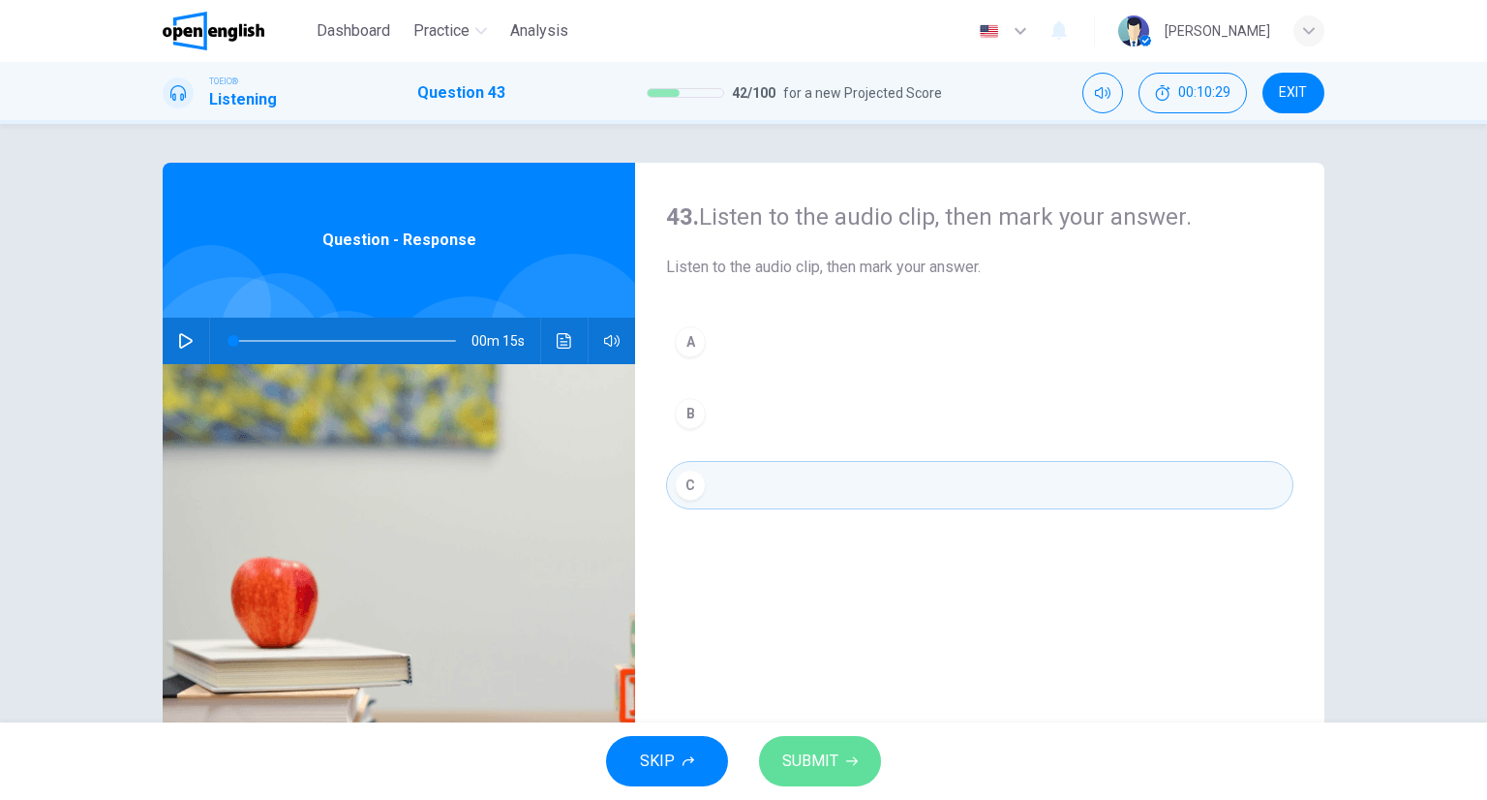
click at [800, 736] on button "SUBMIT" at bounding box center [820, 761] width 122 height 50
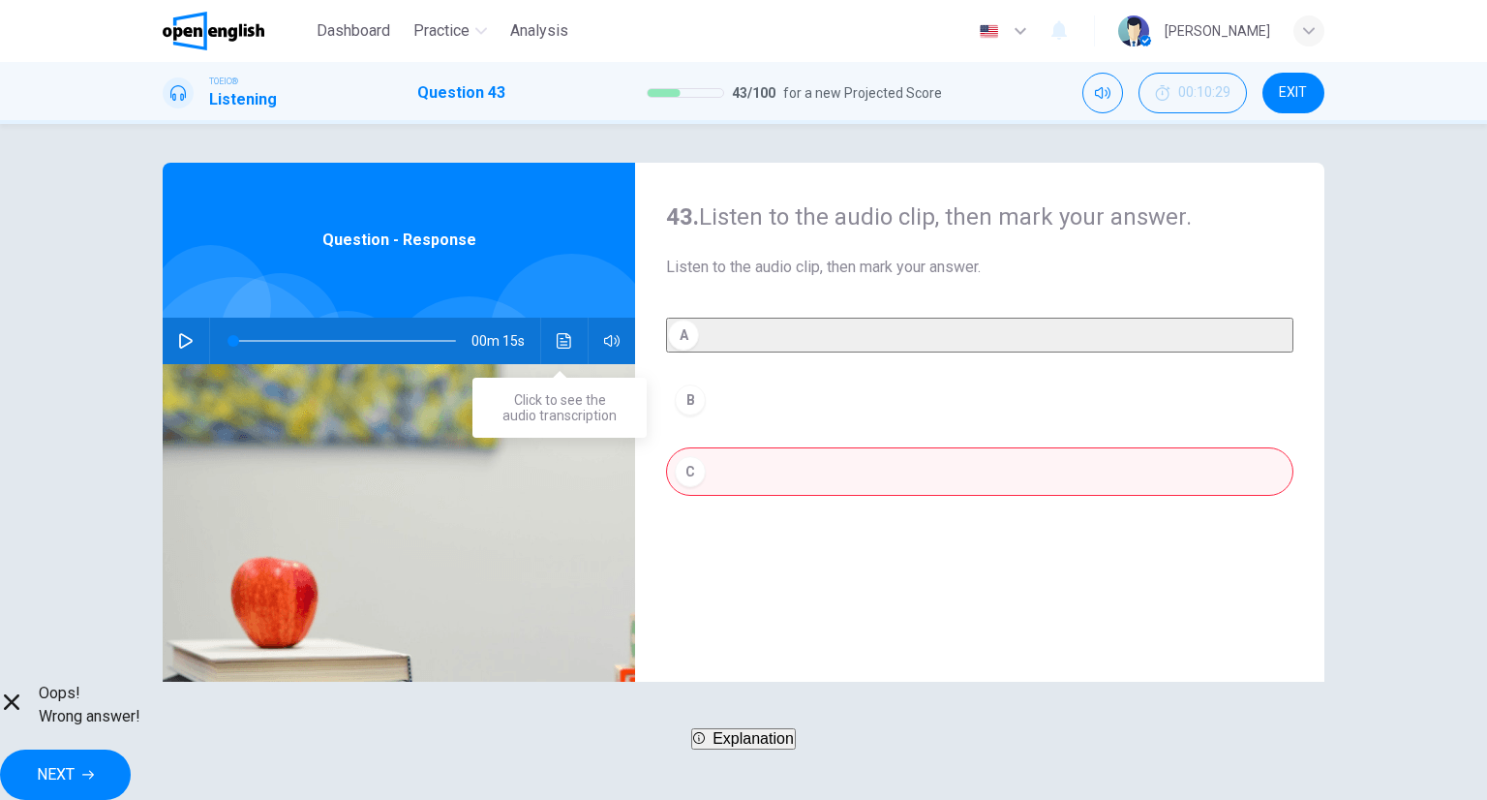
click at [560, 333] on icon "Click to see the audio transcription" at bounding box center [564, 340] width 15 height 15
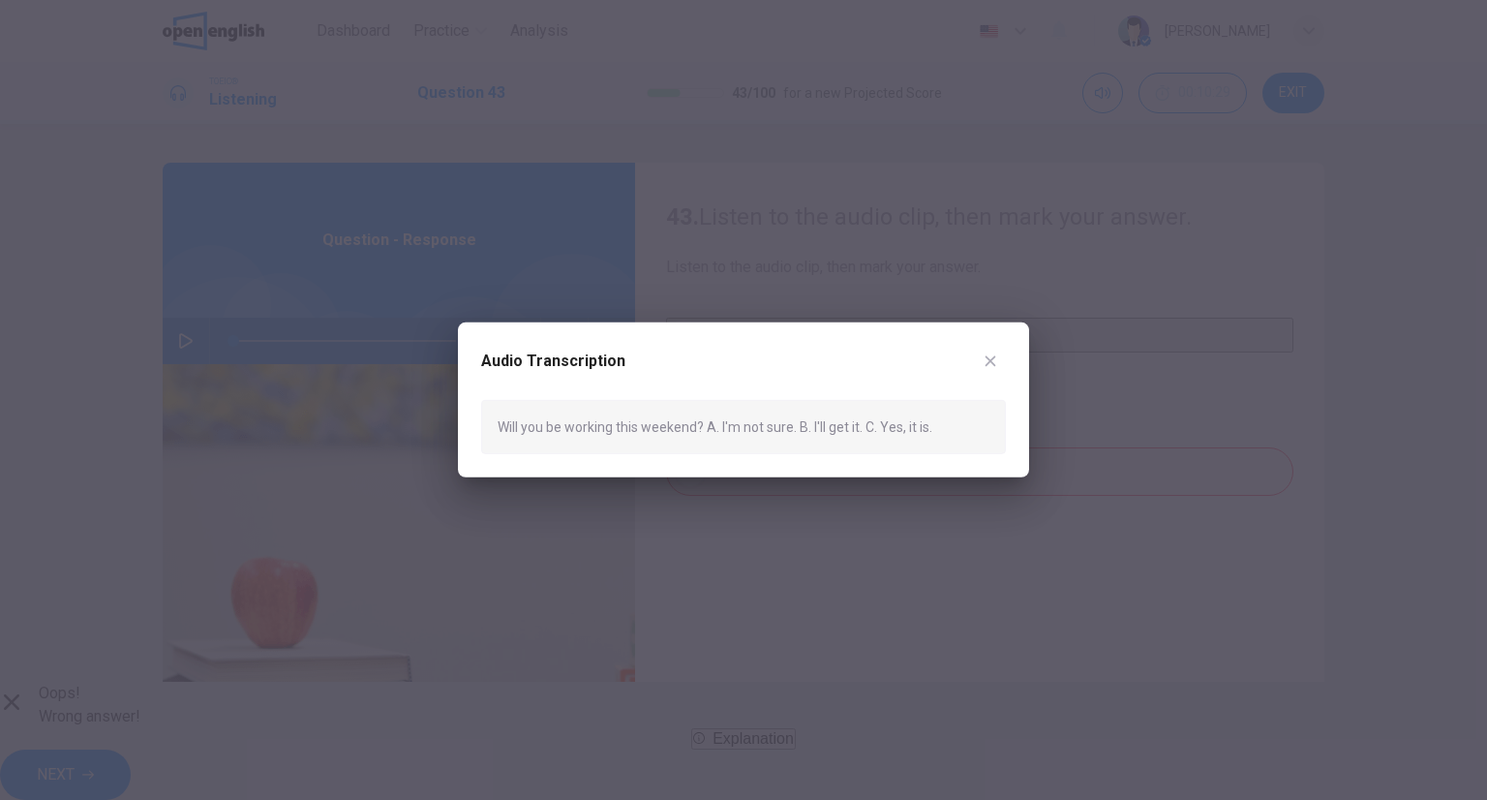
drag, startPoint x: 986, startPoint y: 353, endPoint x: 974, endPoint y: 471, distance: 117.7
click at [986, 353] on icon "button" at bounding box center [990, 360] width 15 height 15
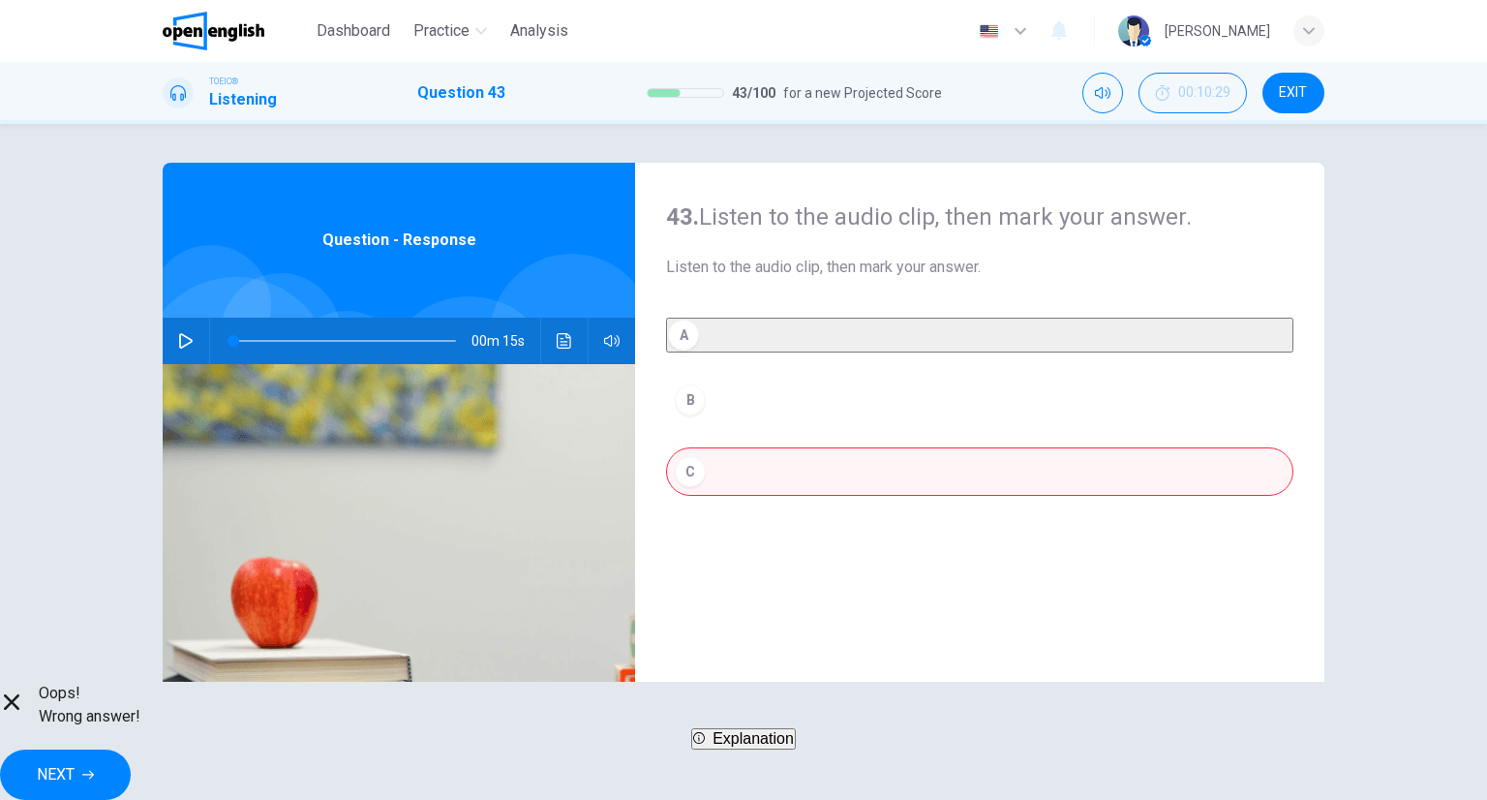
click at [987, 734] on div "Oops! Wrong answer! Explanation NEXT" at bounding box center [743, 741] width 1487 height 118
click at [131, 771] on button "NEXT" at bounding box center [65, 774] width 131 height 50
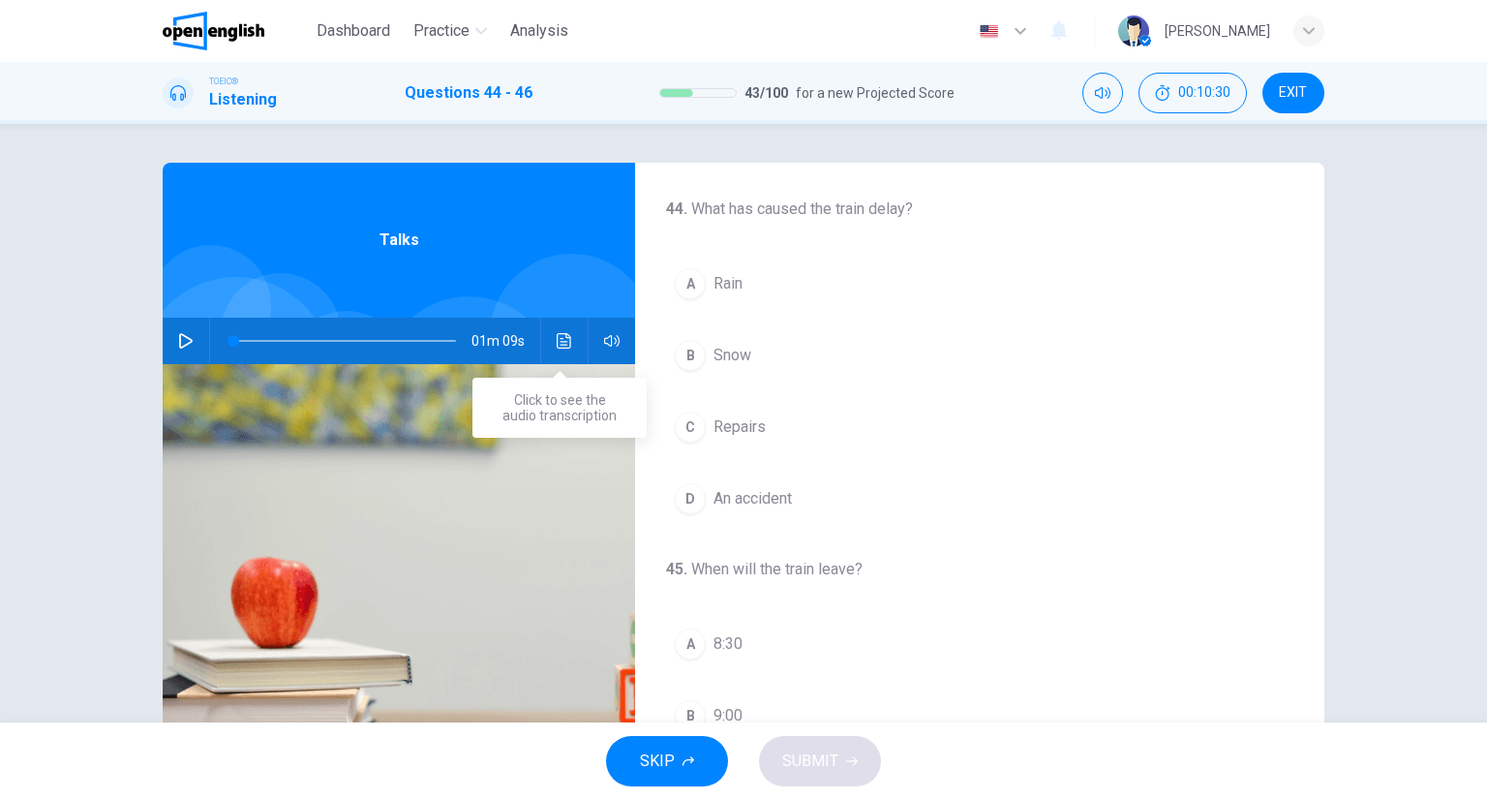
click at [568, 349] on button "Click to see the audio transcription" at bounding box center [564, 341] width 31 height 46
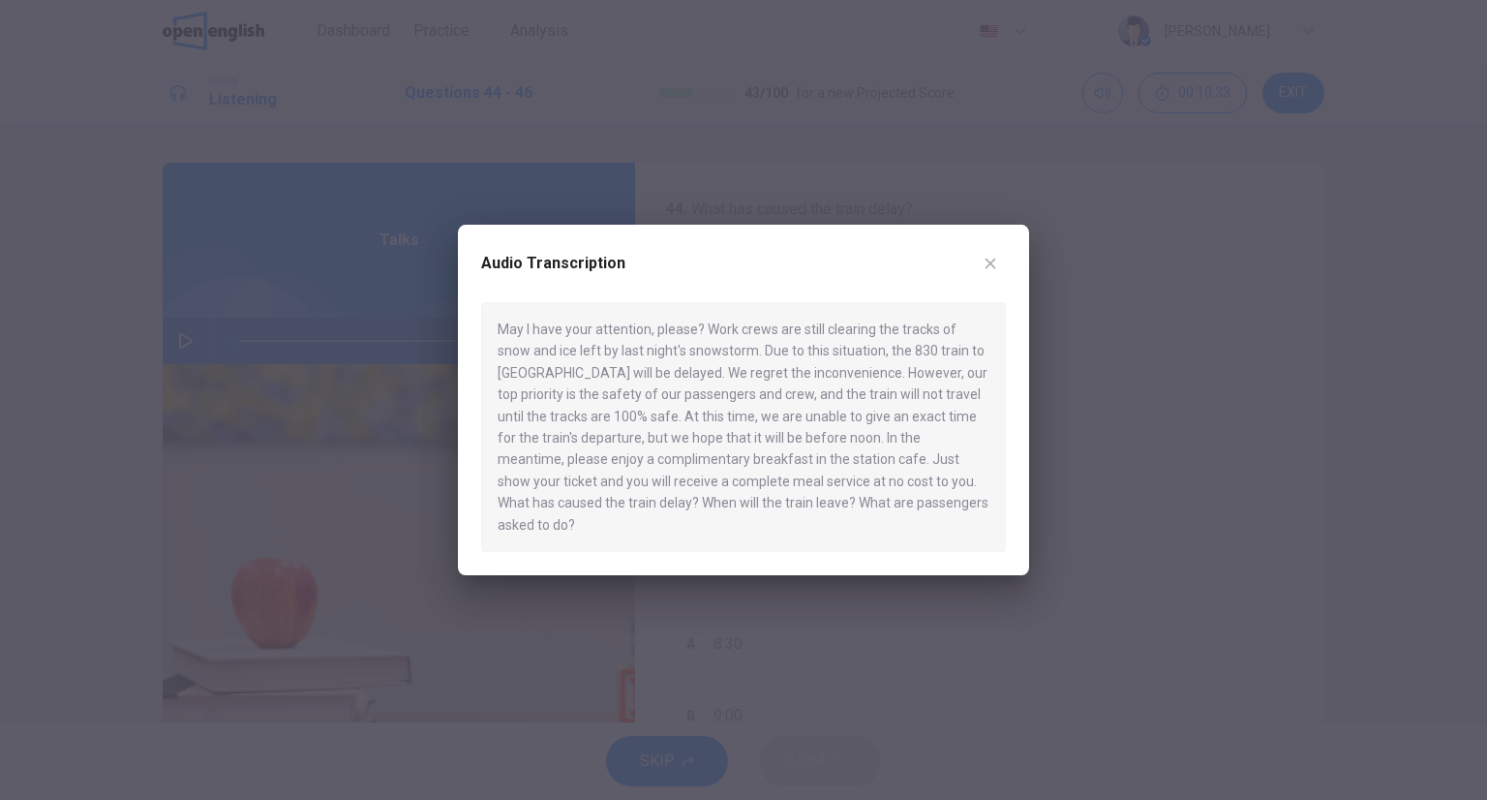
click at [990, 271] on icon "button" at bounding box center [990, 263] width 15 height 15
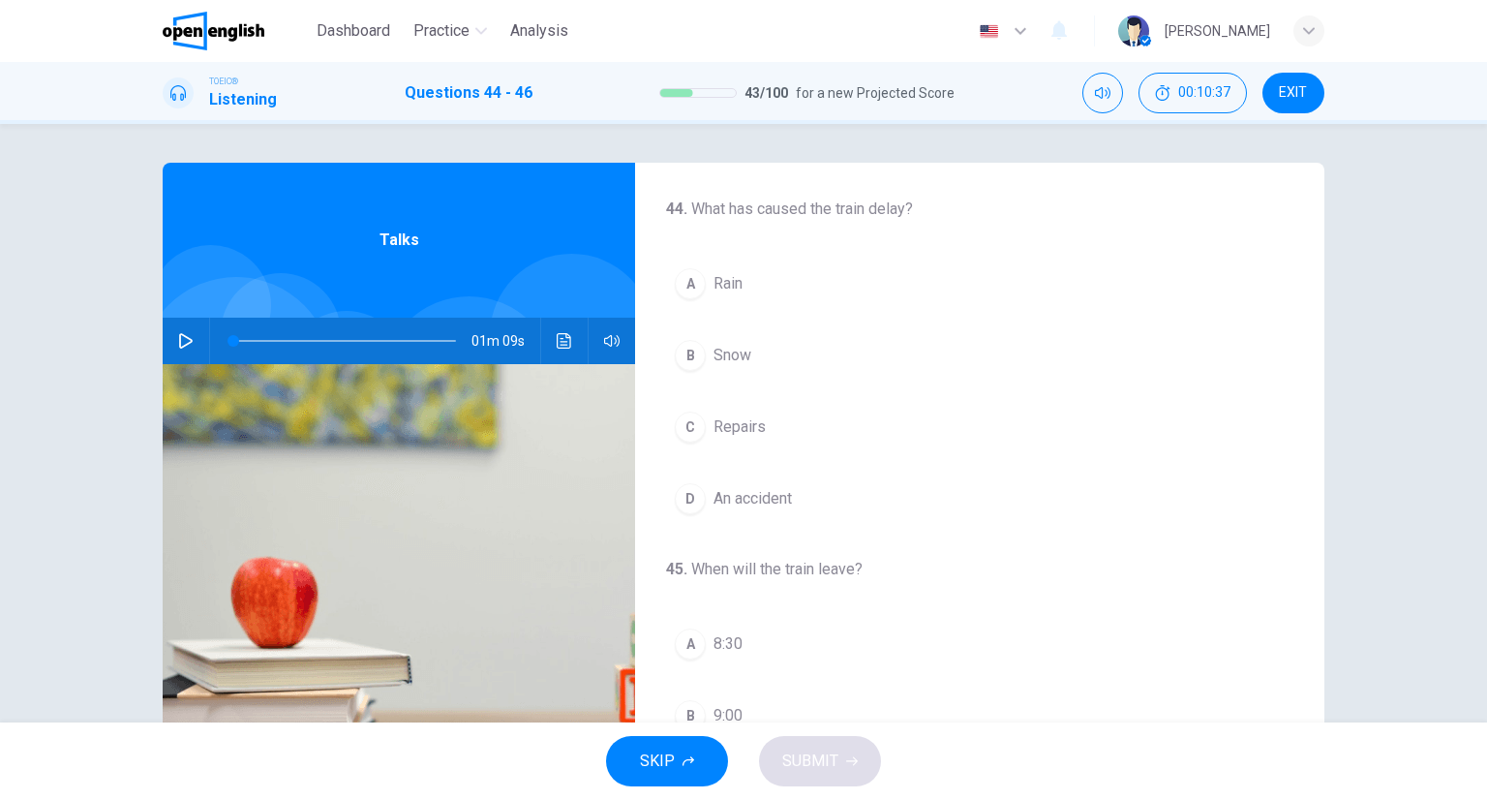
click at [805, 350] on button "B Snow" at bounding box center [979, 355] width 627 height 48
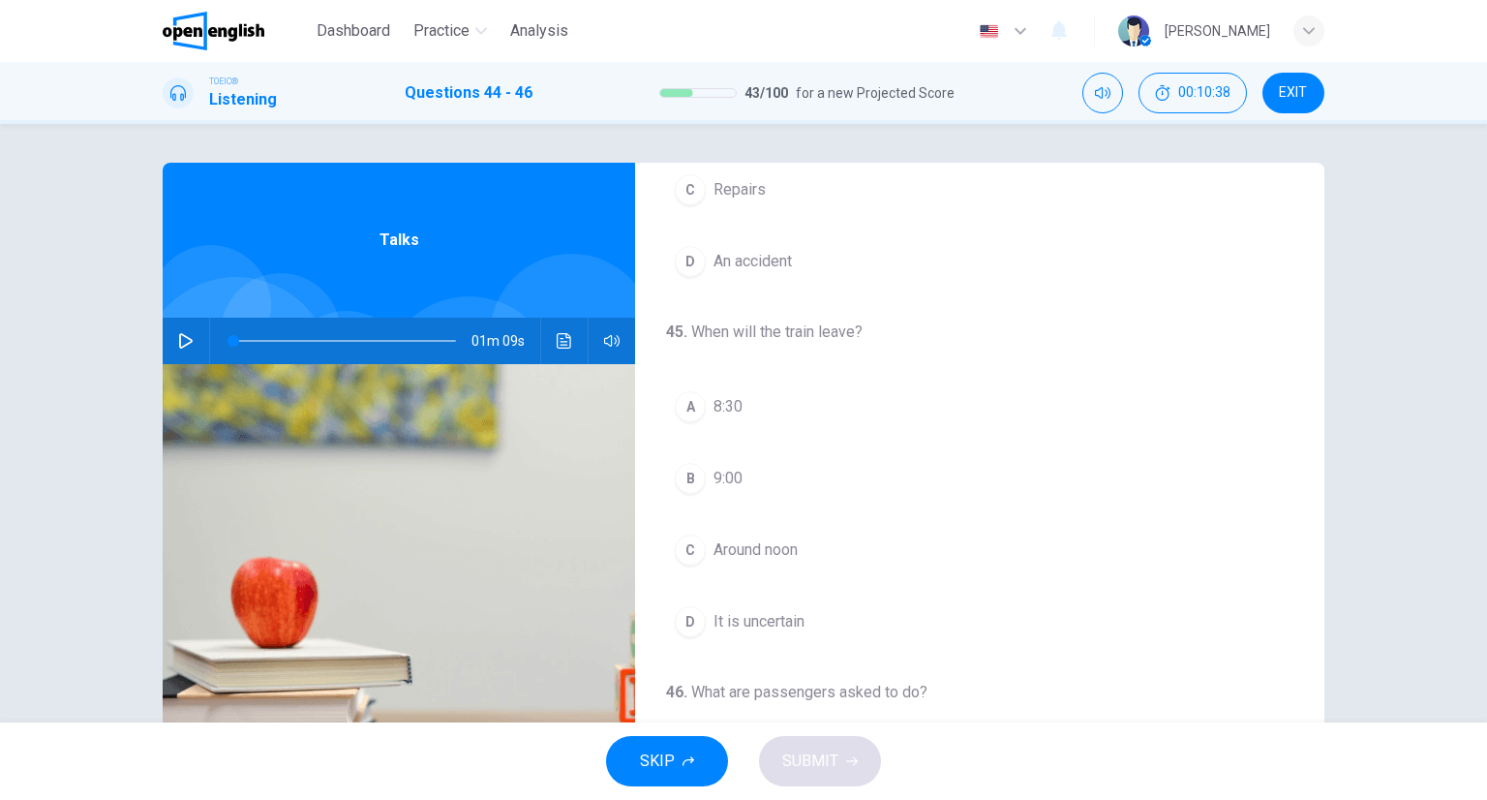
scroll to position [387, 0]
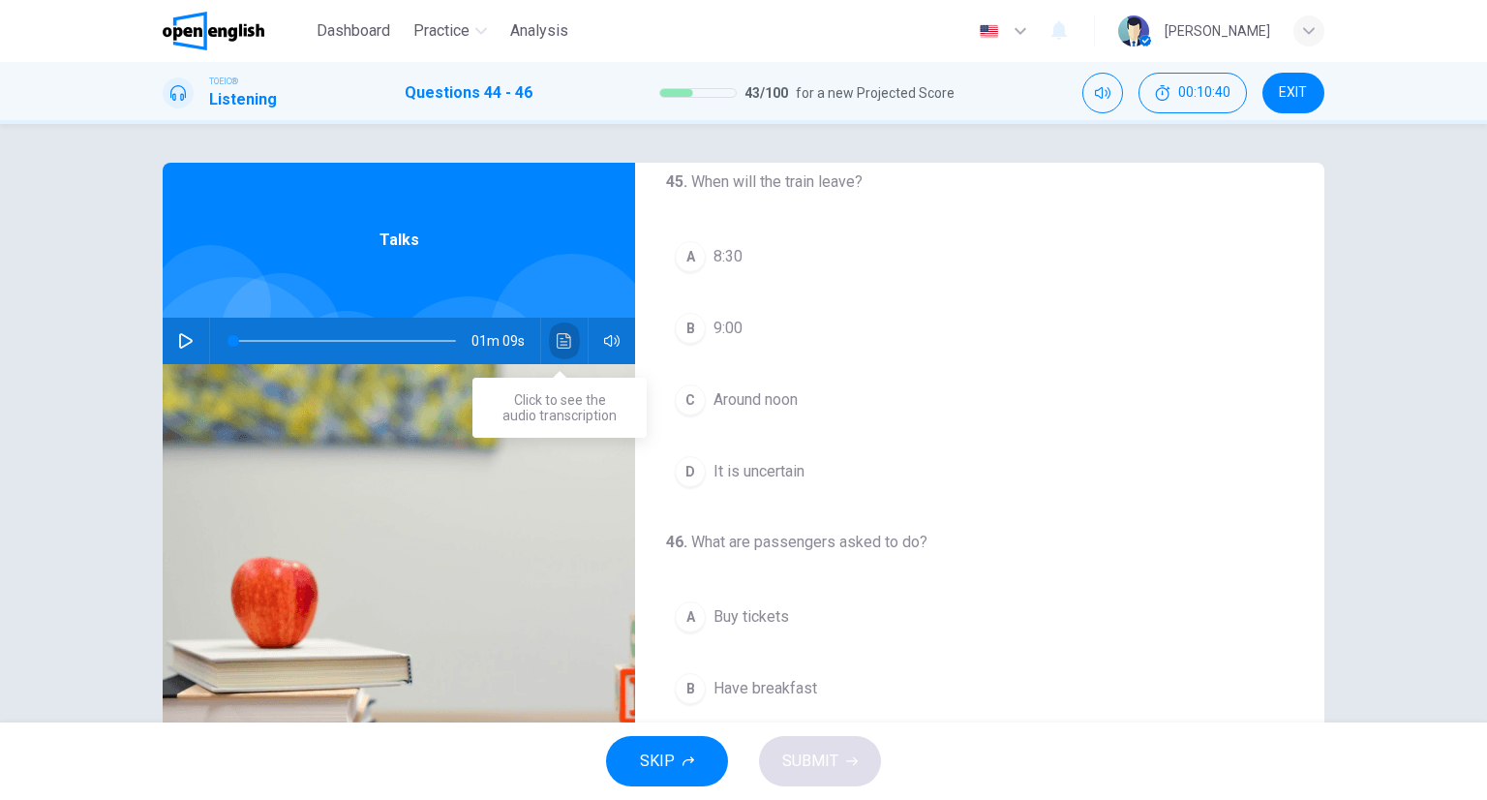
click at [561, 345] on icon "Click to see the audio transcription" at bounding box center [564, 340] width 15 height 15
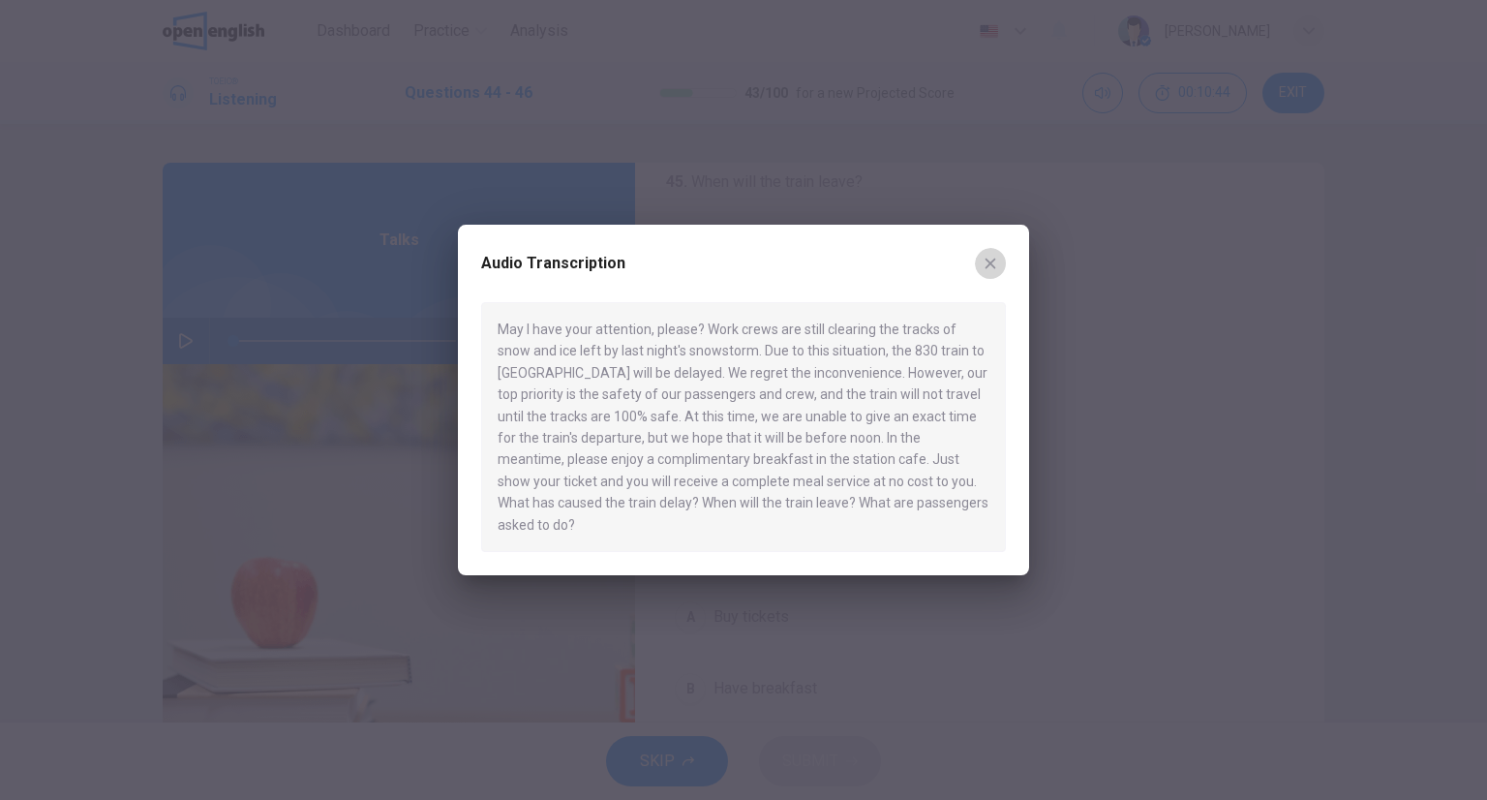
click at [995, 276] on button "button" at bounding box center [990, 263] width 31 height 31
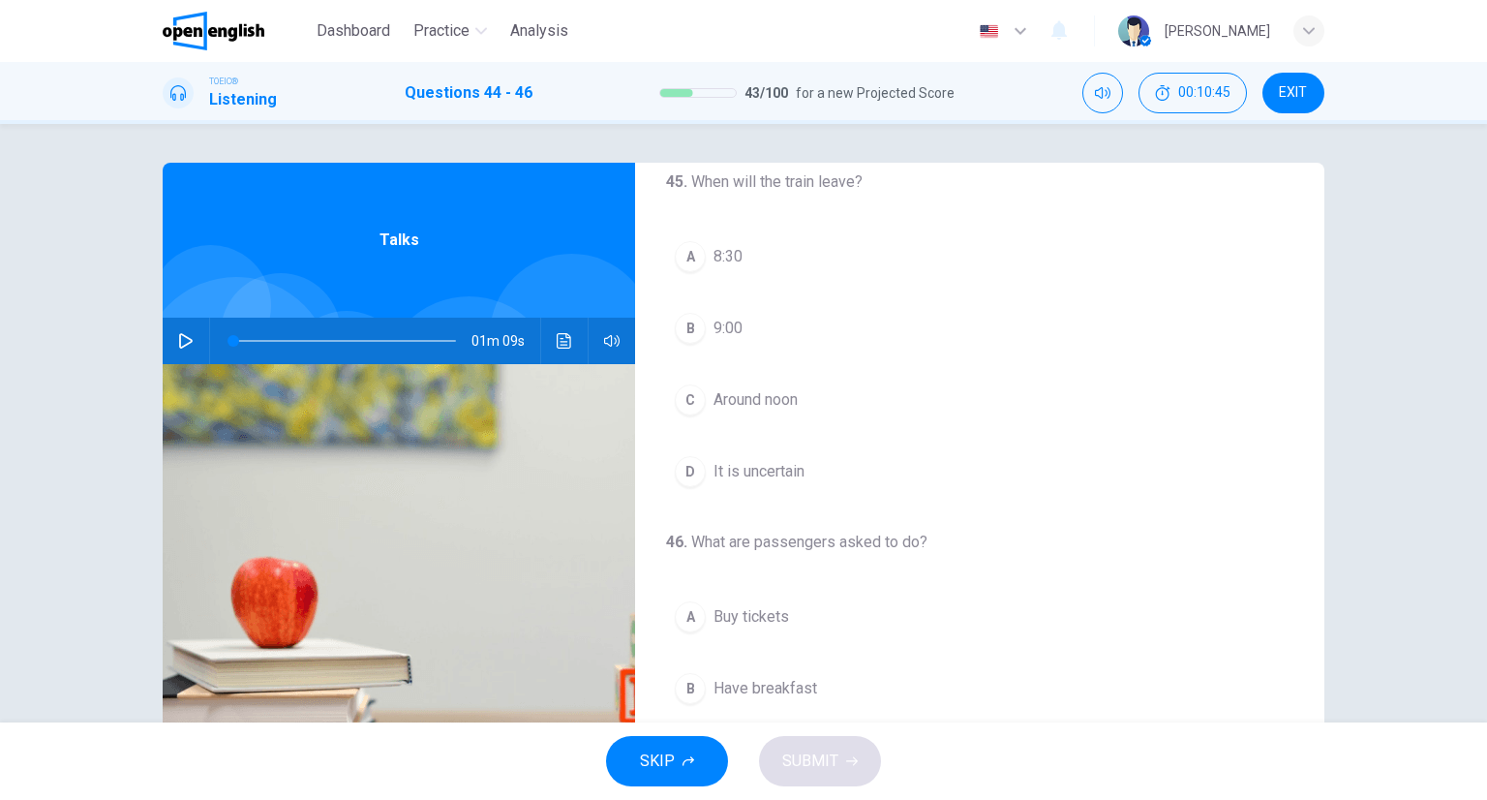
click at [755, 400] on span "Around noon" at bounding box center [755, 399] width 84 height 23
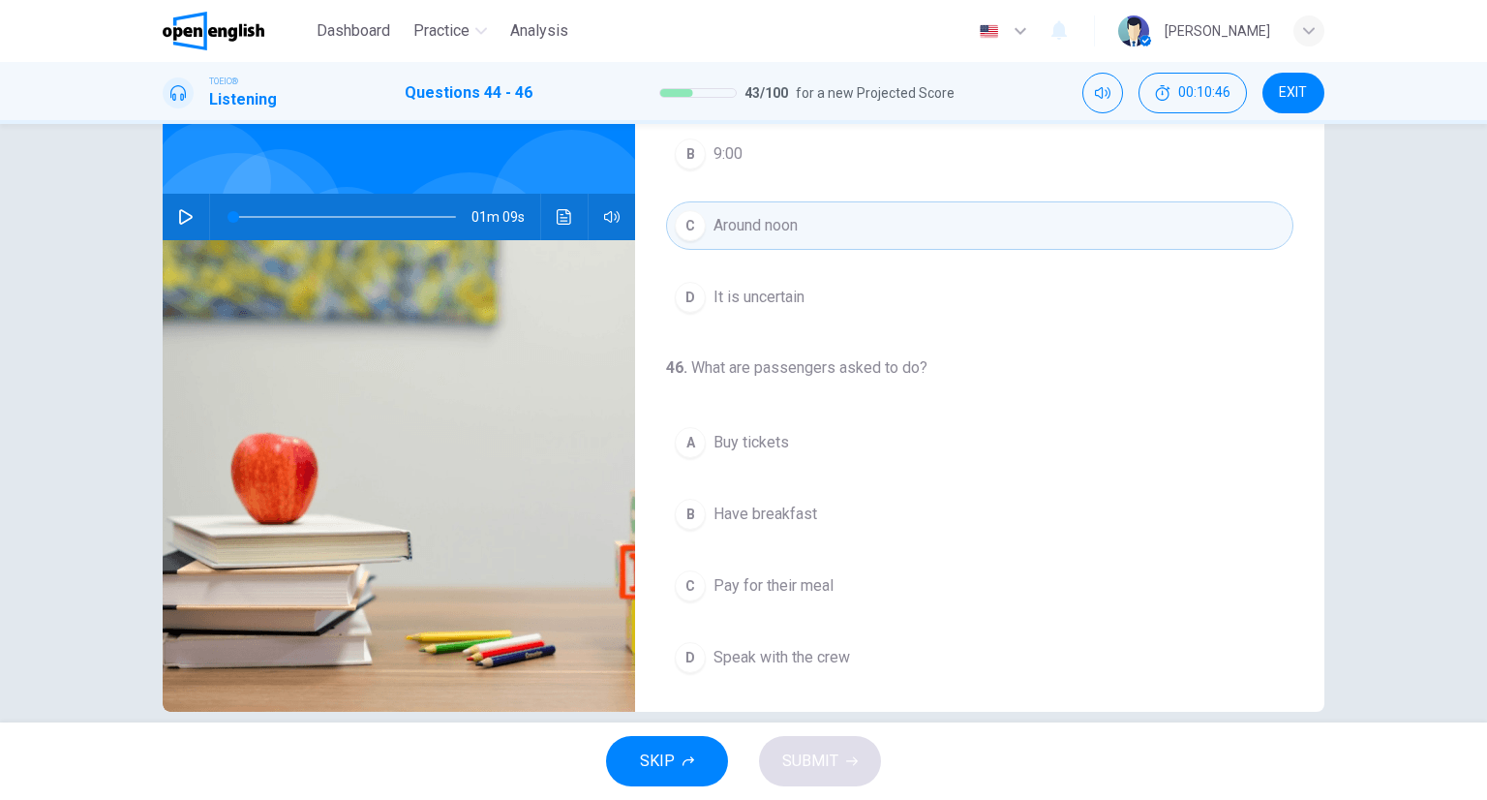
scroll to position [152, 0]
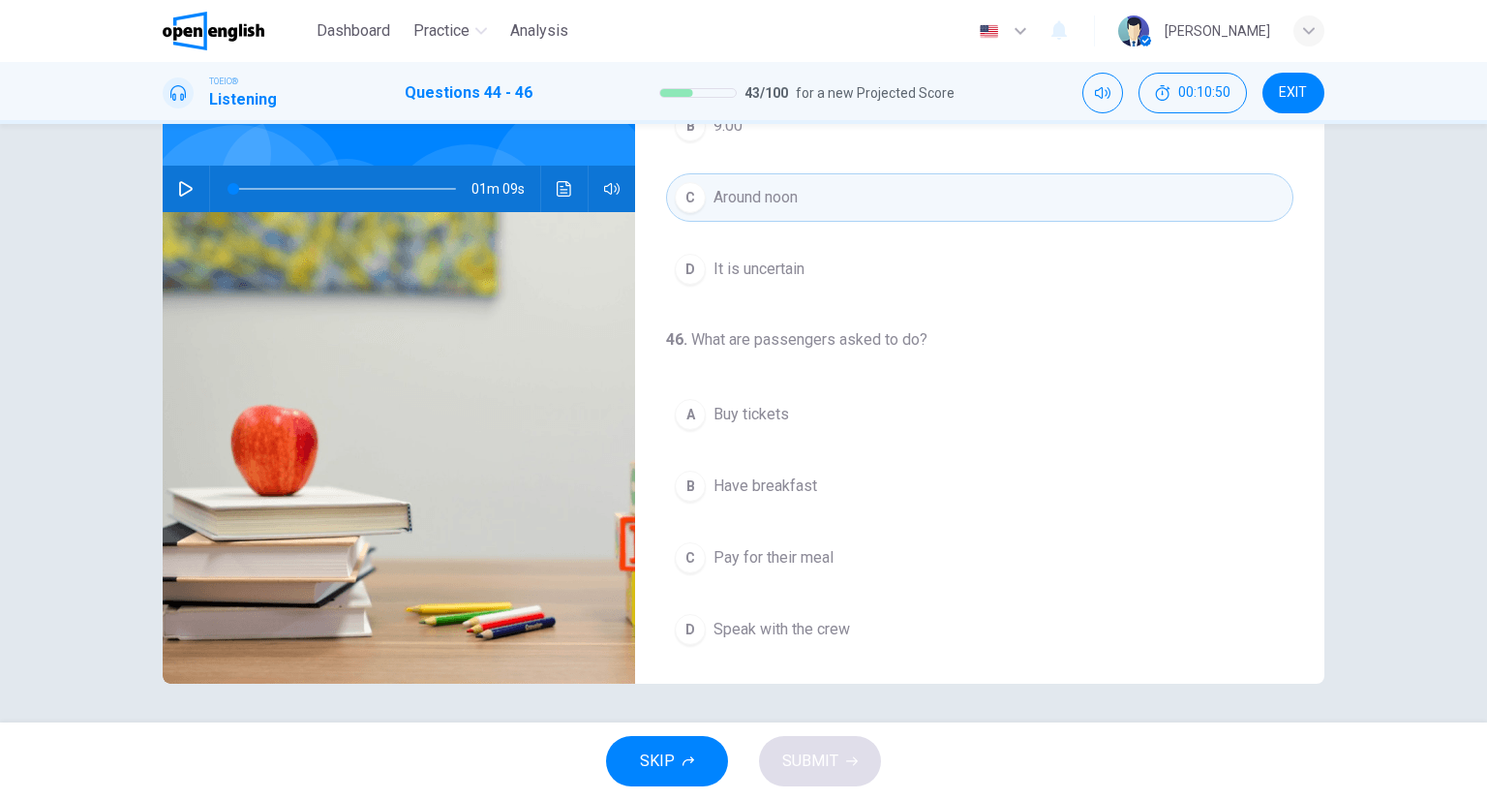
drag, startPoint x: 781, startPoint y: 487, endPoint x: 807, endPoint y: 539, distance: 58.4
click at [779, 487] on span "Have breakfast" at bounding box center [765, 485] width 104 height 23
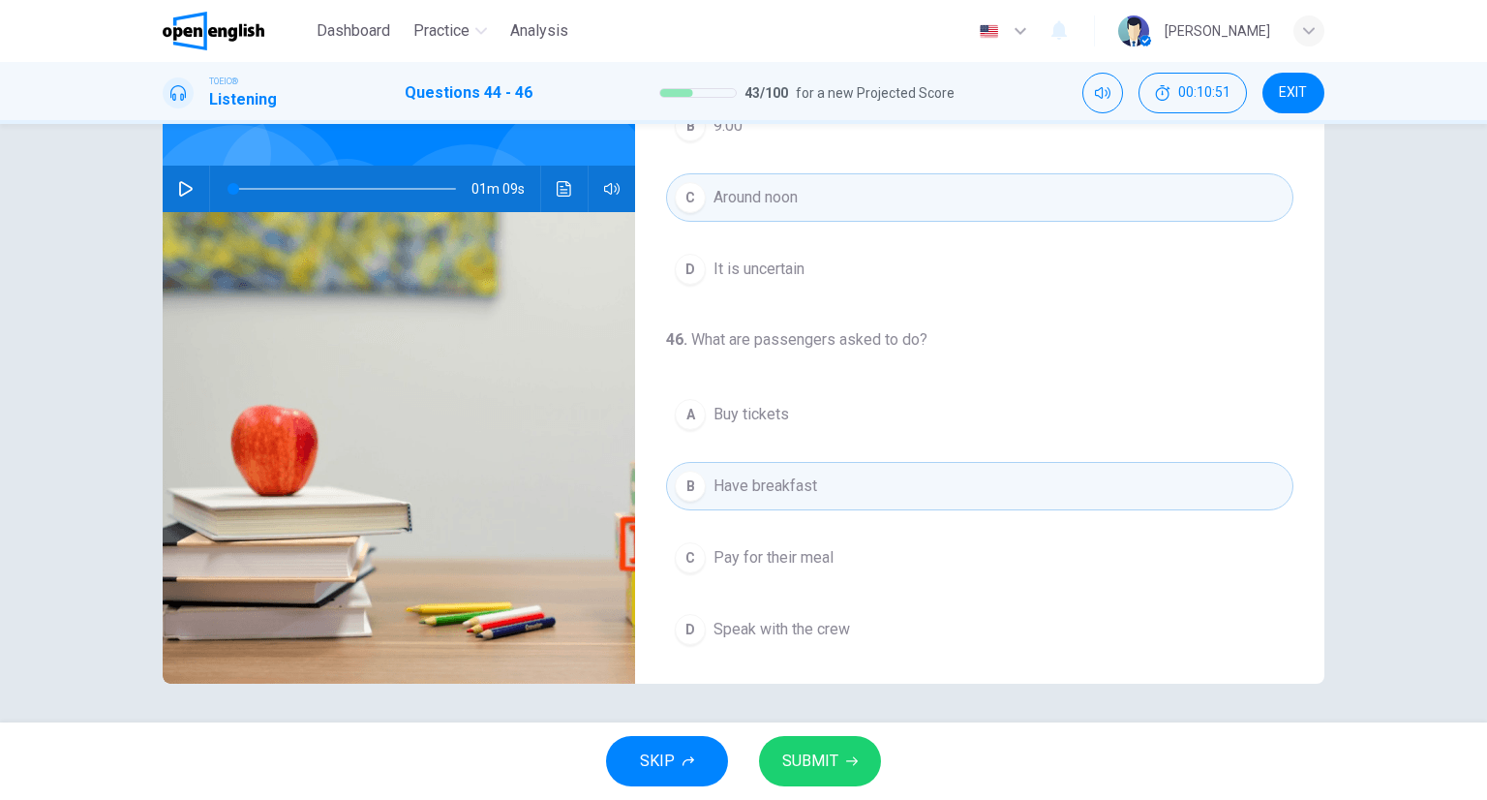
drag, startPoint x: 825, startPoint y: 713, endPoint x: 842, endPoint y: 748, distance: 39.8
click at [828, 722] on div "Dashboard Practice Analysis English ** ​ [PERSON_NAME] TOEIC® Listening Questio…" at bounding box center [743, 400] width 1487 height 800
click at [842, 748] on button "SUBMIT" at bounding box center [820, 761] width 122 height 50
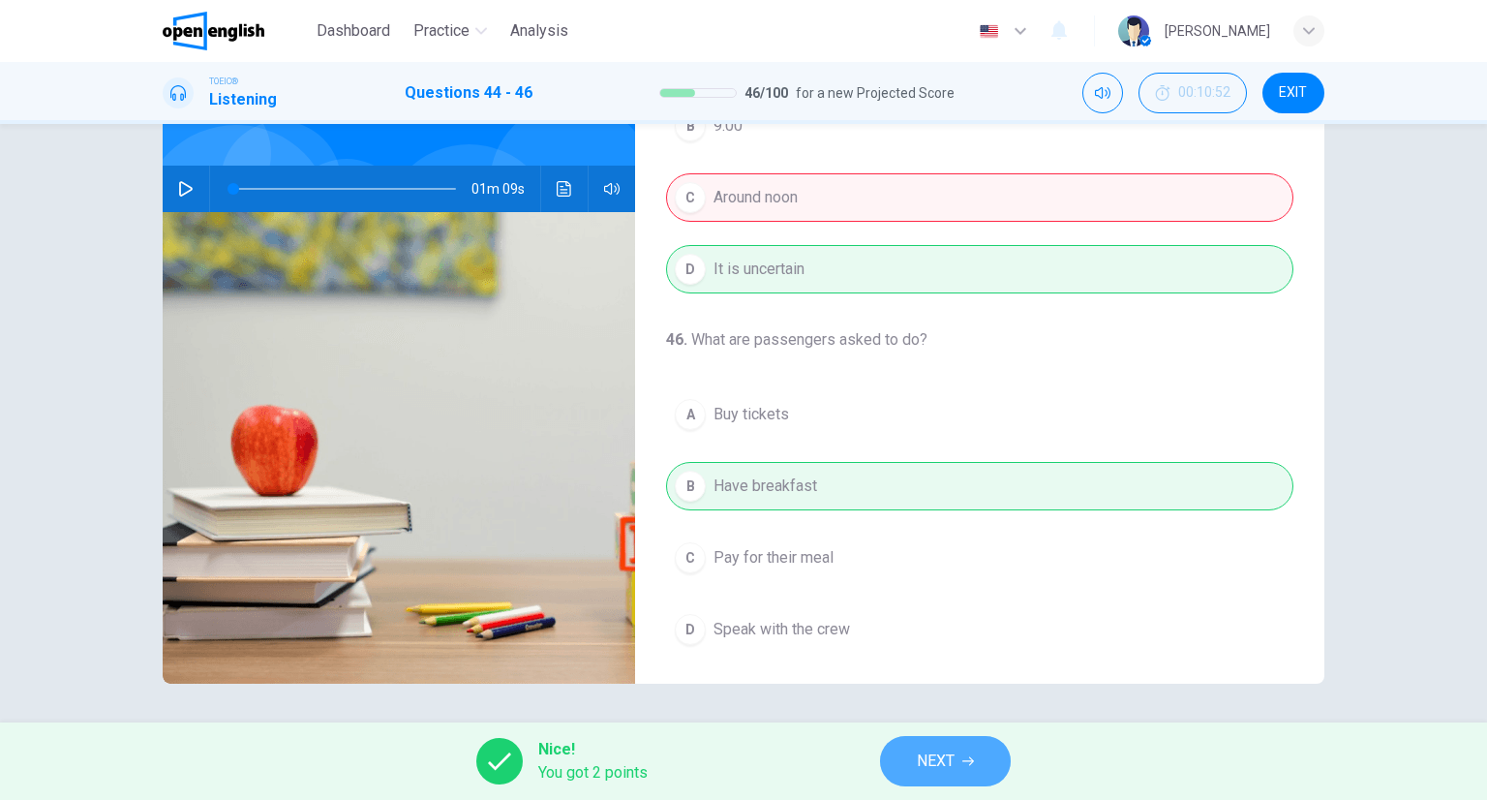
click at [941, 761] on span "NEXT" at bounding box center [936, 760] width 38 height 27
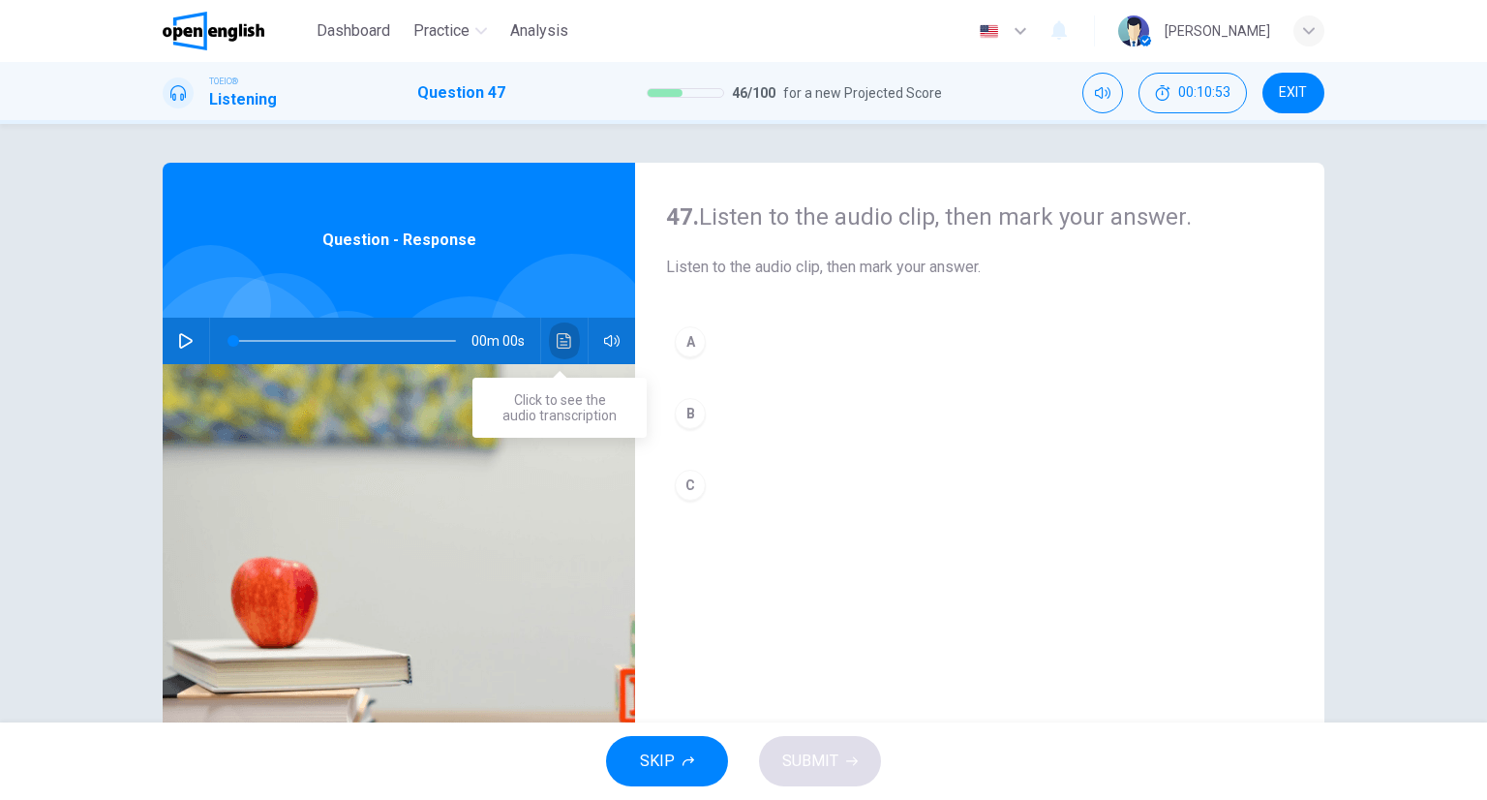
click at [562, 333] on icon "Click to see the audio transcription" at bounding box center [564, 340] width 15 height 15
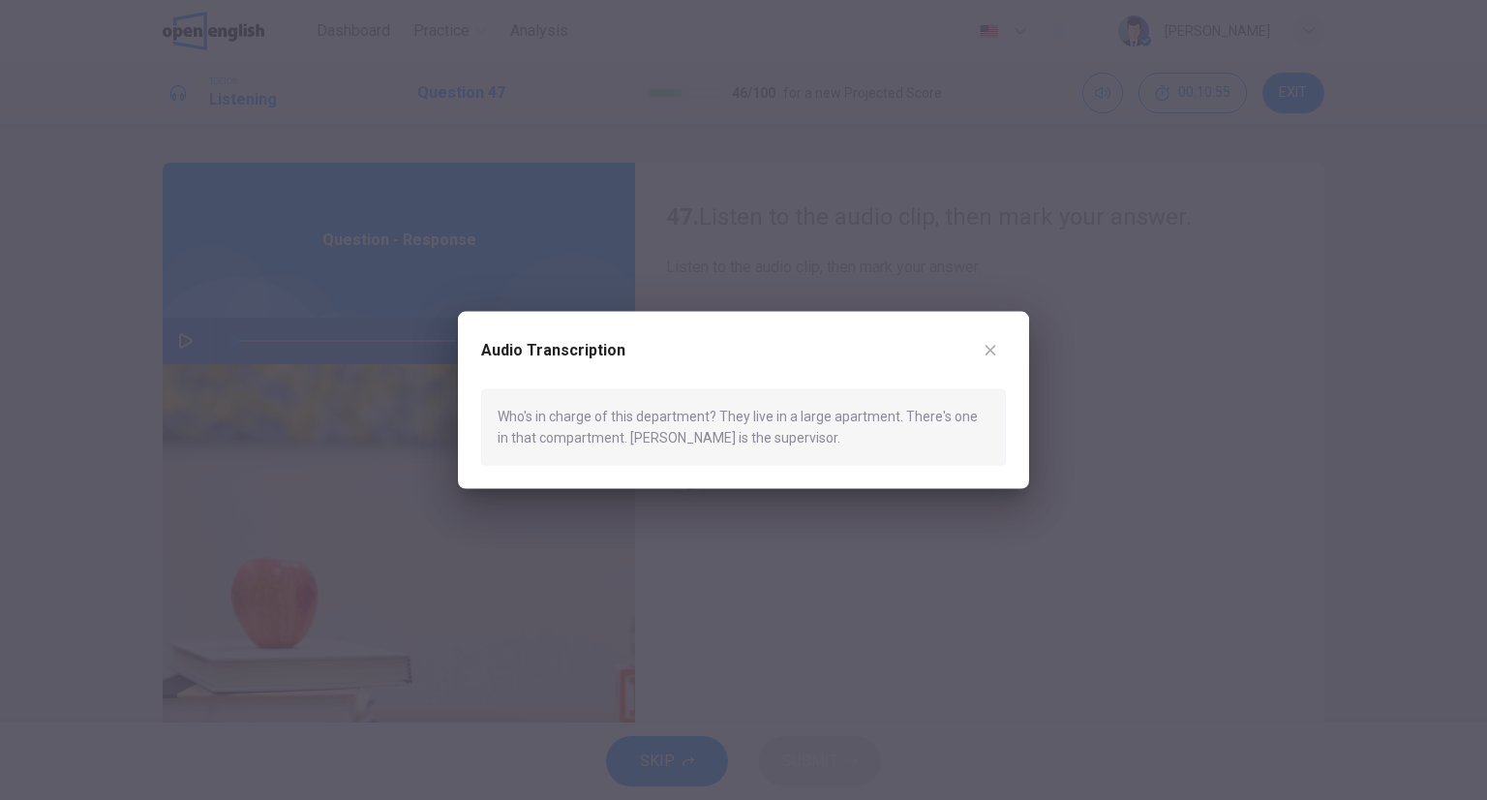
click at [993, 342] on div "Audio Transcription Who's in charge of this department? They live in a large ap…" at bounding box center [743, 400] width 571 height 177
click at [995, 343] on icon "button" at bounding box center [990, 350] width 15 height 15
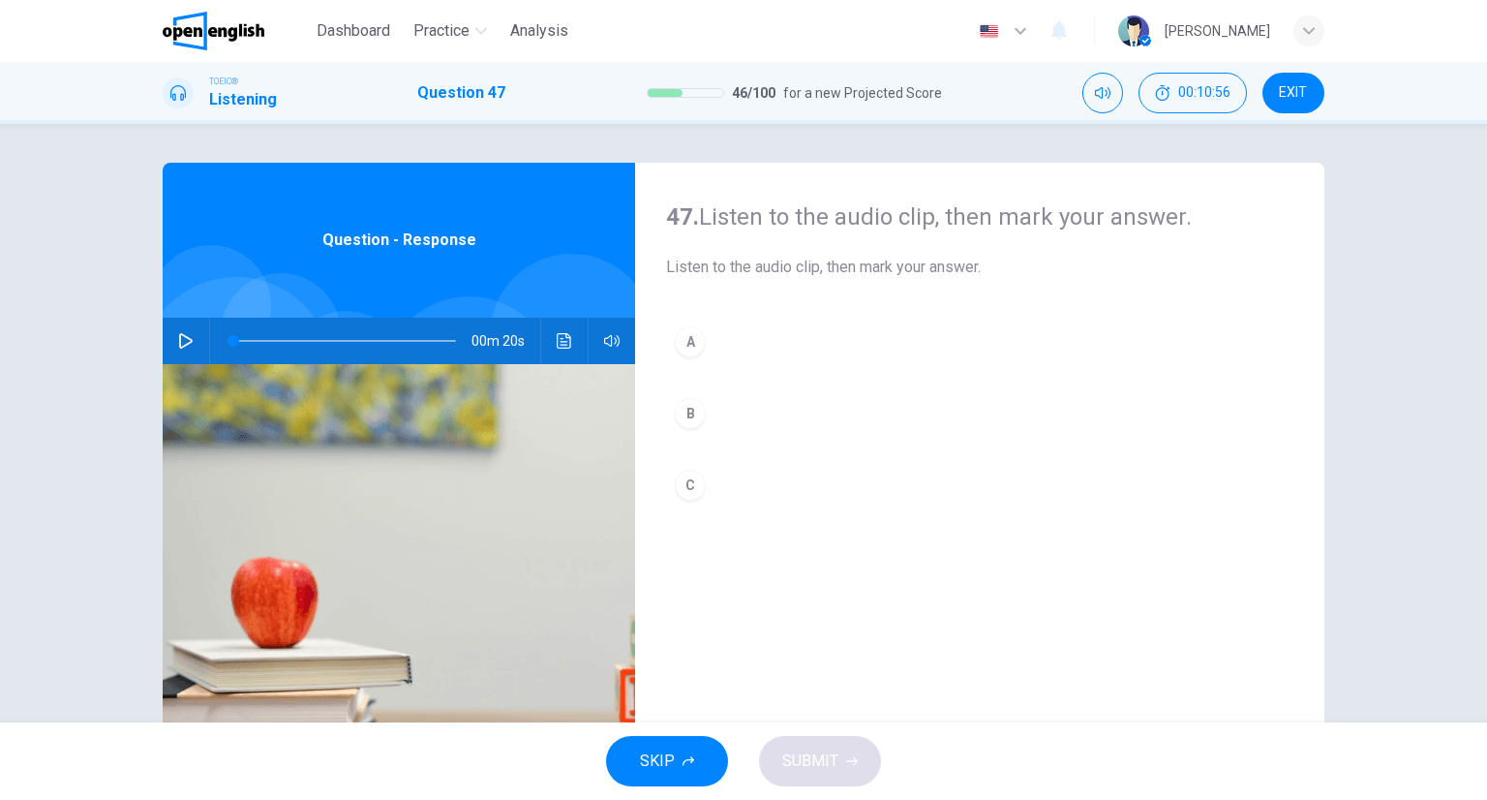
click at [733, 477] on button "C" at bounding box center [979, 485] width 627 height 48
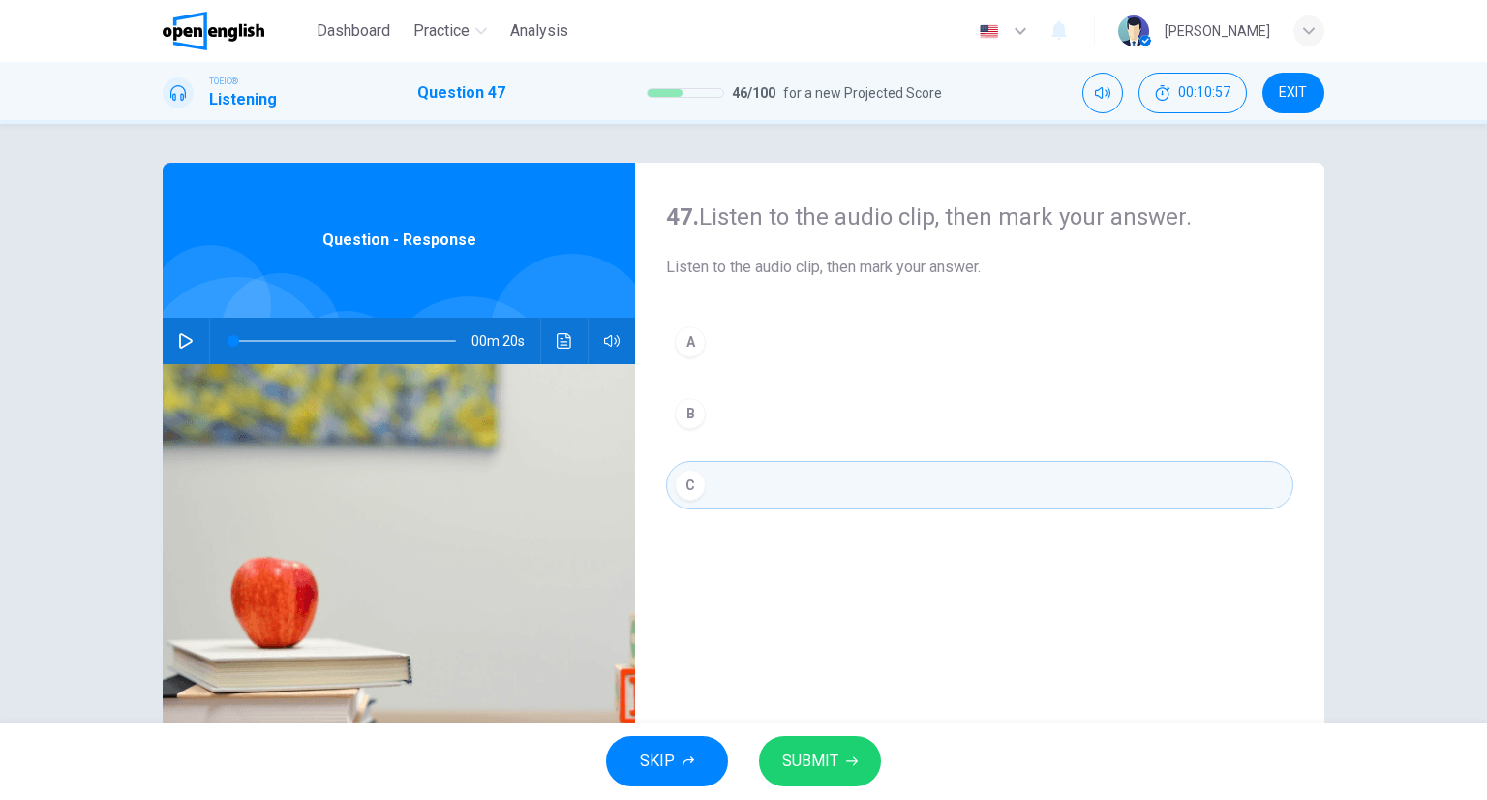
click at [829, 766] on span "SUBMIT" at bounding box center [810, 760] width 56 height 27
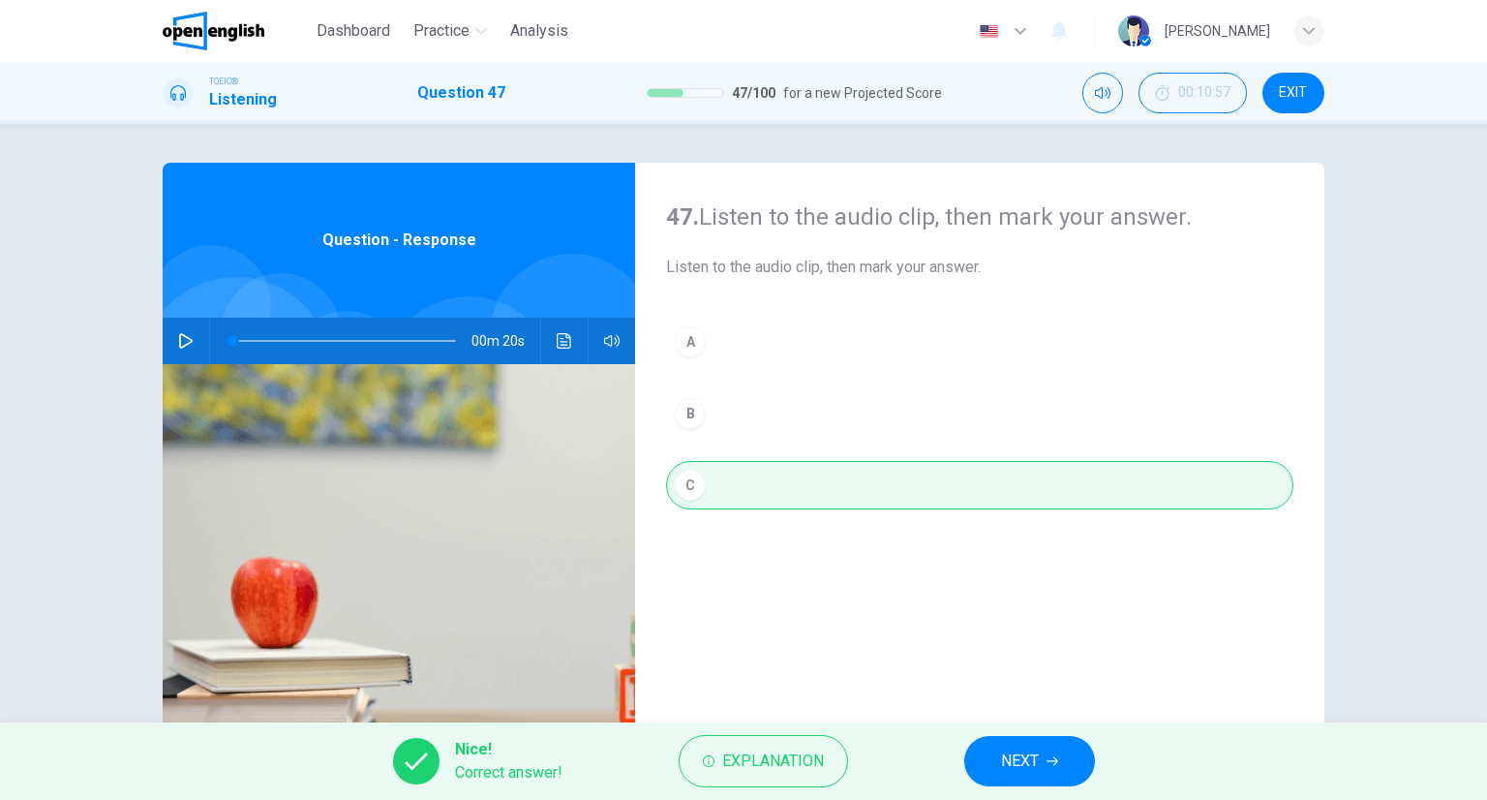
click at [1046, 770] on button "NEXT" at bounding box center [1029, 761] width 131 height 50
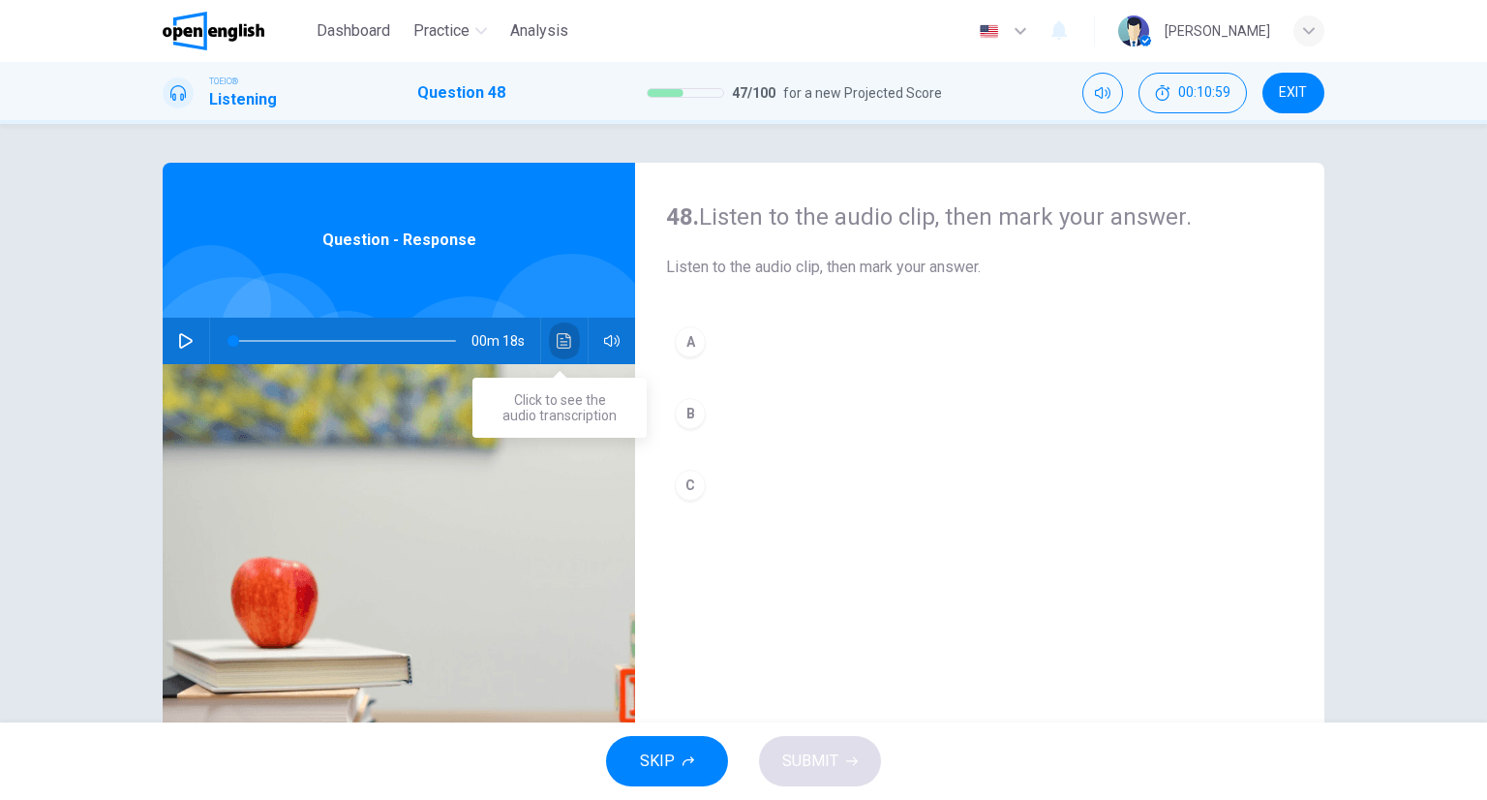
click at [563, 352] on button "Click to see the audio transcription" at bounding box center [564, 341] width 31 height 46
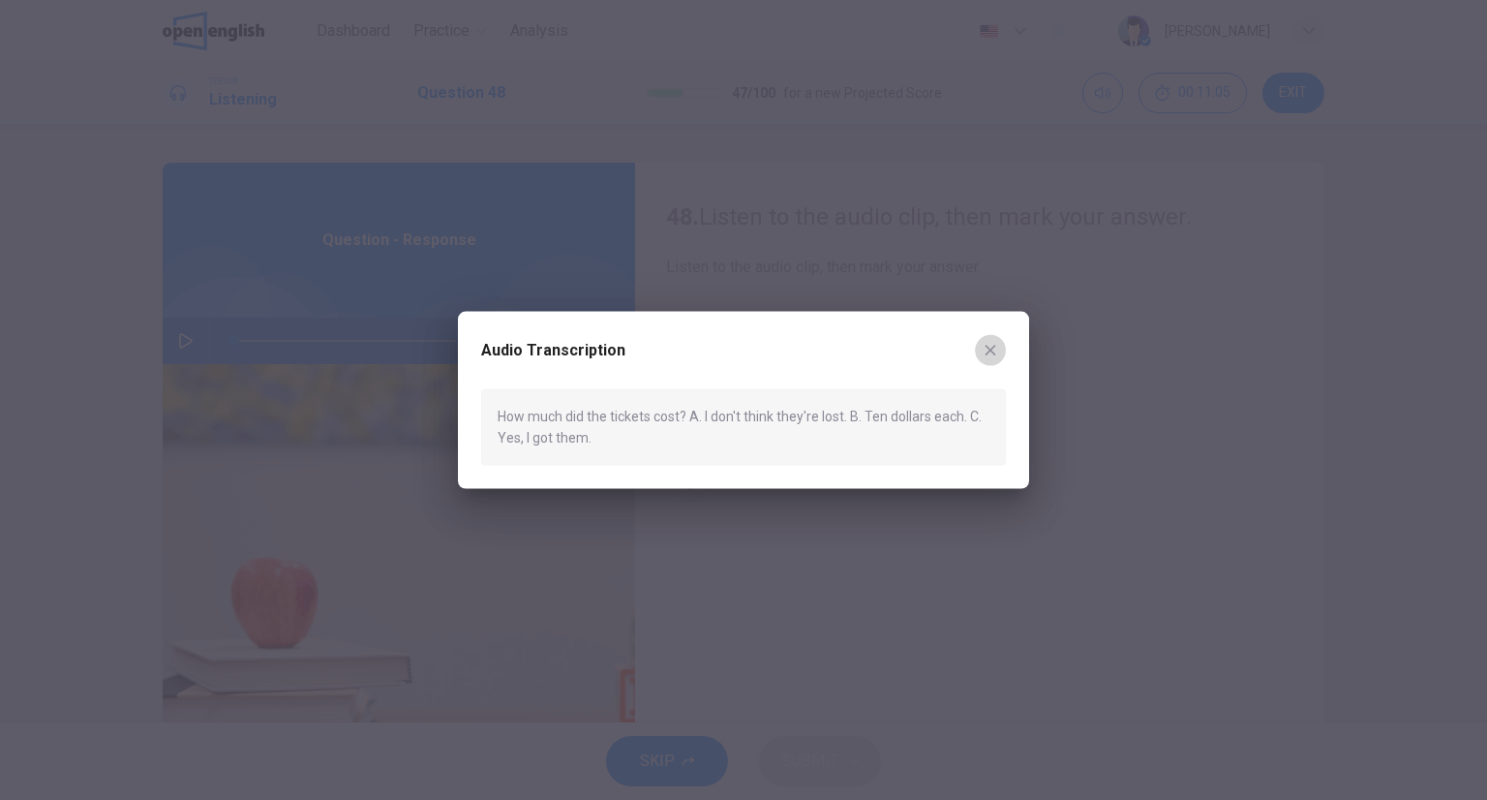
drag, startPoint x: 999, startPoint y: 347, endPoint x: 953, endPoint y: 357, distance: 47.7
click at [998, 347] on button "button" at bounding box center [990, 350] width 31 height 31
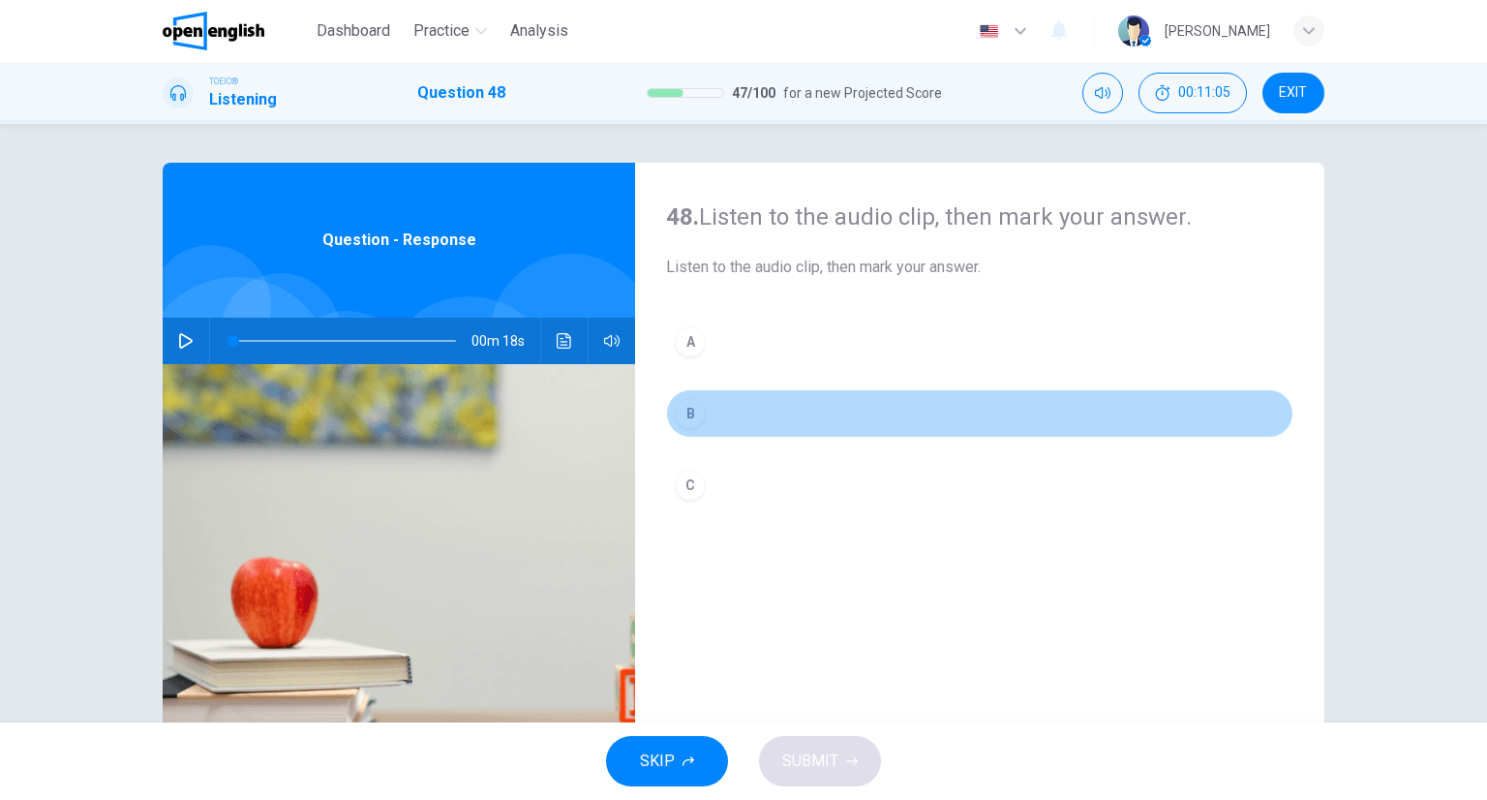
click at [736, 415] on button "B" at bounding box center [979, 413] width 627 height 48
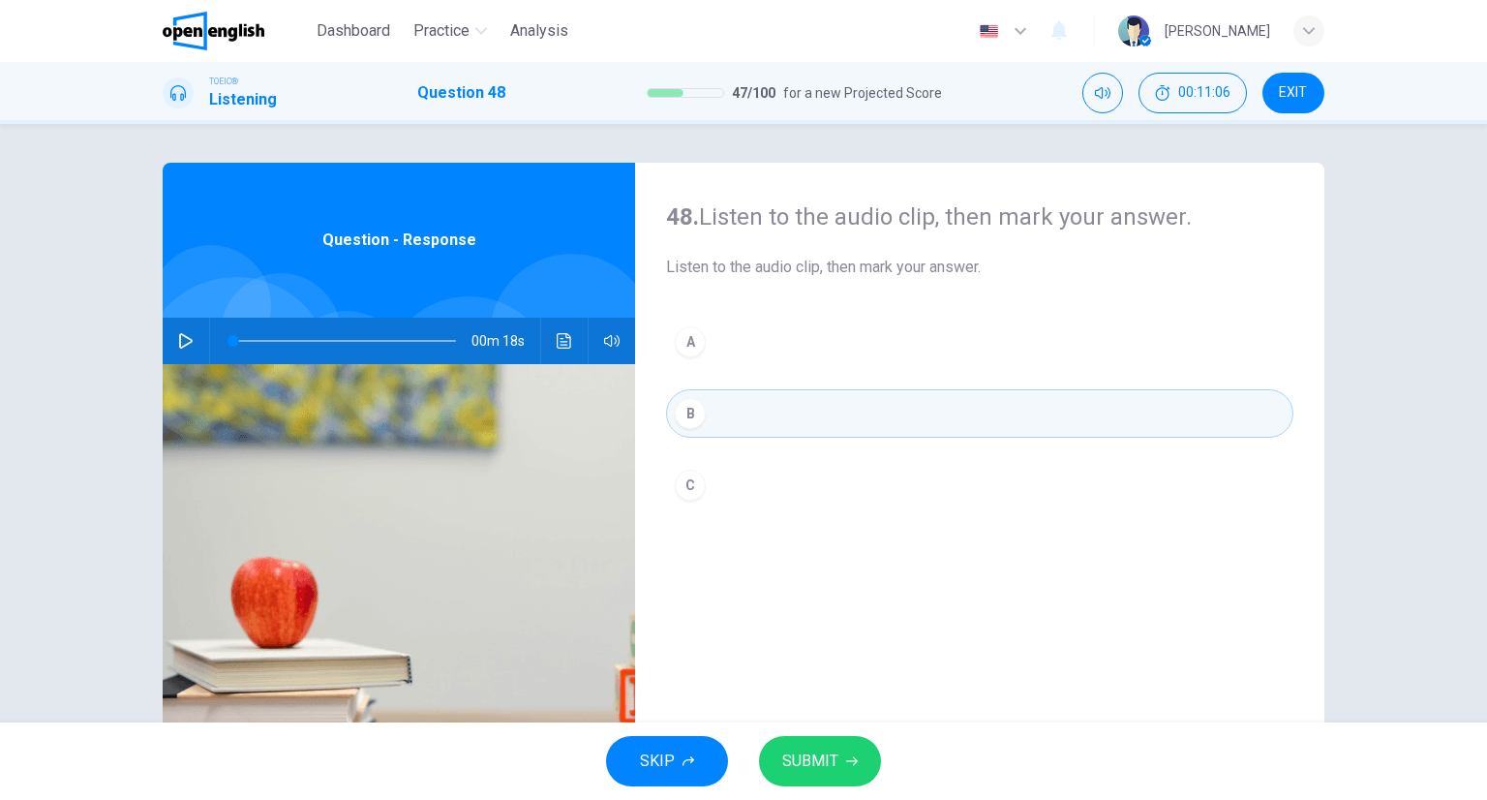
click at [838, 760] on button "SUBMIT" at bounding box center [820, 761] width 122 height 50
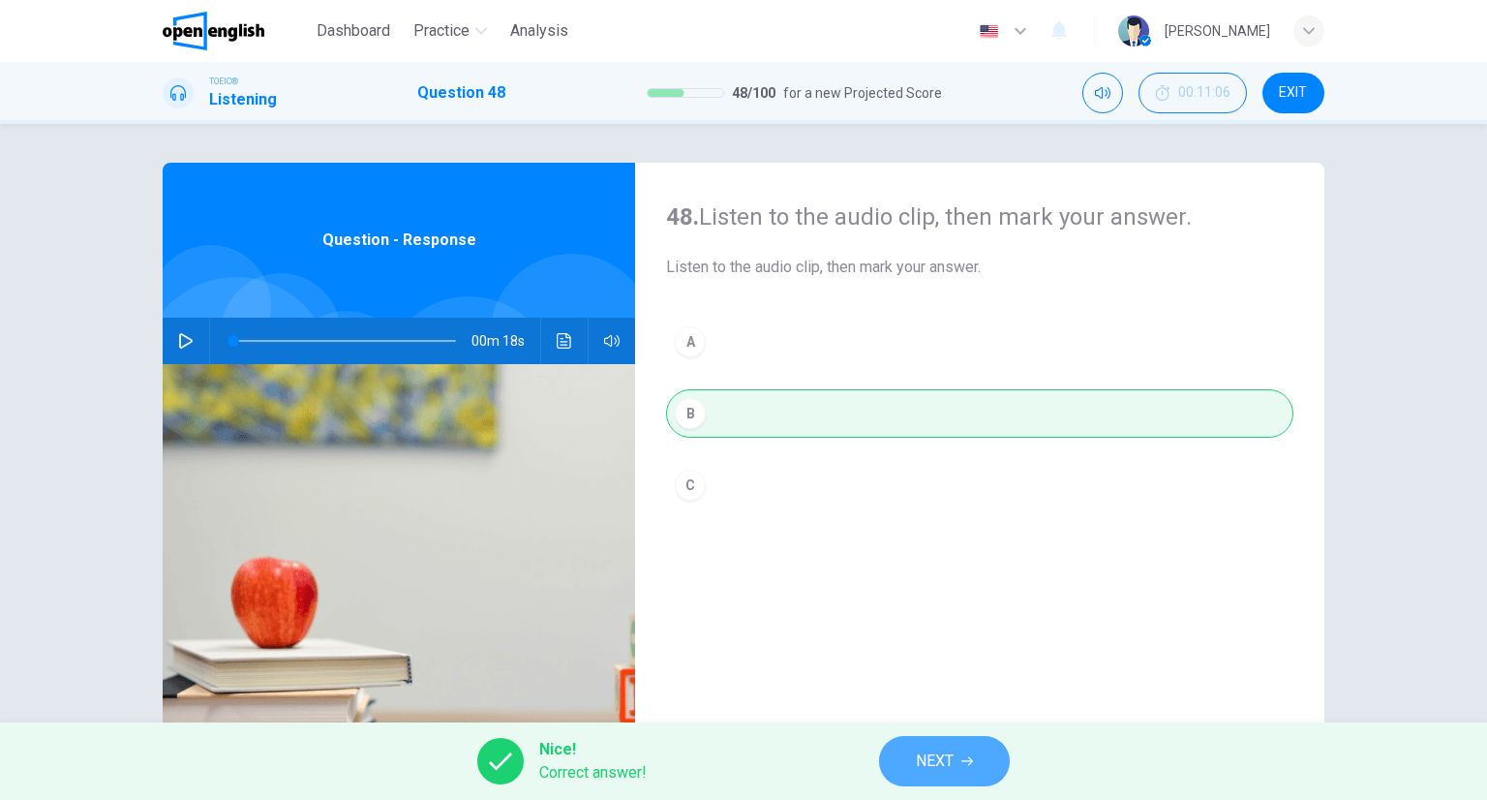
click at [960, 744] on button "NEXT" at bounding box center [944, 761] width 131 height 50
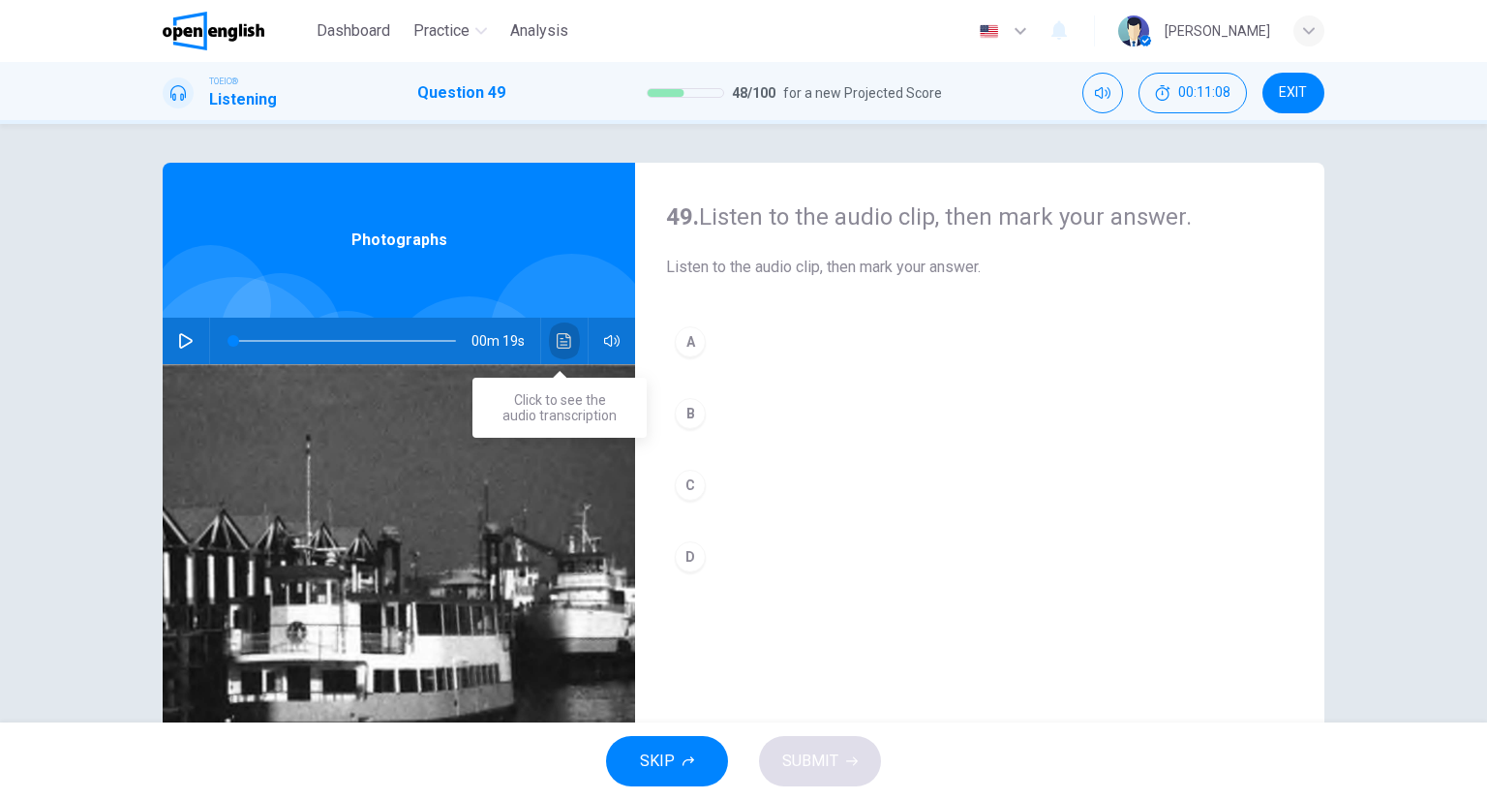
click at [556, 320] on button "Click to see the audio transcription" at bounding box center [564, 341] width 31 height 46
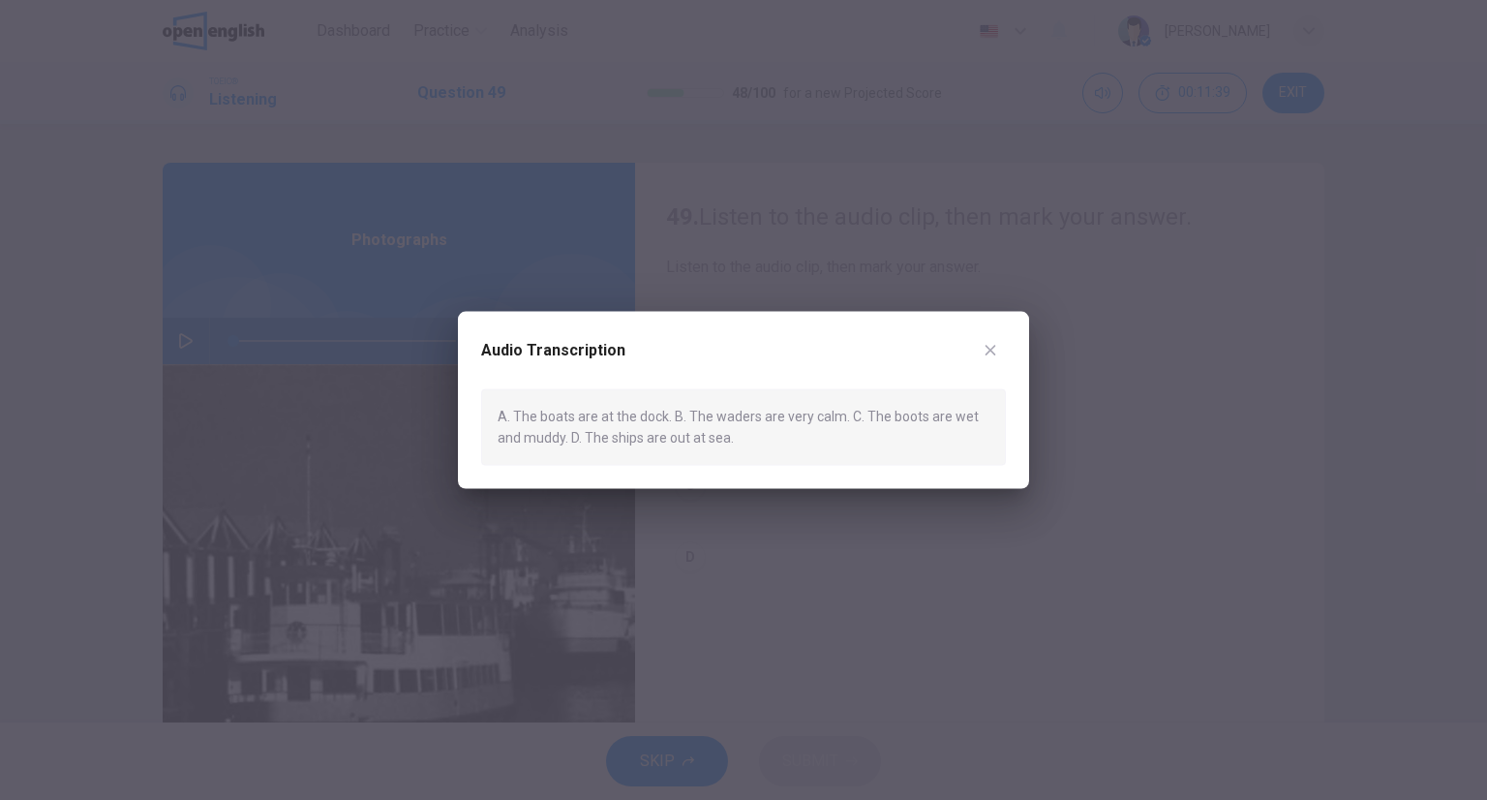
click at [999, 341] on button "button" at bounding box center [990, 350] width 31 height 31
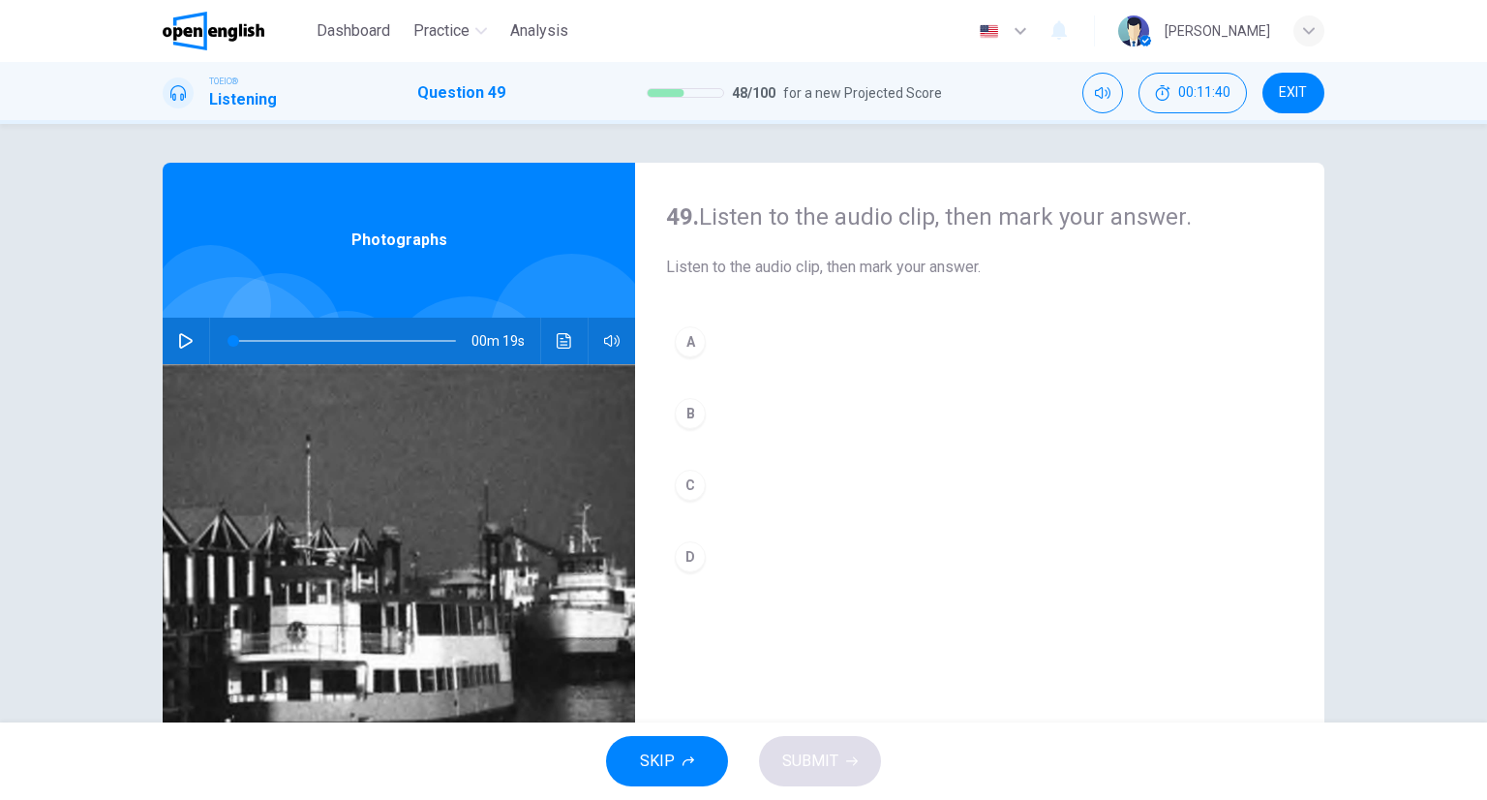
click at [766, 361] on button "A" at bounding box center [979, 342] width 627 height 48
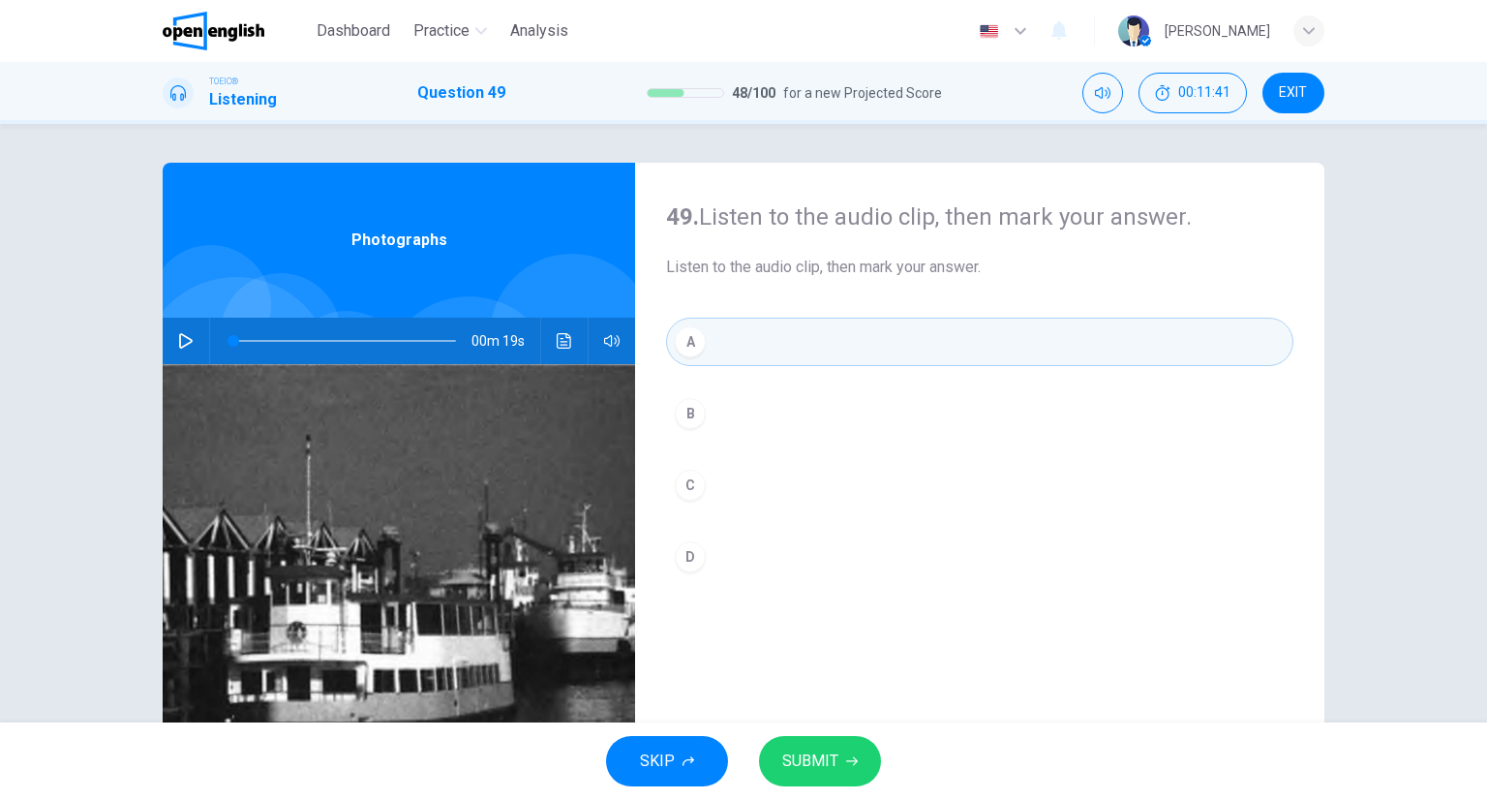
drag, startPoint x: 867, startPoint y: 794, endPoint x: 861, endPoint y: 786, distance: 10.3
click at [861, 786] on div "SKIP SUBMIT" at bounding box center [743, 760] width 1487 height 77
click at [856, 770] on button "SUBMIT" at bounding box center [820, 761] width 122 height 50
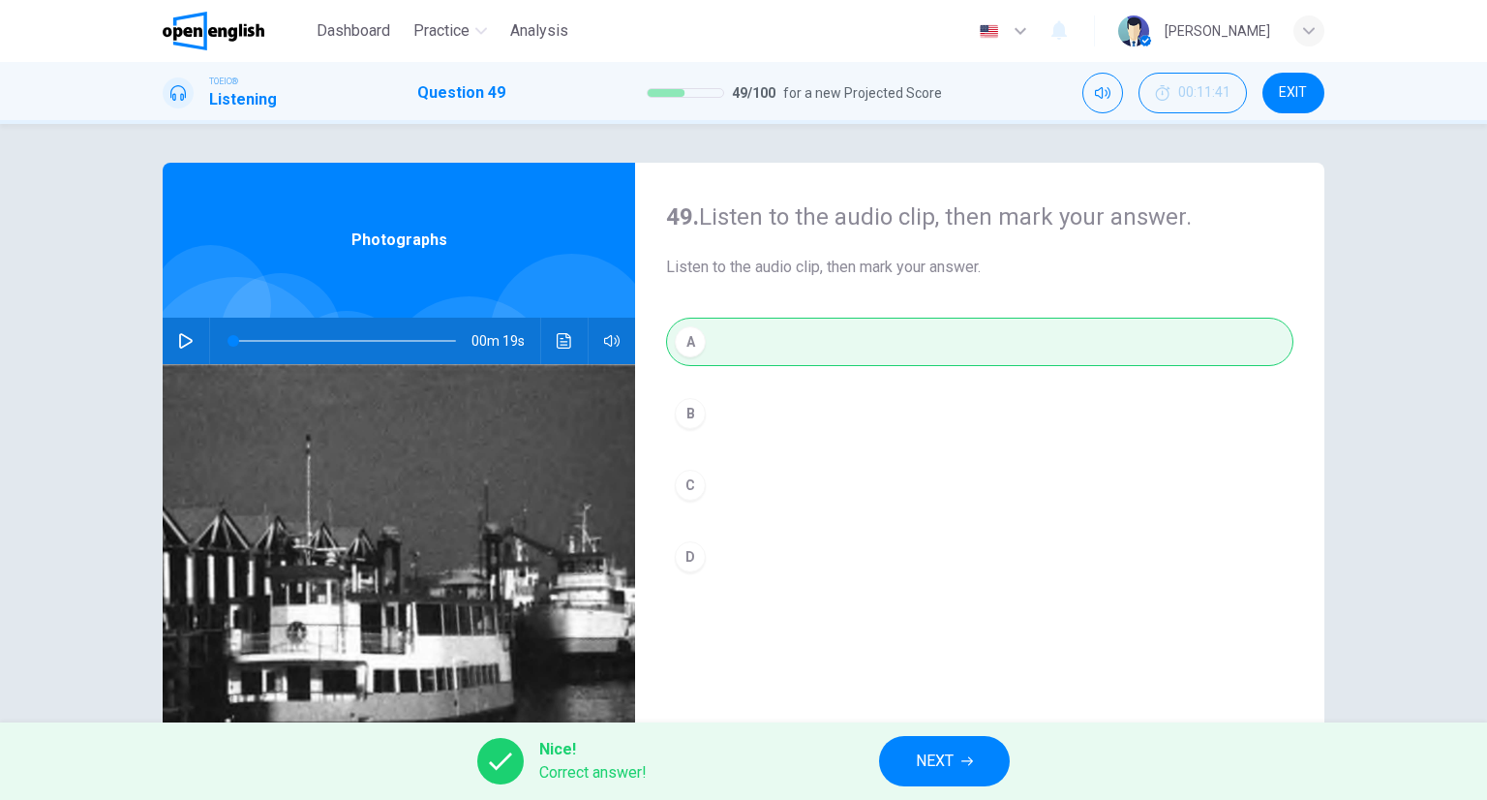
click at [964, 738] on button "NEXT" at bounding box center [944, 761] width 131 height 50
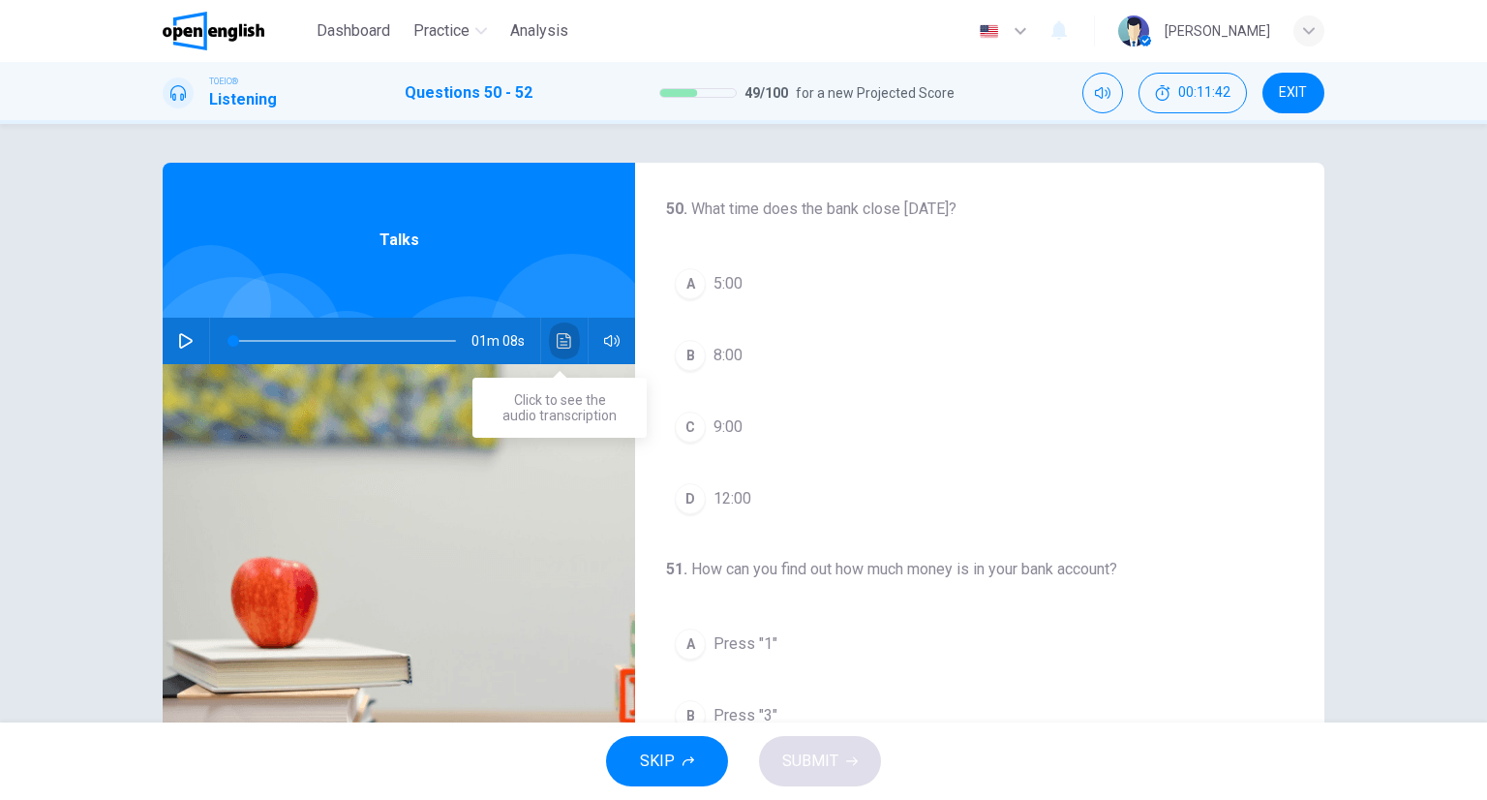
click at [558, 330] on button "Click to see the audio transcription" at bounding box center [564, 341] width 31 height 46
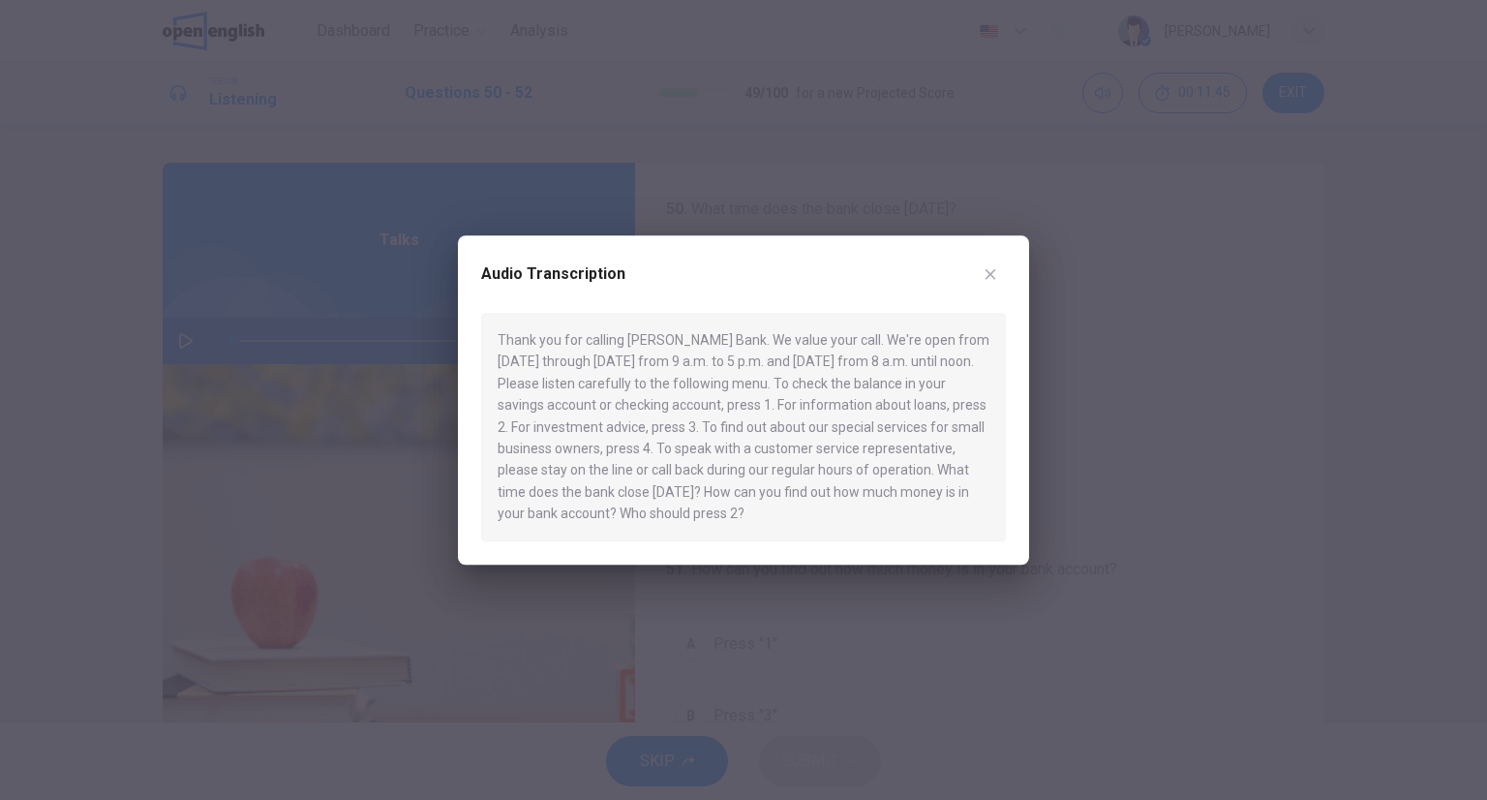
click at [994, 268] on icon "button" at bounding box center [990, 273] width 15 height 15
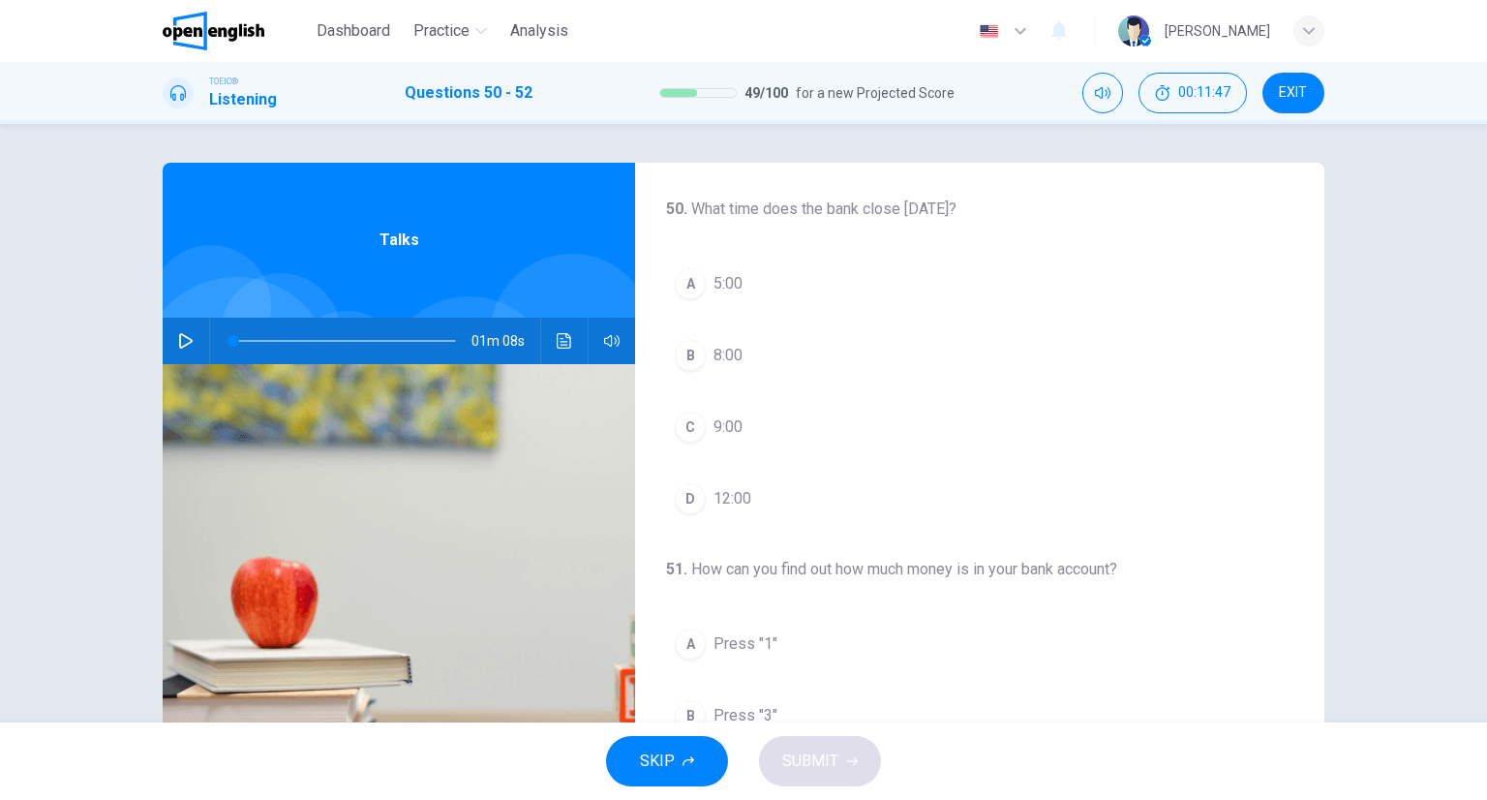
click at [683, 346] on div "B" at bounding box center [690, 355] width 31 height 31
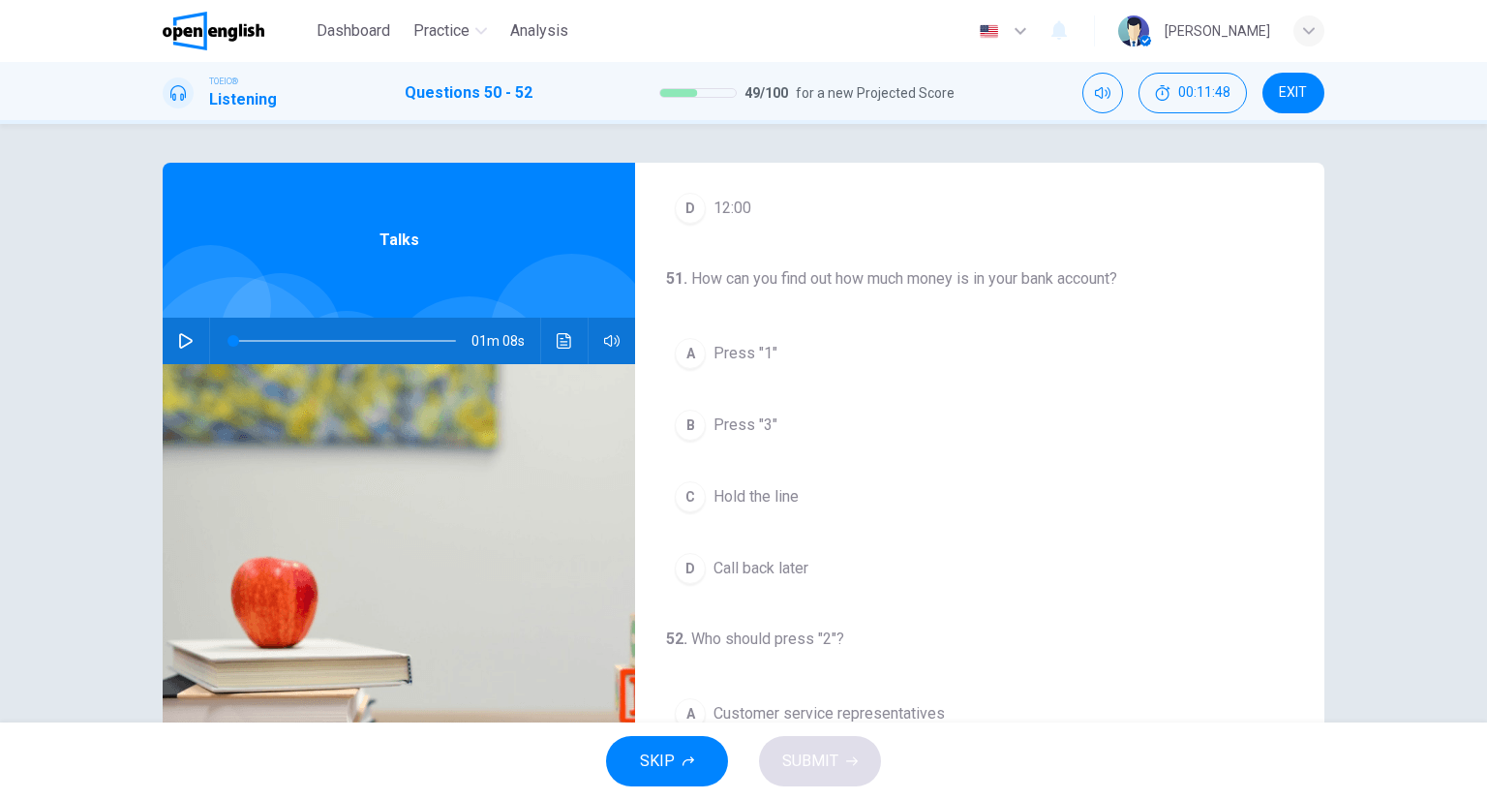
scroll to position [290, 0]
click at [560, 346] on icon "Click to see the audio transcription" at bounding box center [564, 340] width 15 height 15
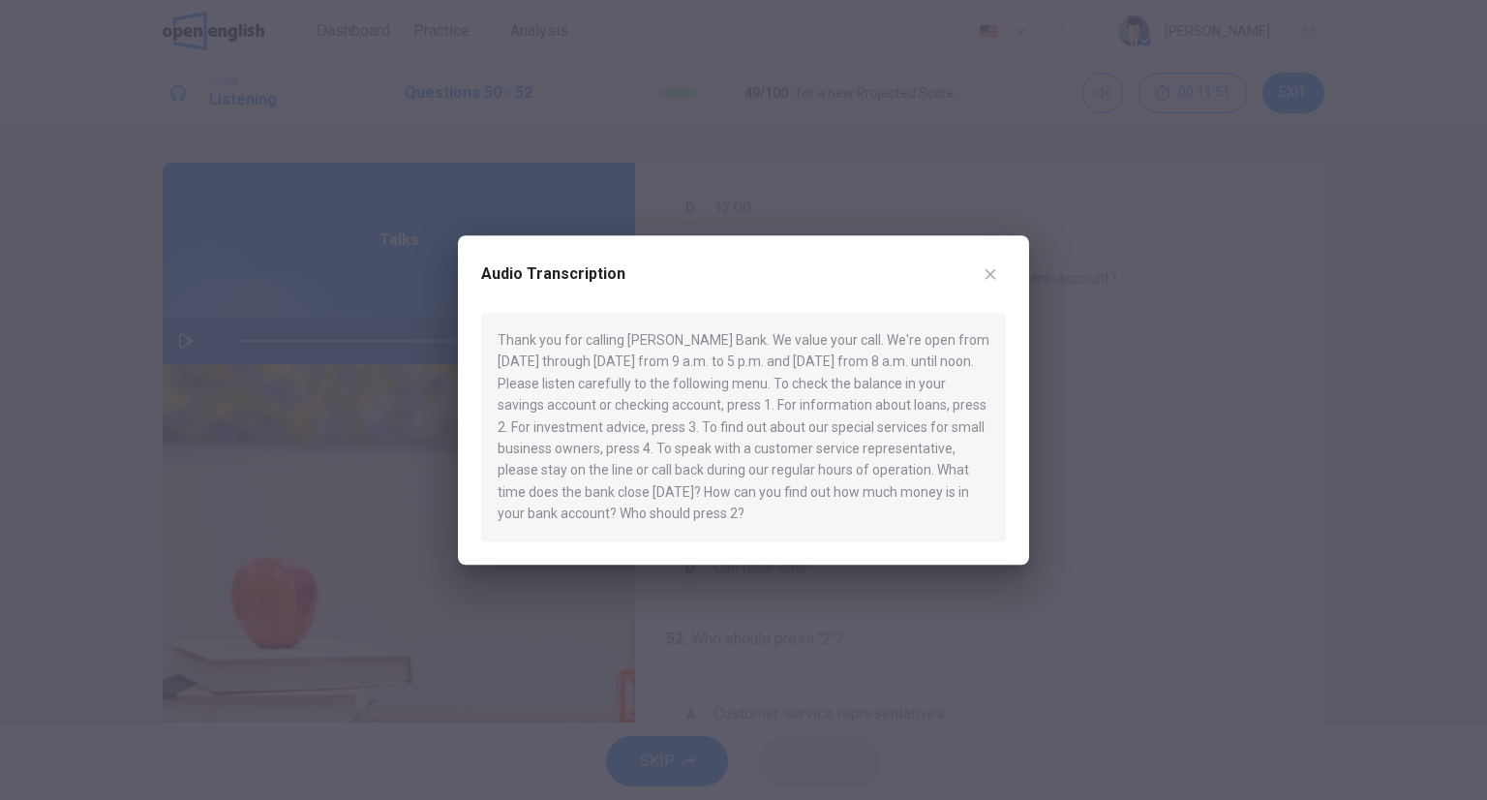
click at [995, 282] on button "button" at bounding box center [990, 273] width 31 height 31
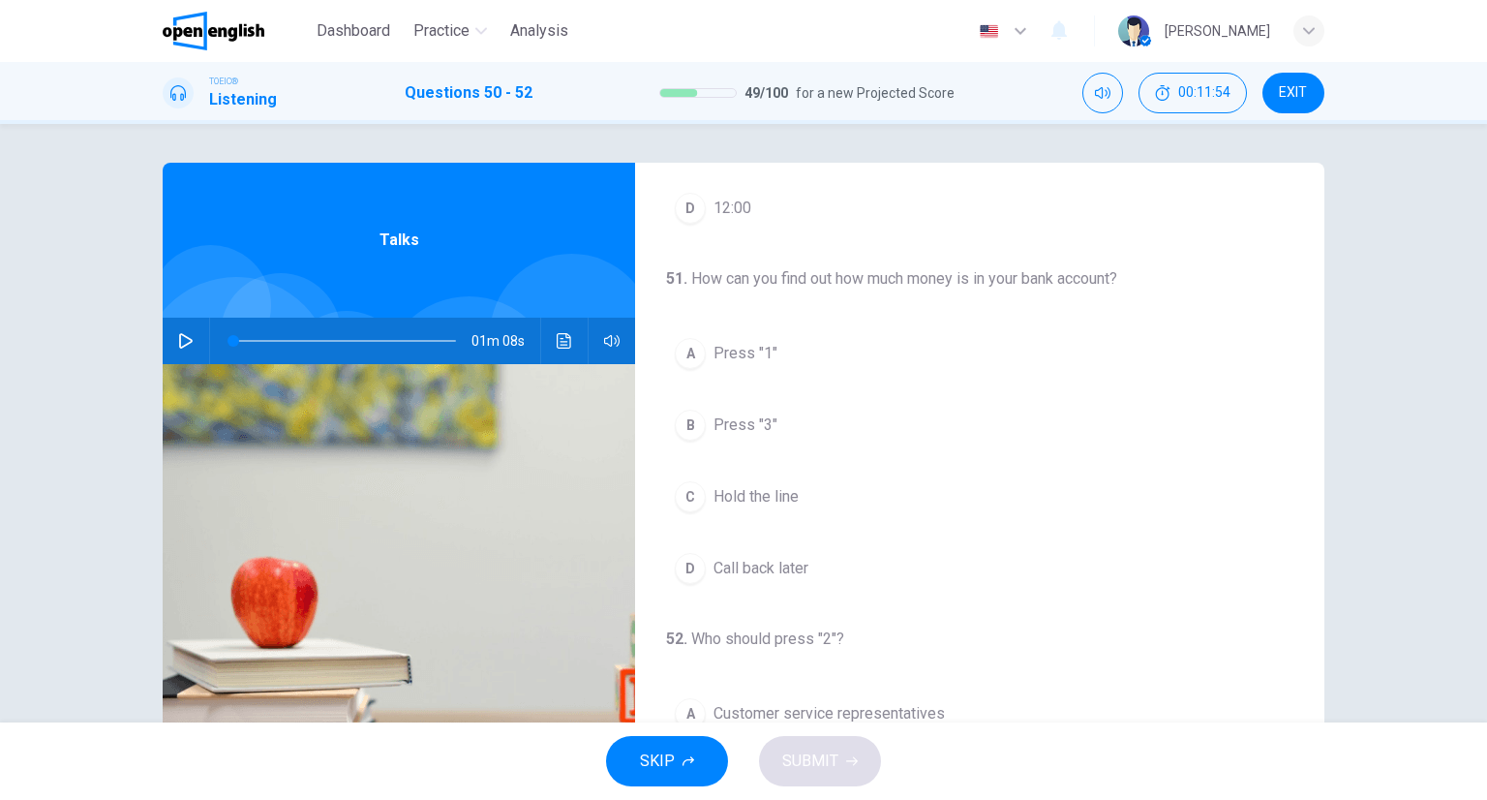
click at [557, 341] on icon "Click to see the audio transcription" at bounding box center [564, 340] width 15 height 15
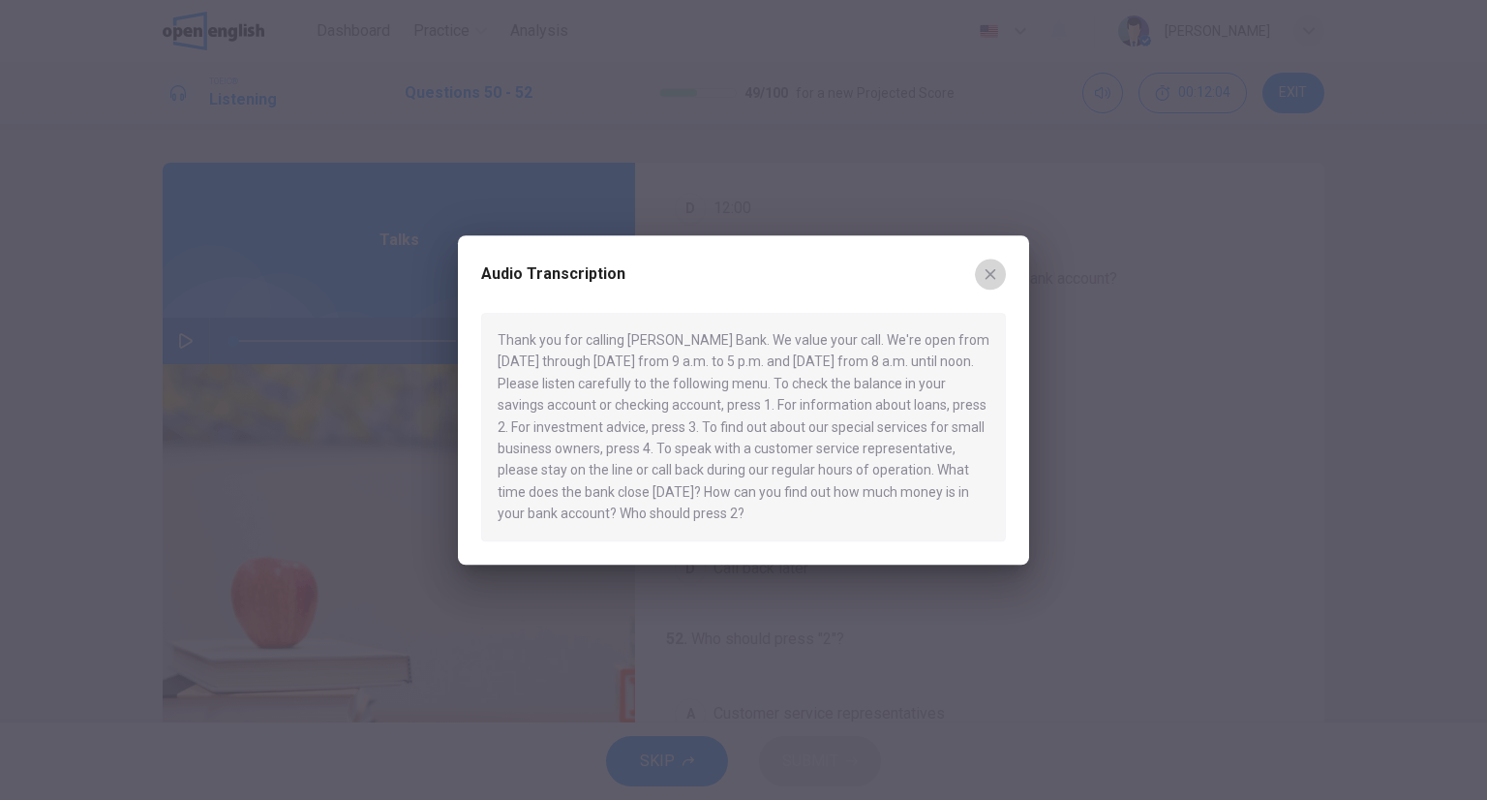
click at [1002, 282] on button "button" at bounding box center [990, 273] width 31 height 31
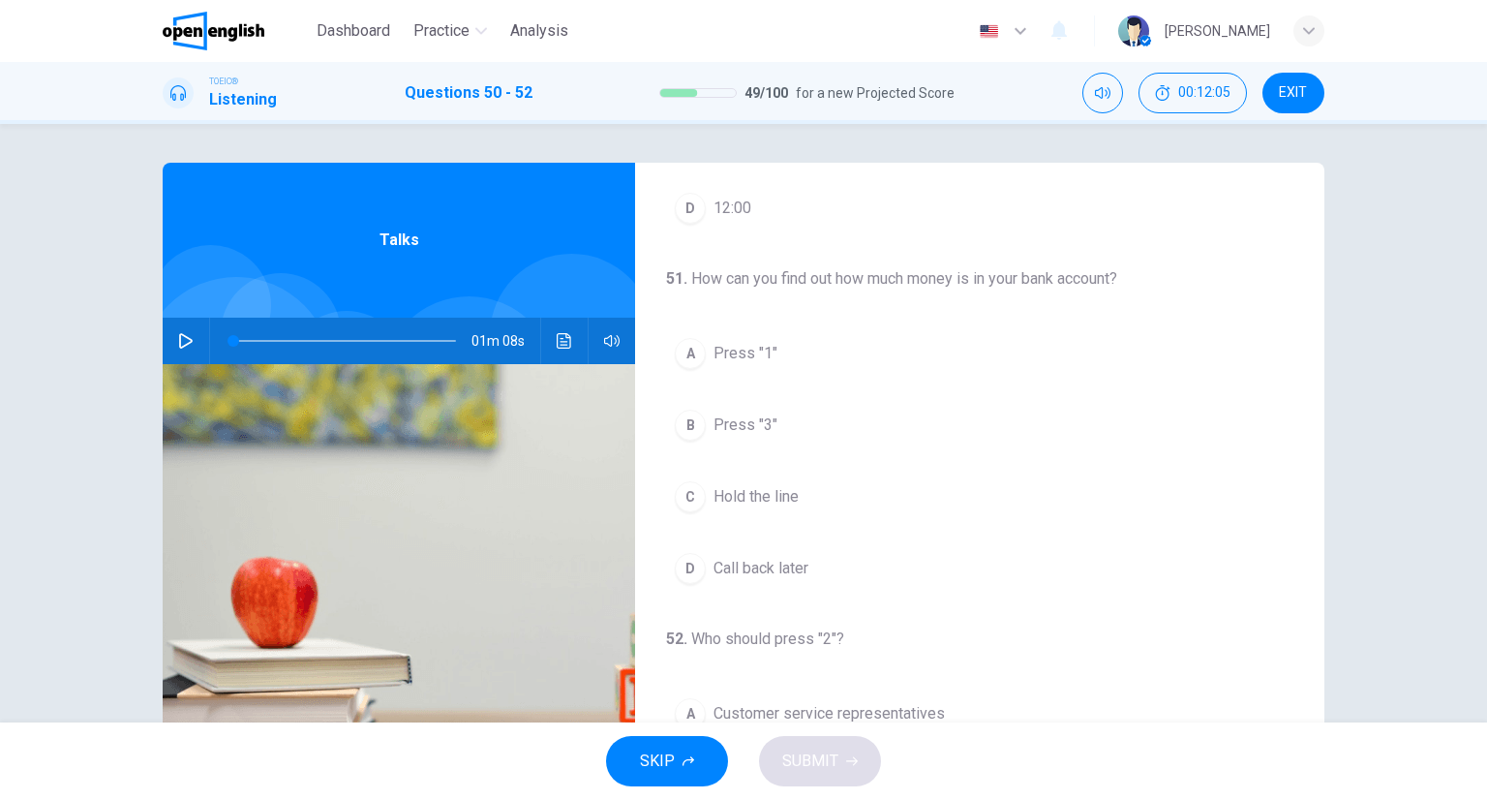
click at [763, 365] on button "A Press "1"" at bounding box center [979, 353] width 627 height 48
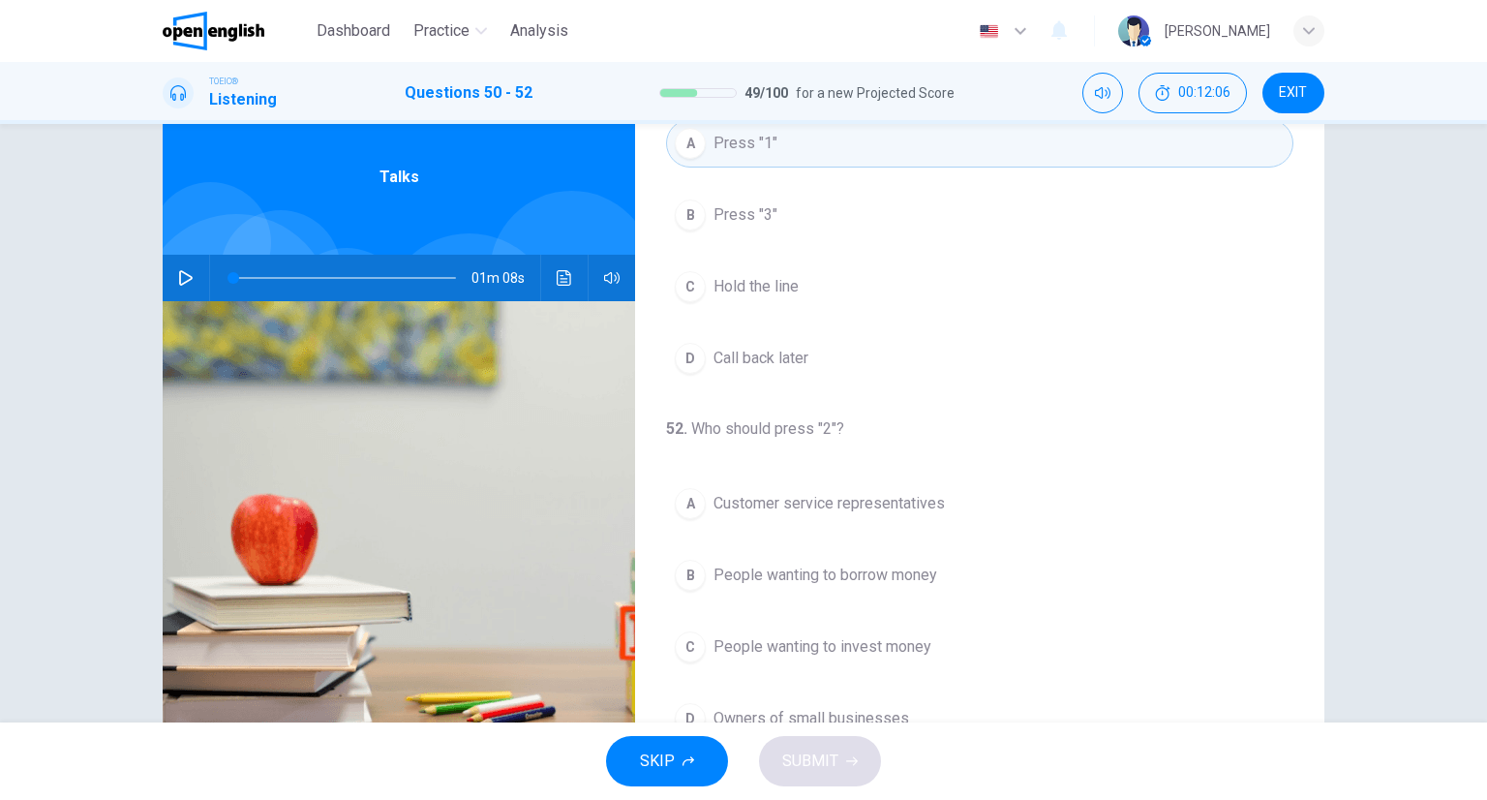
scroll to position [152, 0]
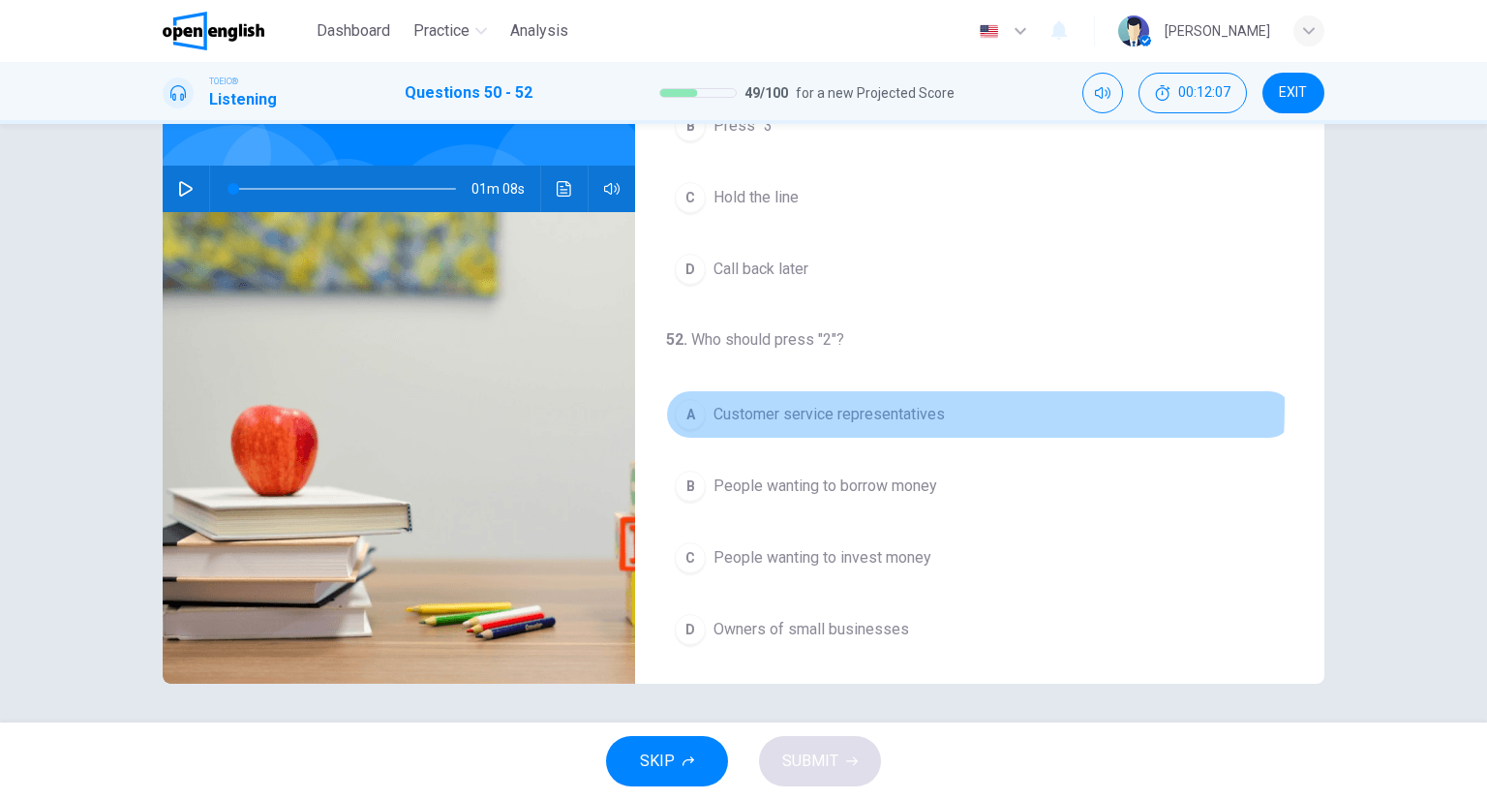
click at [747, 403] on span "Customer service representatives" at bounding box center [828, 414] width 231 height 23
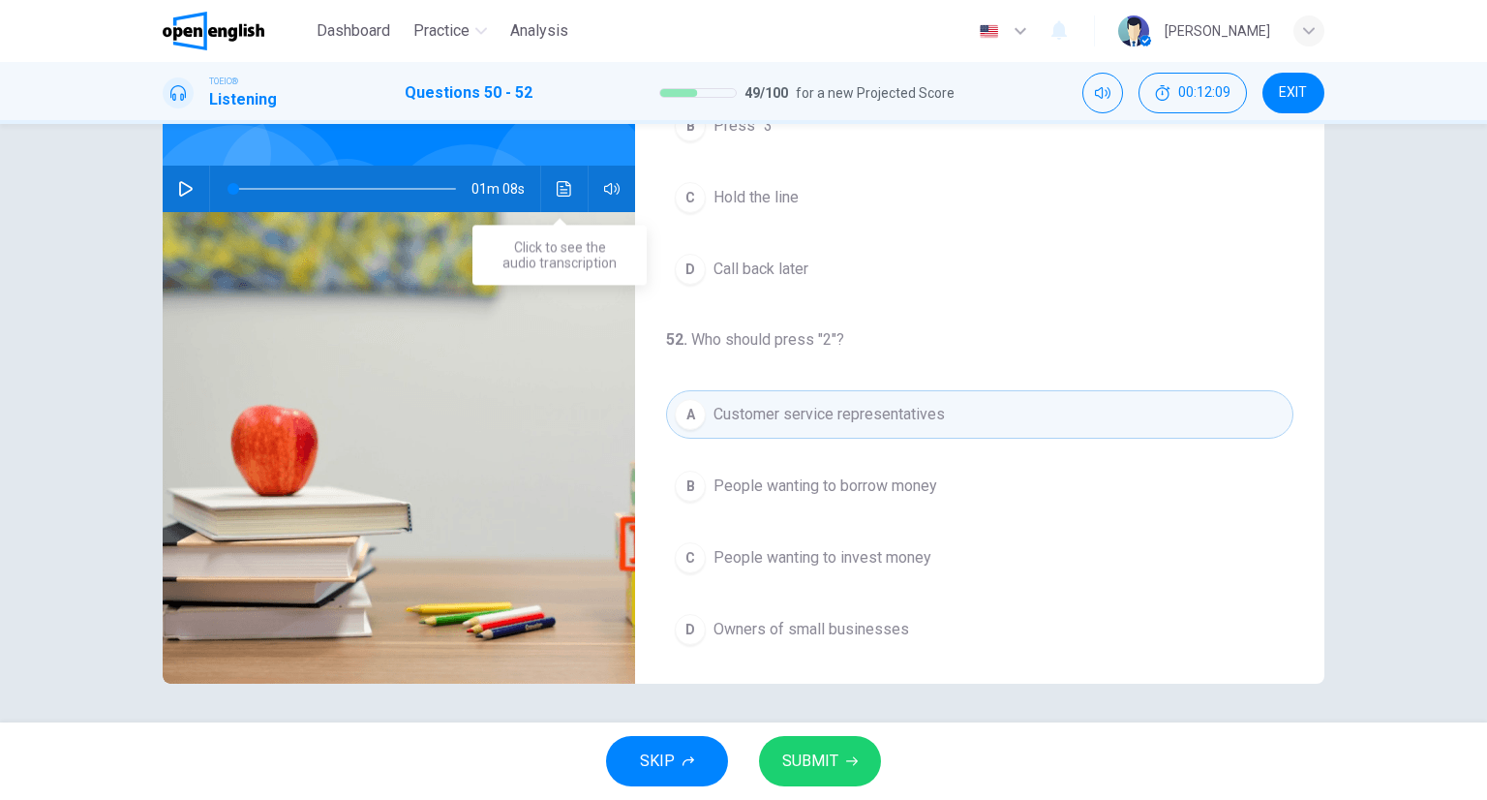
click at [564, 177] on button "Click to see the audio transcription" at bounding box center [564, 189] width 31 height 46
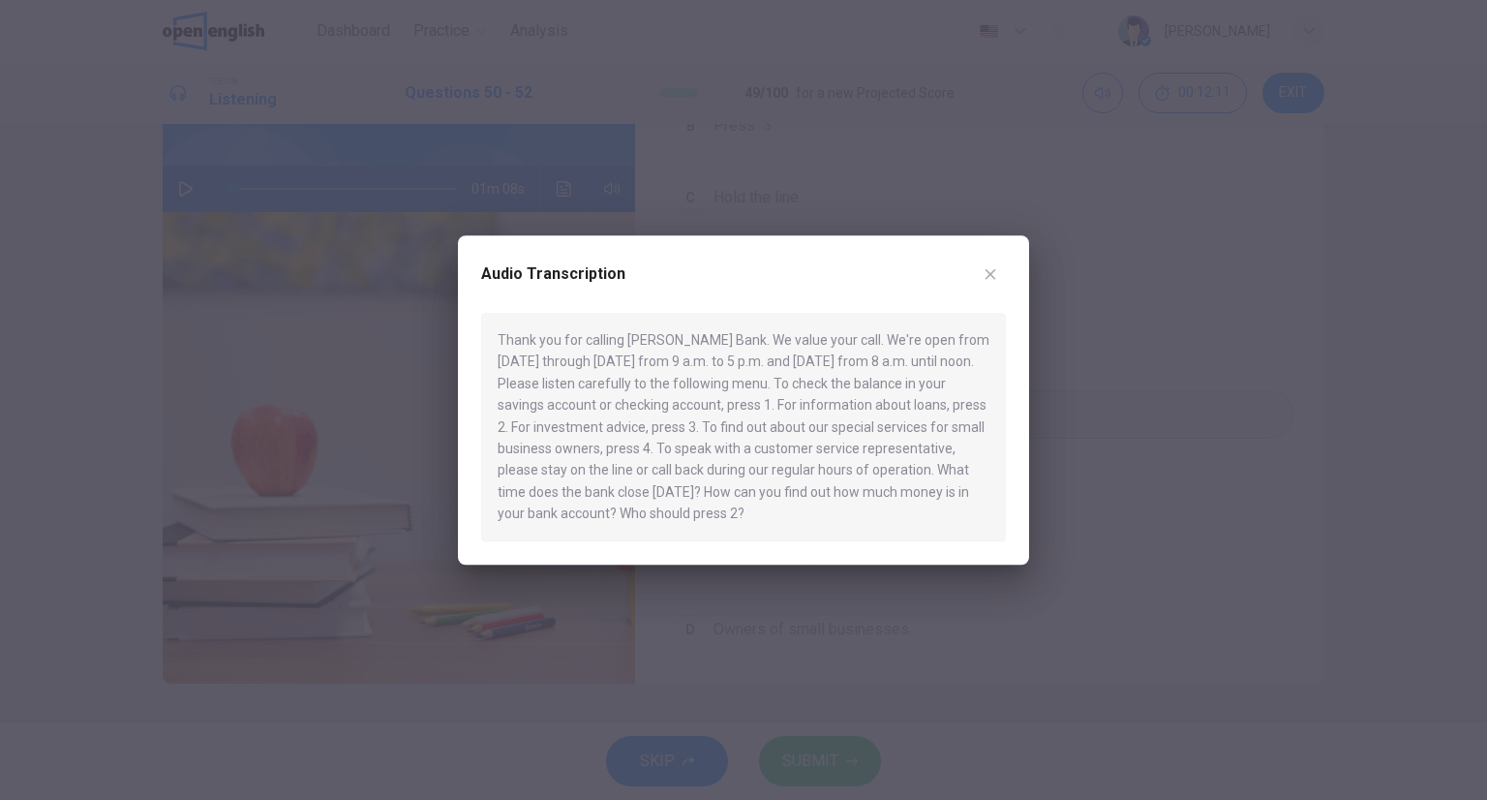
click at [1003, 281] on div "Audio Transcription" at bounding box center [743, 285] width 525 height 54
click at [988, 274] on icon "button" at bounding box center [990, 273] width 15 height 15
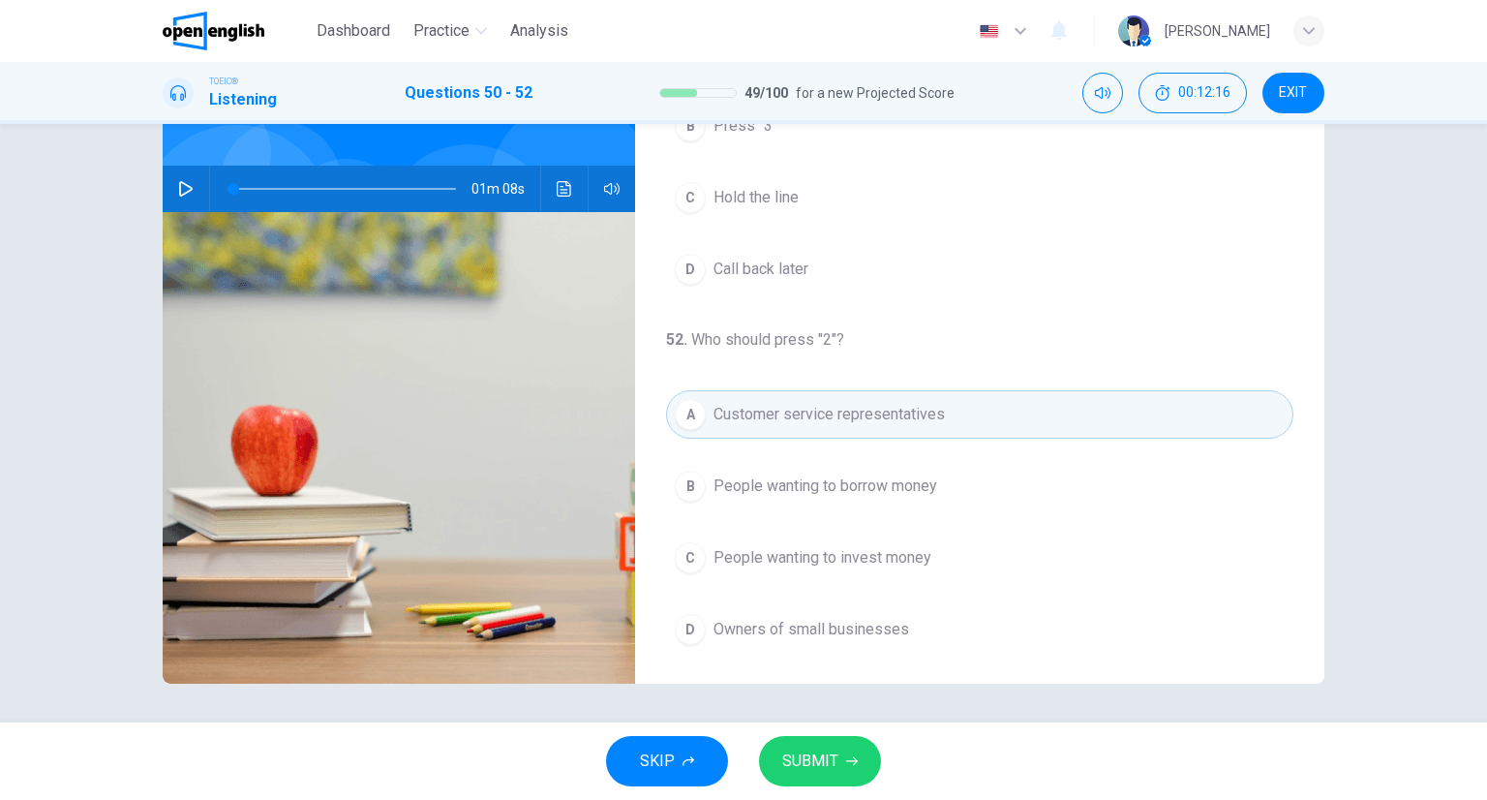
click at [847, 738] on button "SUBMIT" at bounding box center [820, 761] width 122 height 50
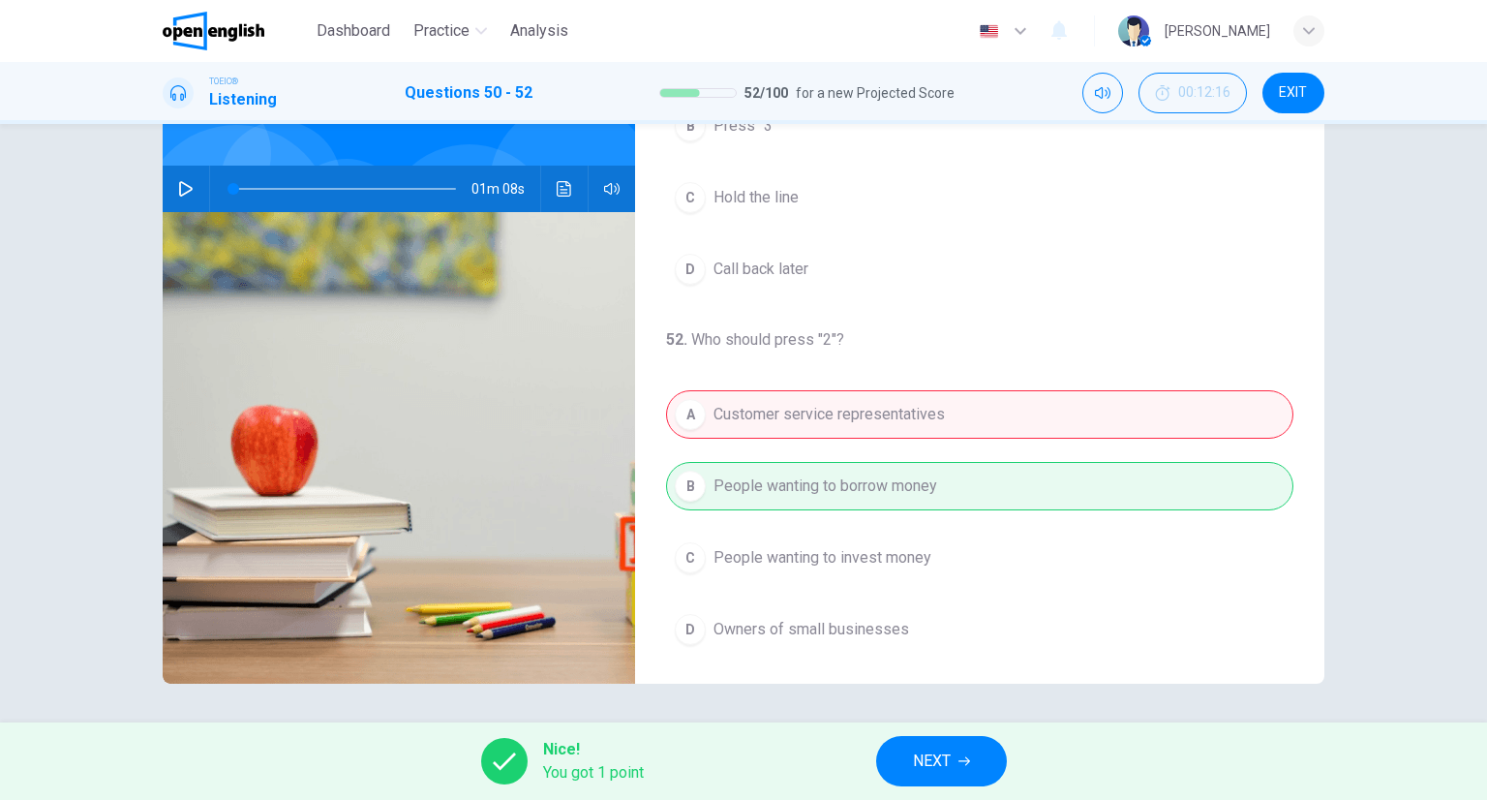
click at [917, 747] on span "NEXT" at bounding box center [932, 760] width 38 height 27
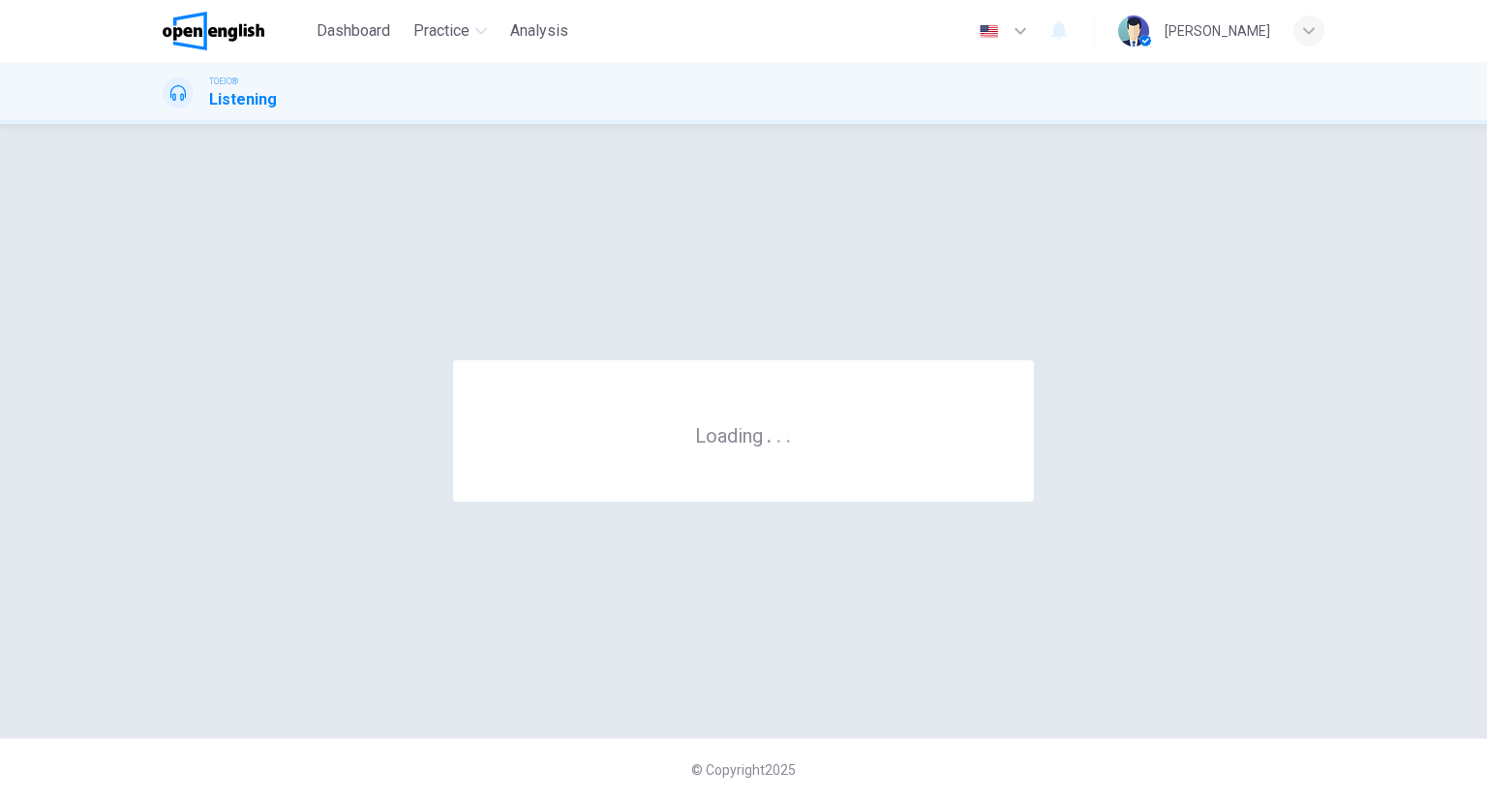
scroll to position [0, 0]
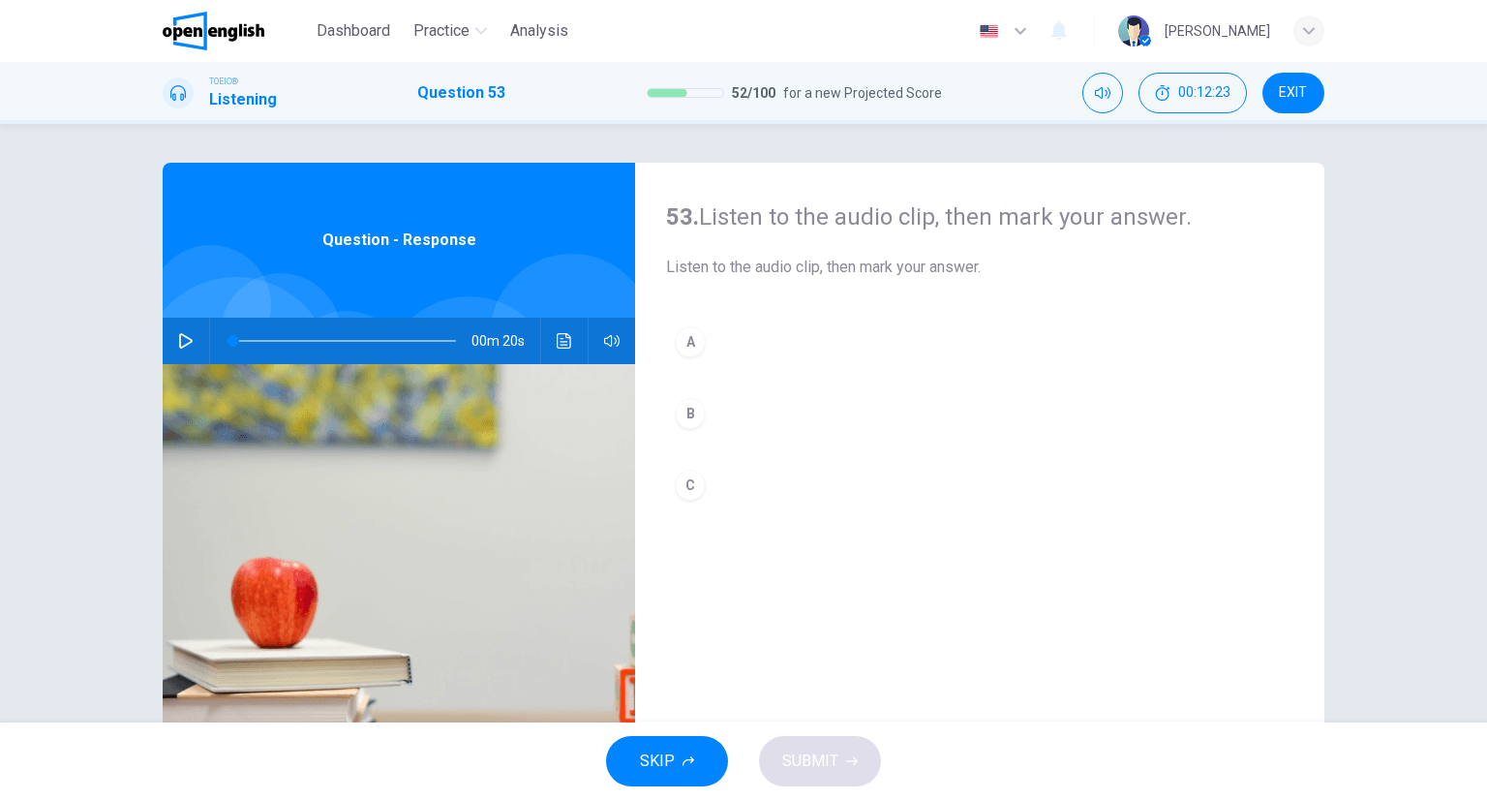
drag, startPoint x: 1299, startPoint y: 109, endPoint x: 829, endPoint y: 106, distance: 470.5
click at [1298, 109] on button "EXIT" at bounding box center [1293, 93] width 62 height 41
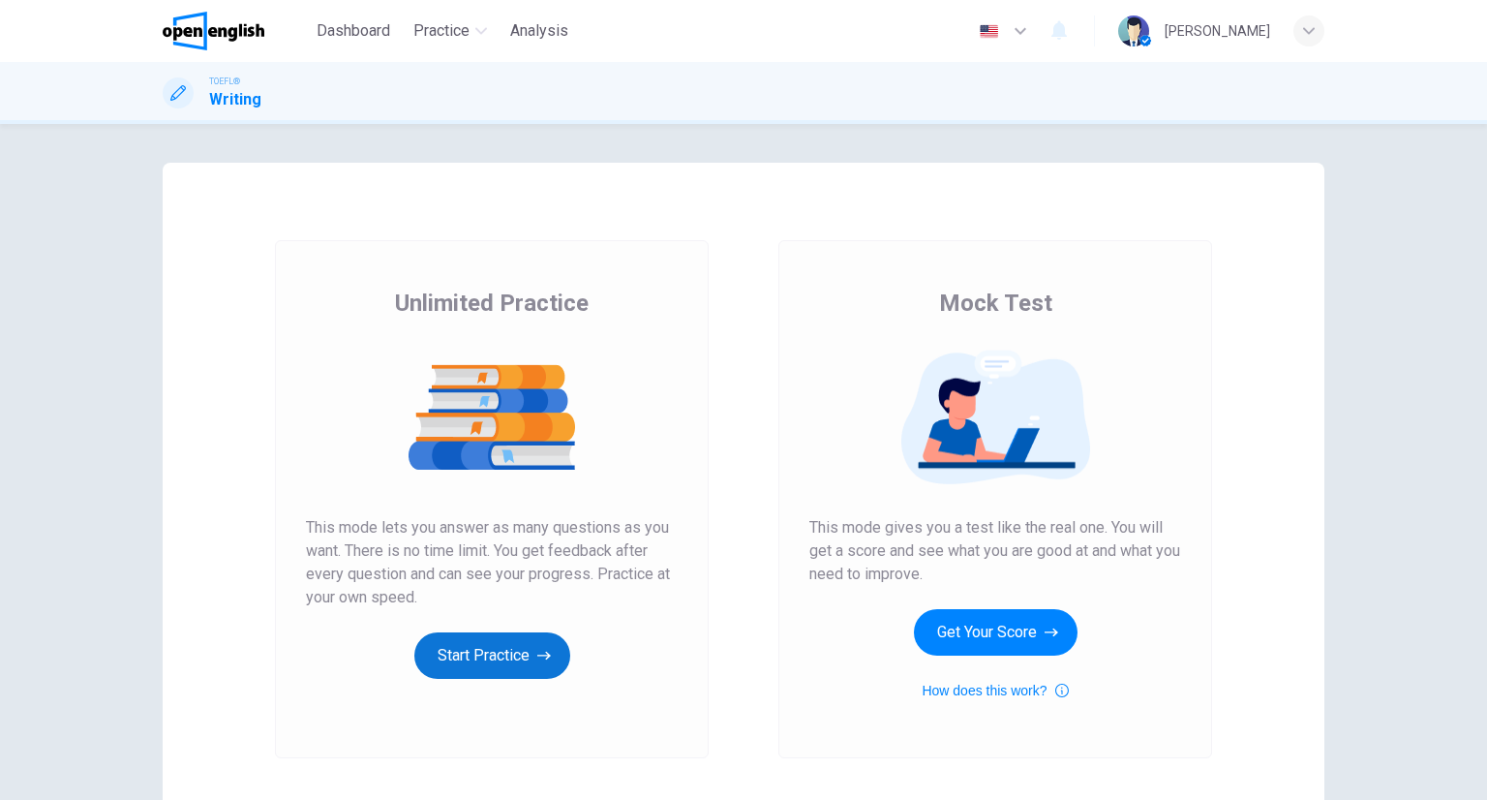
click at [478, 674] on button "Start Practice" at bounding box center [492, 655] width 156 height 46
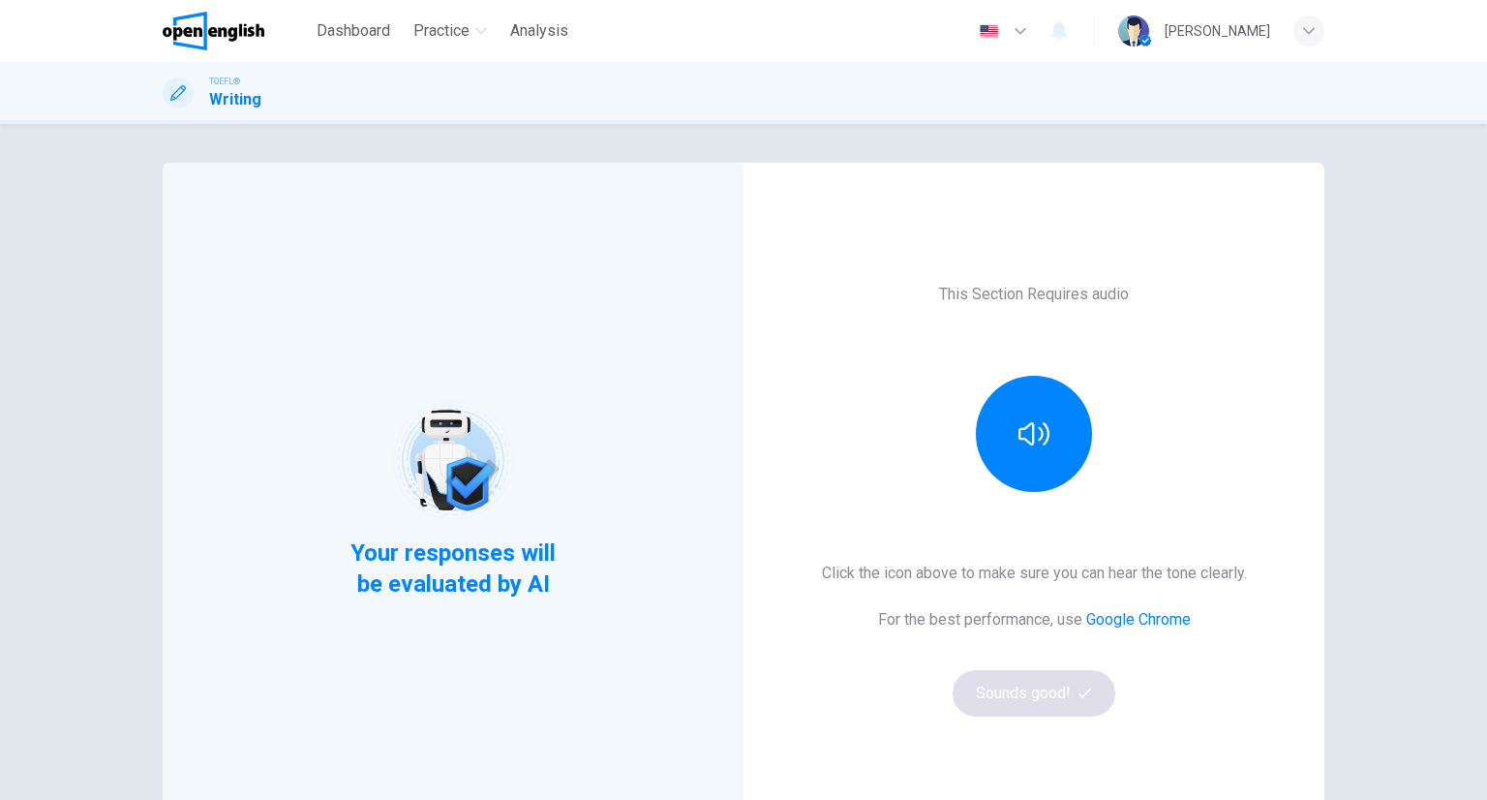
click at [962, 447] on div at bounding box center [1033, 434] width 209 height 116
click at [982, 452] on button "button" at bounding box center [1034, 434] width 116 height 116
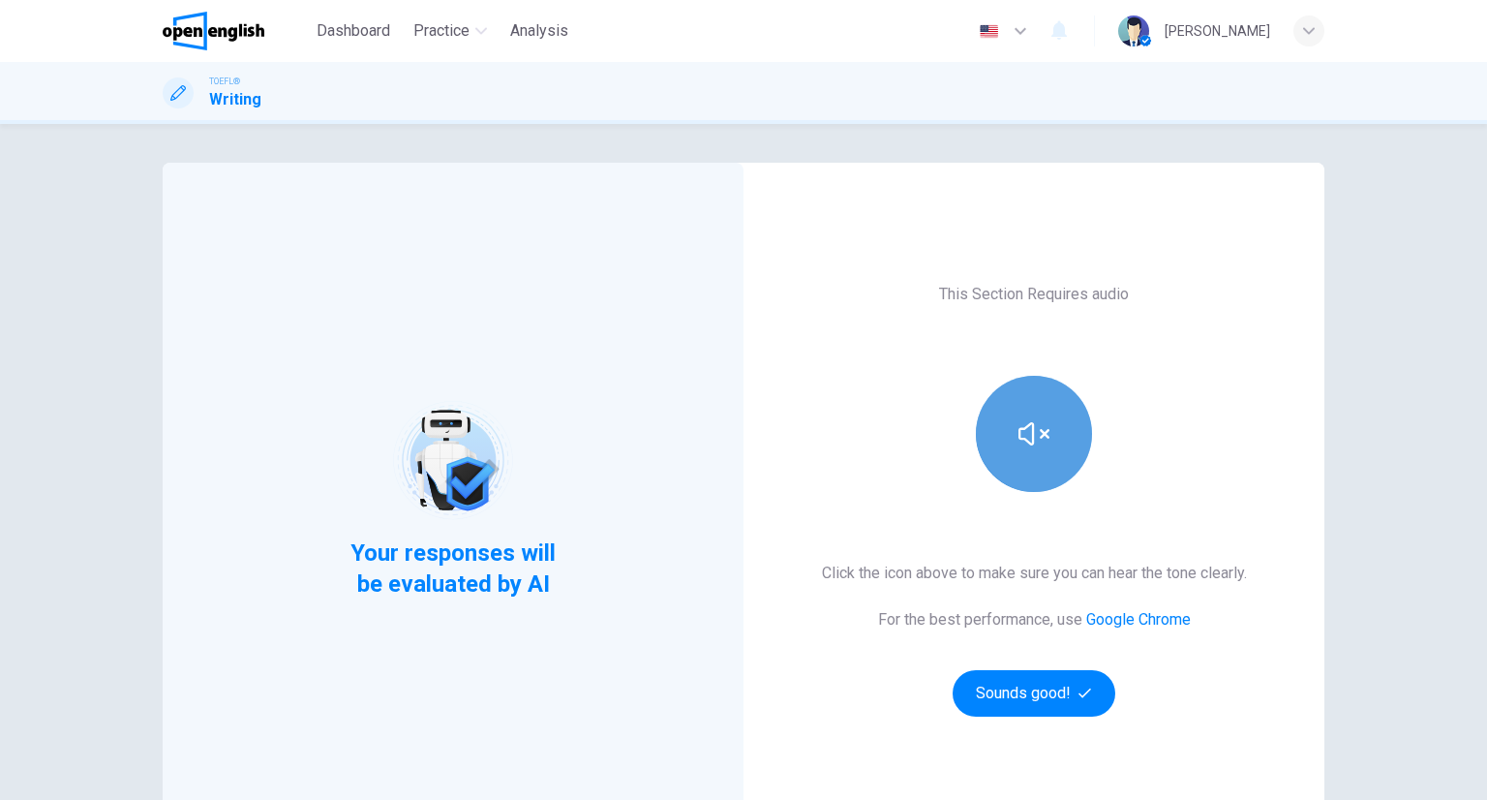
drag, startPoint x: 984, startPoint y: 454, endPoint x: 992, endPoint y: 504, distance: 51.1
click at [984, 453] on button "button" at bounding box center [1034, 434] width 116 height 116
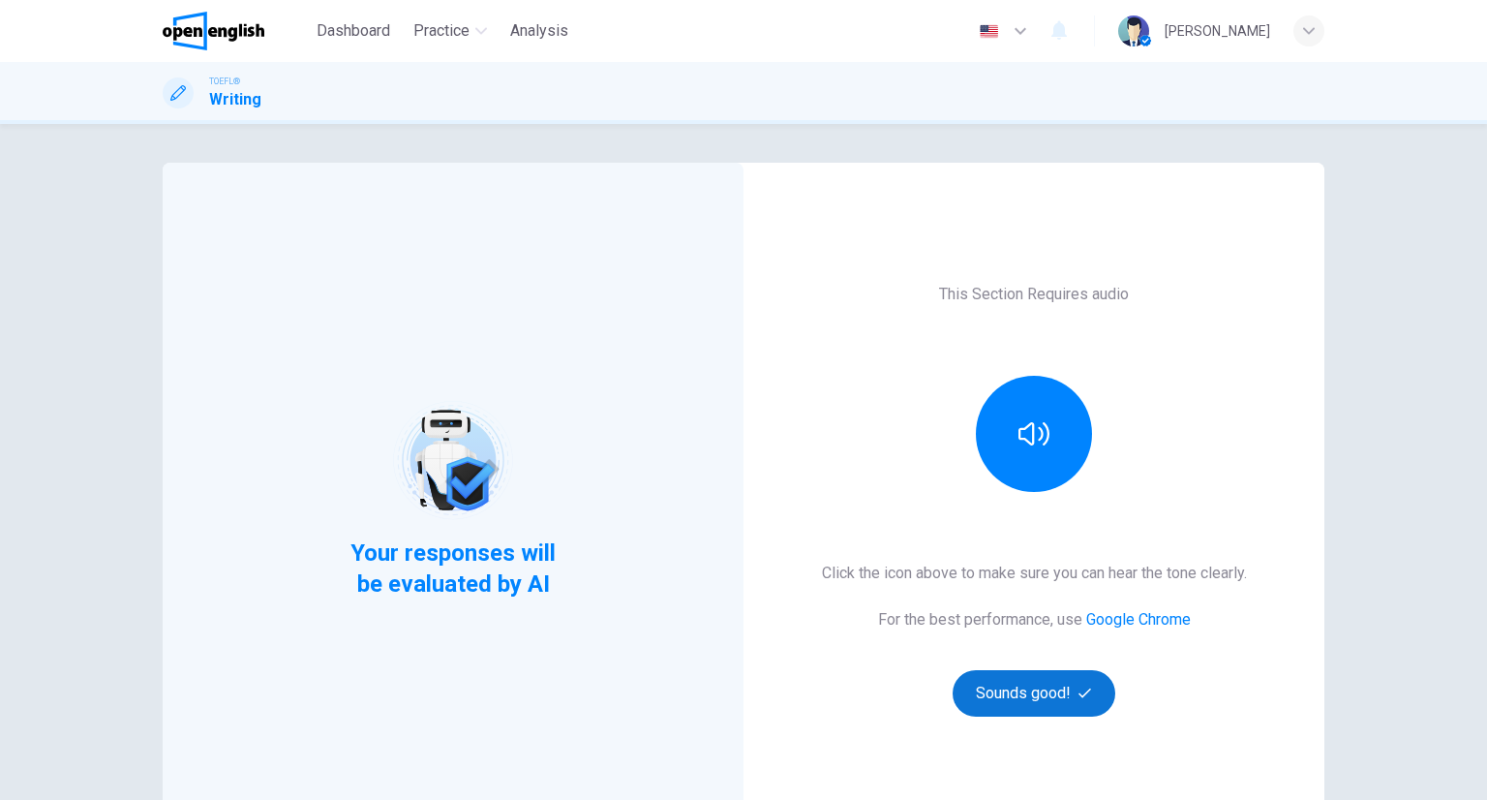
click at [984, 684] on button "Sounds good!" at bounding box center [1034, 693] width 163 height 46
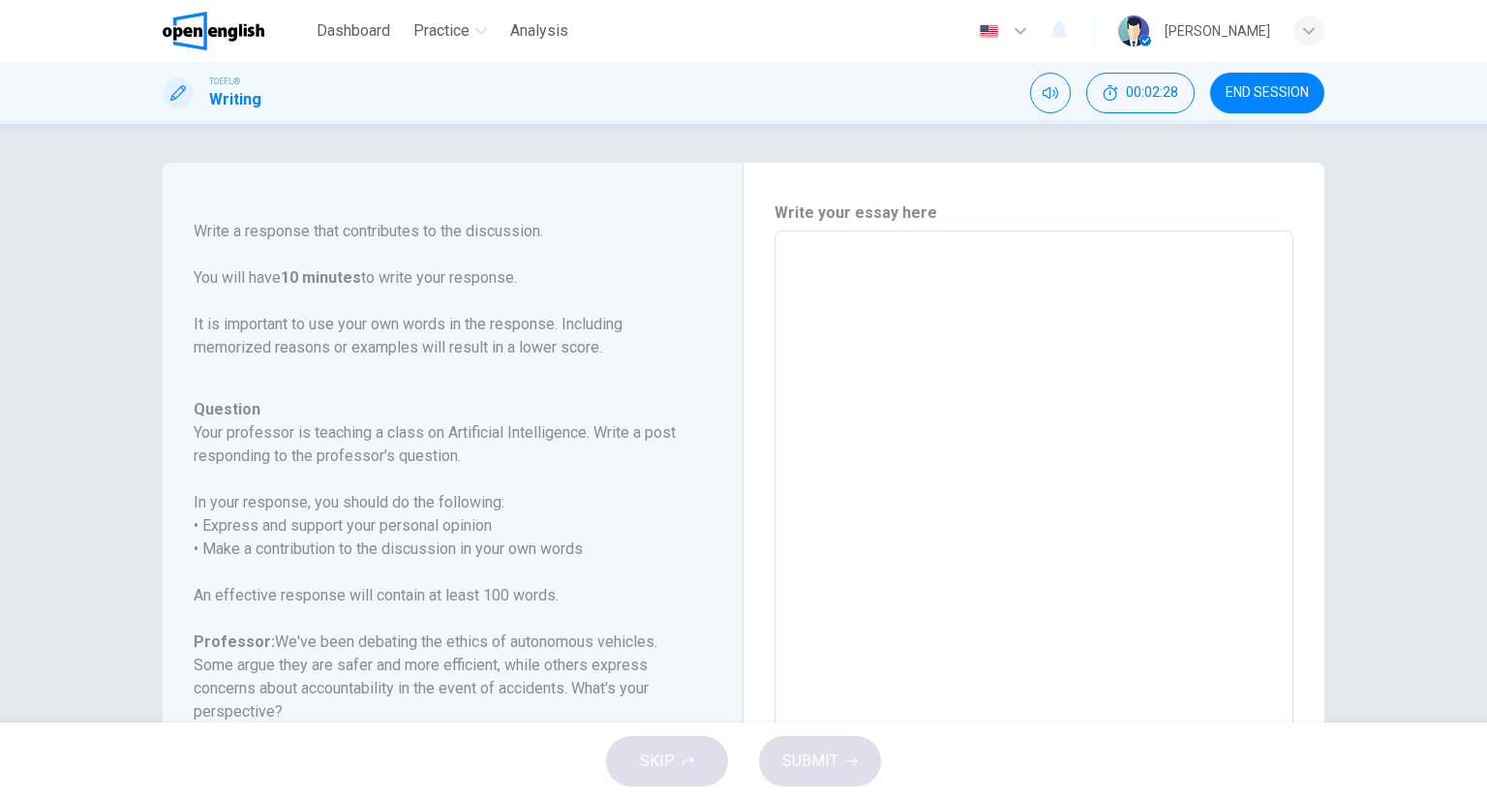
click at [1266, 485] on textarea at bounding box center [1034, 554] width 492 height 615
type textarea "*"
type textarea "**"
type textarea "*"
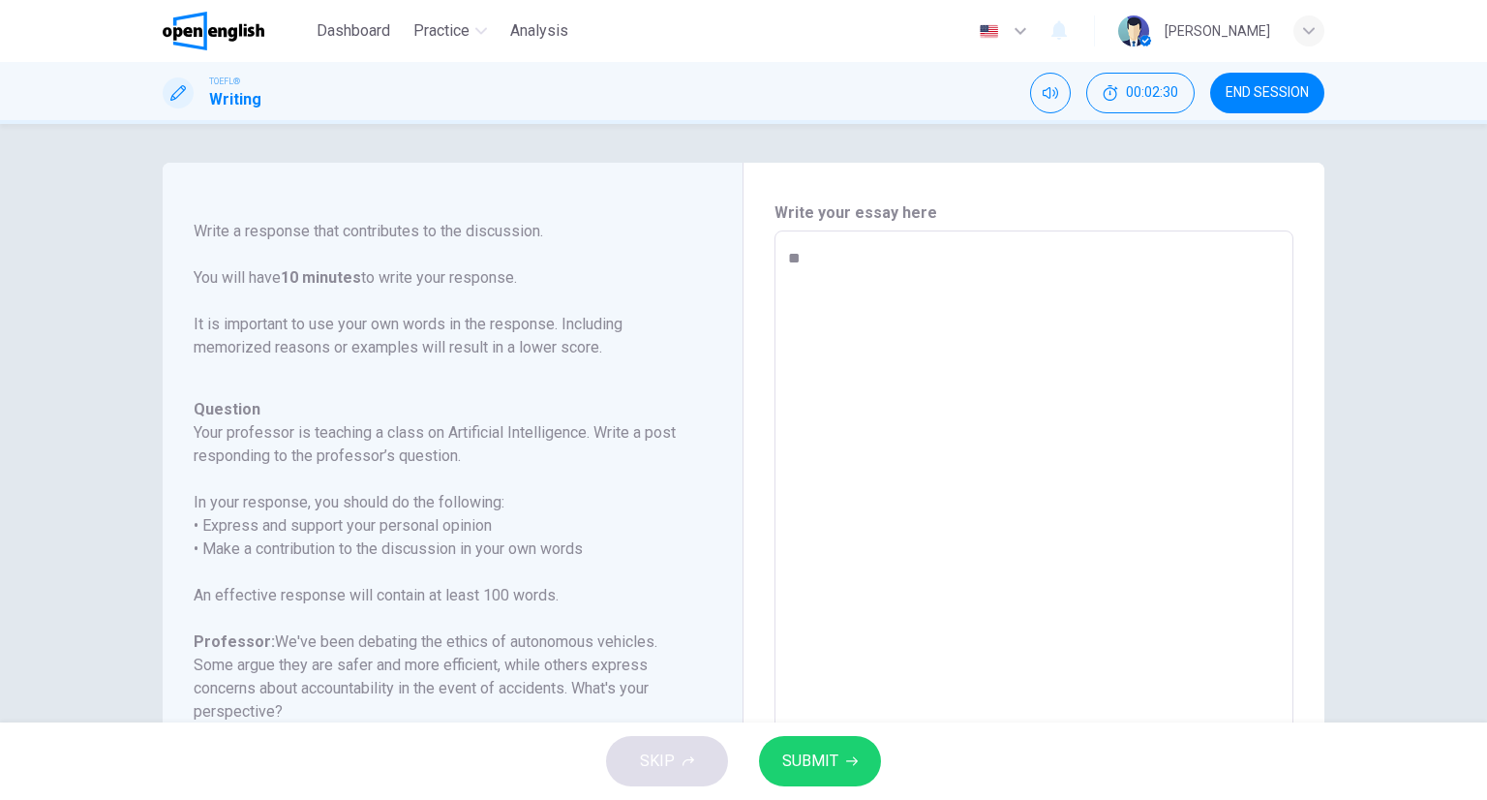
type textarea "***"
type textarea "*"
type textarea "***"
type textarea "*"
type textarea "*****"
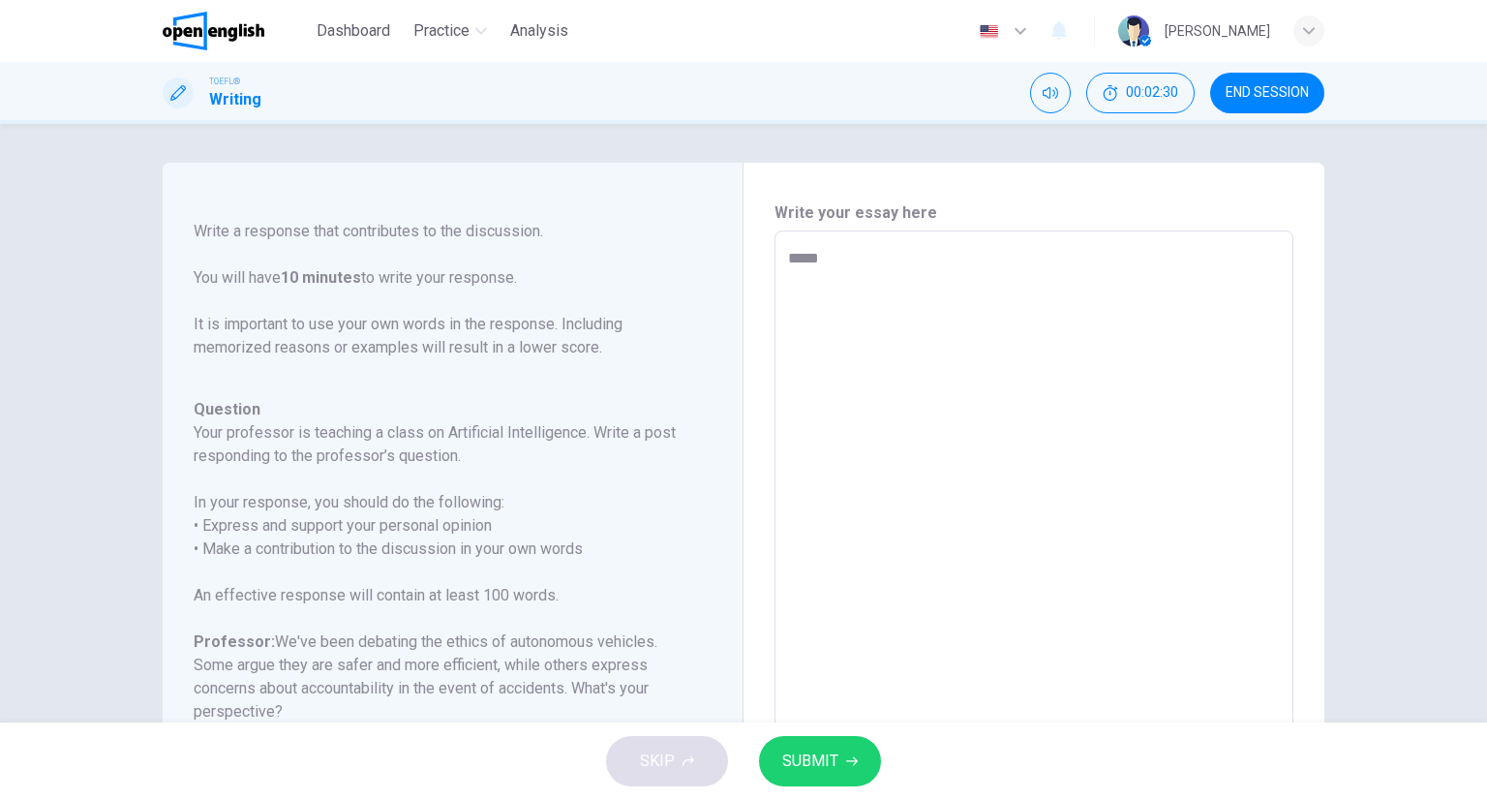
type textarea "*"
type textarea "******"
type textarea "*"
type textarea "*******"
type textarea "*"
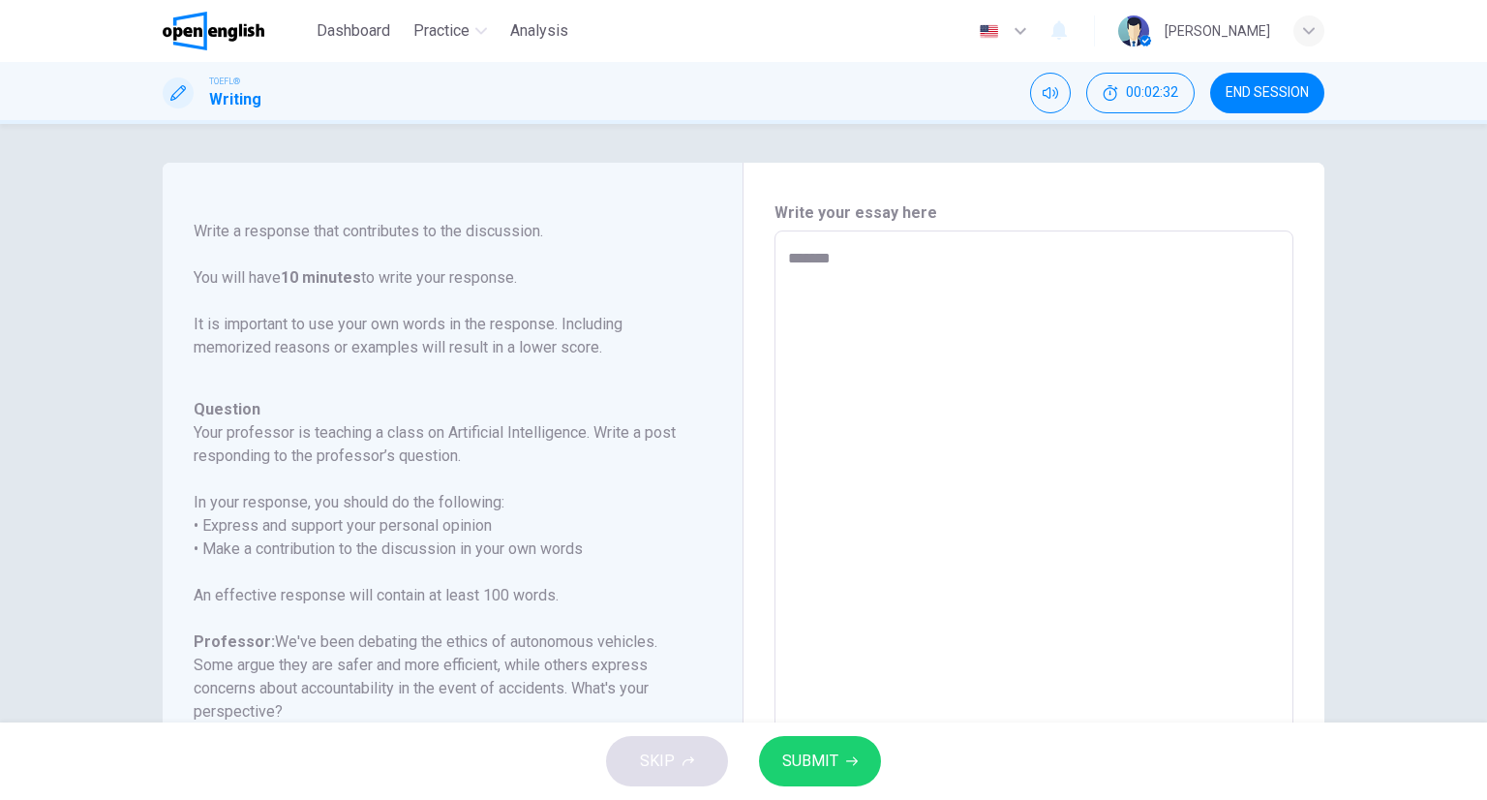
type textarea "********"
type textarea "*"
type textarea "*********"
type textarea "*"
type textarea "**********"
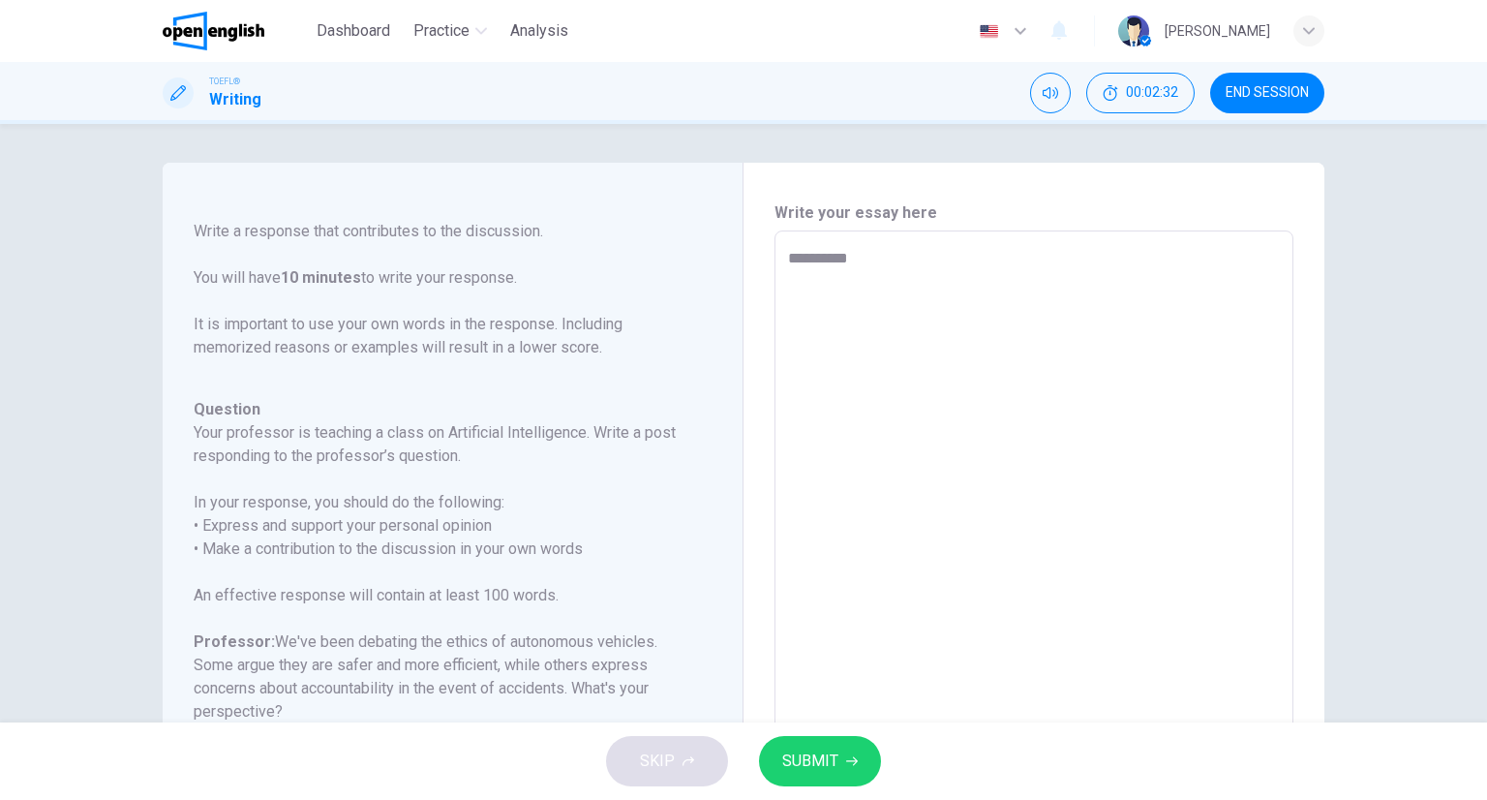
type textarea "*"
type textarea "**********"
type textarea "*"
type textarea "**********"
type textarea "*"
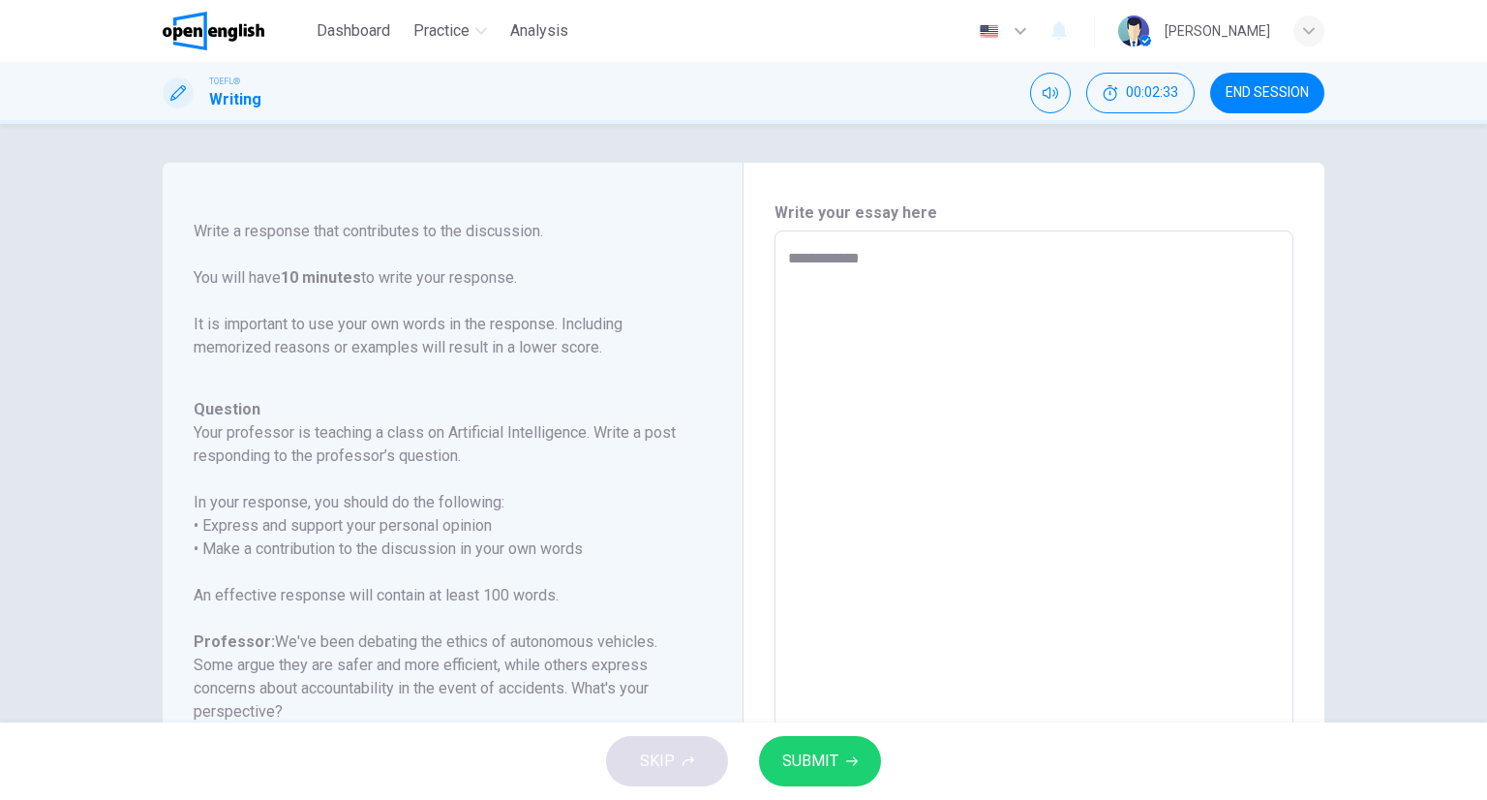
type textarea "**********"
type textarea "*"
type textarea "**********"
type textarea "*"
type textarea "**********"
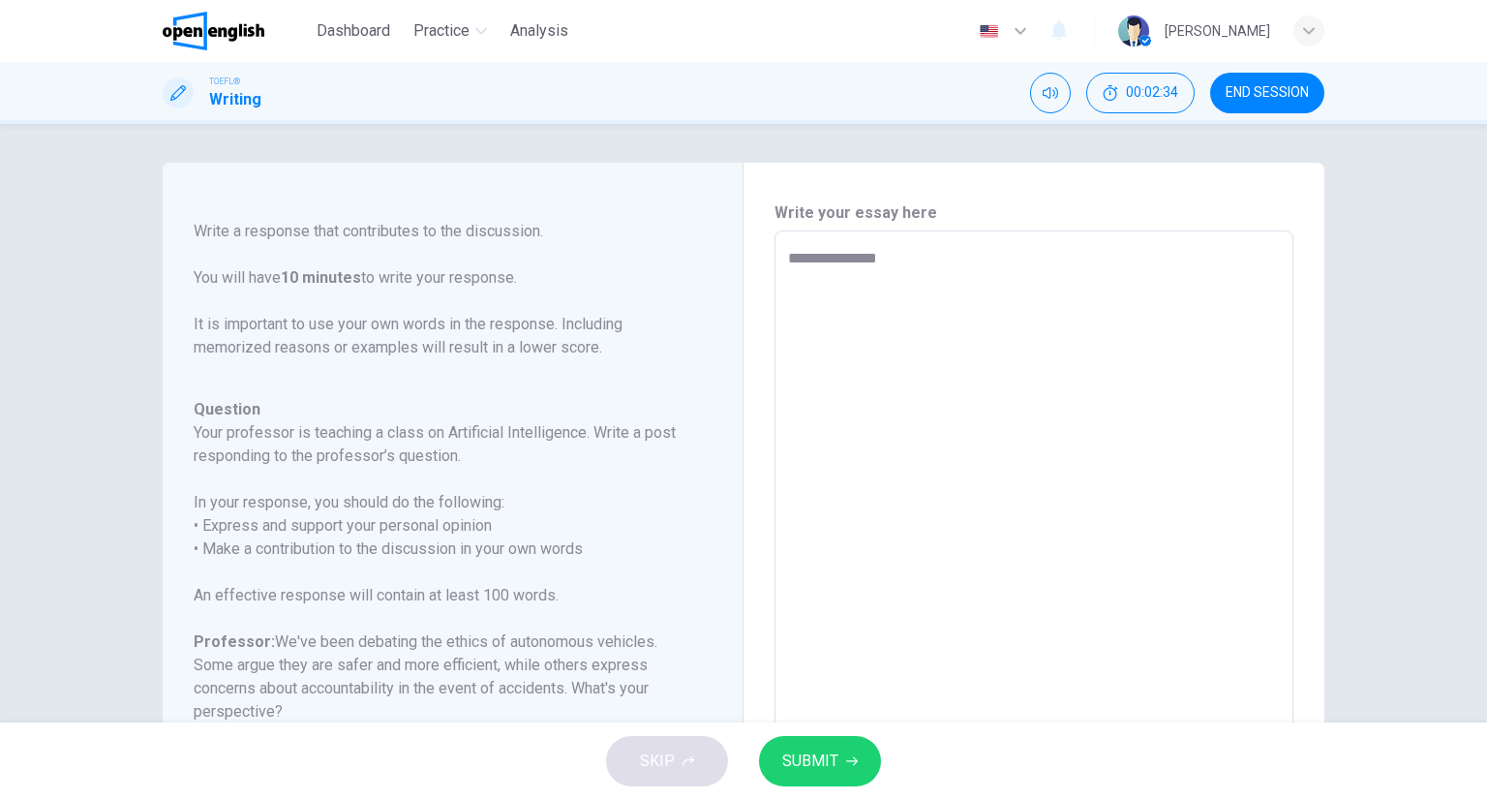
type textarea "*"
type textarea "**********"
type textarea "*"
type textarea "**********"
type textarea "*"
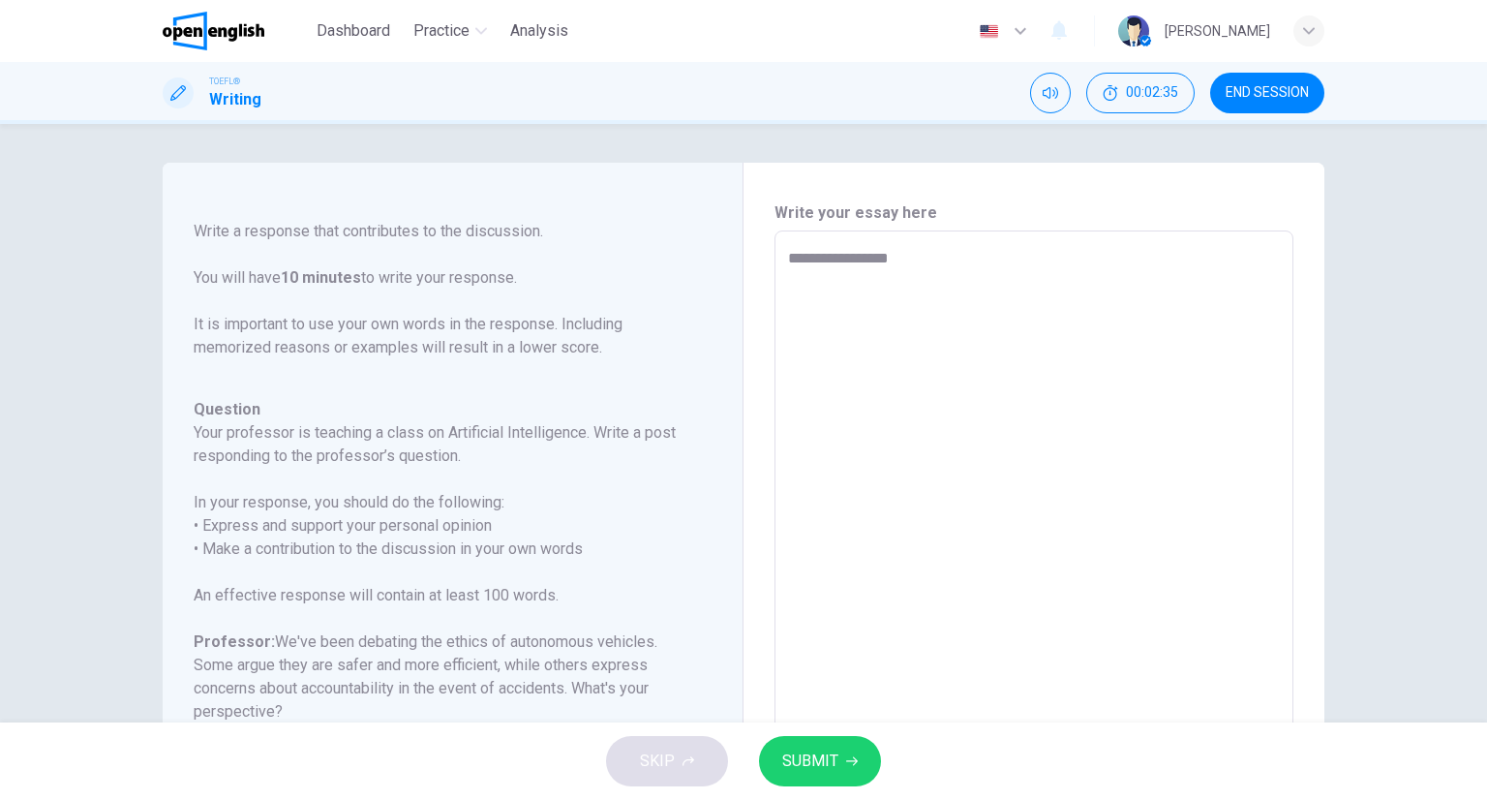
type textarea "**********"
type textarea "*"
type textarea "**********"
type textarea "*"
type textarea "**********"
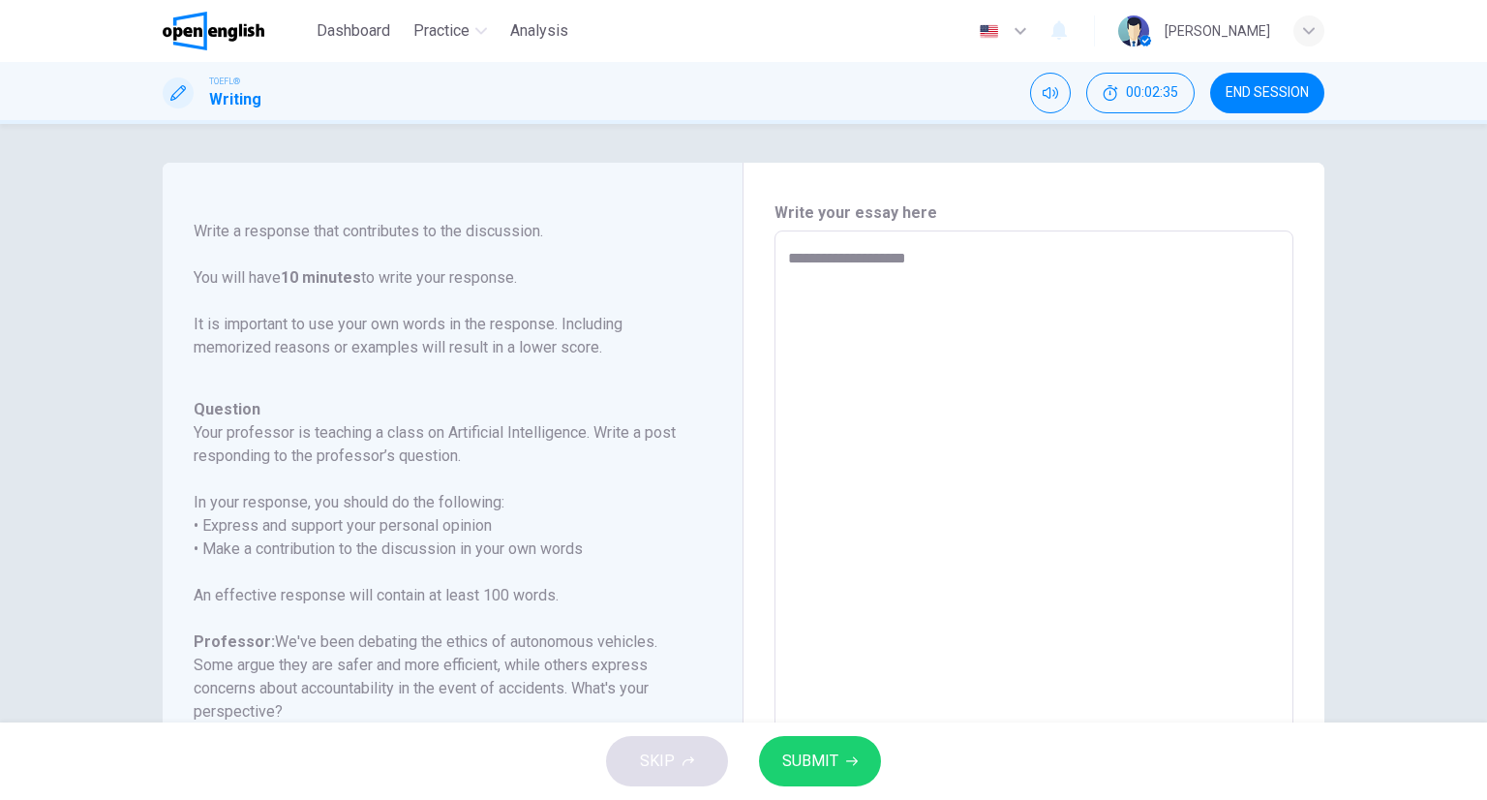
type textarea "*"
type textarea "**********"
type textarea "*"
type textarea "**********"
type textarea "*"
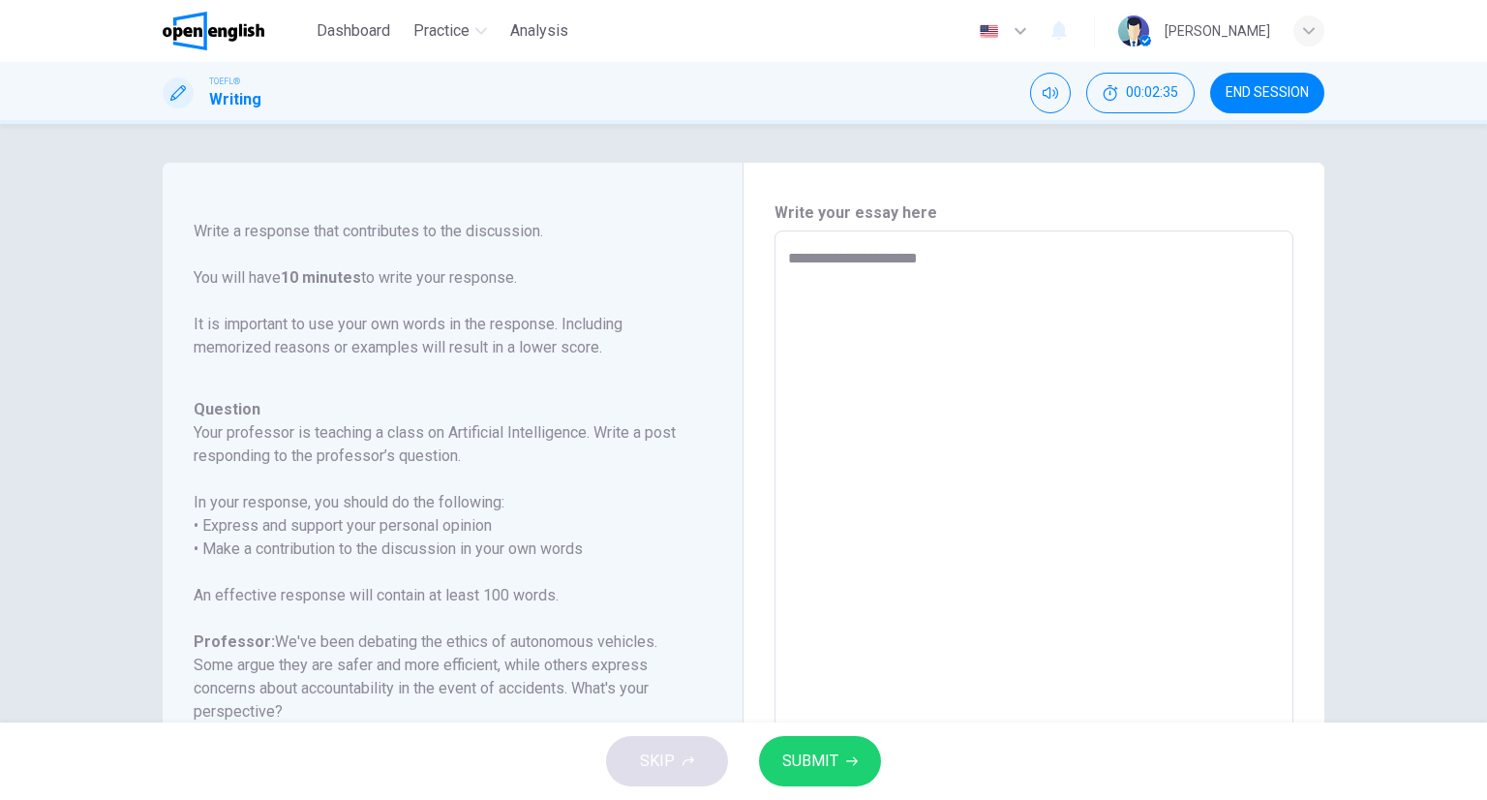
type textarea "**********"
type textarea "*"
type textarea "**********"
type textarea "*"
type textarea "**********"
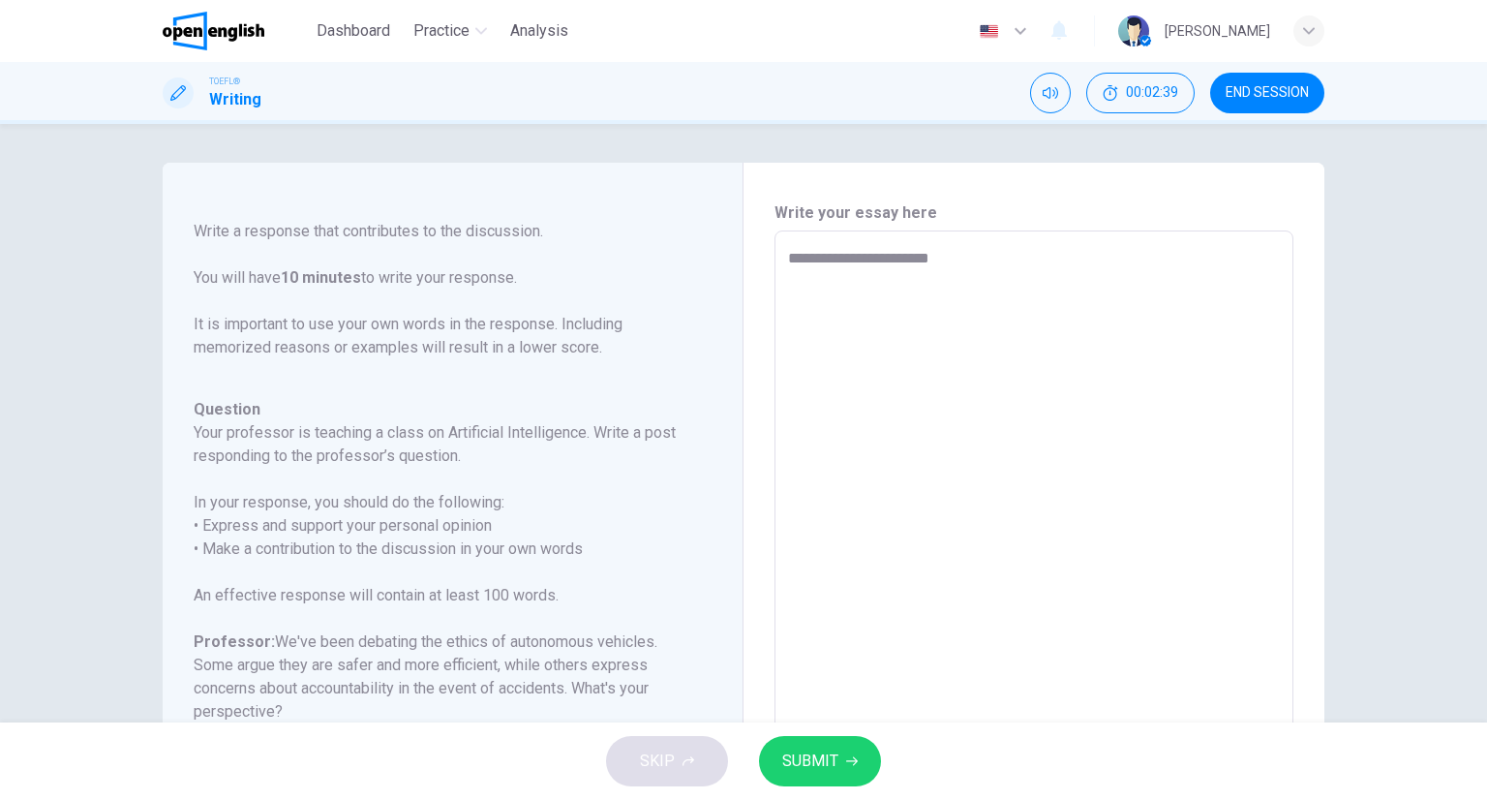
type textarea "*"
type textarea "**********"
type textarea "*"
type textarea "**********"
type textarea "*"
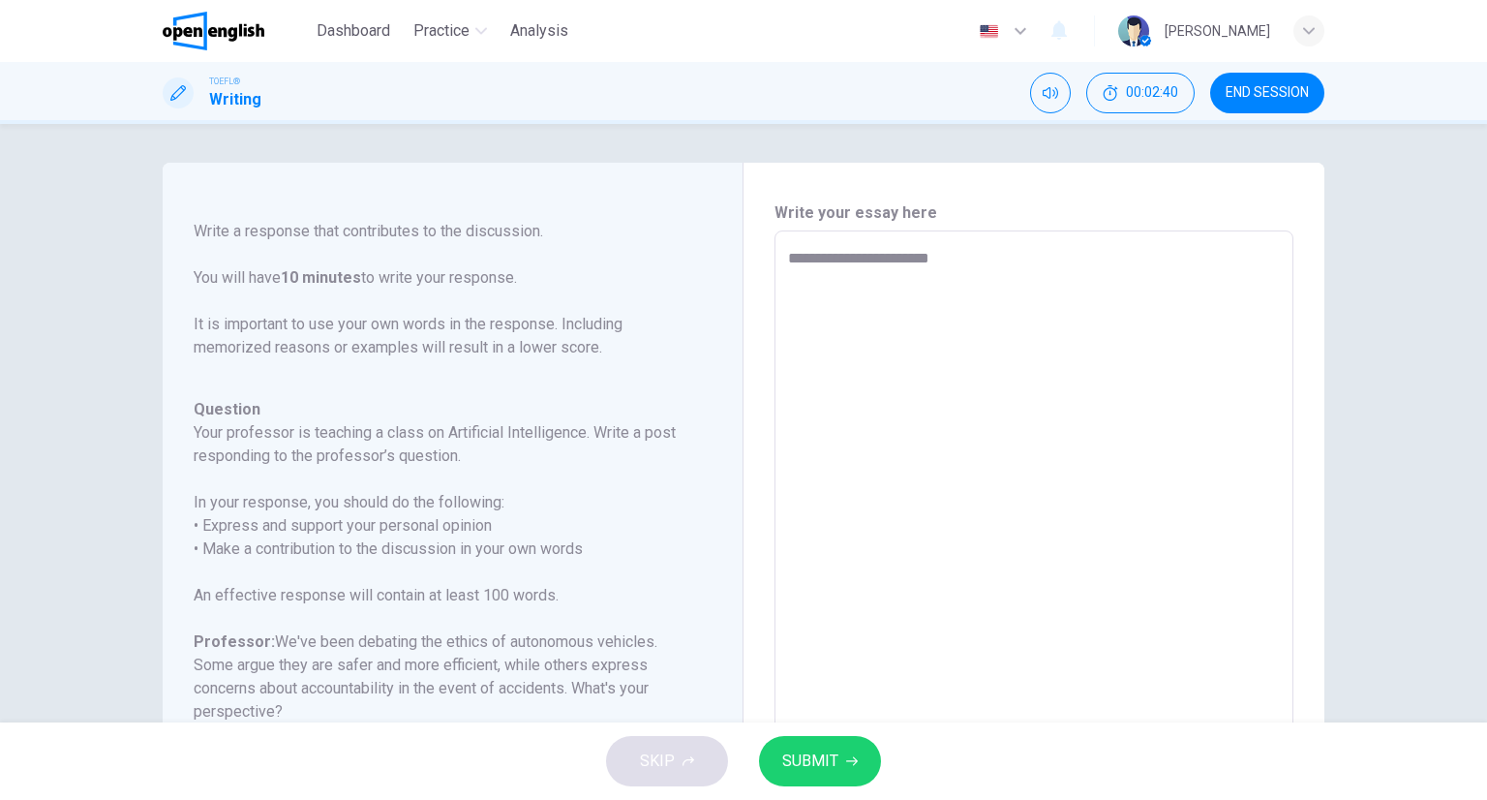
type textarea "**********"
type textarea "*"
type textarea "**********"
type textarea "*"
type textarea "**********"
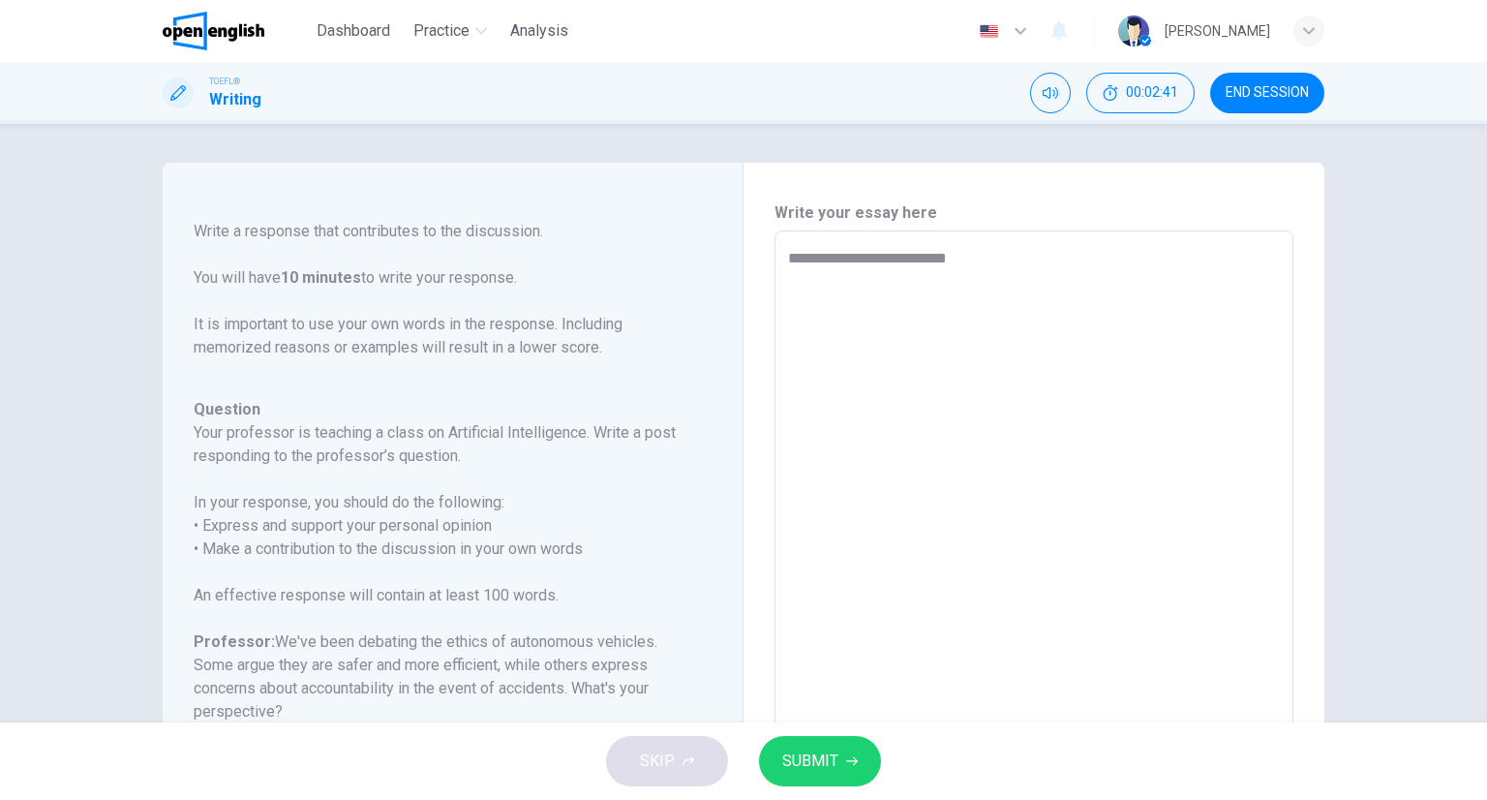
type textarea "*"
type textarea "**********"
type textarea "*"
type textarea "**********"
type textarea "*"
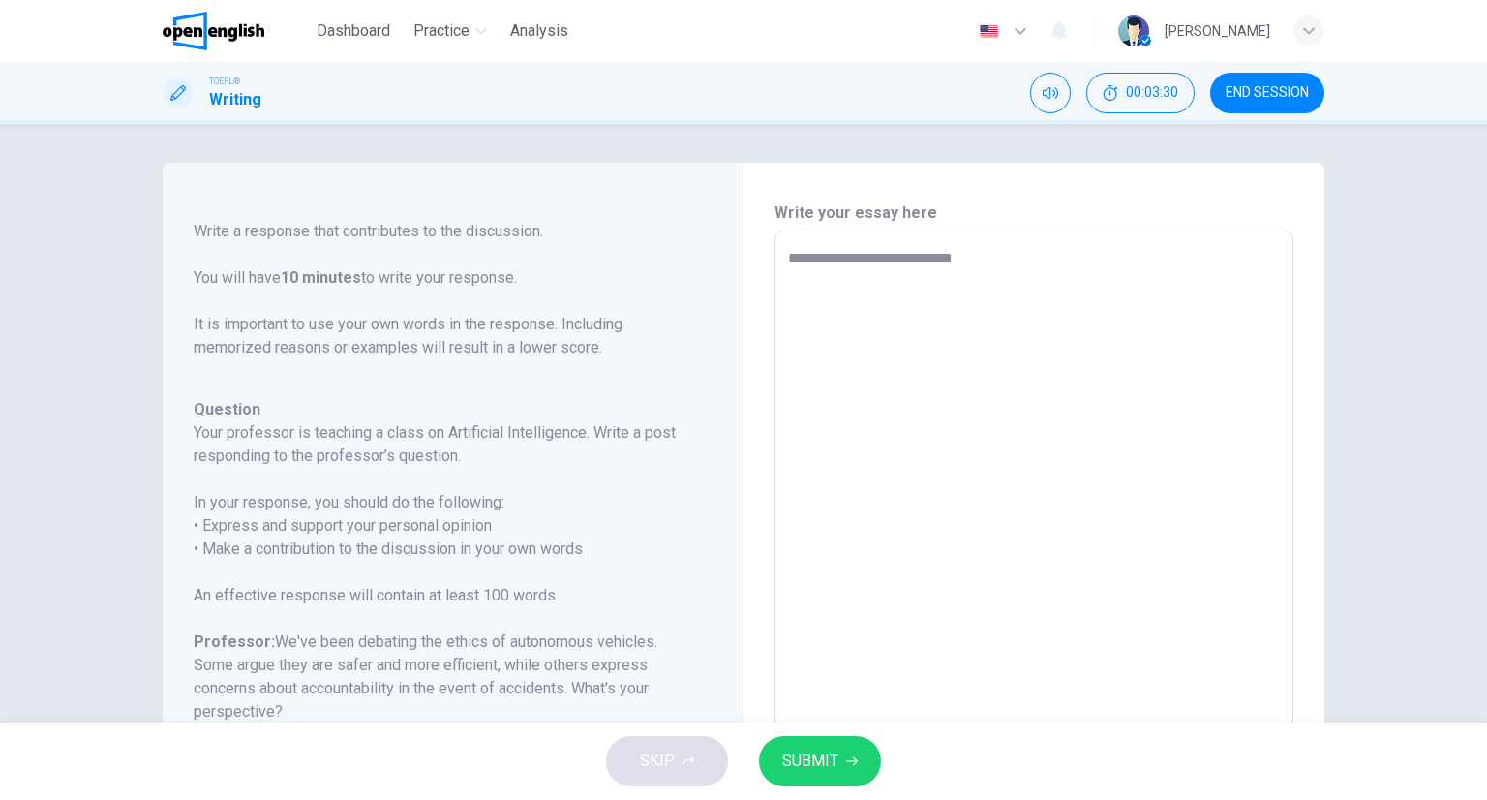
type textarea "**********"
type textarea "*"
type textarea "**********"
type textarea "*"
type textarea "**********"
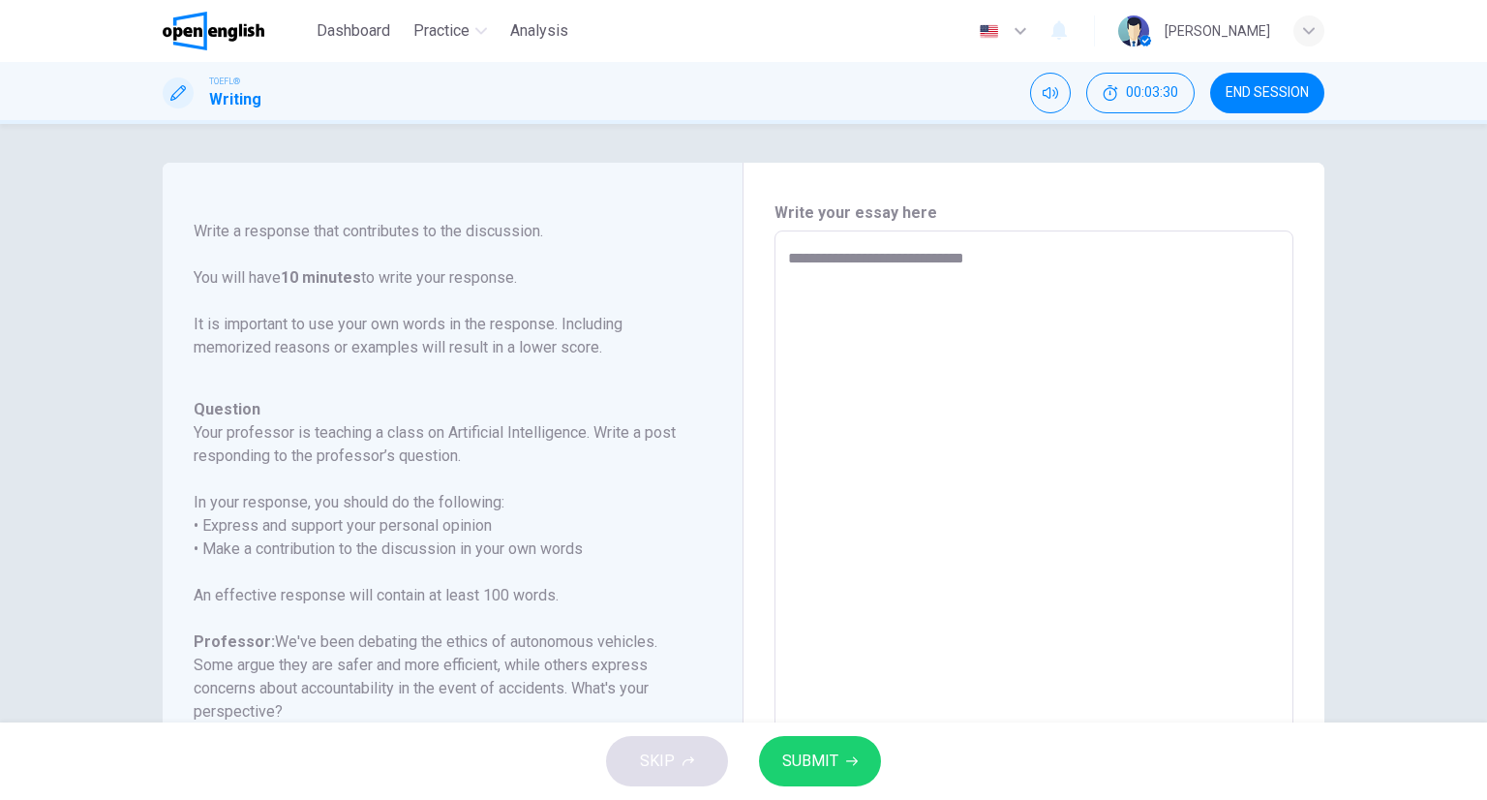
type textarea "*"
type textarea "**********"
type textarea "*"
type textarea "**********"
type textarea "*"
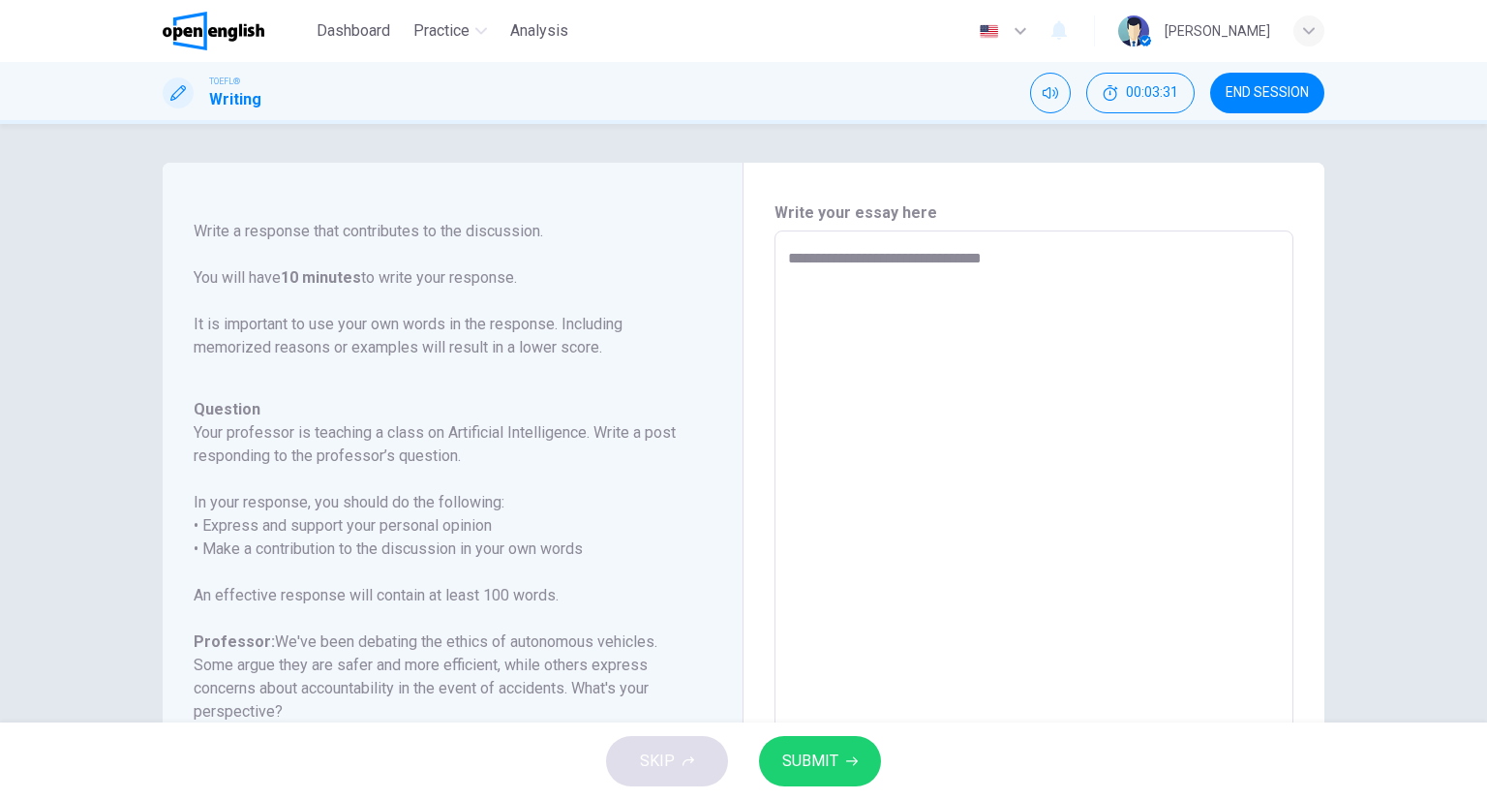
type textarea "**********"
type textarea "*"
type textarea "**********"
type textarea "*"
type textarea "**********"
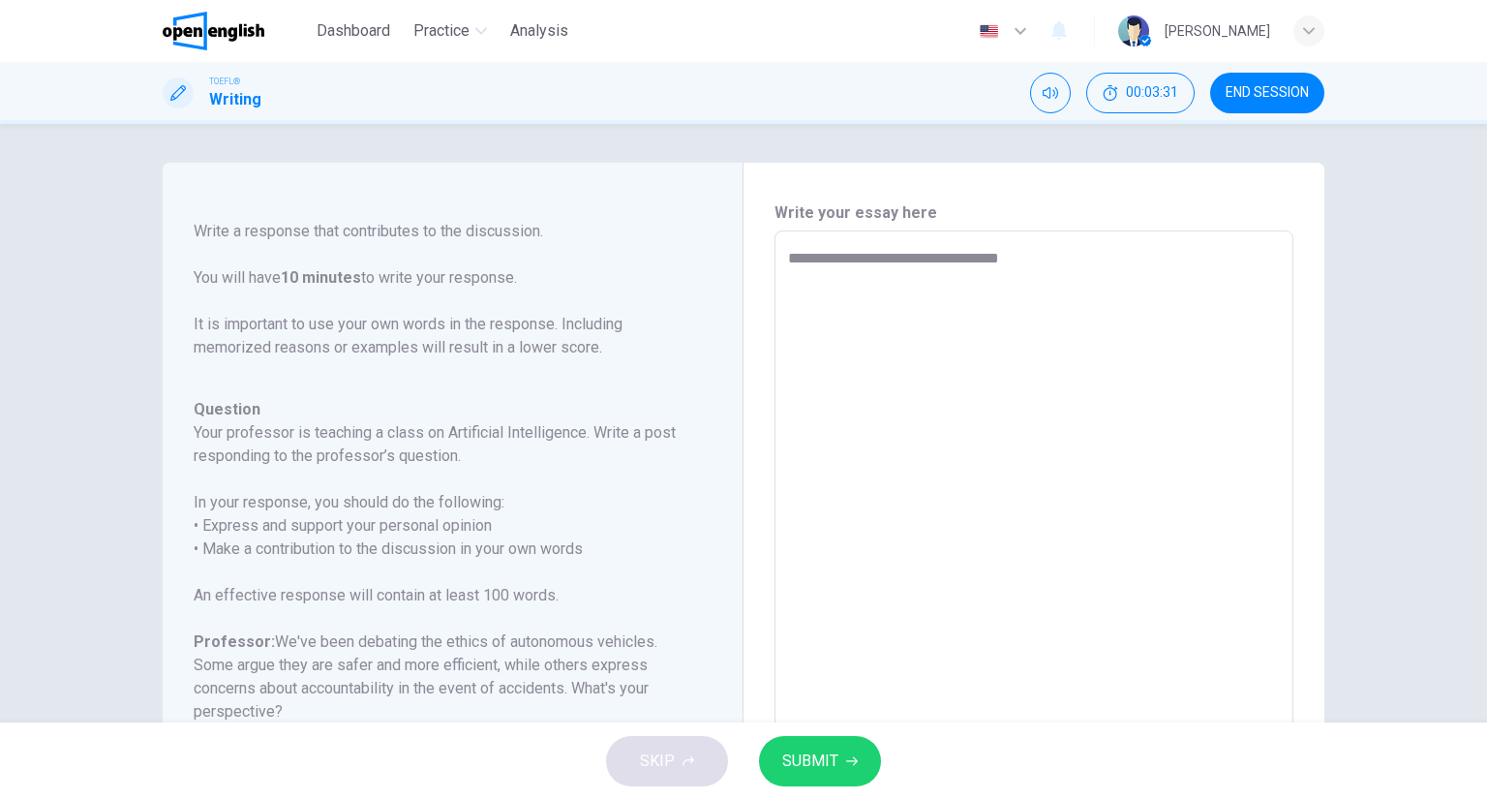
type textarea "*"
type textarea "**********"
type textarea "*"
type textarea "**********"
type textarea "*"
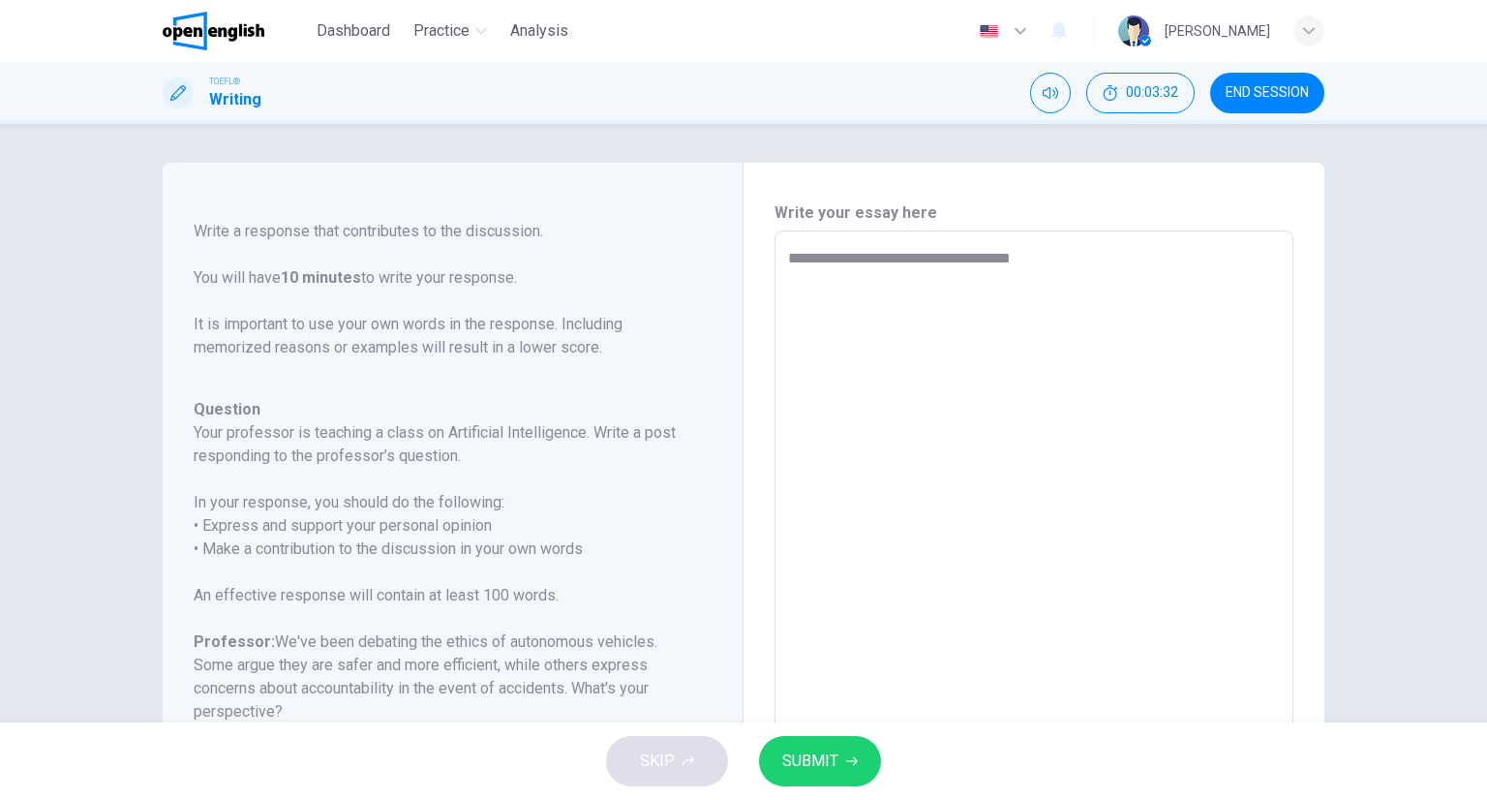
type textarea "**********"
type textarea "*"
type textarea "**********"
type textarea "*"
type textarea "**********"
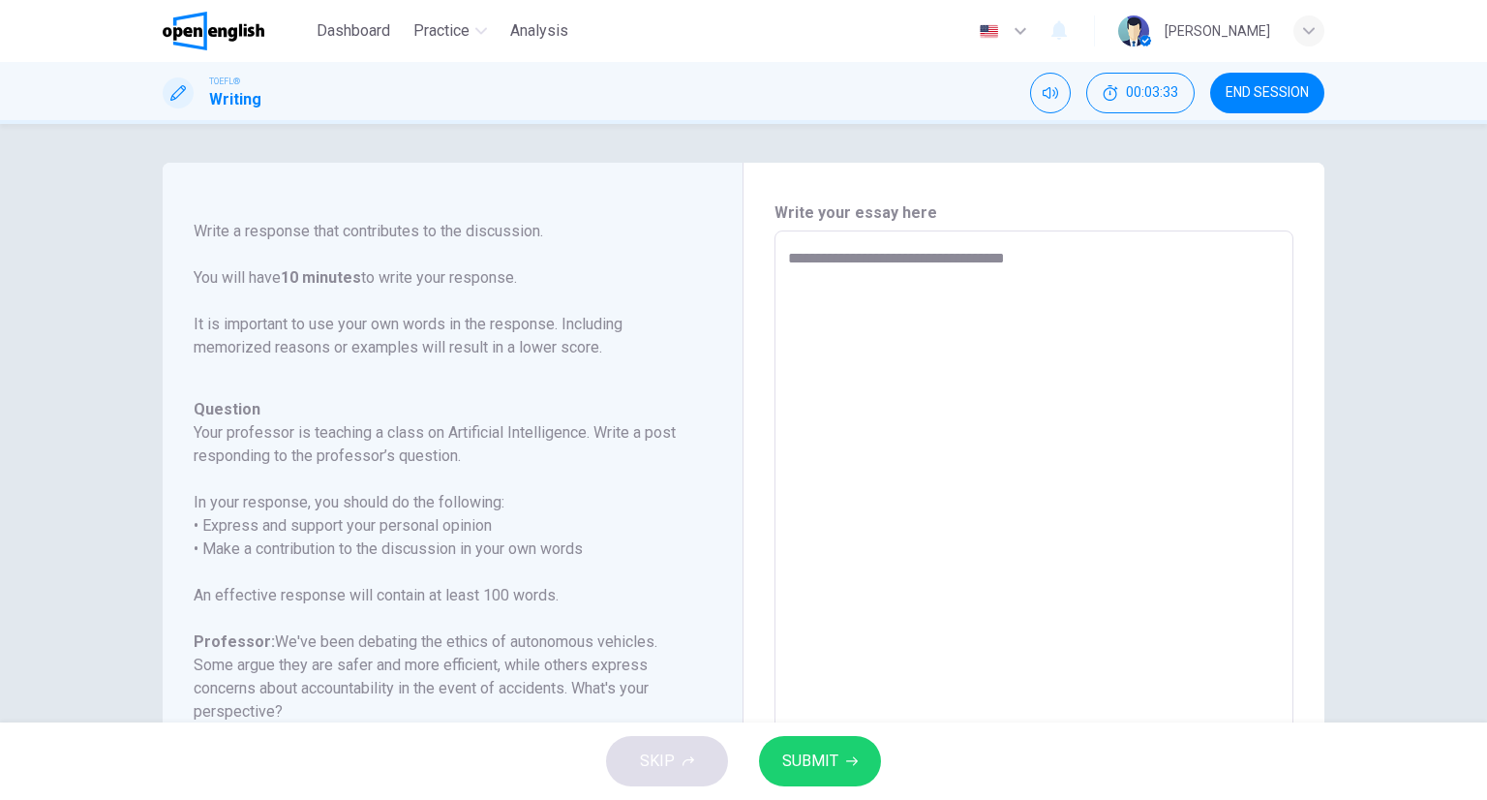
type textarea "*"
type textarea "**********"
type textarea "*"
type textarea "**********"
type textarea "*"
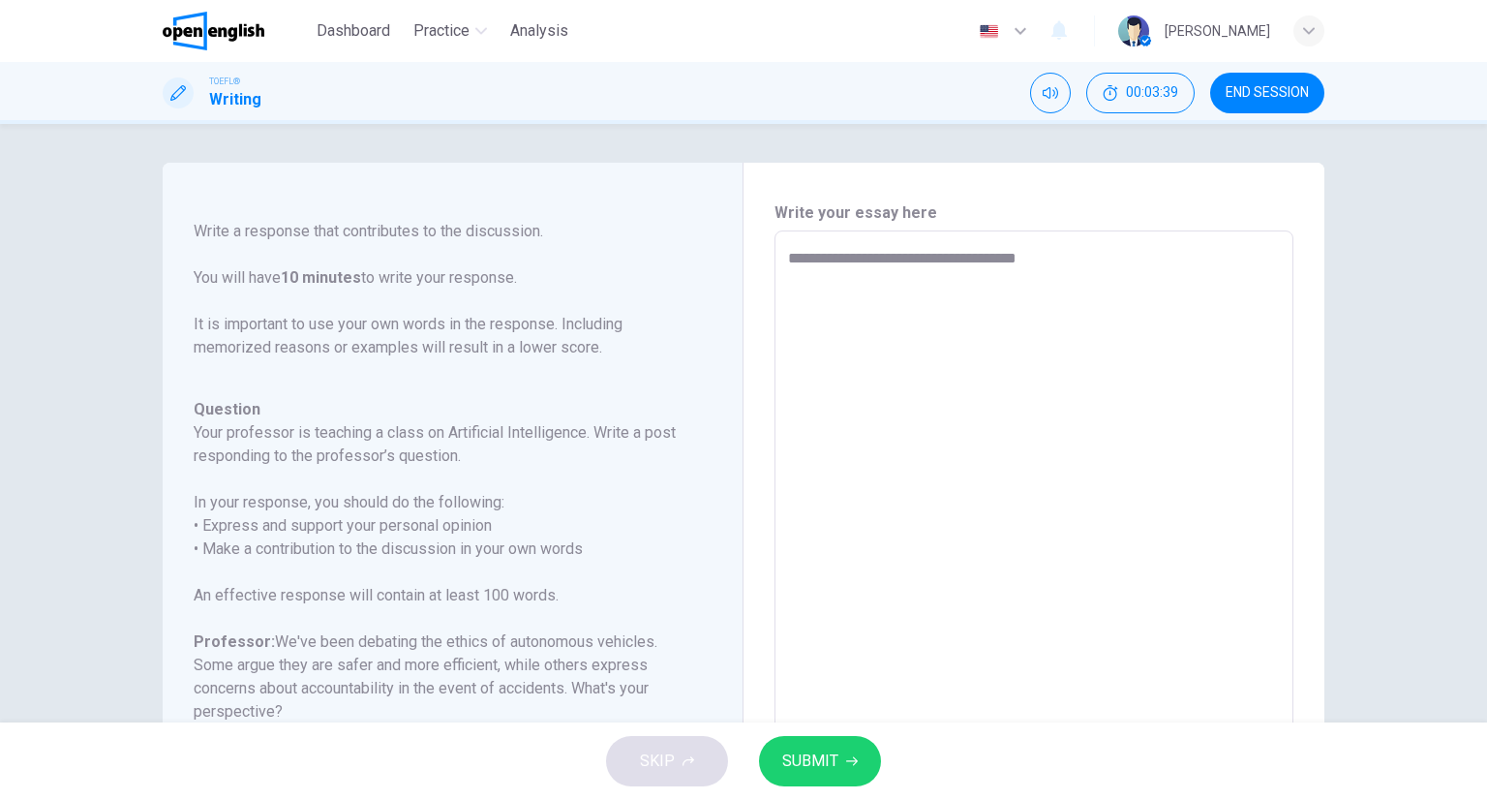
type textarea "**********"
type textarea "*"
type textarea "**********"
type textarea "*"
type textarea "**********"
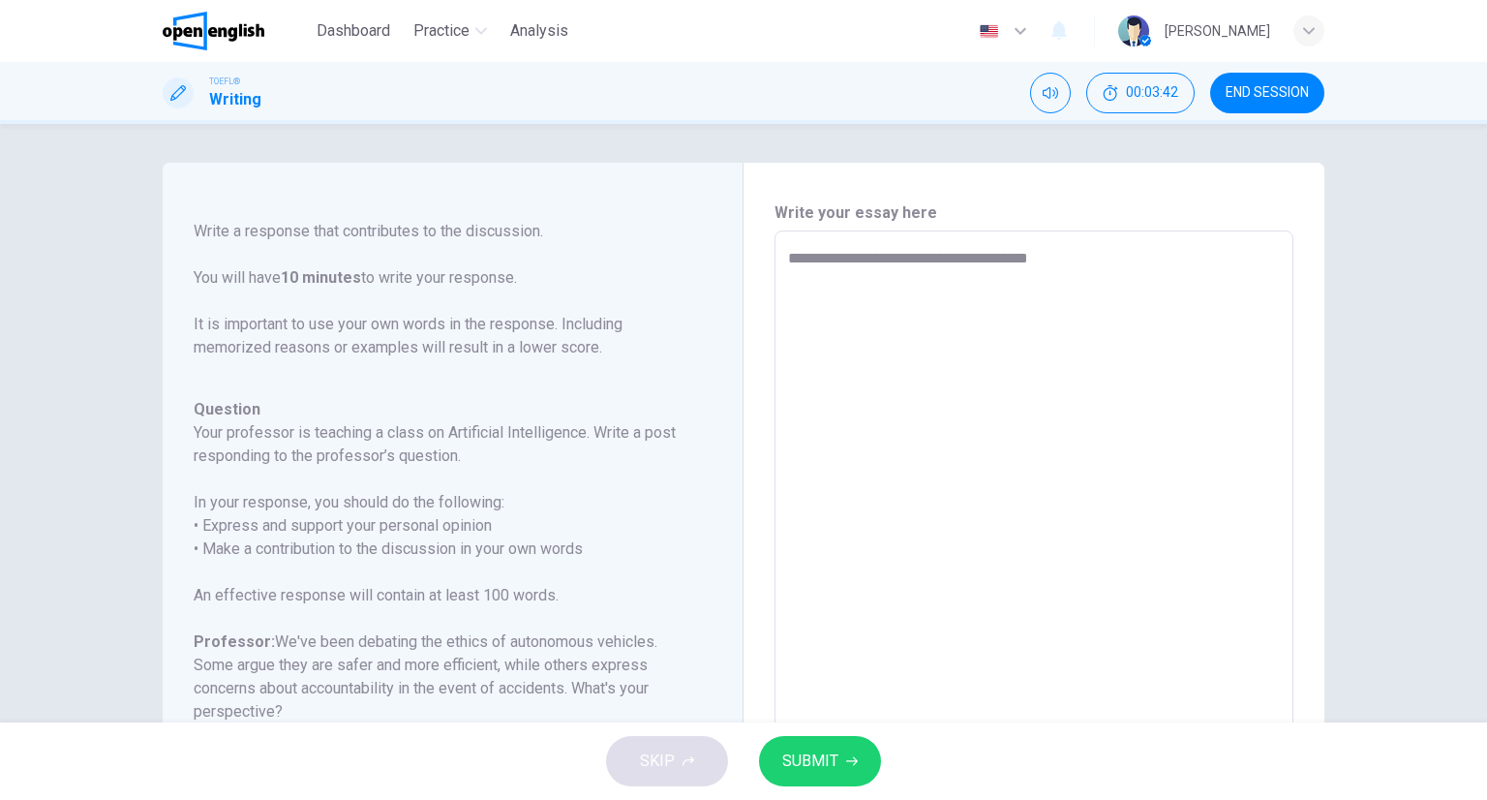
type textarea "*"
type textarea "**********"
type textarea "*"
type textarea "**********"
type textarea "*"
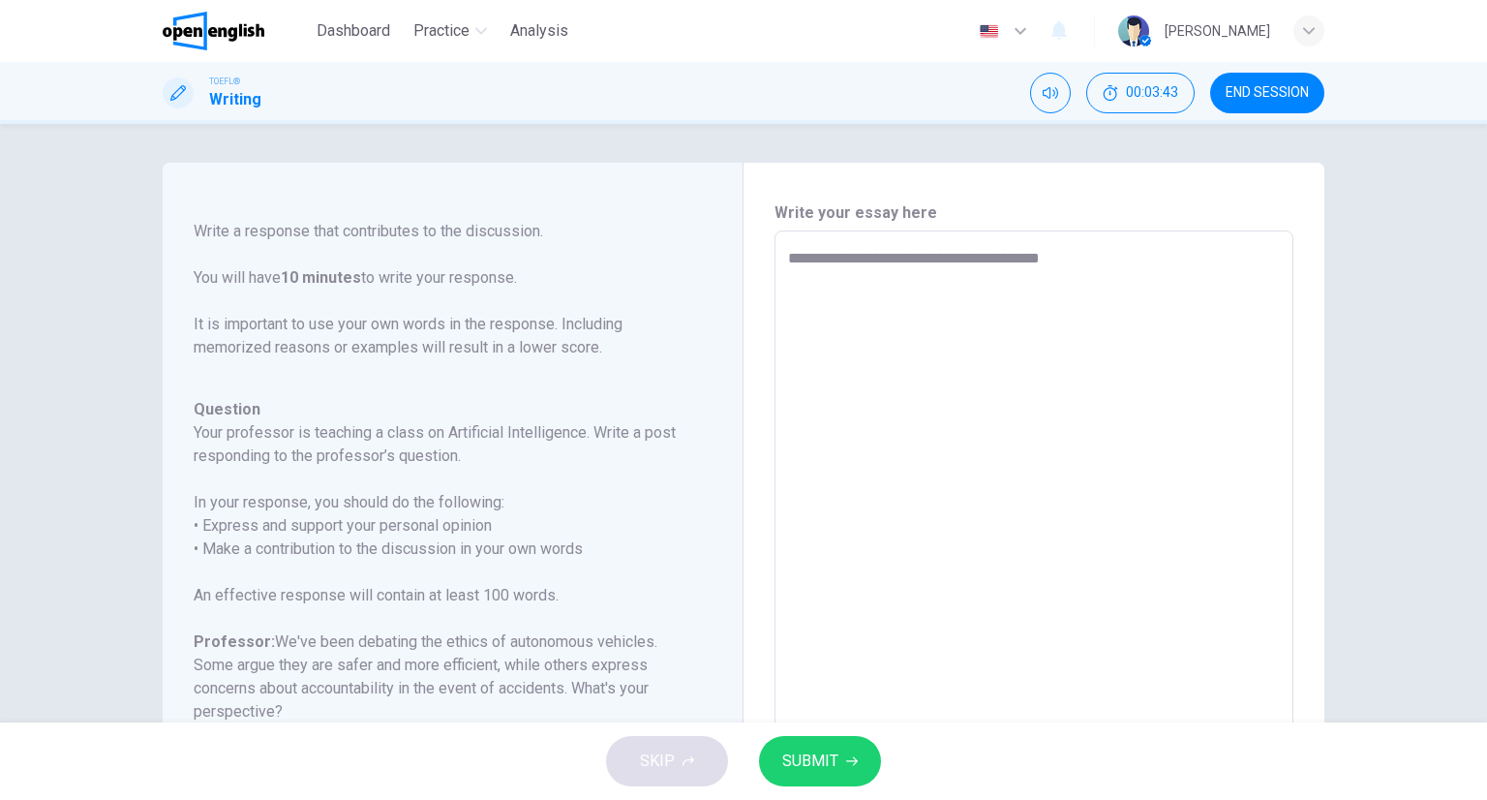
type textarea "**********"
type textarea "*"
type textarea "**********"
type textarea "*"
type textarea "**********"
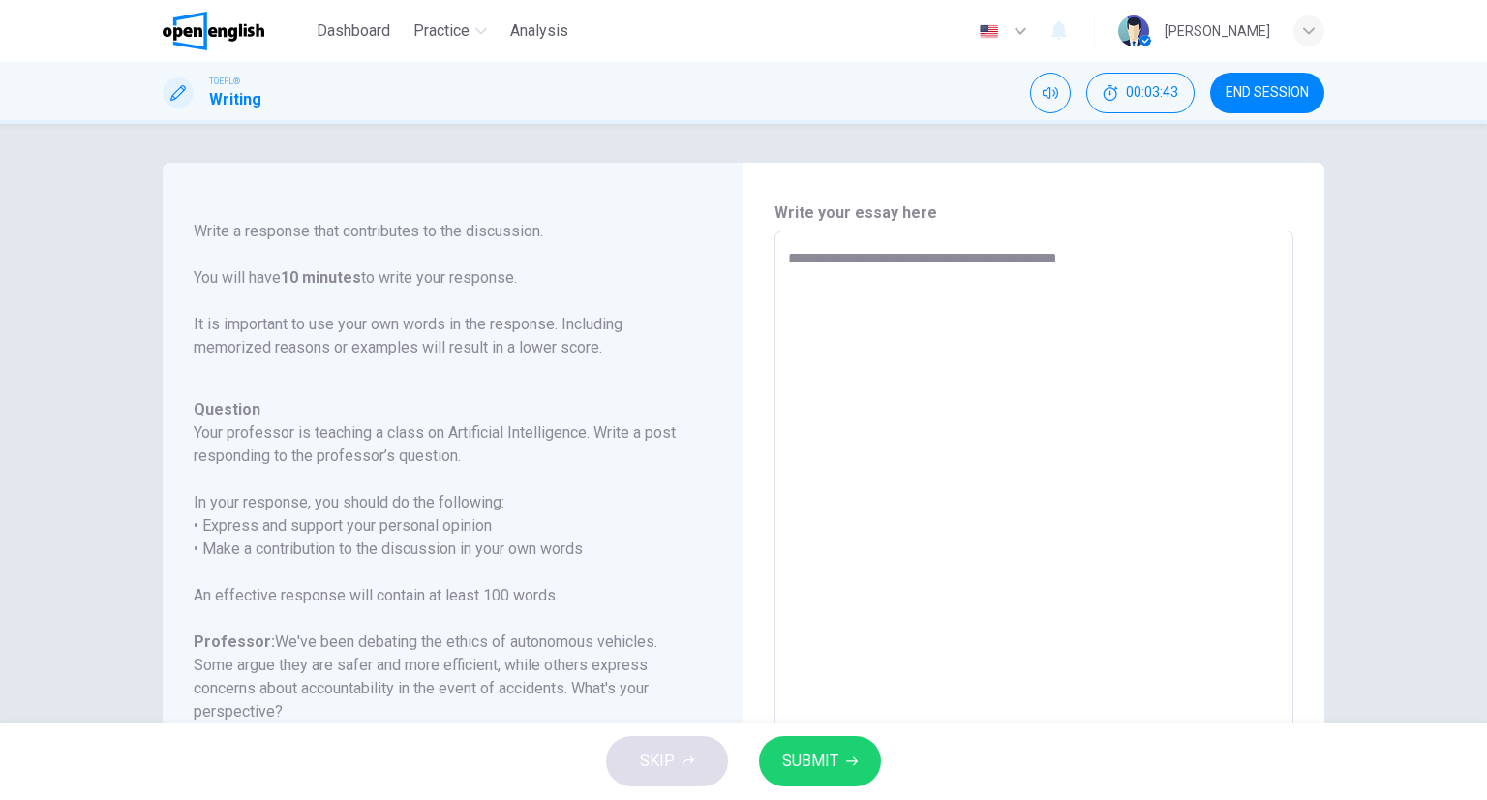
type textarea "*"
type textarea "**********"
type textarea "*"
type textarea "**********"
type textarea "*"
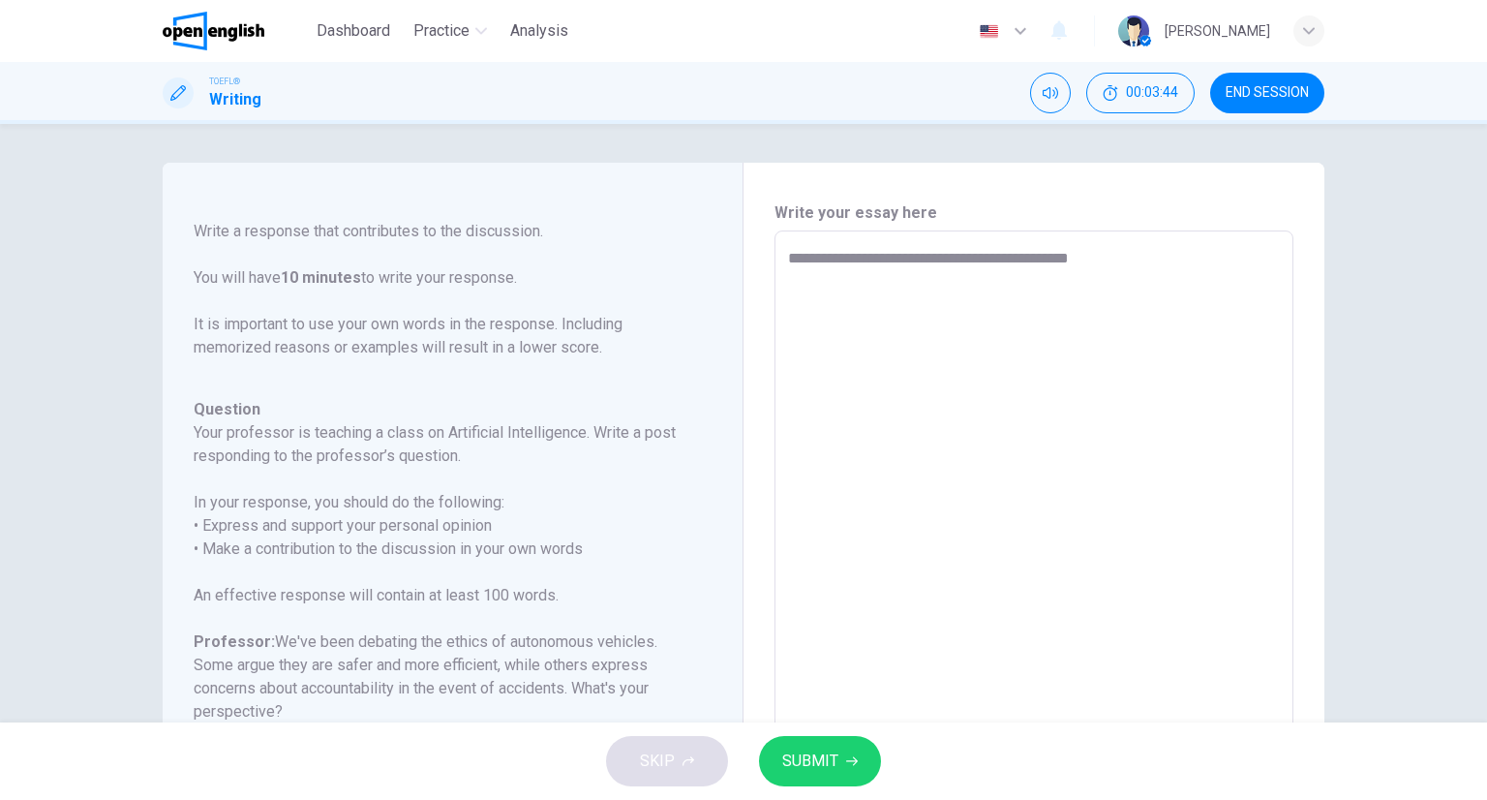
type textarea "**********"
type textarea "*"
type textarea "**********"
type textarea "*"
type textarea "**********"
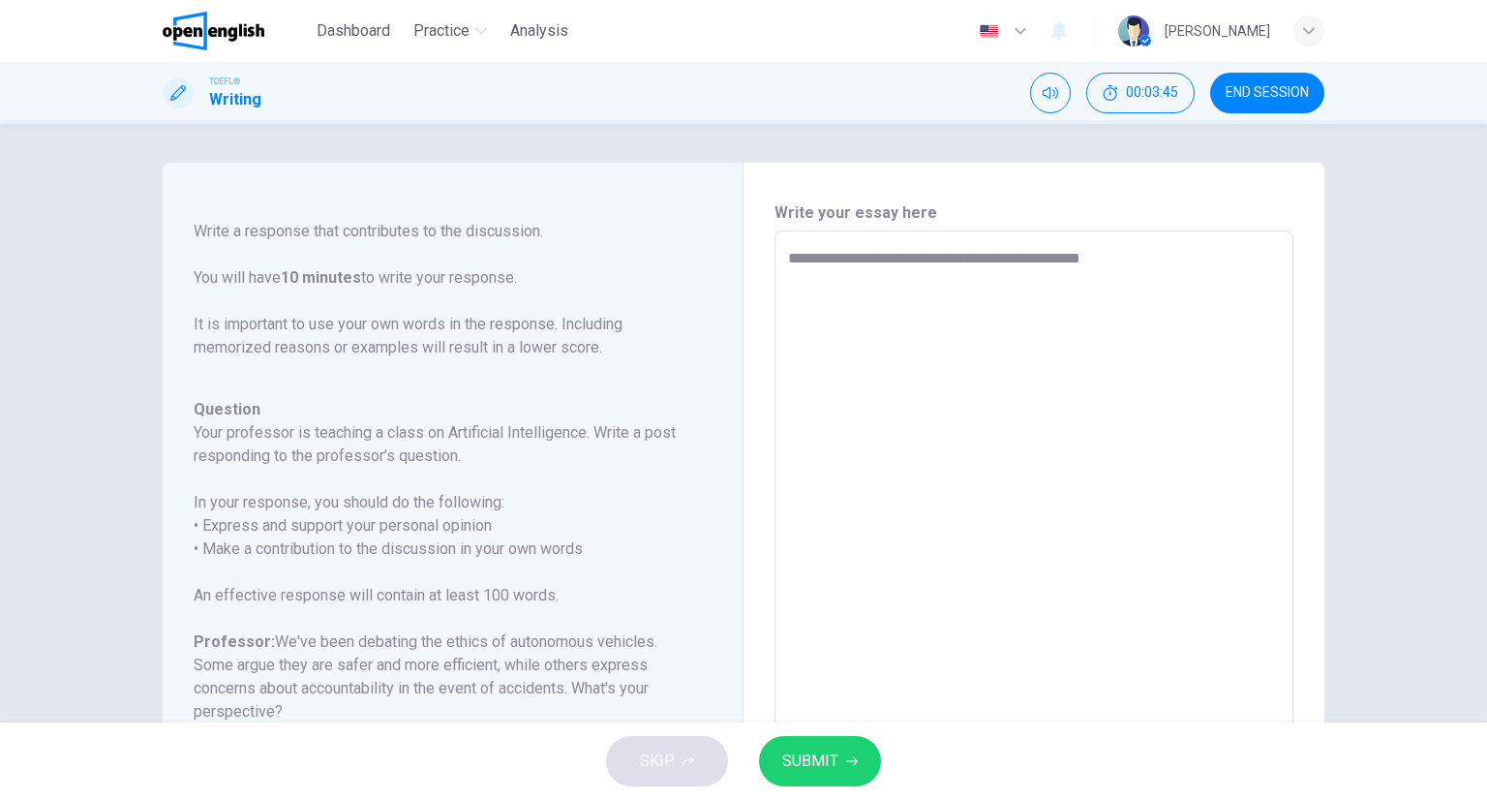
type textarea "*"
type textarea "**********"
type textarea "*"
type textarea "**********"
type textarea "*"
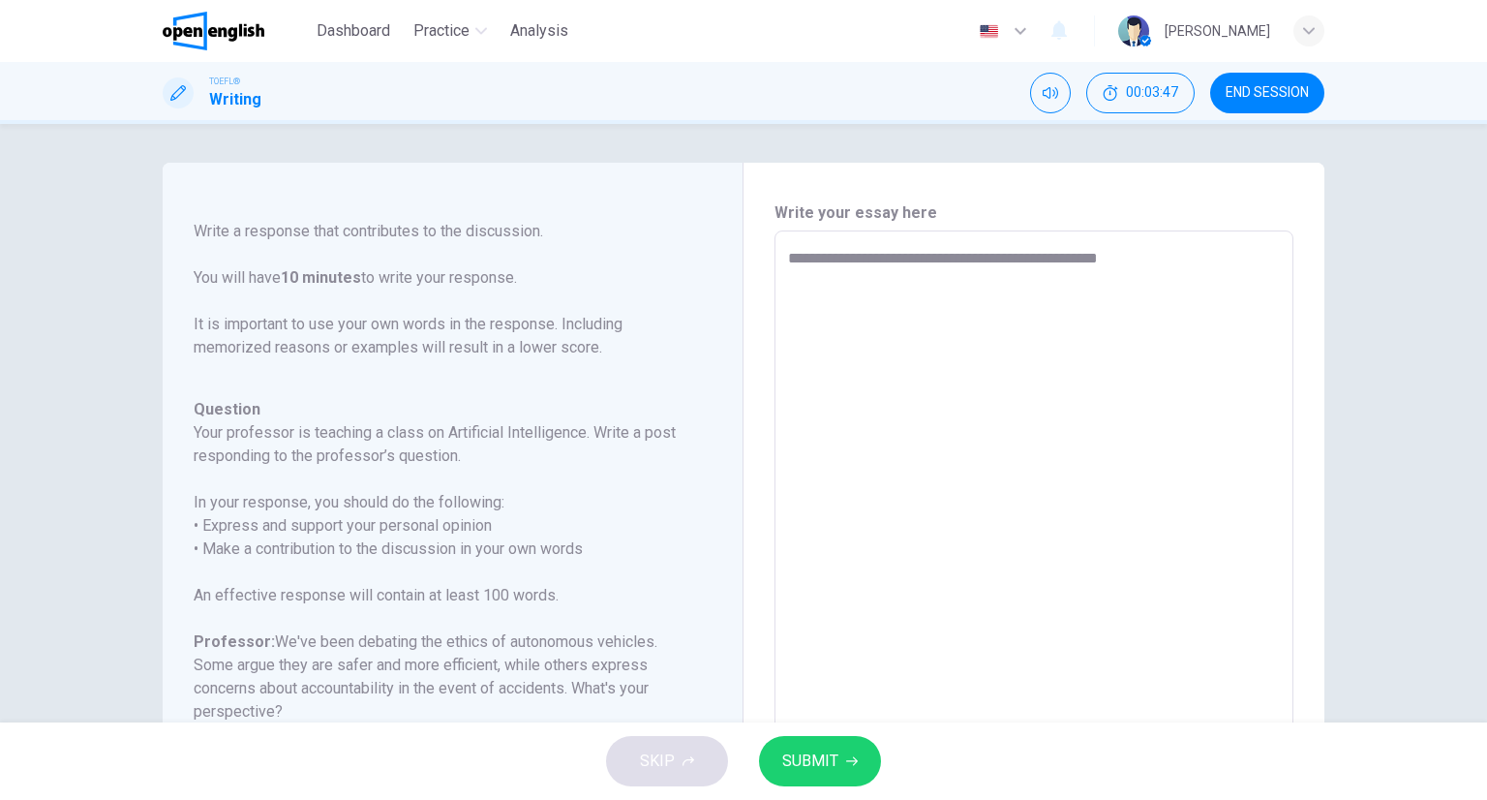
type textarea "**********"
type textarea "*"
type textarea "**********"
type textarea "*"
type textarea "**********"
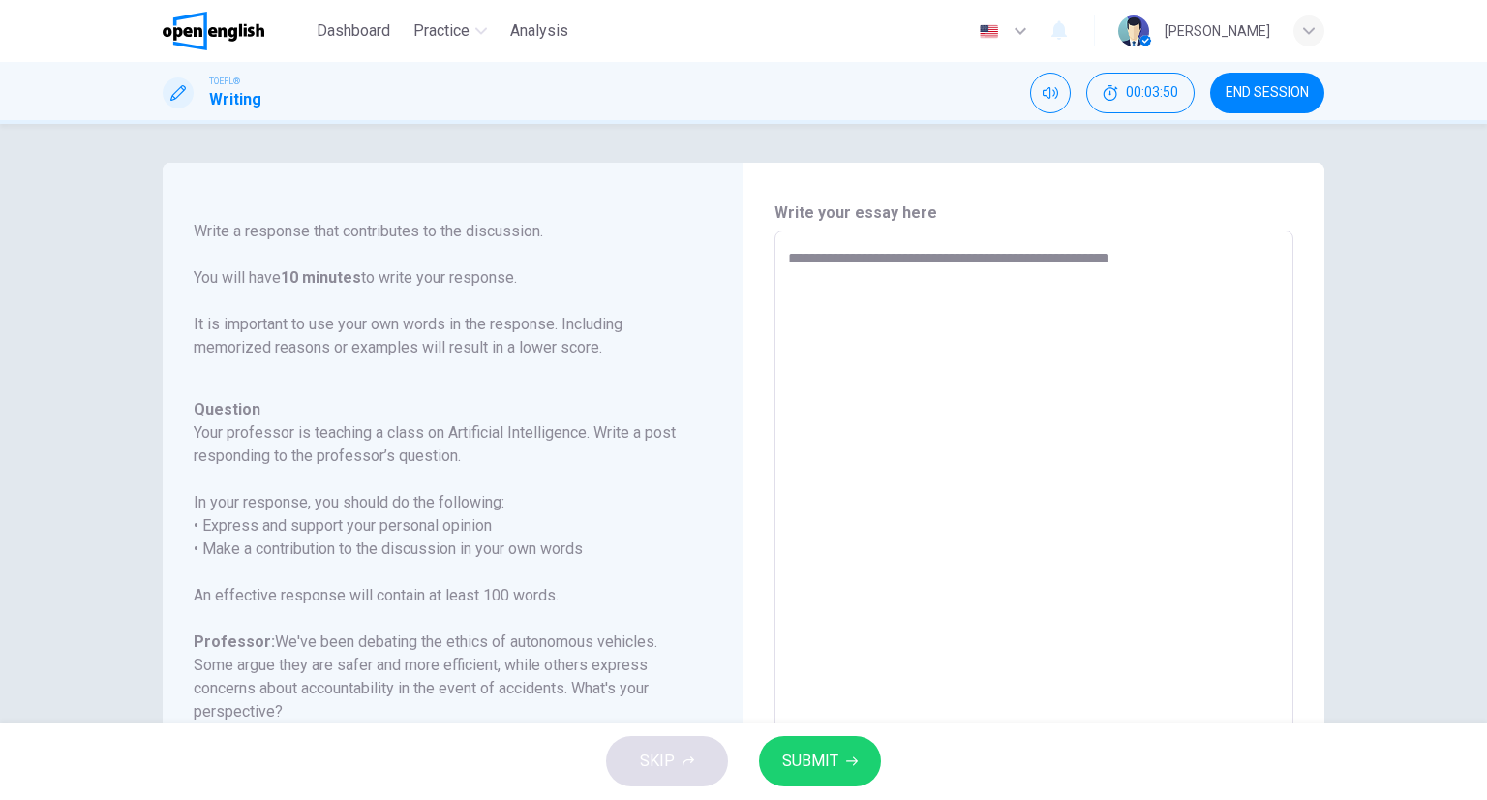
type textarea "*"
type textarea "**********"
type textarea "*"
type textarea "**********"
type textarea "*"
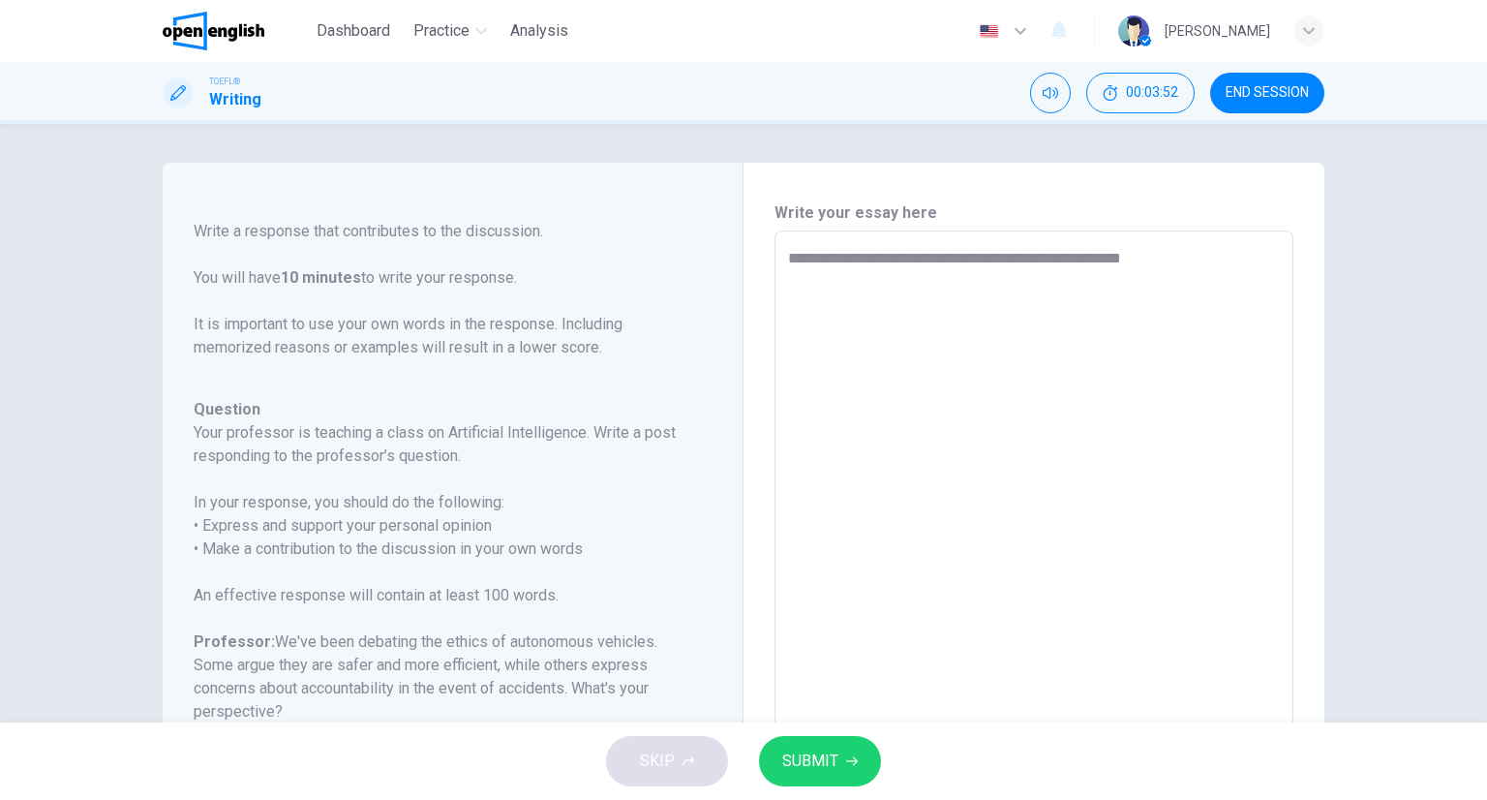
type textarea "**********"
type textarea "*"
type textarea "**********"
type textarea "*"
type textarea "**********"
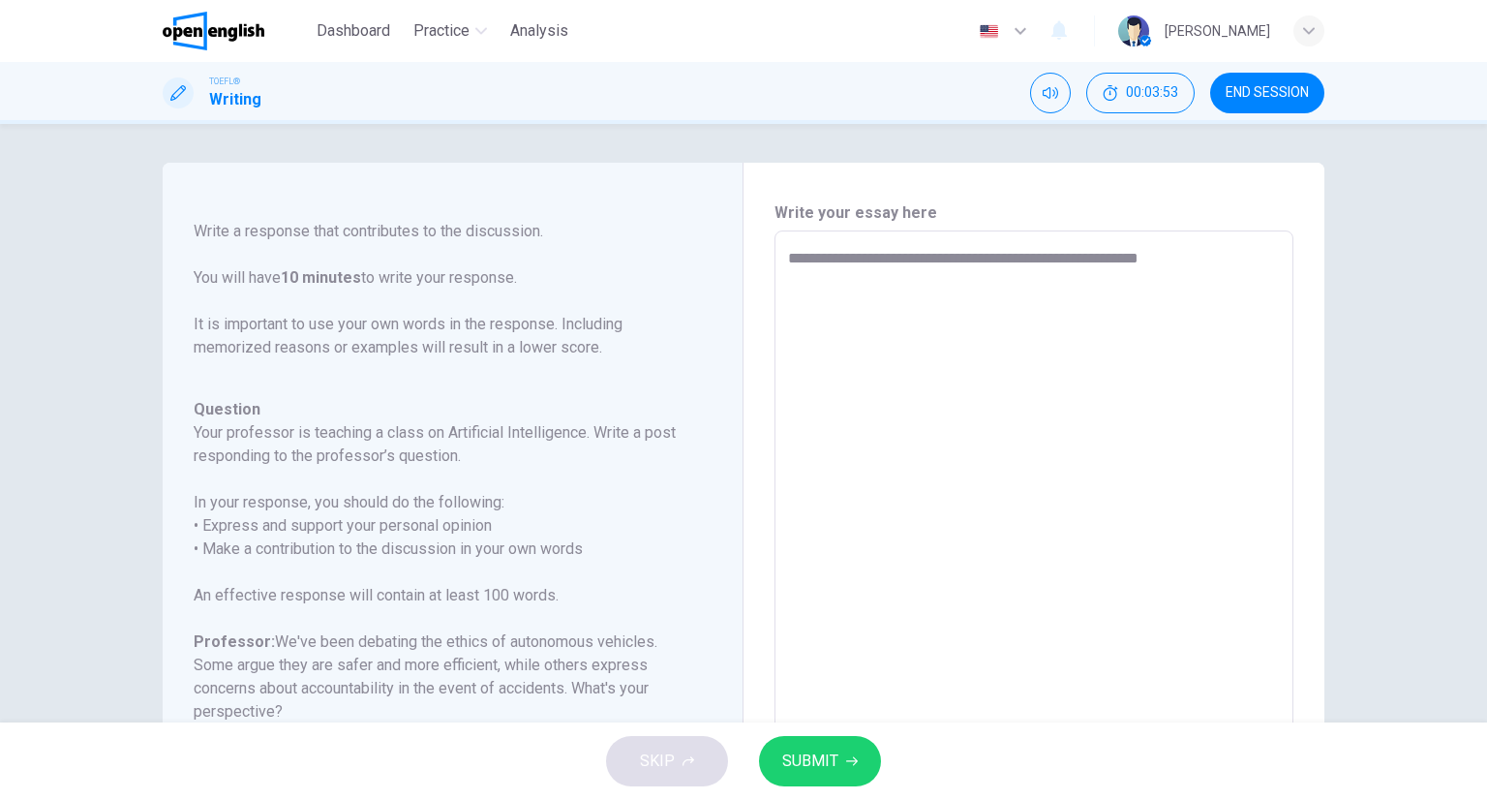
type textarea "*"
type textarea "**********"
type textarea "*"
type textarea "**********"
type textarea "*"
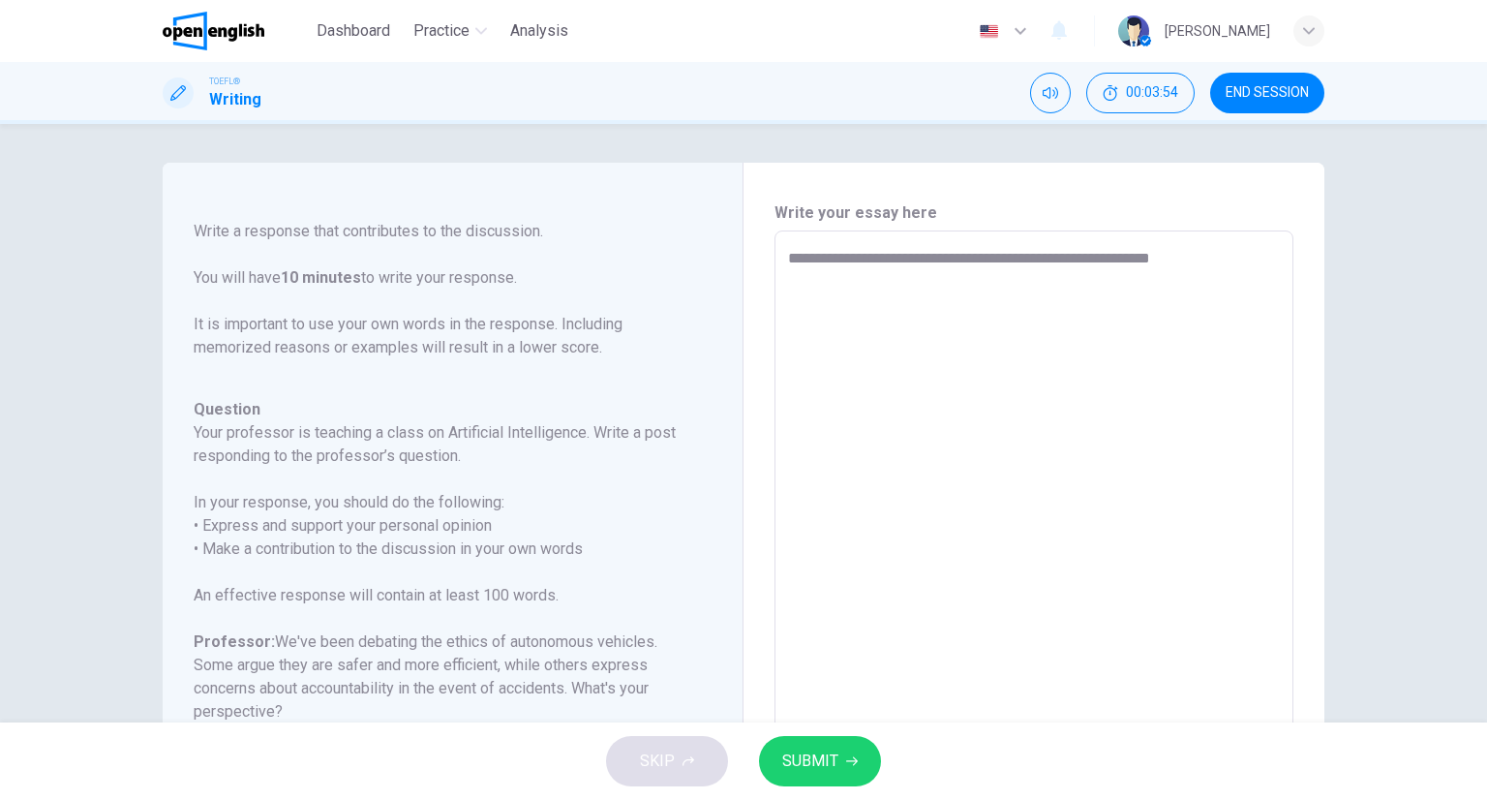
type textarea "**********"
type textarea "*"
type textarea "**********"
type textarea "*"
type textarea "**********"
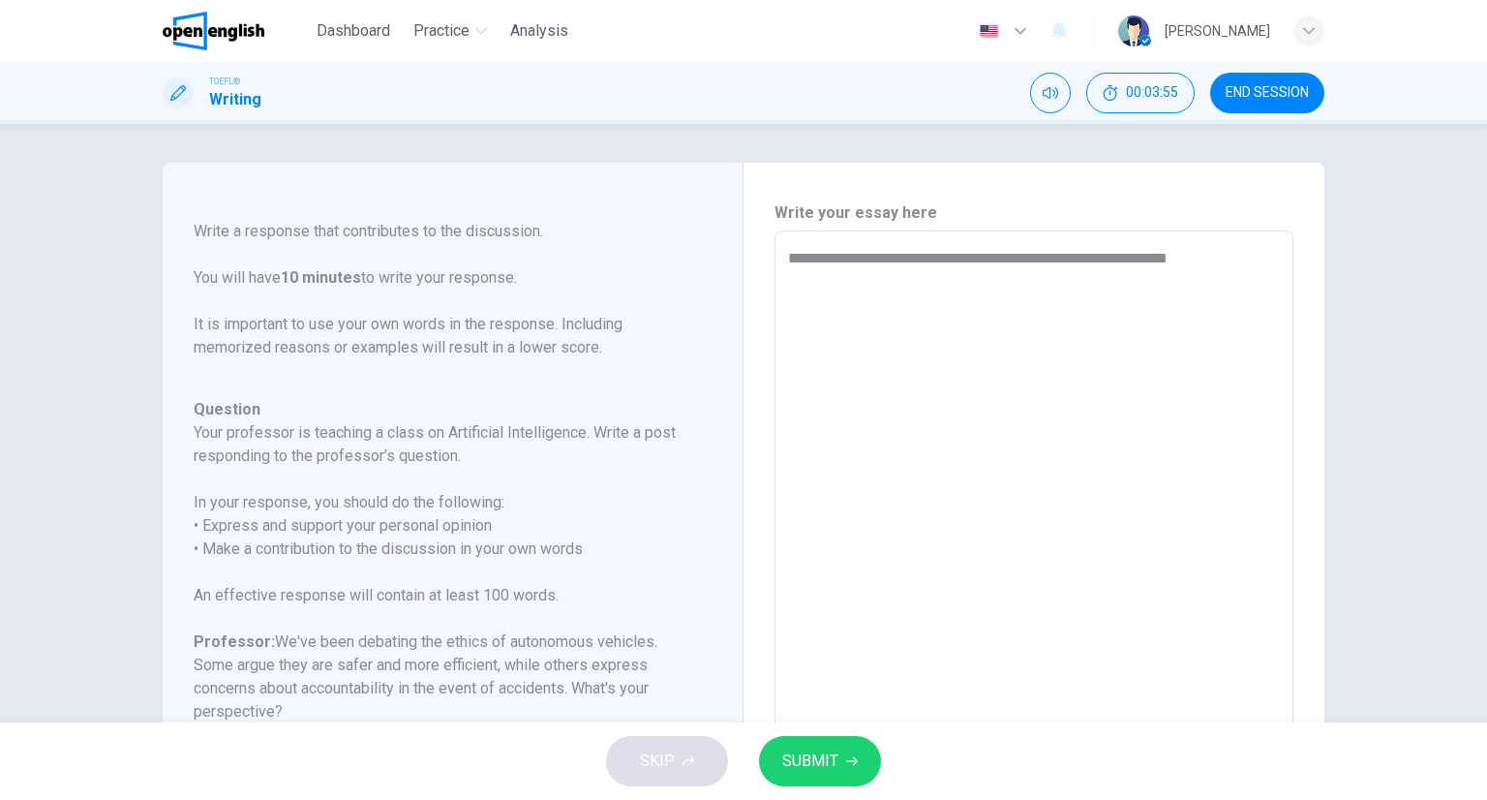
type textarea "*"
type textarea "**********"
type textarea "*"
type textarea "**********"
type textarea "*"
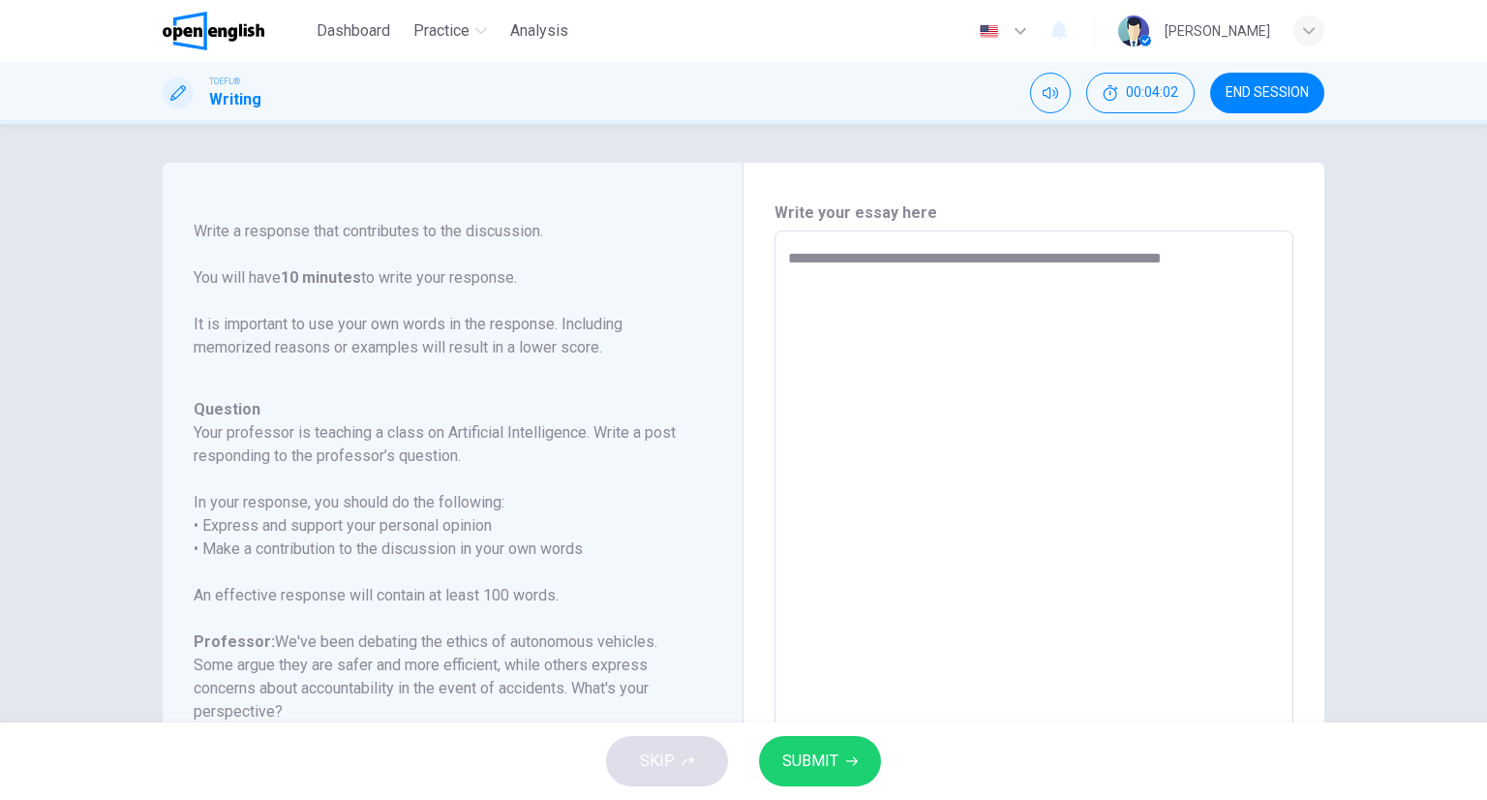
type textarea "**********"
type textarea "*"
click at [1248, 258] on textarea "**********" at bounding box center [1034, 554] width 492 height 615
type textarea "**********"
type textarea "*"
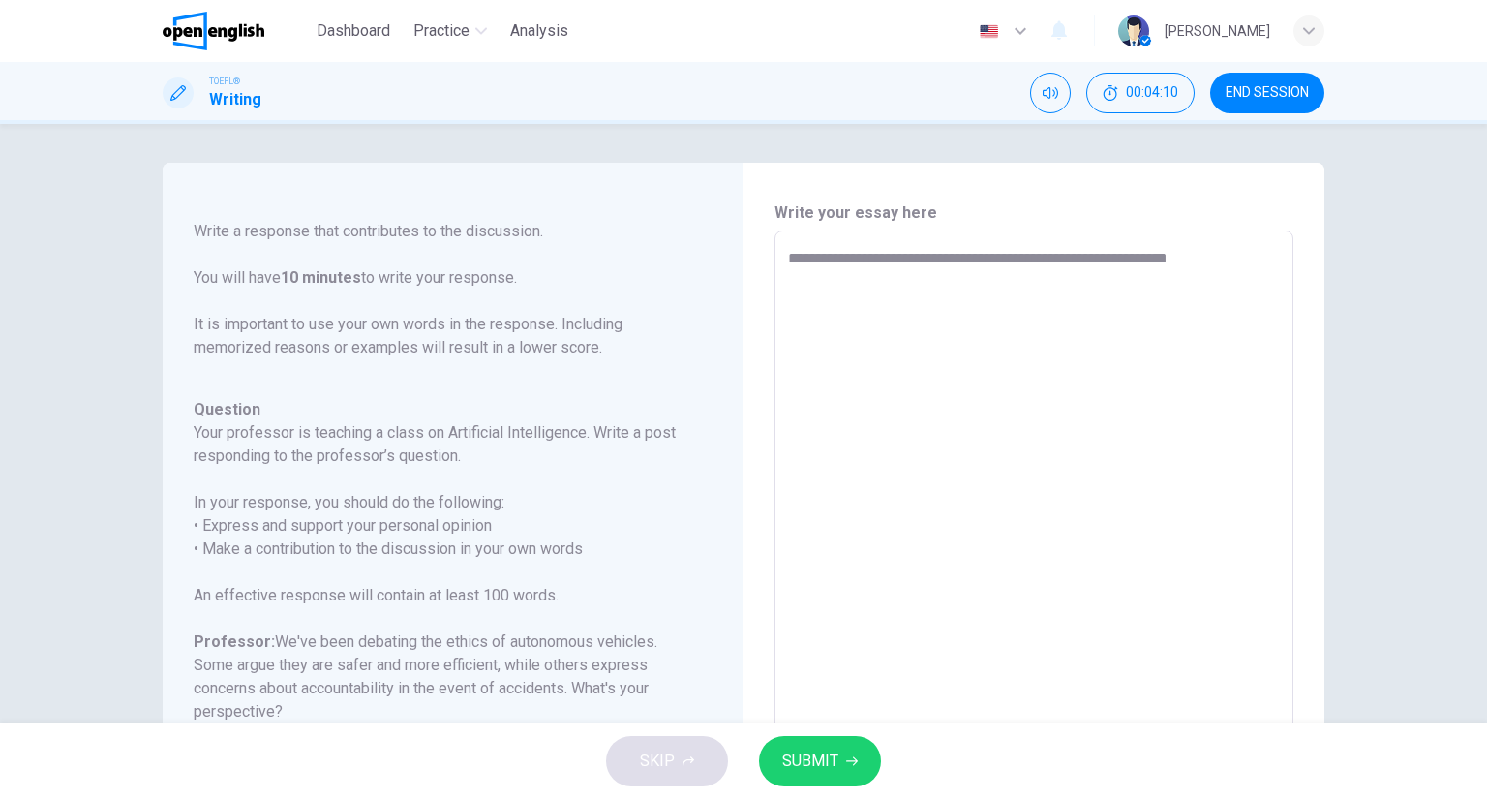
type textarea "**********"
type textarea "*"
type textarea "**********"
type textarea "*"
type textarea "**********"
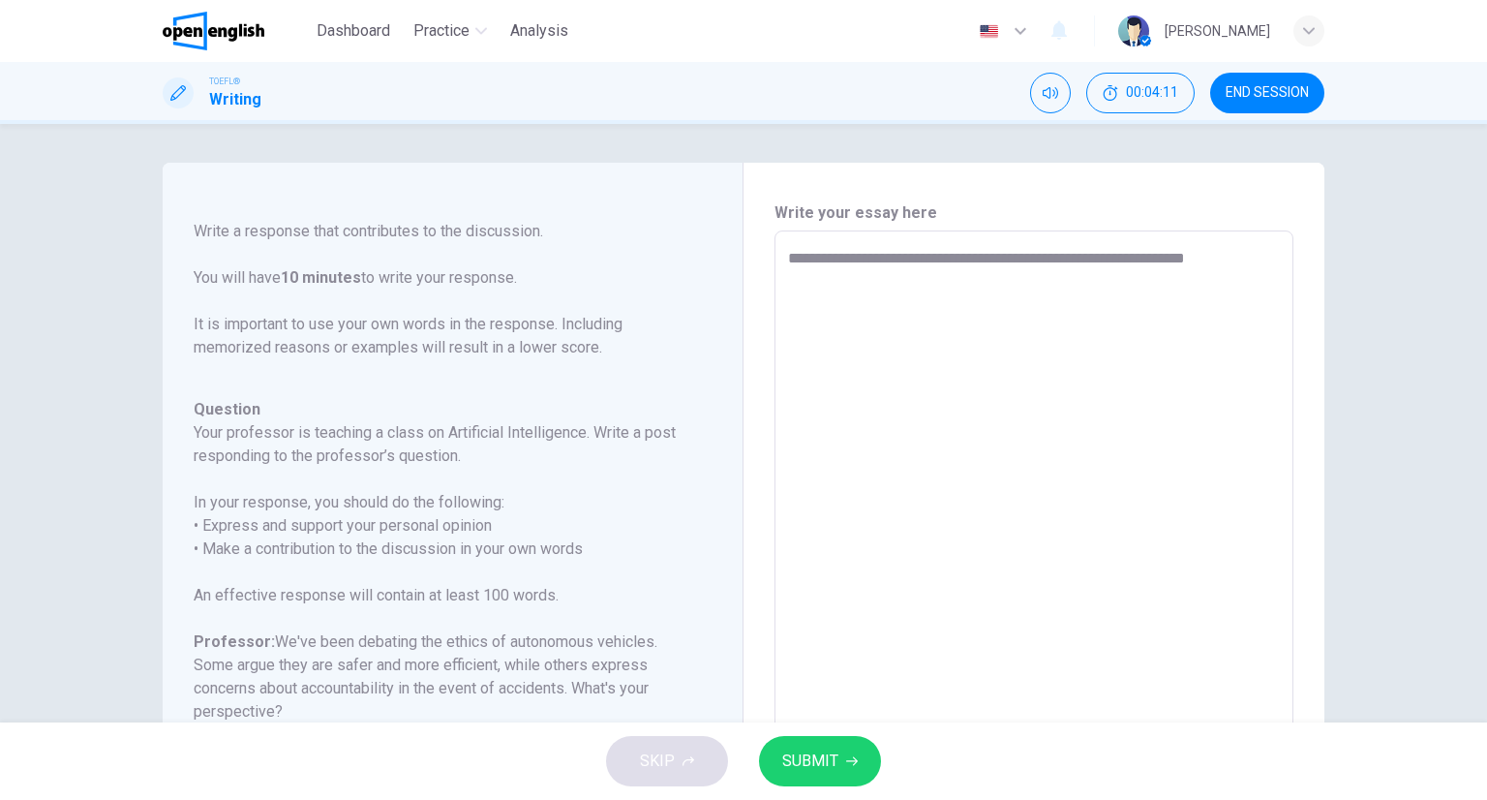
type textarea "*"
type textarea "**********"
type textarea "*"
type textarea "**********"
type textarea "*"
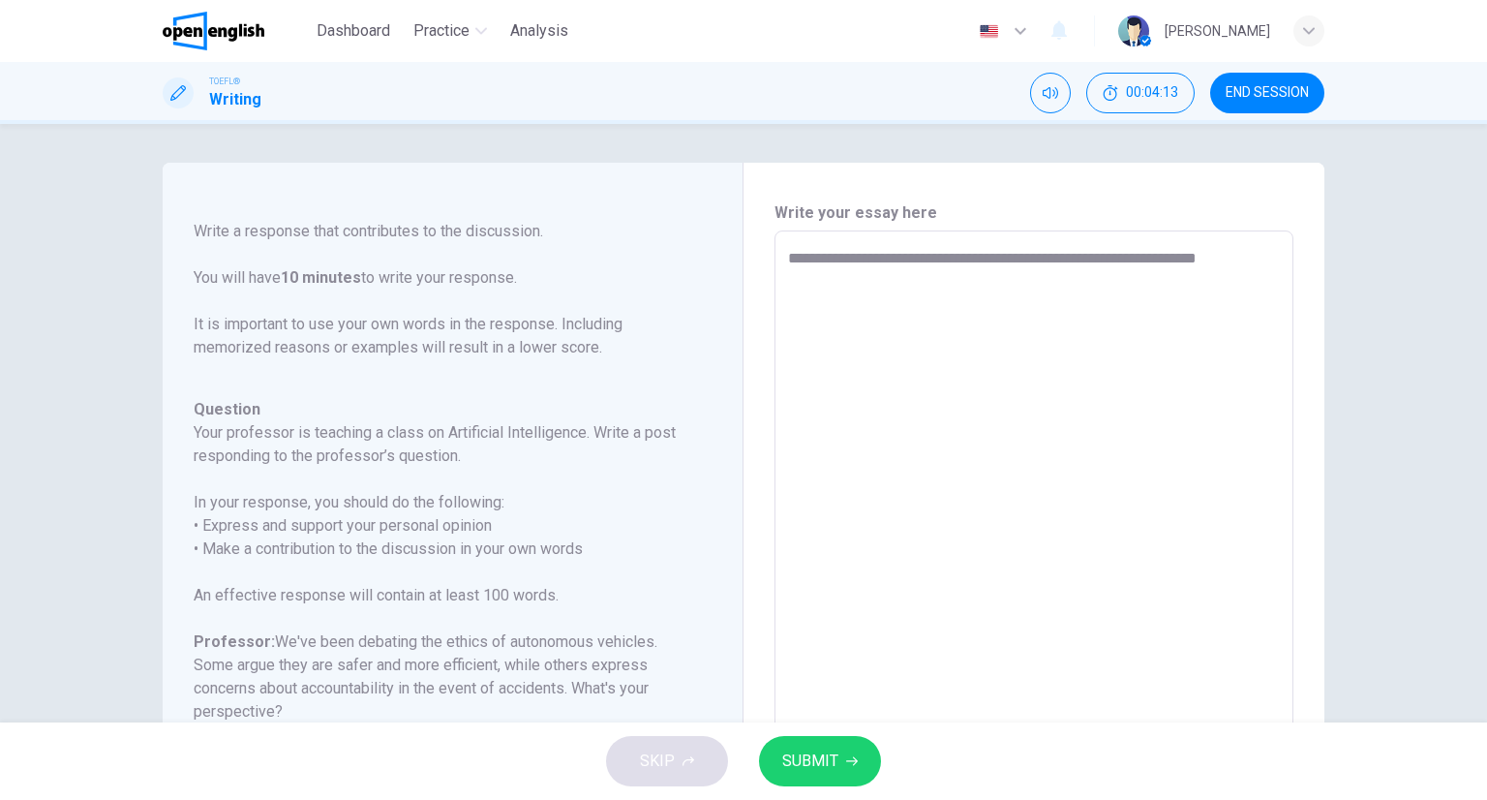
type textarea "**********"
type textarea "*"
type textarea "**********"
type textarea "*"
type textarea "**********"
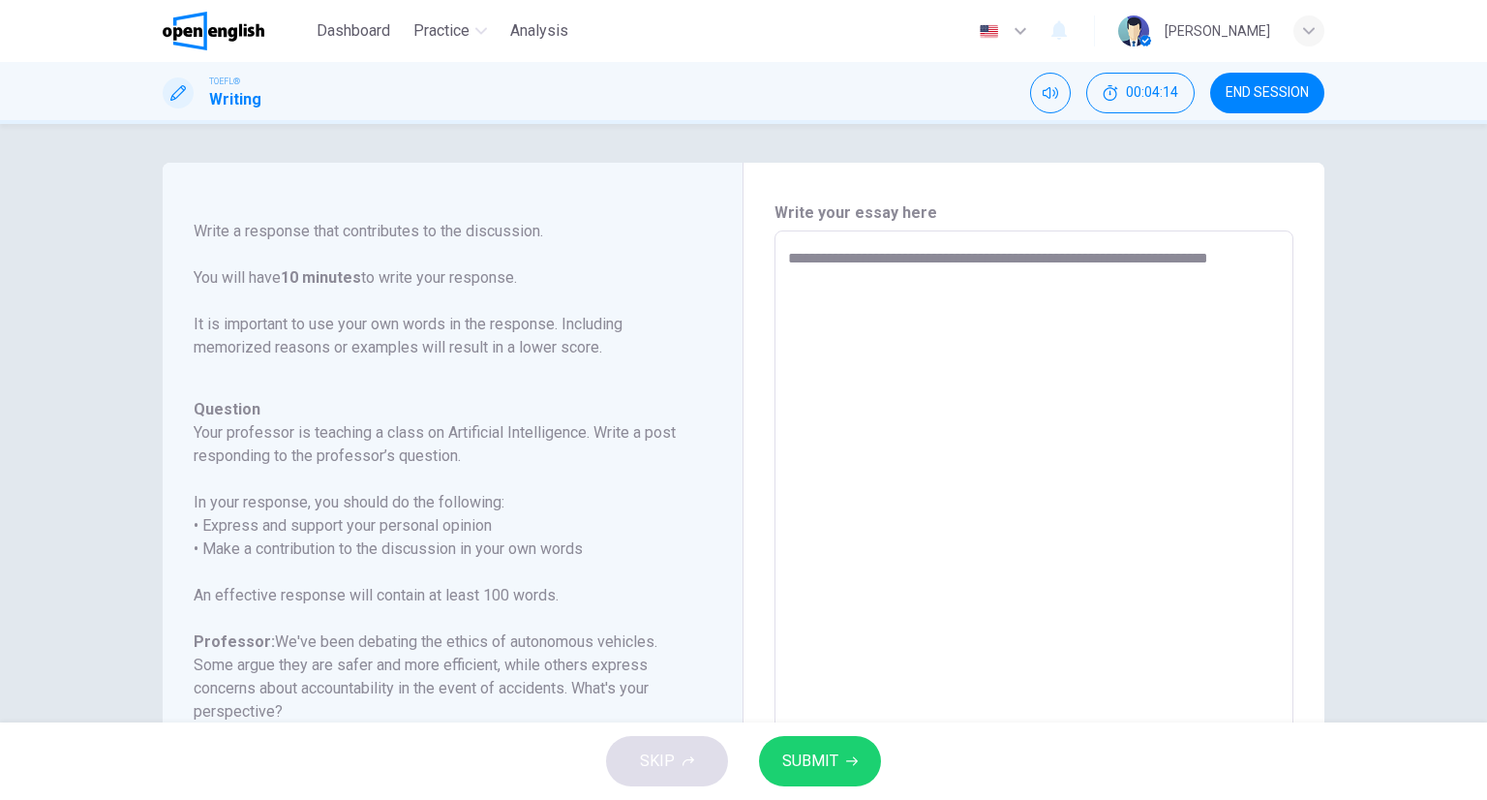
type textarea "*"
type textarea "**********"
type textarea "*"
type textarea "**********"
type textarea "*"
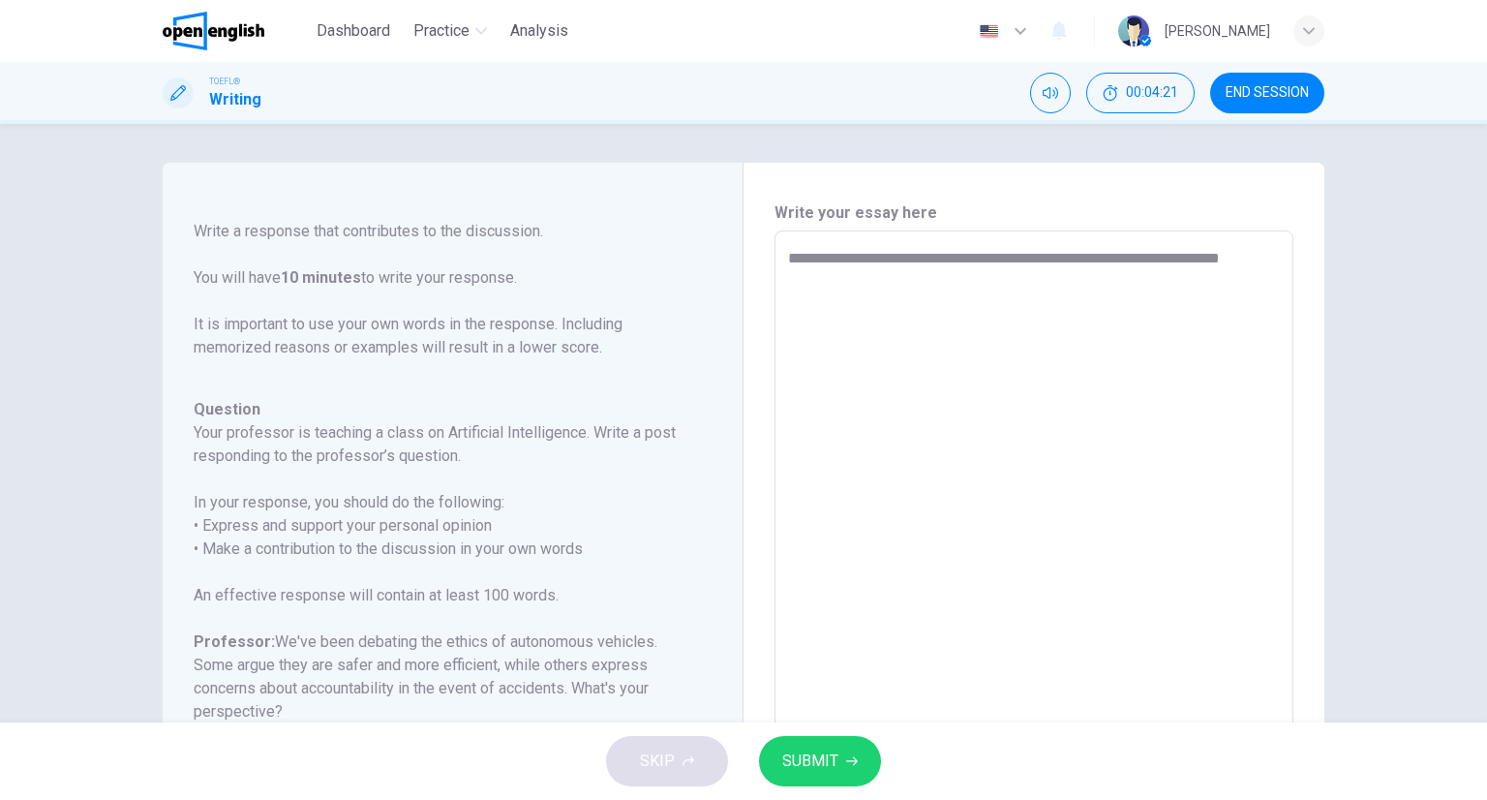
type textarea "**********"
type textarea "*"
type textarea "**********"
type textarea "*"
type textarea "**********"
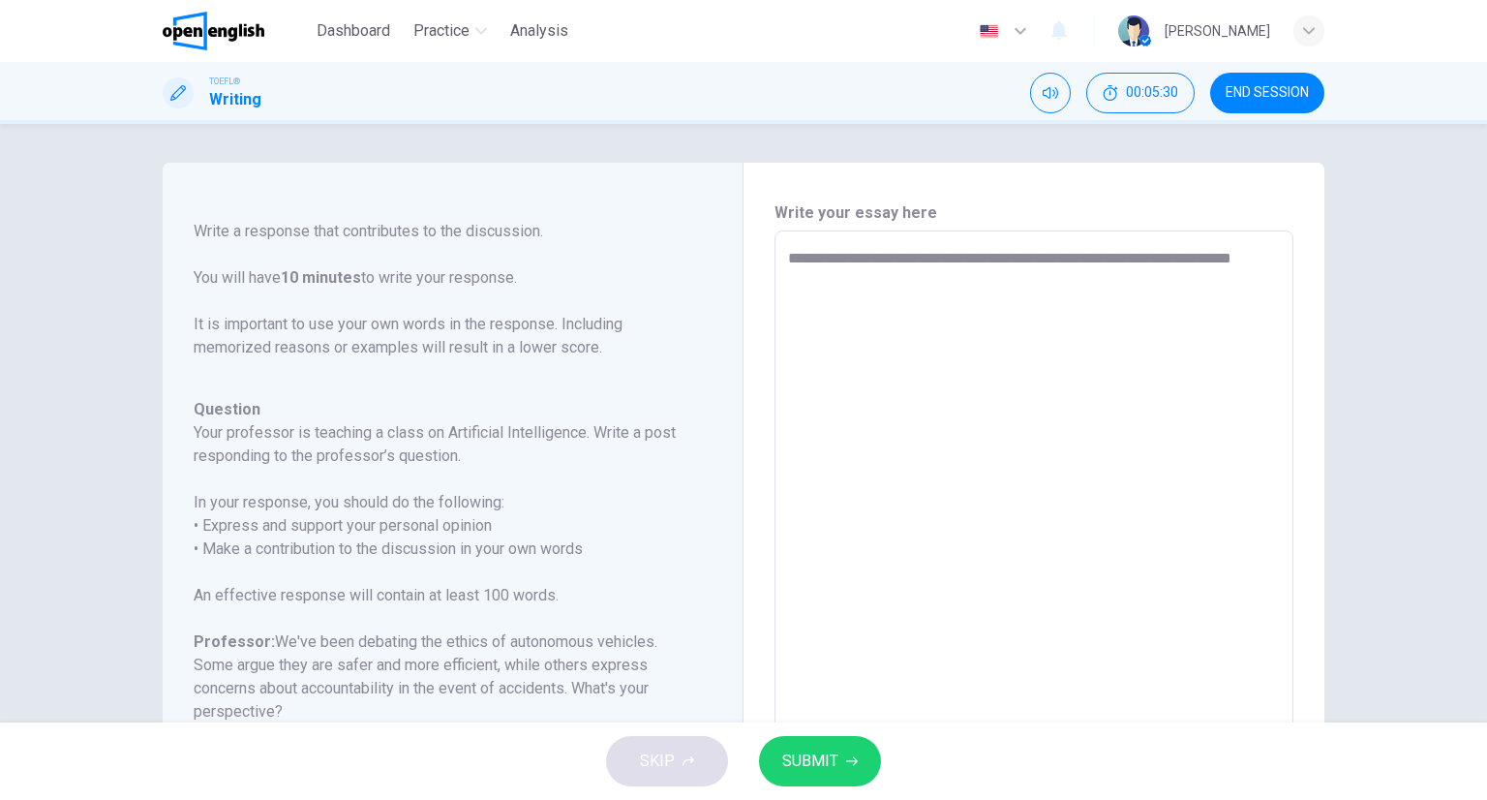
type textarea "*"
type textarea "**********"
type textarea "*"
type textarea "**********"
type textarea "*"
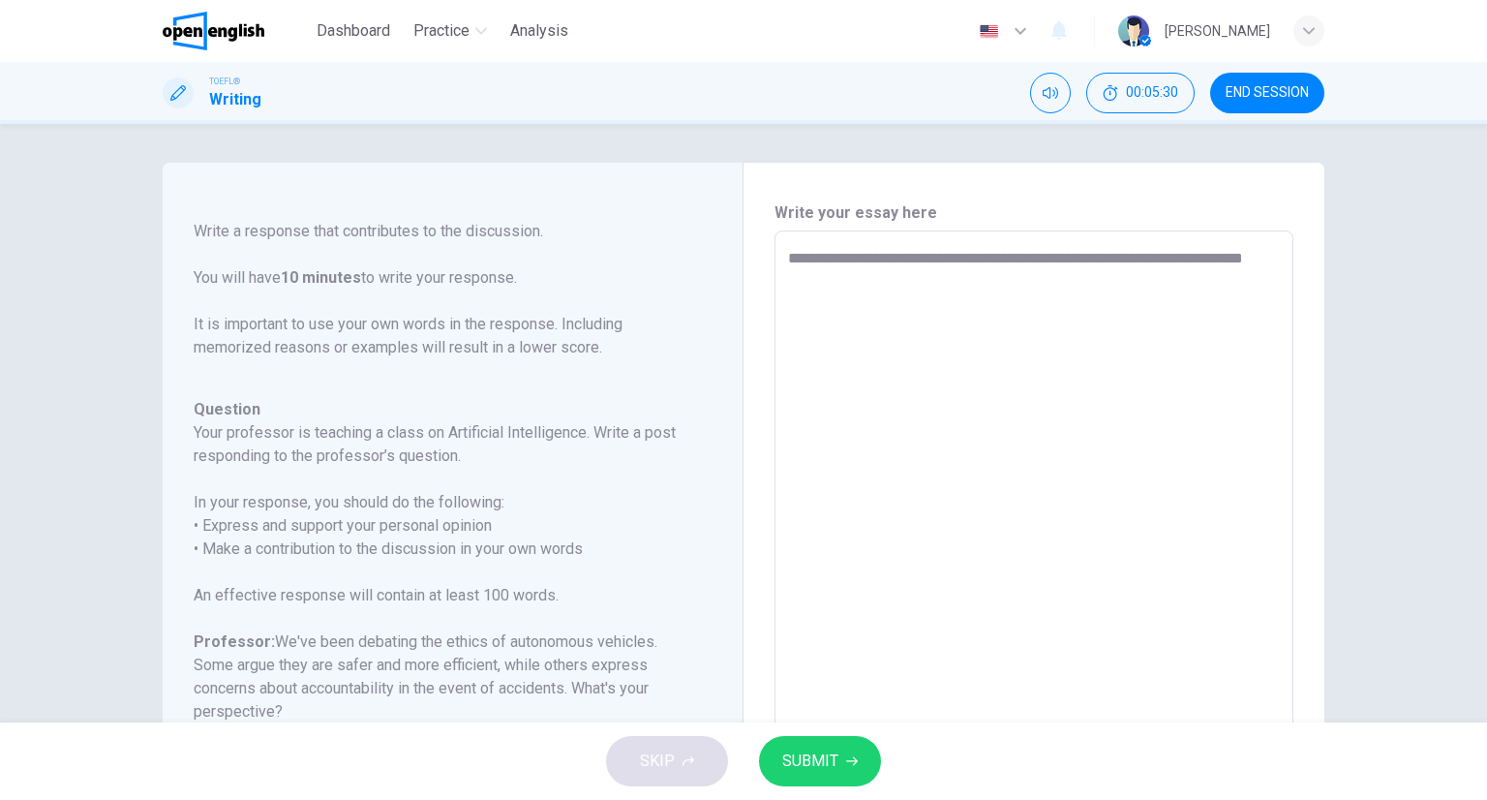
type textarea "**********"
type textarea "*"
type textarea "**********"
type textarea "*"
type textarea "**********"
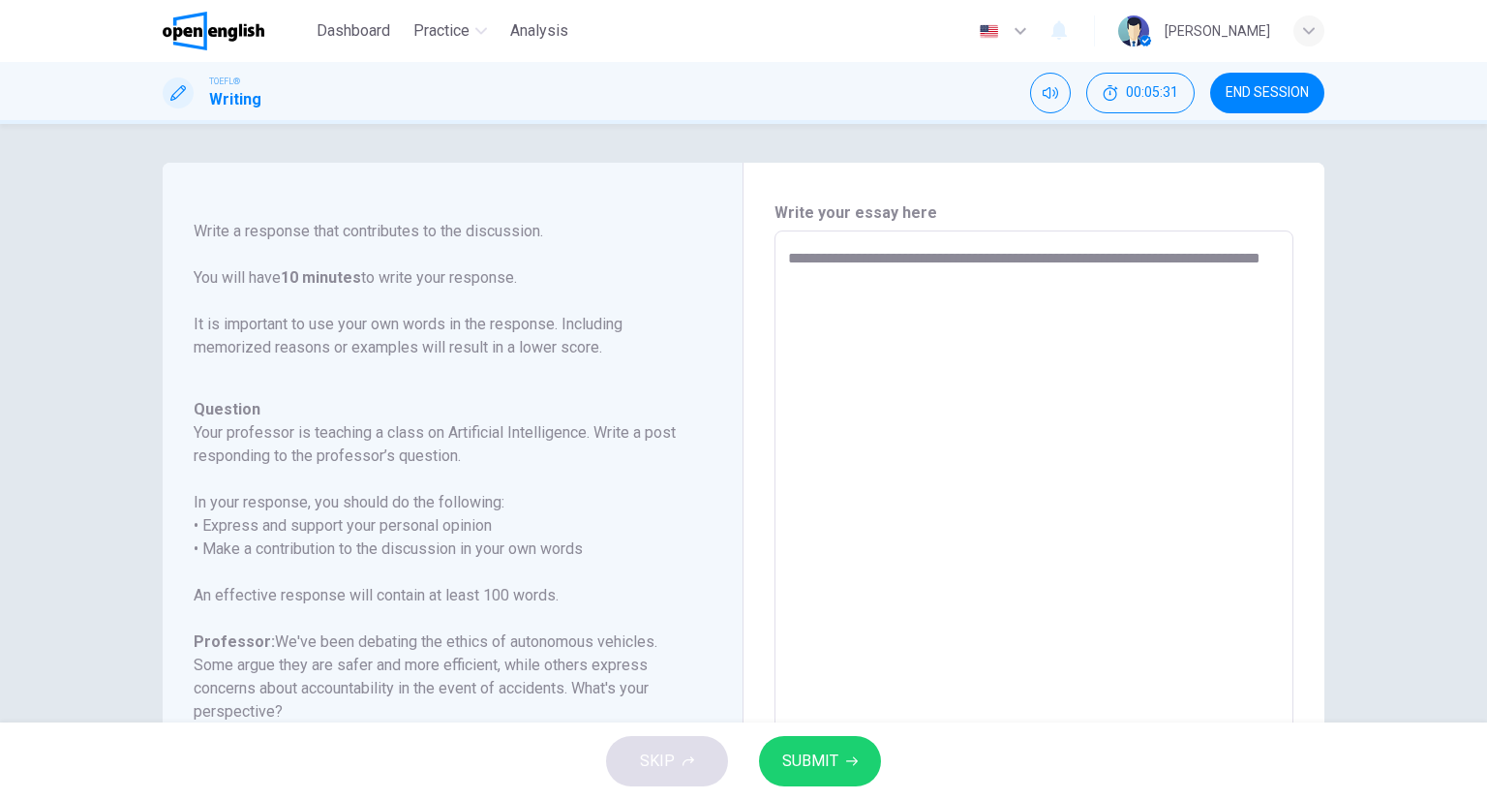
type textarea "*"
type textarea "**********"
type textarea "*"
type textarea "**********"
type textarea "*"
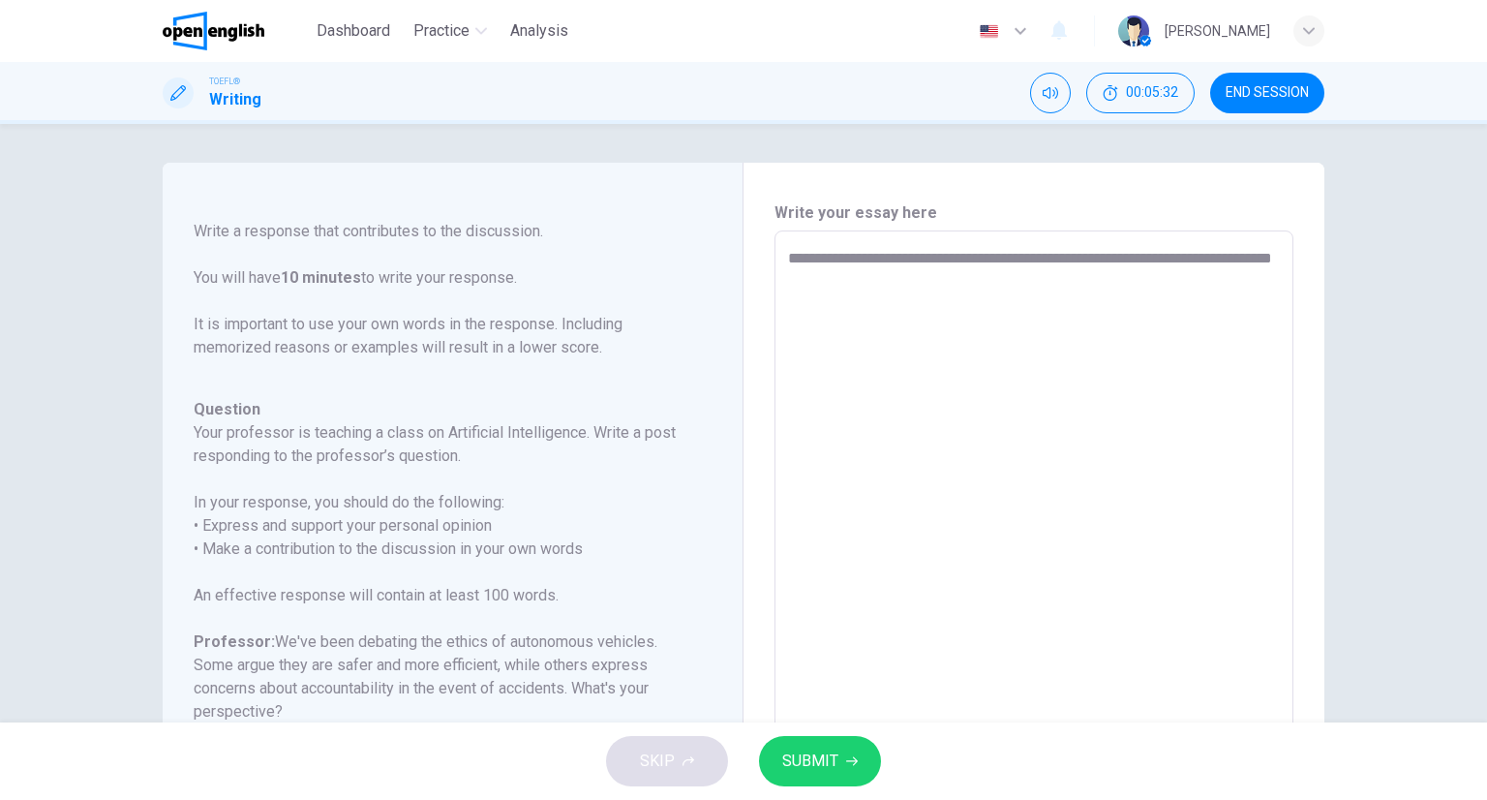
type textarea "**********"
type textarea "*"
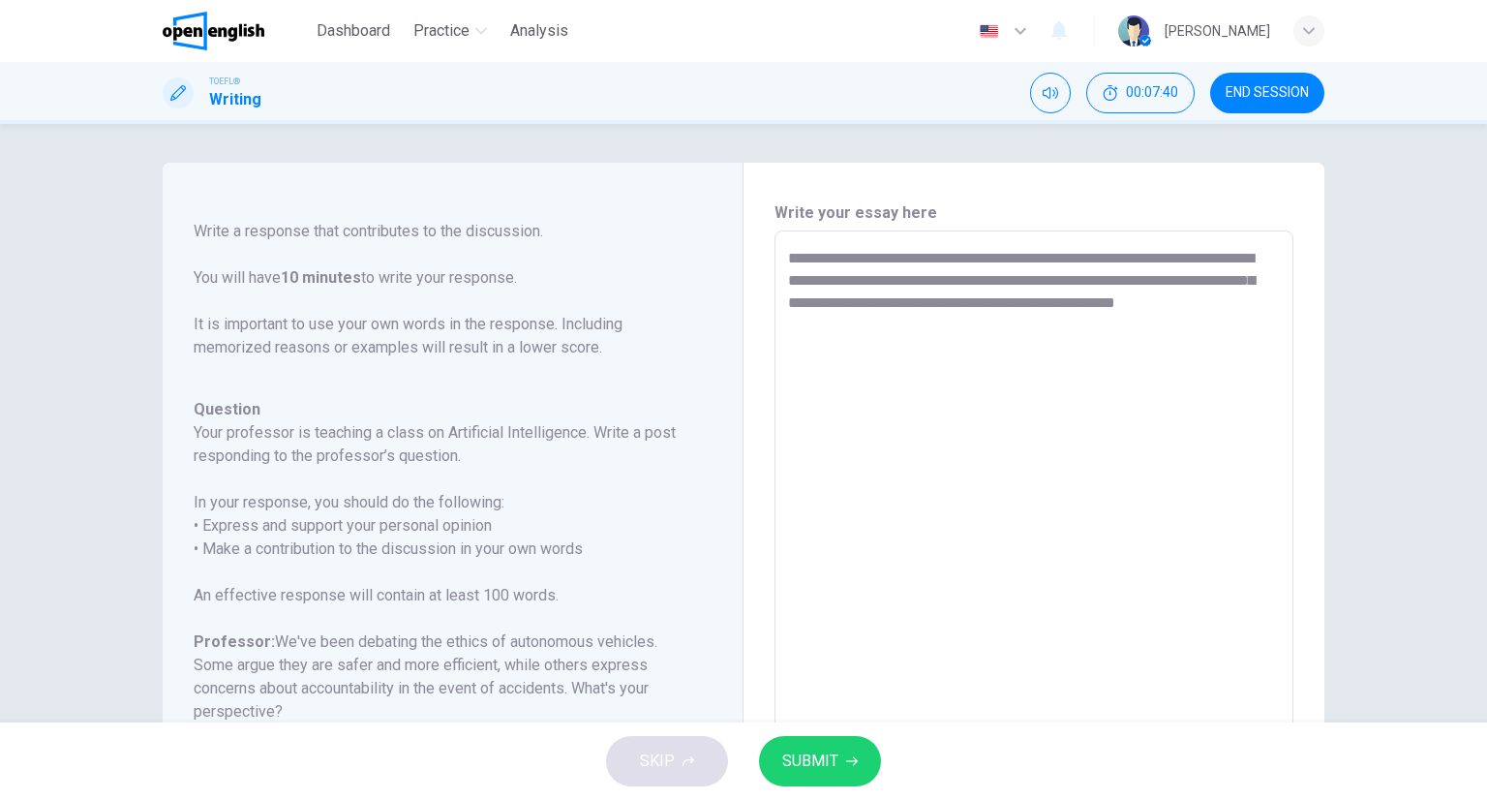
click at [865, 327] on textarea "**********" at bounding box center [1034, 554] width 492 height 615
click at [926, 328] on textarea "**********" at bounding box center [1034, 554] width 492 height 615
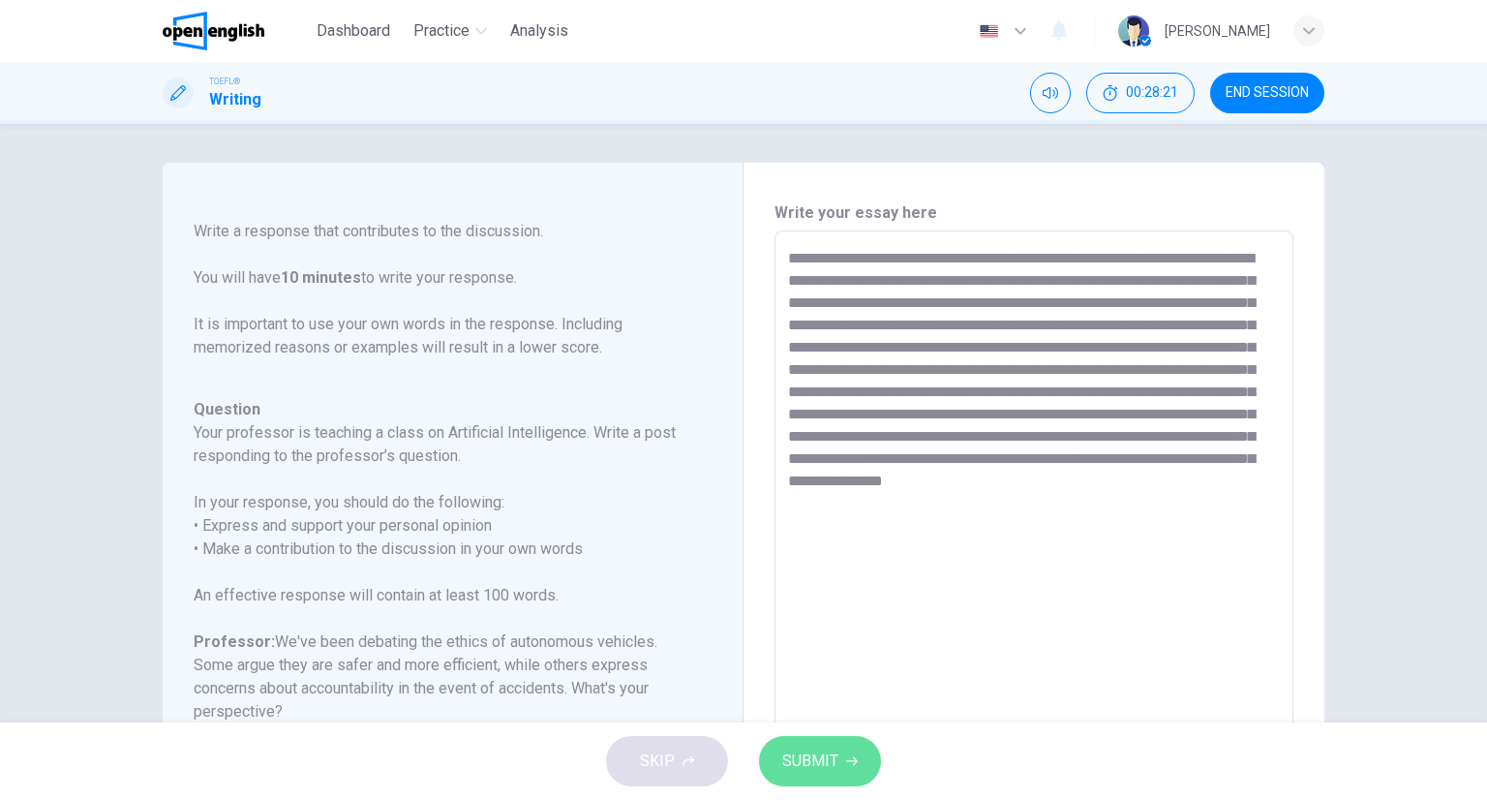
click at [855, 739] on button "SUBMIT" at bounding box center [820, 761] width 122 height 50
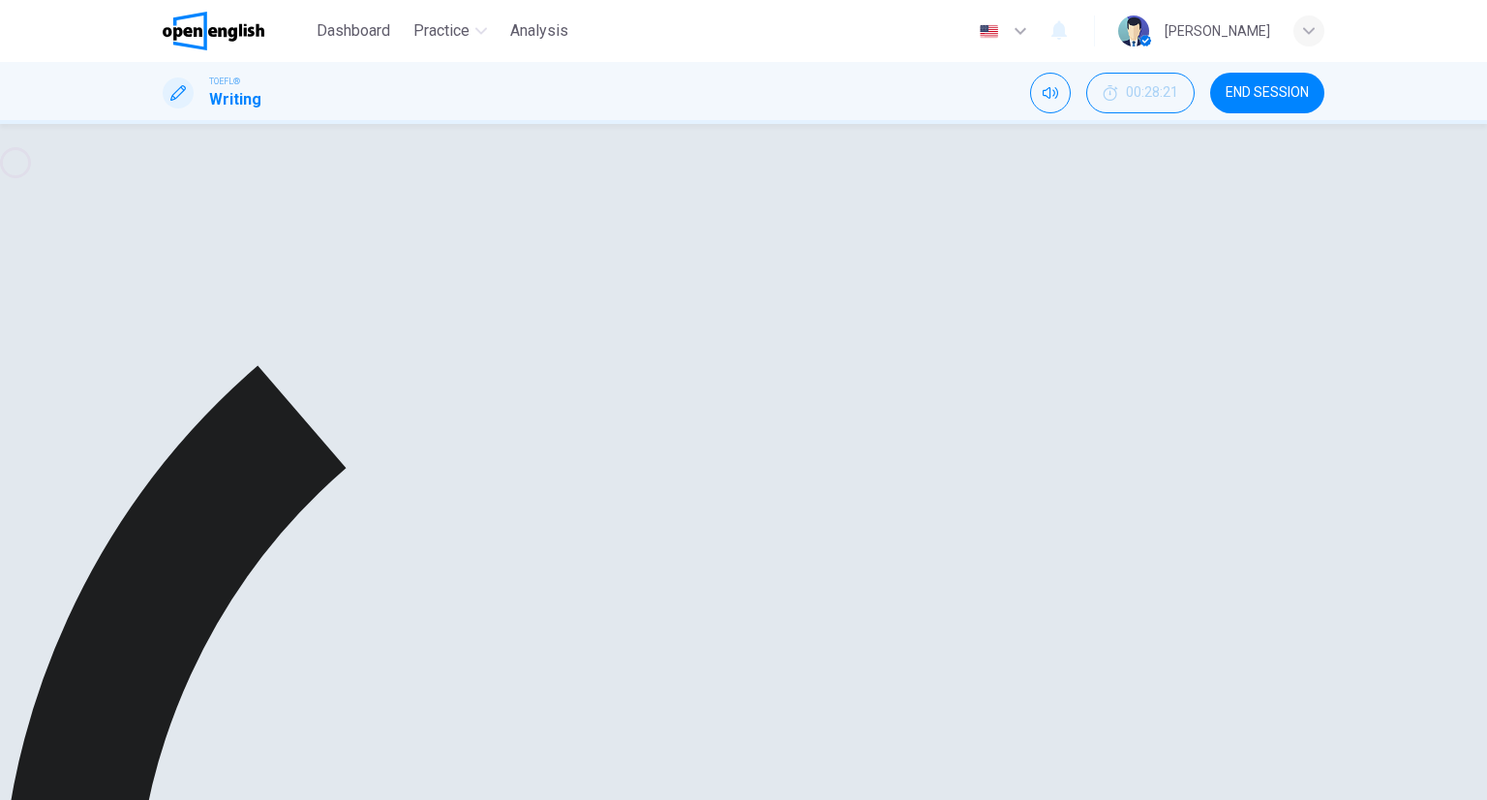
scroll to position [194, 0]
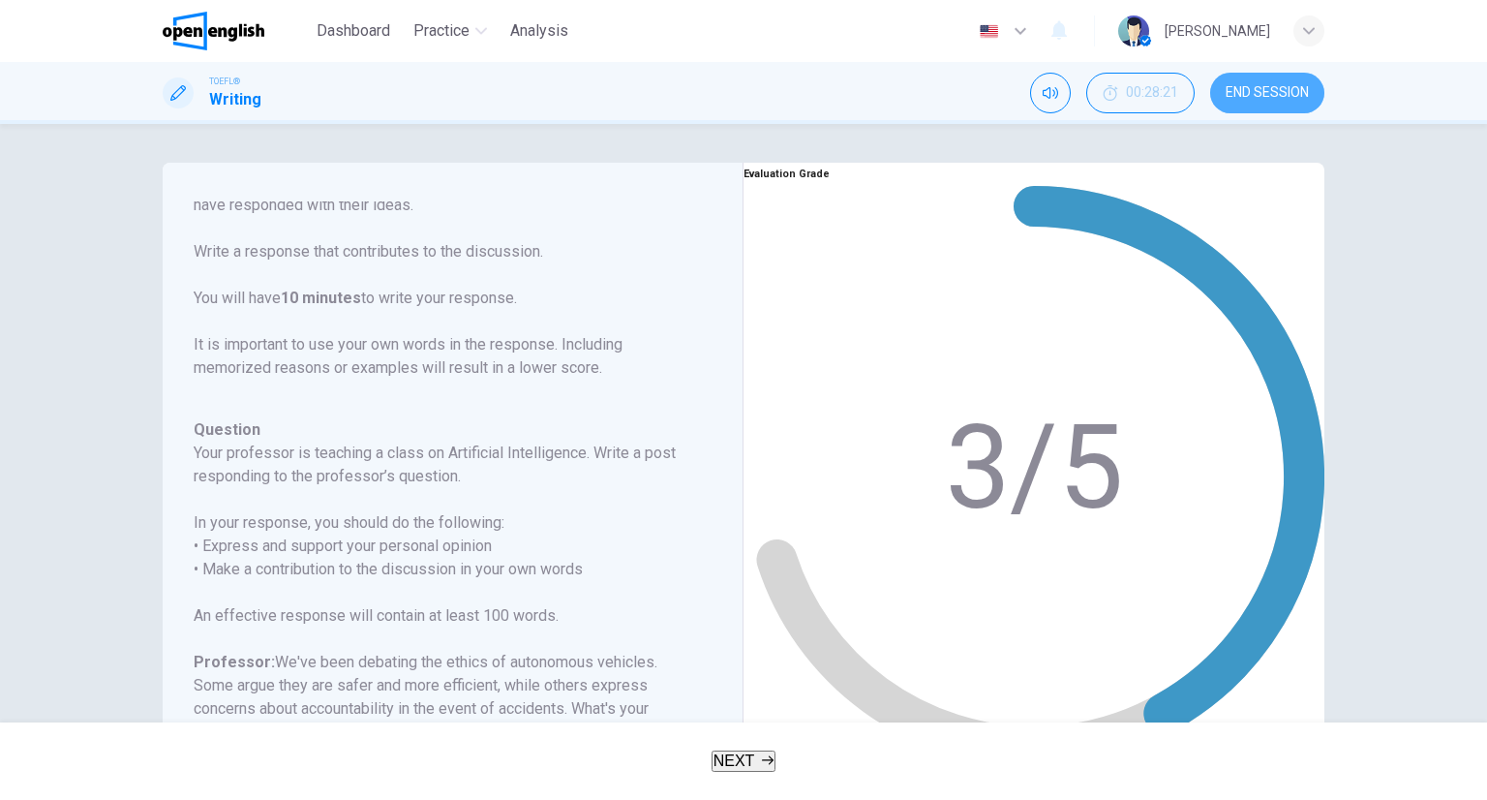
click at [1235, 90] on span "END SESSION" at bounding box center [1267, 92] width 83 height 15
